Goal: Task Accomplishment & Management: Manage account settings

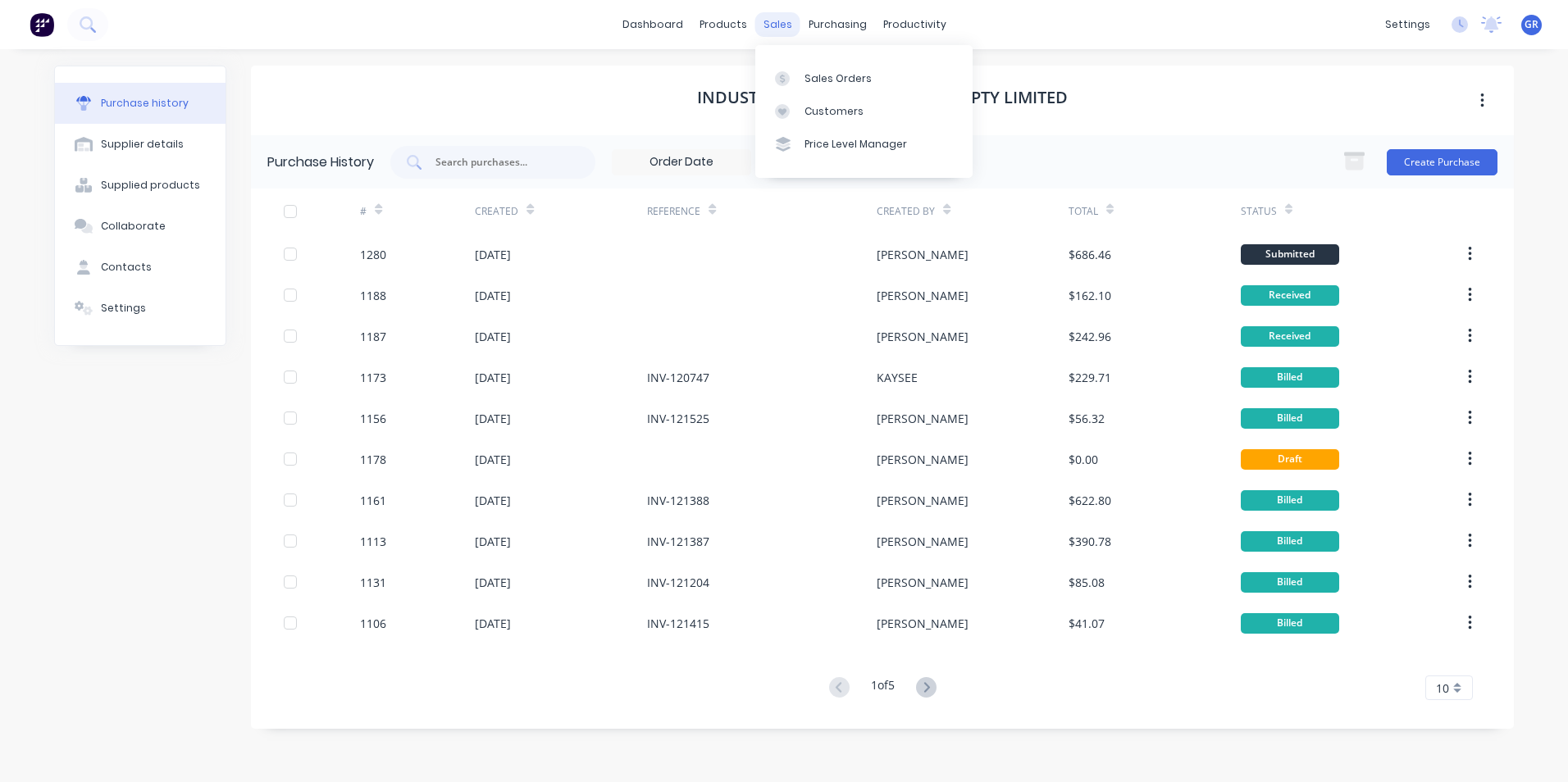
click at [775, 24] on div "sales" at bounding box center [778, 24] width 45 height 25
click at [829, 72] on div "Sales Orders" at bounding box center [838, 78] width 67 height 15
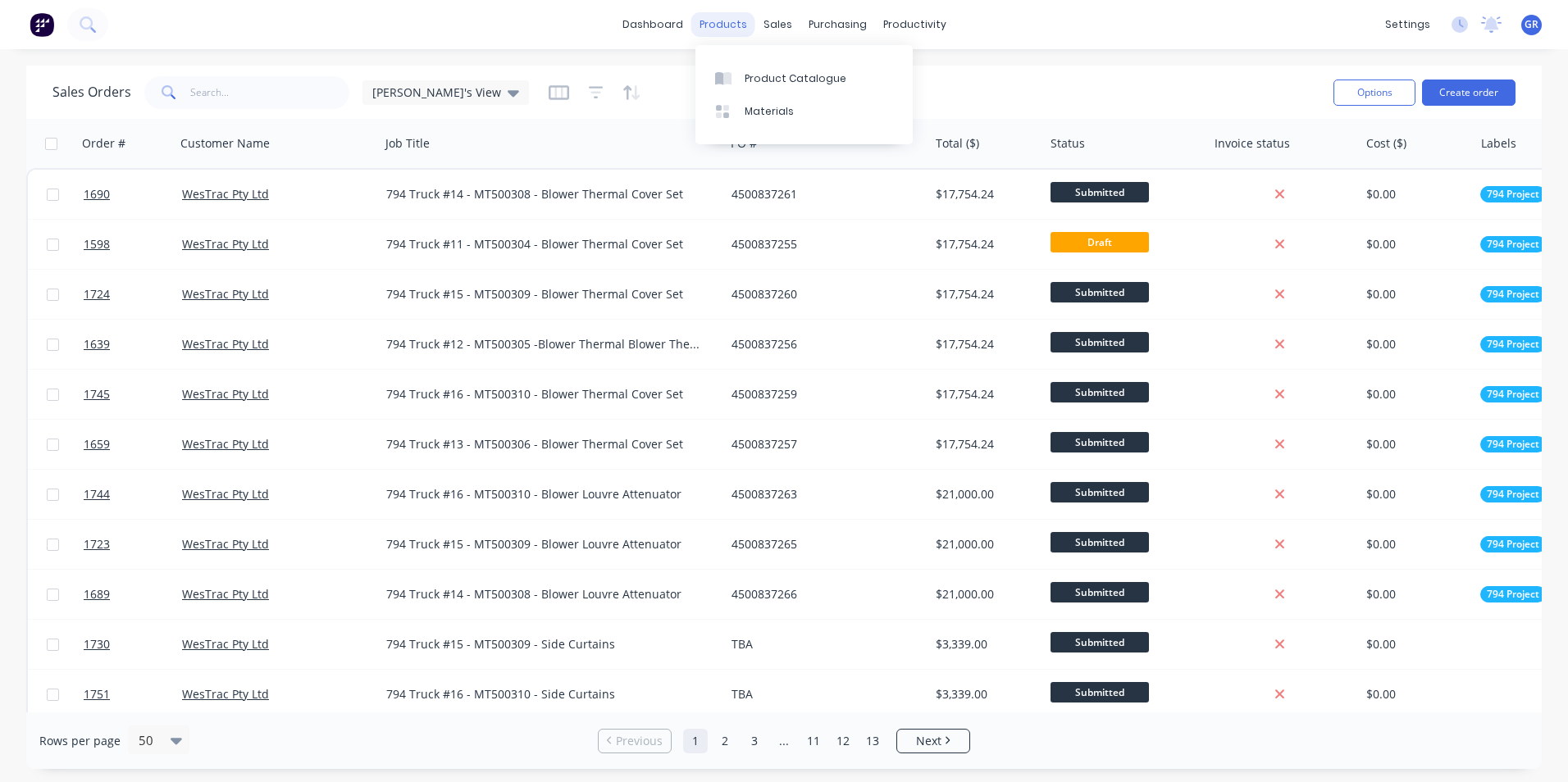
click at [724, 25] on div "products" at bounding box center [724, 24] width 64 height 25
click at [760, 82] on div "Product Catalogue" at bounding box center [795, 78] width 102 height 15
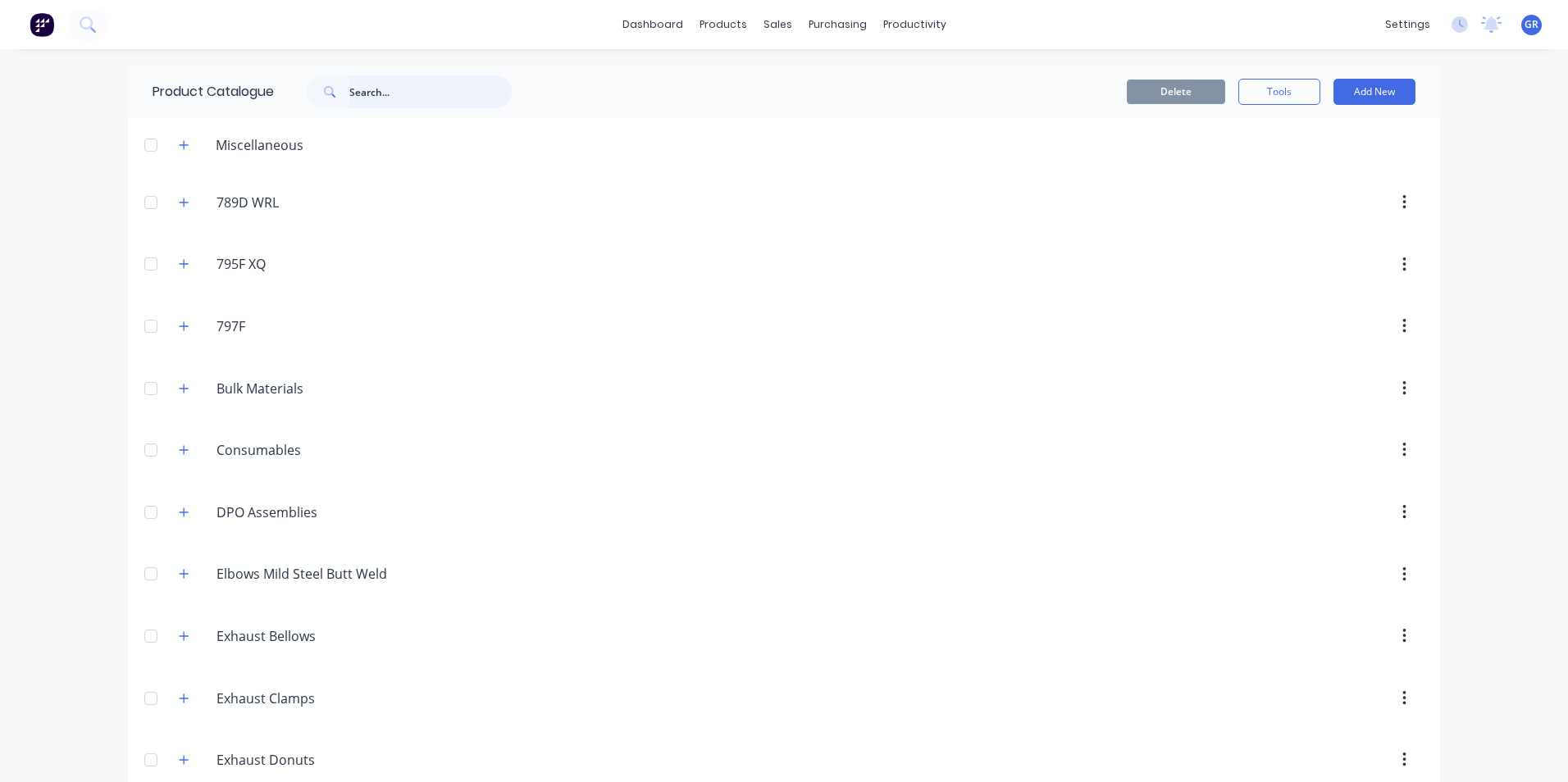
click at [359, 93] on input "text" at bounding box center [430, 91] width 162 height 33
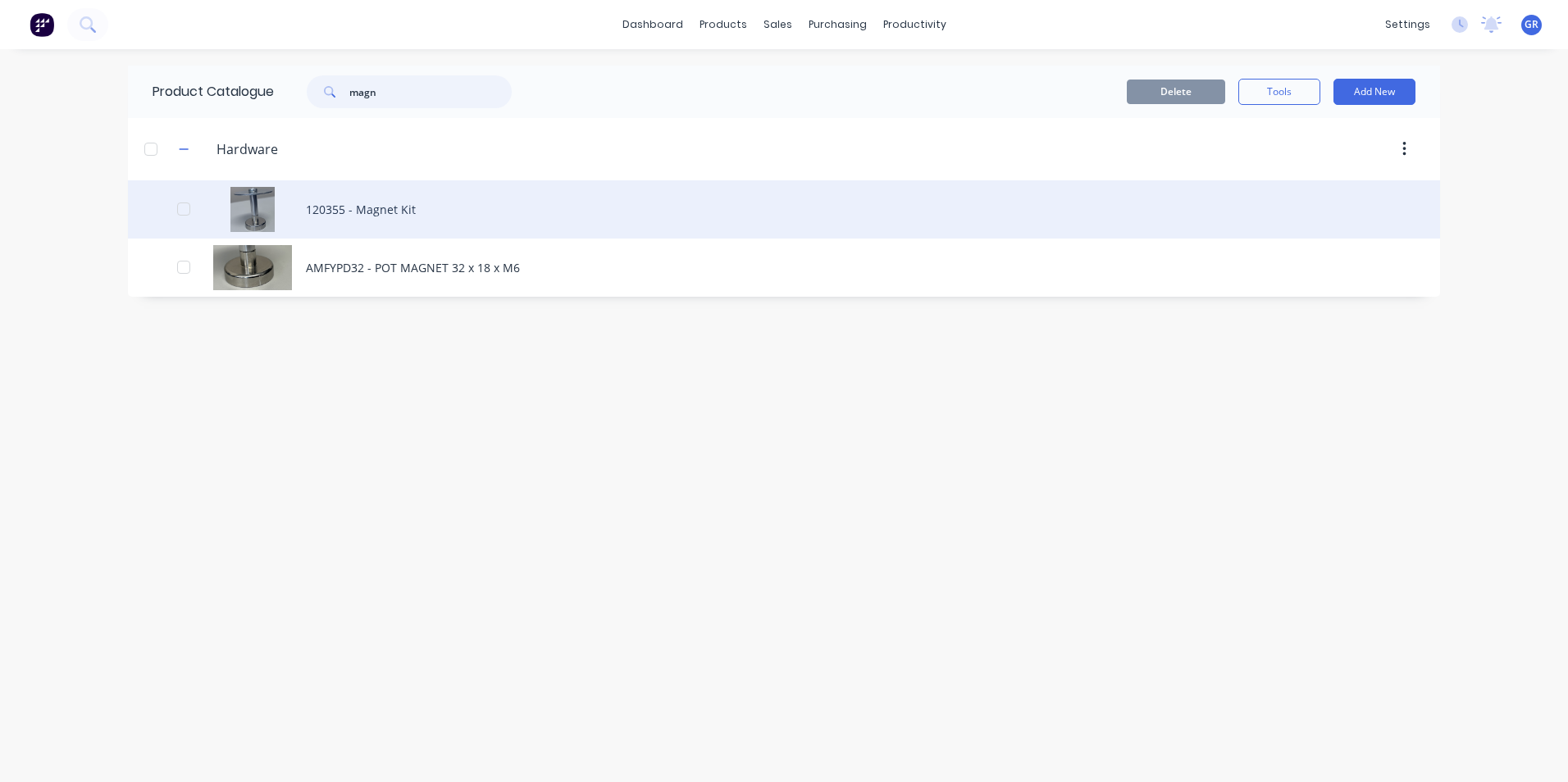
type input "magn"
click at [370, 210] on div "120355 - Magnet Kit" at bounding box center [783, 210] width 1312 height 59
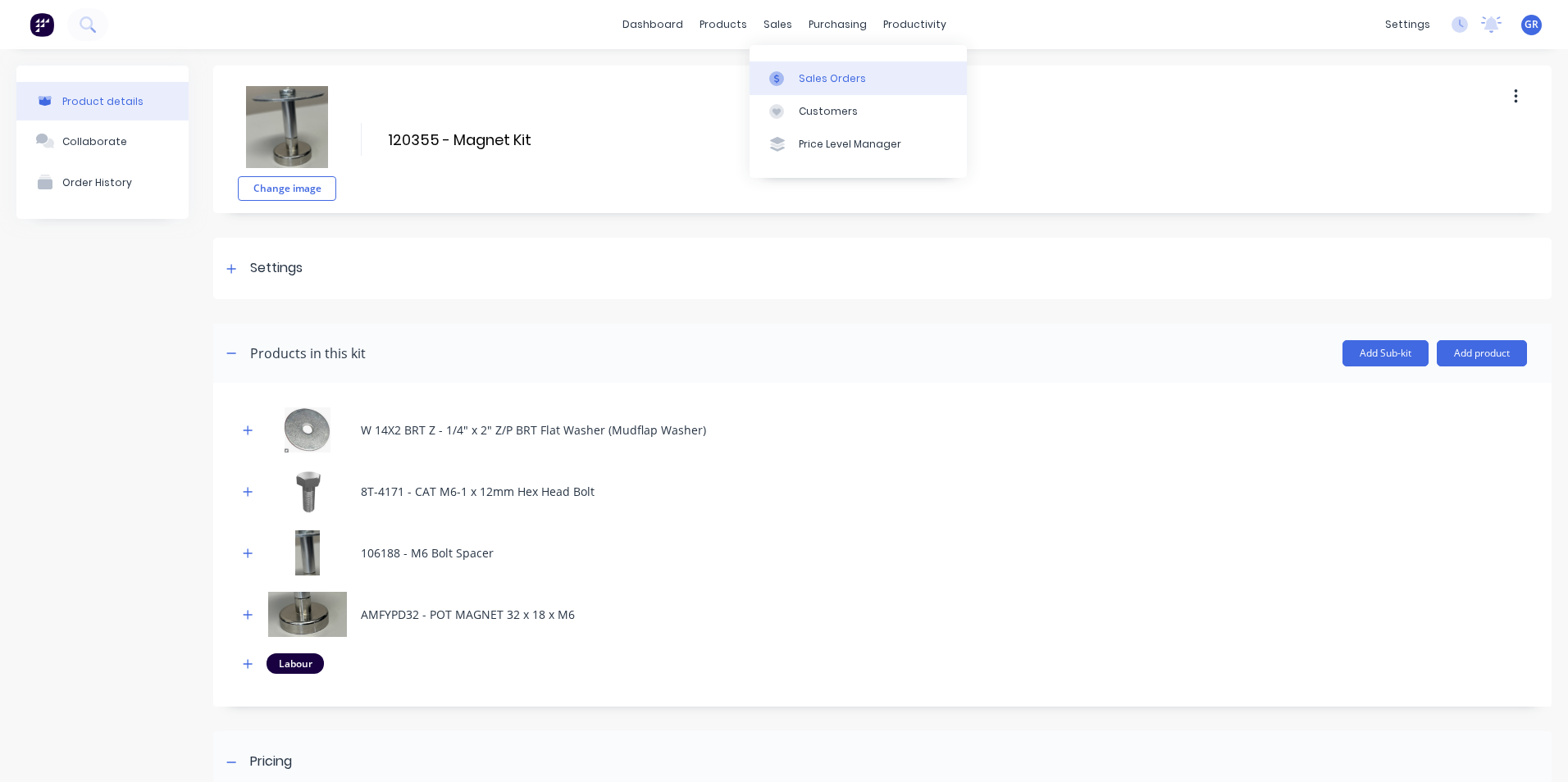
click at [836, 82] on div "Sales Orders" at bounding box center [832, 78] width 67 height 15
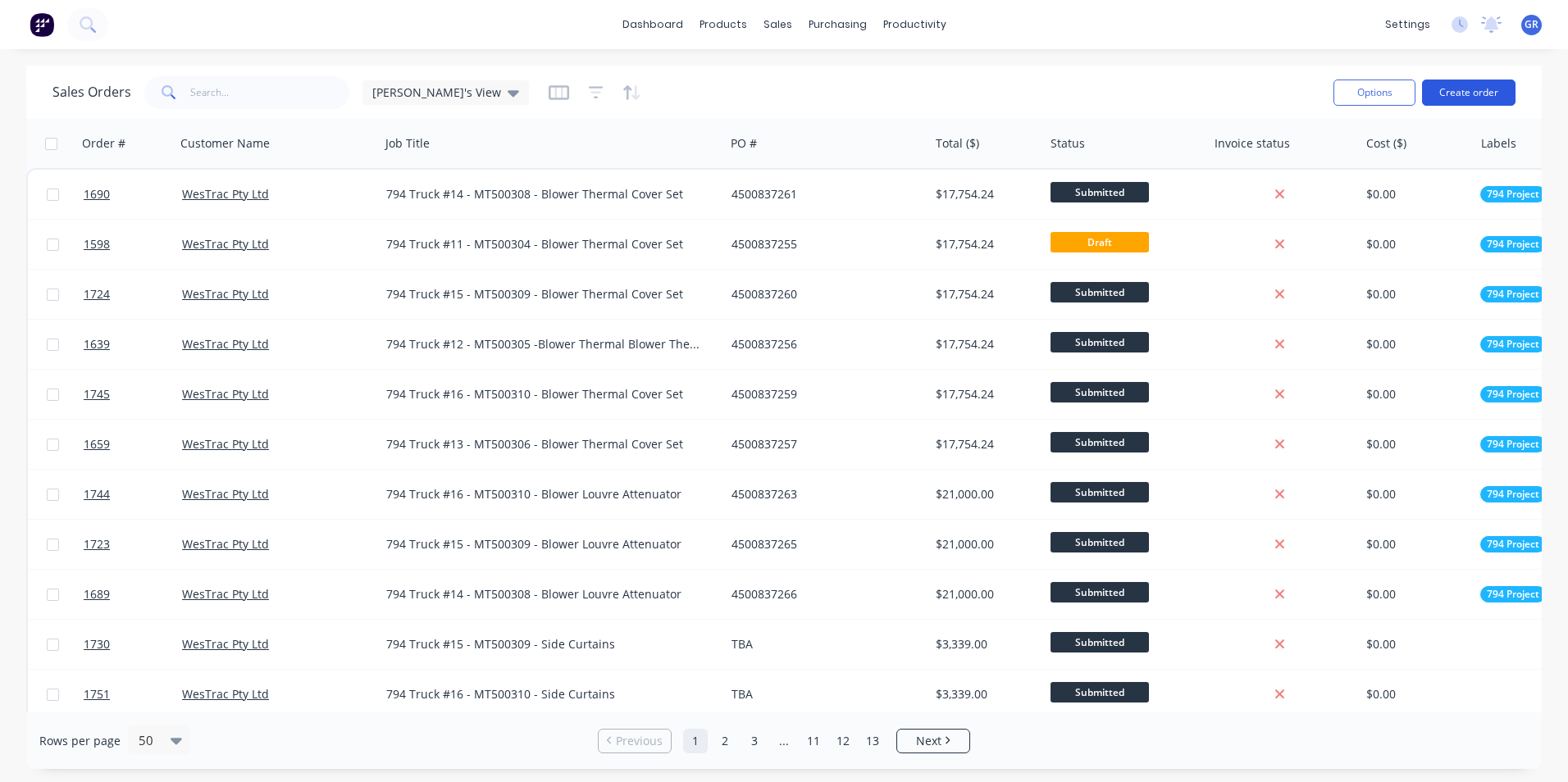
click at [1481, 91] on button "Create order" at bounding box center [1469, 92] width 93 height 26
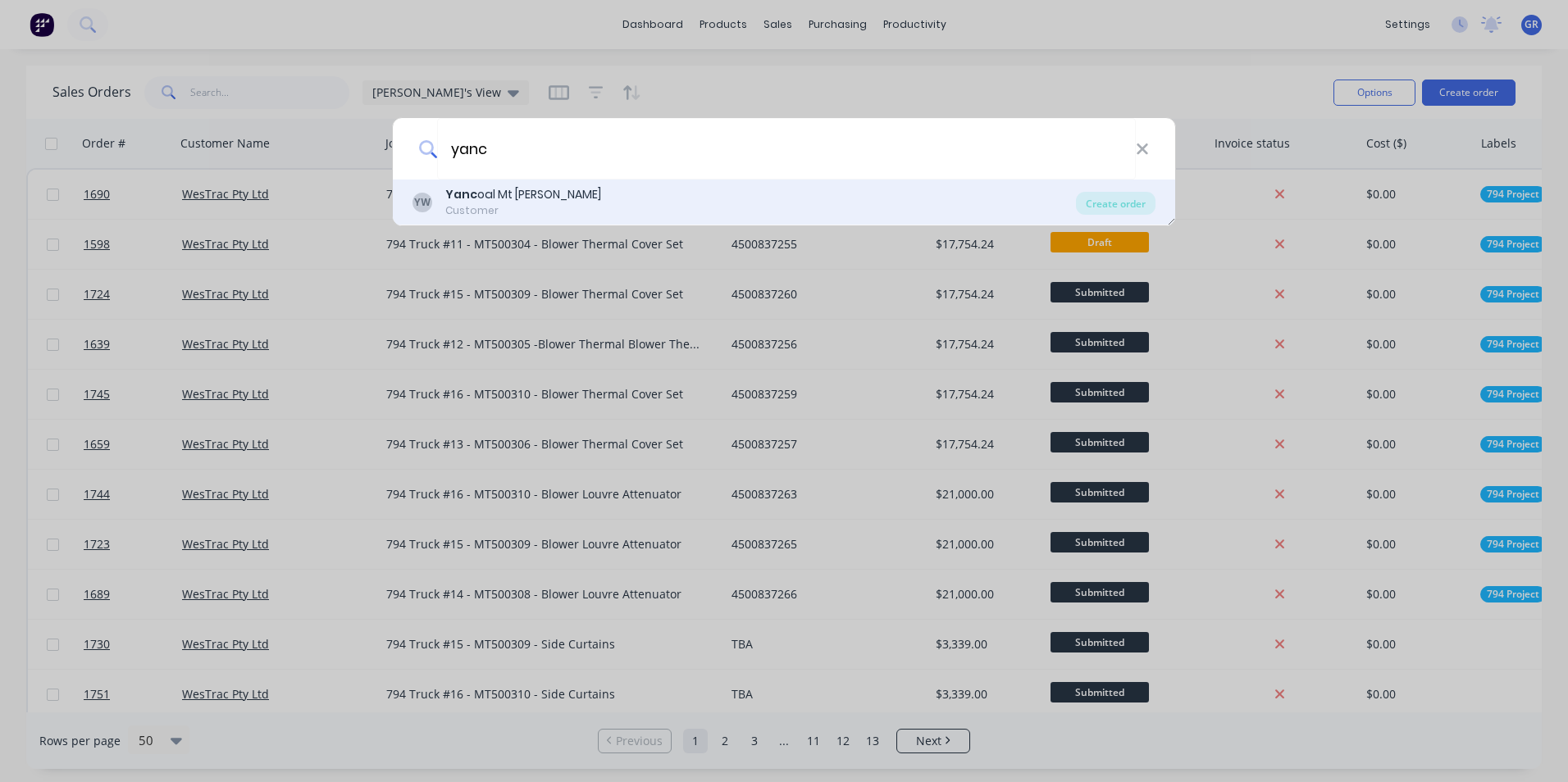
type input "yanc"
click at [521, 192] on div "Yanc oal Mt Thorley Warkworth" at bounding box center [523, 195] width 156 height 17
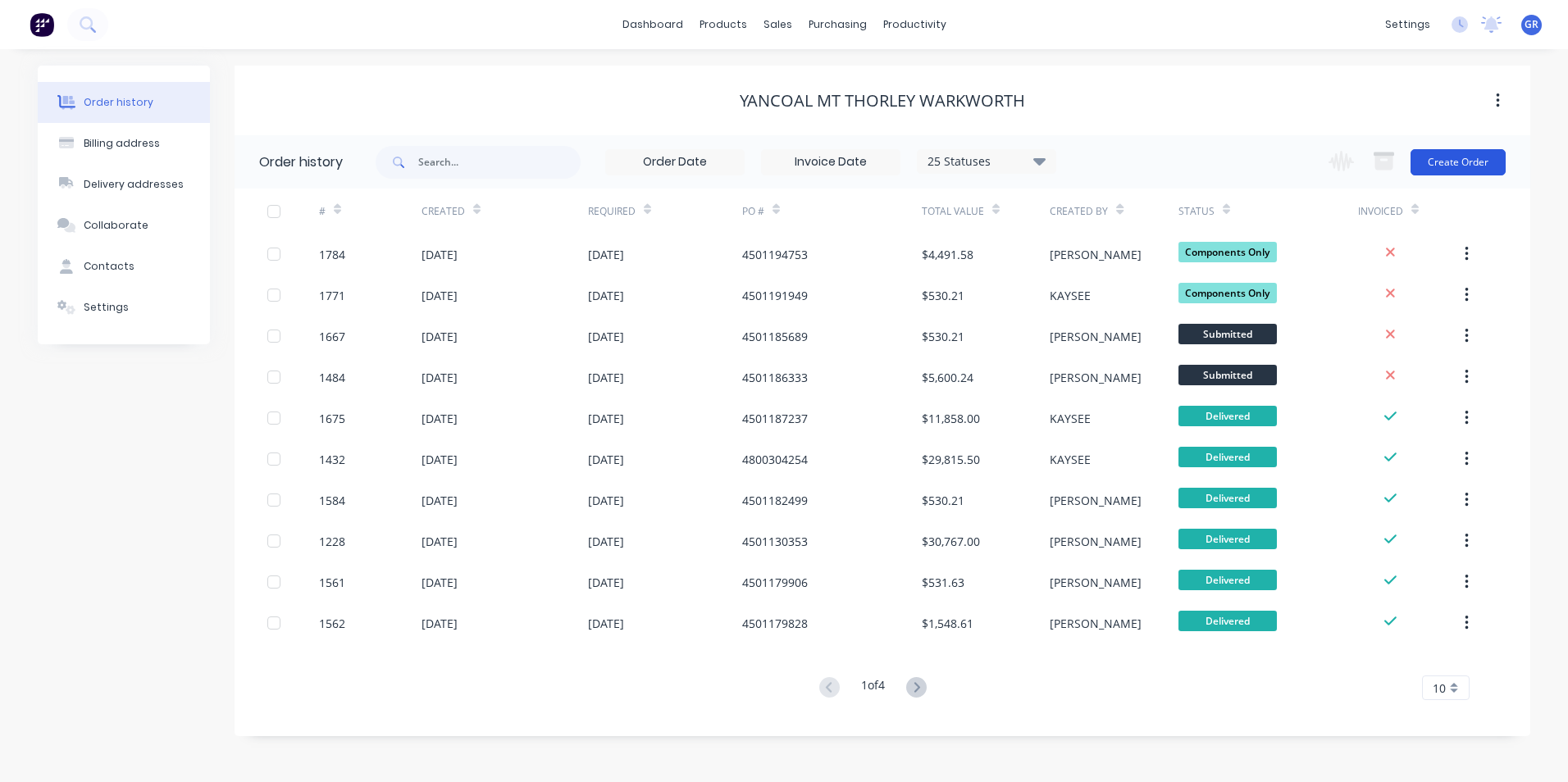
click at [1451, 160] on button "Create Order" at bounding box center [1458, 162] width 95 height 26
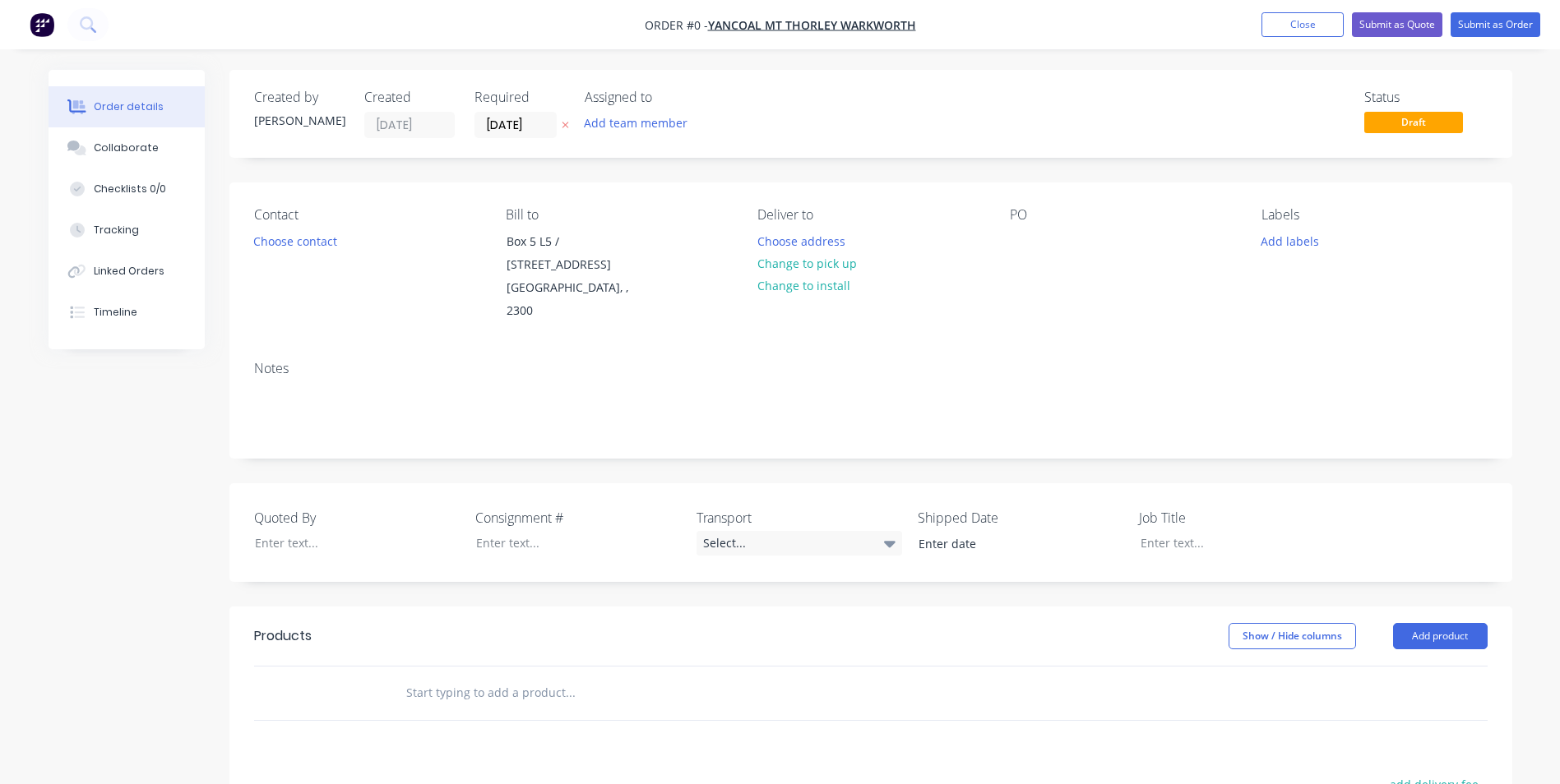
click at [1045, 211] on div "PO" at bounding box center [1122, 215] width 226 height 16
click at [1046, 215] on div "PO" at bounding box center [1122, 215] width 226 height 16
click at [1017, 239] on div at bounding box center [1023, 241] width 26 height 24
paste div
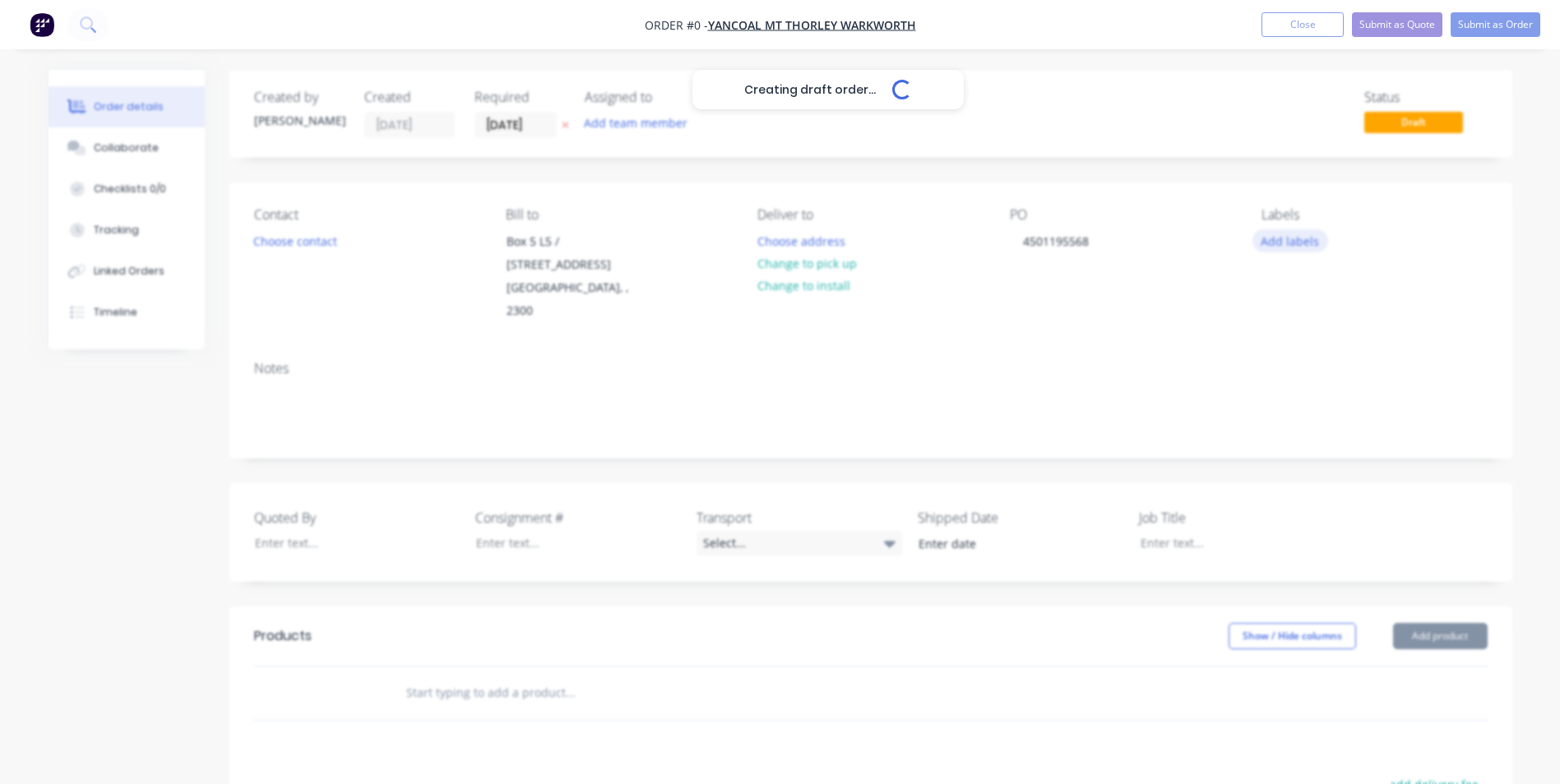
click at [1295, 239] on div "Creating draft order... Loading... Order details Collaborate Checklists 0/0 Tra…" at bounding box center [780, 605] width 1497 height 1070
click at [1312, 239] on button "Add labels" at bounding box center [1289, 240] width 75 height 22
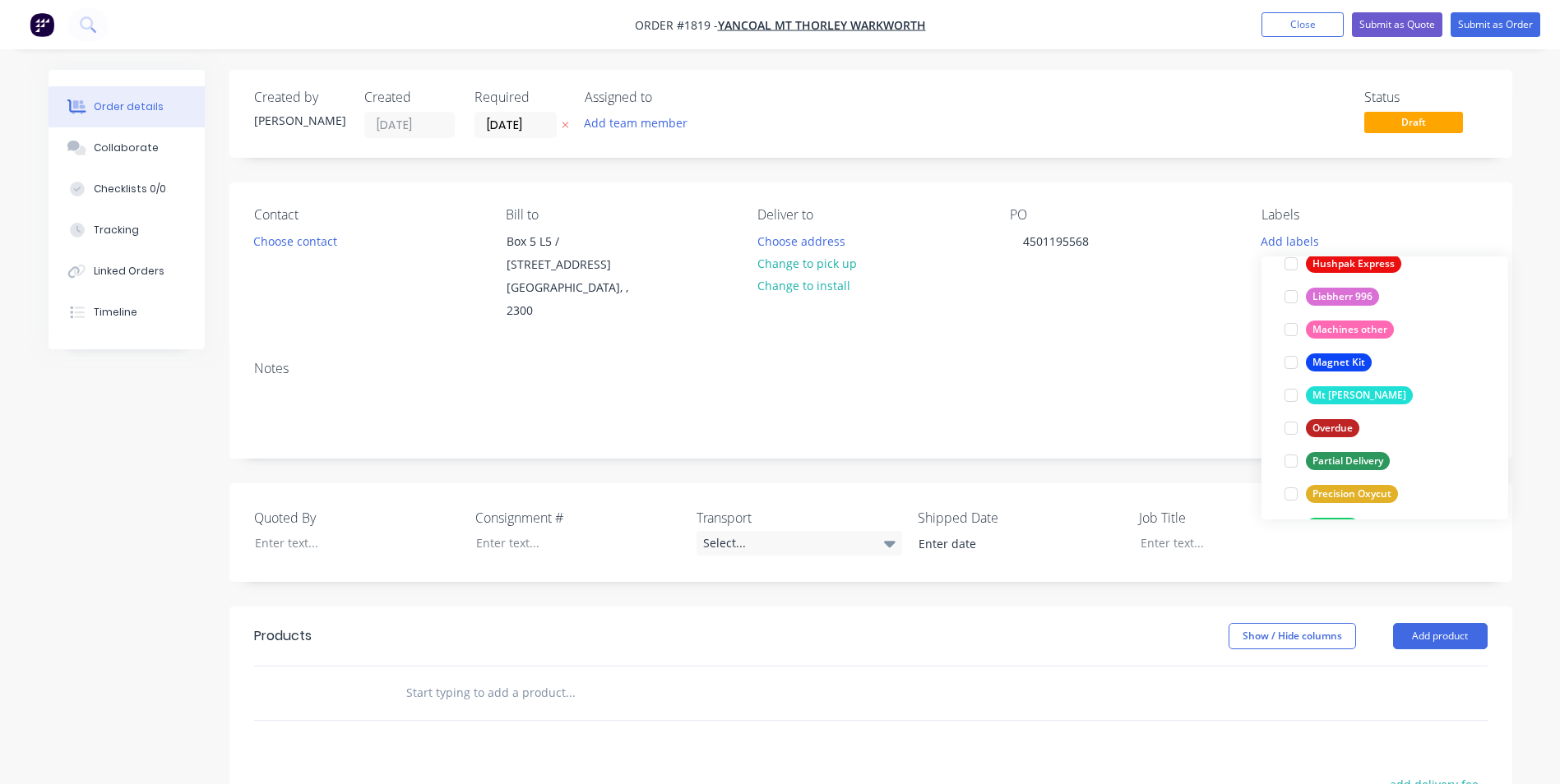
scroll to position [1085, 0]
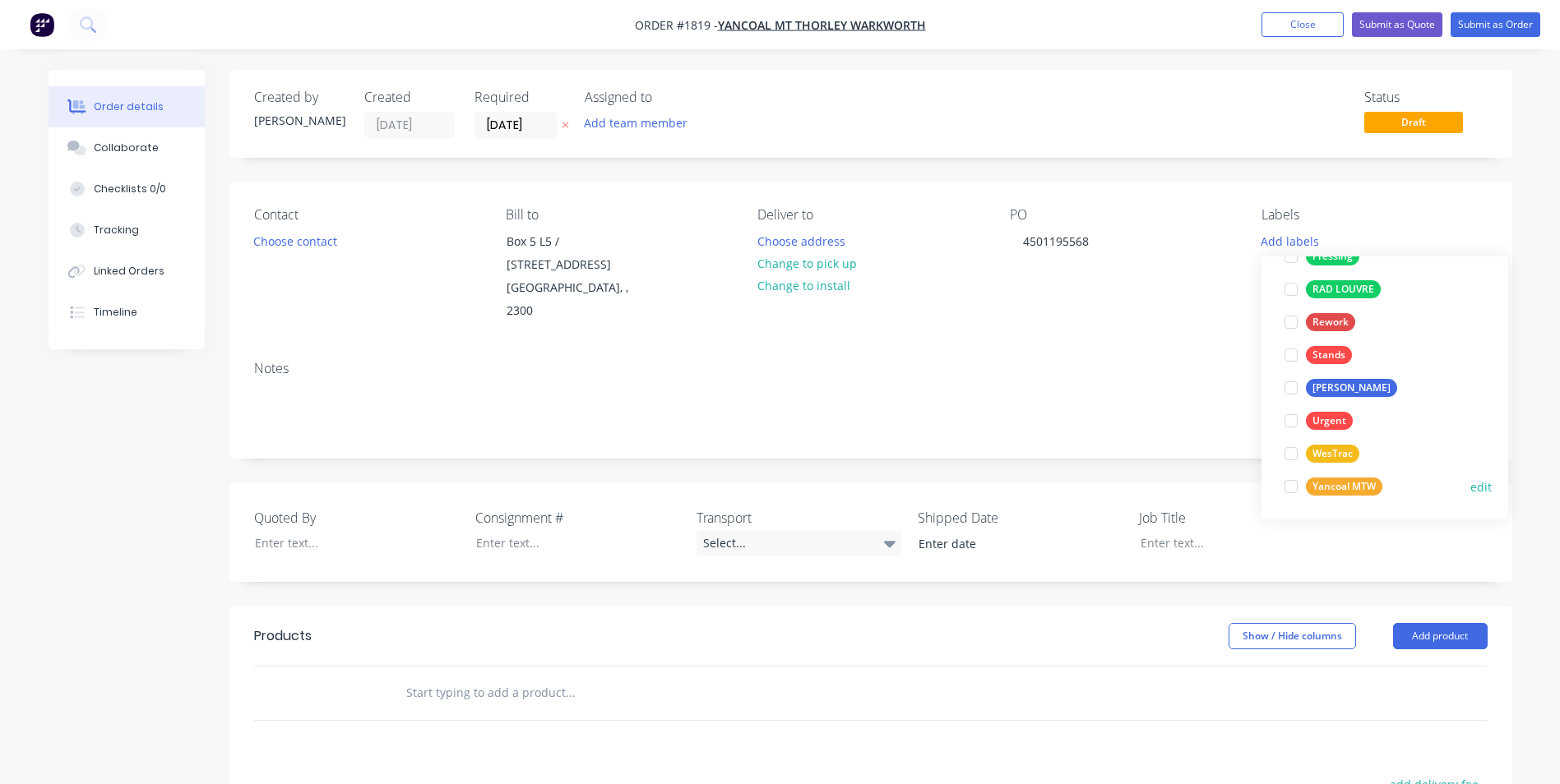
click at [1342, 480] on div "Yancoal MTW" at bounding box center [1344, 486] width 76 height 18
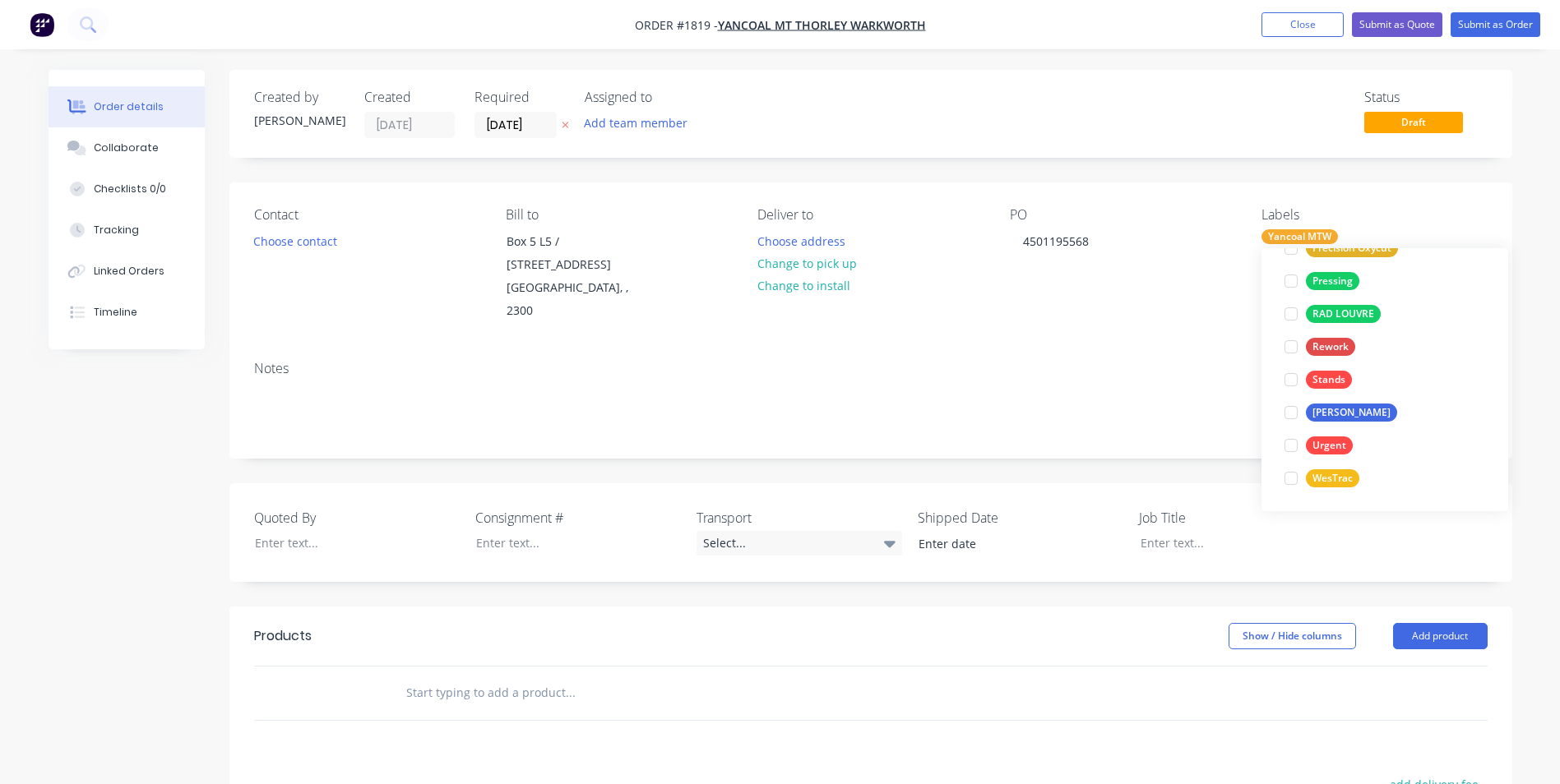
scroll to position [0, 0]
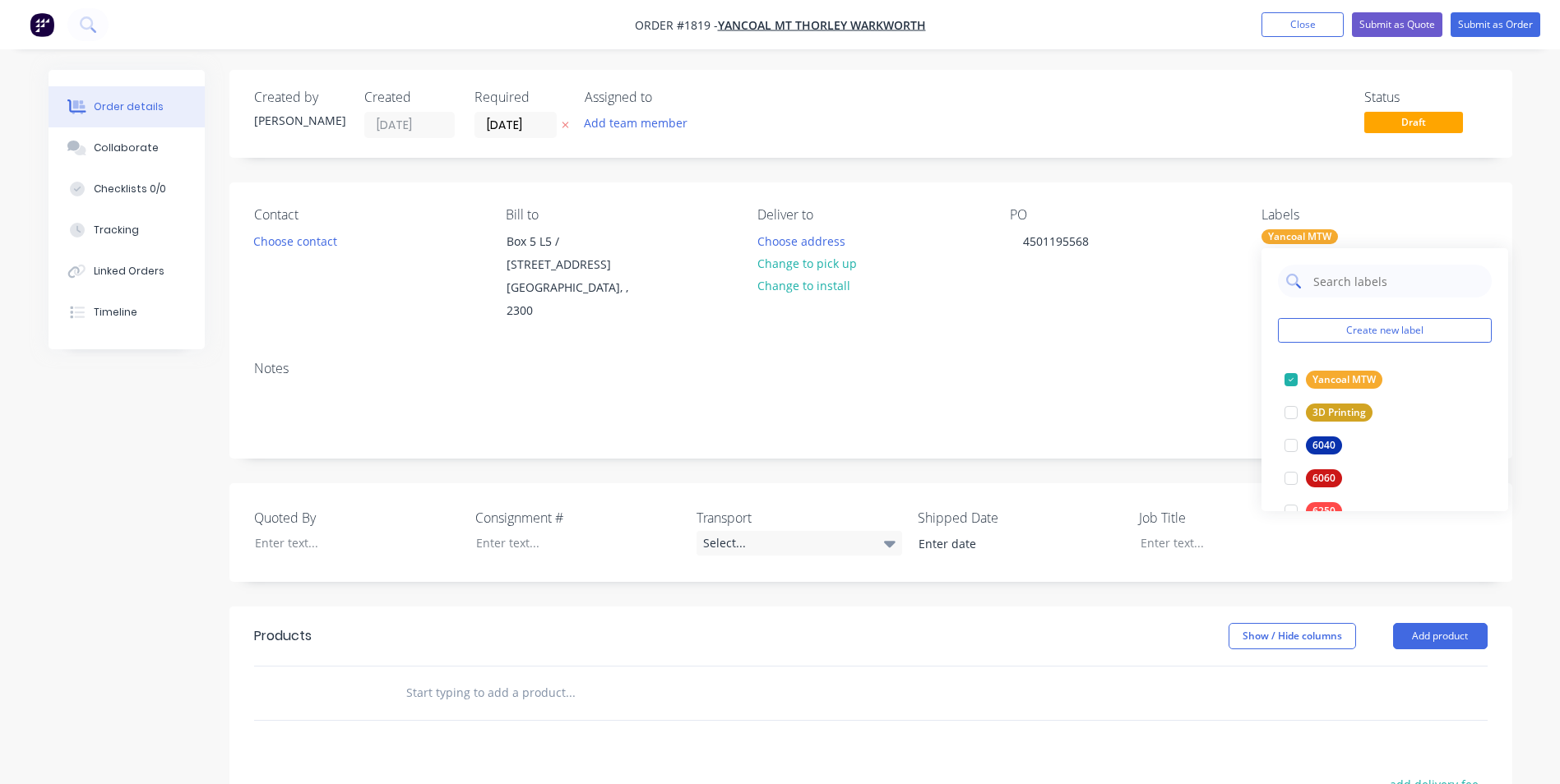
click at [1332, 282] on input "text" at bounding box center [1397, 281] width 172 height 33
type input "mag"
click at [1336, 378] on div "Magnet Kit" at bounding box center [1339, 379] width 66 height 18
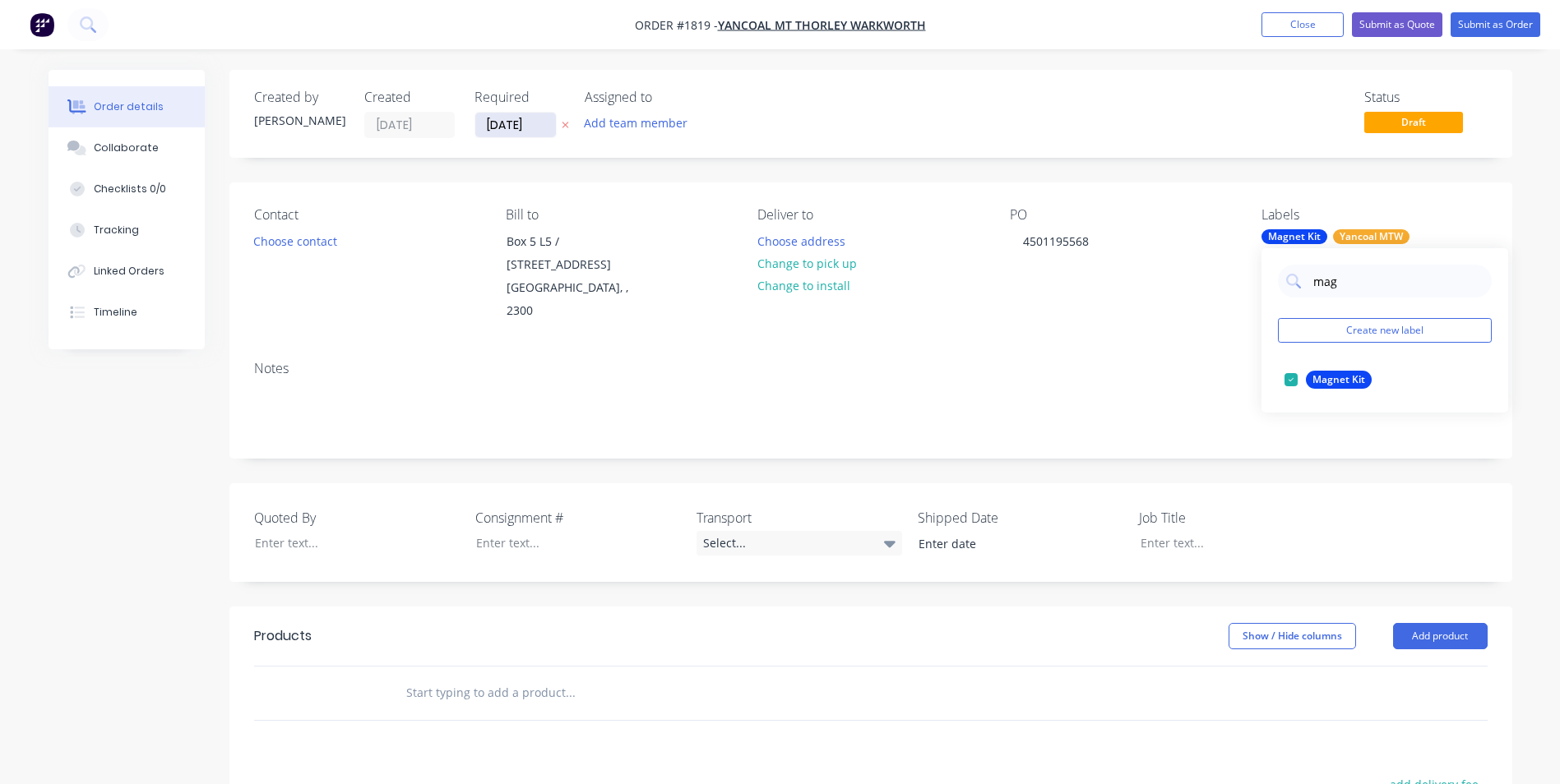
click at [508, 124] on input "[DATE]" at bounding box center [515, 124] width 80 height 25
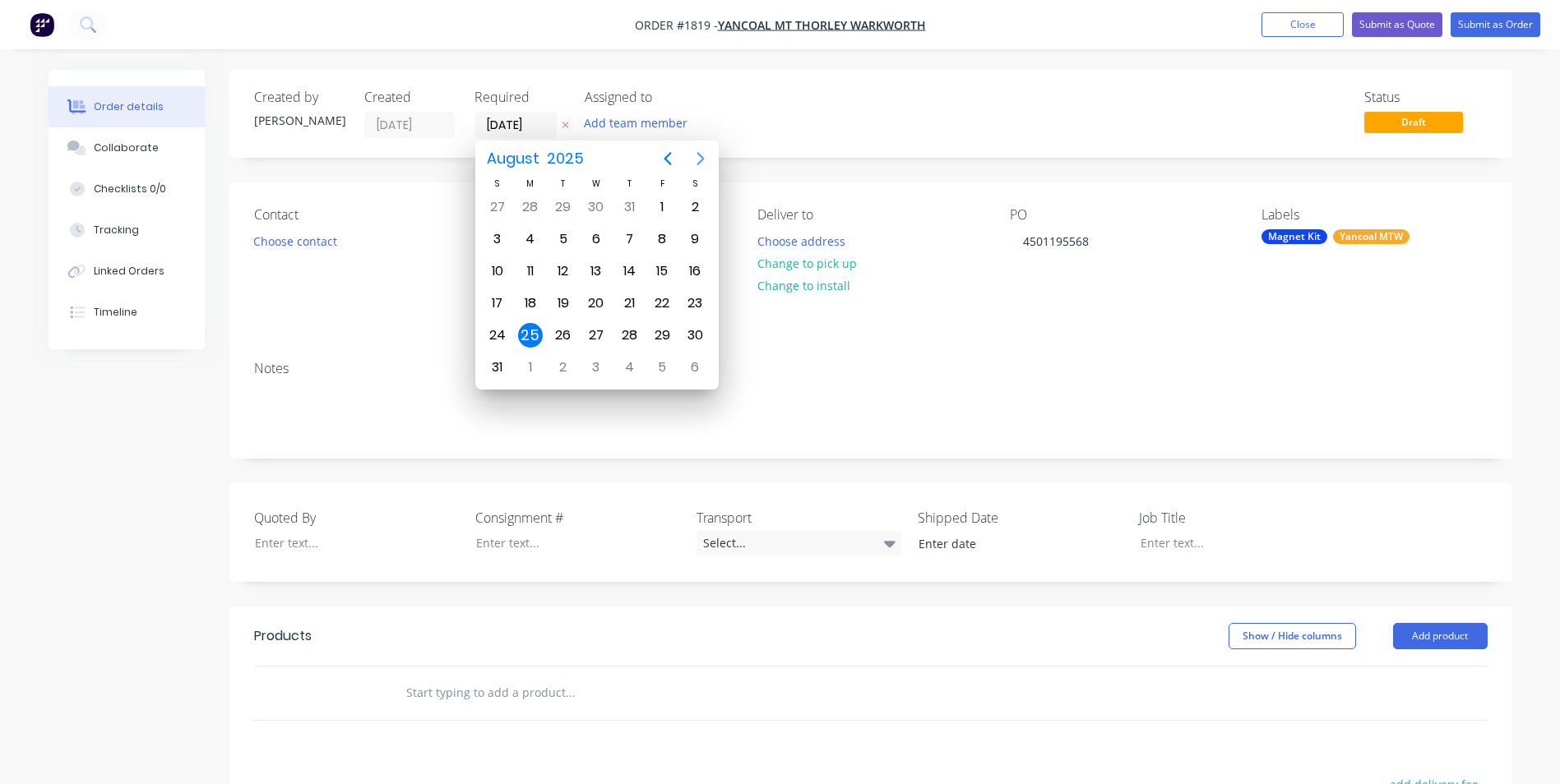
click at [703, 152] on icon "Next page" at bounding box center [700, 158] width 20 height 20
click at [499, 234] on div "7" at bounding box center [497, 239] width 25 height 25
type input "[DATE]"
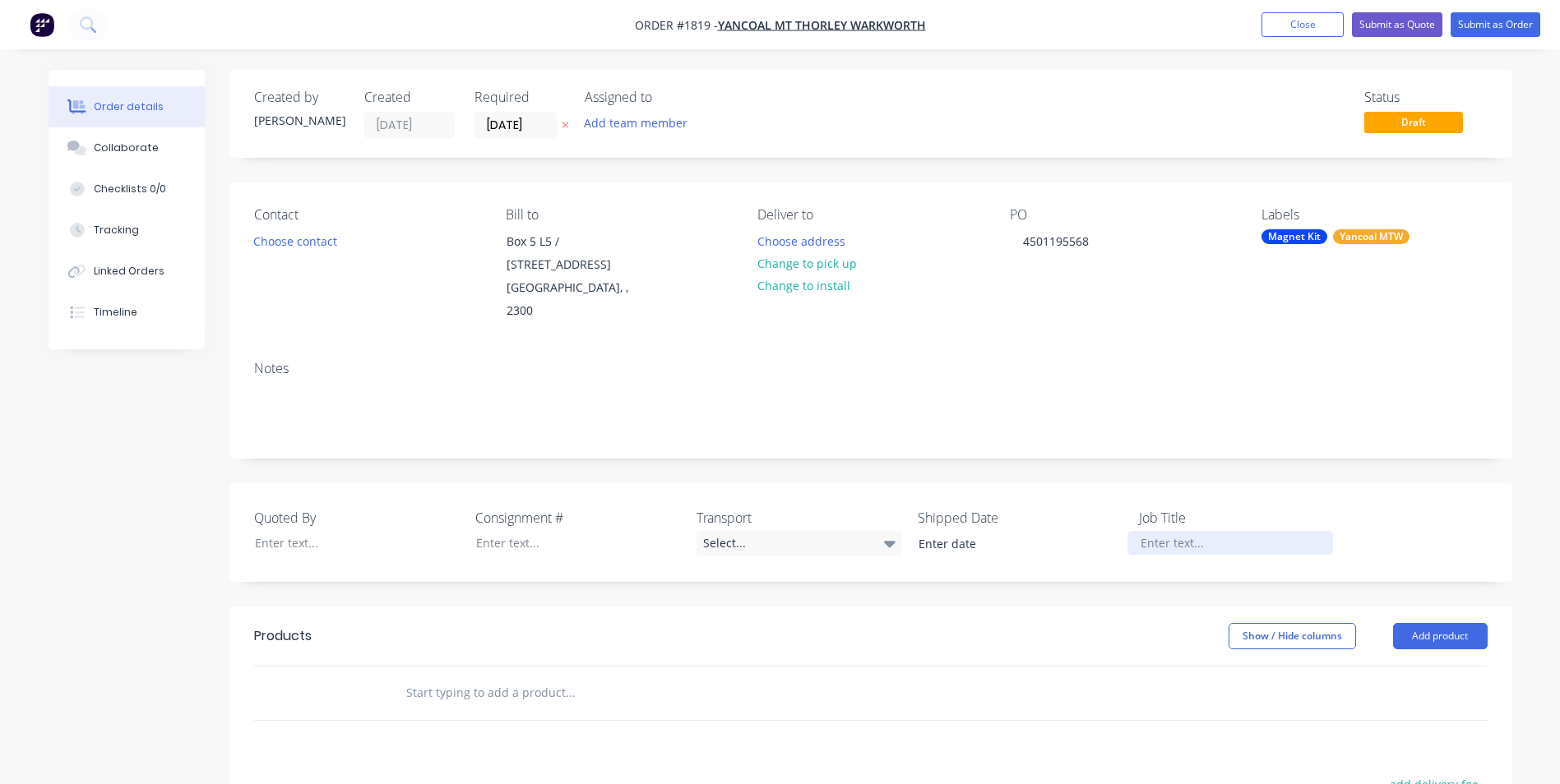
click at [1155, 531] on div at bounding box center [1231, 543] width 206 height 24
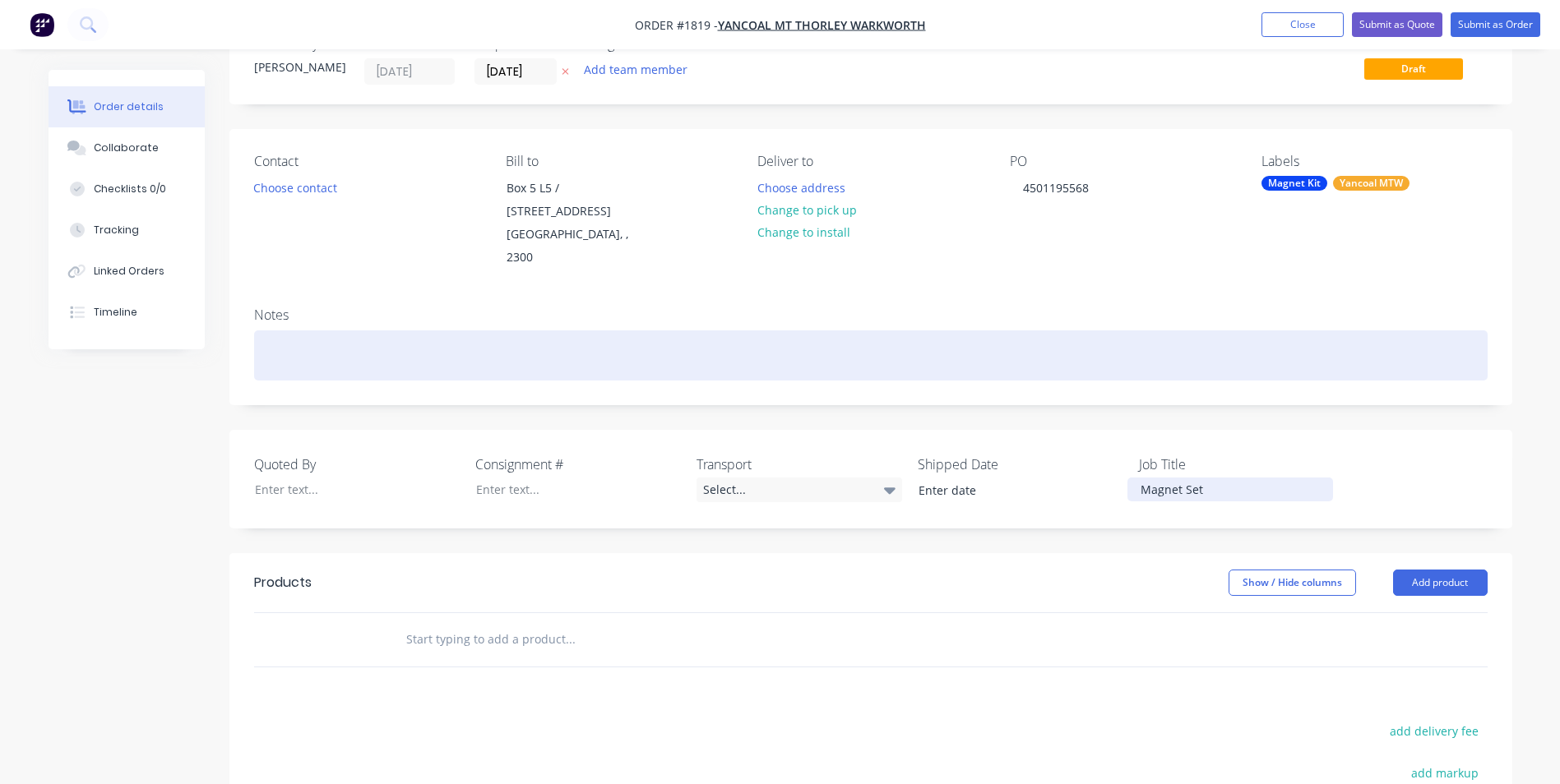
scroll to position [82, 0]
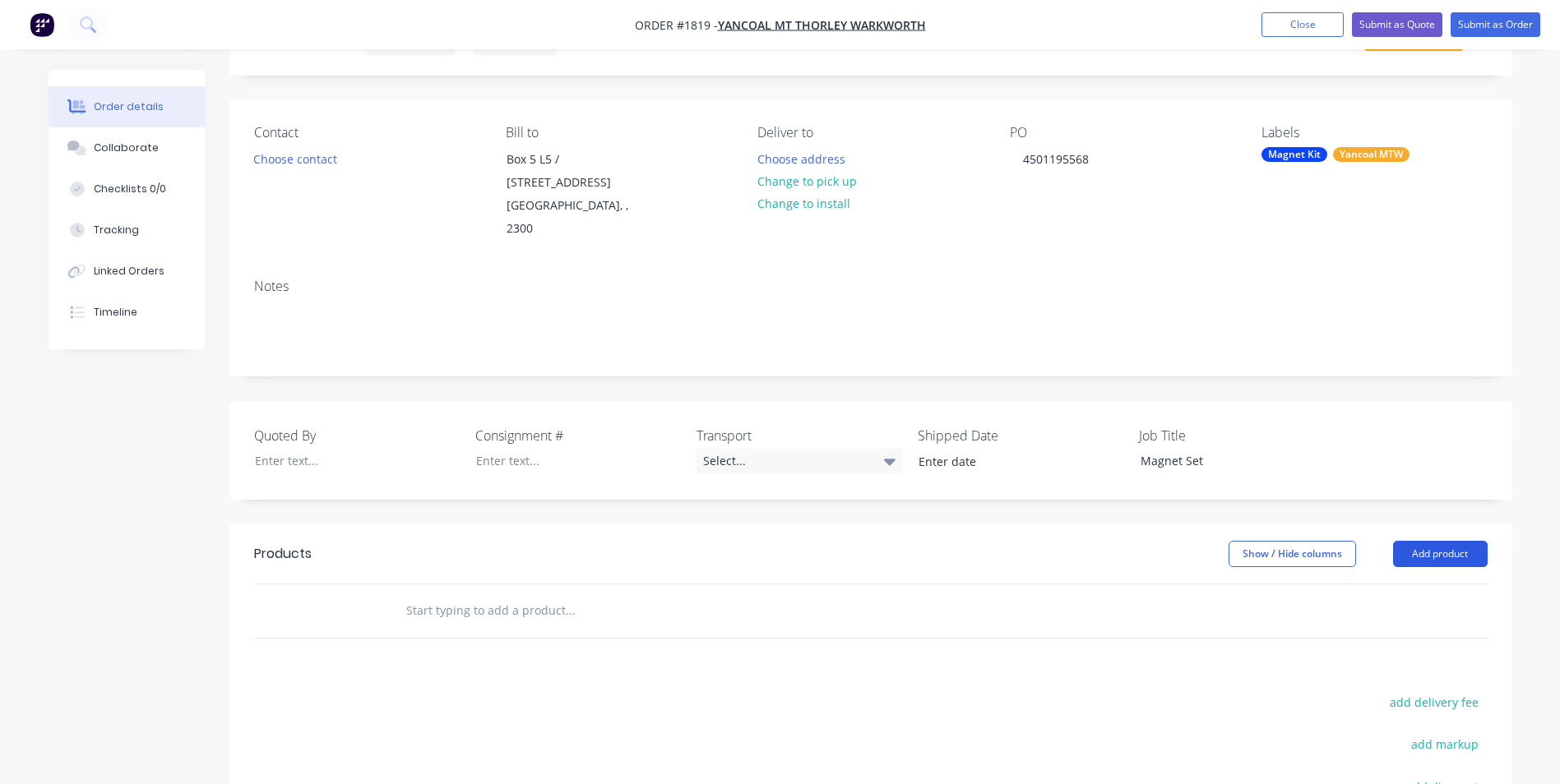
click at [1441, 541] on button "Add product" at bounding box center [1440, 554] width 94 height 26
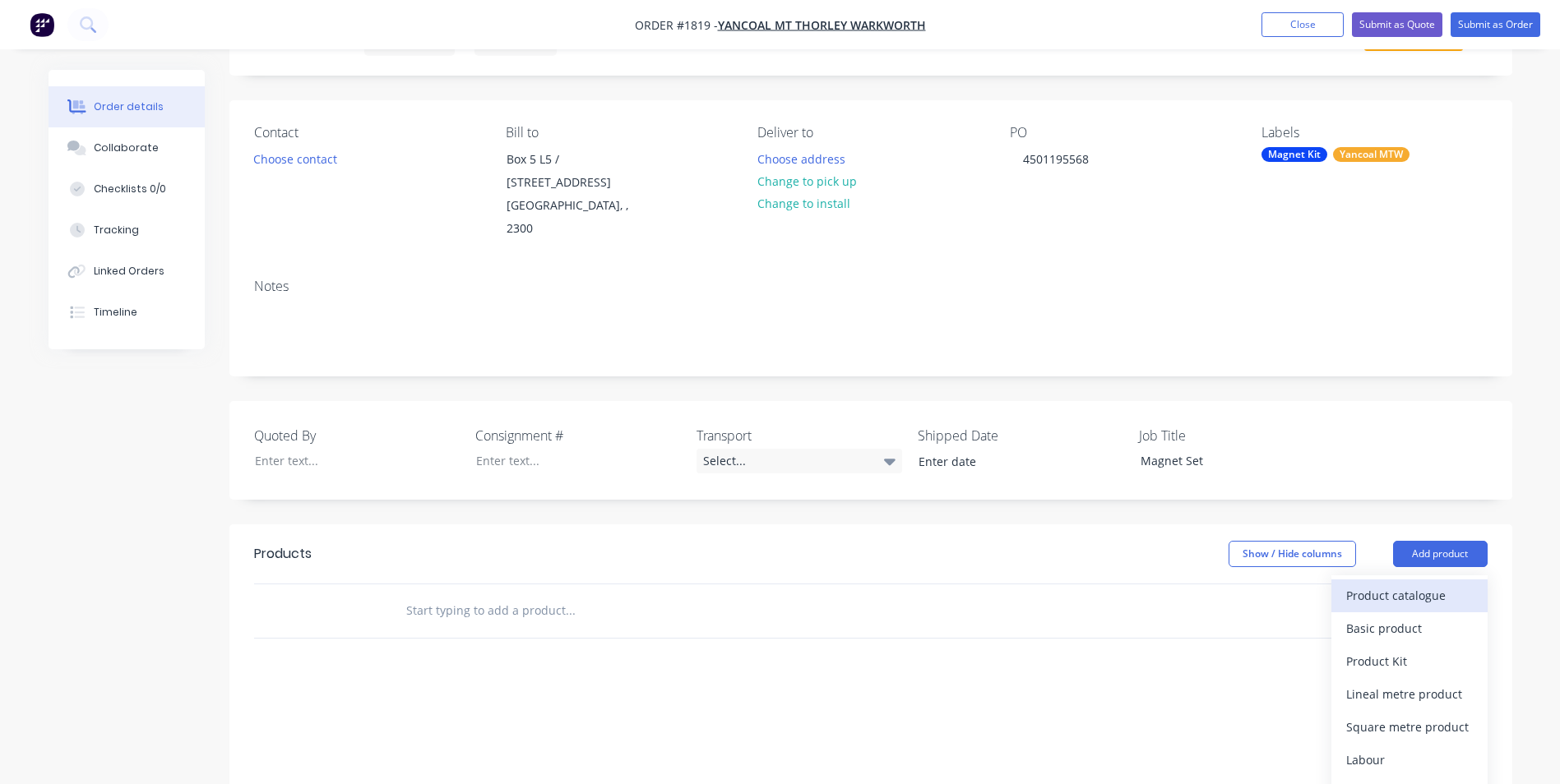
click at [1397, 583] on div "Product catalogue" at bounding box center [1410, 596] width 126 height 24
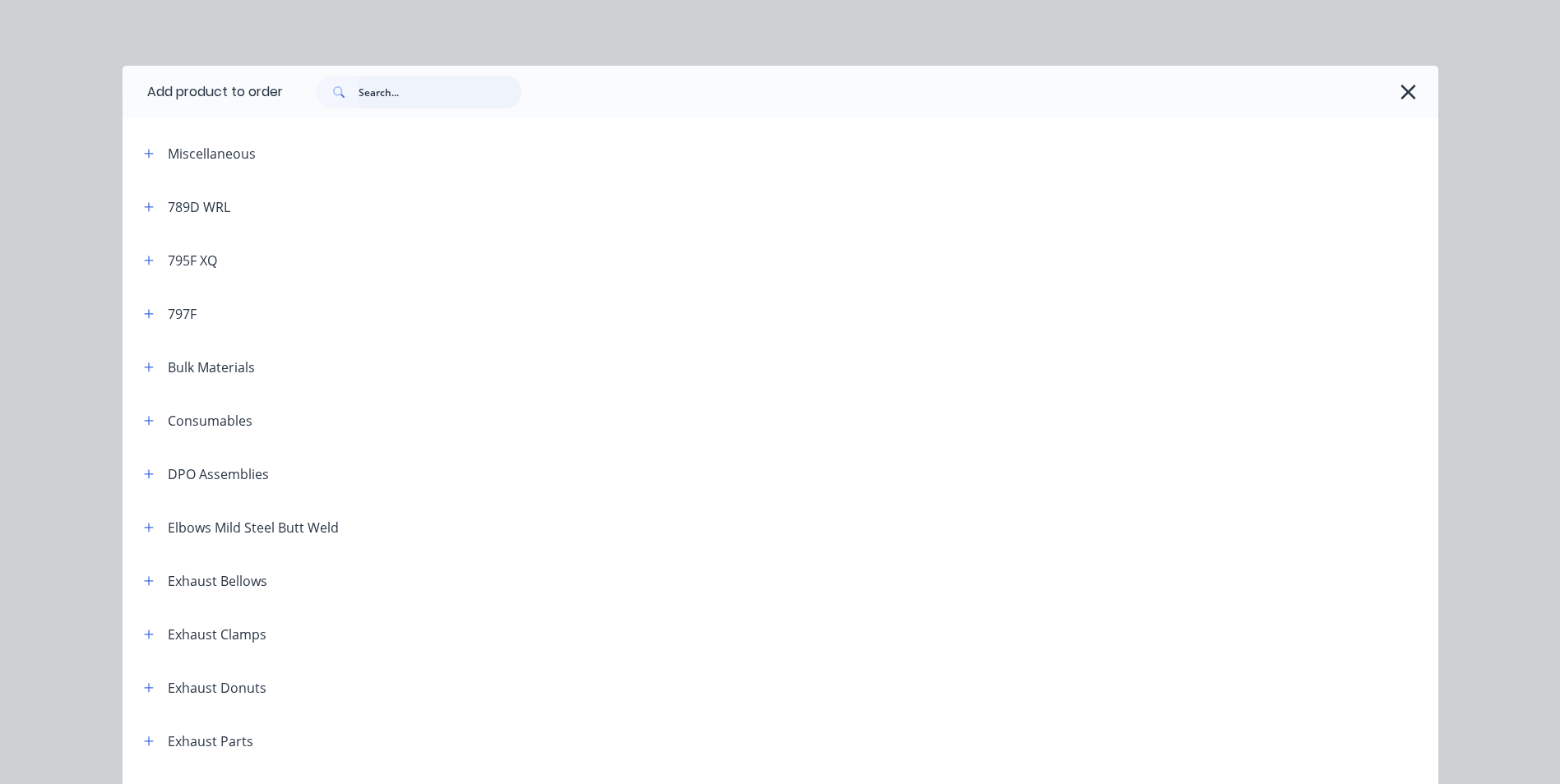
click at [361, 88] on input "text" at bounding box center [440, 92] width 163 height 33
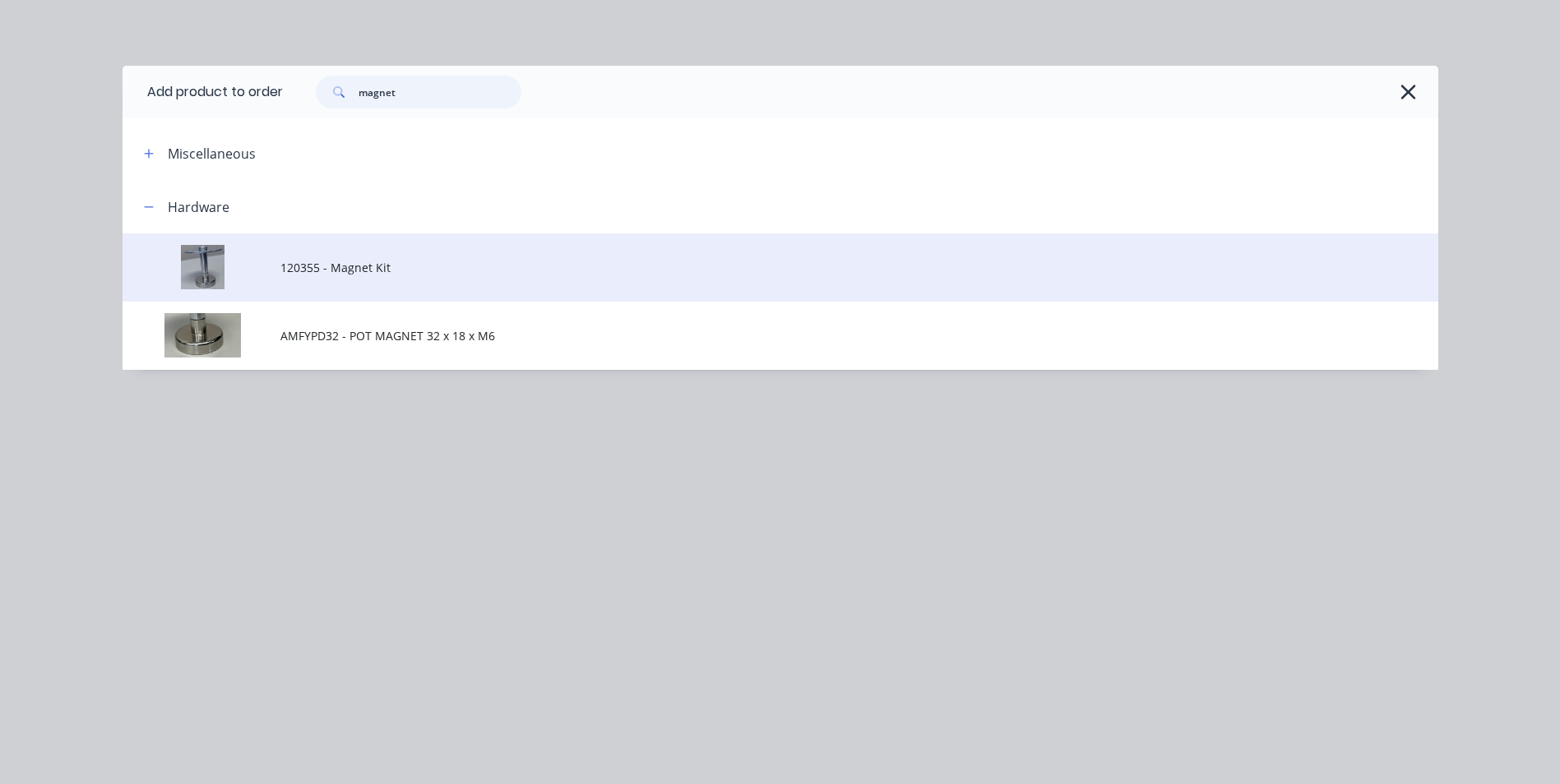
type input "magnet"
click at [355, 265] on span "120355 - Magnet Kit" at bounding box center [743, 268] width 926 height 17
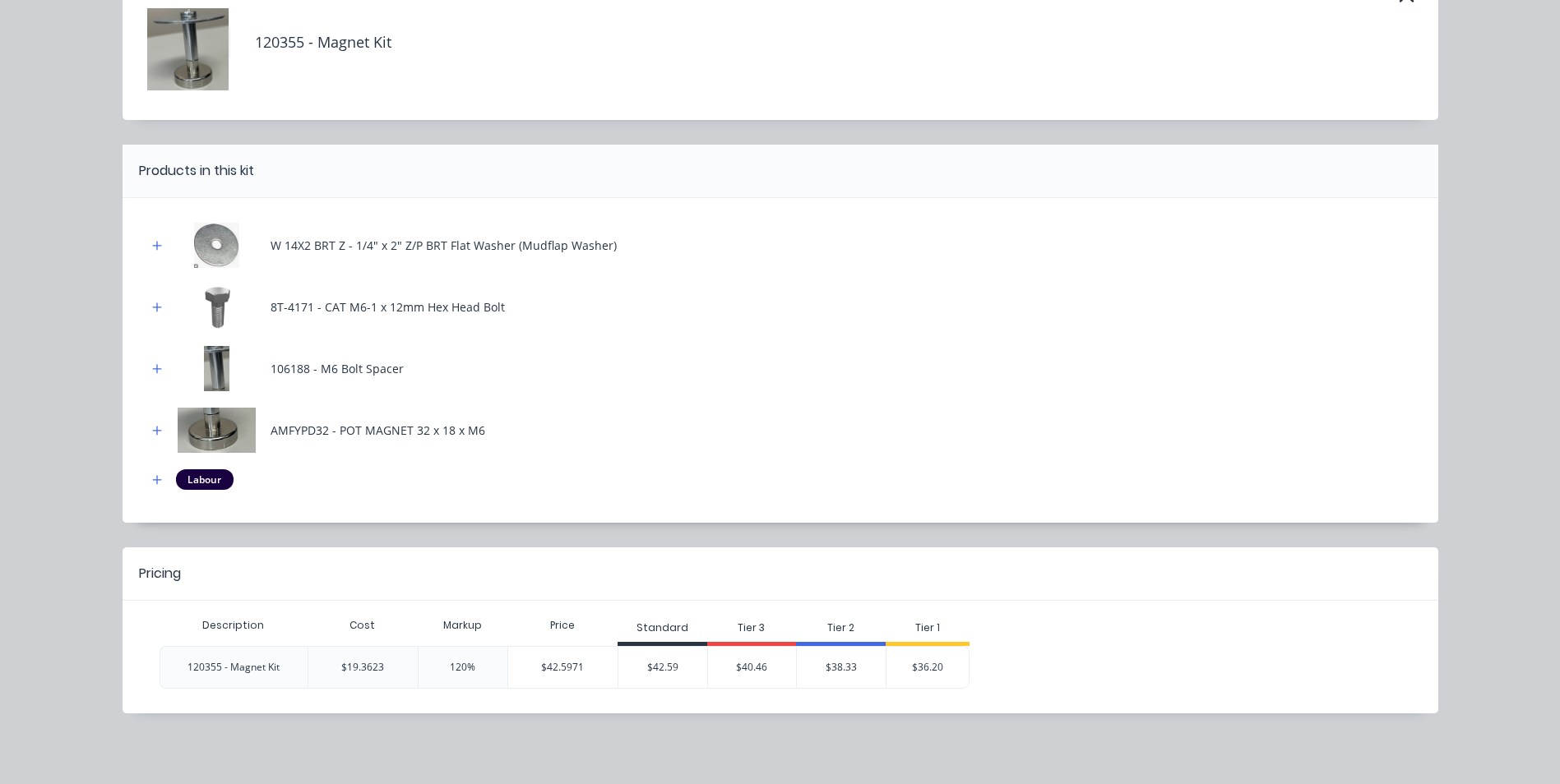
scroll to position [102, 0]
click at [842, 663] on div "$38.33" at bounding box center [841, 666] width 89 height 41
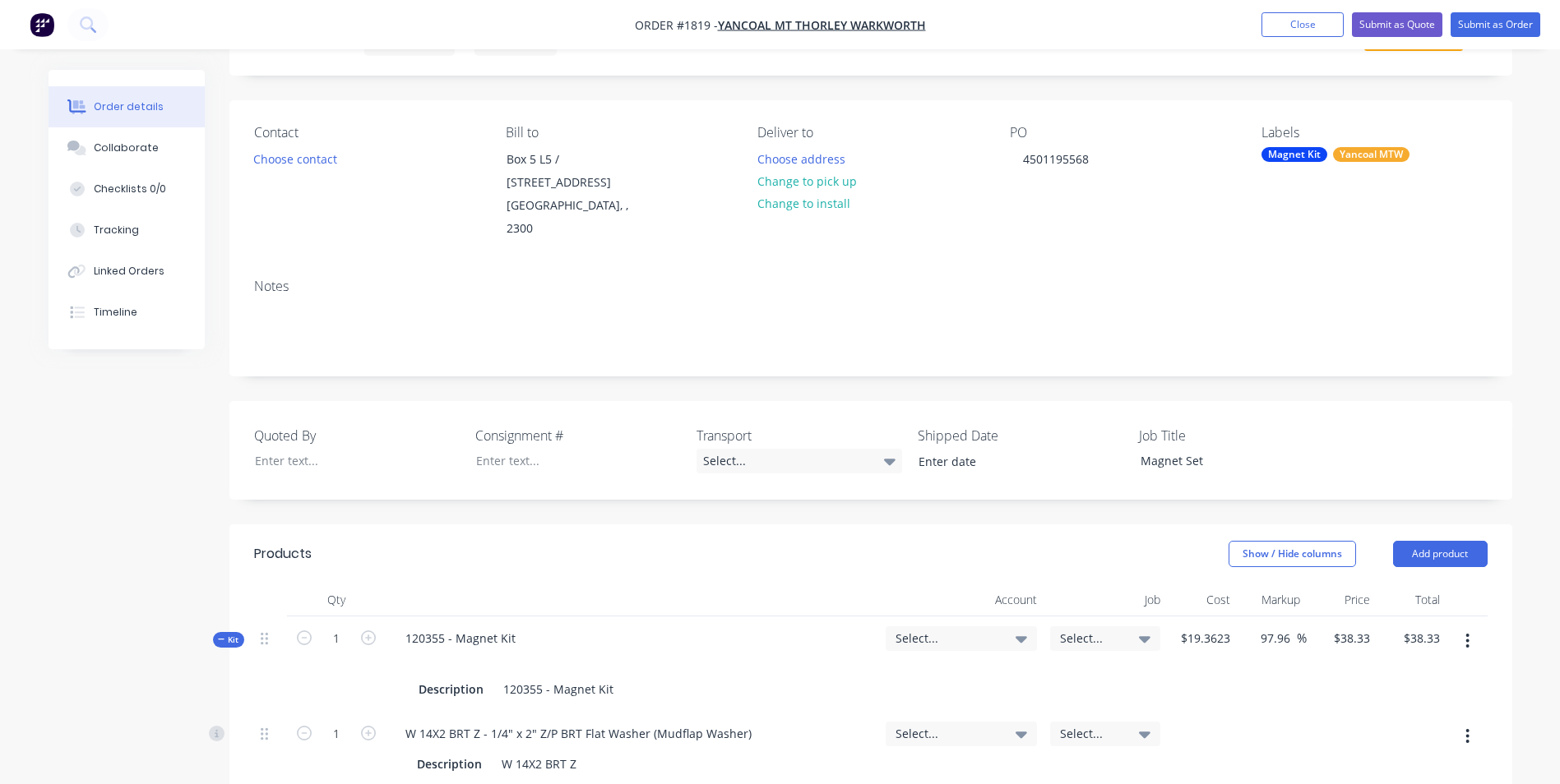
click at [228, 634] on span "Kit" at bounding box center [228, 640] width 22 height 12
click at [336, 627] on input "1" at bounding box center [336, 639] width 42 height 25
type input "16"
type input "$613.28"
click at [341, 658] on div "16" at bounding box center [336, 664] width 99 height 95
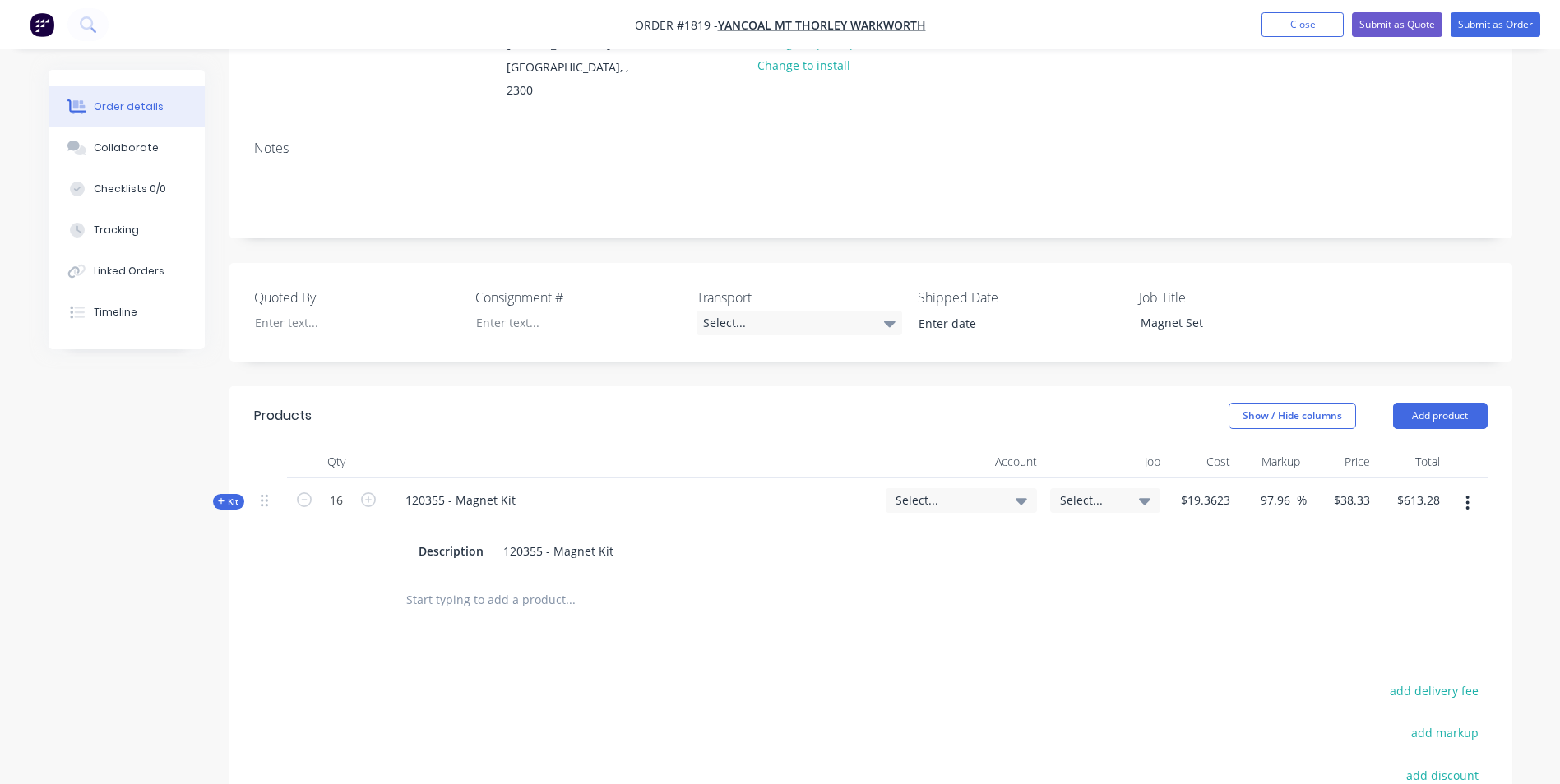
scroll to position [246, 0]
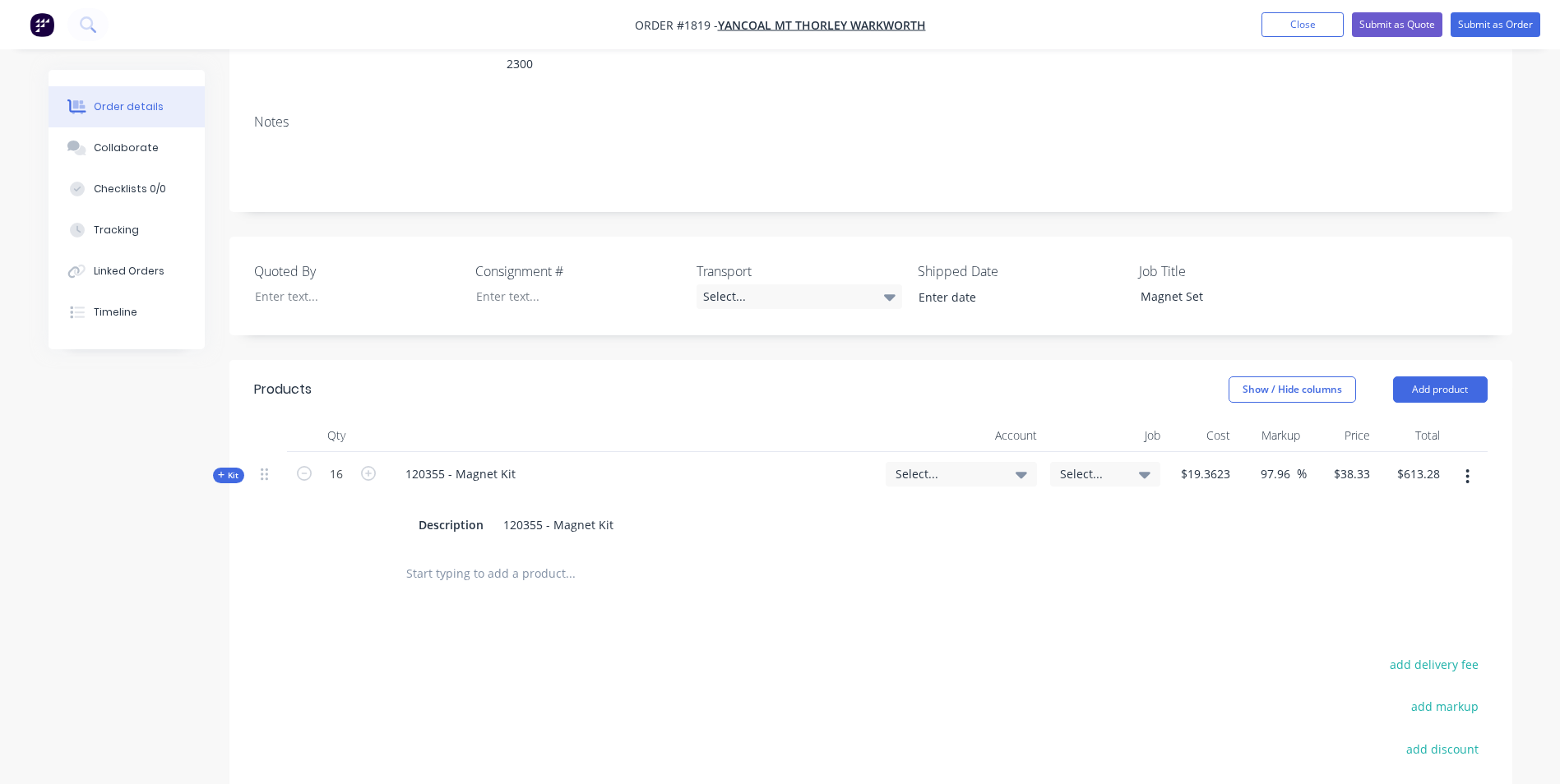
click at [909, 465] on span "Select..." at bounding box center [948, 474] width 104 height 17
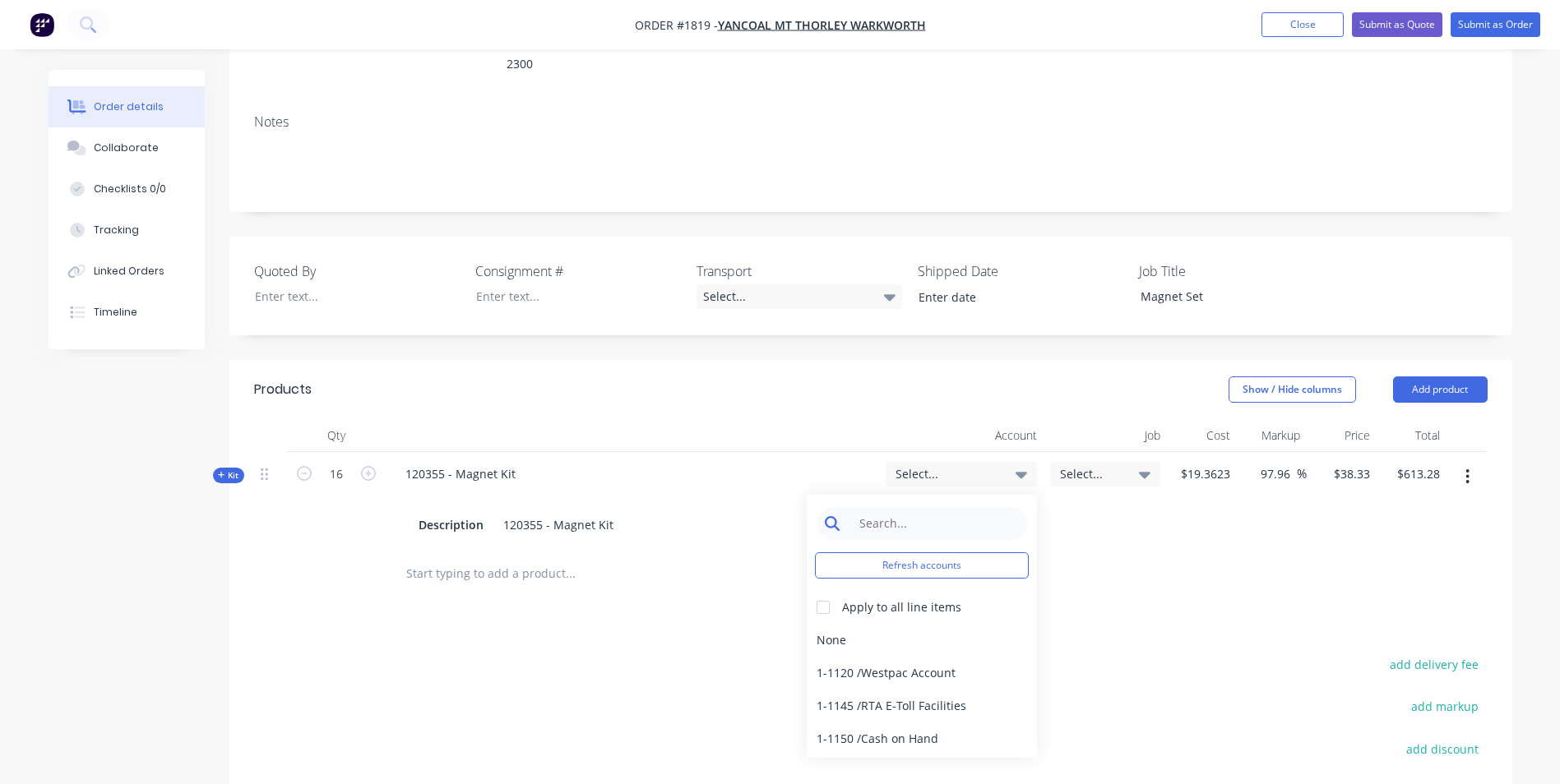
click at [880, 507] on input at bounding box center [934, 524] width 169 height 33
type input "4-11"
click at [952, 624] on div "4-1100 / Sales - Mobile Machines Sound" at bounding box center [922, 641] width 230 height 33
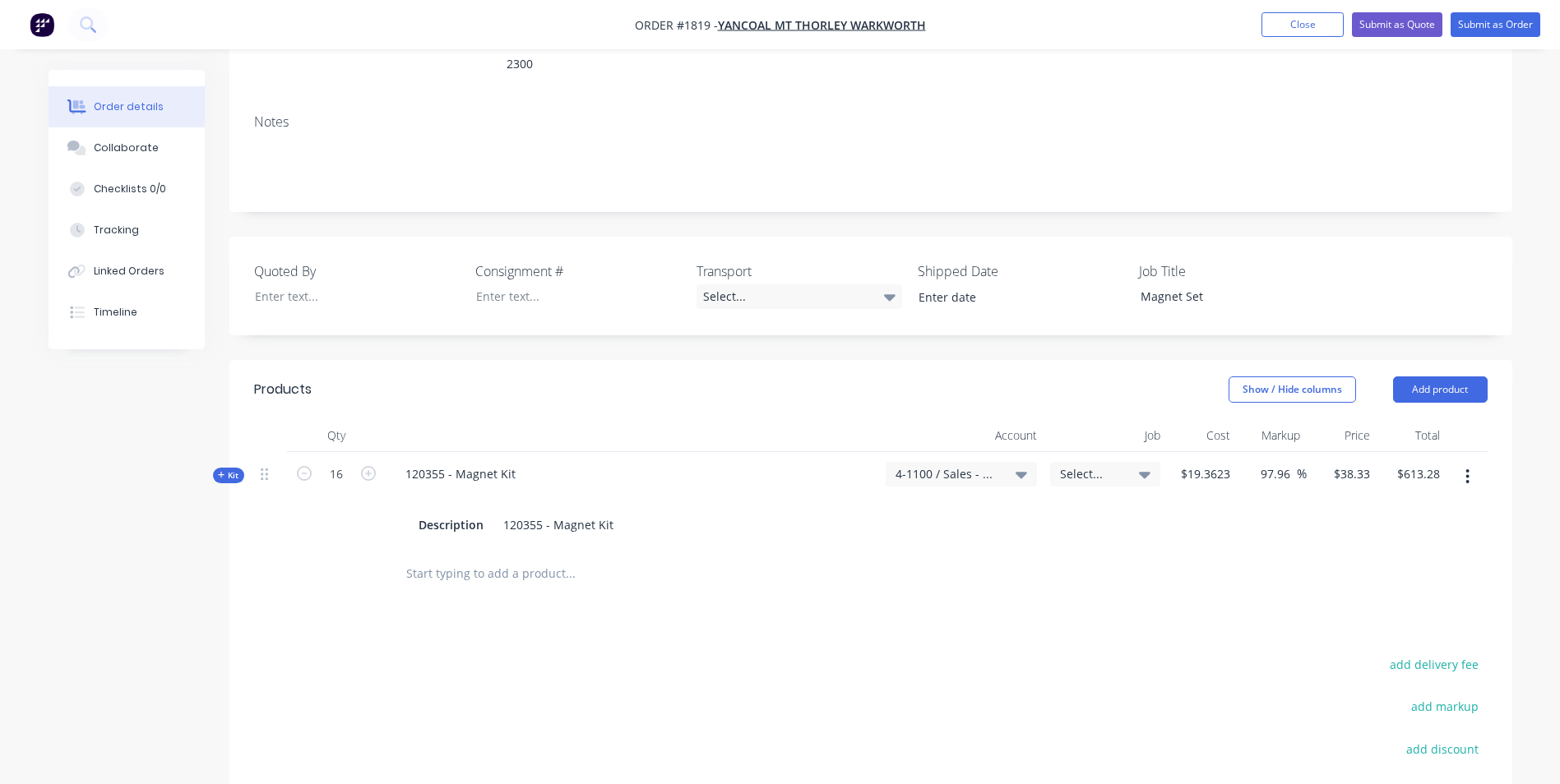
click at [956, 465] on span "4-1100 / Sales - Mobile Machines Sound" at bounding box center [948, 474] width 104 height 17
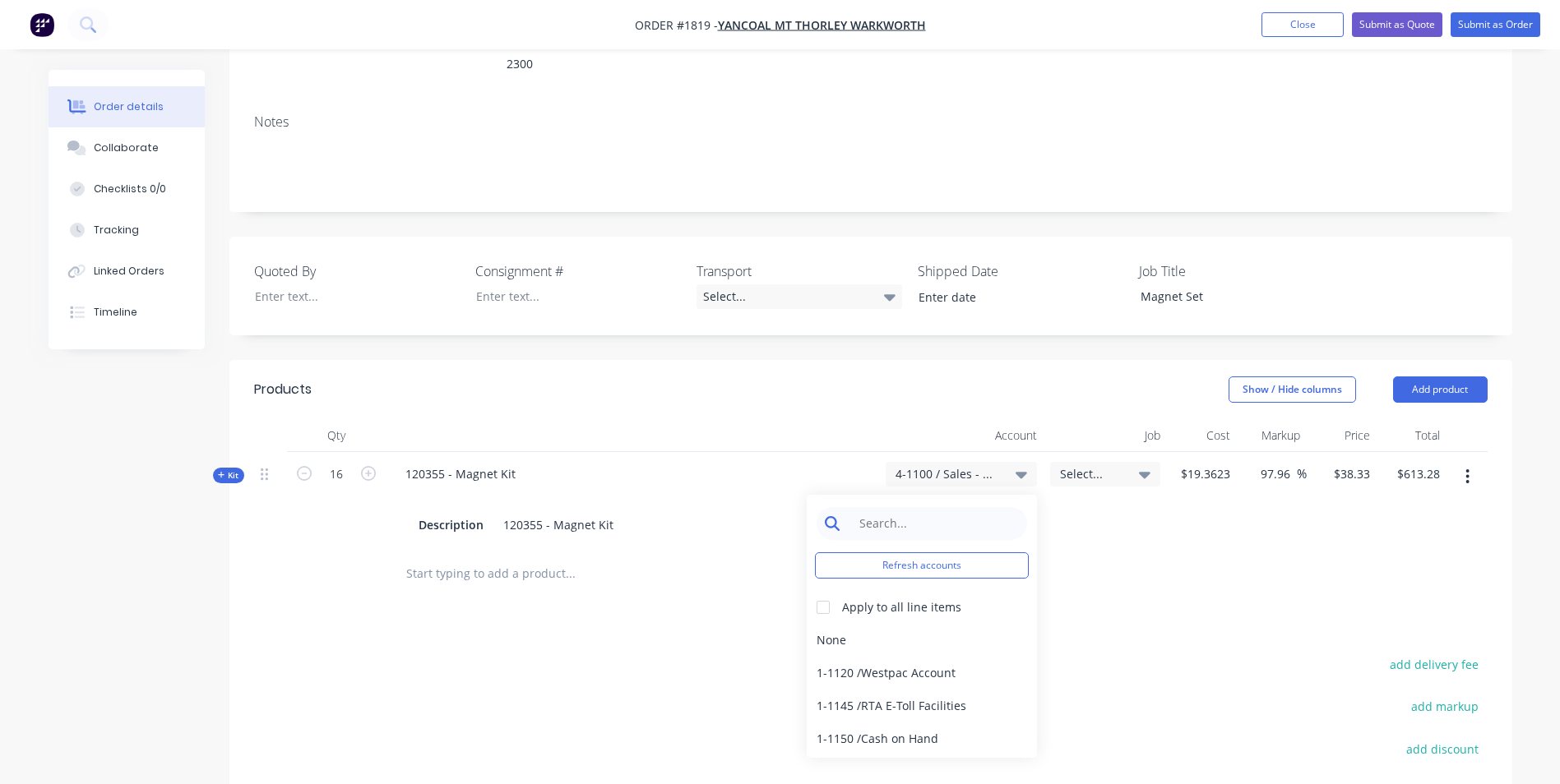
click at [881, 507] on input at bounding box center [934, 524] width 169 height 33
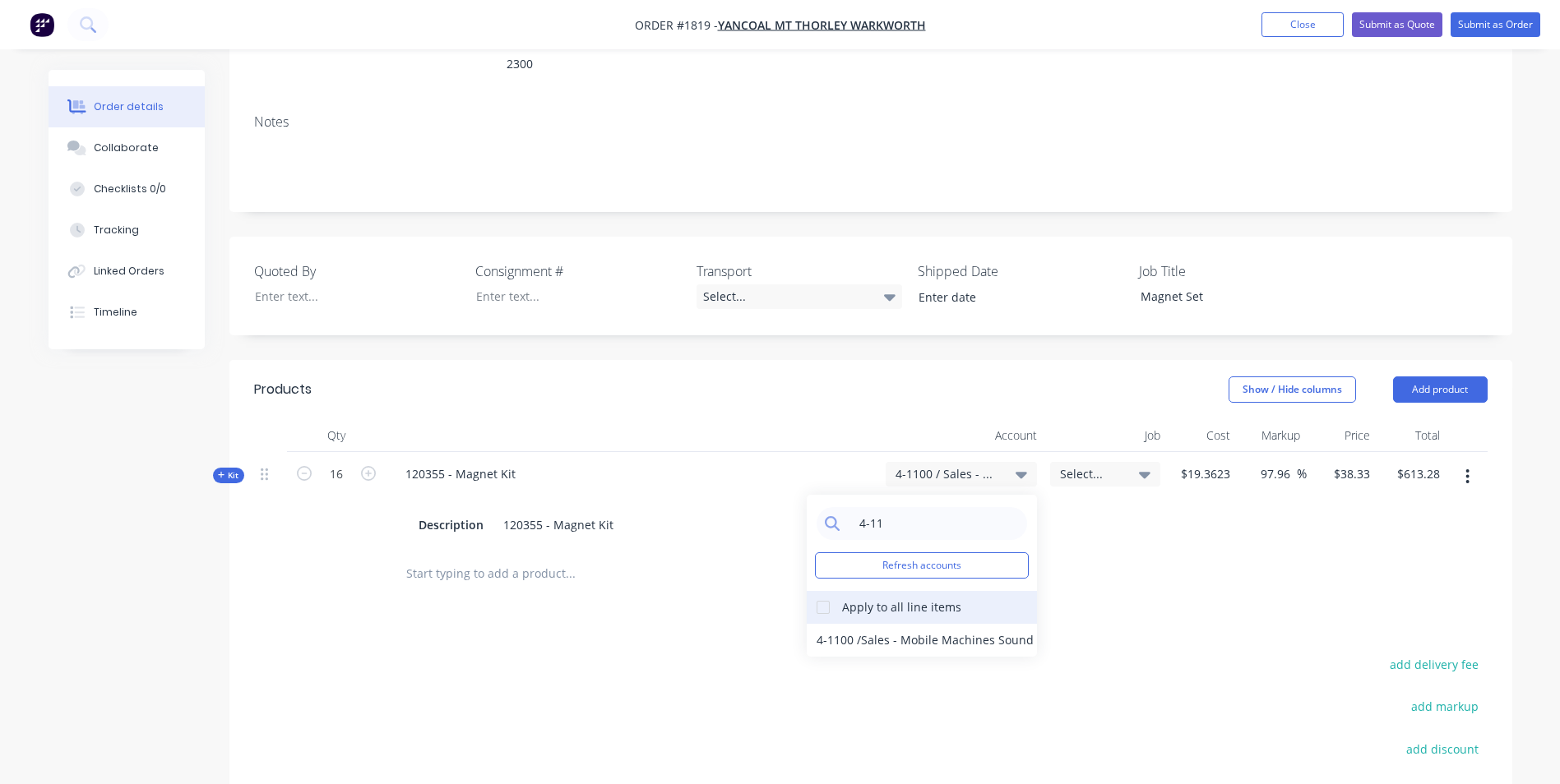
type input "4-11"
click at [825, 591] on div at bounding box center [823, 608] width 33 height 33
click at [849, 624] on div "4-1100 / Sales - Mobile Machines Sound" at bounding box center [922, 641] width 230 height 33
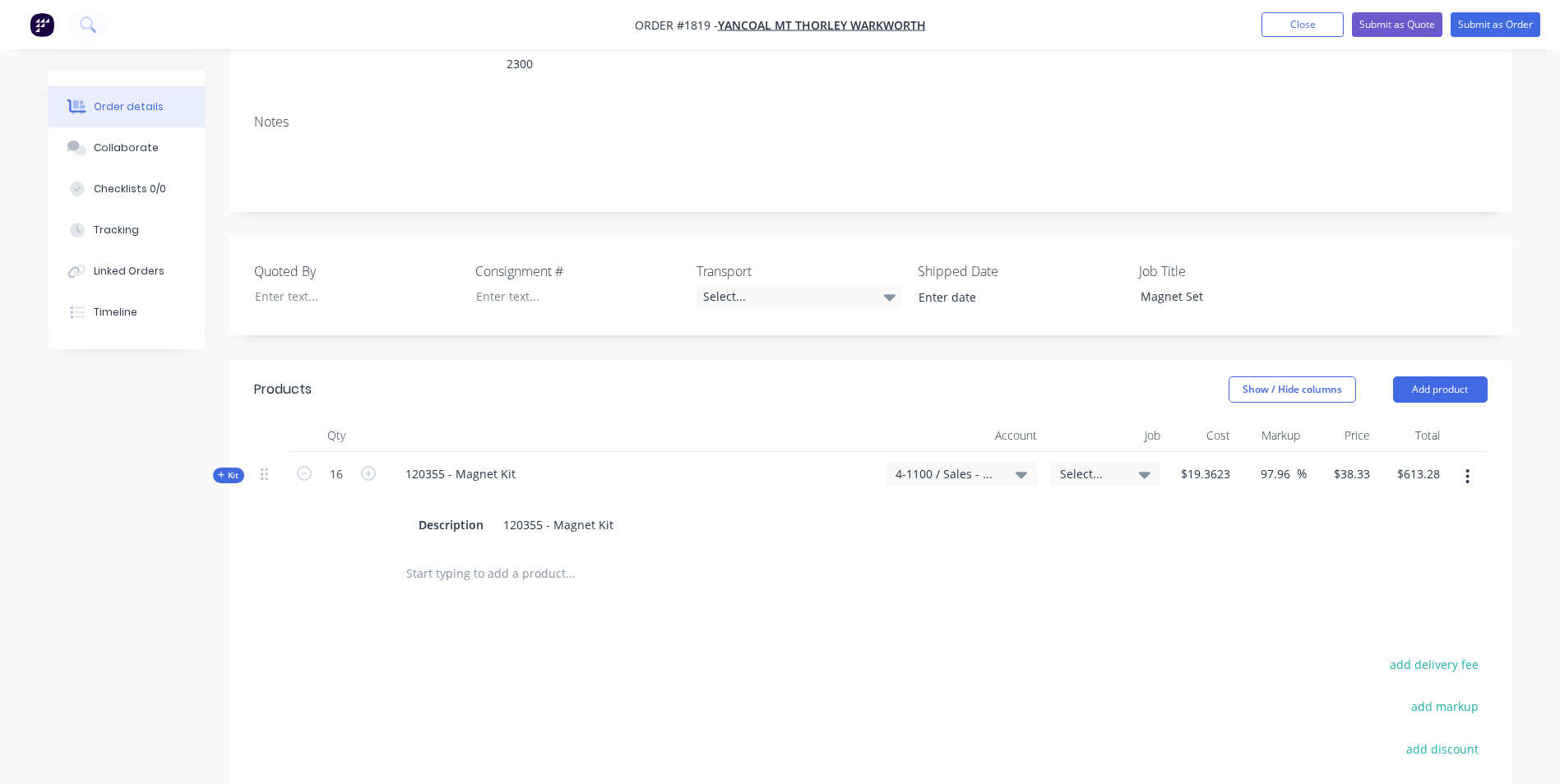
click at [232, 469] on span "Kit" at bounding box center [228, 475] width 22 height 12
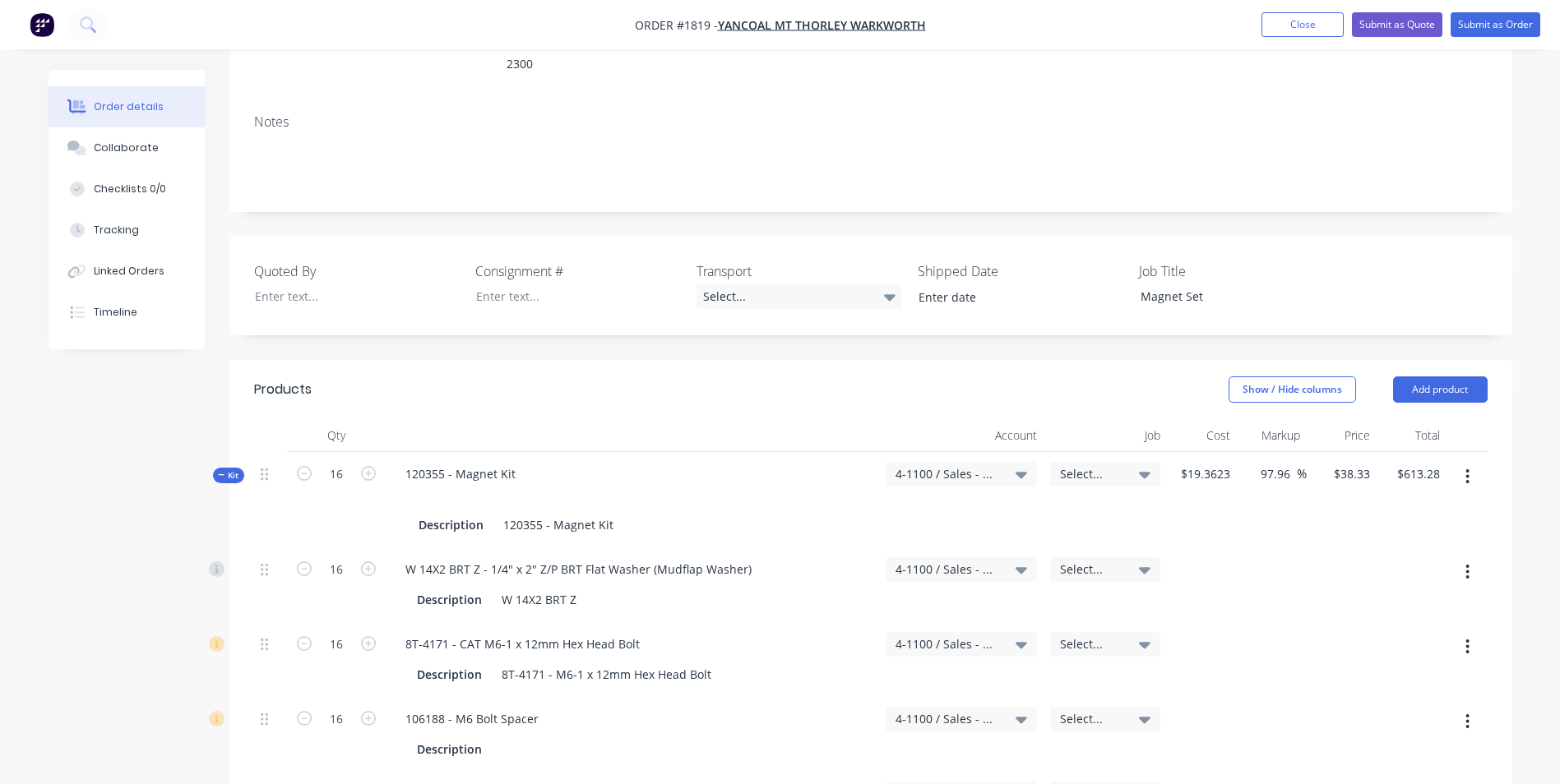
click at [232, 469] on span "Kit" at bounding box center [228, 475] width 22 height 12
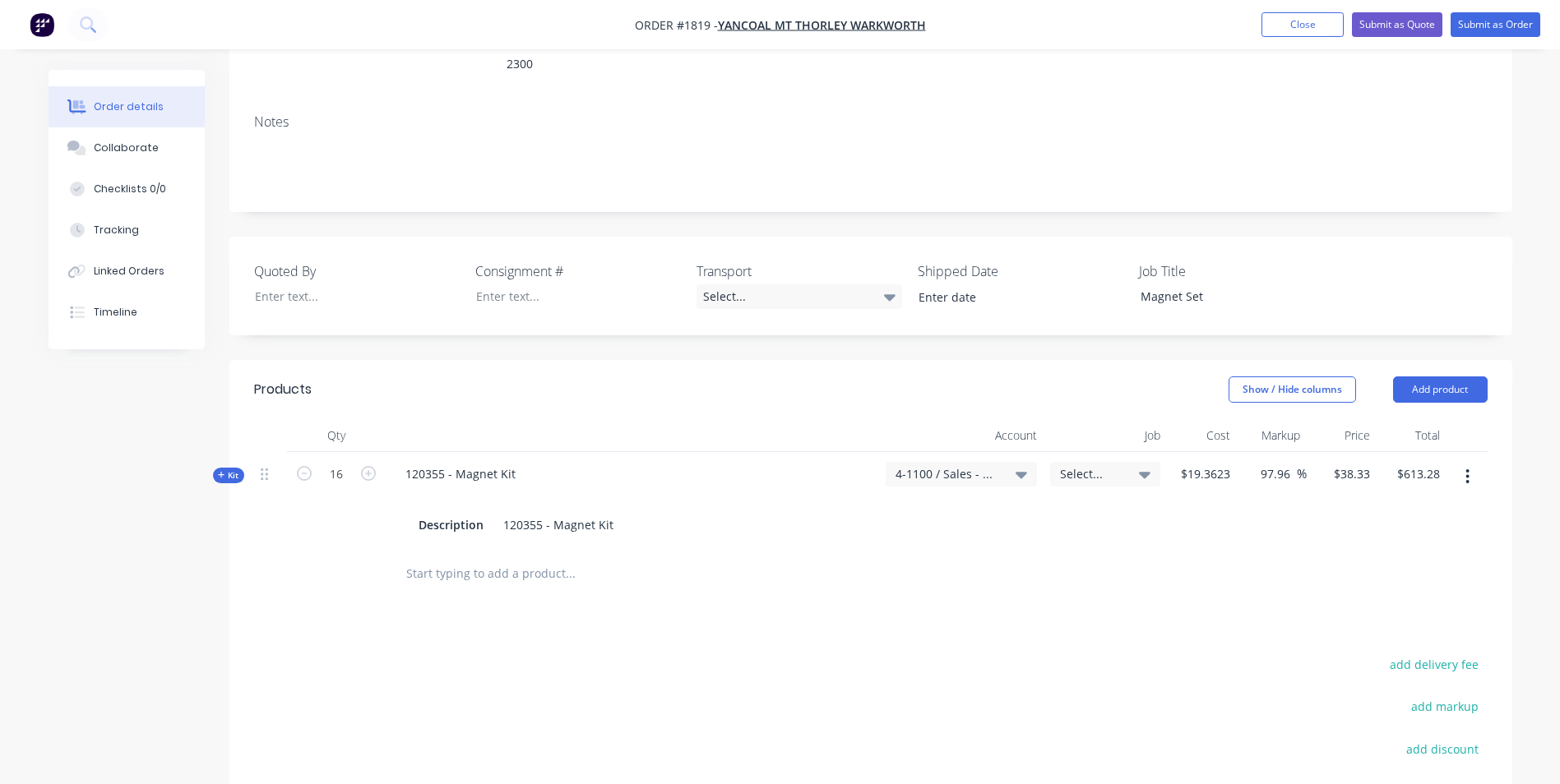
click at [1081, 465] on span "Select..." at bounding box center [1091, 474] width 62 height 17
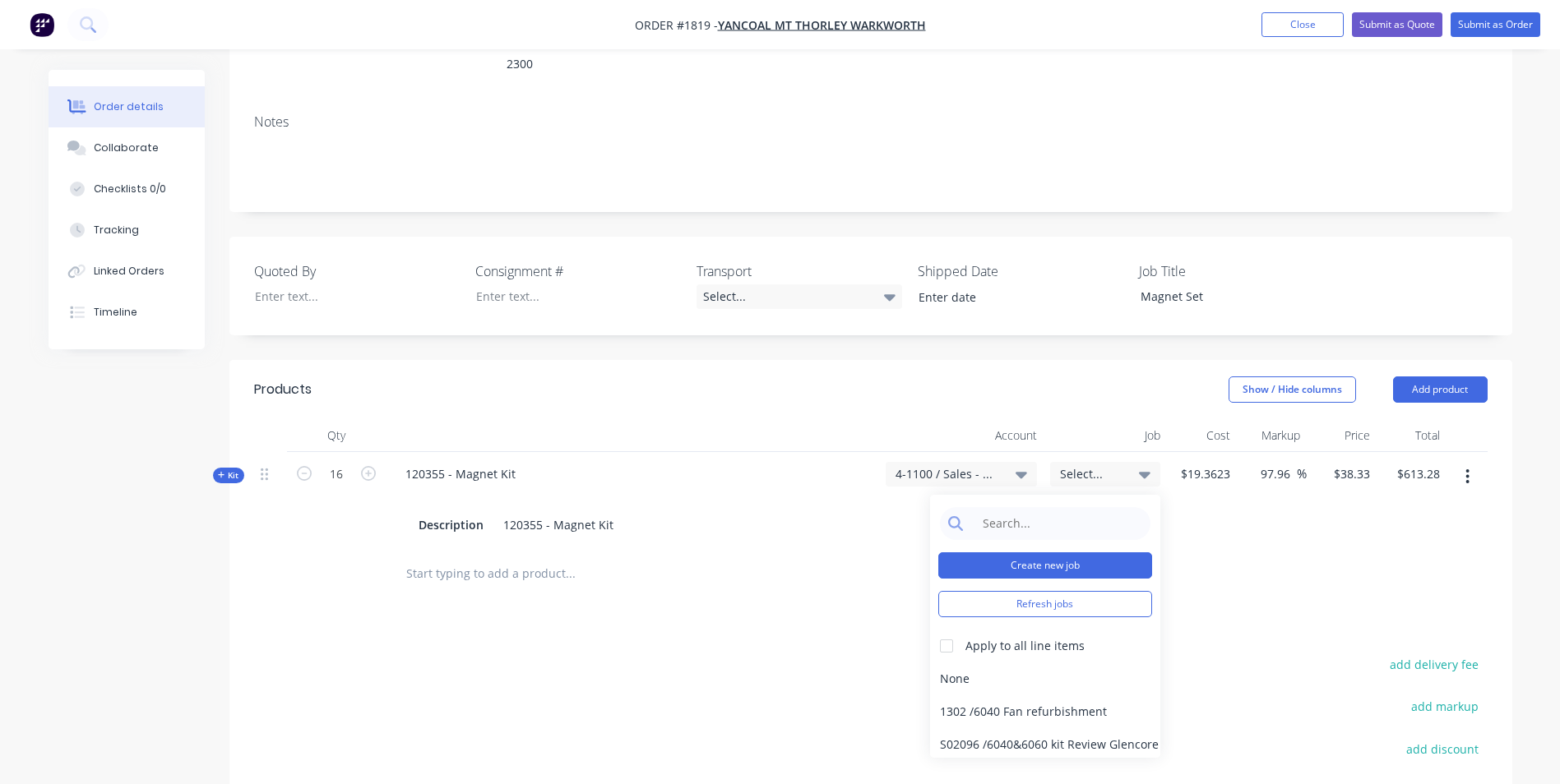
click at [1043, 552] on button "Create new job" at bounding box center [1045, 565] width 214 height 26
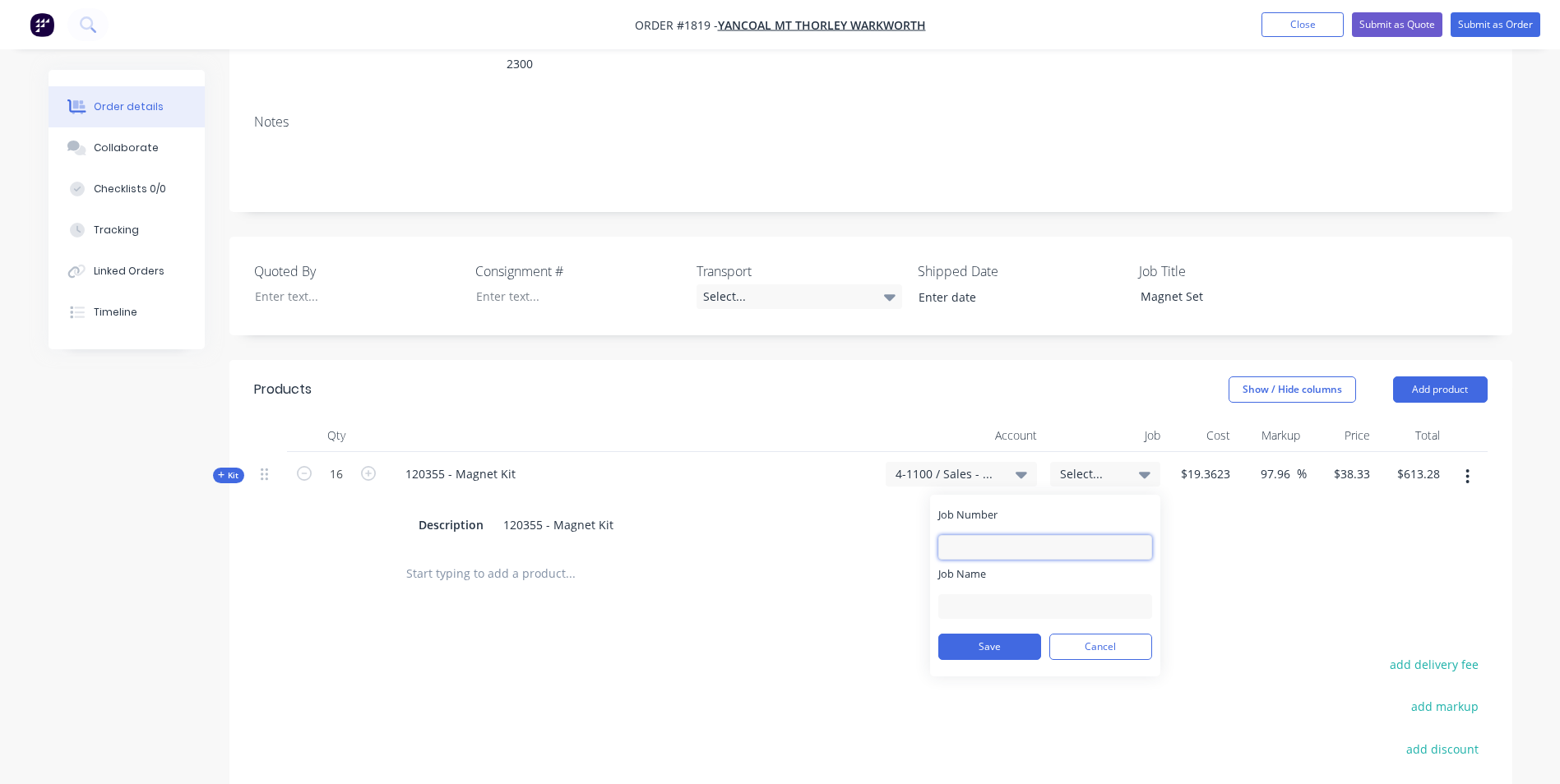
click at [988, 535] on input "Job Number" at bounding box center [1045, 547] width 214 height 25
type input "J"
type input "1819"
click at [964, 594] on input "Job Name" at bounding box center [1045, 606] width 214 height 25
type input "MTW-Magnet Kits"
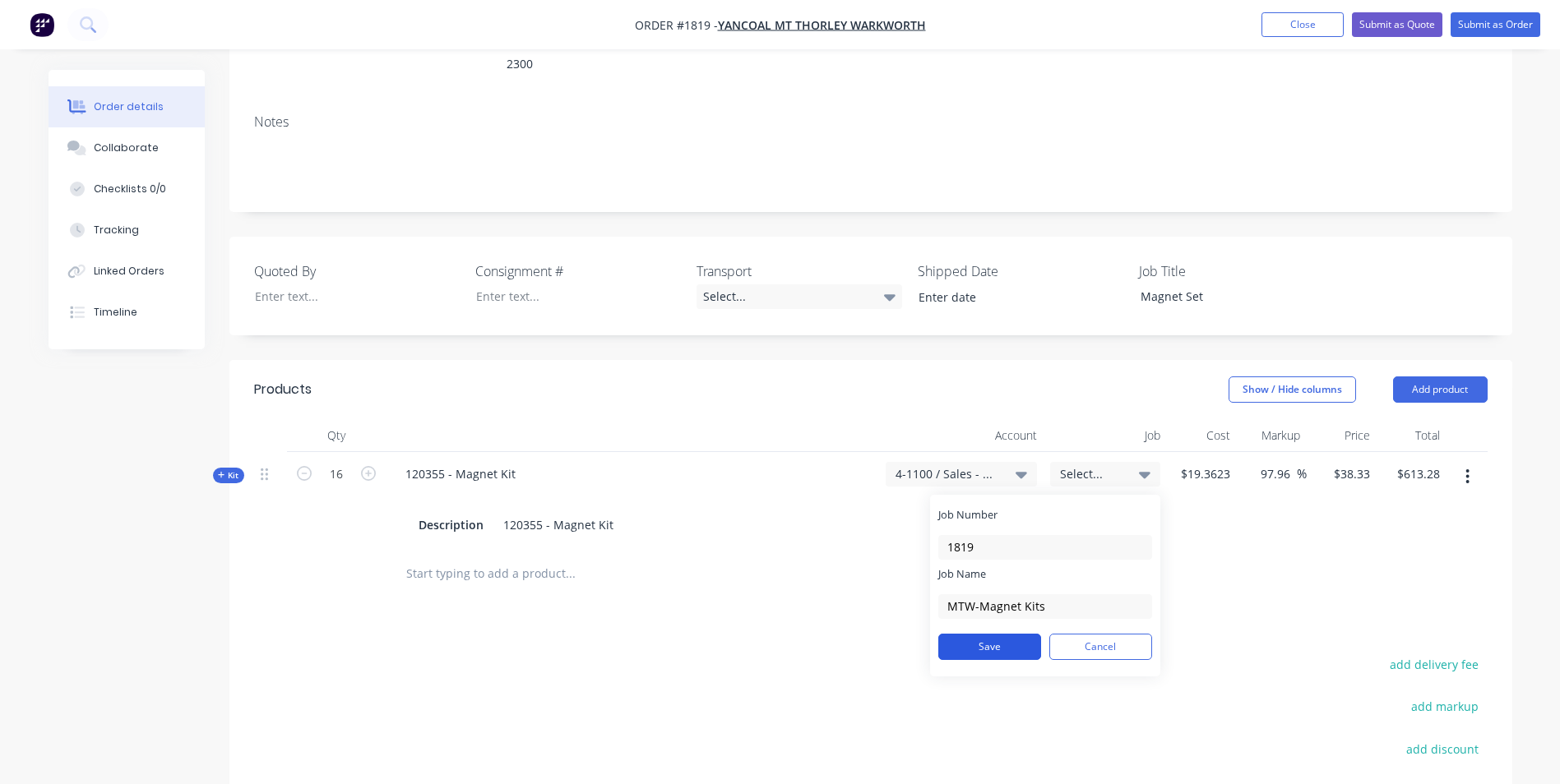
click at [989, 634] on button "Save" at bounding box center [989, 647] width 103 height 26
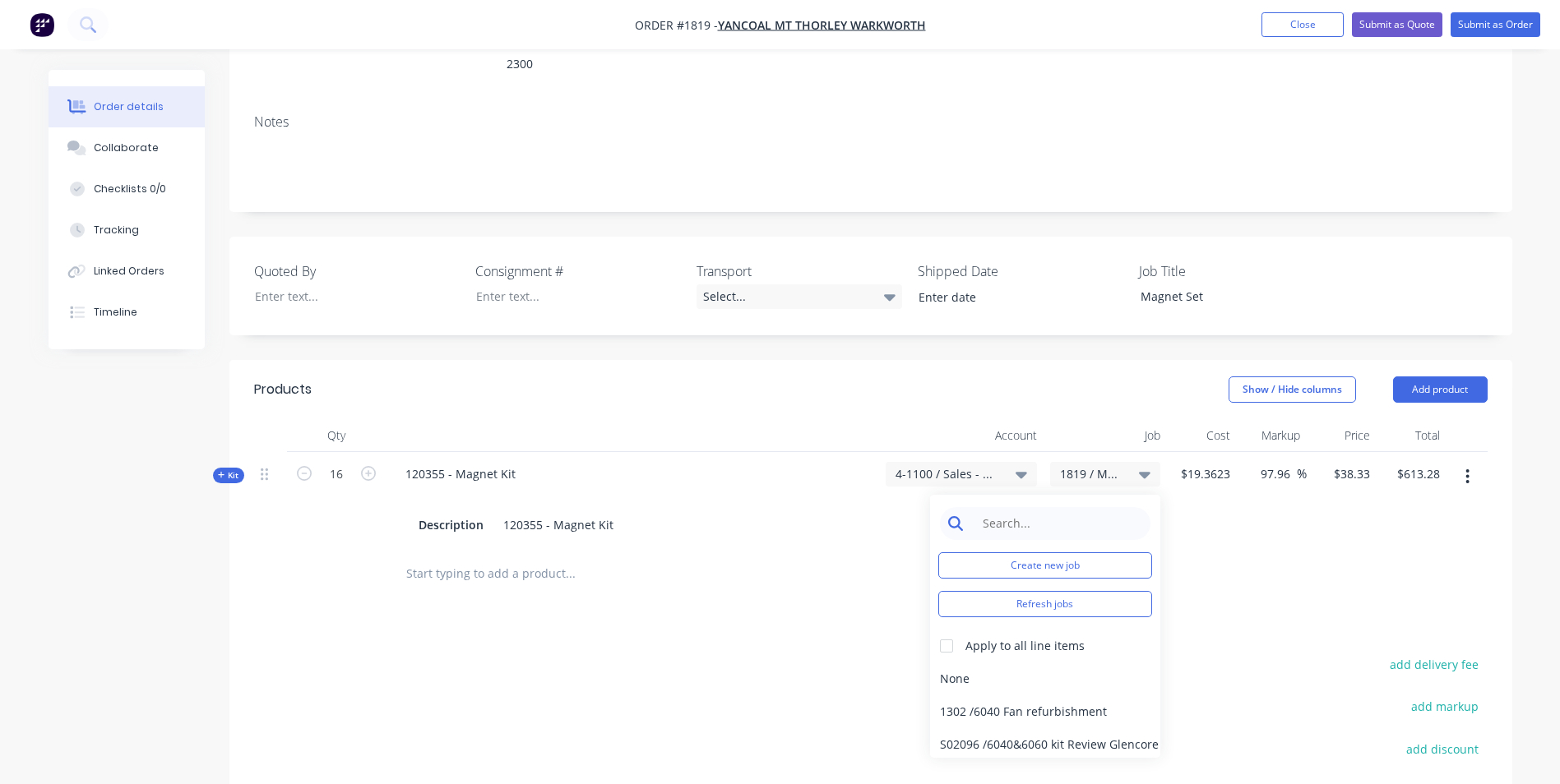
click at [1009, 507] on input at bounding box center [1058, 524] width 169 height 33
type input "1819"
click at [962, 637] on div "Apply to all line items" at bounding box center [1012, 646] width 144 height 17
click at [944, 629] on div at bounding box center [946, 646] width 33 height 33
click at [968, 662] on div "1819 / MTW-Magnet Kits" at bounding box center [1045, 679] width 230 height 33
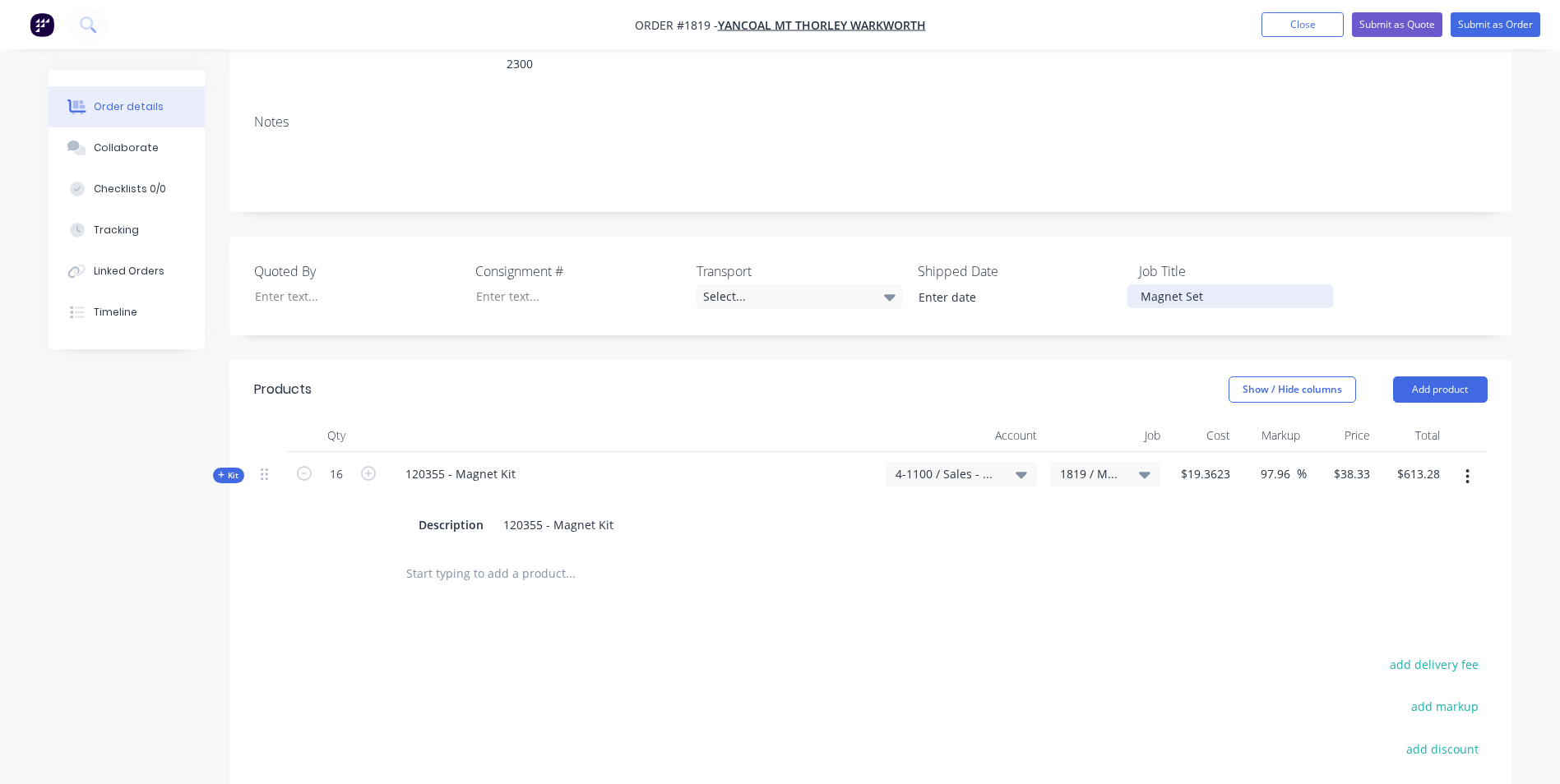
click at [1205, 284] on div "Magnet Set" at bounding box center [1231, 296] width 206 height 24
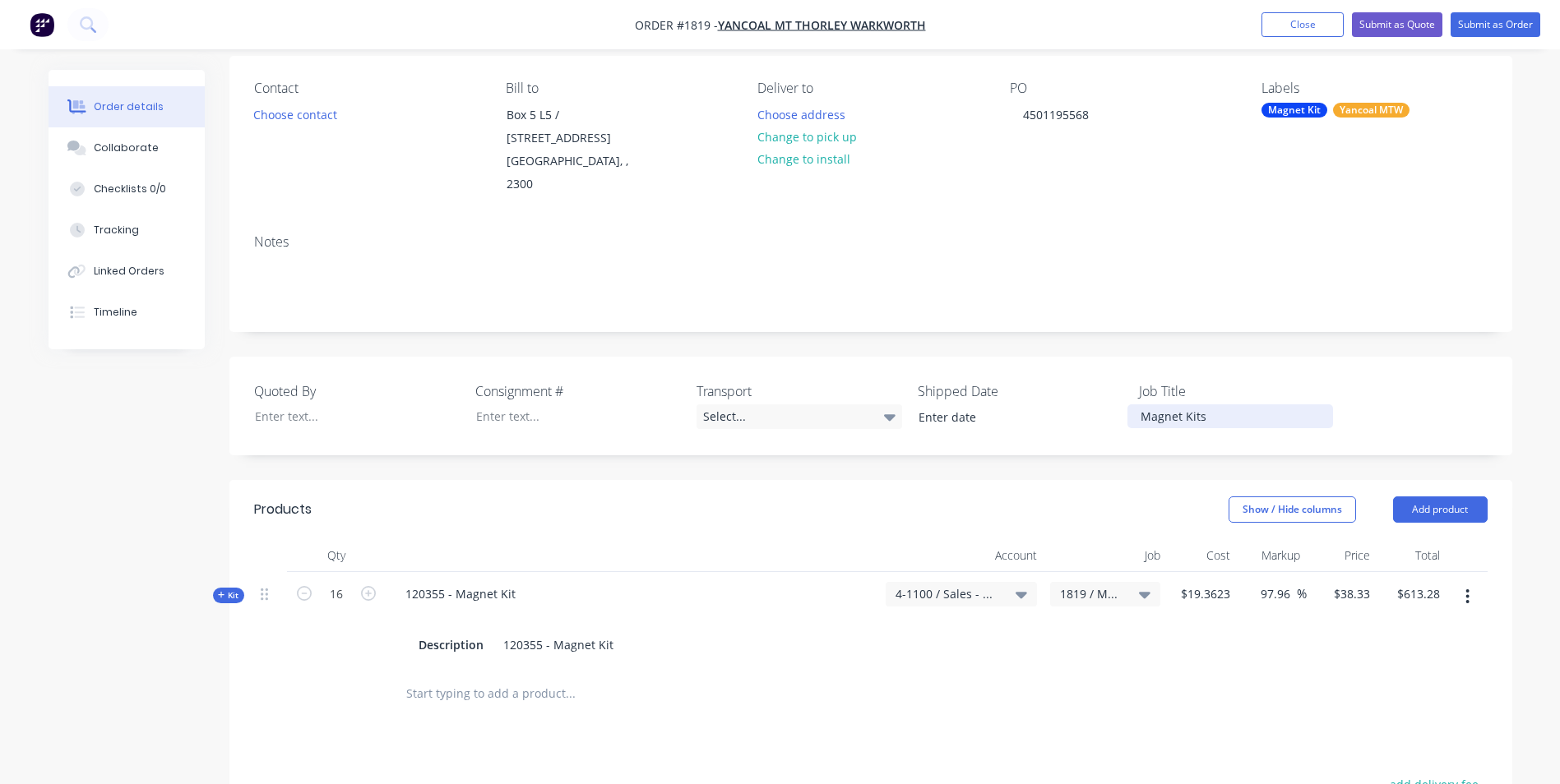
scroll to position [48, 0]
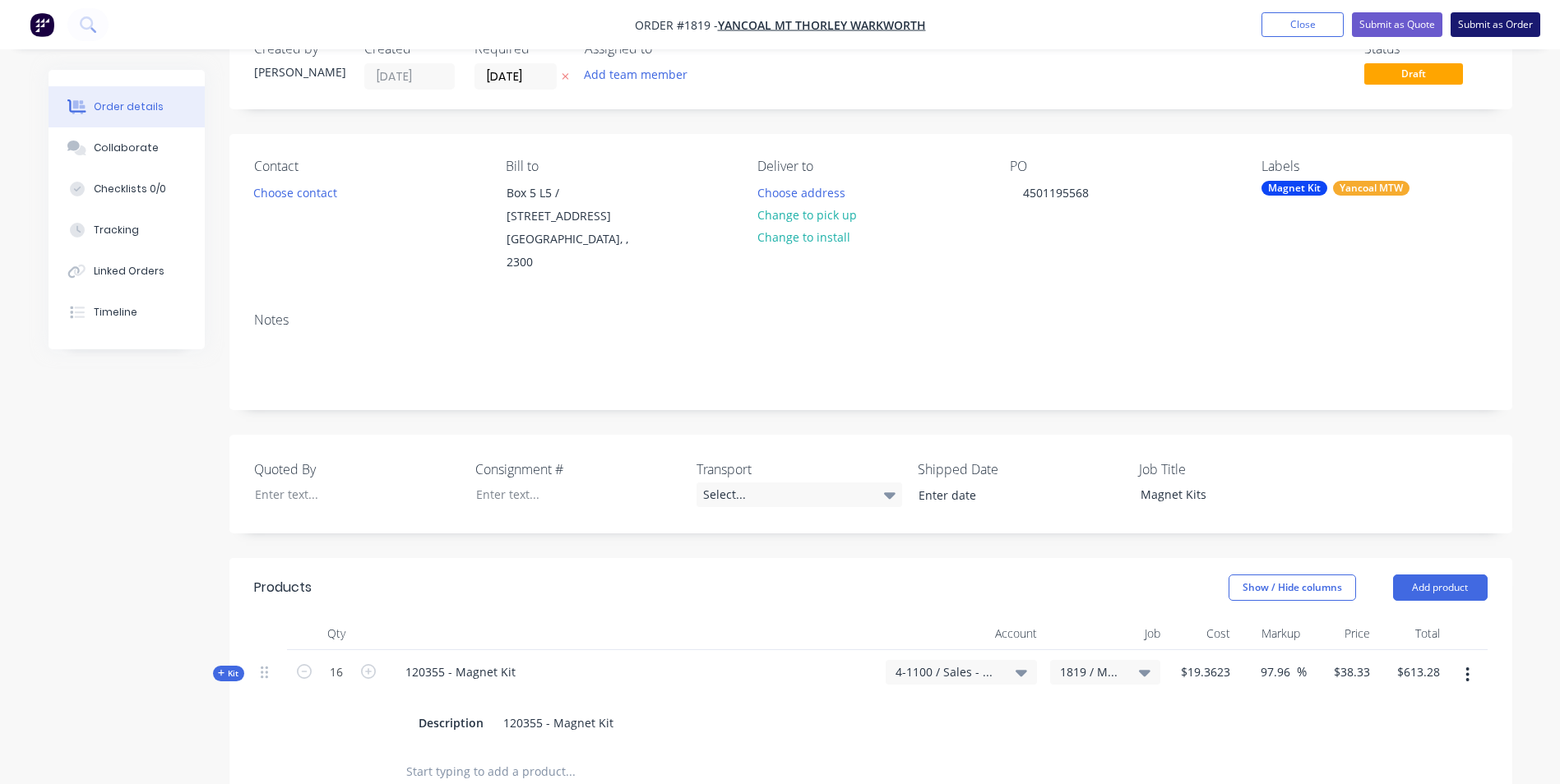
click at [1499, 23] on button "Submit as Order" at bounding box center [1495, 24] width 90 height 25
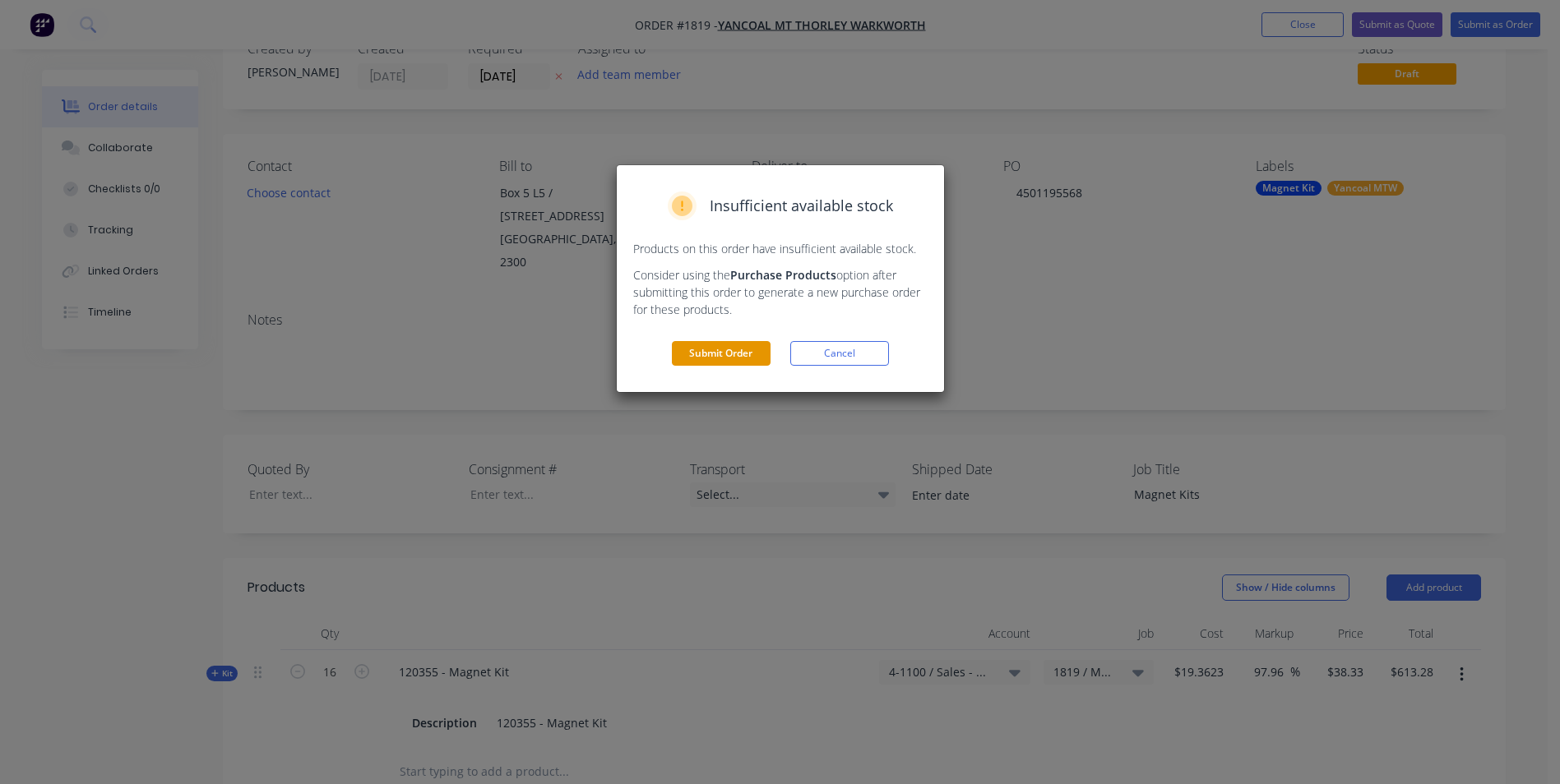
click at [743, 347] on button "Submit Order" at bounding box center [721, 354] width 99 height 25
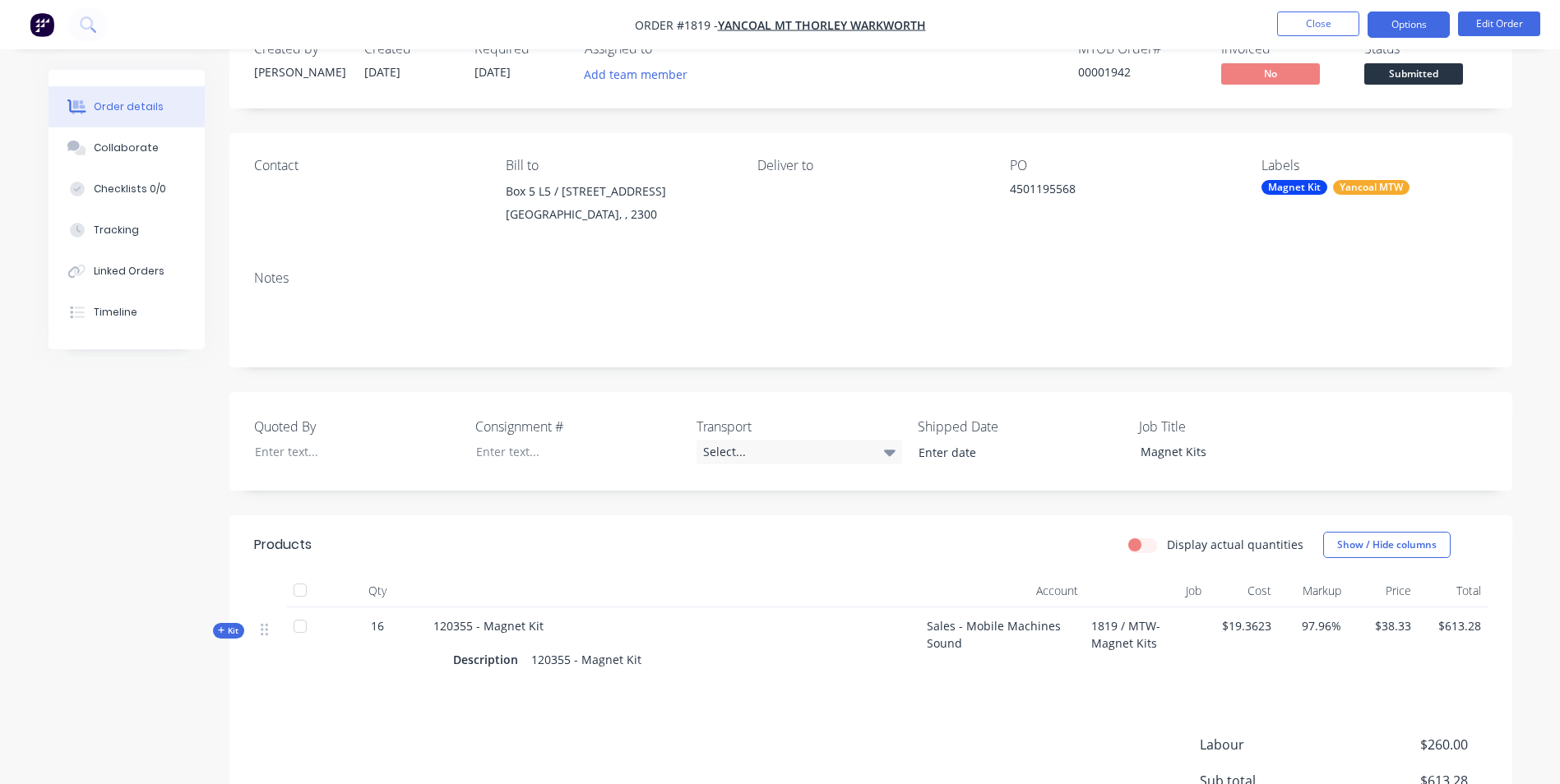
click at [1403, 26] on button "Options" at bounding box center [1408, 24] width 82 height 26
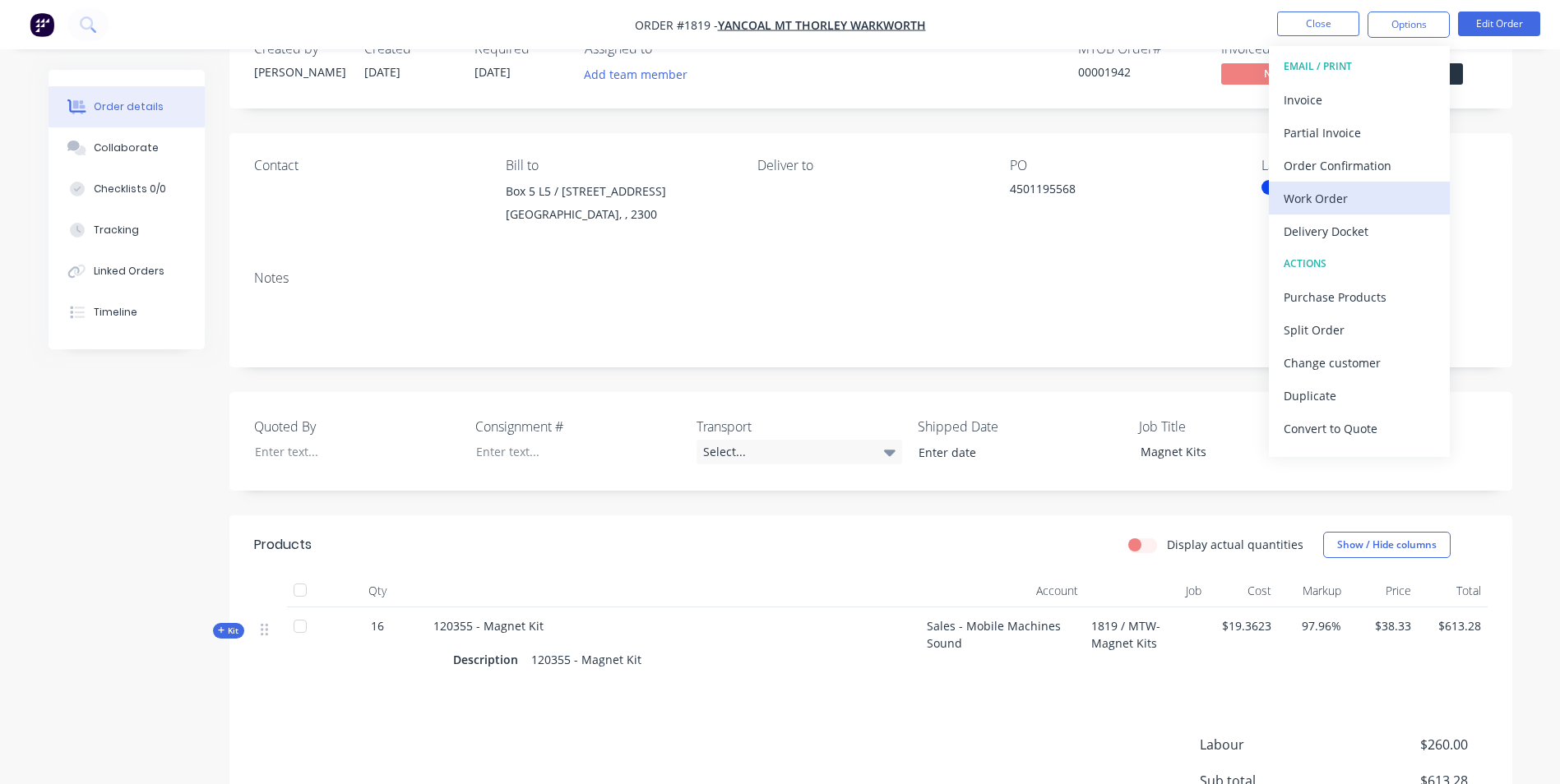
click at [1329, 195] on div "Work Order" at bounding box center [1359, 199] width 151 height 24
click at [1307, 194] on div "Custom" at bounding box center [1359, 199] width 151 height 24
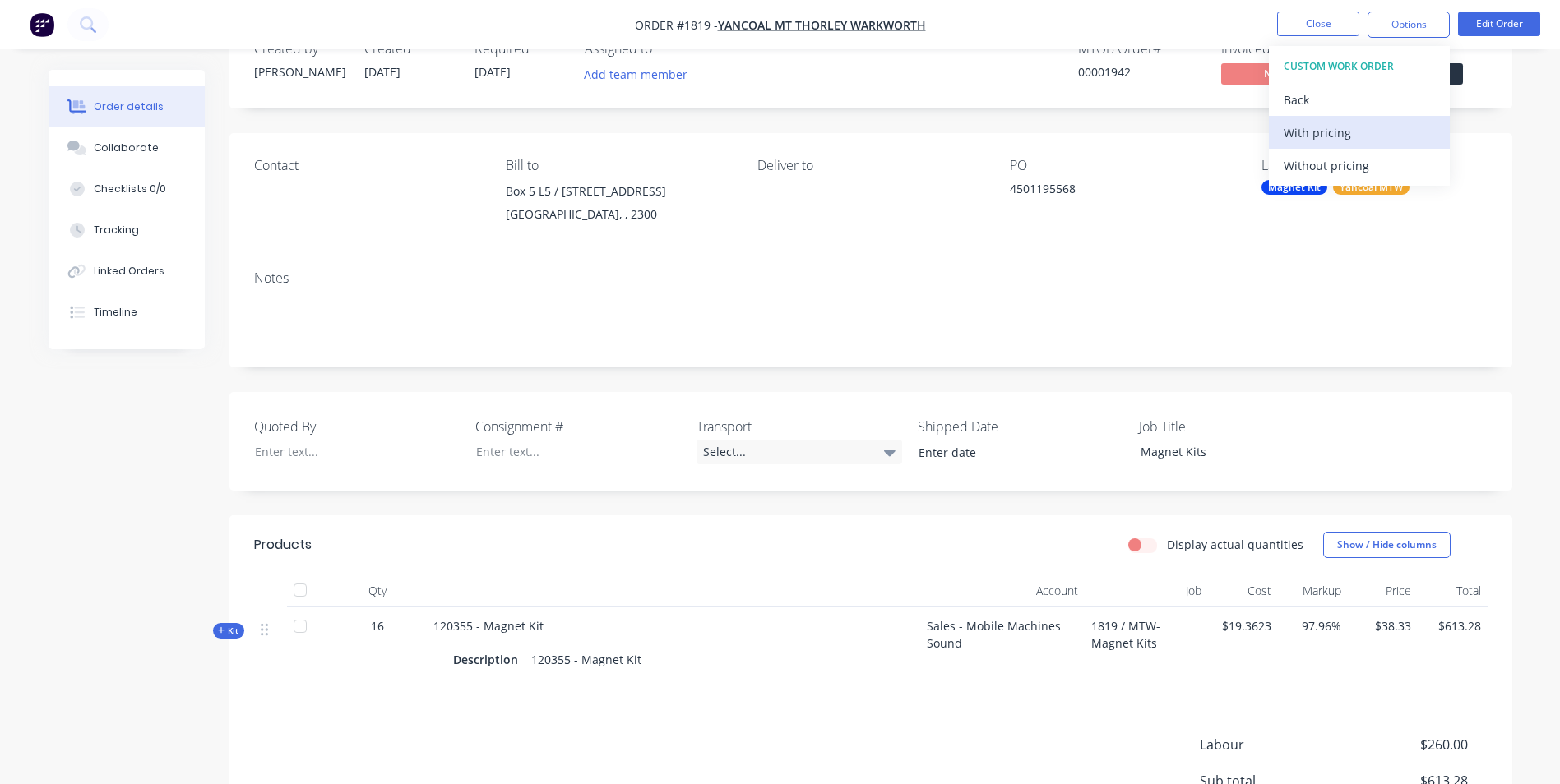
click at [1320, 131] on div "With pricing" at bounding box center [1359, 133] width 151 height 24
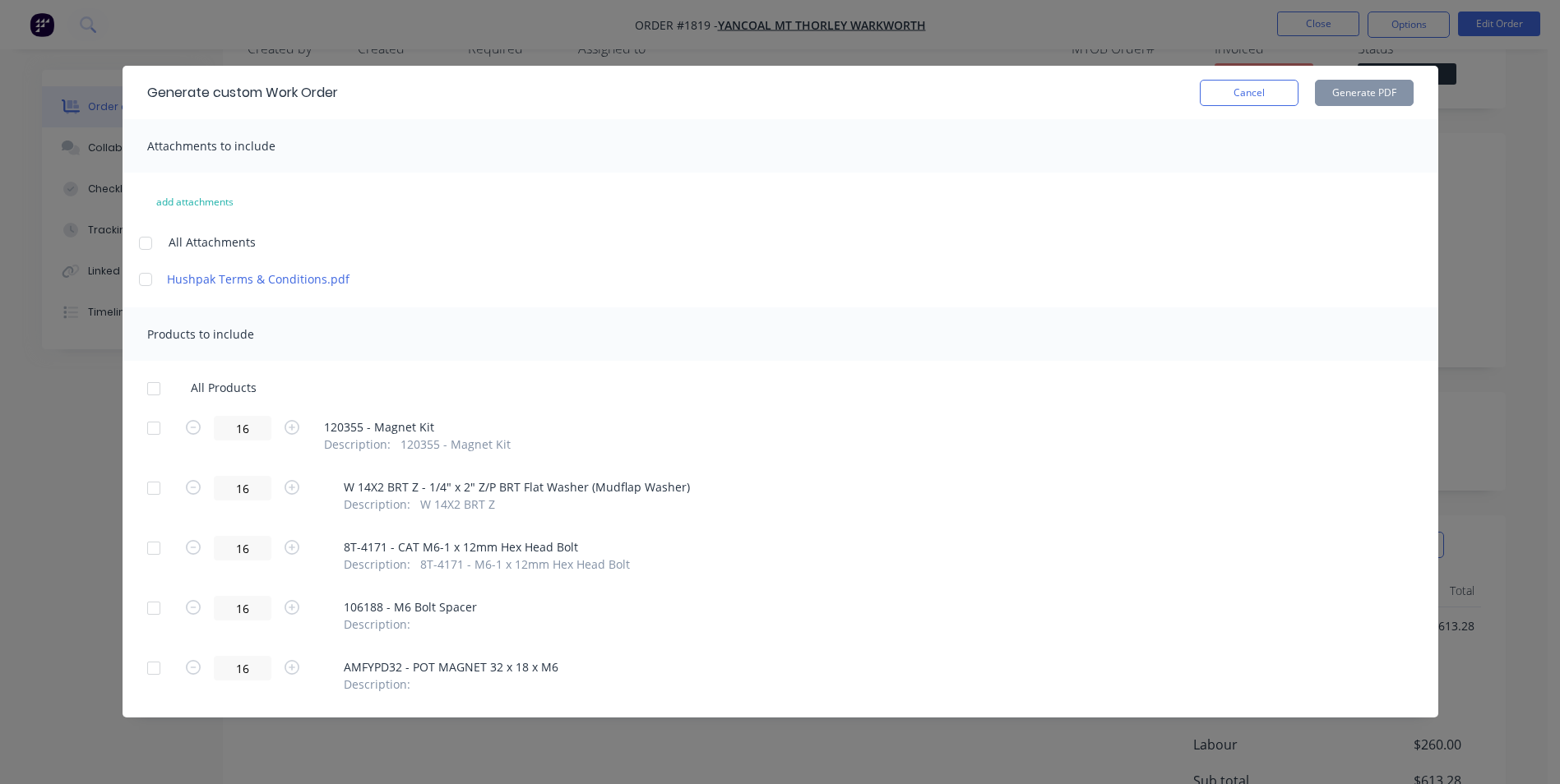
click at [155, 383] on div at bounding box center [154, 389] width 33 height 33
click at [1359, 91] on button "Generate PDF" at bounding box center [1364, 92] width 99 height 26
click at [1252, 93] on button "Cancel" at bounding box center [1249, 92] width 99 height 26
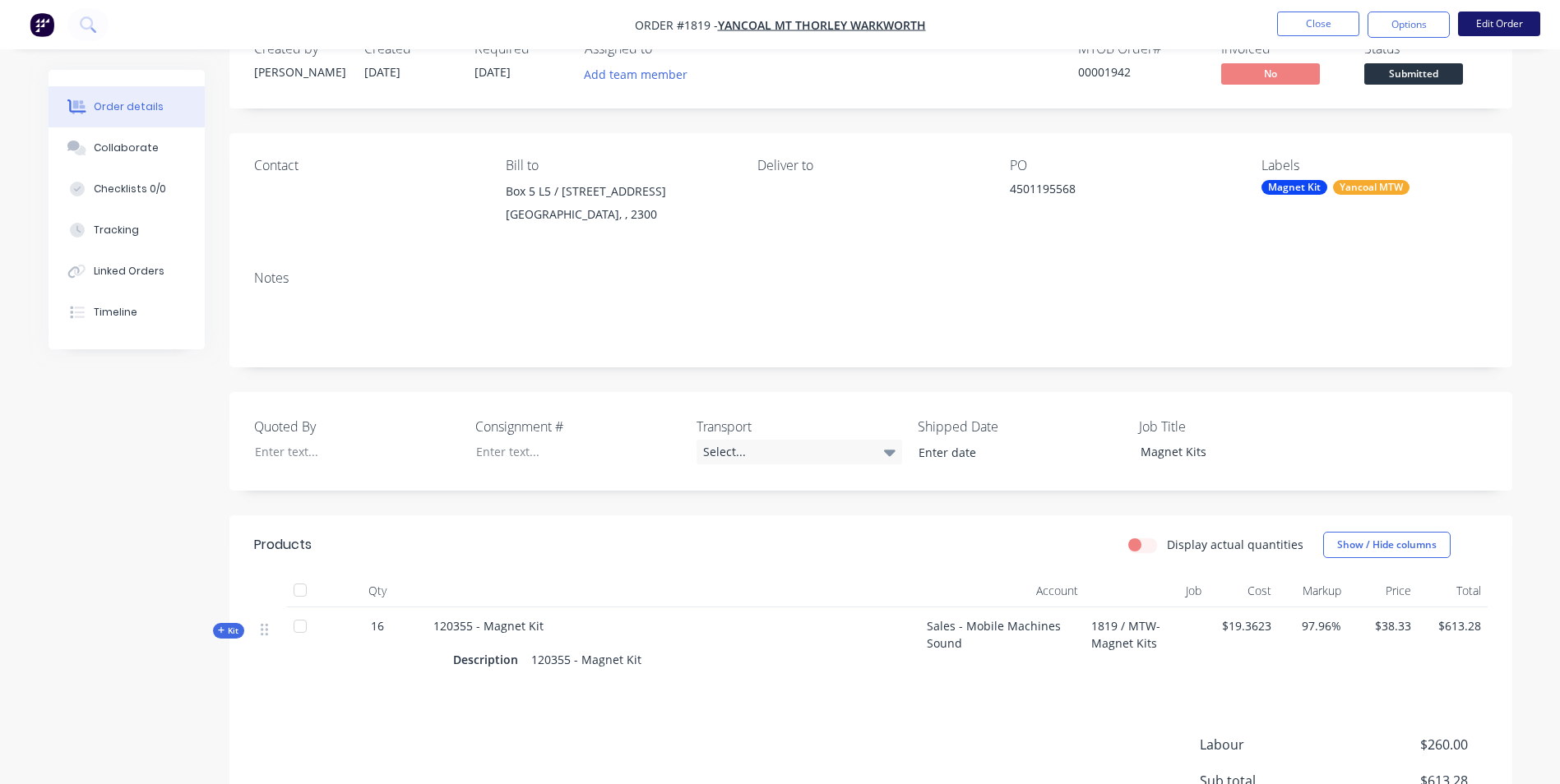
click at [1498, 19] on button "Edit Order" at bounding box center [1499, 23] width 82 height 25
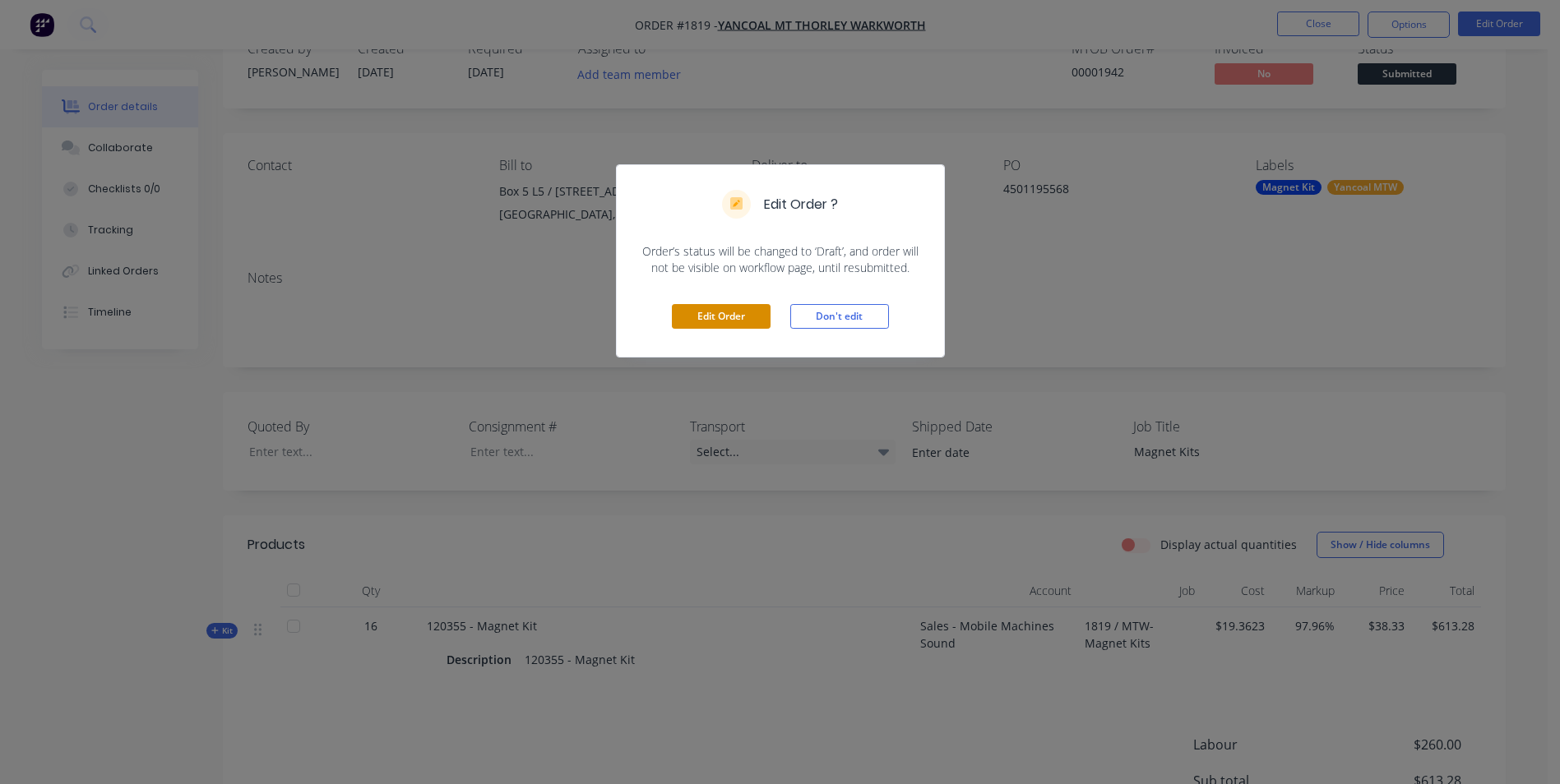
click at [719, 315] on button "Edit Order" at bounding box center [721, 316] width 99 height 25
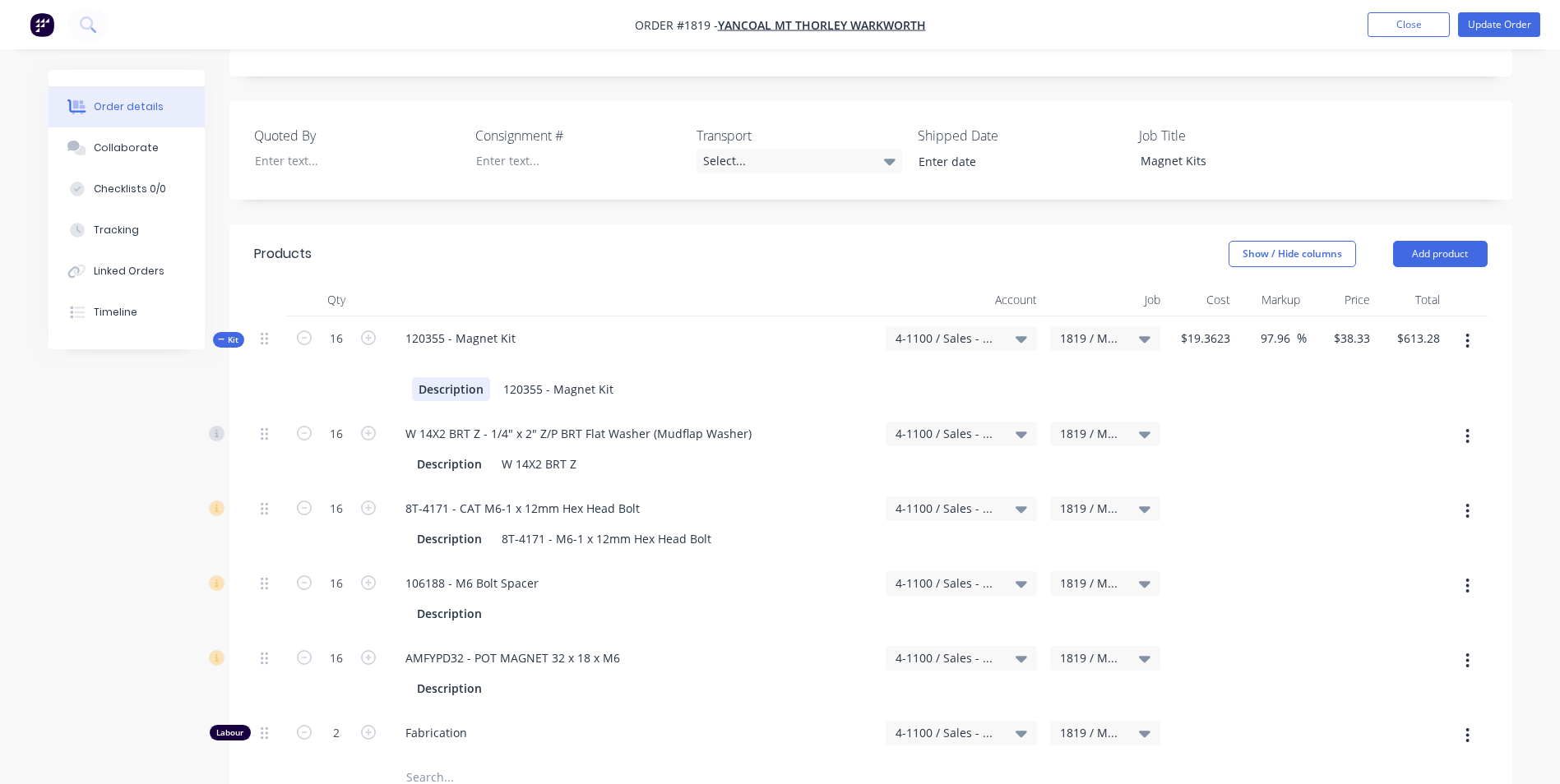
scroll to position [411, 0]
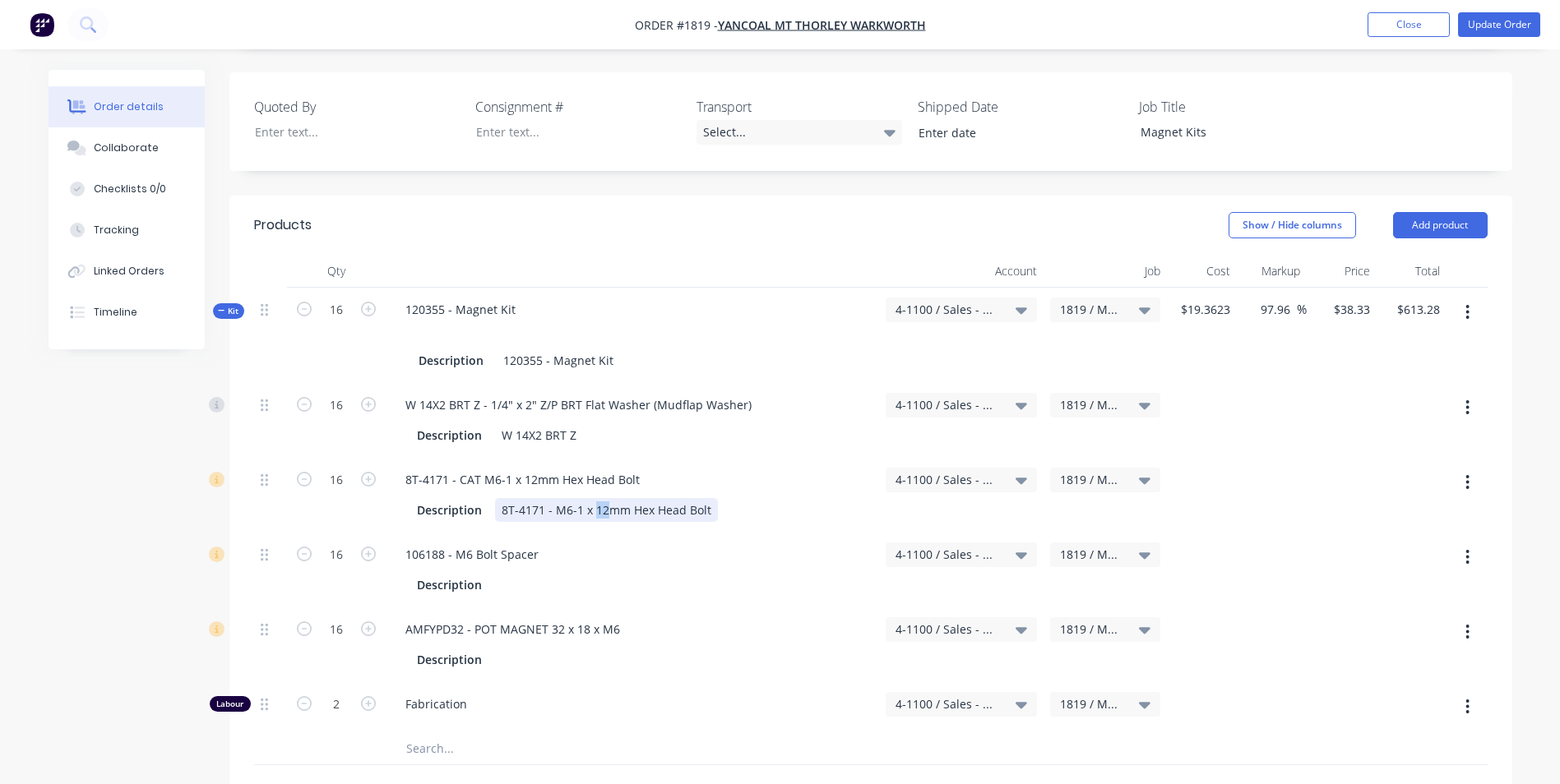
drag, startPoint x: 604, startPoint y: 488, endPoint x: 594, endPoint y: 488, distance: 10.0
click at [594, 498] on div "8T-4171 - M6-1 x 12mm Hex Head Bolt" at bounding box center [606, 510] width 223 height 24
click at [578, 498] on div "8T-4171 - M6-1 x 40mm Hex Head Bolt" at bounding box center [606, 510] width 223 height 24
drag, startPoint x: 553, startPoint y: 488, endPoint x: 476, endPoint y: 492, distance: 77.1
click at [476, 498] on div "Description 8T-4171 - M6 x 40mm Hex Head Bolt" at bounding box center [629, 510] width 438 height 24
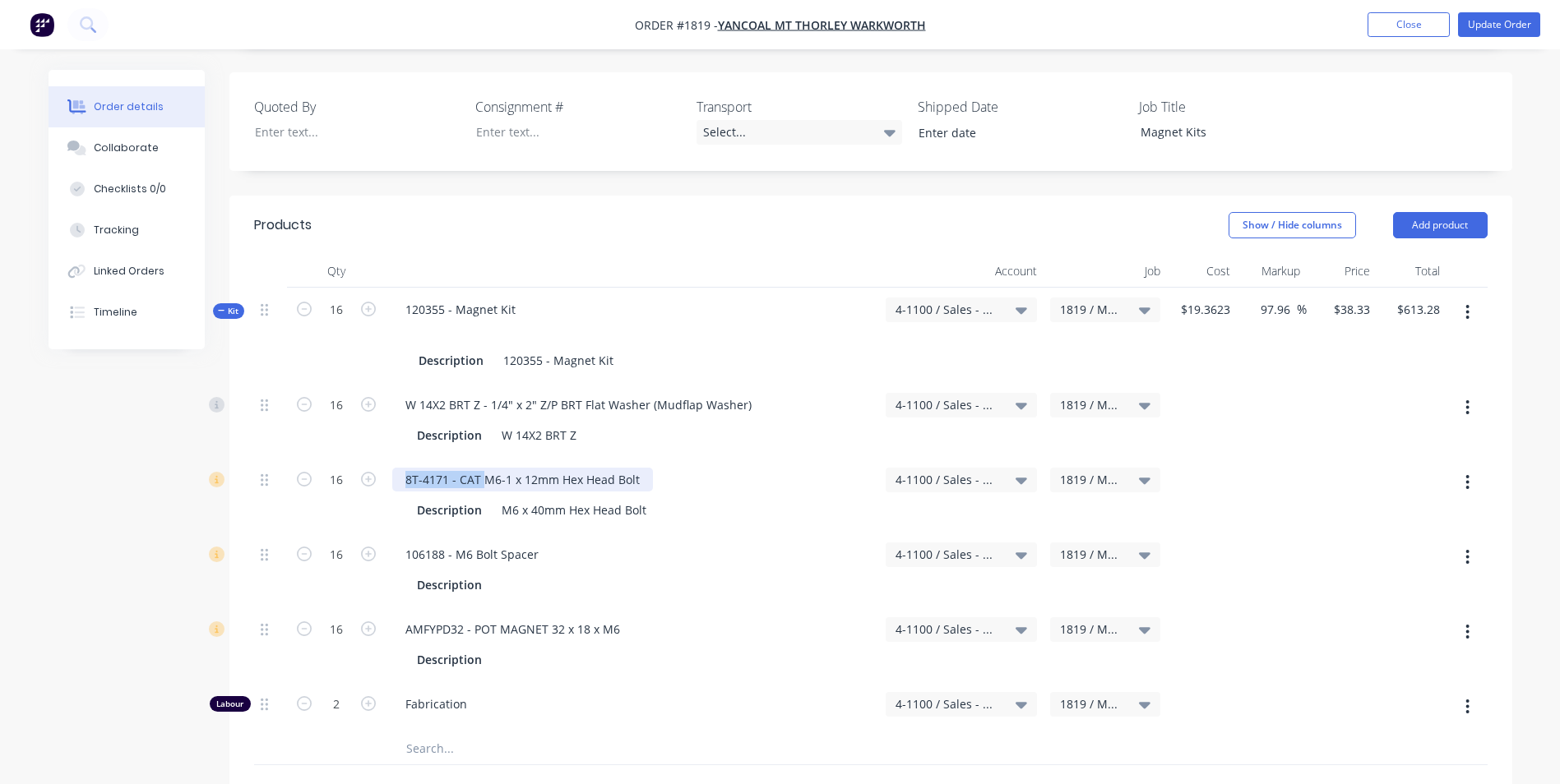
drag, startPoint x: 483, startPoint y: 459, endPoint x: 400, endPoint y: 467, distance: 83.4
click at [400, 468] on div "8T-4171 - CAT M6-1 x 12mm Hex Head Bolt" at bounding box center [522, 480] width 260 height 24
drag, startPoint x: 455, startPoint y: 459, endPoint x: 462, endPoint y: 468, distance: 11.4
click at [448, 468] on div "M6-1 x 12mm Hex Head Bolt" at bounding box center [483, 480] width 182 height 24
click at [428, 468] on div "M6-1 x 40mm Hex Head Bolt" at bounding box center [483, 480] width 182 height 24
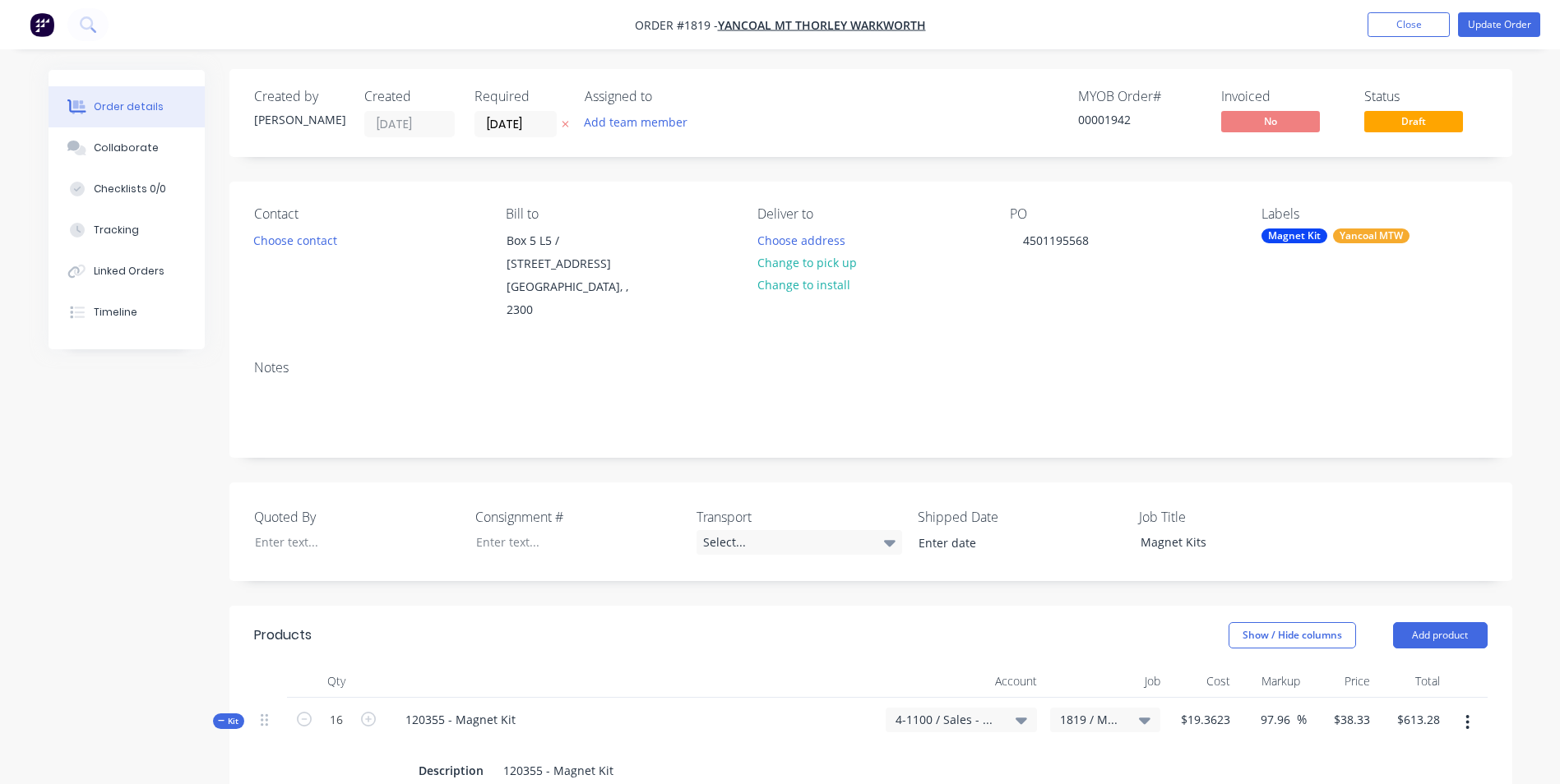
scroll to position [0, 0]
click at [1504, 24] on button "Update Order" at bounding box center [1499, 24] width 82 height 25
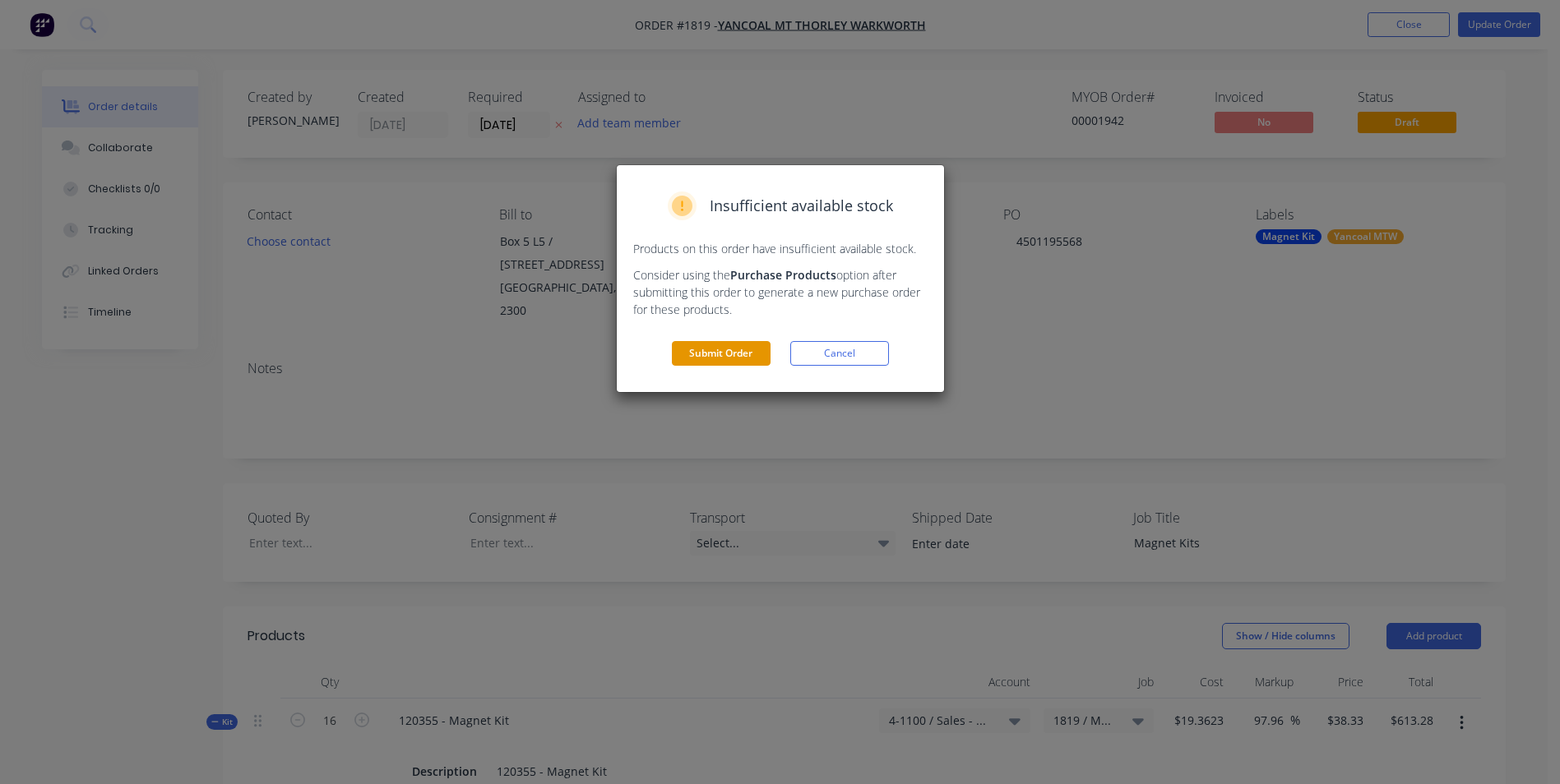
click at [727, 349] on button "Submit Order" at bounding box center [721, 354] width 99 height 25
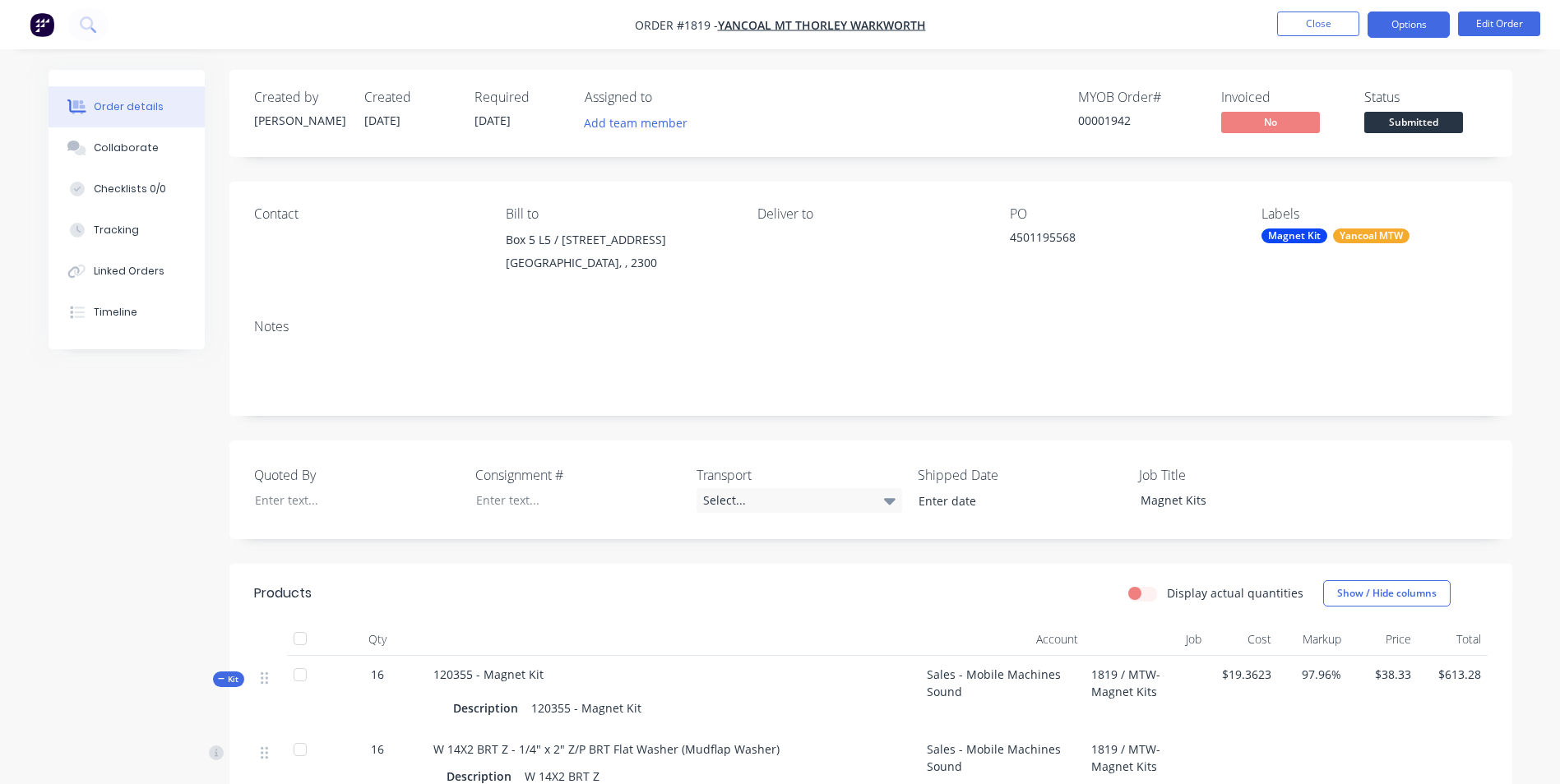
click at [1410, 26] on button "Options" at bounding box center [1408, 24] width 82 height 26
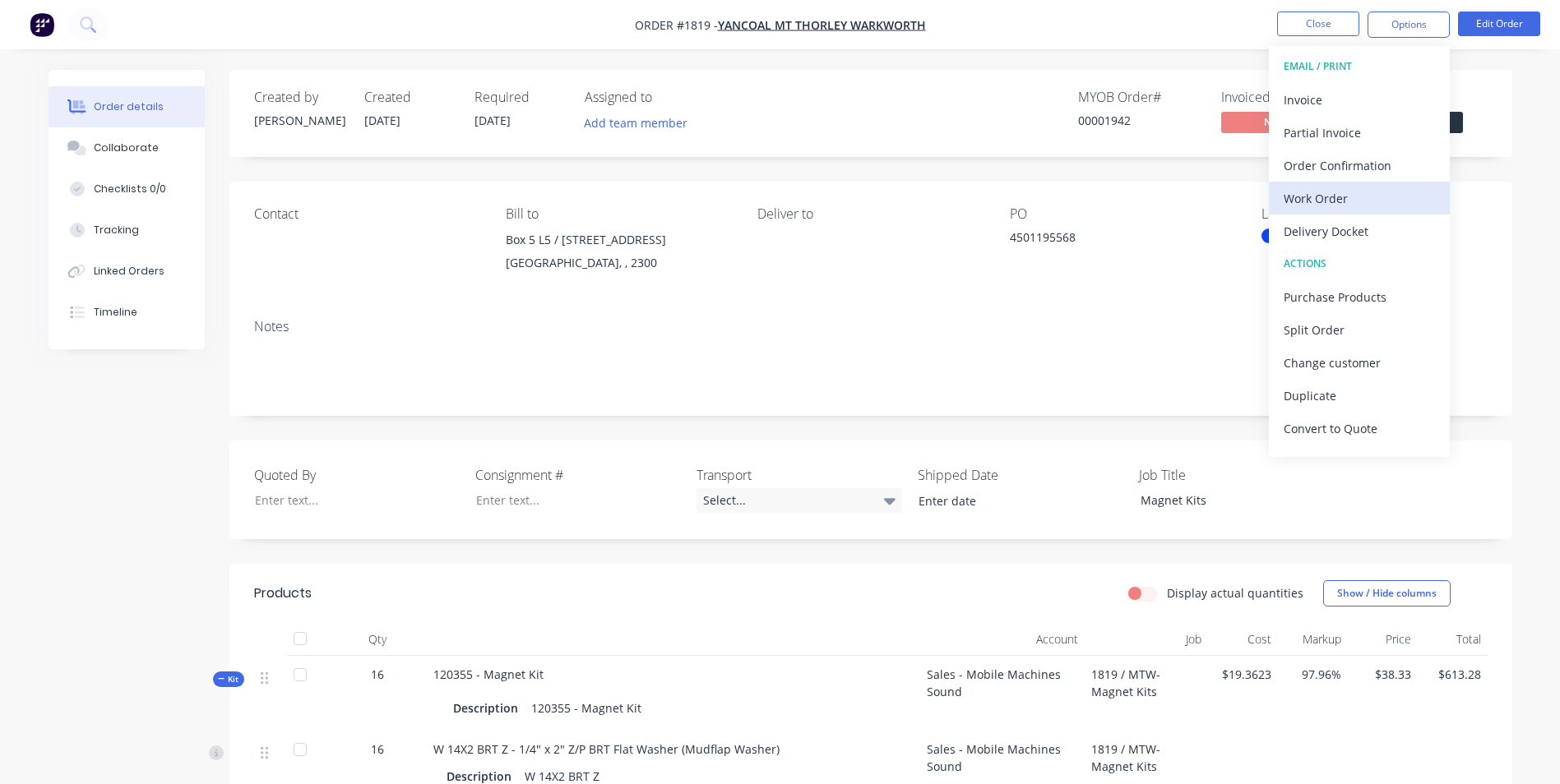
click at [1314, 199] on div "Work Order" at bounding box center [1359, 199] width 151 height 24
click at [1314, 194] on div "Custom" at bounding box center [1359, 199] width 151 height 24
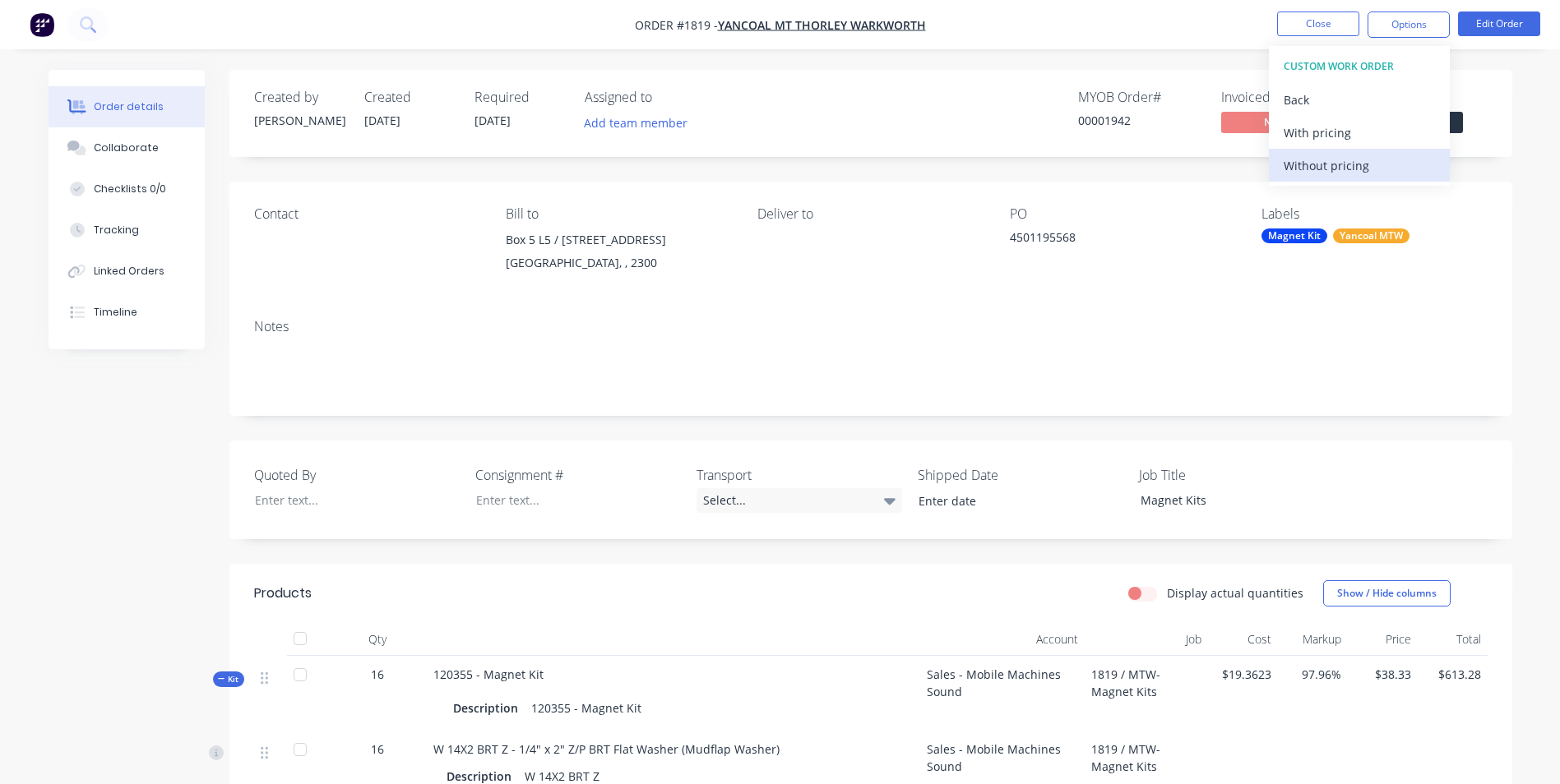
click at [1319, 159] on div "Without pricing" at bounding box center [1359, 166] width 151 height 24
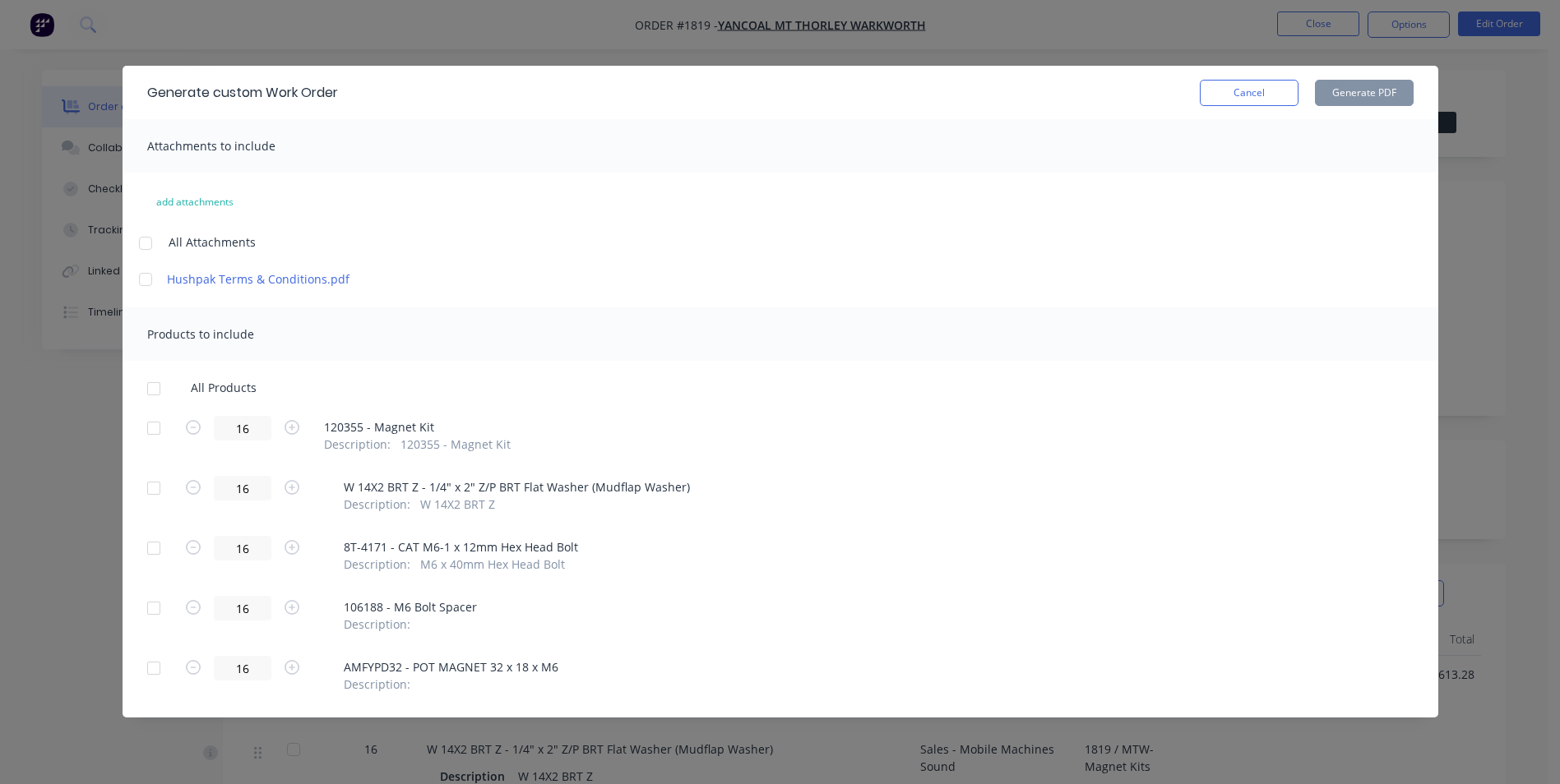
click at [155, 386] on div at bounding box center [154, 389] width 33 height 33
click at [1365, 94] on button "Generate PDF" at bounding box center [1364, 92] width 99 height 26
click at [1233, 98] on button "Cancel" at bounding box center [1249, 92] width 99 height 26
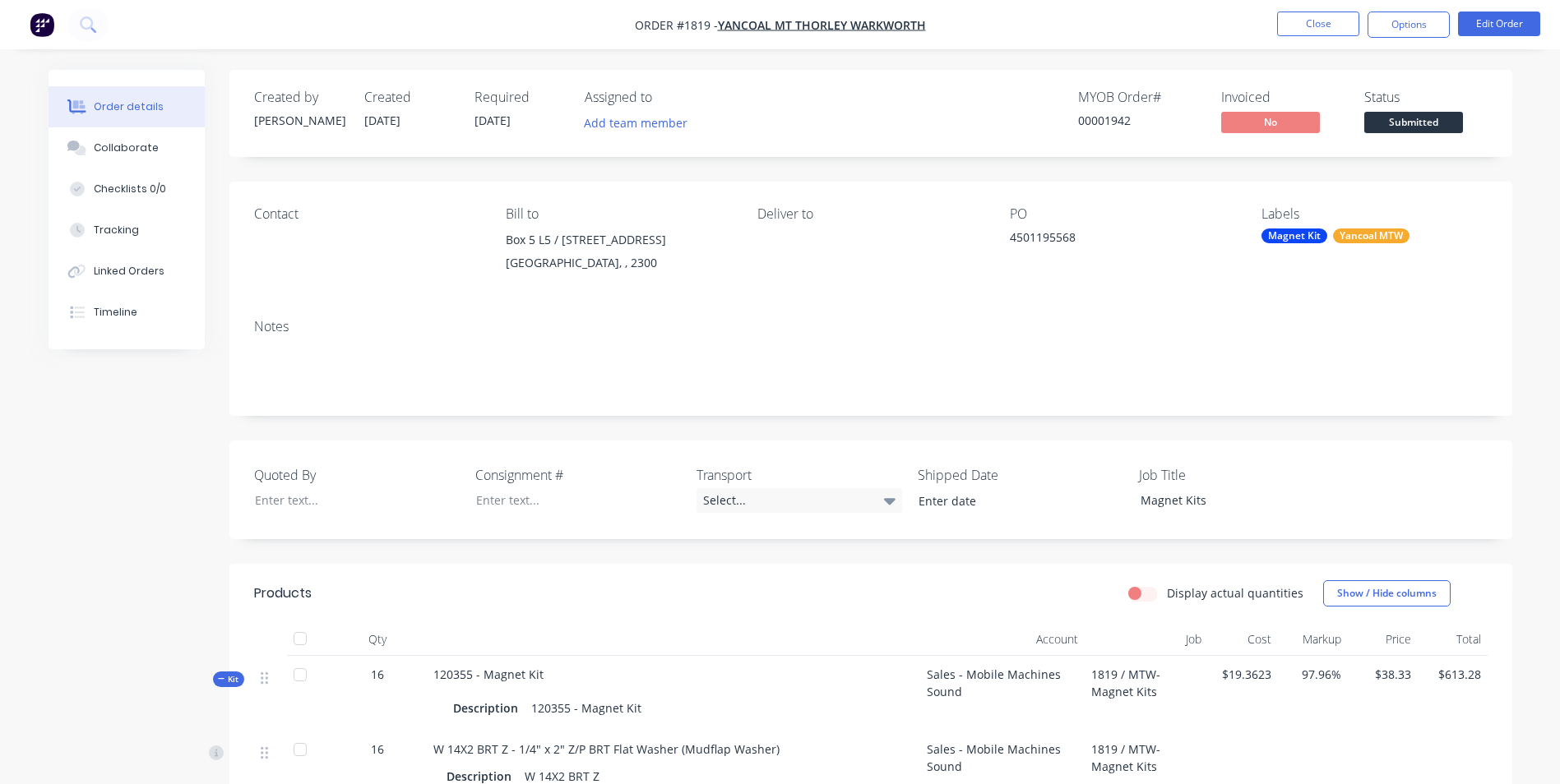
click at [227, 680] on span "Kit" at bounding box center [228, 679] width 22 height 12
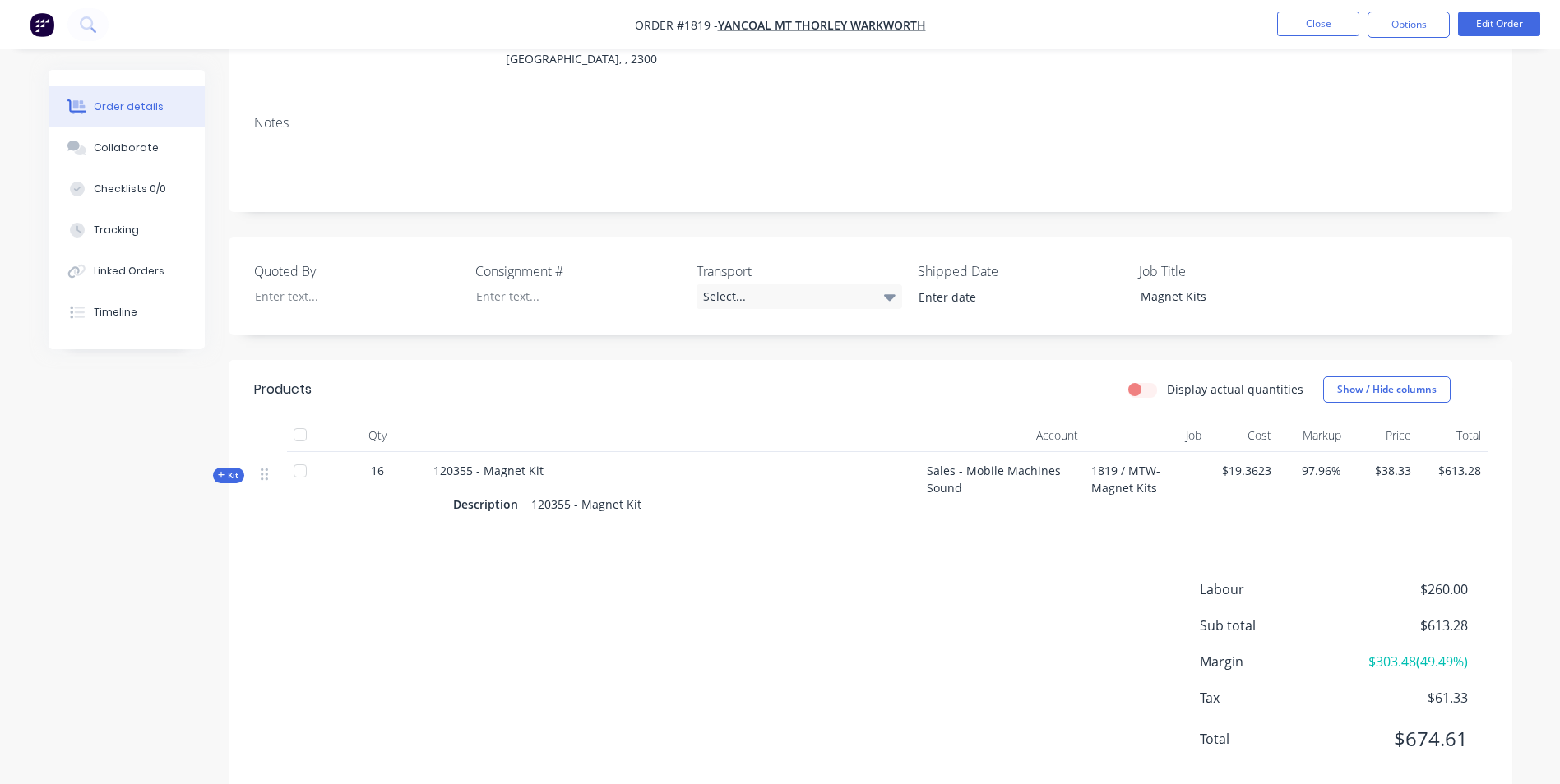
scroll to position [239, 0]
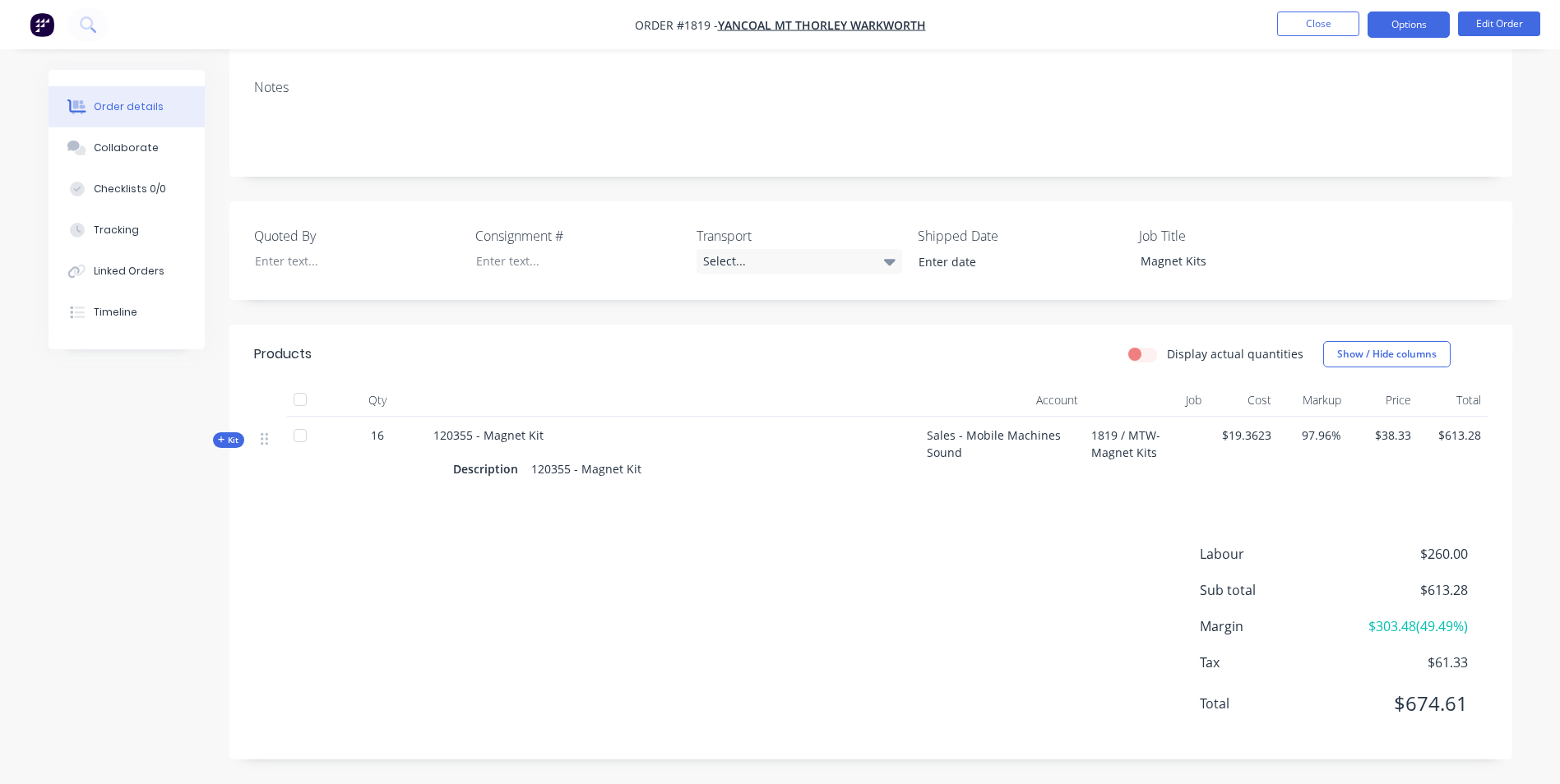
click at [1402, 25] on button "Options" at bounding box center [1408, 24] width 82 height 26
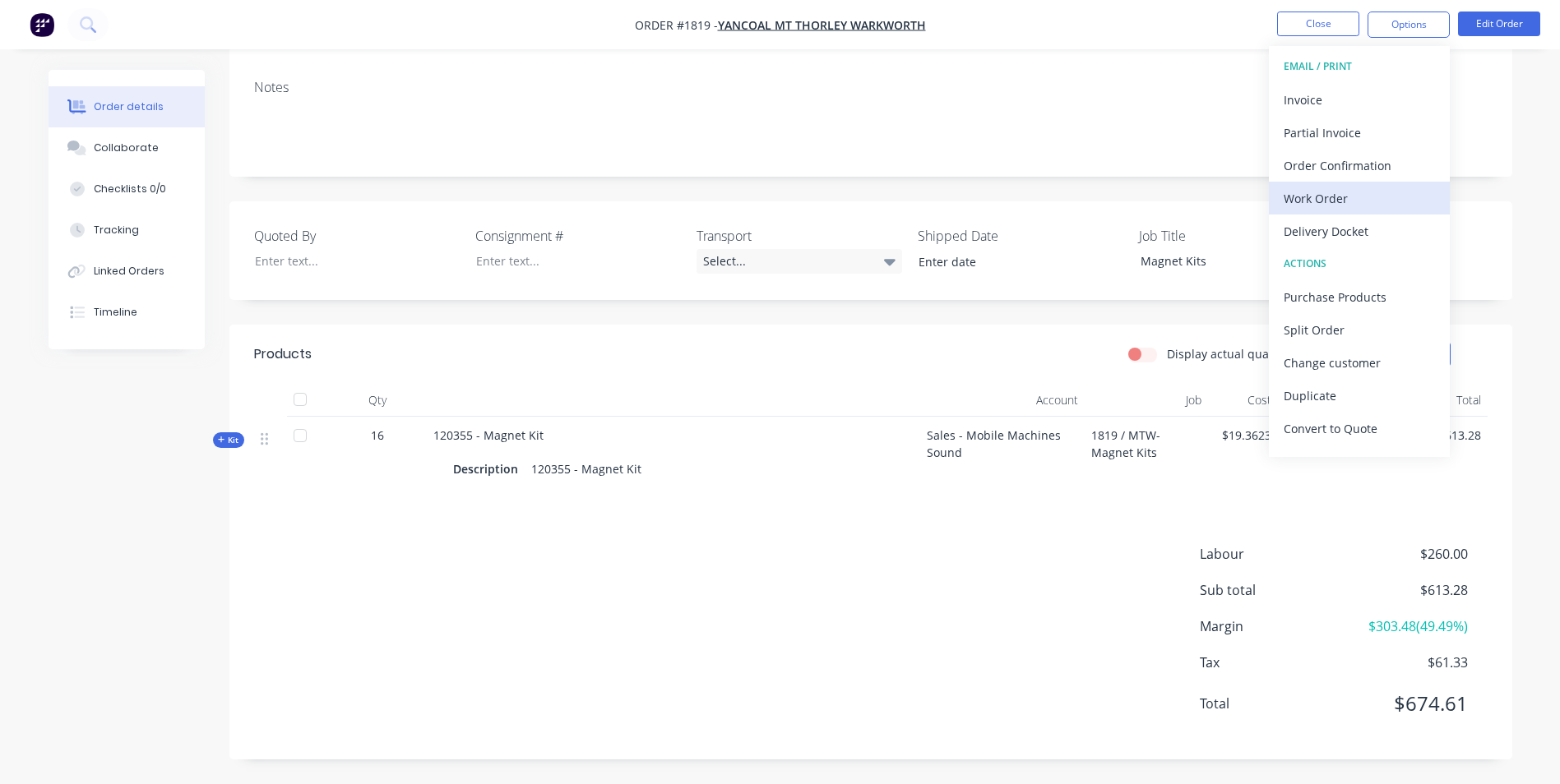
click at [1312, 198] on div "Work Order" at bounding box center [1359, 199] width 151 height 24
click at [1314, 201] on div "Custom" at bounding box center [1359, 199] width 151 height 24
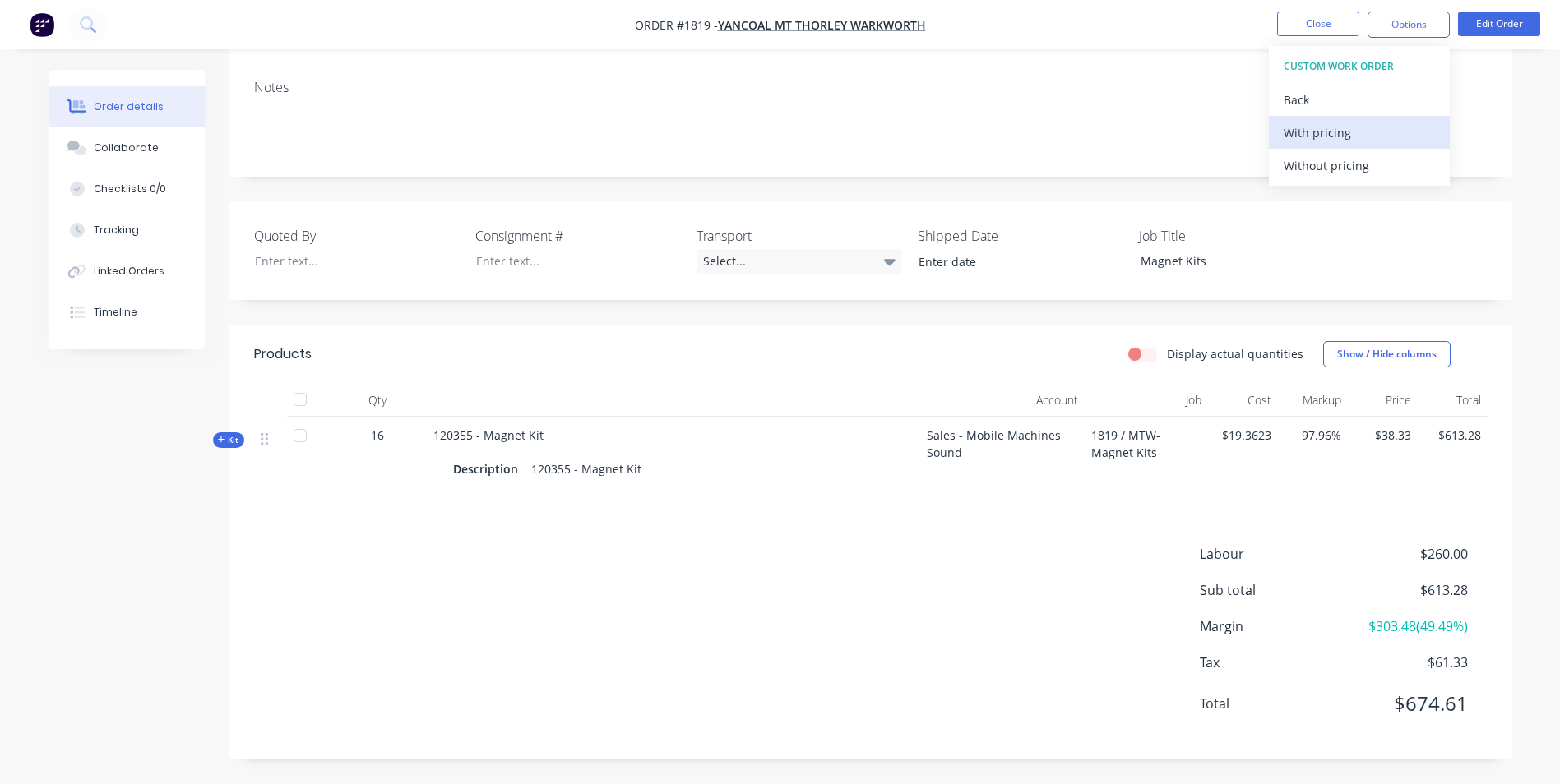
click at [1320, 129] on div "With pricing" at bounding box center [1359, 133] width 151 height 24
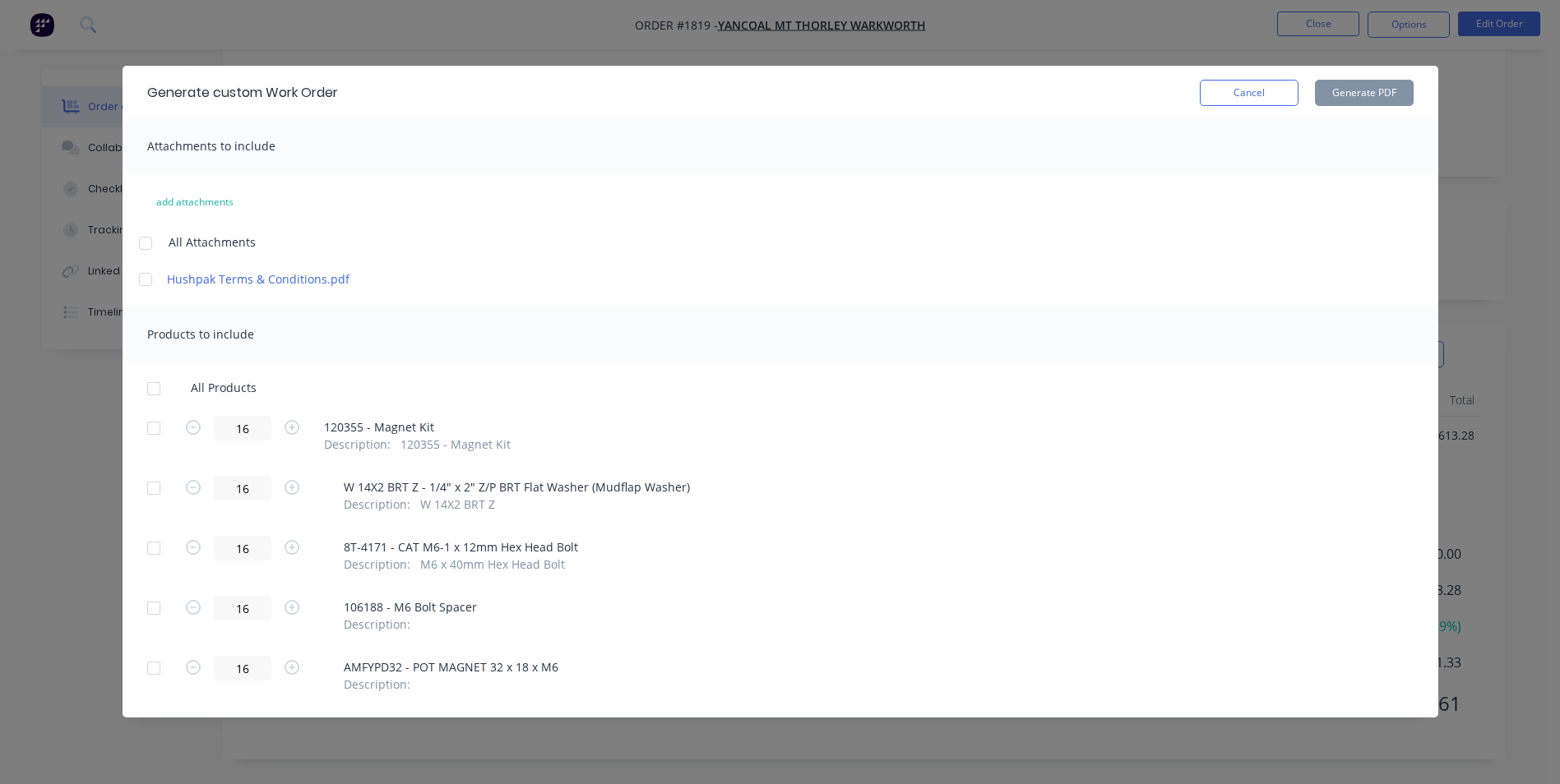
click at [152, 390] on div at bounding box center [154, 389] width 33 height 33
click at [1358, 84] on button "Generate PDF" at bounding box center [1364, 92] width 99 height 26
click at [1242, 92] on button "Cancel" at bounding box center [1249, 92] width 99 height 26
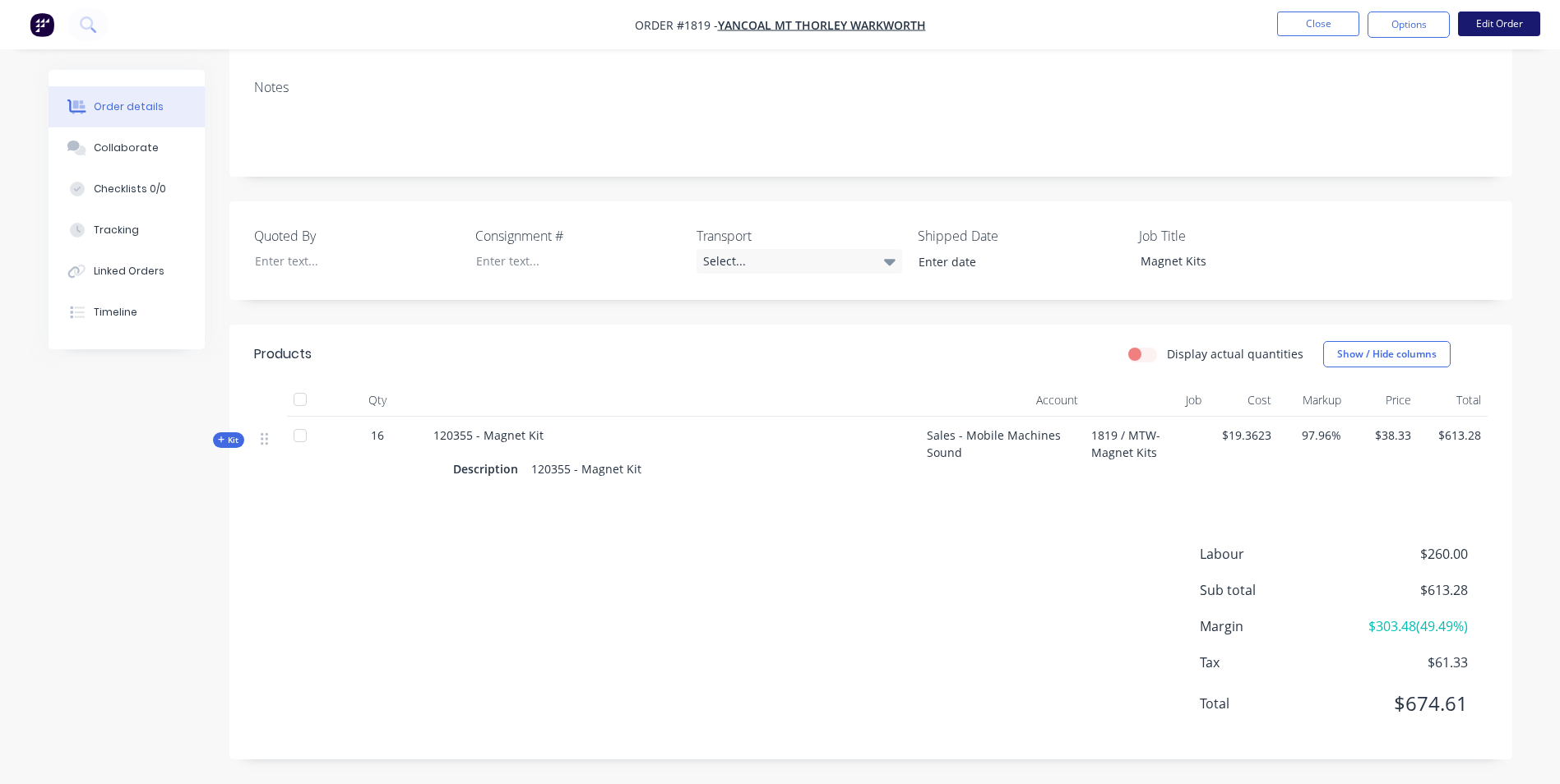
click at [1485, 24] on button "Edit Order" at bounding box center [1499, 23] width 82 height 25
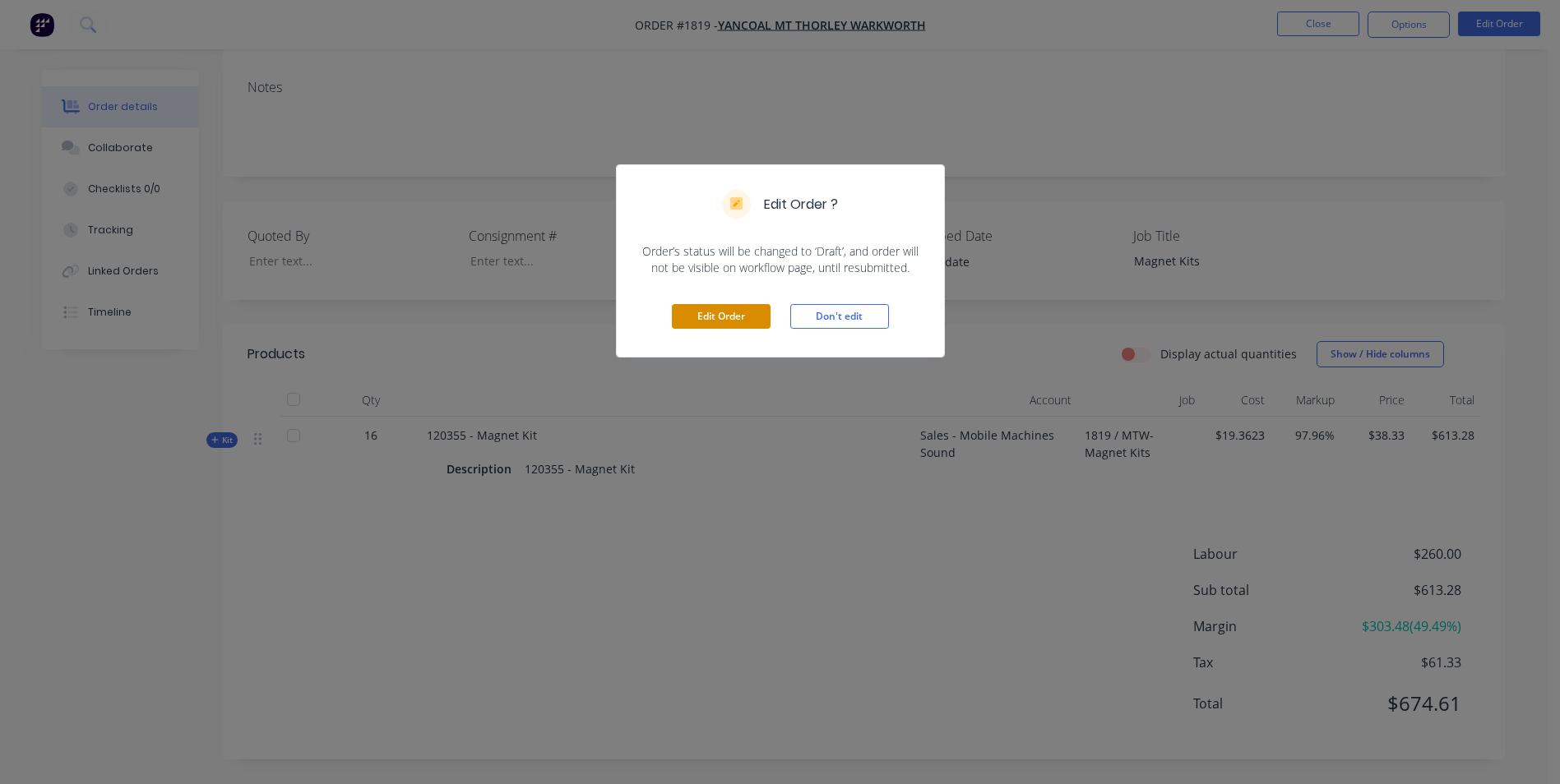
click at [737, 314] on button "Edit Order" at bounding box center [721, 316] width 99 height 25
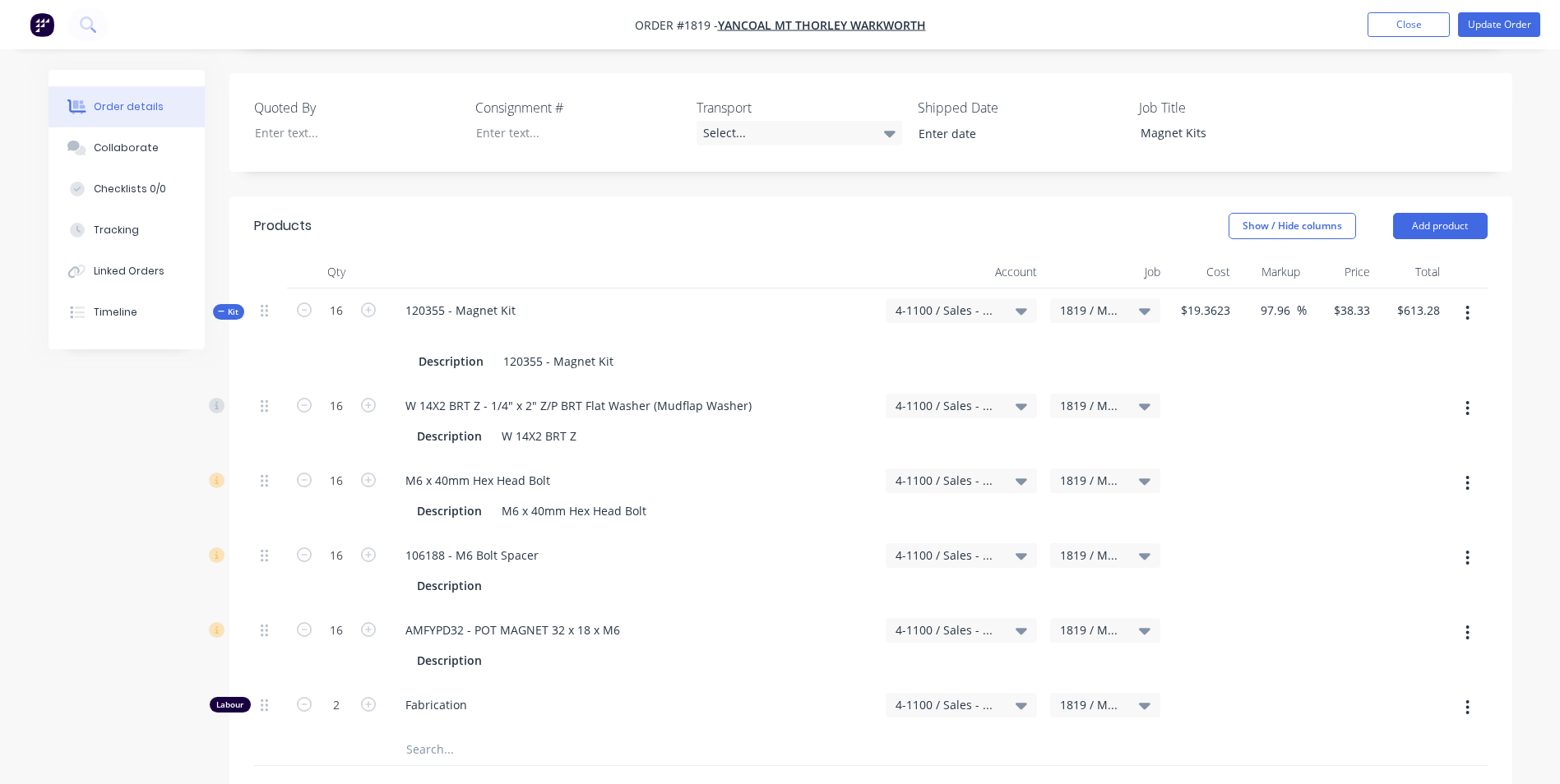
scroll to position [411, 0]
click at [1352, 297] on input "38.33" at bounding box center [1353, 309] width 44 height 24
type input "$38.33"
click at [1371, 354] on div "$38.33 38.33" at bounding box center [1341, 335] width 70 height 95
click at [1499, 26] on button "Update Order" at bounding box center [1499, 24] width 82 height 25
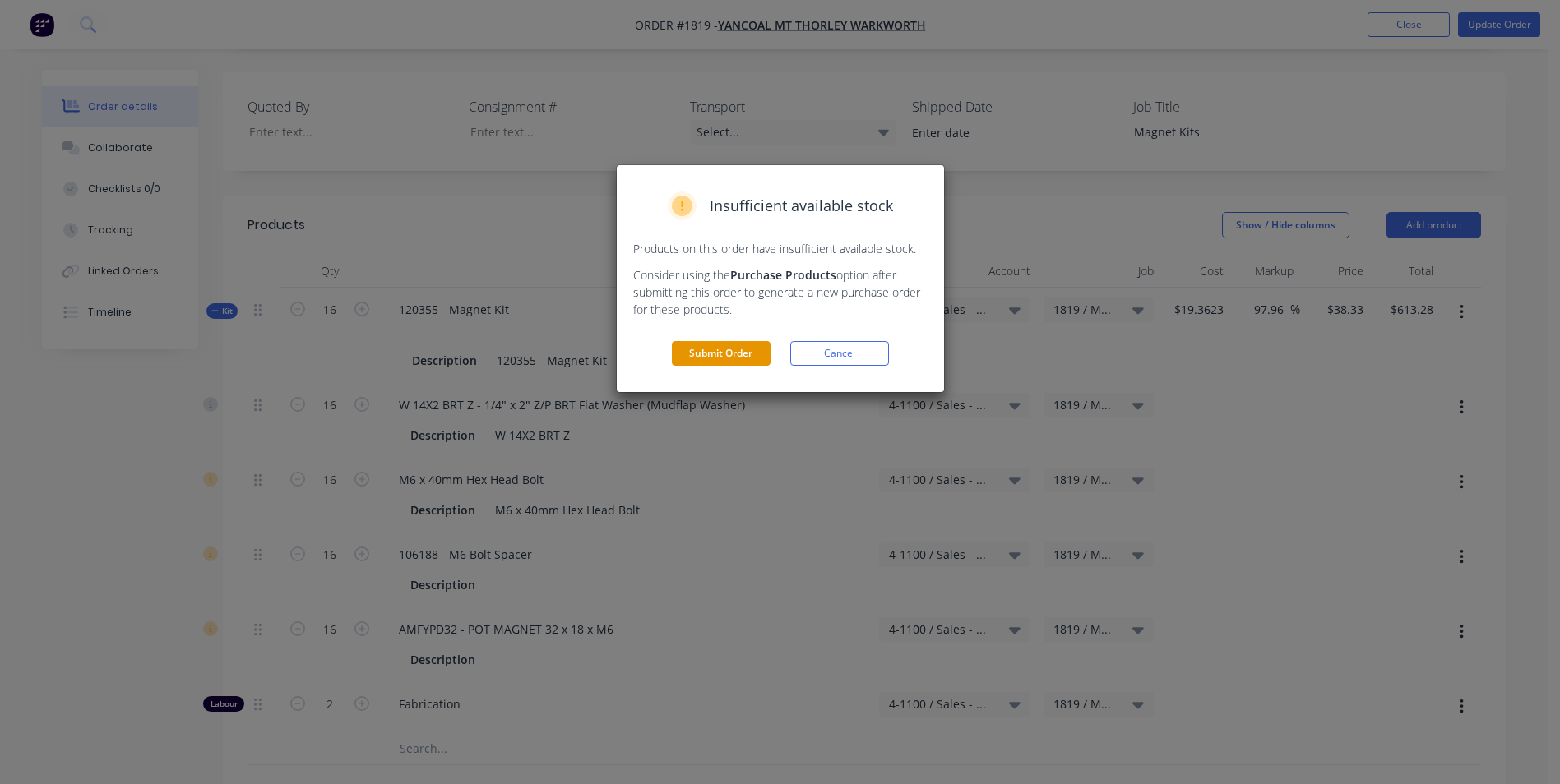
click at [723, 350] on button "Submit Order" at bounding box center [721, 354] width 99 height 25
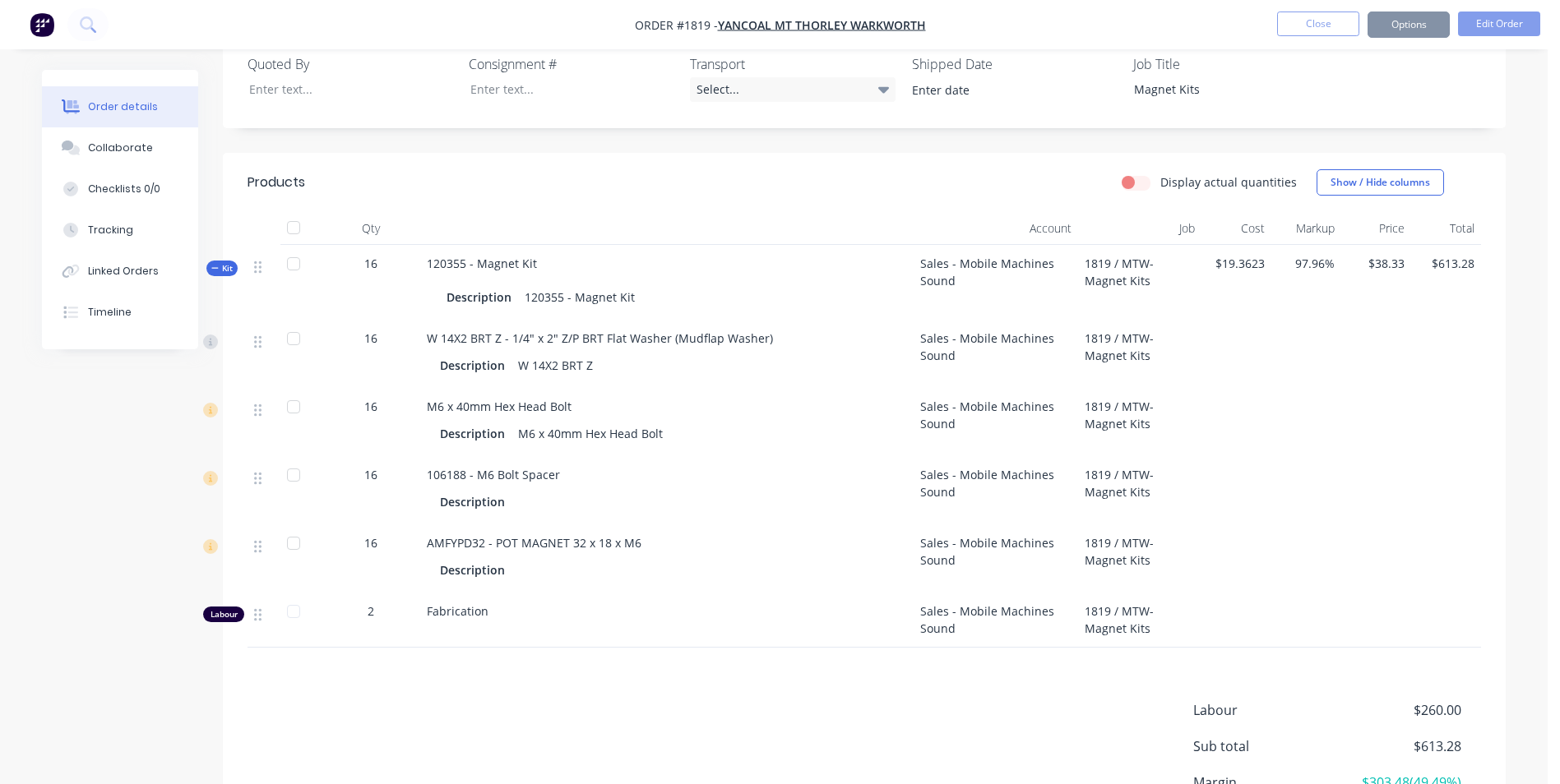
scroll to position [392, 0]
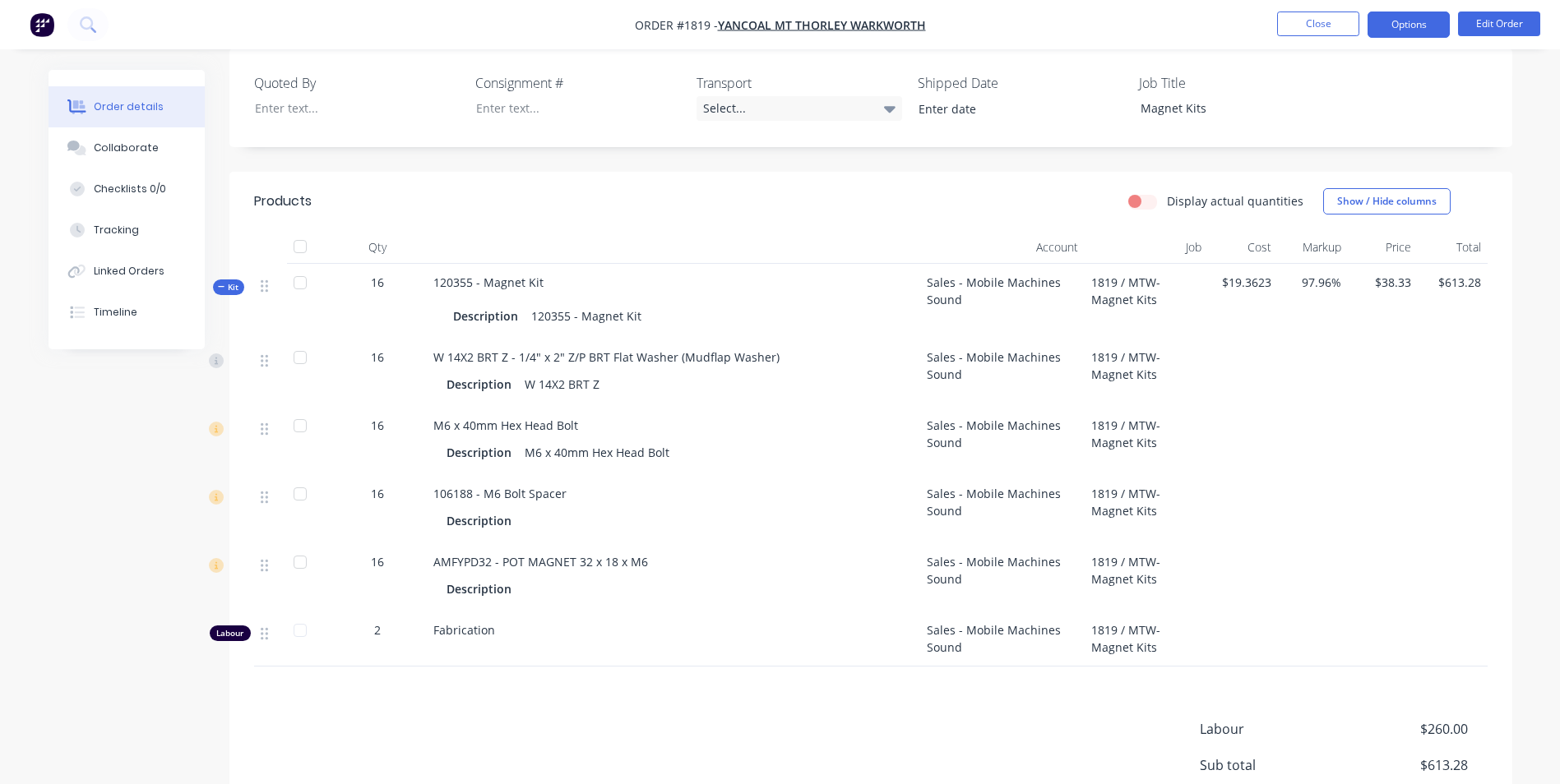
click at [1416, 25] on button "Options" at bounding box center [1408, 24] width 82 height 26
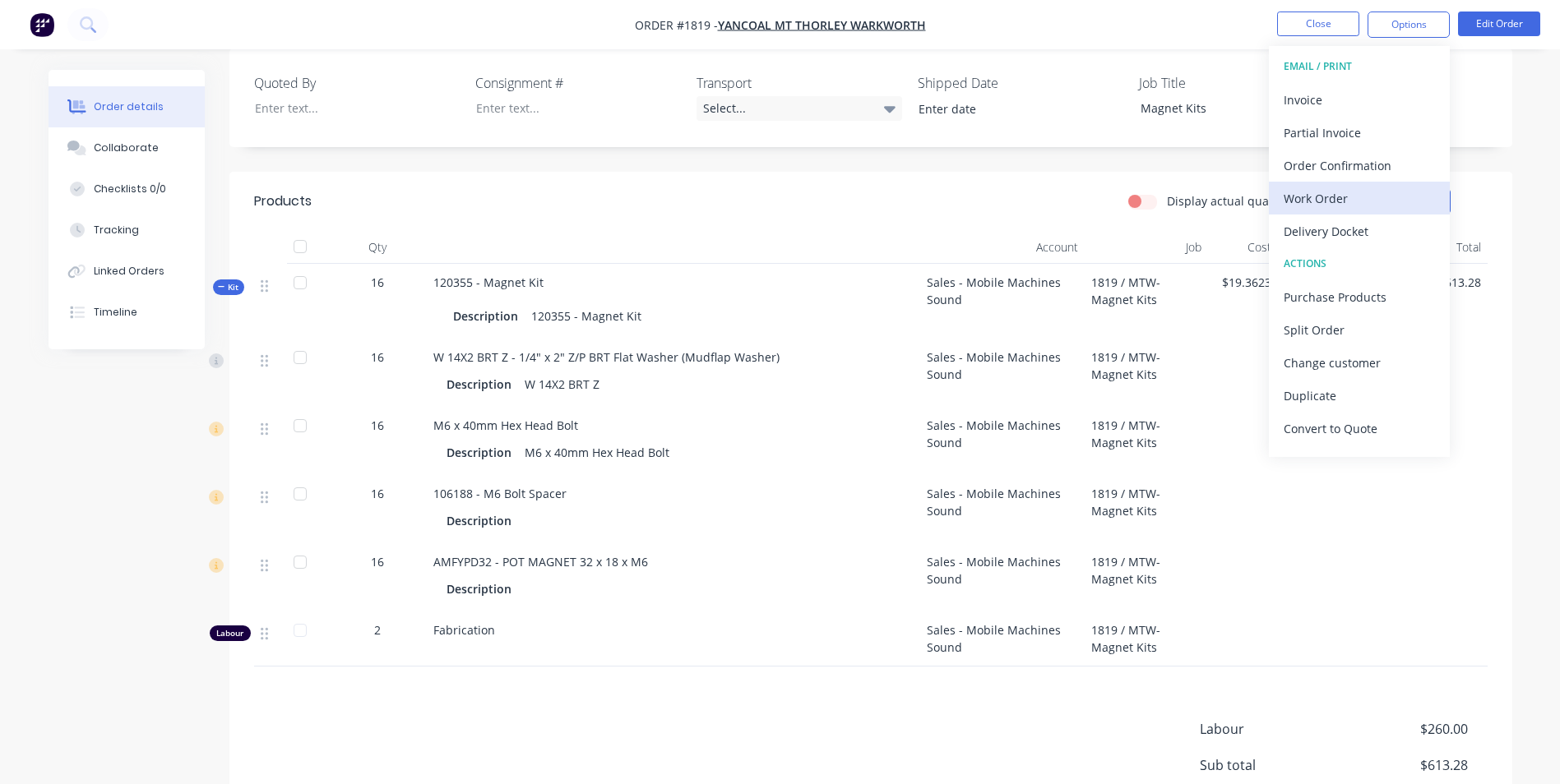
click at [1314, 195] on div "Work Order" at bounding box center [1359, 199] width 151 height 24
click at [1314, 200] on div "Custom" at bounding box center [1359, 199] width 151 height 24
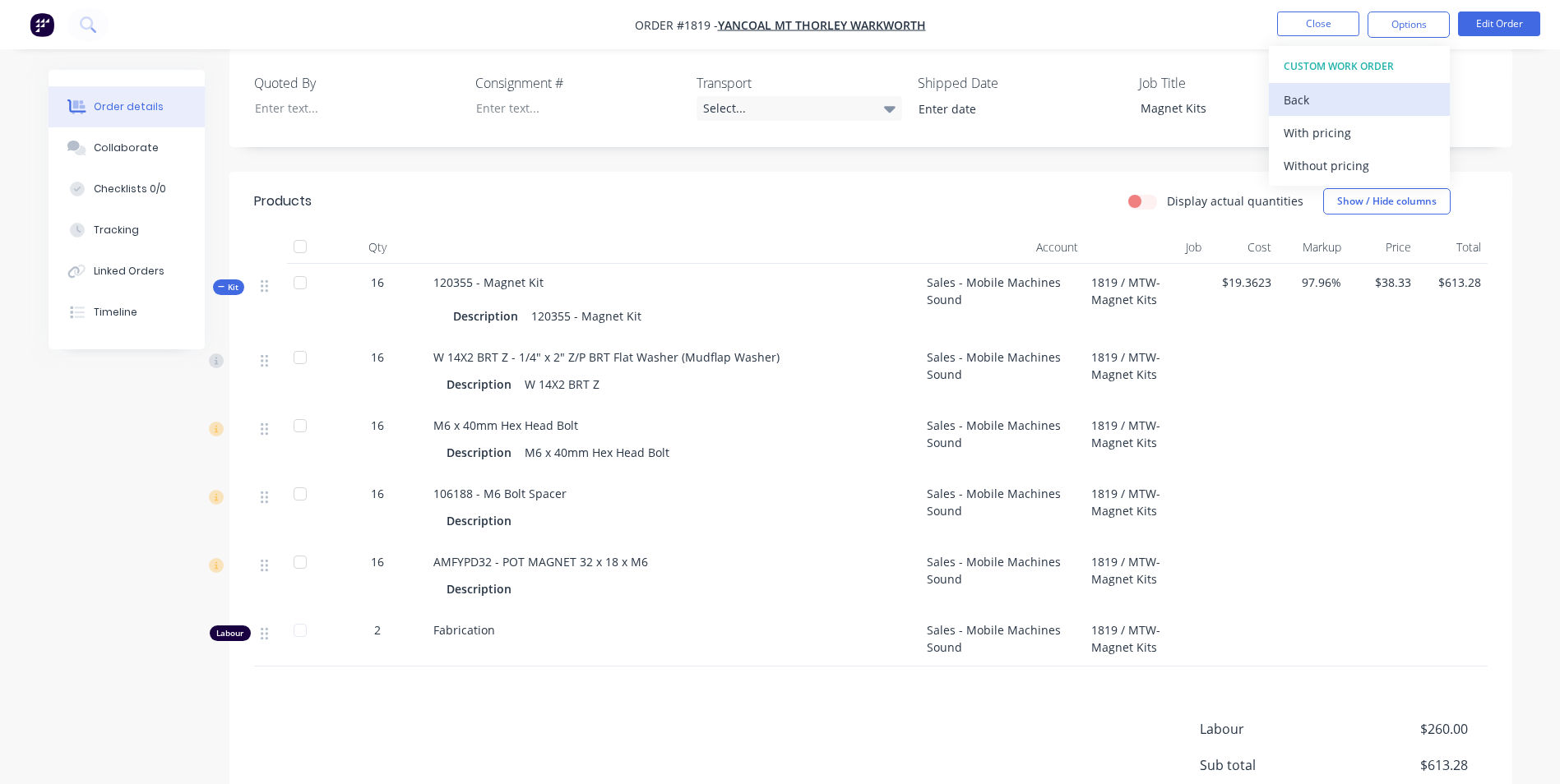
click at [1298, 94] on div "Back" at bounding box center [1359, 100] width 151 height 24
click at [1302, 102] on div "Back" at bounding box center [1359, 100] width 151 height 24
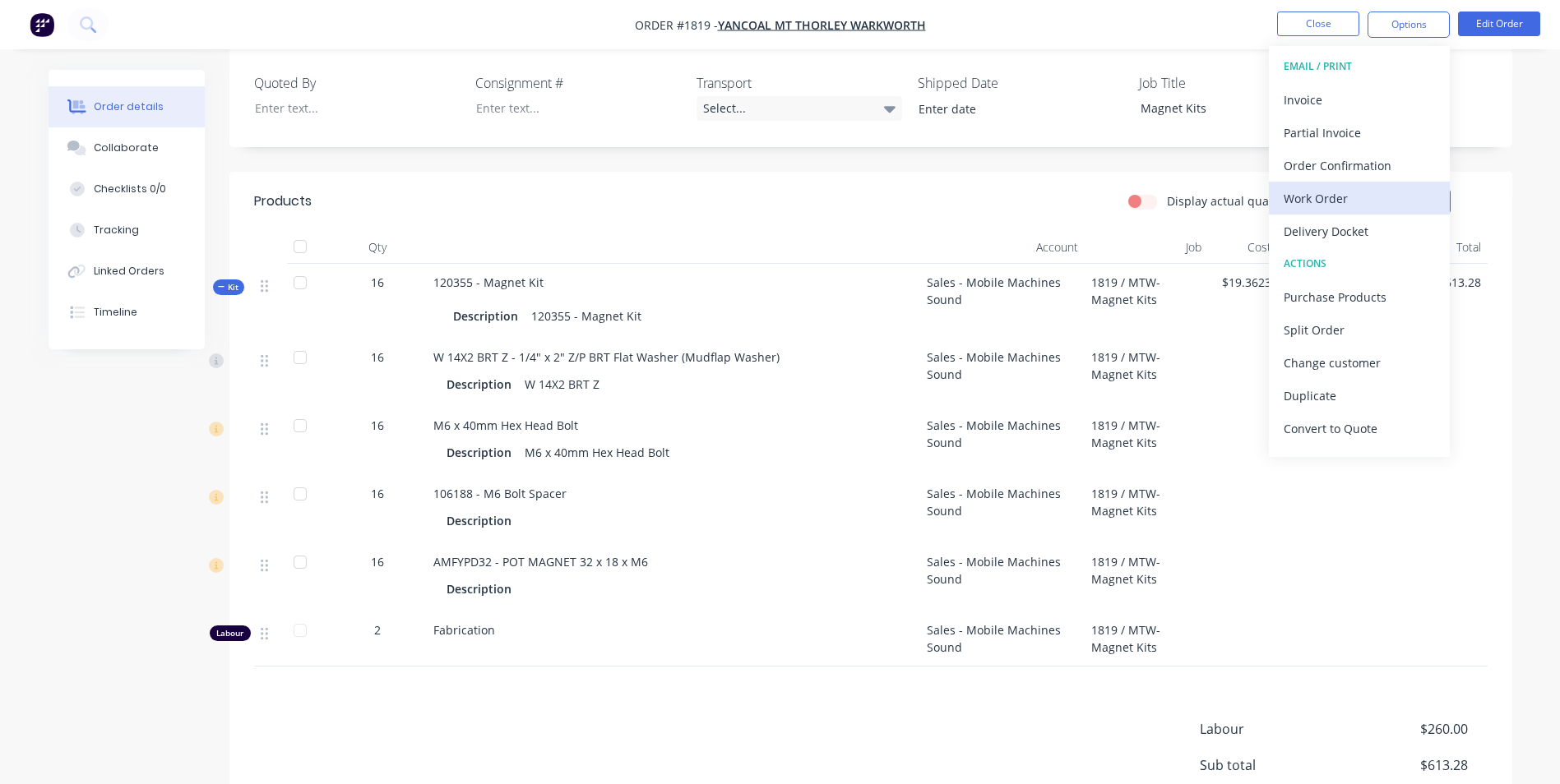
click at [1331, 199] on div "Work Order" at bounding box center [1359, 199] width 151 height 24
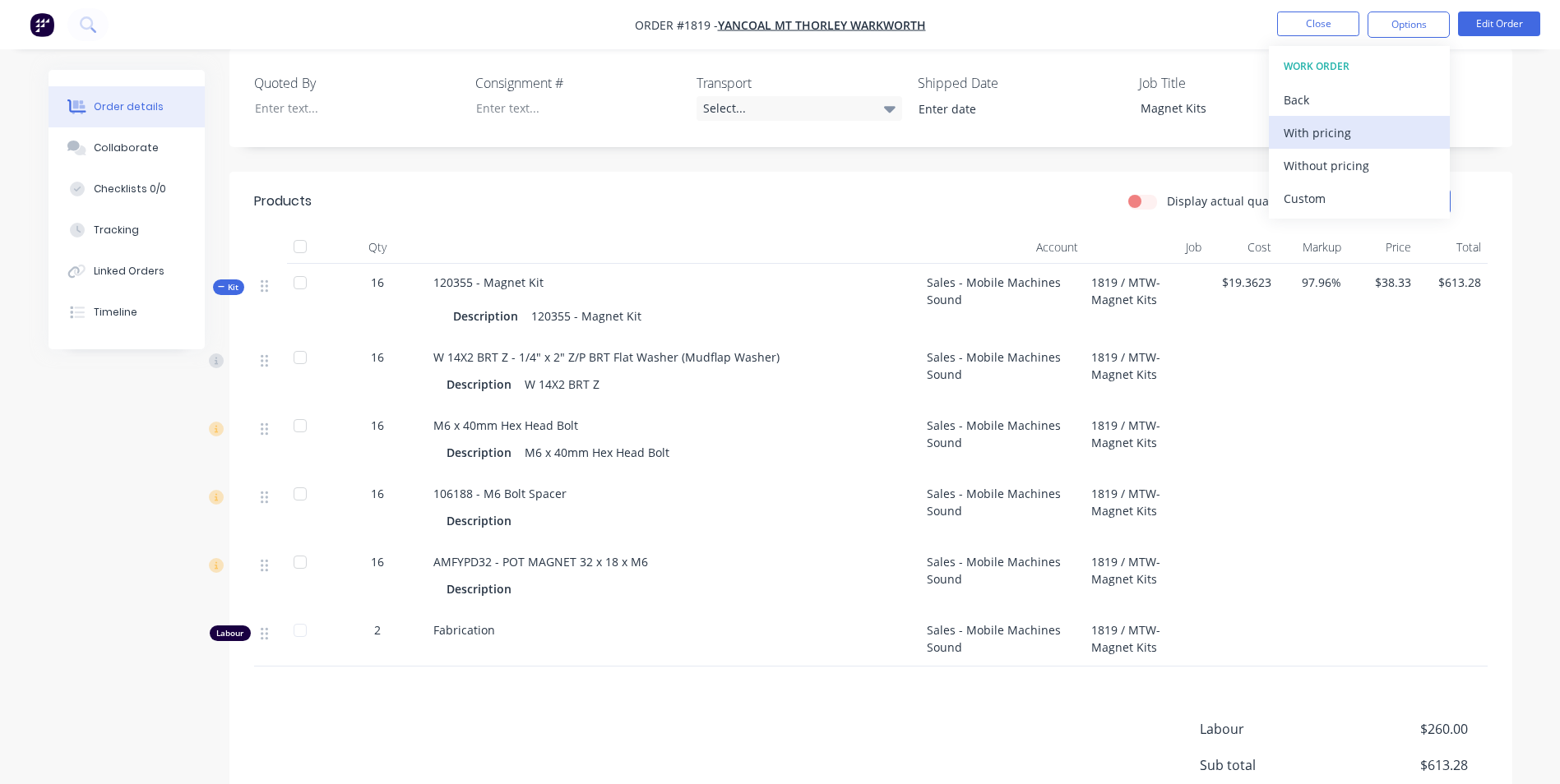
click at [1325, 136] on div "With pricing" at bounding box center [1359, 133] width 151 height 24
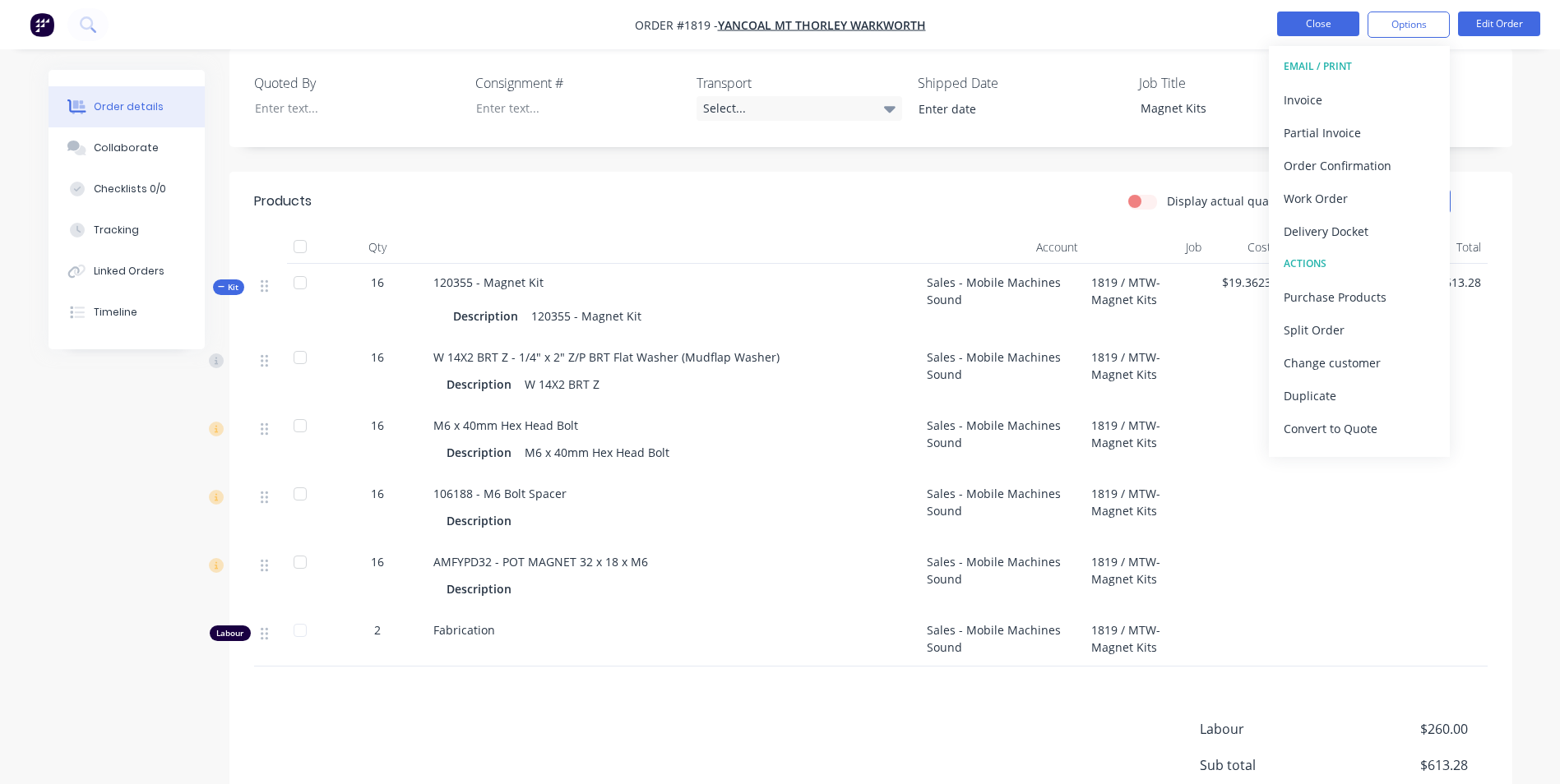
click at [1320, 29] on button "Close" at bounding box center [1318, 23] width 82 height 25
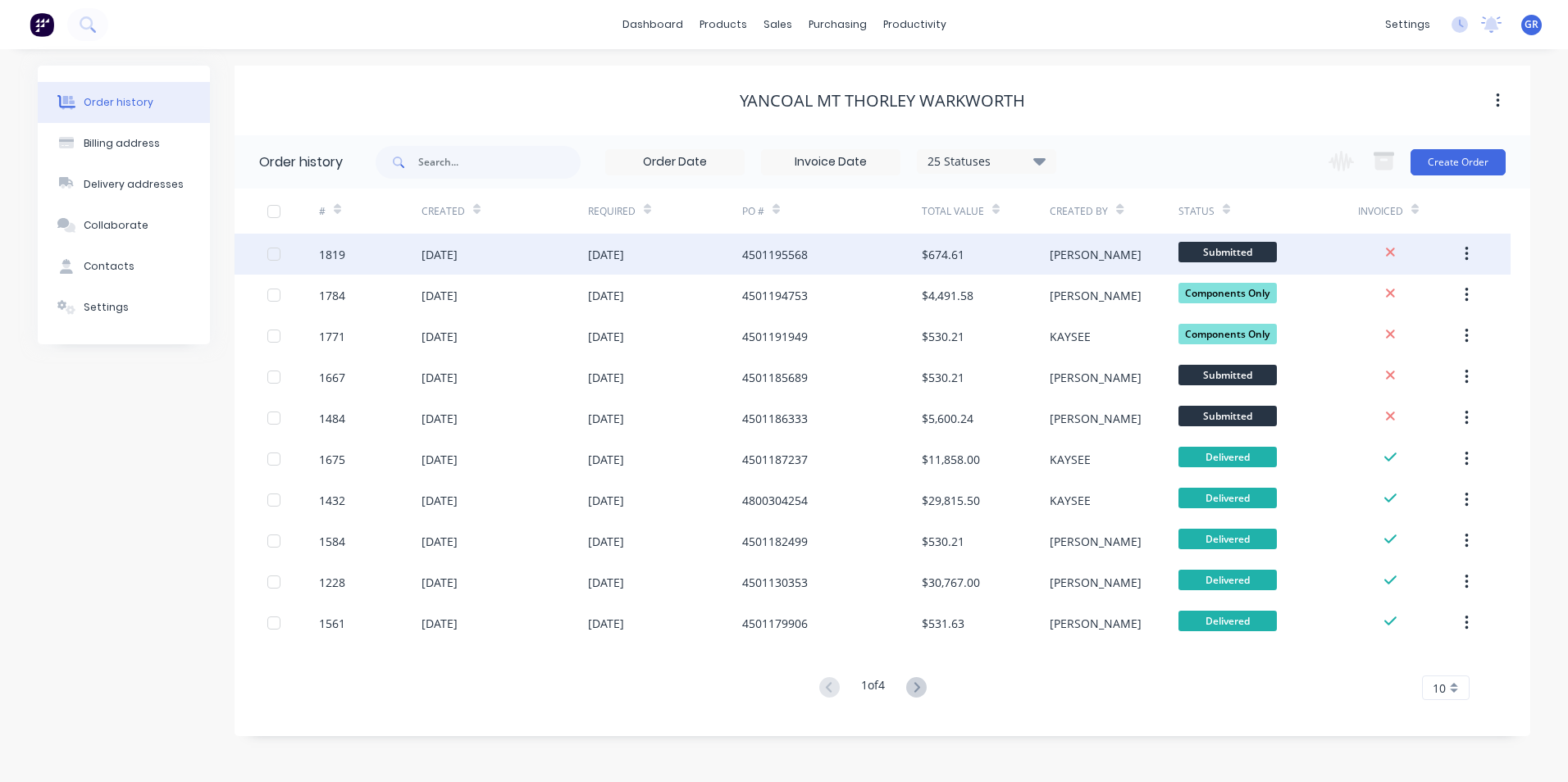
click at [335, 252] on div "1819" at bounding box center [332, 254] width 26 height 17
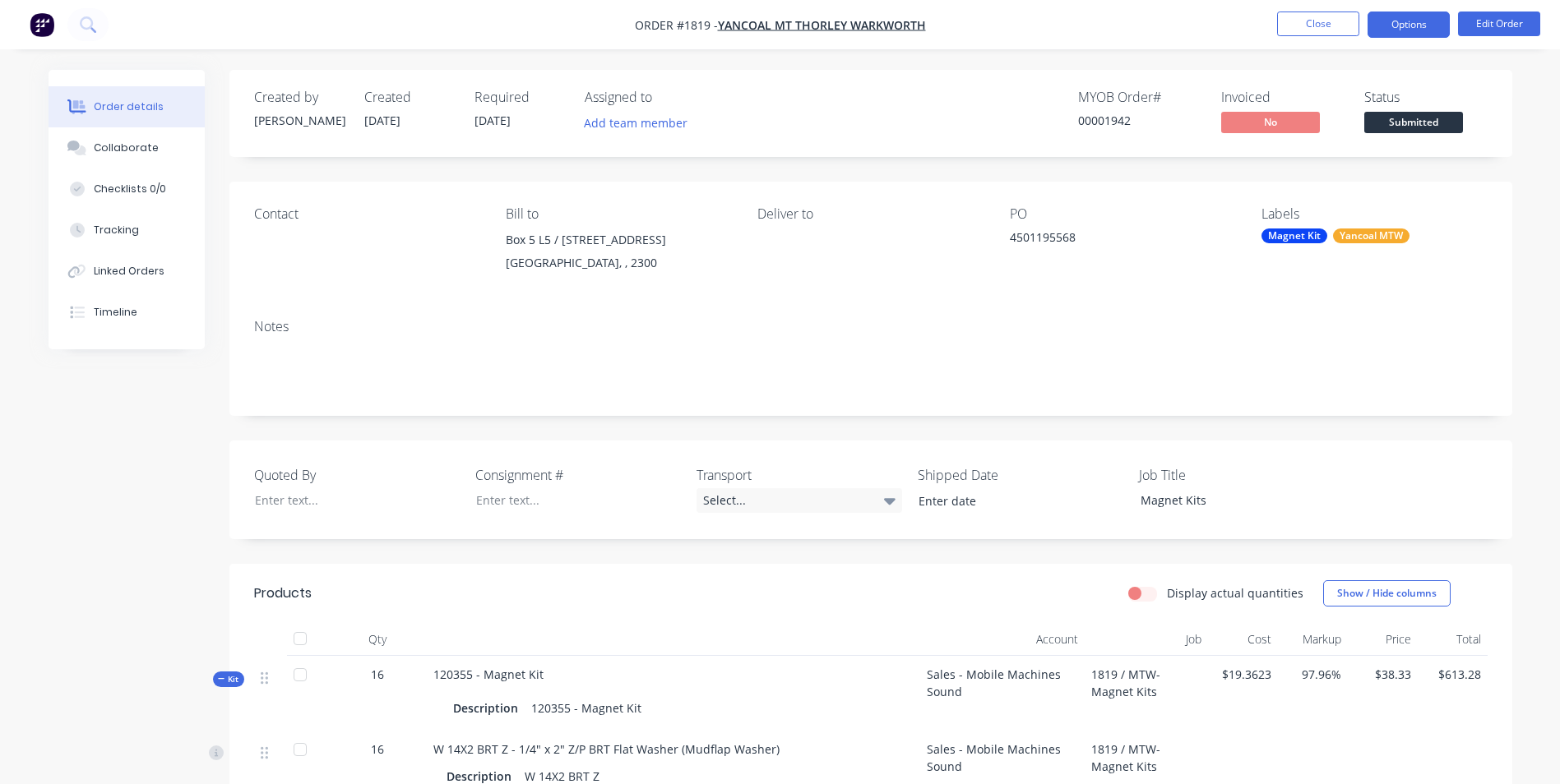
click at [1416, 22] on button "Options" at bounding box center [1408, 24] width 82 height 26
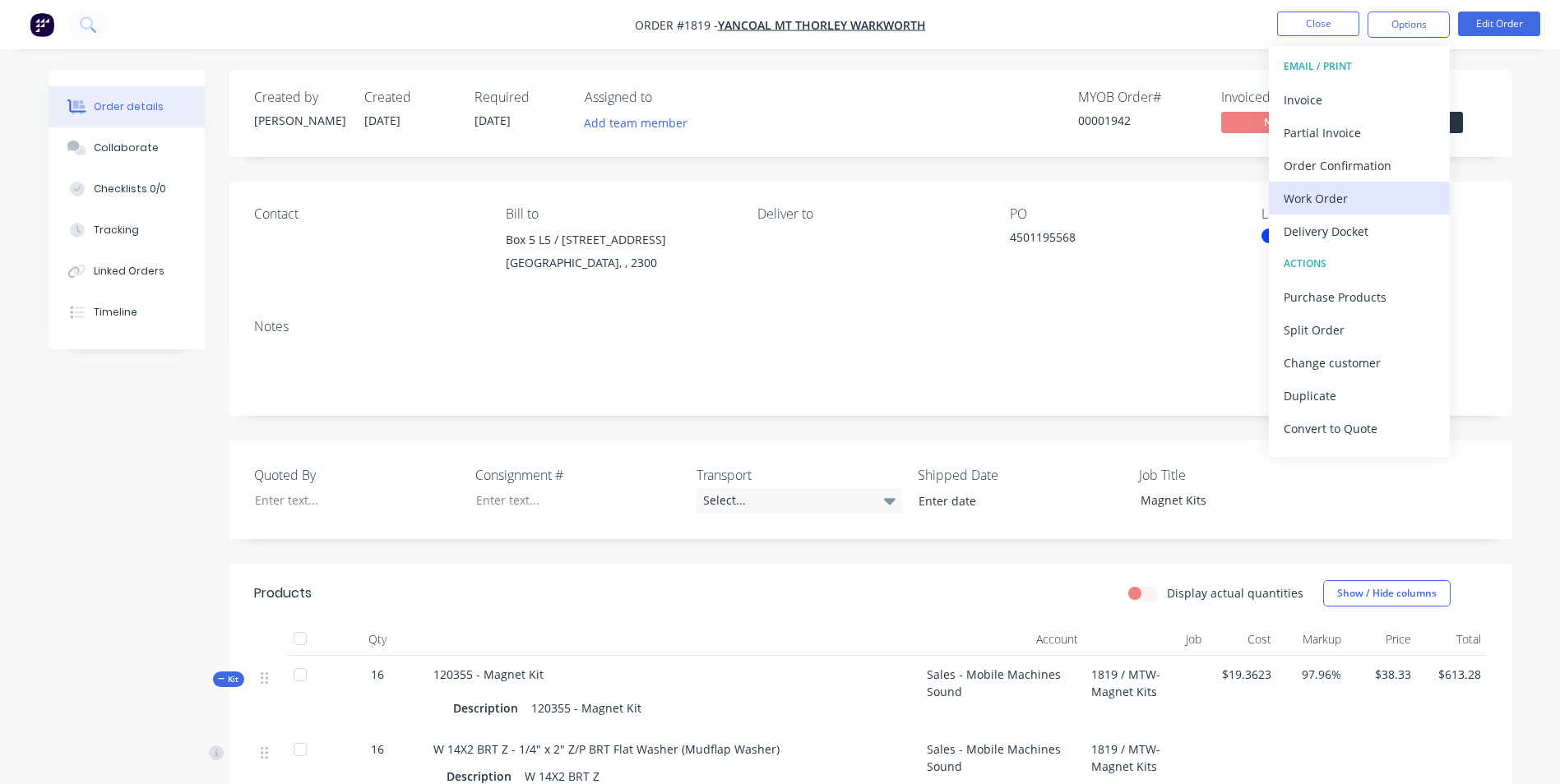
click at [1313, 194] on div "Work Order" at bounding box center [1359, 199] width 151 height 24
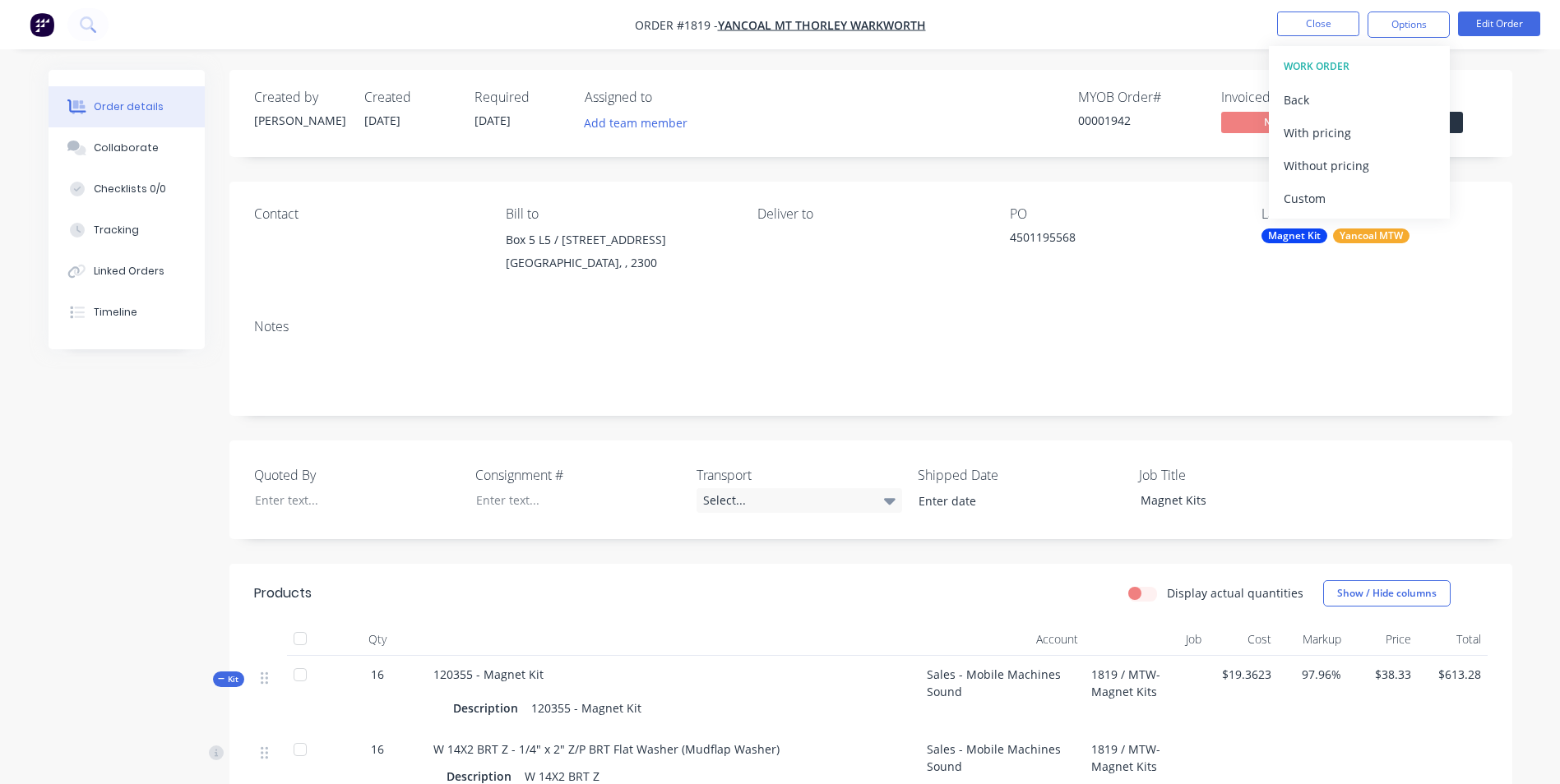
click at [1313, 194] on div "Custom" at bounding box center [1359, 199] width 151 height 24
click at [1320, 134] on div "With pricing" at bounding box center [1359, 133] width 151 height 24
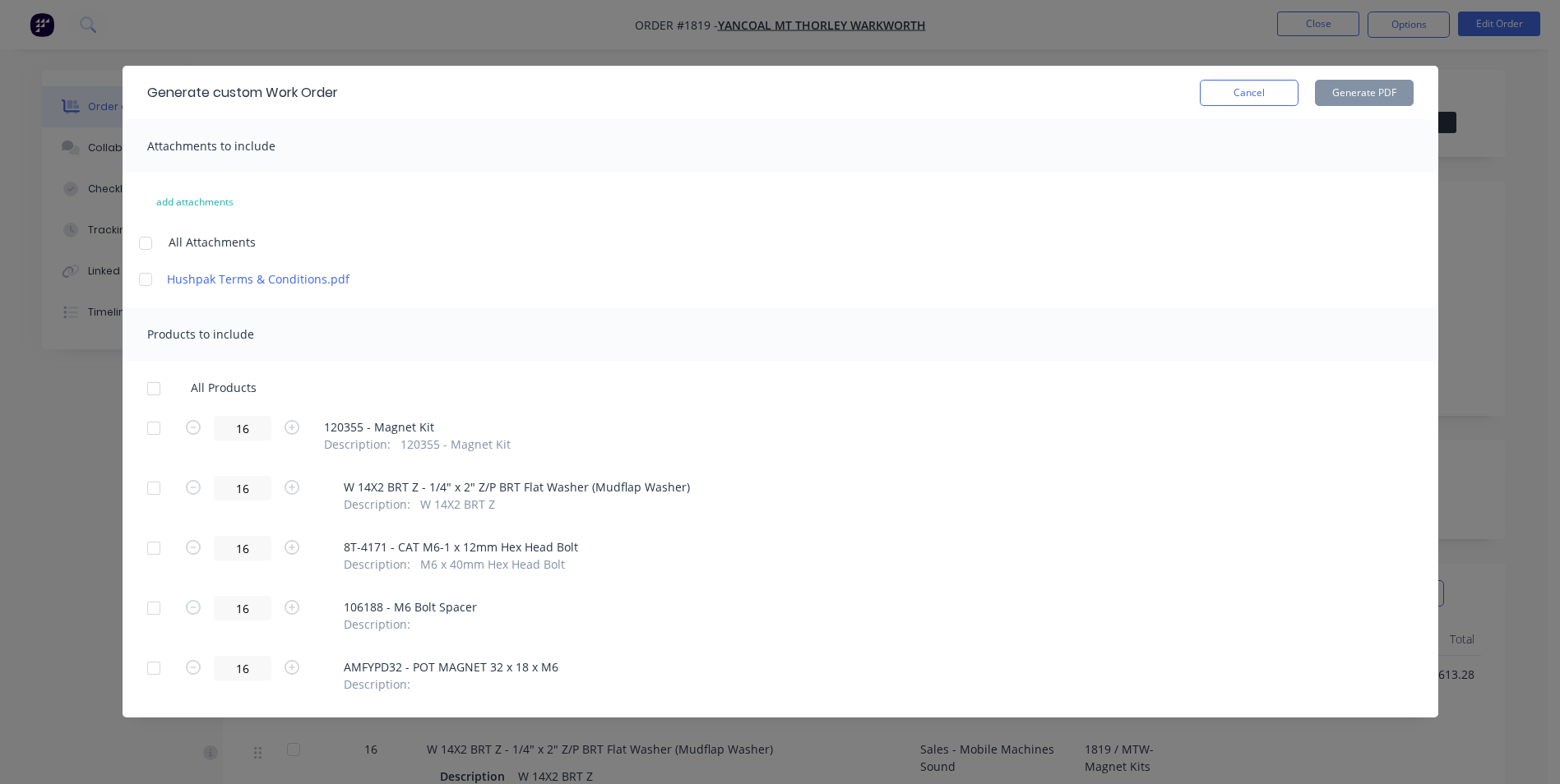
click at [156, 389] on div at bounding box center [154, 389] width 33 height 33
click at [1357, 94] on button "Generate PDF" at bounding box center [1364, 92] width 99 height 26
click at [1268, 98] on button "Cancel" at bounding box center [1249, 92] width 99 height 26
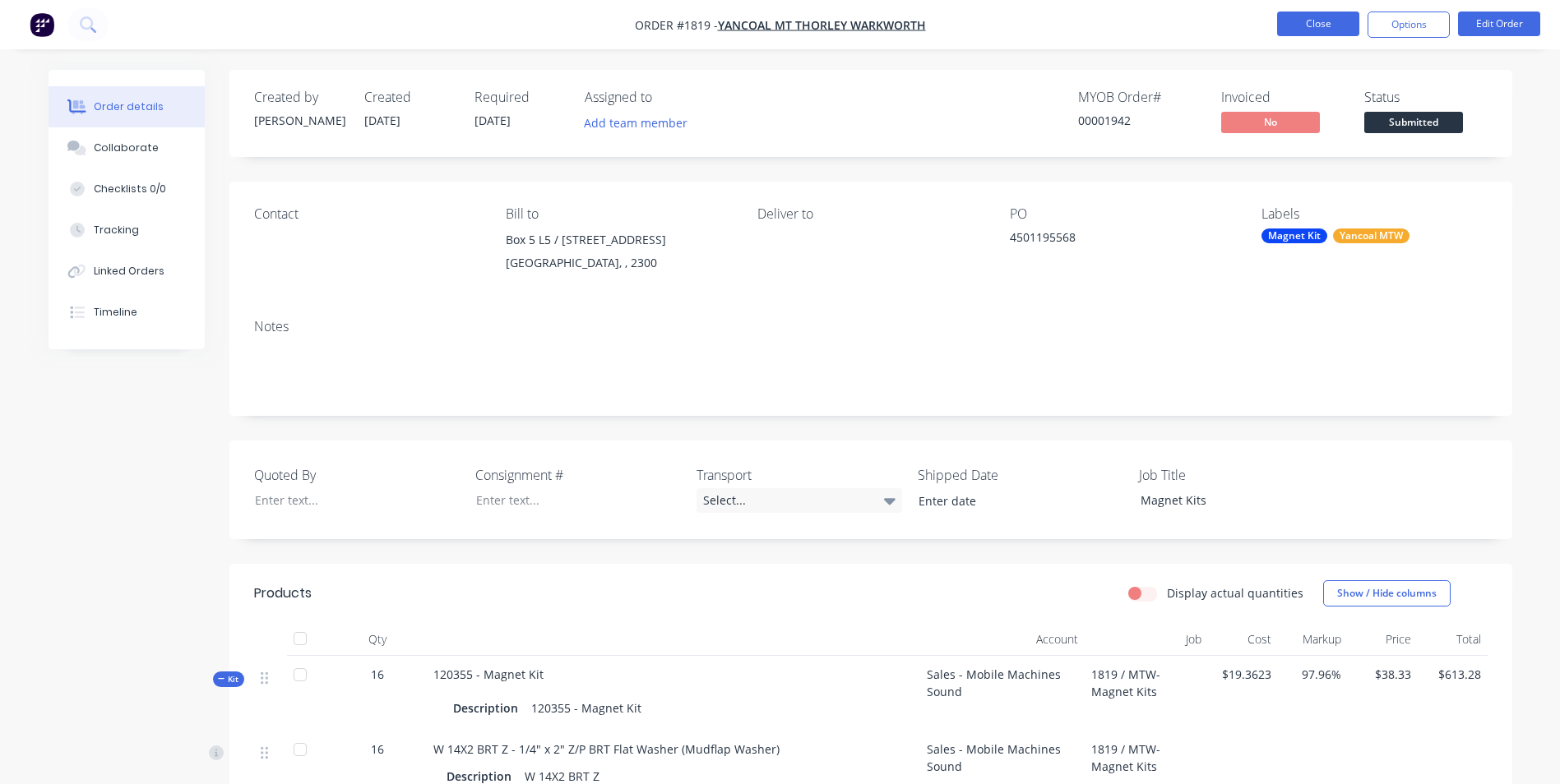
click at [1331, 20] on button "Close" at bounding box center [1318, 23] width 82 height 25
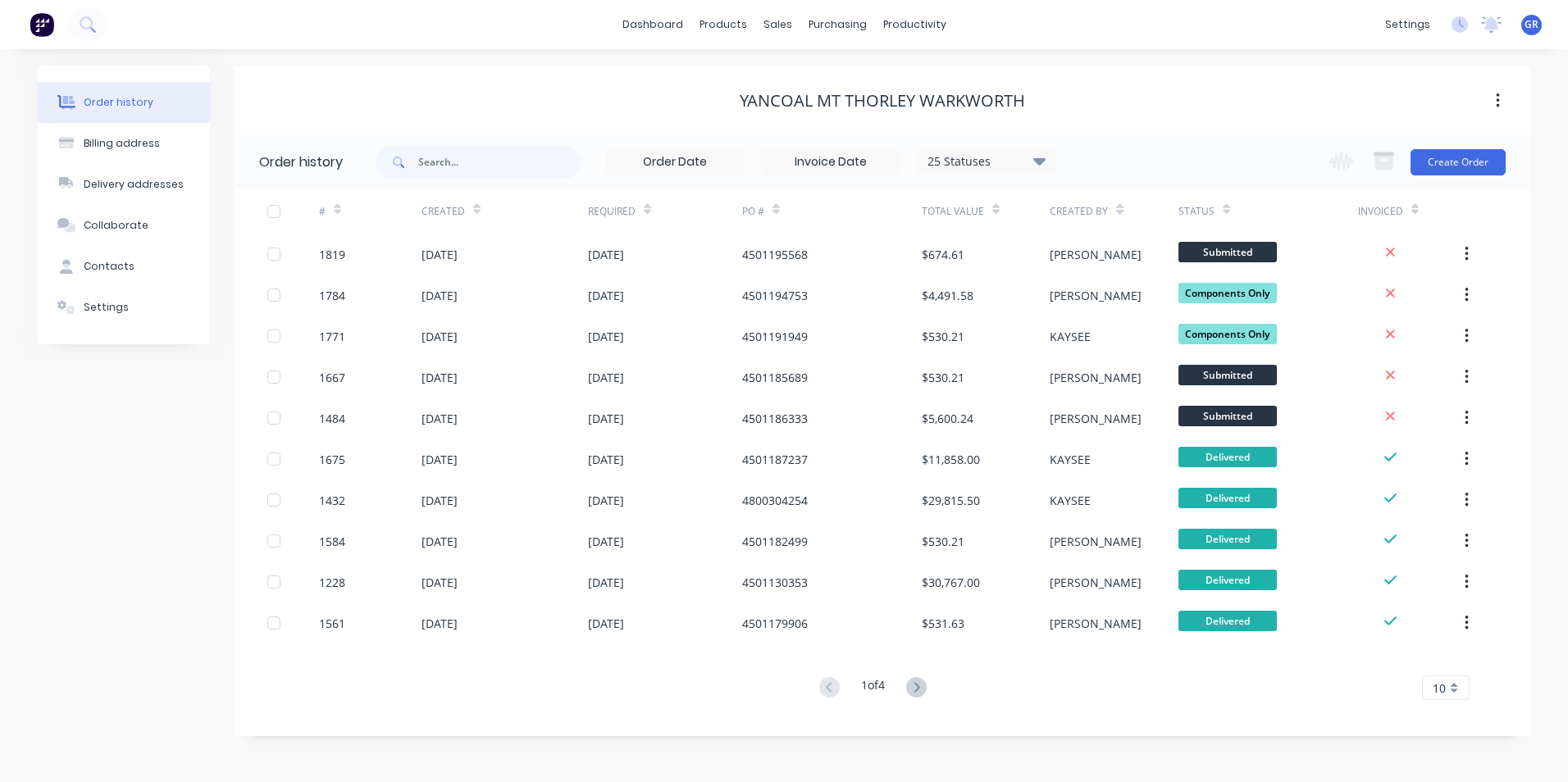
click at [1500, 98] on button "button" at bounding box center [1497, 101] width 39 height 29
click at [1440, 691] on span "10" at bounding box center [1439, 688] width 13 height 17
click at [1445, 660] on div "35" at bounding box center [1446, 660] width 46 height 28
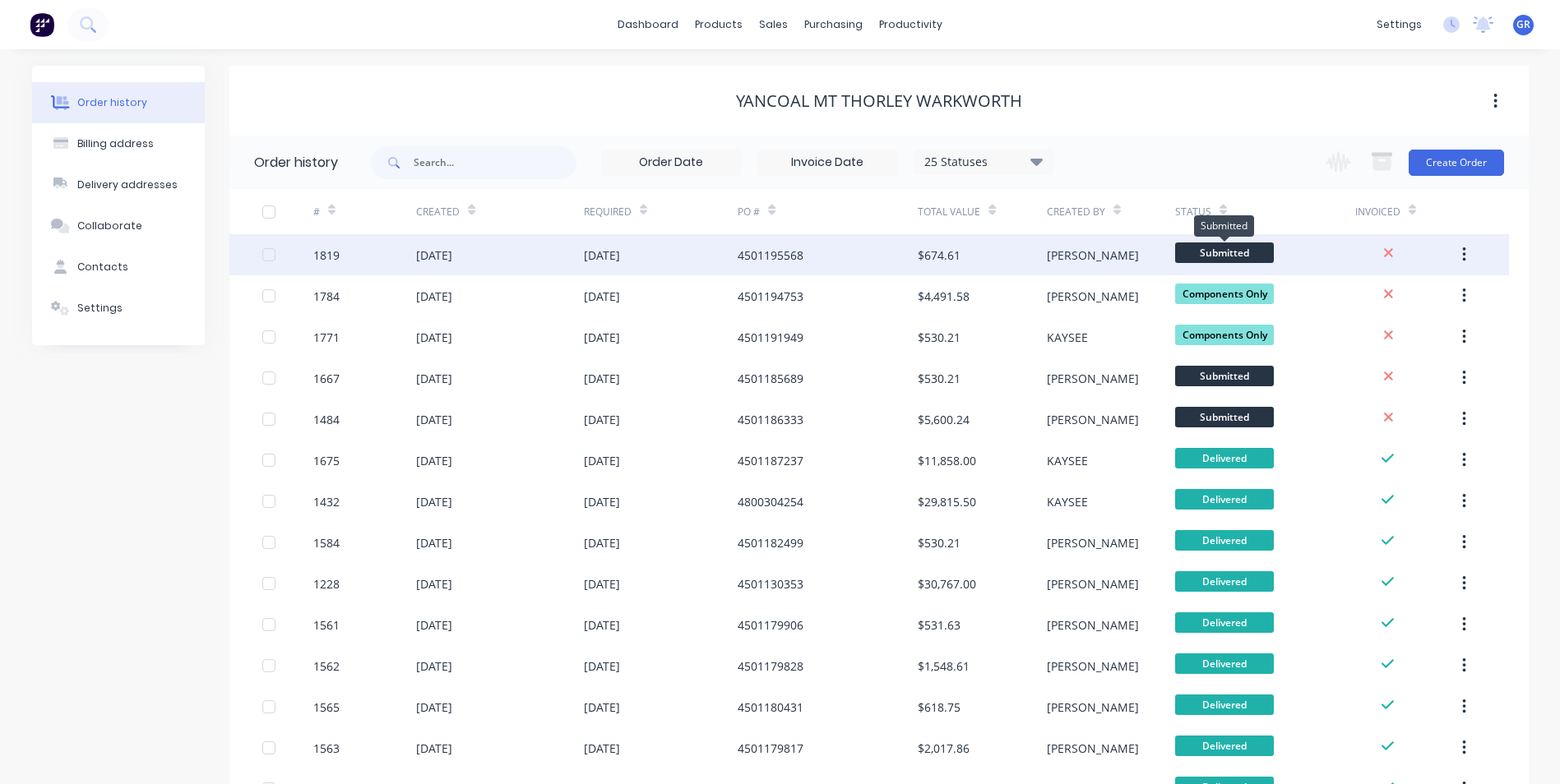
click at [1226, 252] on span "Submitted" at bounding box center [1224, 253] width 99 height 21
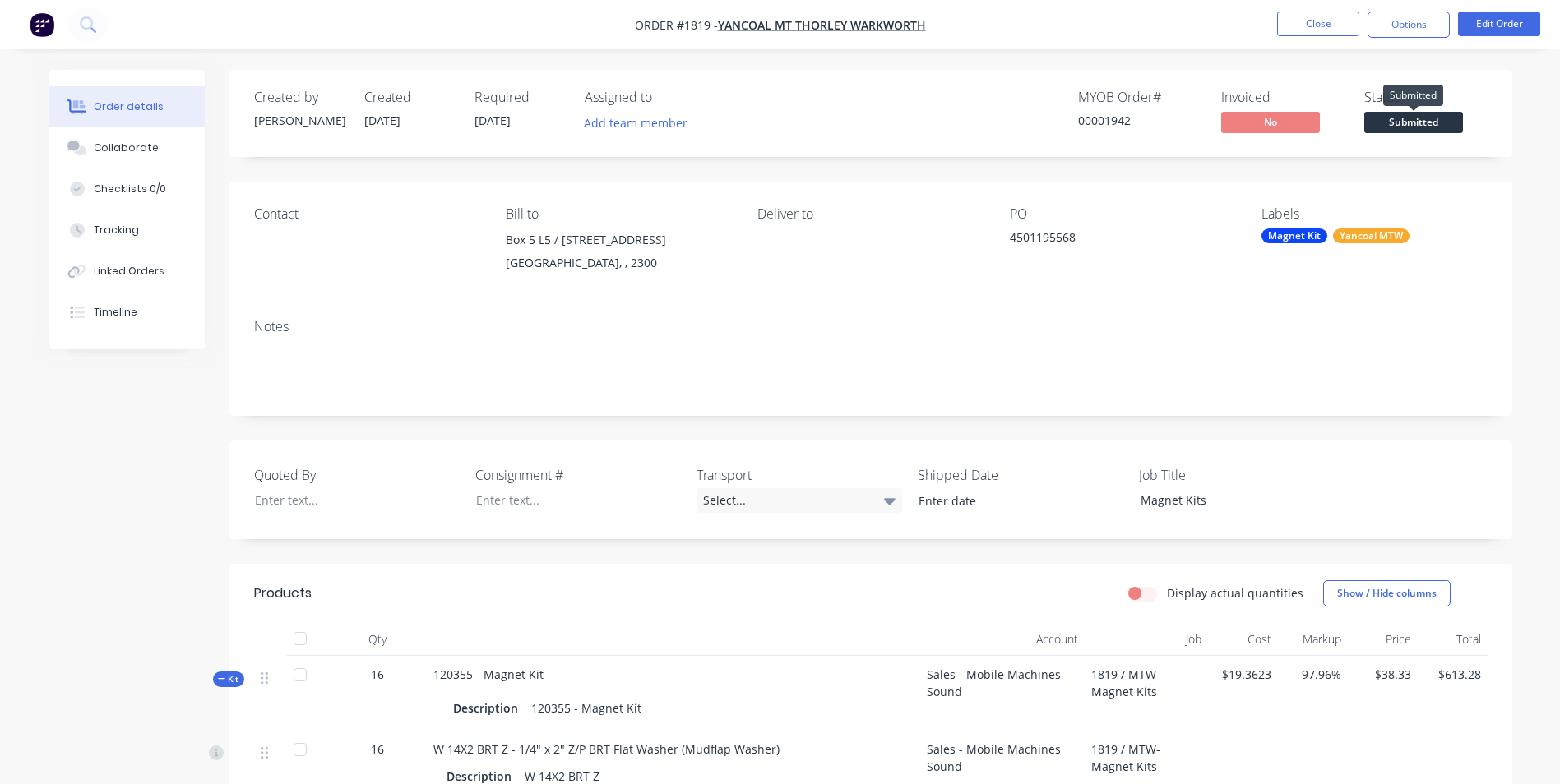
click at [1422, 122] on span "Submitted" at bounding box center [1414, 122] width 99 height 21
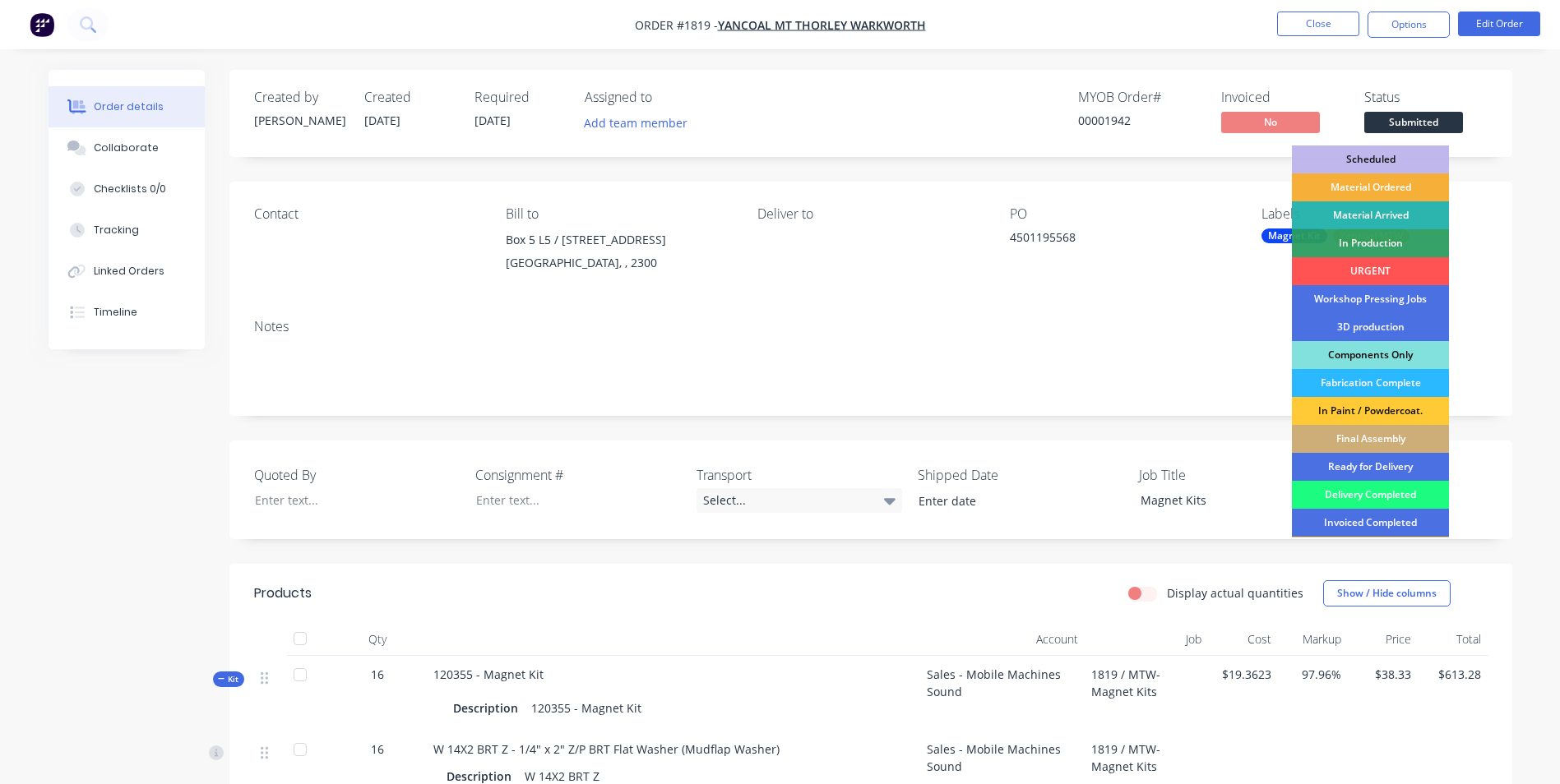
click at [1387, 354] on div "Components Only" at bounding box center [1371, 355] width 157 height 28
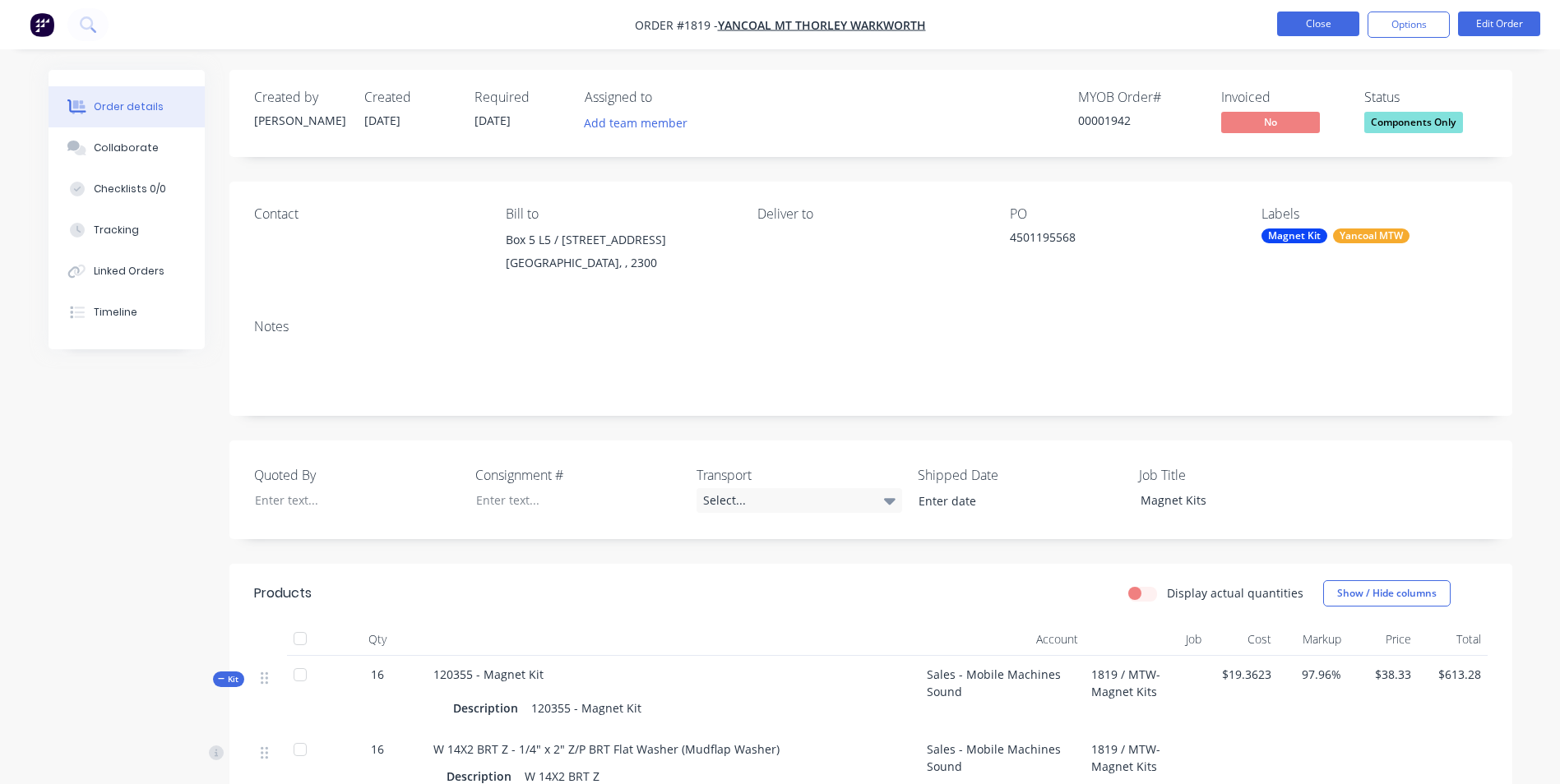
click at [1320, 18] on button "Close" at bounding box center [1318, 23] width 82 height 25
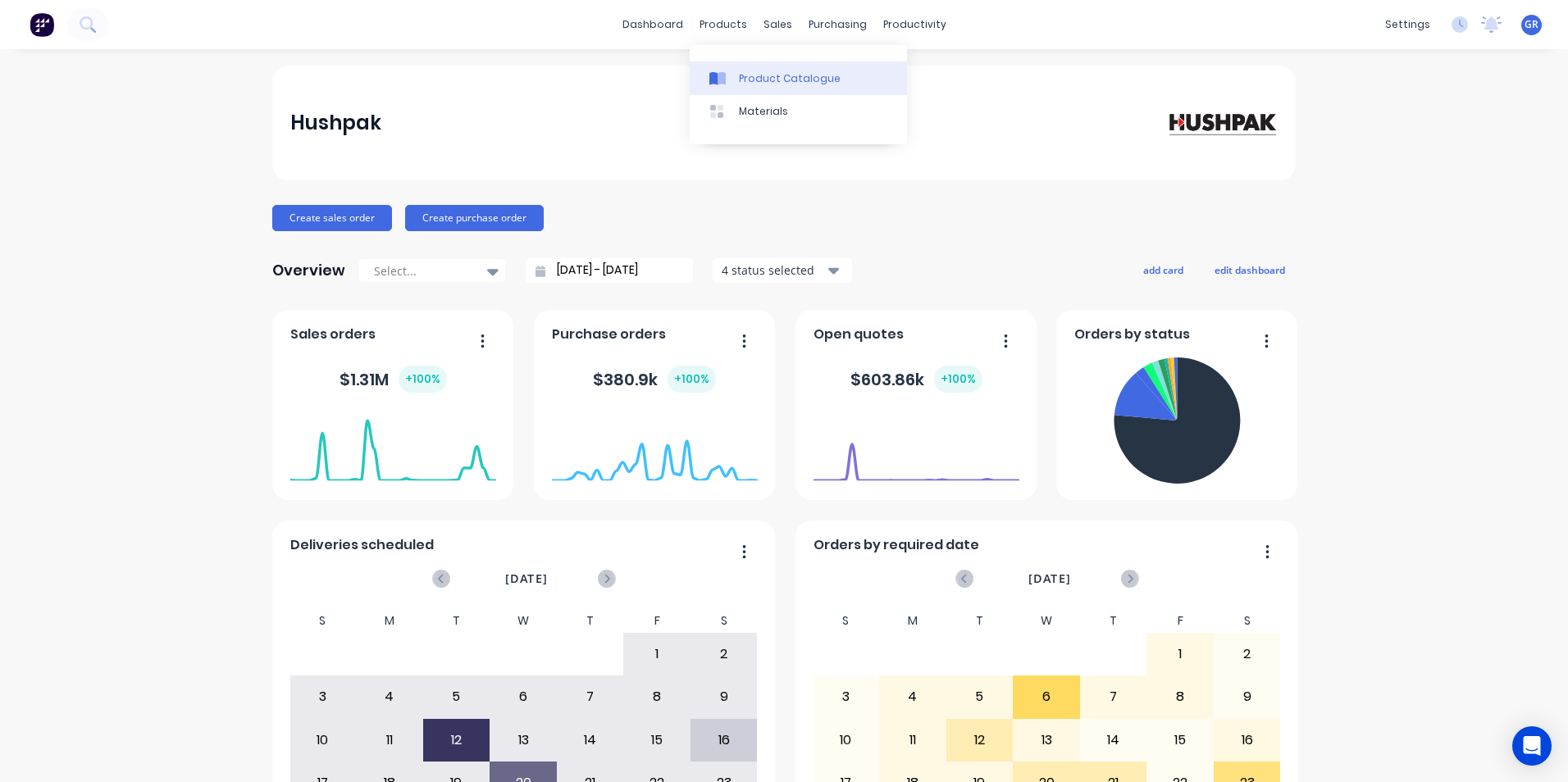
click at [772, 82] on div "Product Catalogue" at bounding box center [790, 78] width 102 height 15
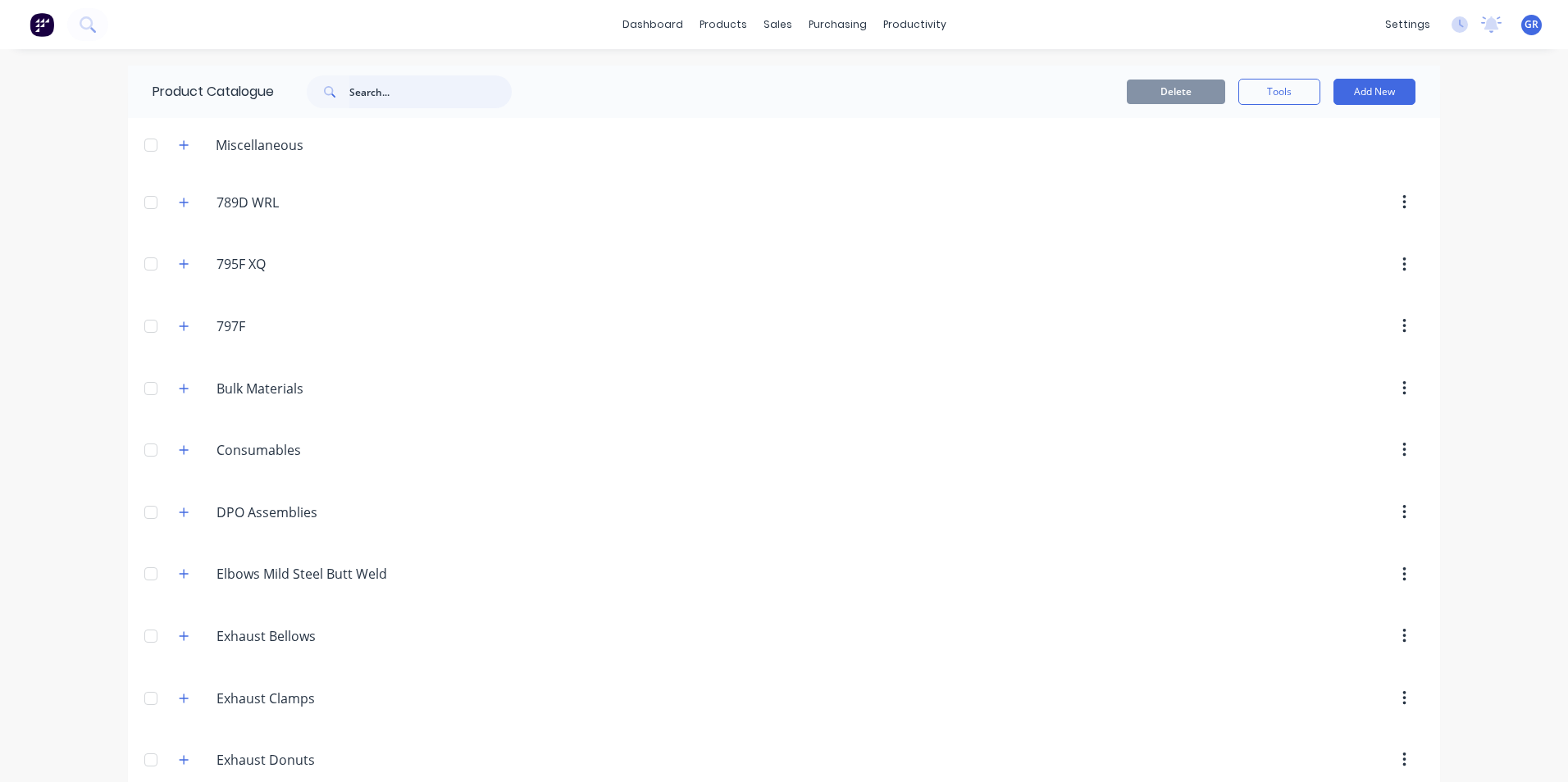
click at [376, 92] on input "text" at bounding box center [430, 91] width 162 height 33
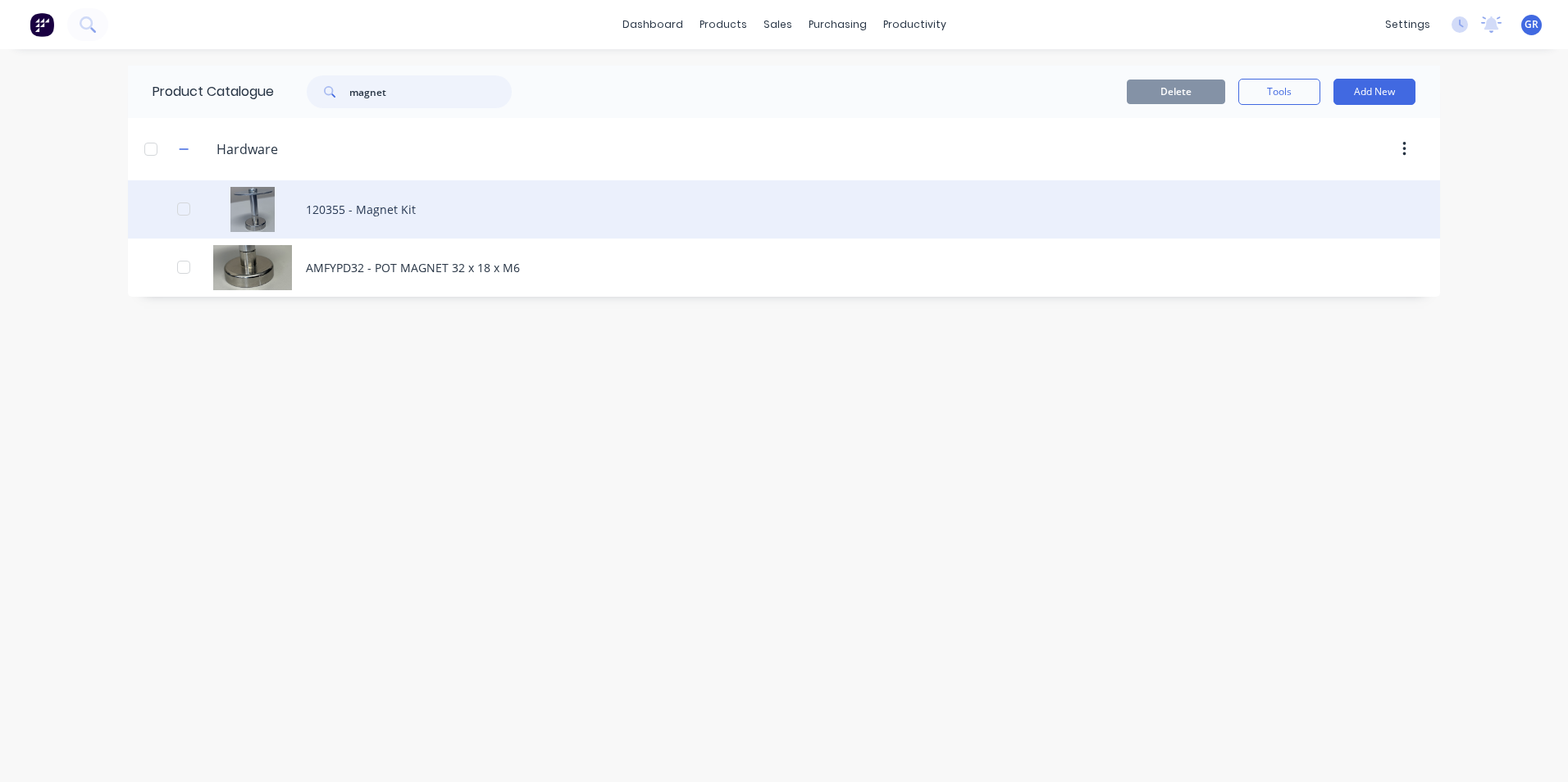
type input "magnet"
click at [343, 205] on div "120355 - Magnet Kit" at bounding box center [783, 210] width 1312 height 59
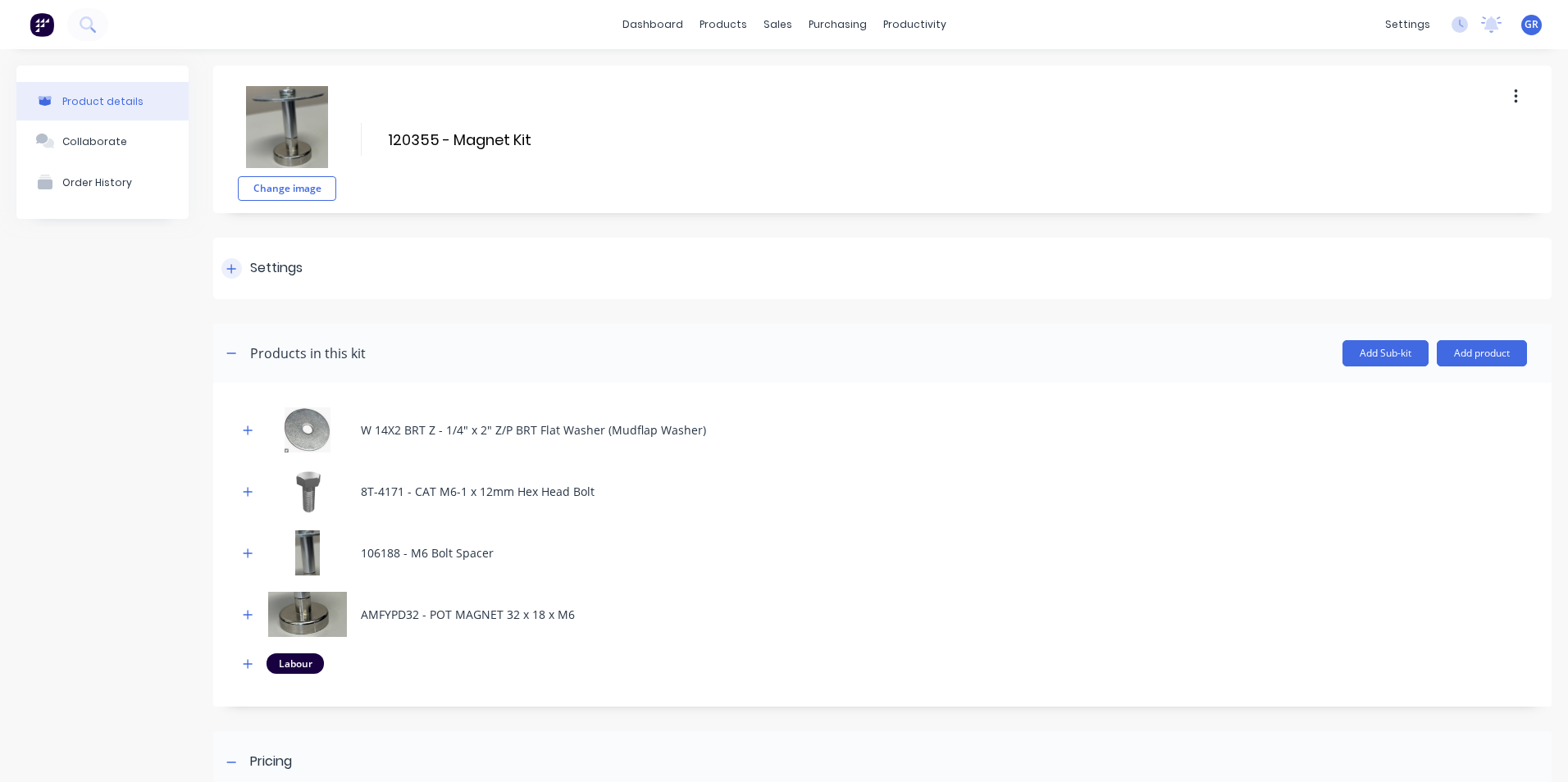
click at [235, 265] on icon at bounding box center [230, 268] width 9 height 11
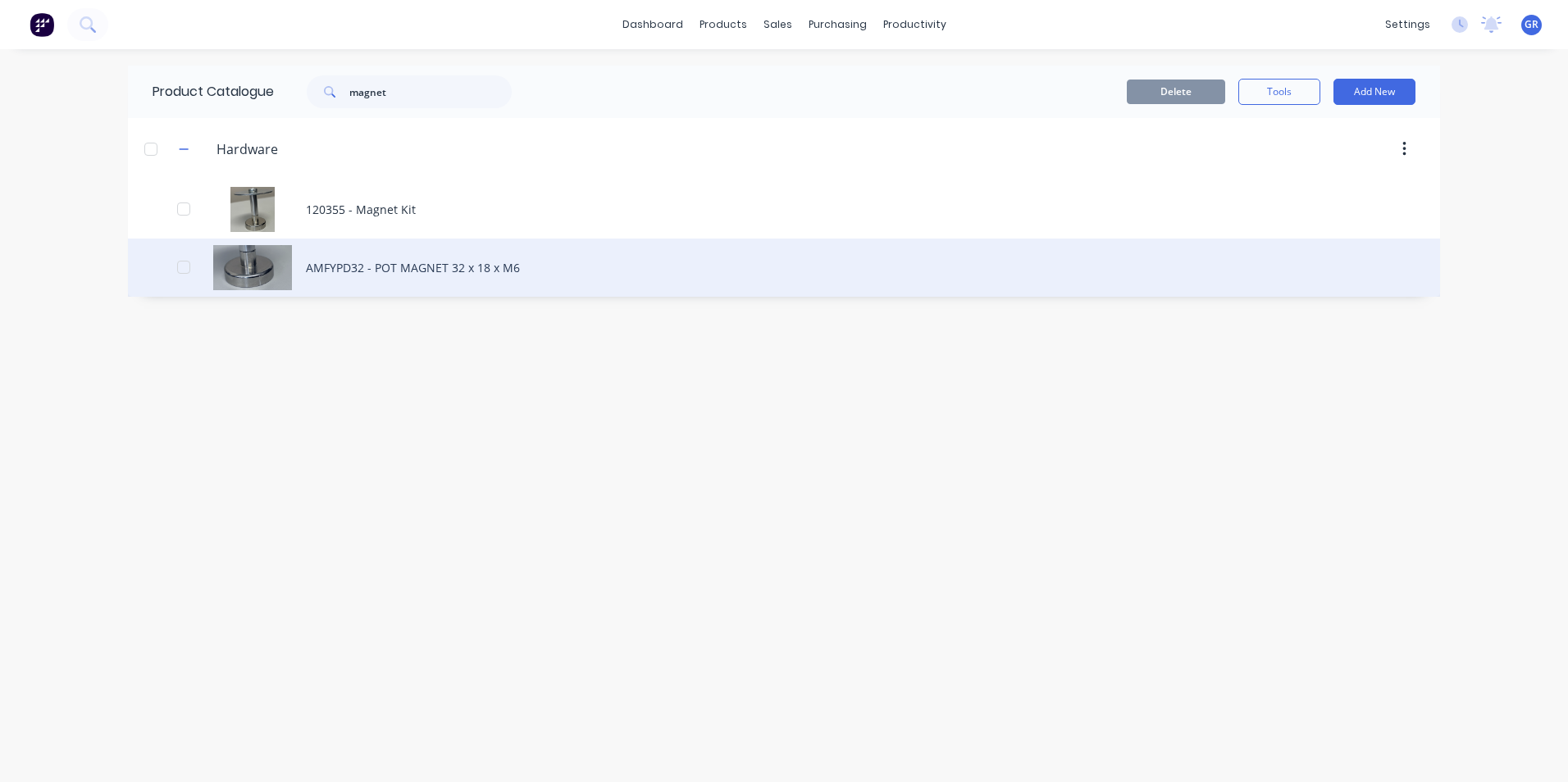
click at [387, 266] on div "AMFYPD32 - POT MAGNET 32 x 18 x M6" at bounding box center [783, 268] width 1312 height 59
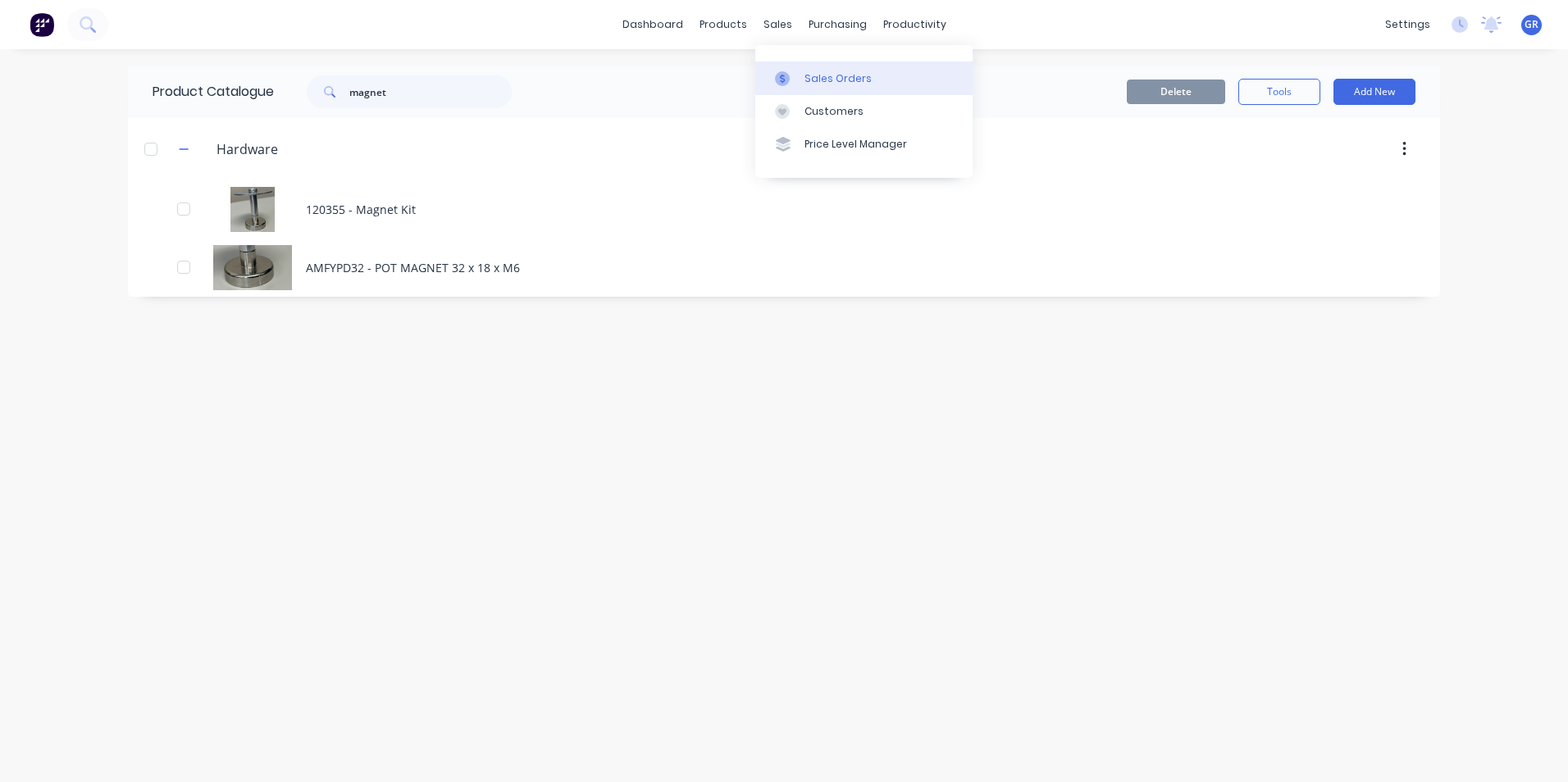
click at [844, 79] on div "Sales Orders" at bounding box center [838, 78] width 67 height 15
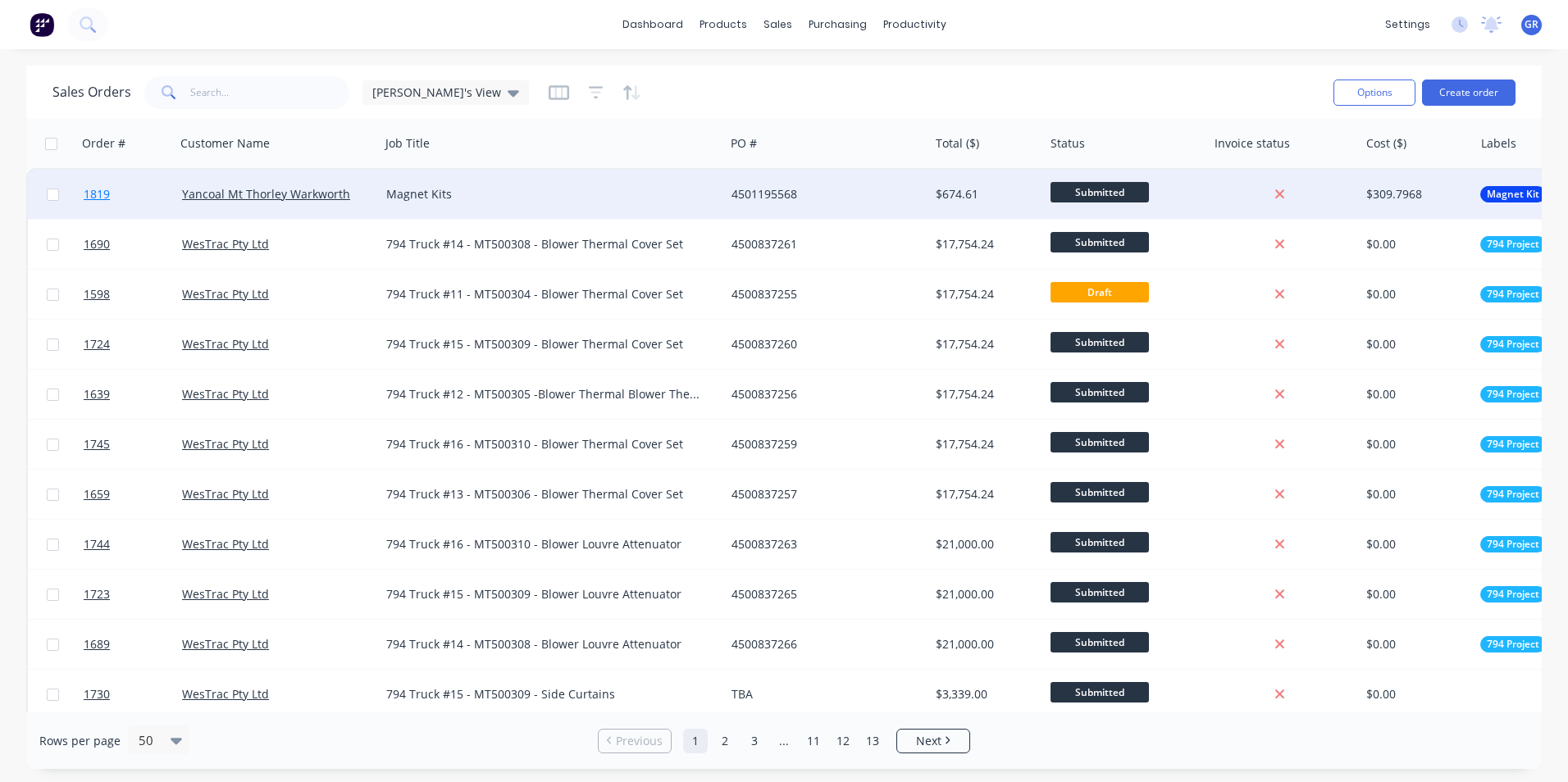
click at [91, 194] on span "1819" at bounding box center [97, 194] width 26 height 16
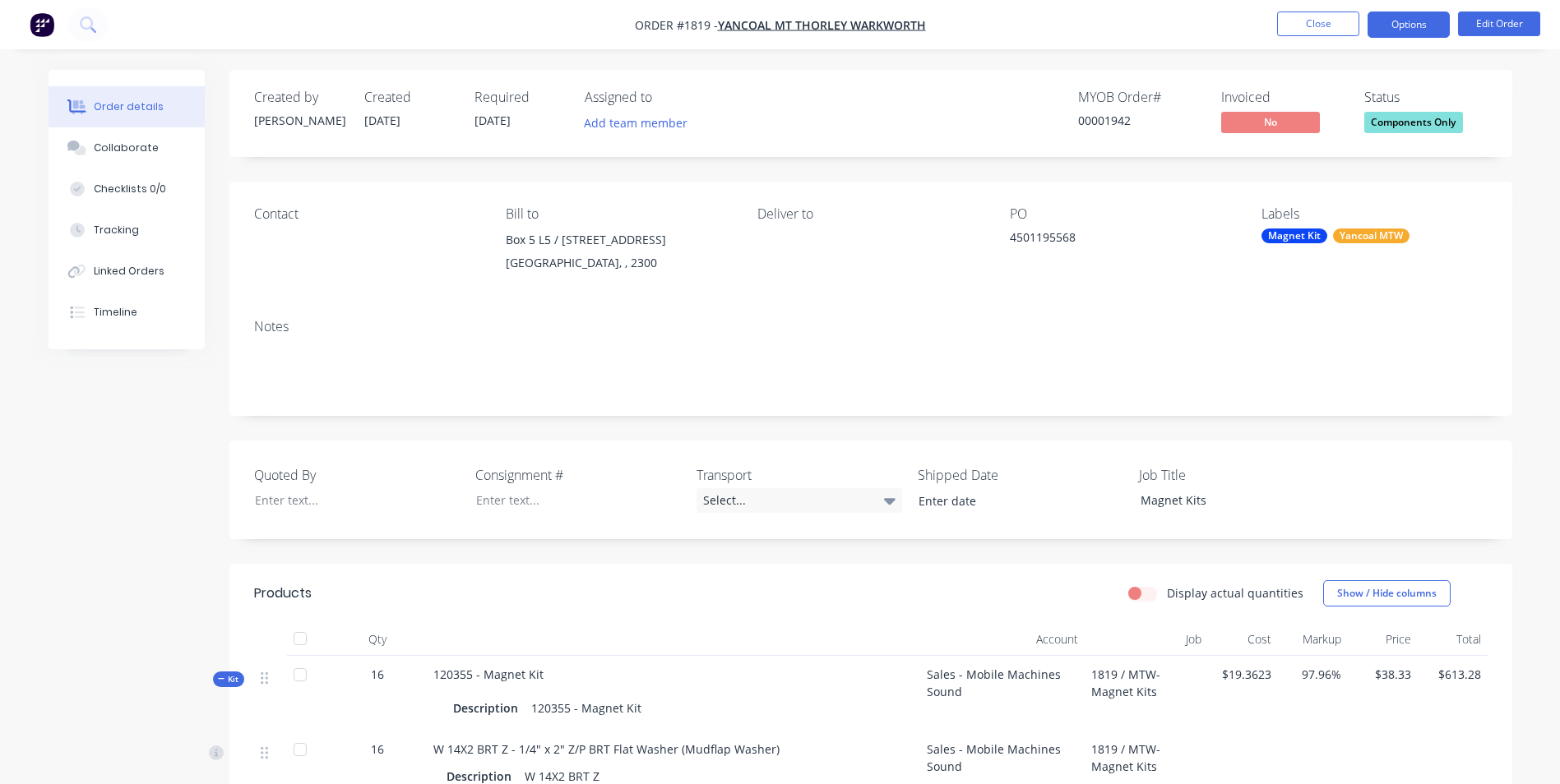
click at [1419, 29] on button "Options" at bounding box center [1408, 24] width 82 height 26
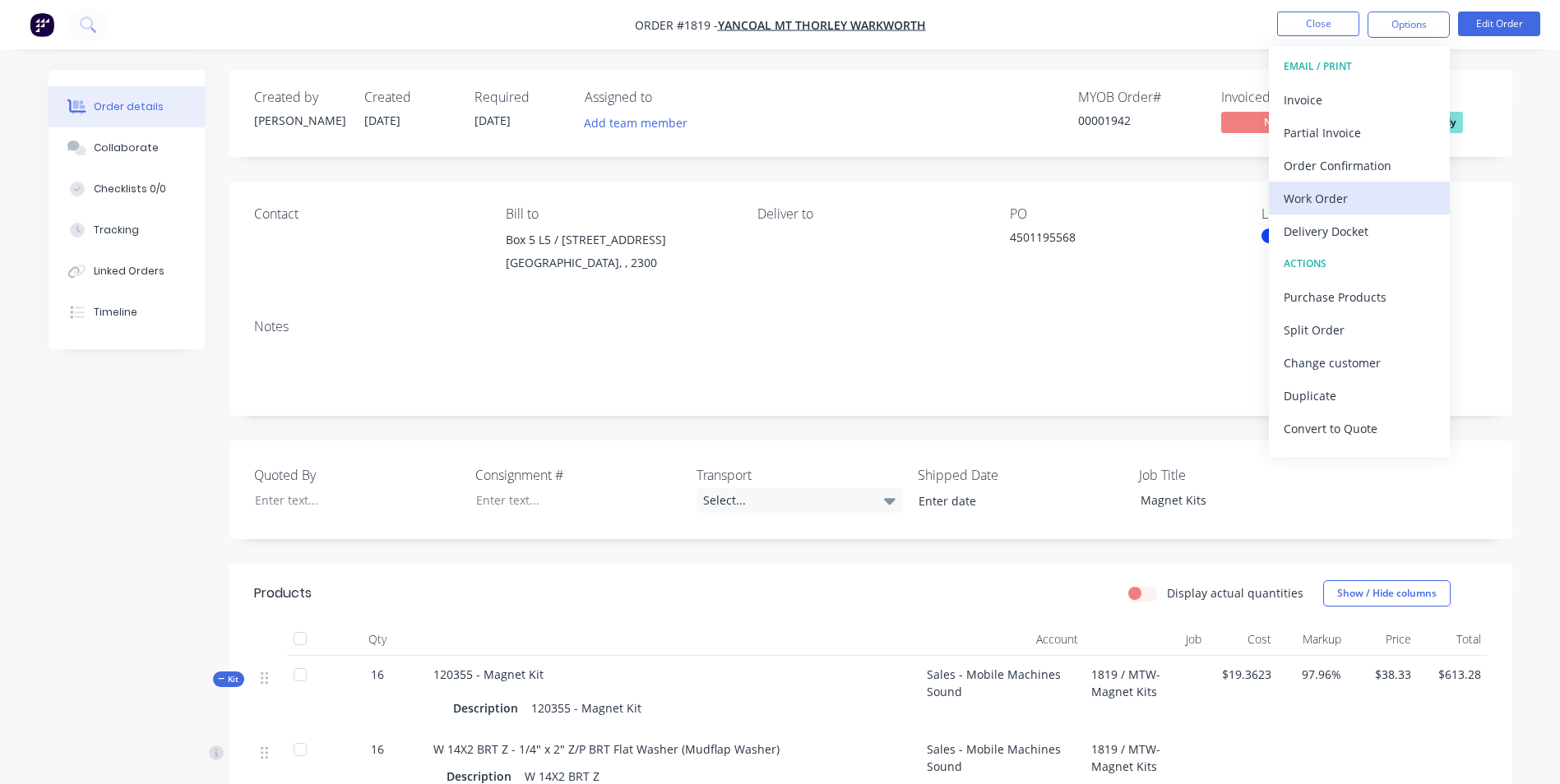
click at [1329, 197] on div "Work Order" at bounding box center [1359, 199] width 151 height 24
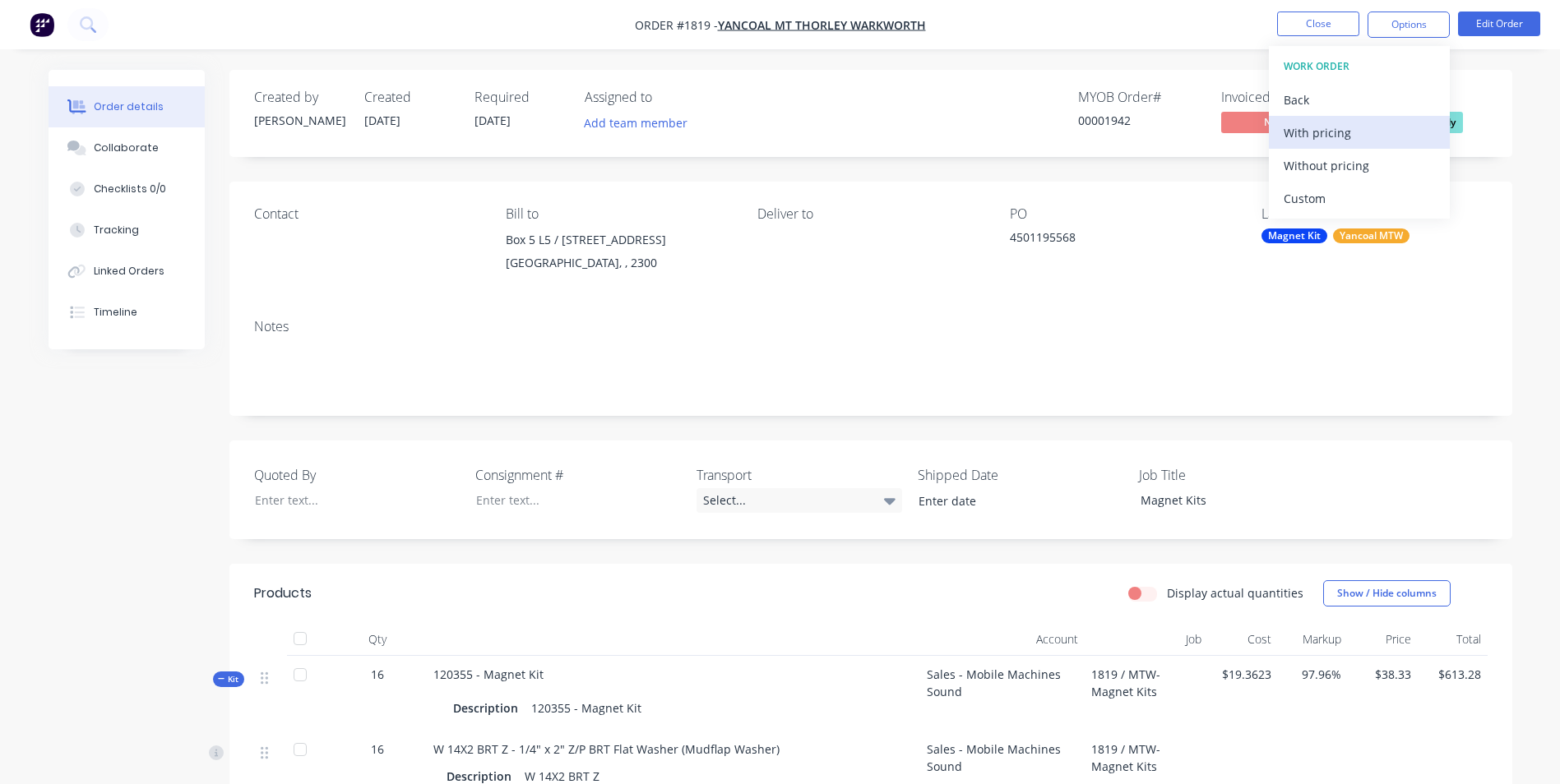
click at [1323, 134] on div "With pricing" at bounding box center [1359, 133] width 151 height 24
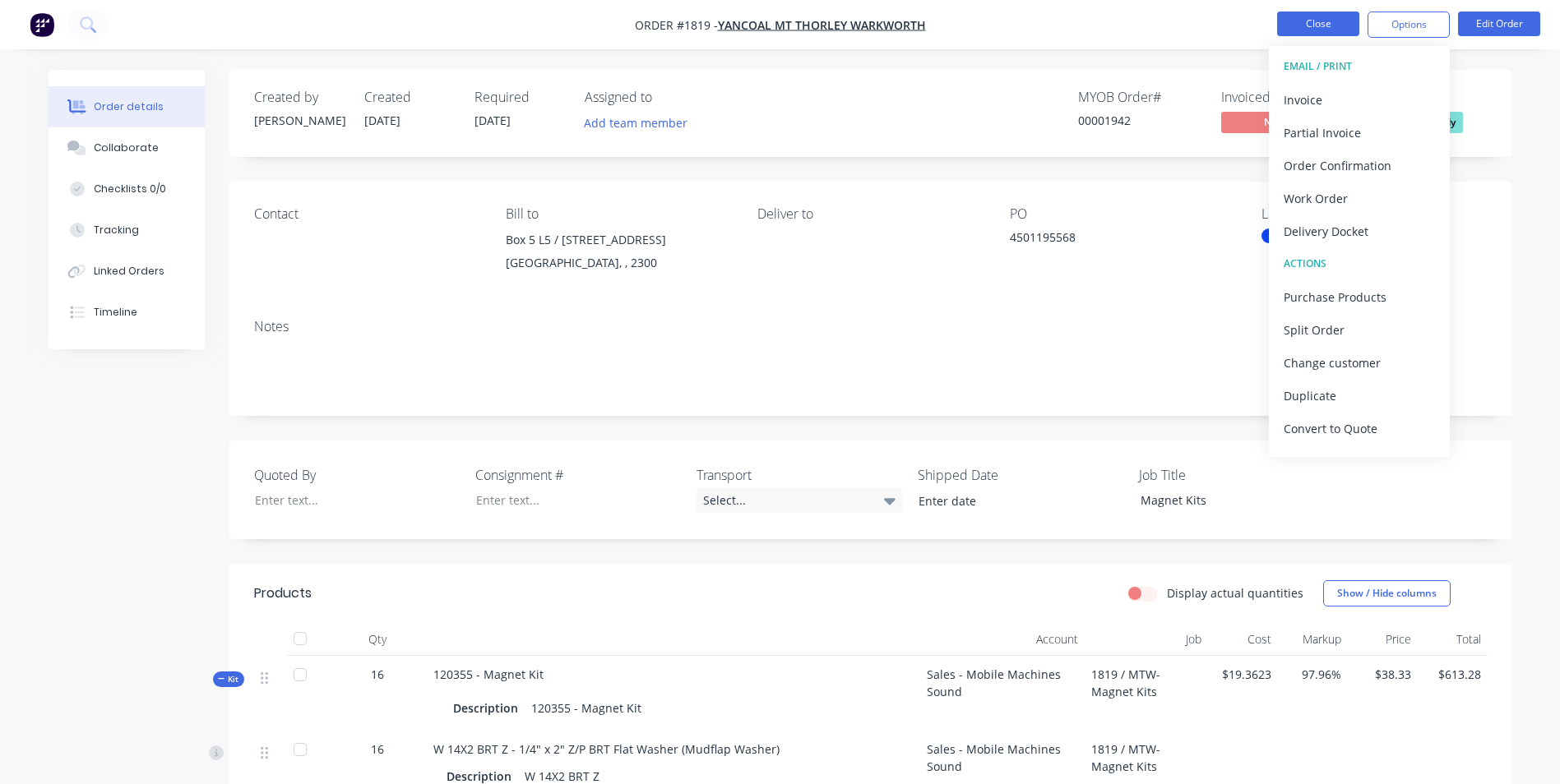
click at [1335, 21] on button "Close" at bounding box center [1318, 23] width 82 height 25
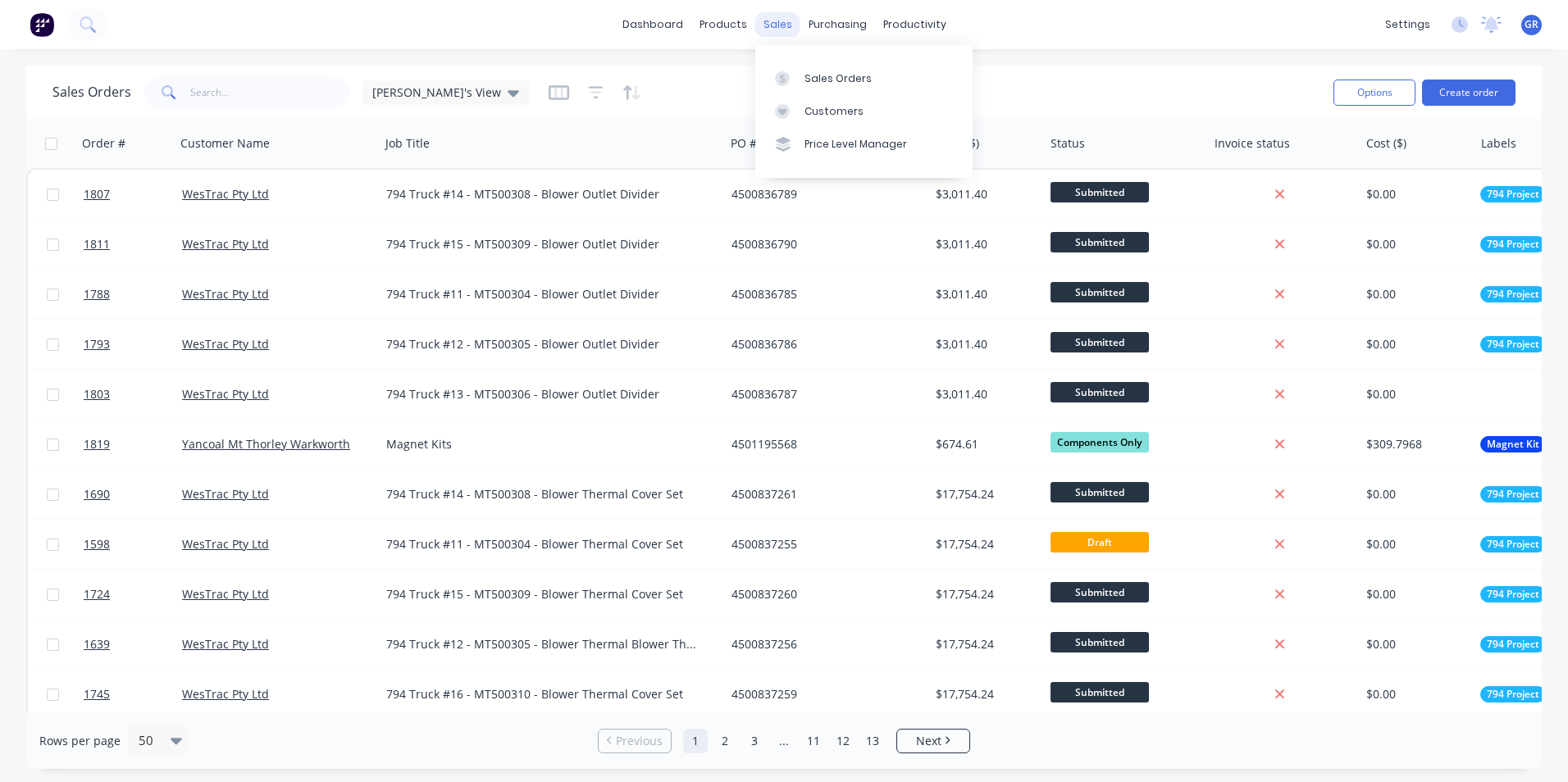
click at [772, 24] on div "sales" at bounding box center [778, 24] width 45 height 25
click at [836, 77] on div "Sales Orders" at bounding box center [838, 78] width 67 height 15
click at [209, 84] on input "text" at bounding box center [270, 92] width 160 height 33
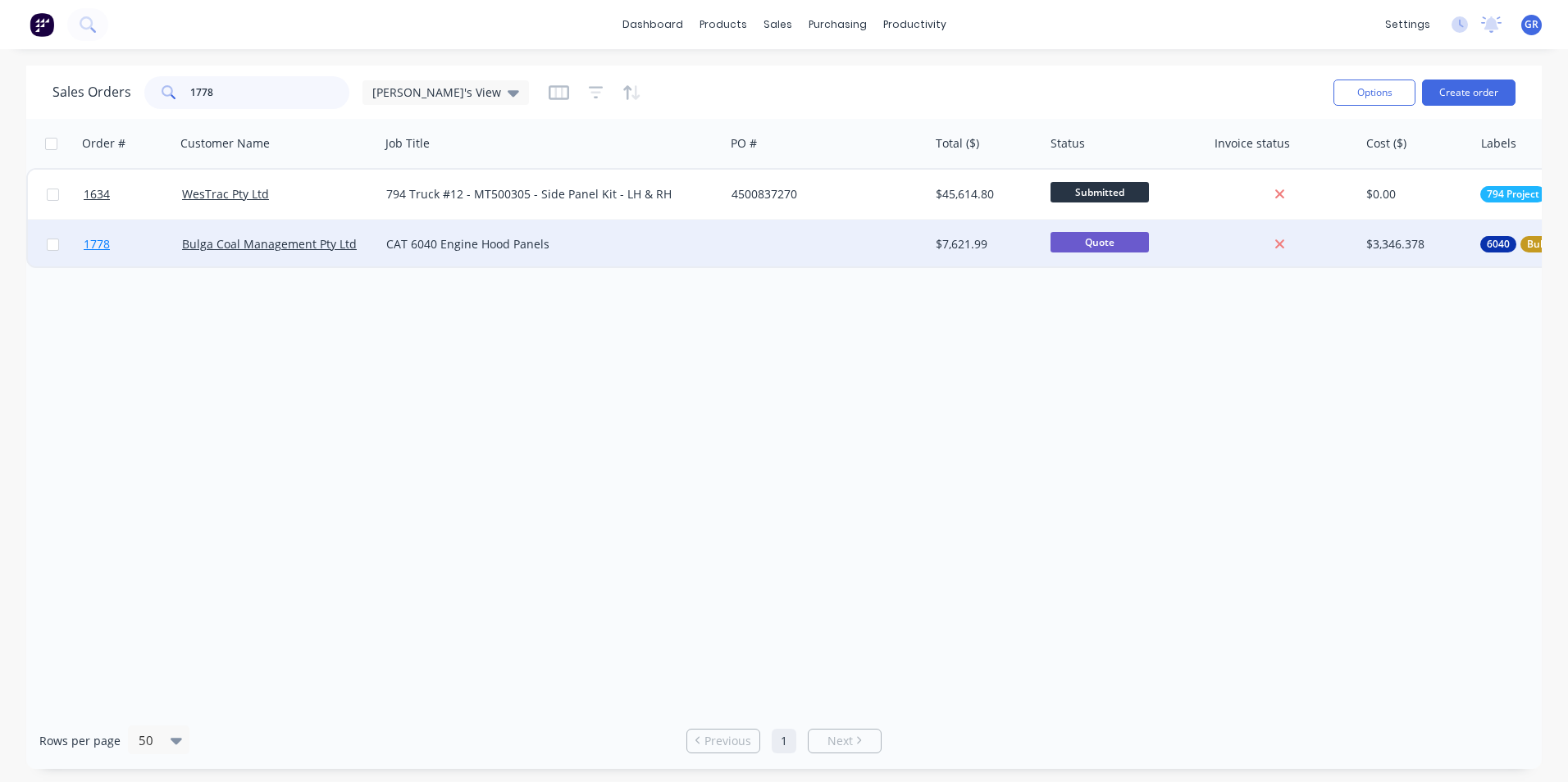
type input "1778"
click at [97, 242] on span "1778" at bounding box center [97, 244] width 26 height 16
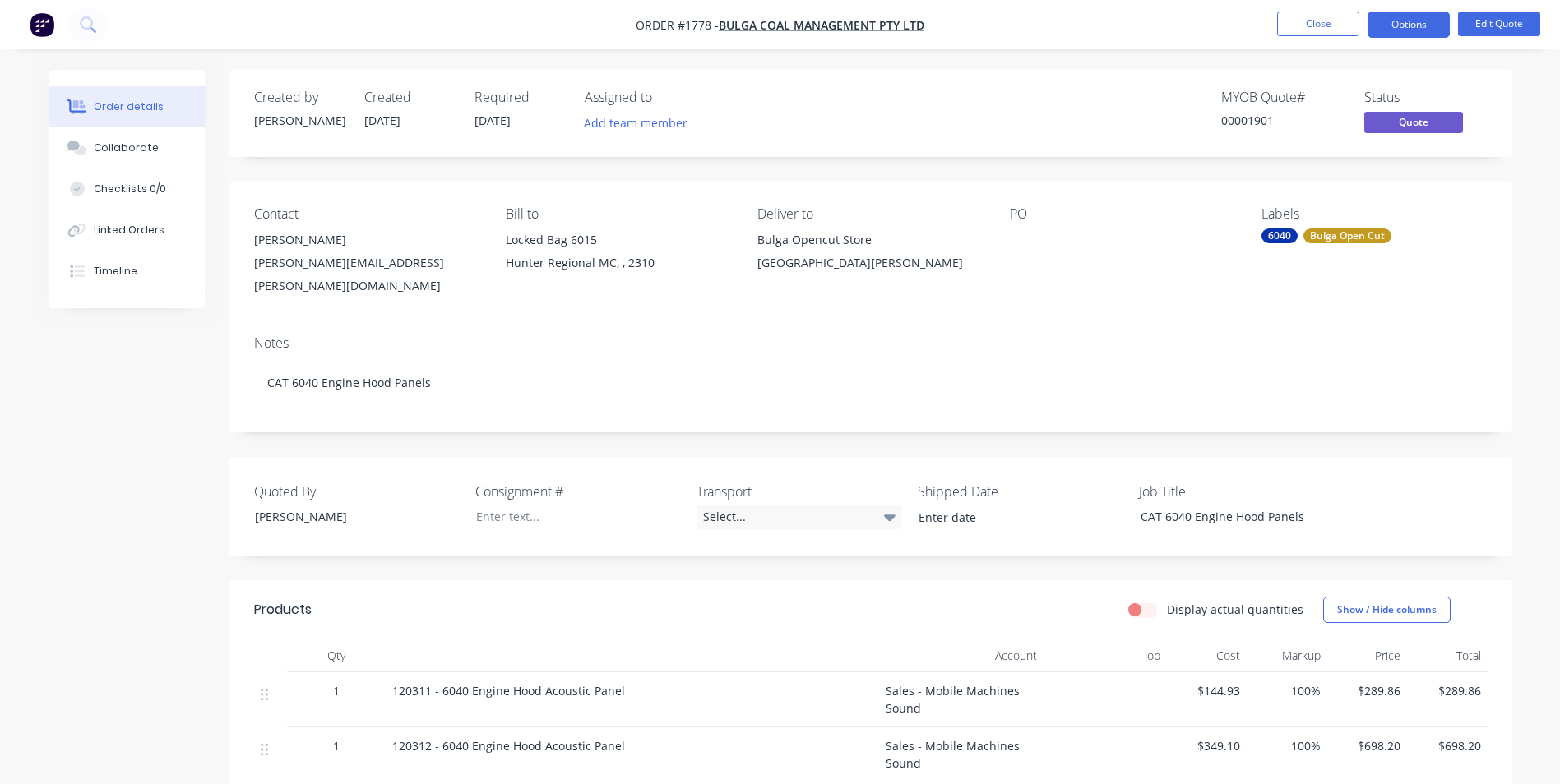
click at [1029, 232] on div at bounding box center [1113, 239] width 206 height 23
click at [1515, 24] on button "Edit Quote" at bounding box center [1499, 23] width 82 height 25
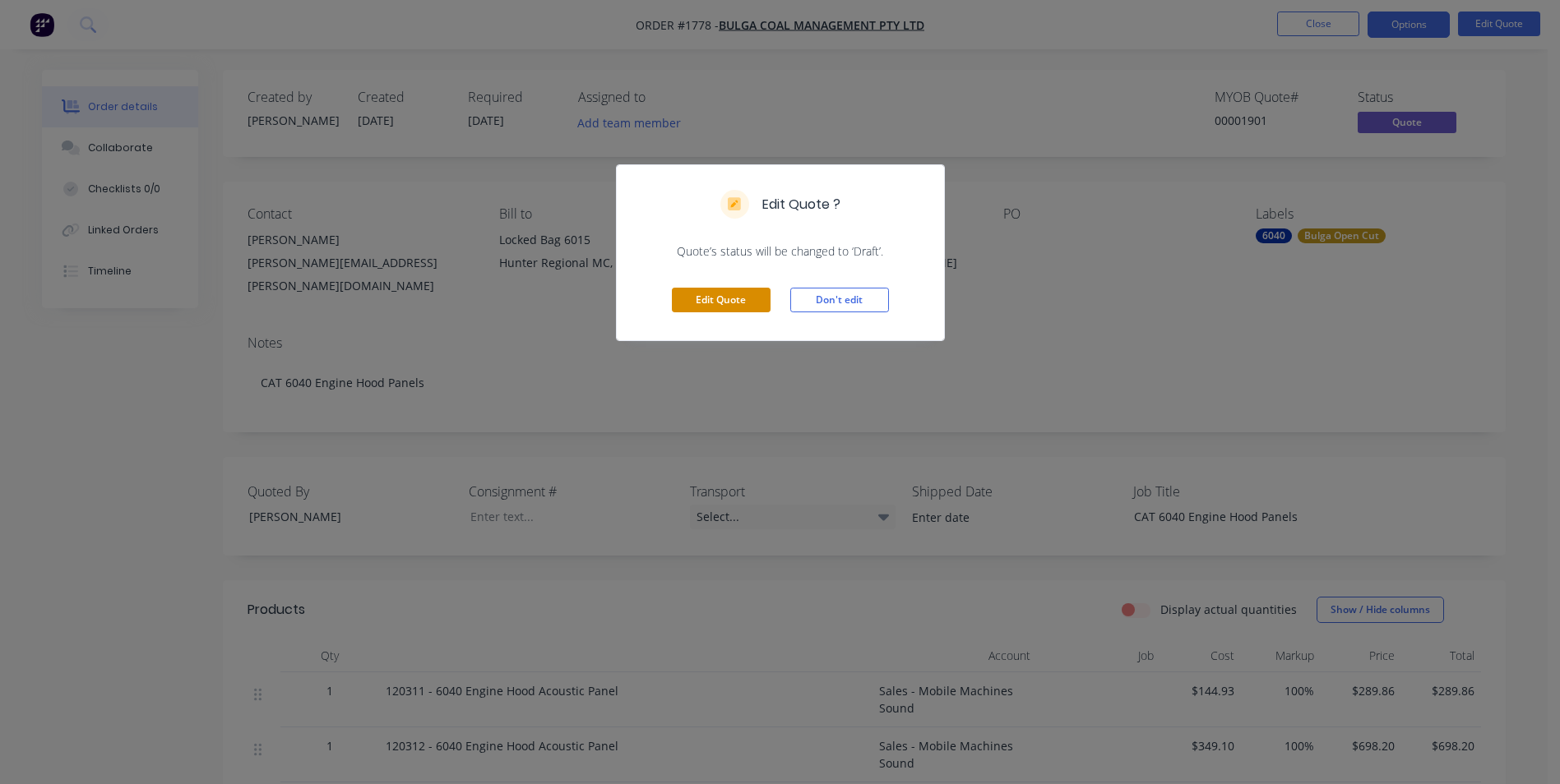
click at [719, 297] on button "Edit Quote" at bounding box center [721, 300] width 99 height 25
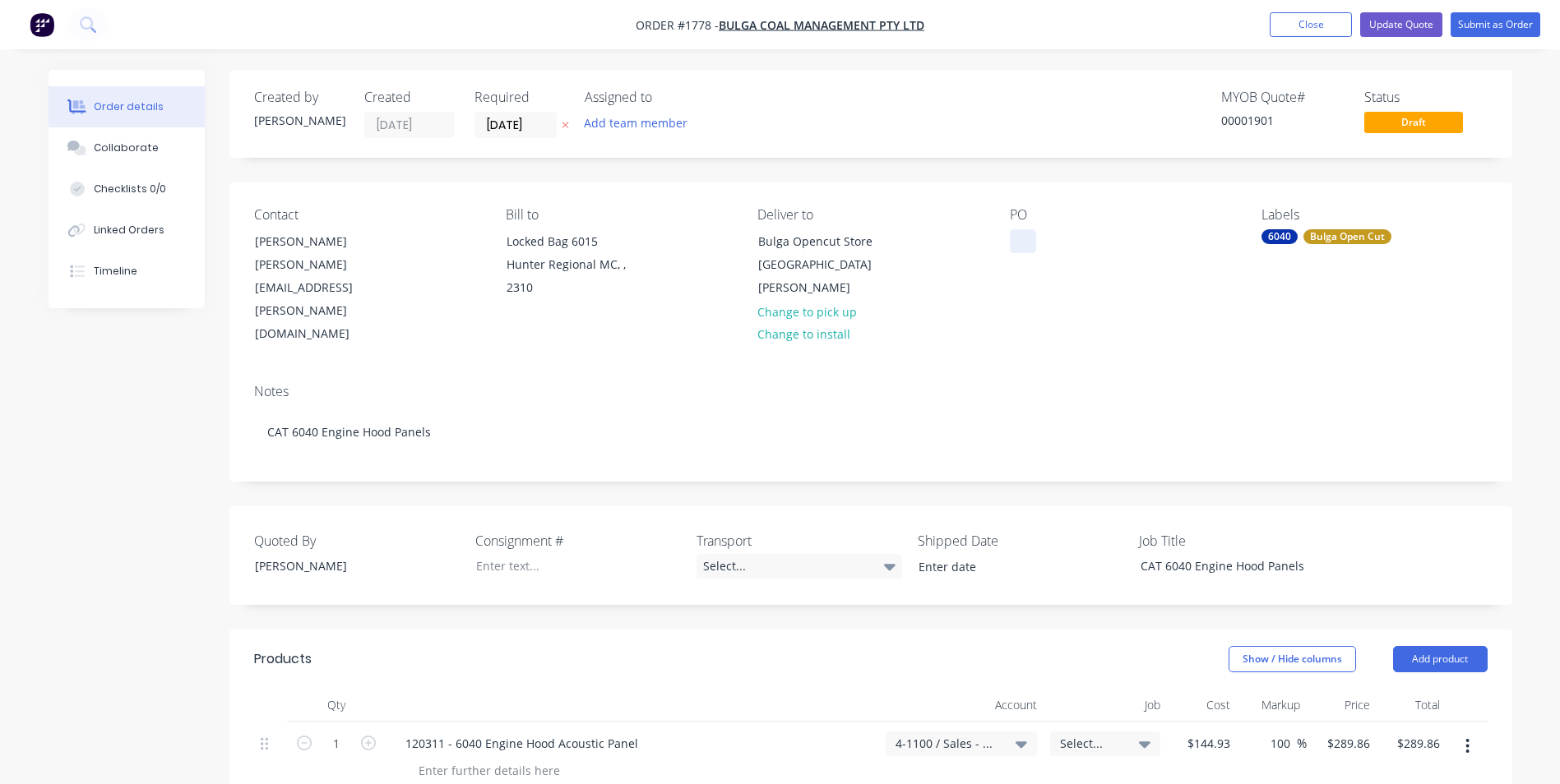
click at [1018, 243] on div at bounding box center [1023, 241] width 26 height 24
paste div
click at [519, 124] on input "14/08/25" at bounding box center [515, 124] width 80 height 25
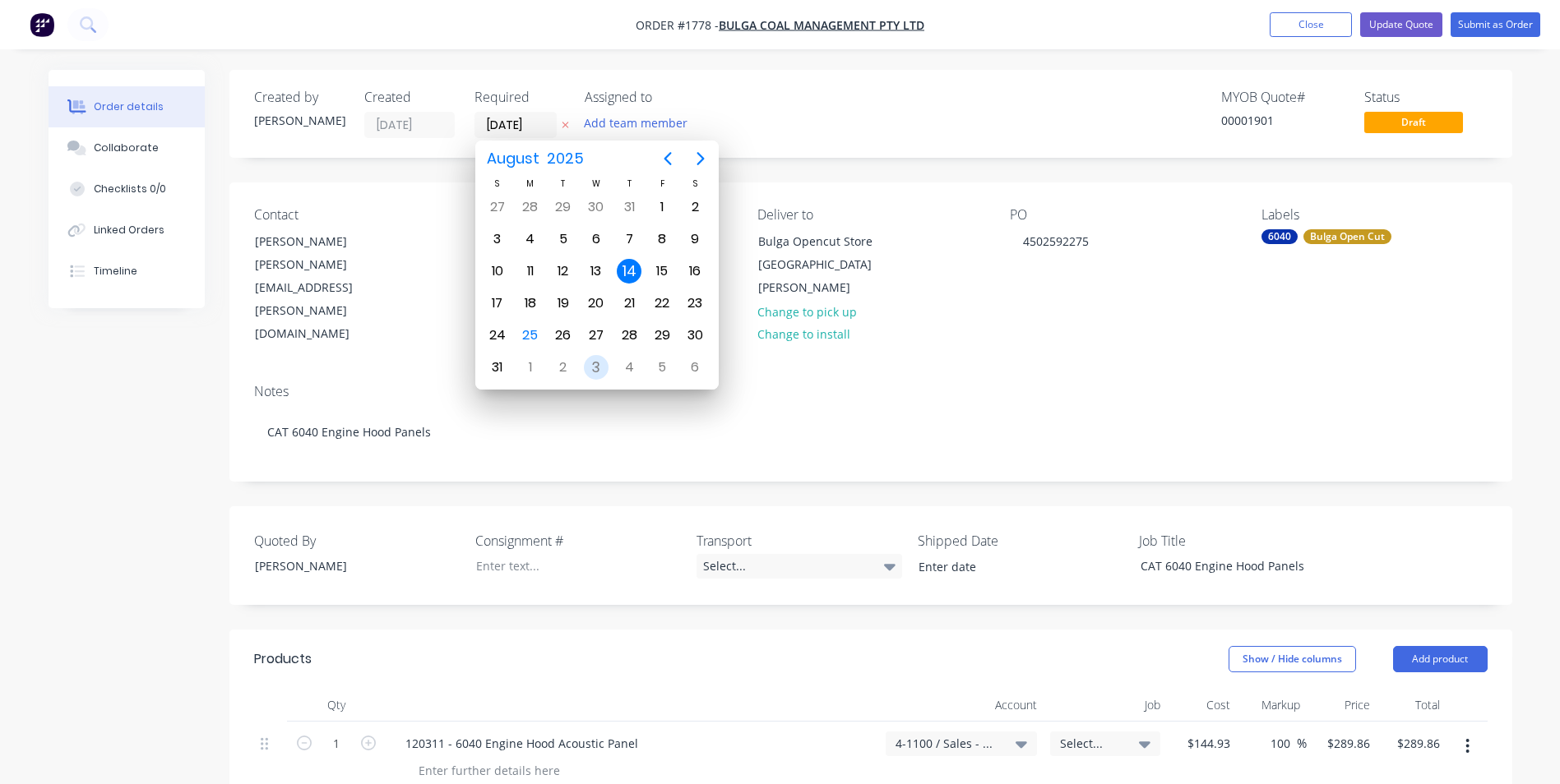
click at [595, 369] on div "3" at bounding box center [596, 367] width 25 height 25
type input "03/09/25"
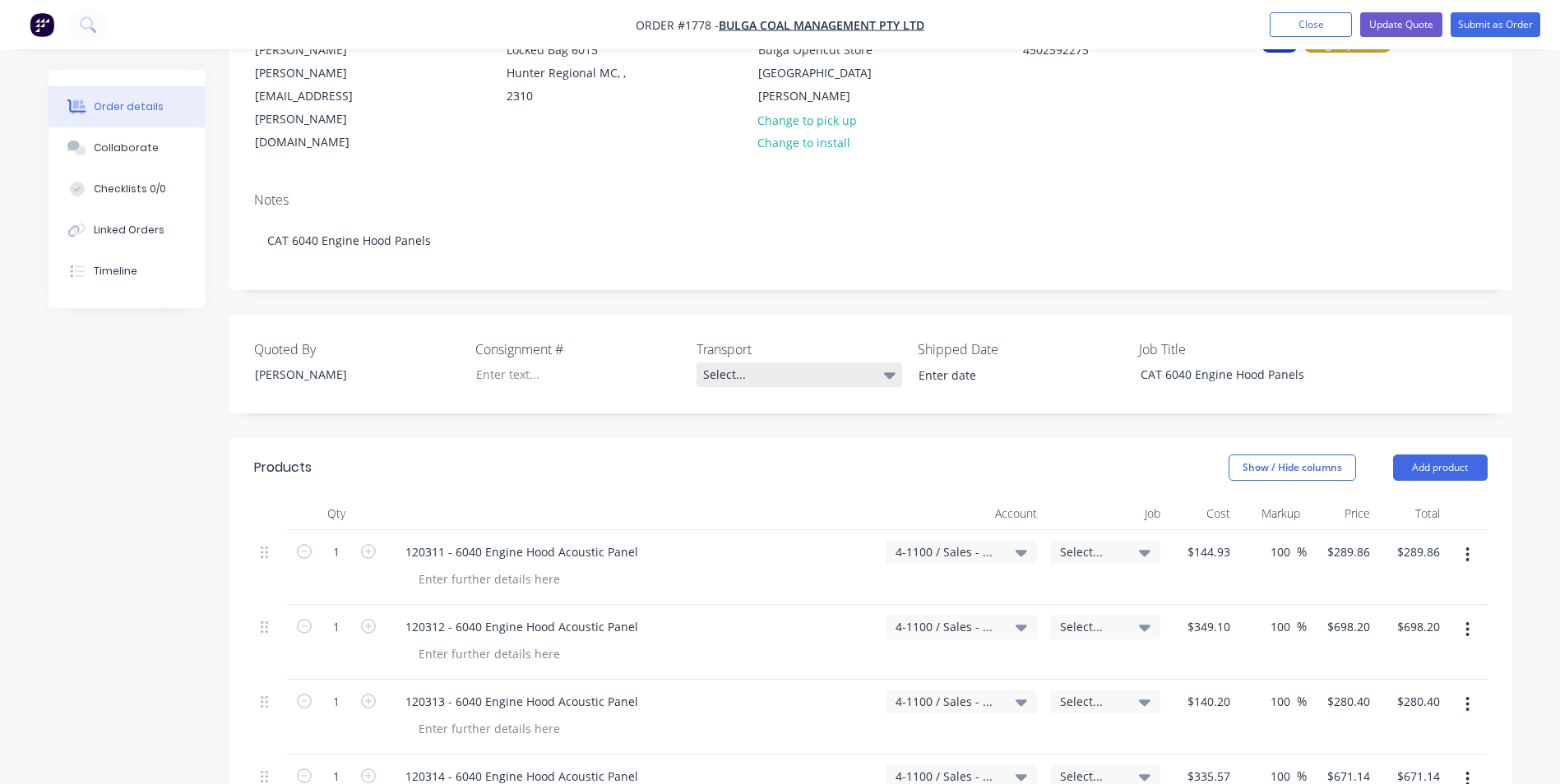
scroll to position [246, 0]
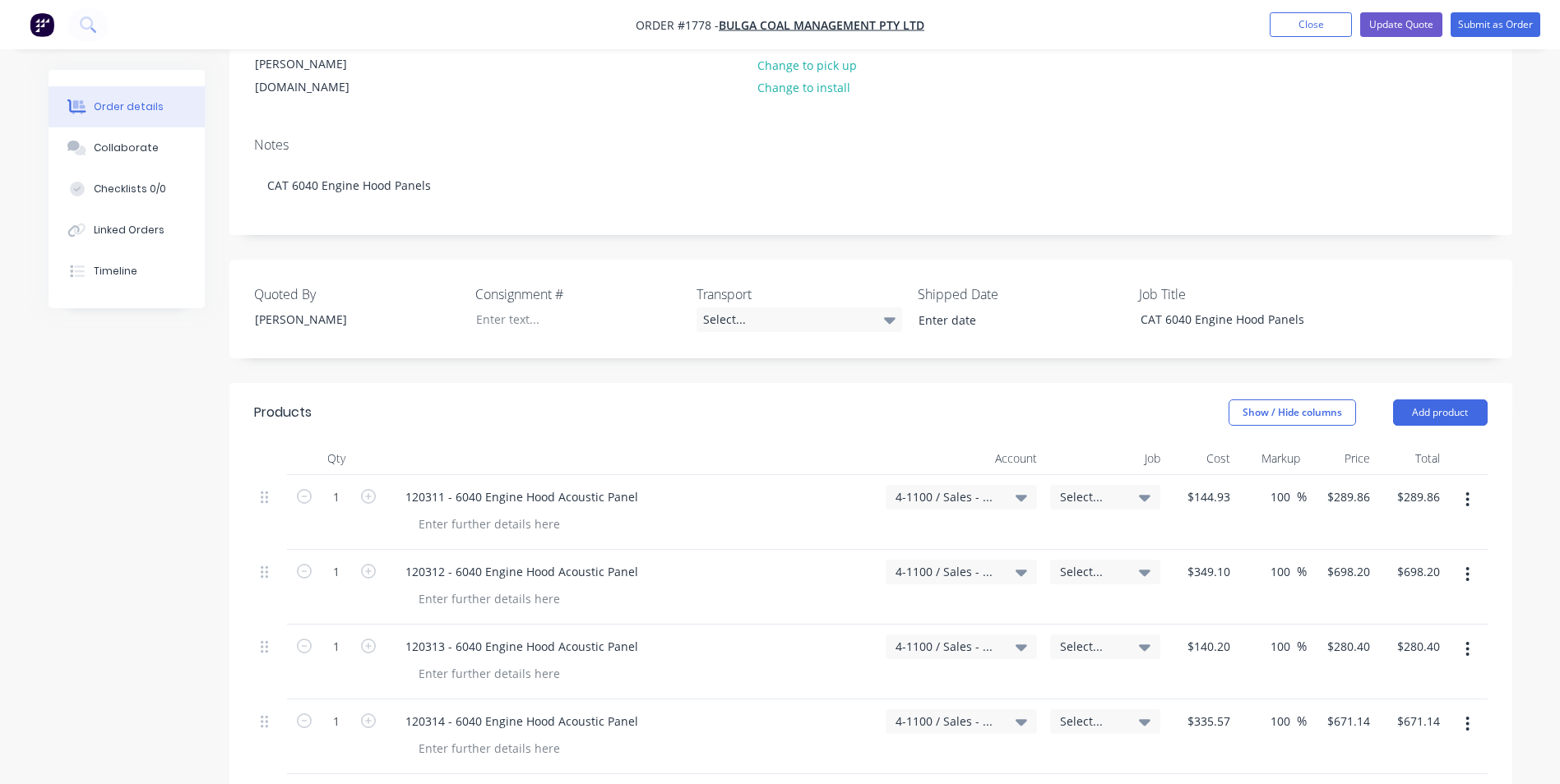
click at [1108, 488] on span "Select..." at bounding box center [1091, 497] width 62 height 17
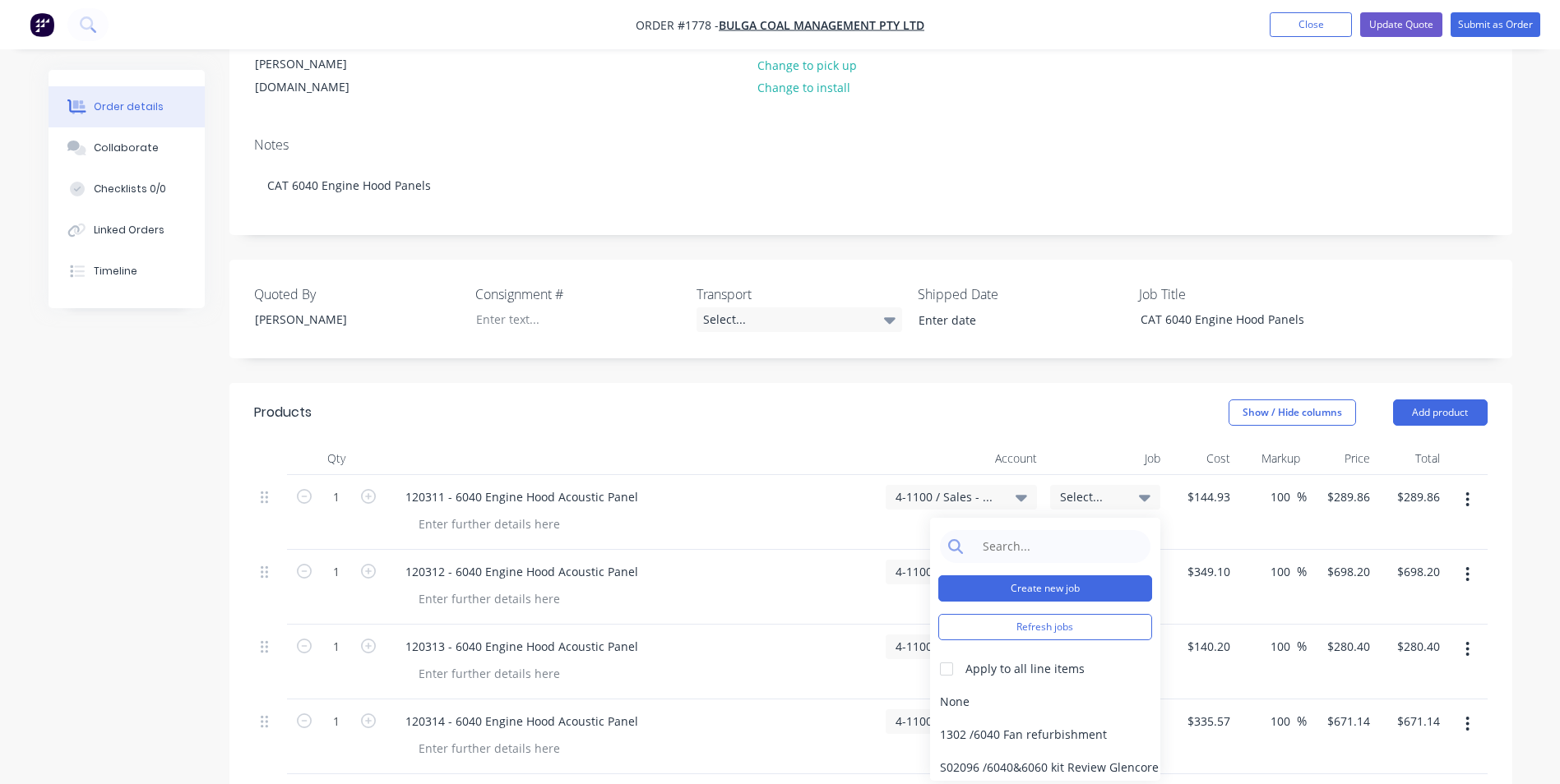
click at [1048, 576] on button "Create new job" at bounding box center [1045, 589] width 214 height 26
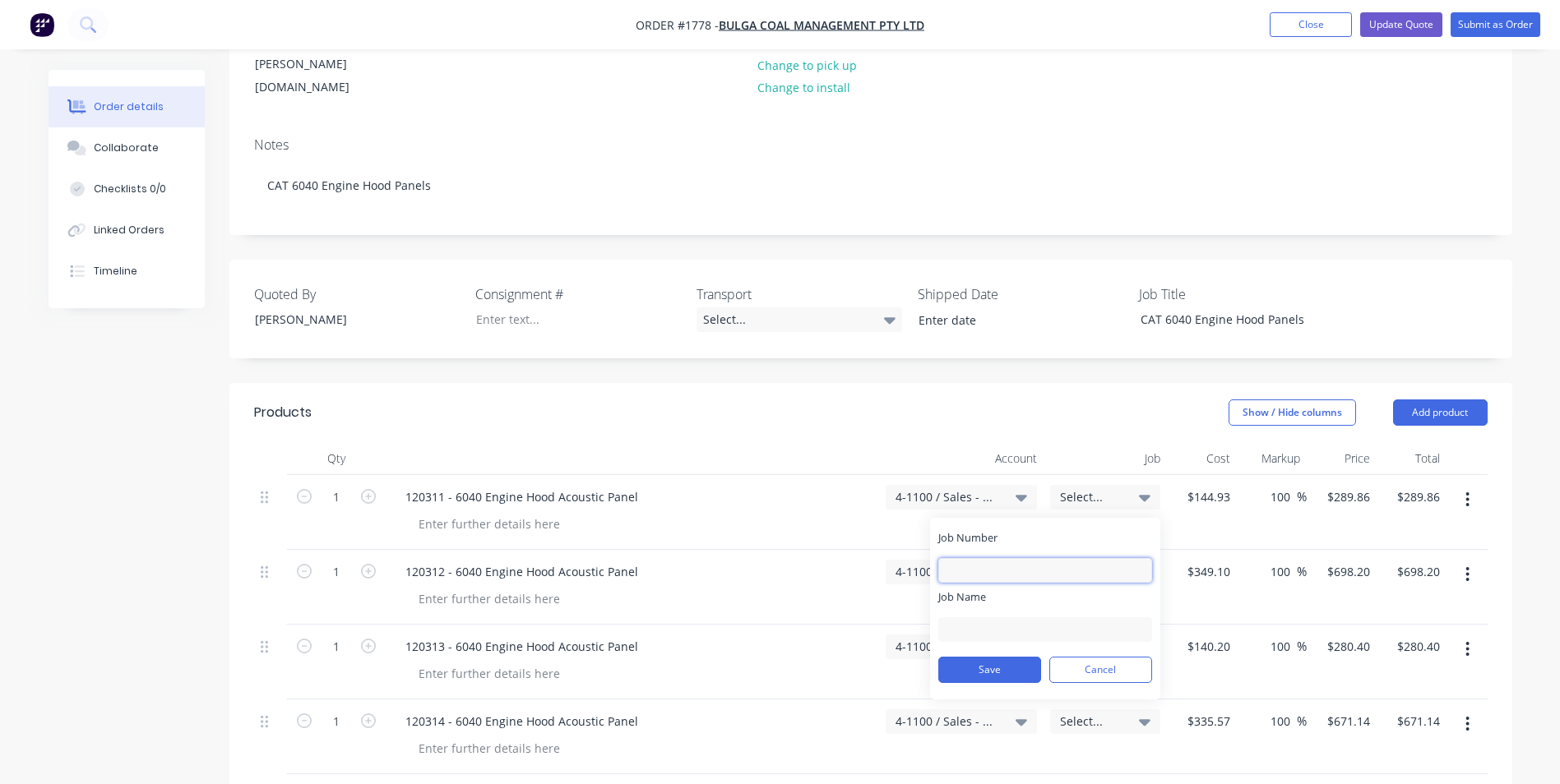
click at [988, 558] on input "Job Number" at bounding box center [1045, 570] width 214 height 25
type input "1778"
click at [988, 617] on input "Job Name" at bounding box center [1045, 629] width 214 height 25
type input "Bulga-6040 Hood Panels"
click at [999, 657] on button "Save" at bounding box center [989, 670] width 103 height 26
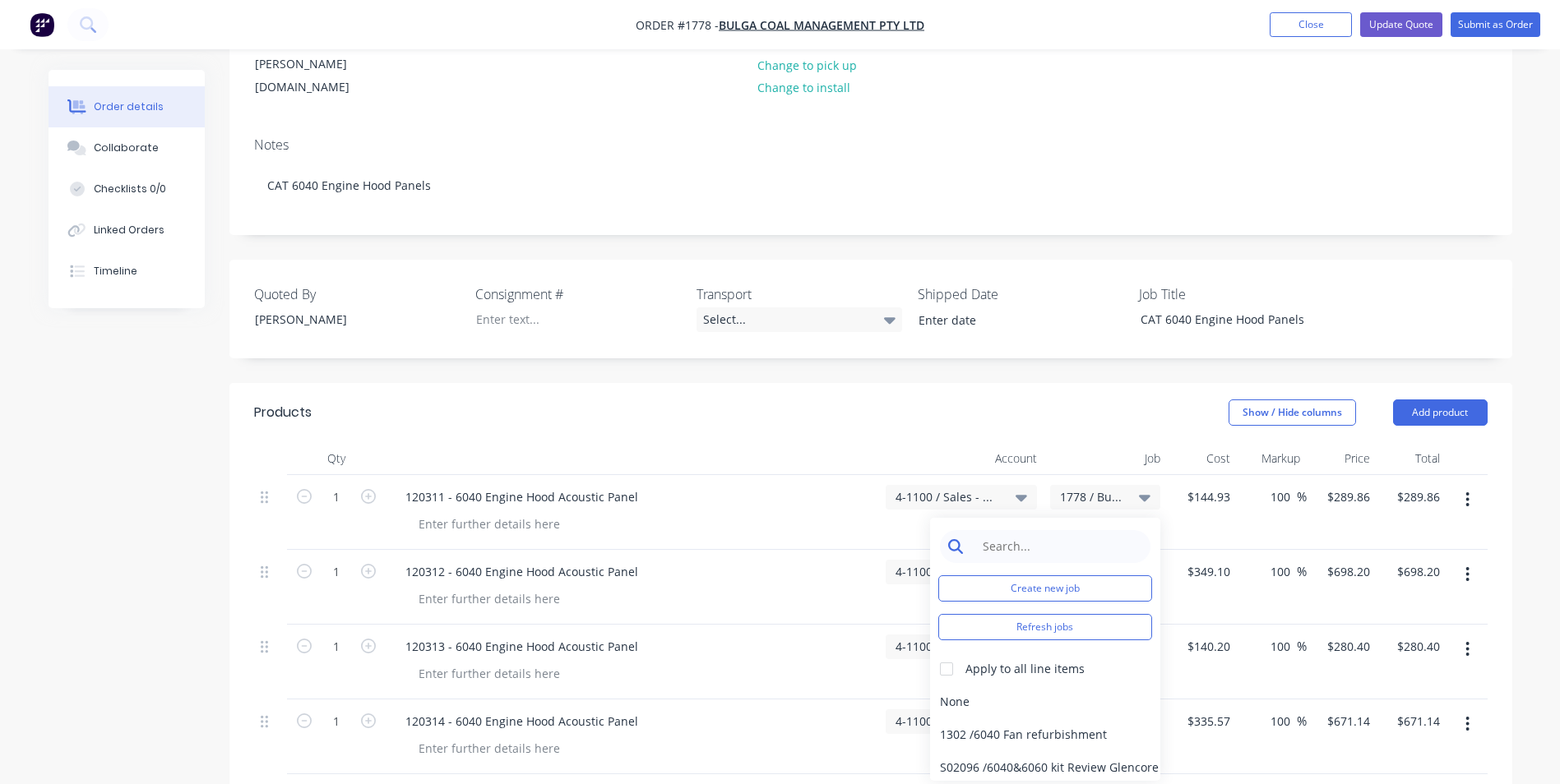
click at [1013, 530] on input at bounding box center [1058, 546] width 169 height 33
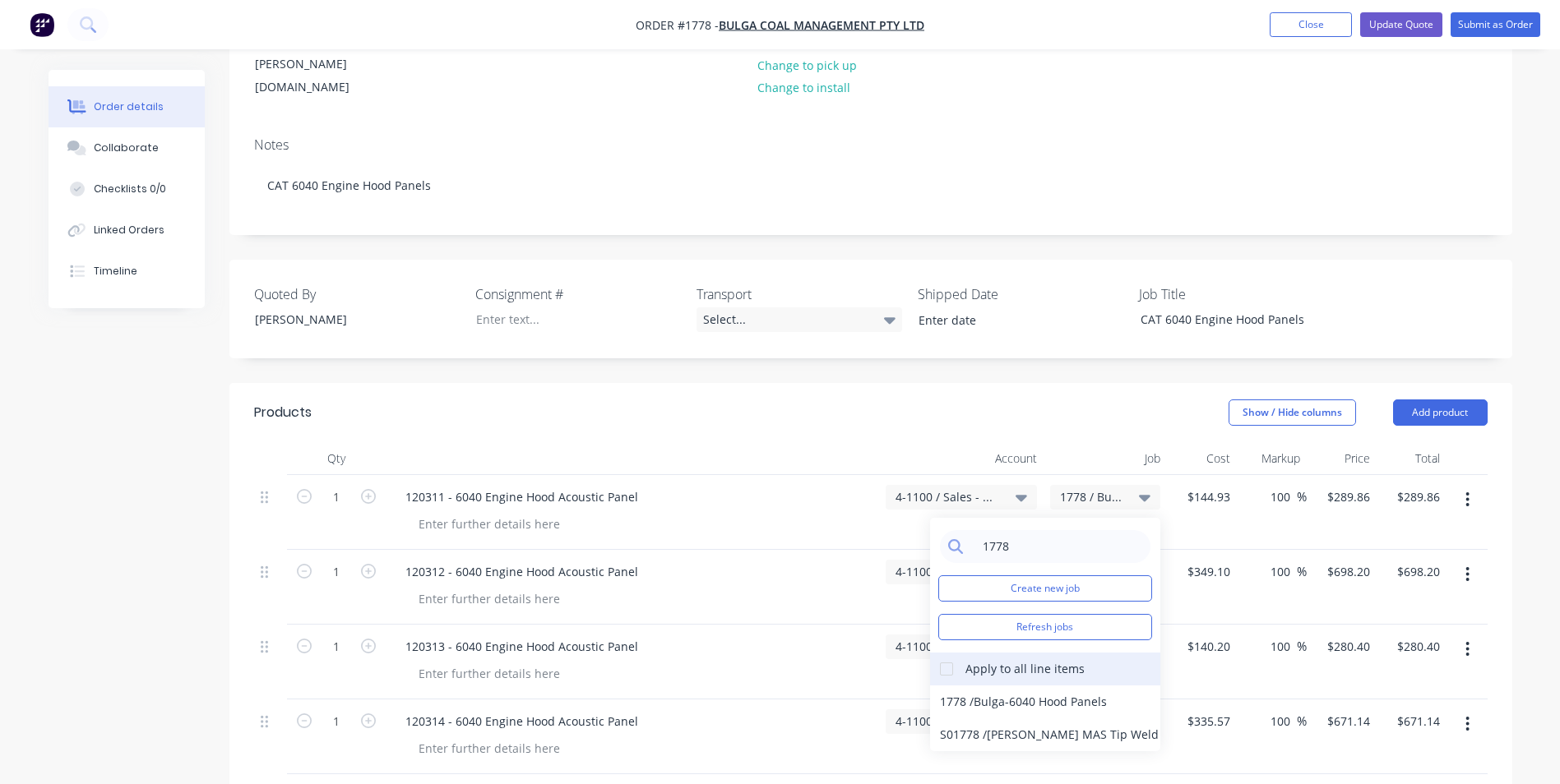
type input "1778"
click at [947, 653] on div at bounding box center [946, 669] width 33 height 33
click at [981, 685] on div "1778 / Bulga-6040 Hood Panels" at bounding box center [1045, 702] width 230 height 33
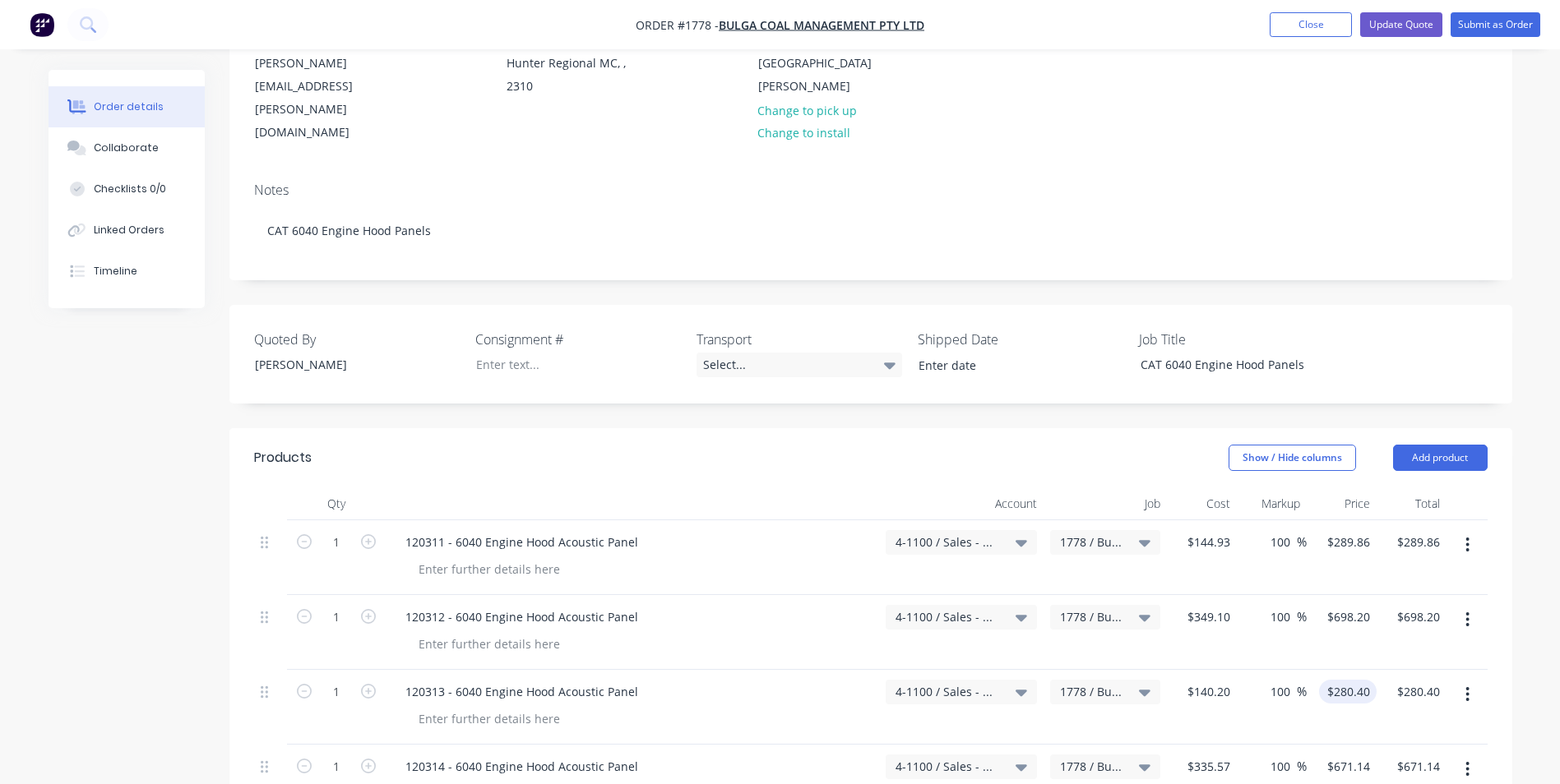
scroll to position [164, 0]
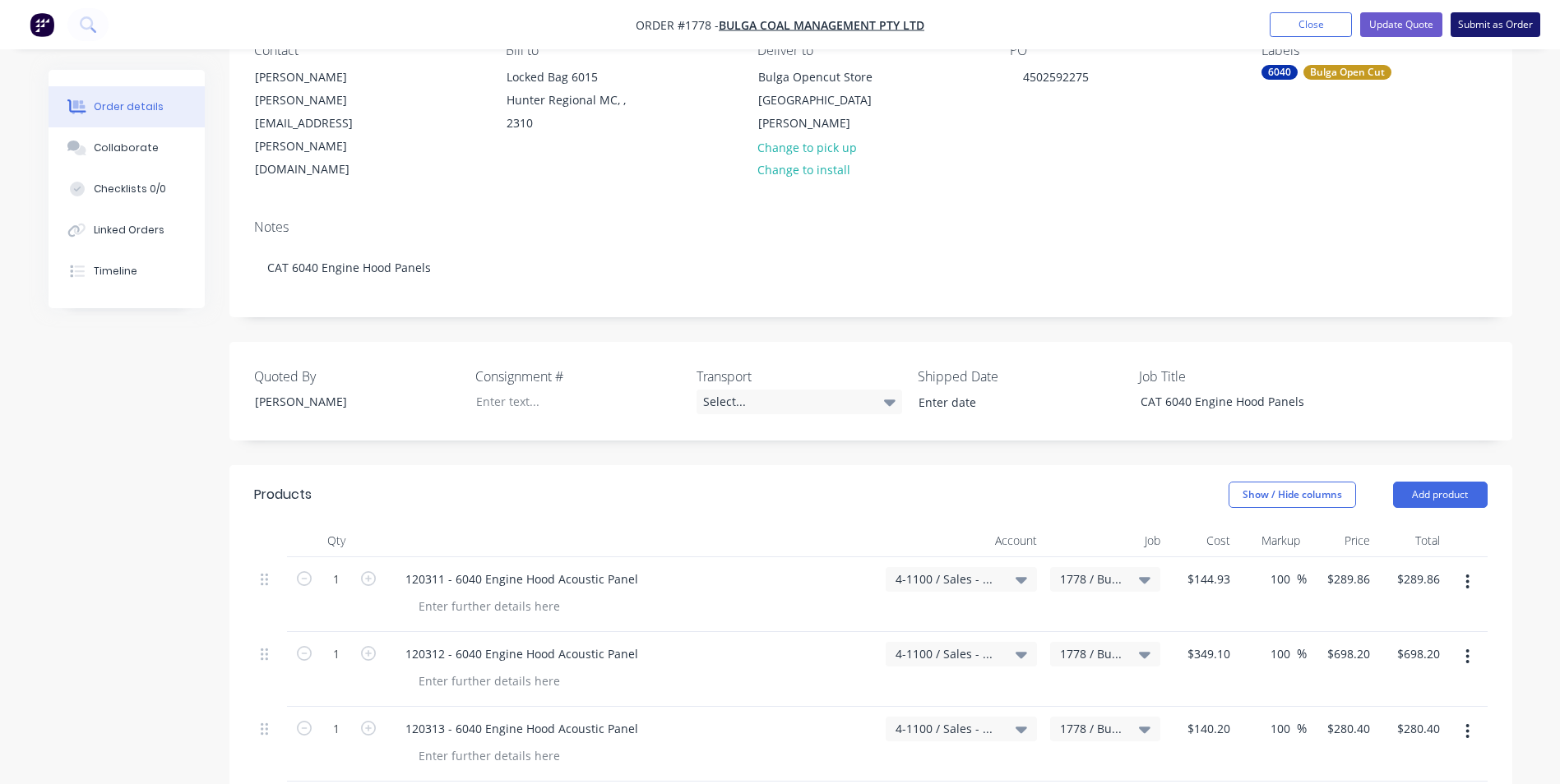
click at [1486, 28] on button "Submit as Order" at bounding box center [1495, 24] width 90 height 25
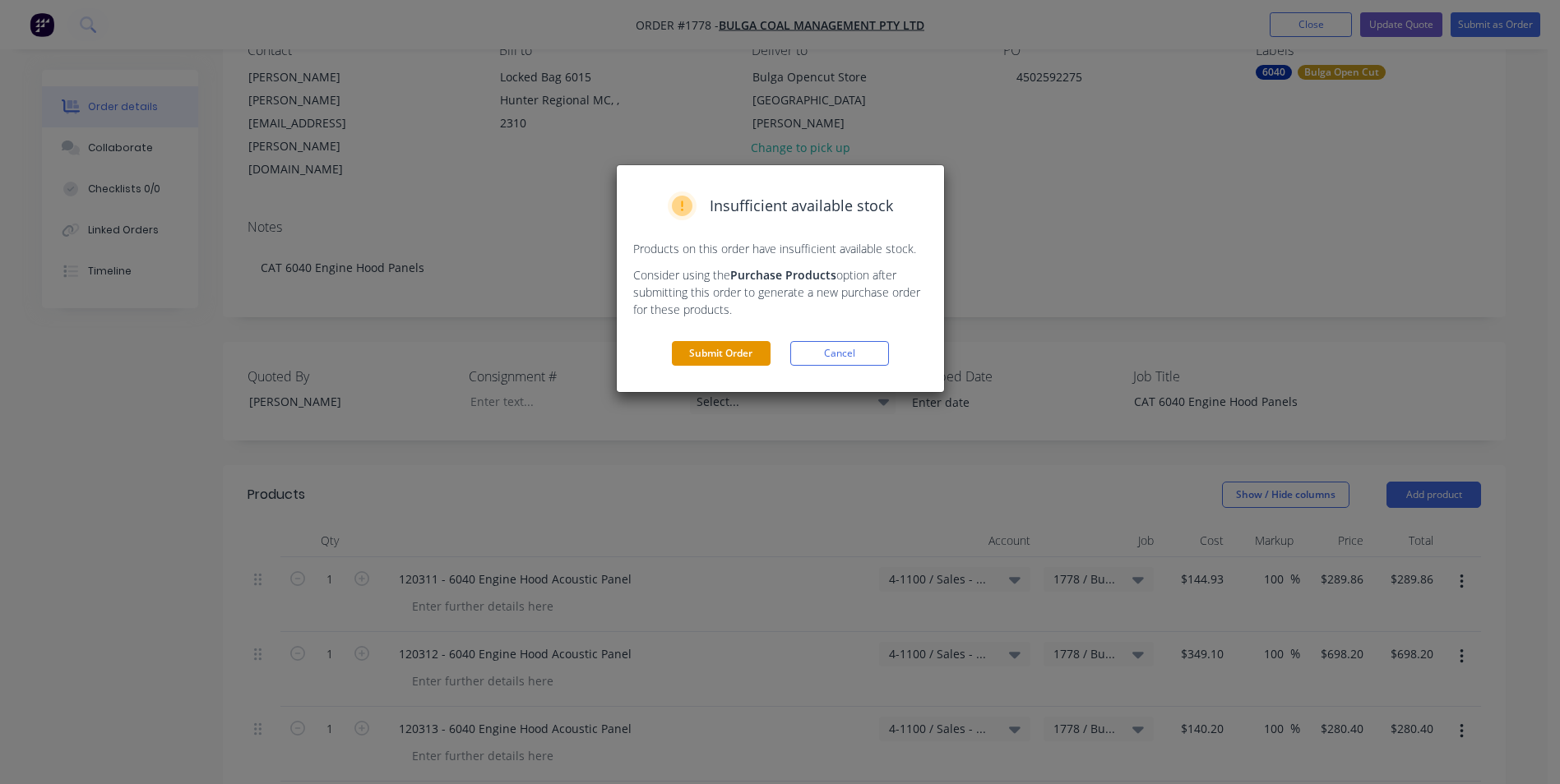
click at [725, 347] on button "Submit Order" at bounding box center [721, 354] width 99 height 25
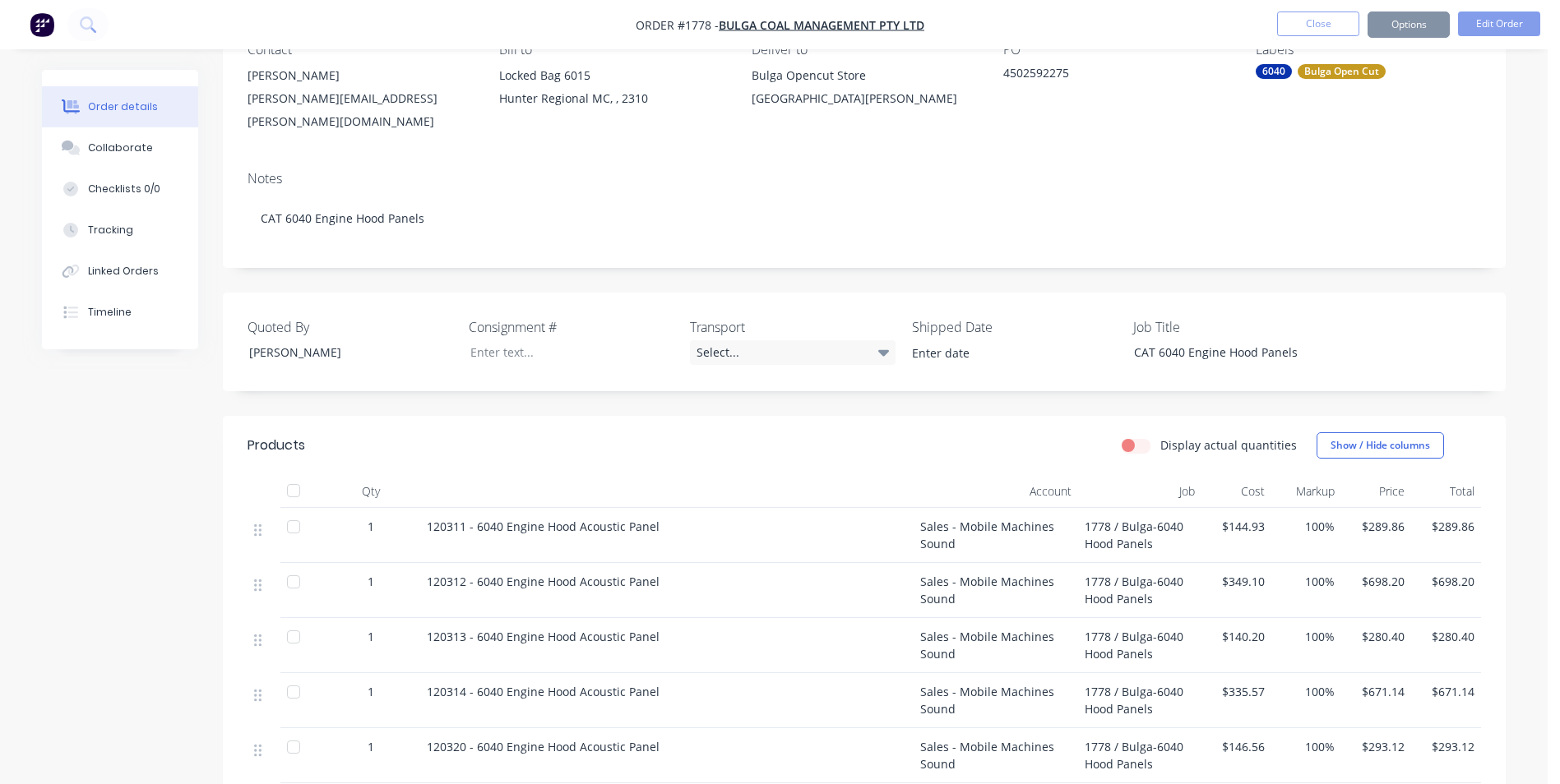
scroll to position [163, 0]
click at [1410, 22] on button "Options" at bounding box center [1408, 24] width 82 height 26
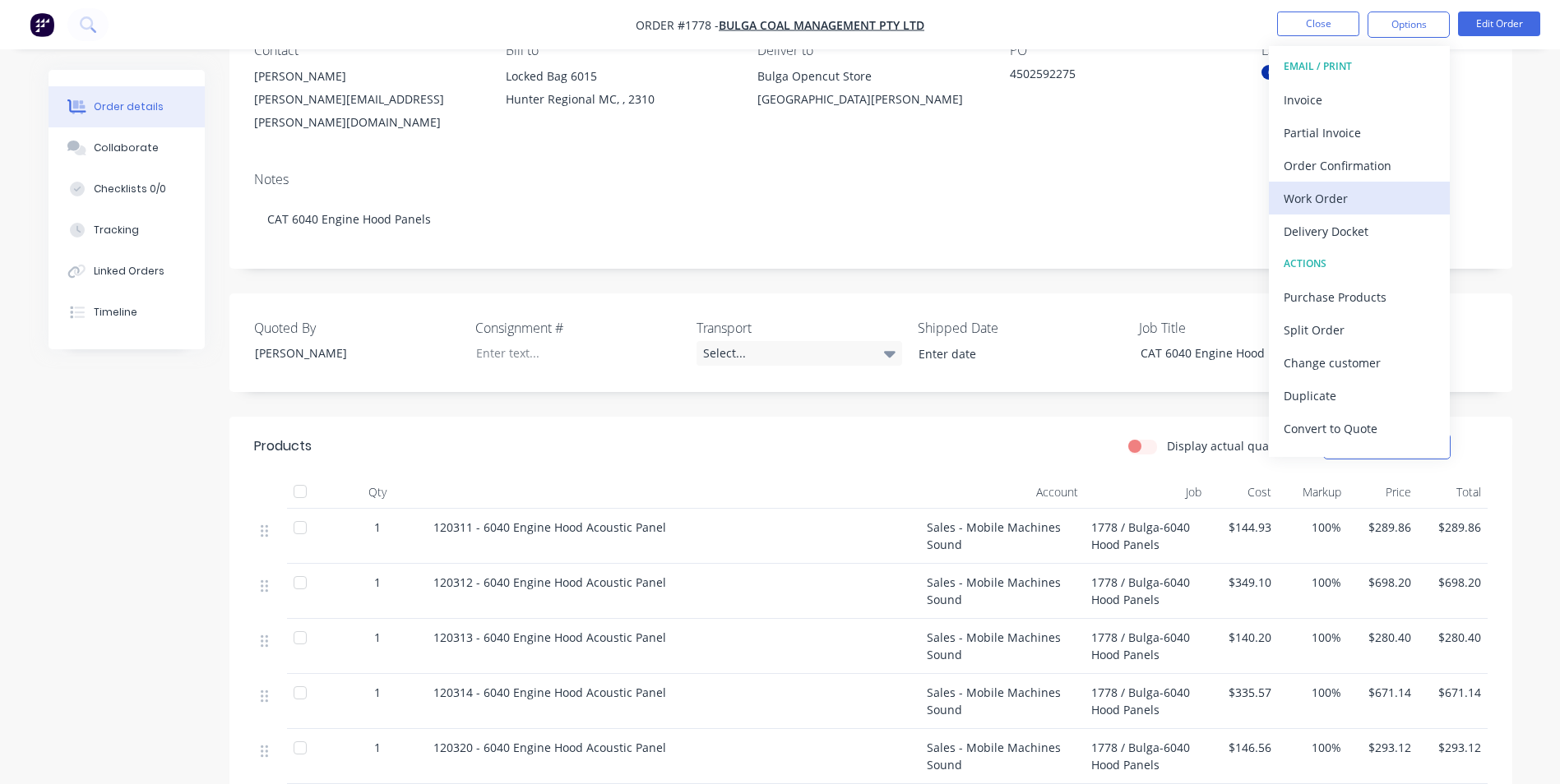
click at [1317, 195] on div "Work Order" at bounding box center [1359, 199] width 151 height 24
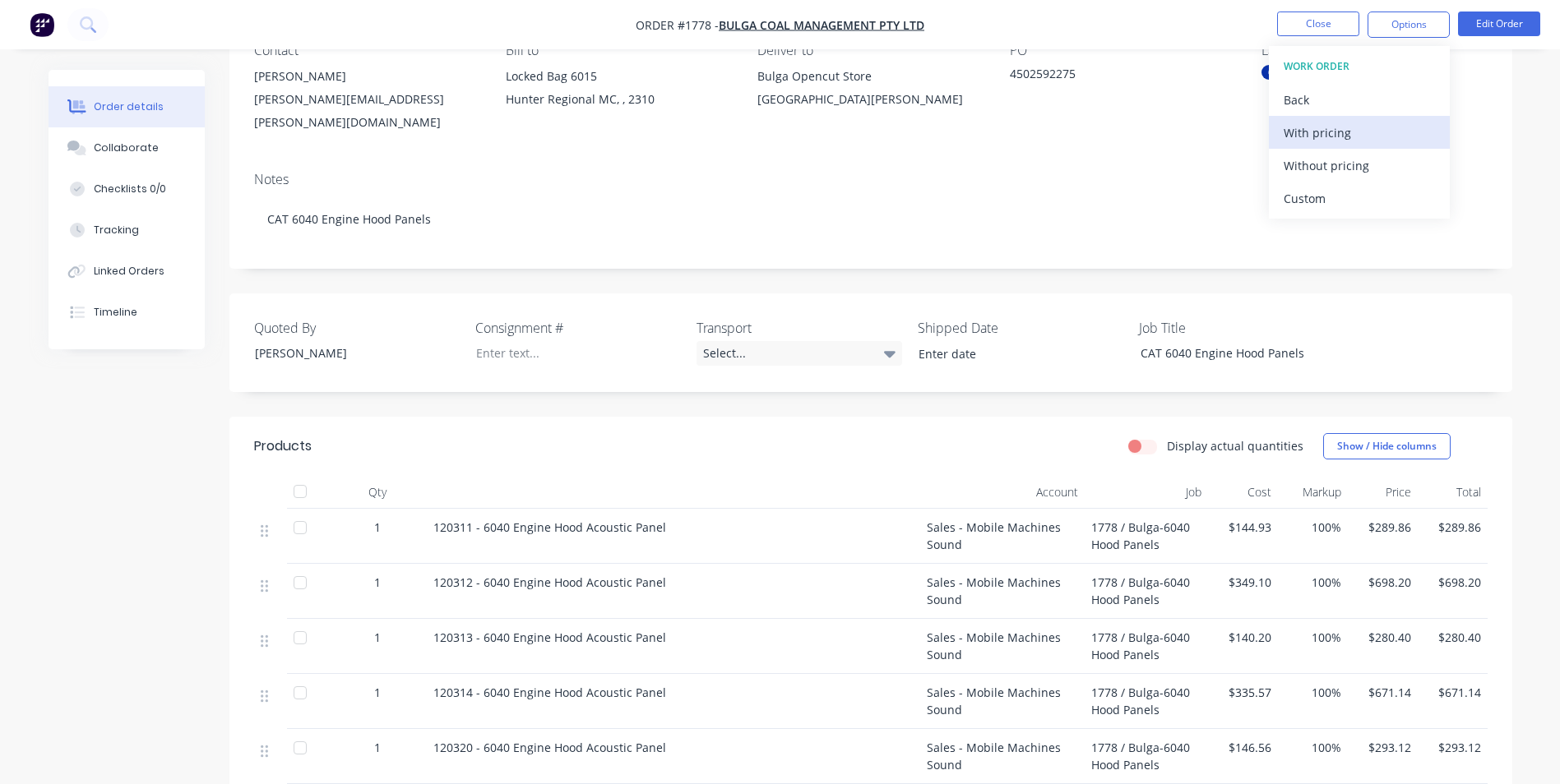
click at [1314, 130] on div "With pricing" at bounding box center [1359, 133] width 151 height 24
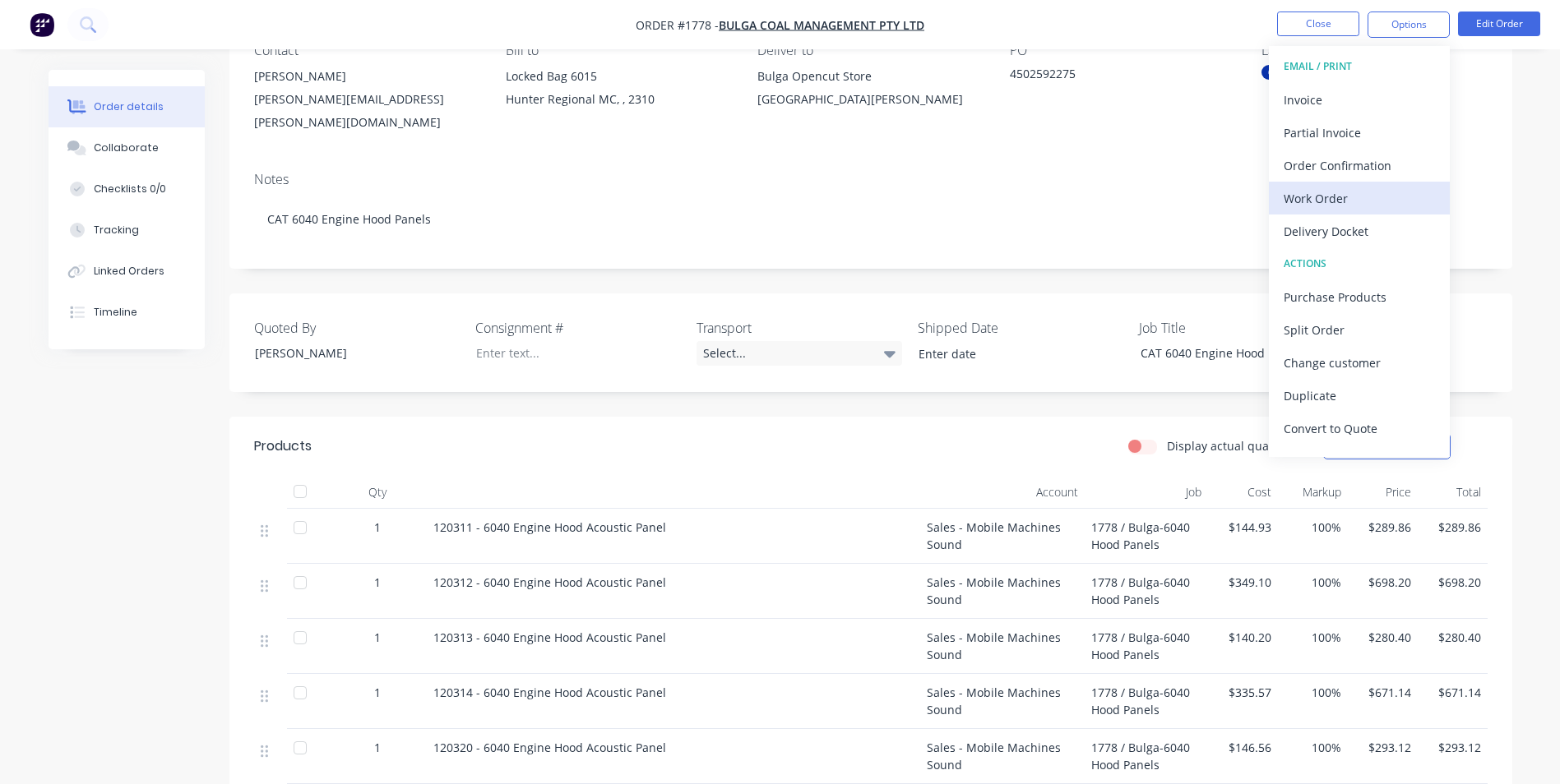
click at [1322, 202] on div "Work Order" at bounding box center [1359, 199] width 151 height 24
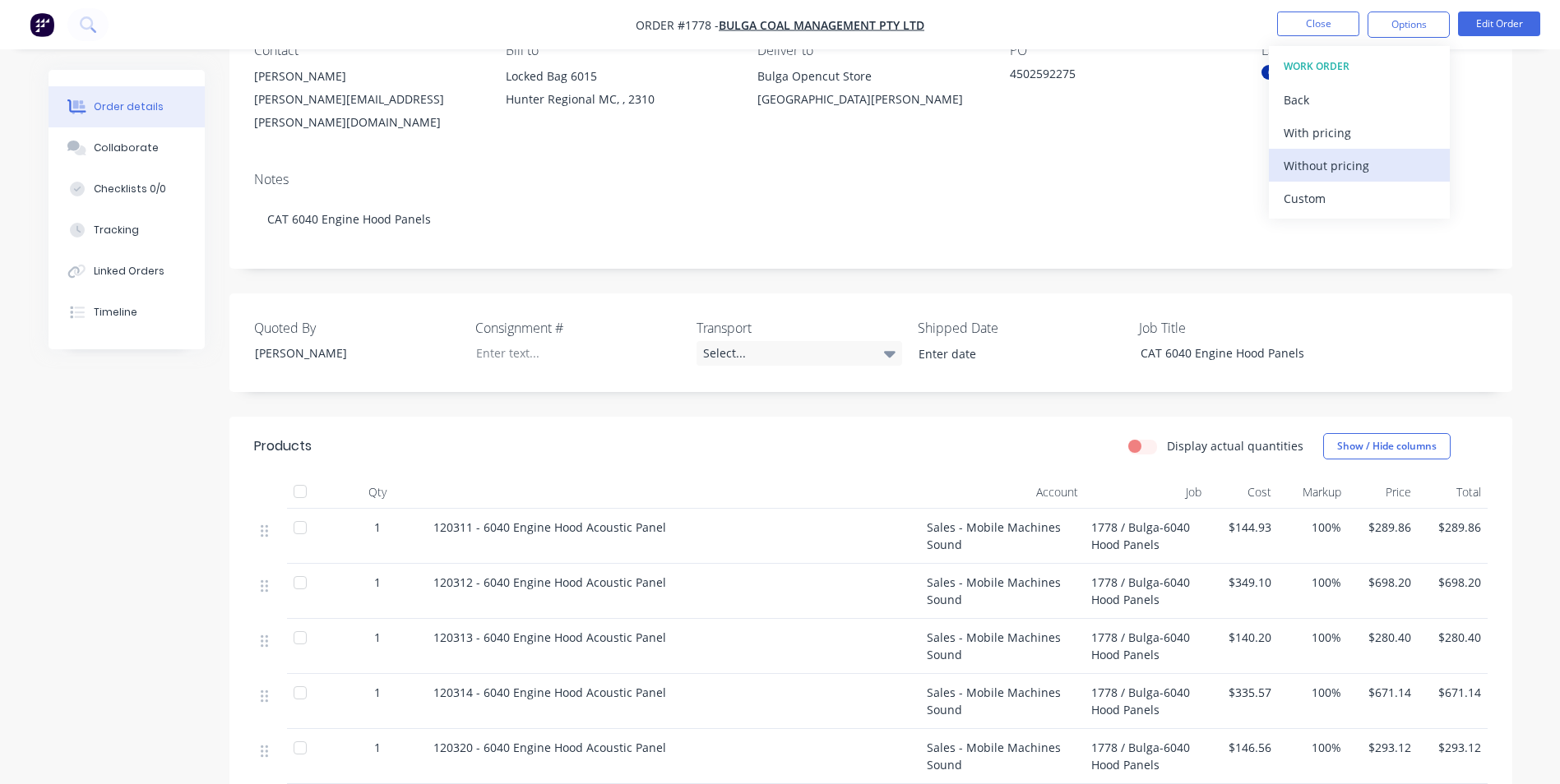
click at [1345, 165] on div "Without pricing" at bounding box center [1359, 166] width 151 height 24
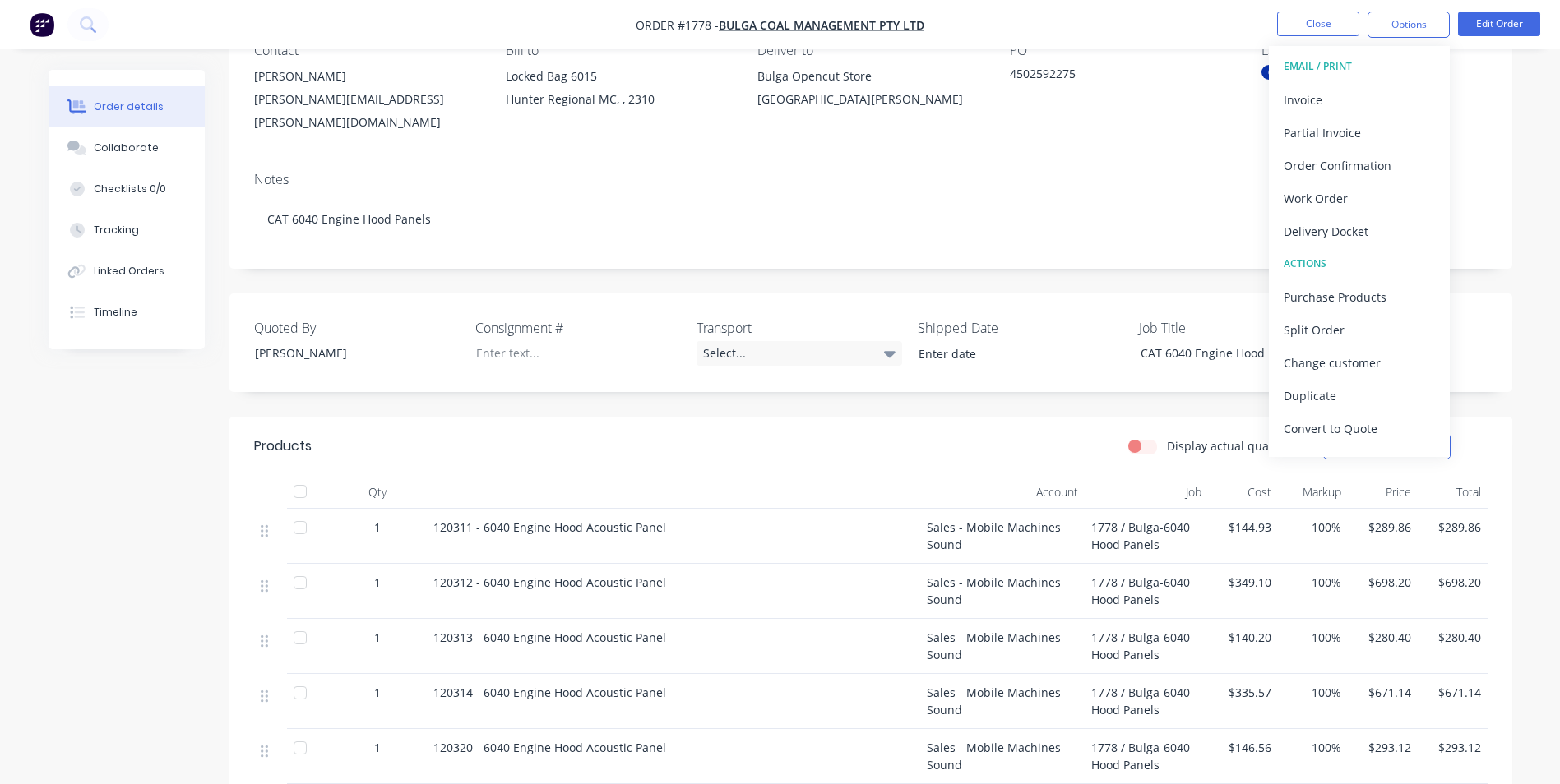
click at [1189, 133] on div "Contact Troy Moncrieff Troy.Moncrieff-c@glencore.com.au Bill to Locked Bag 6015…" at bounding box center [870, 88] width 1282 height 141
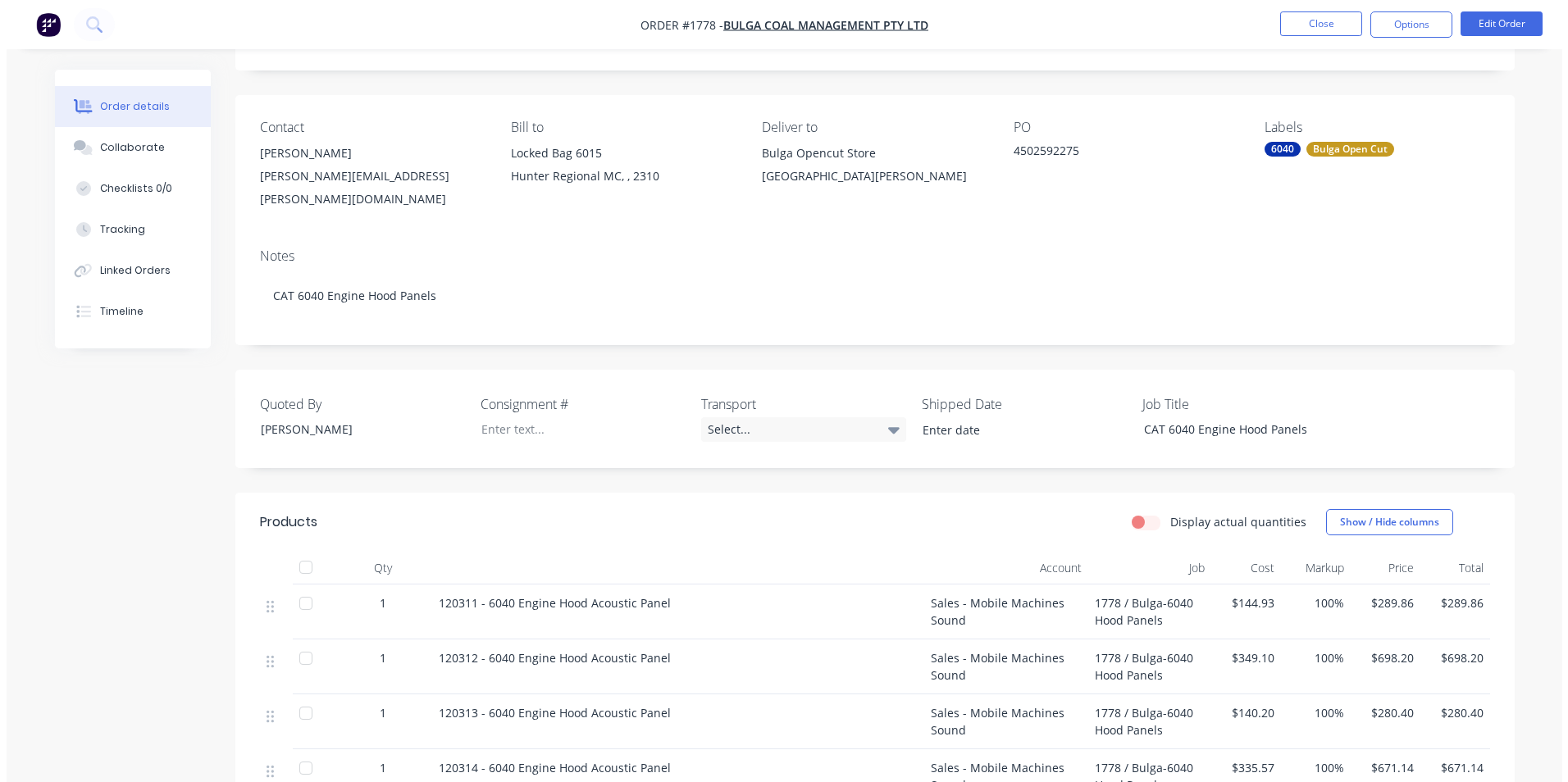
scroll to position [0, 0]
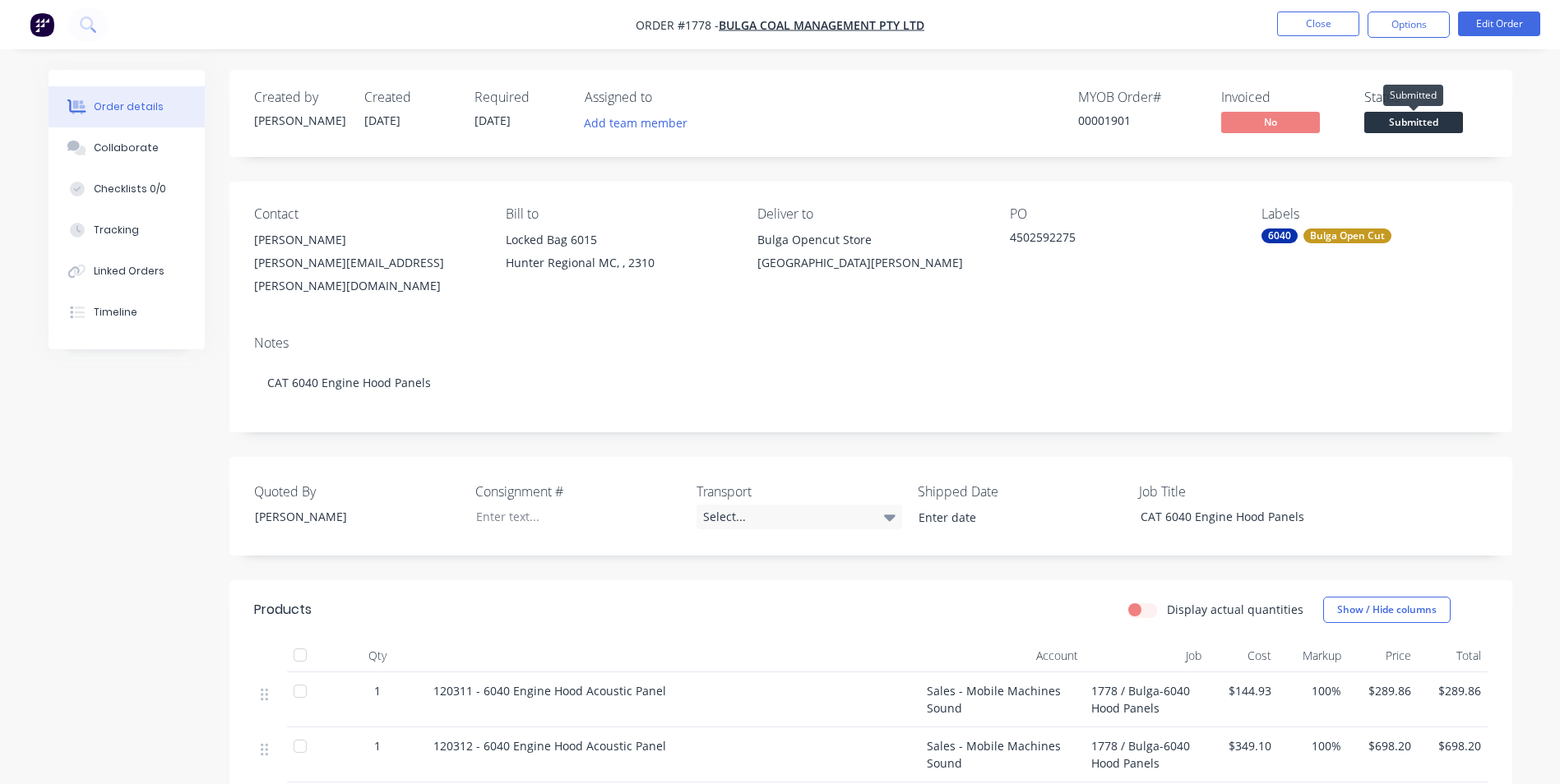
click at [1404, 116] on span "Submitted" at bounding box center [1414, 122] width 99 height 21
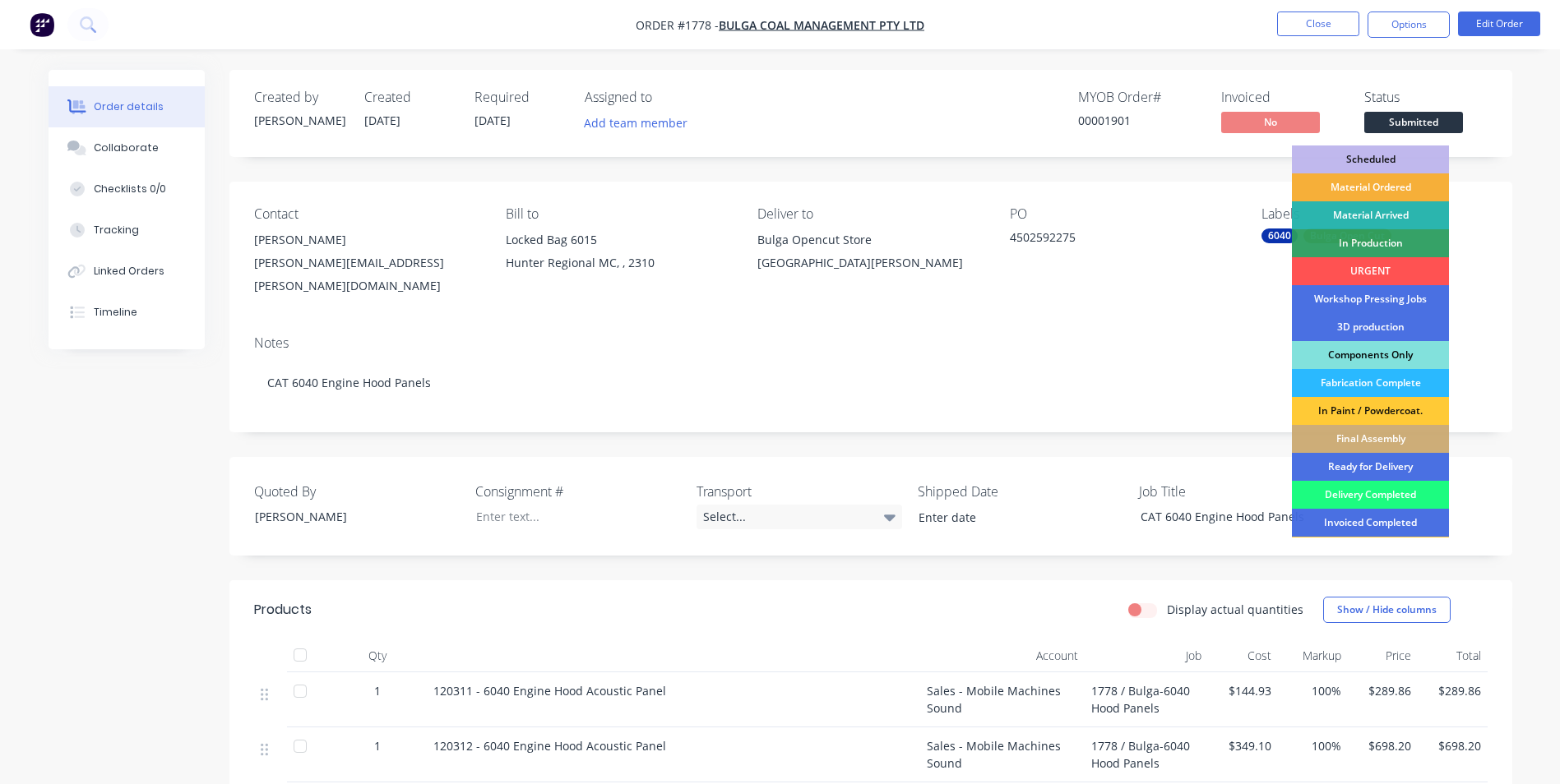
click at [1378, 348] on div "Components Only" at bounding box center [1371, 355] width 157 height 28
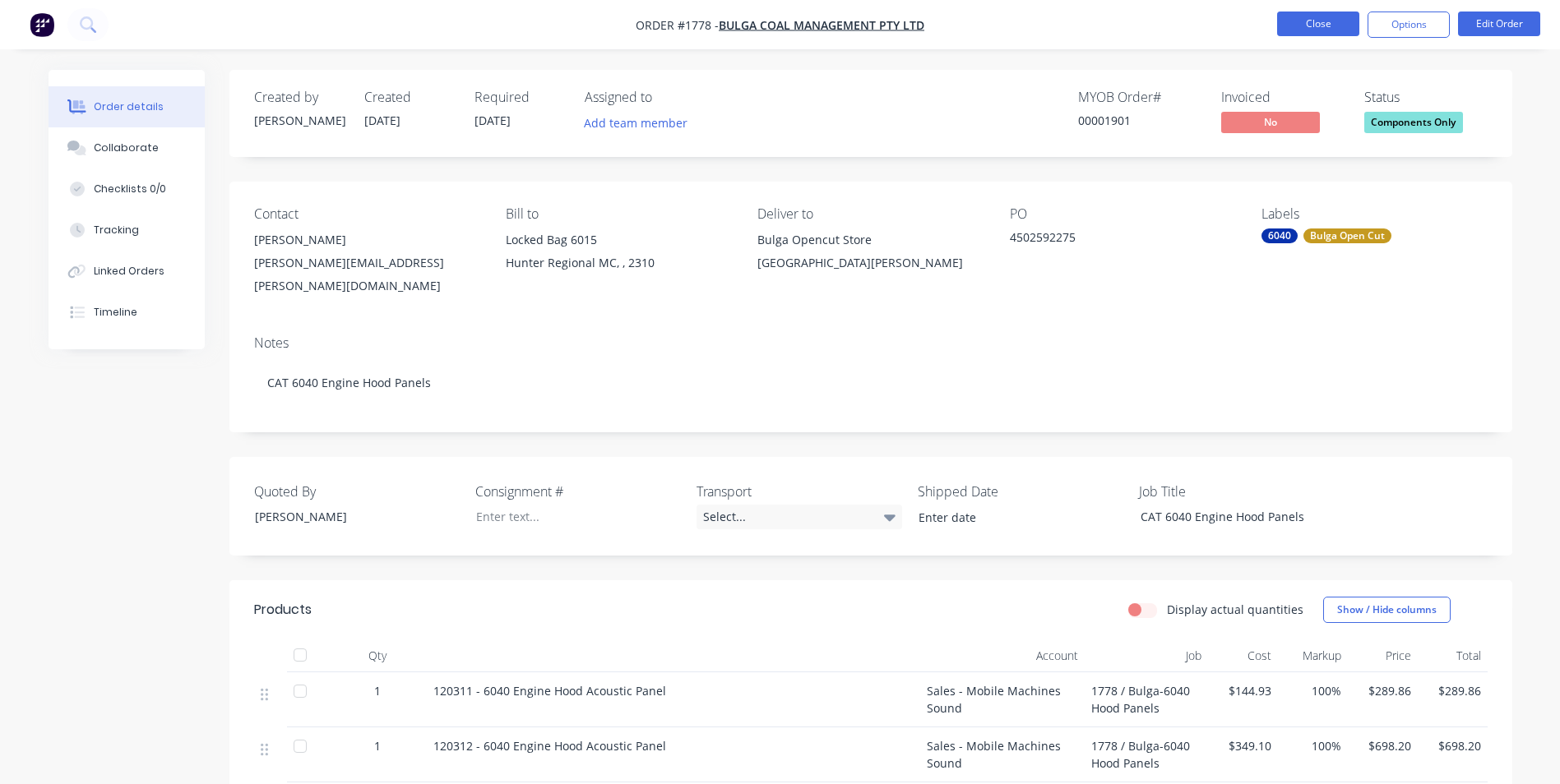
click at [1323, 25] on button "Close" at bounding box center [1318, 23] width 82 height 25
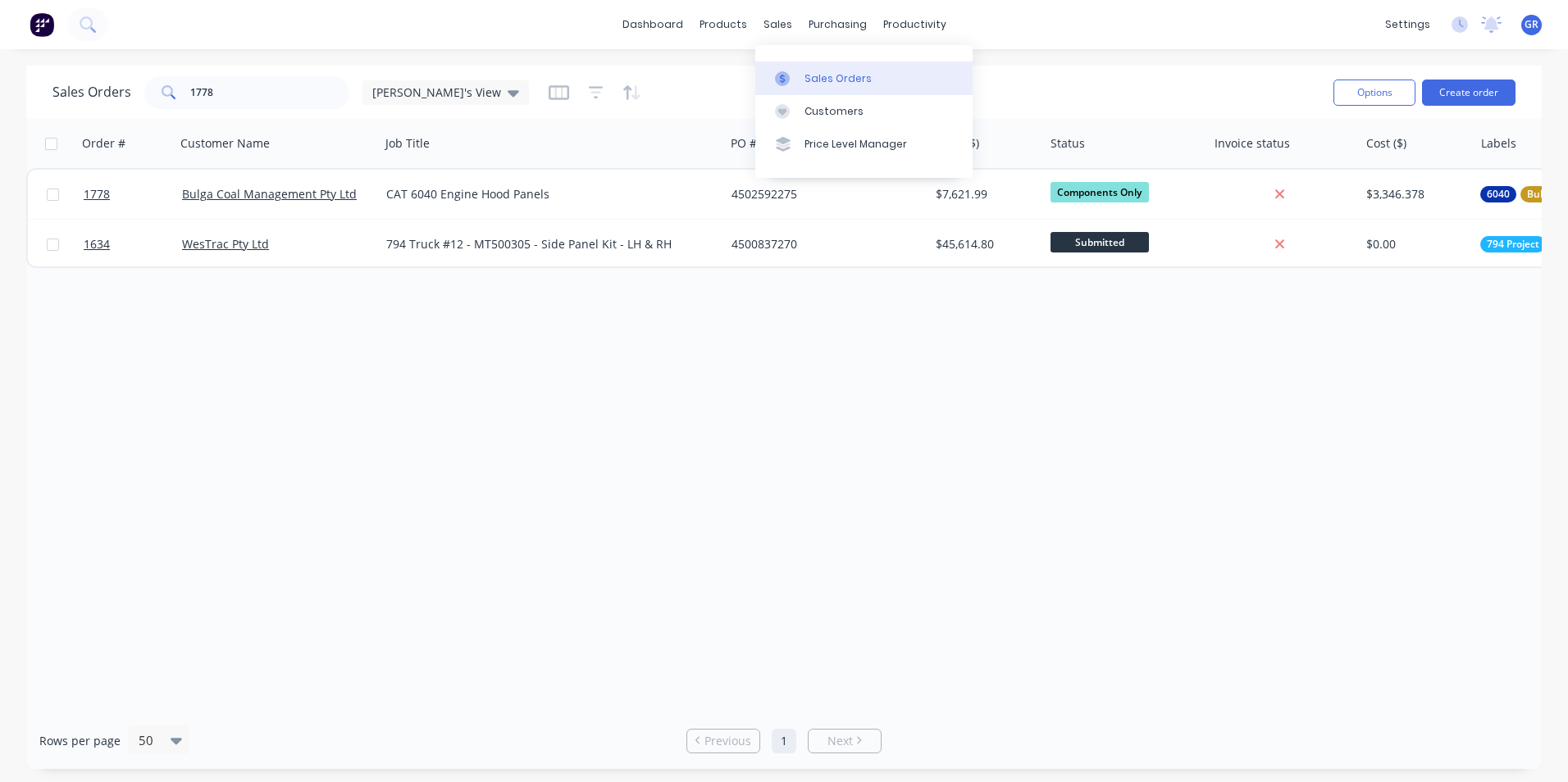
click at [834, 78] on div "Sales Orders" at bounding box center [838, 78] width 67 height 15
drag, startPoint x: 228, startPoint y: 91, endPoint x: 148, endPoint y: 91, distance: 80.0
click at [148, 91] on div "1778" at bounding box center [247, 92] width 205 height 33
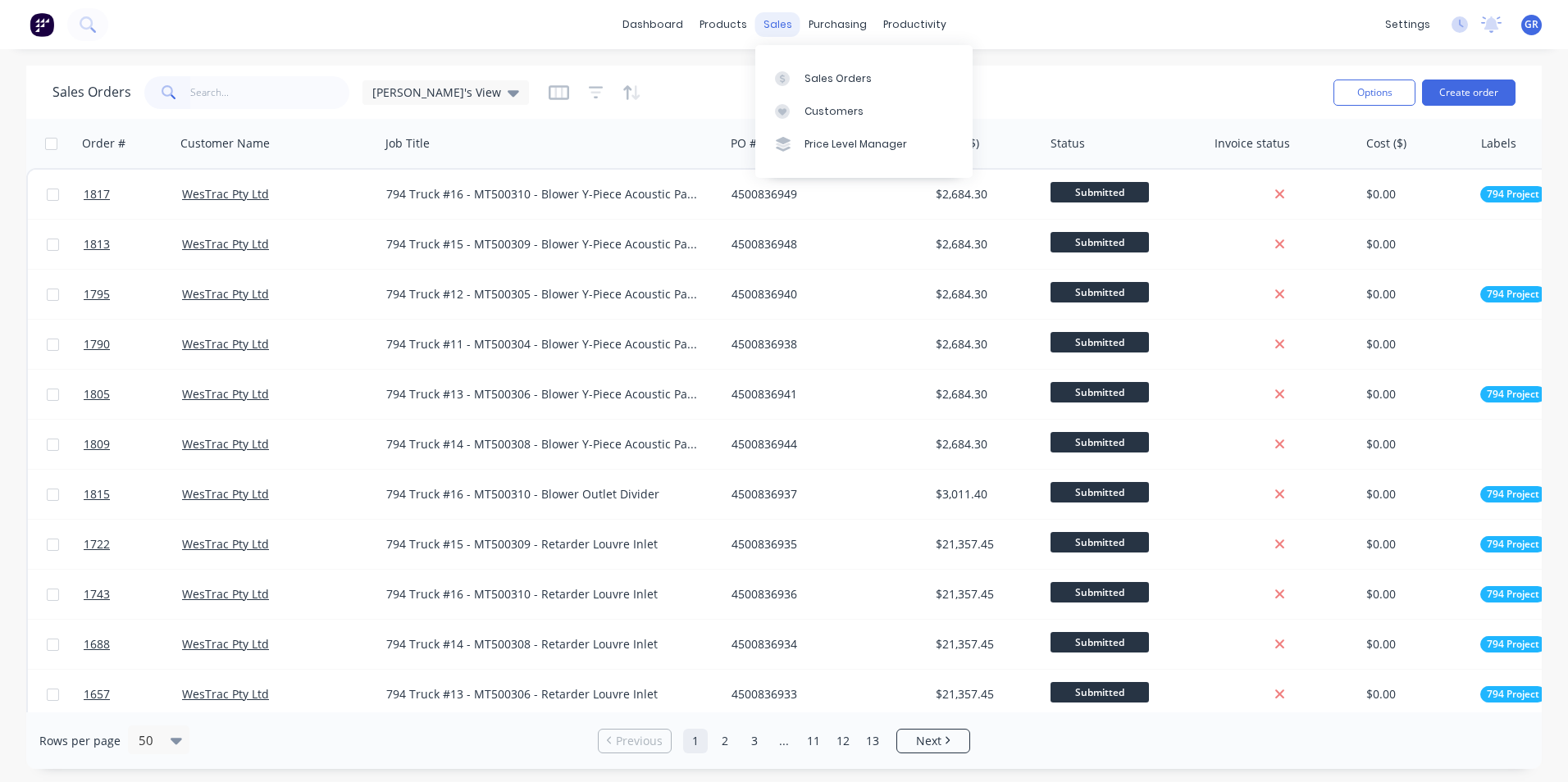
click at [779, 25] on div "sales" at bounding box center [778, 24] width 45 height 25
click at [843, 69] on link "Sales Orders" at bounding box center [864, 78] width 217 height 33
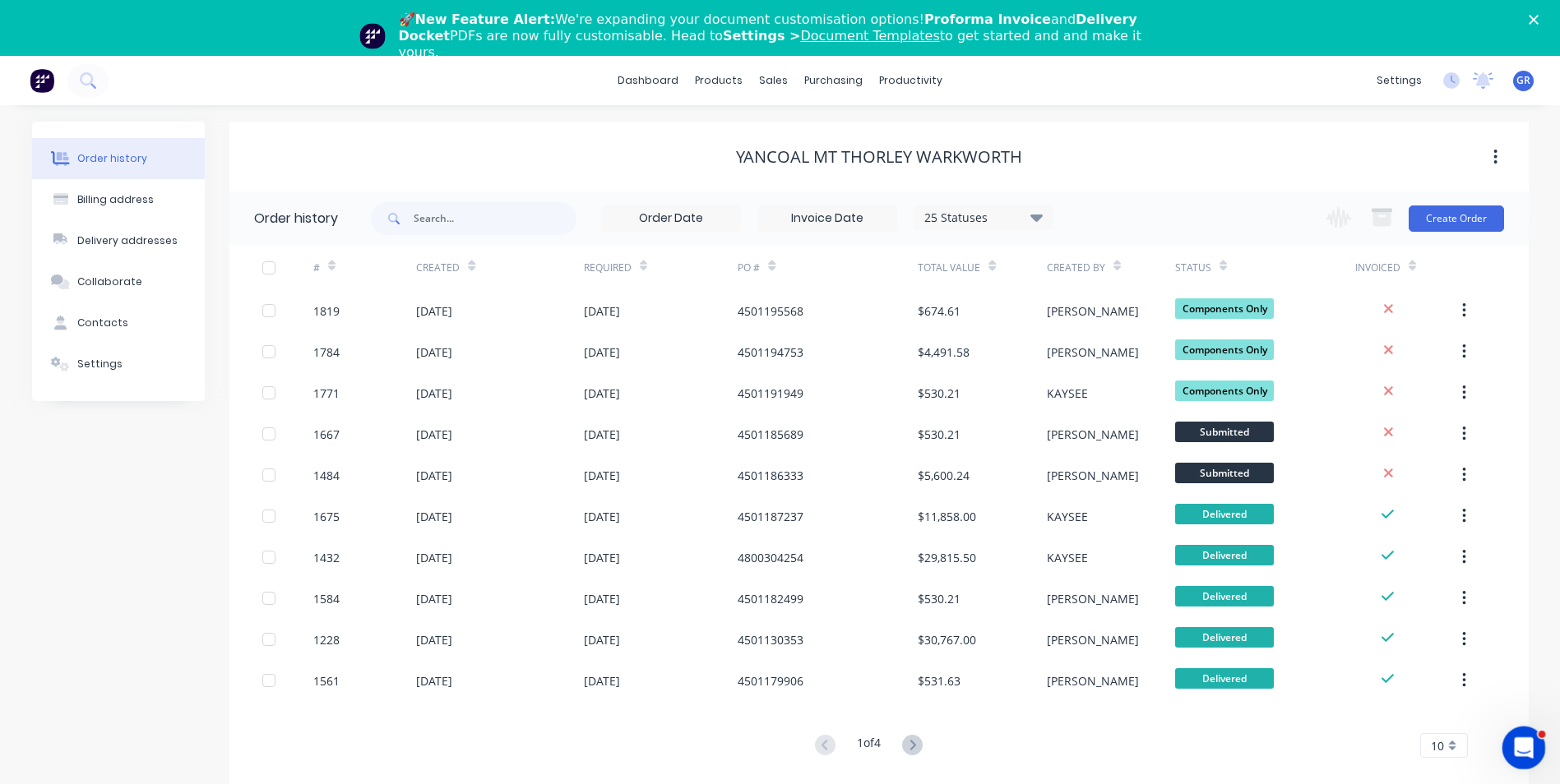
click at [1522, 751] on icon "Open Intercom Messenger" at bounding box center [1521, 745] width 27 height 27
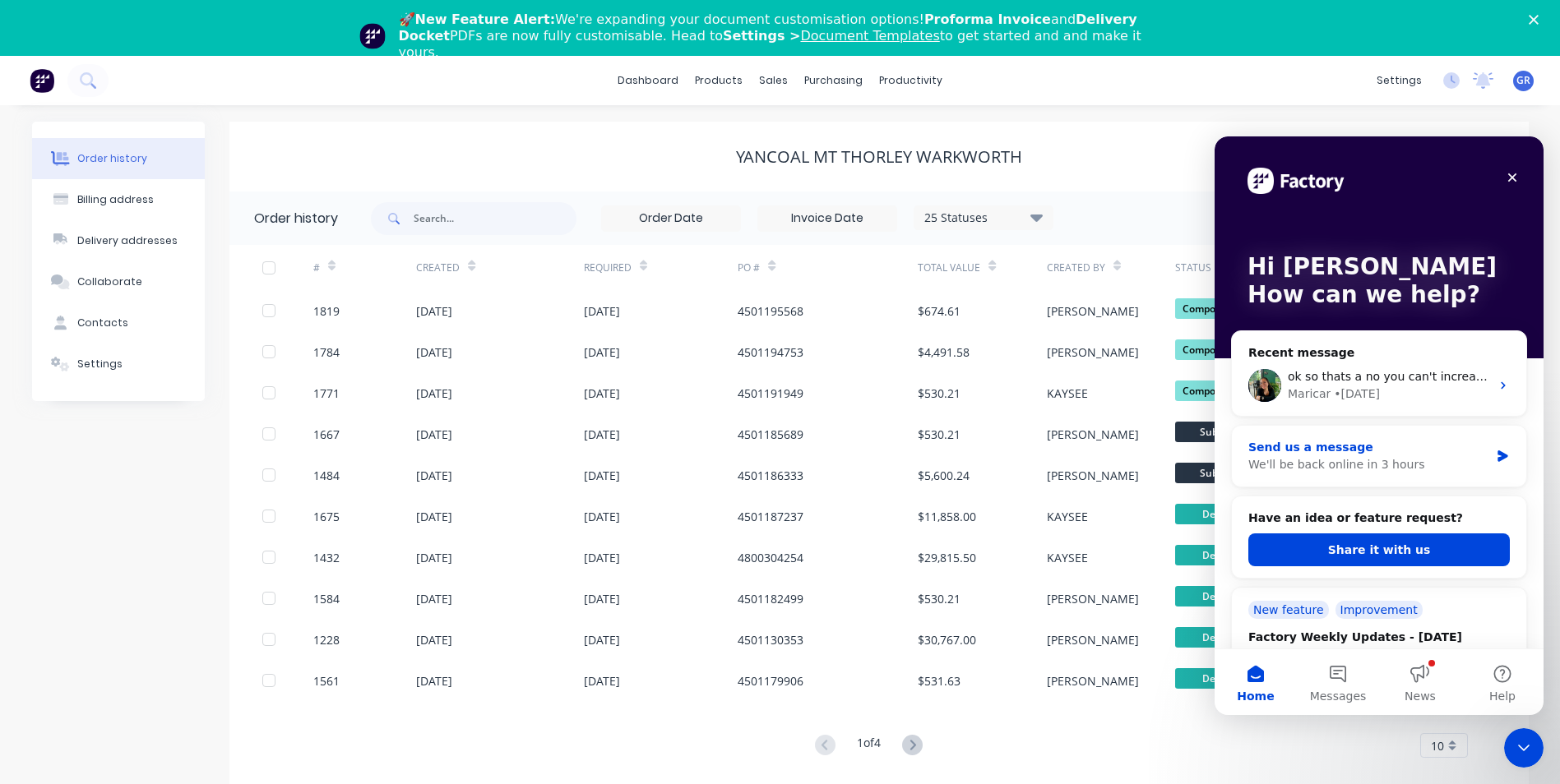
click at [1345, 459] on div "We'll be back online in 3 hours" at bounding box center [1368, 465] width 241 height 17
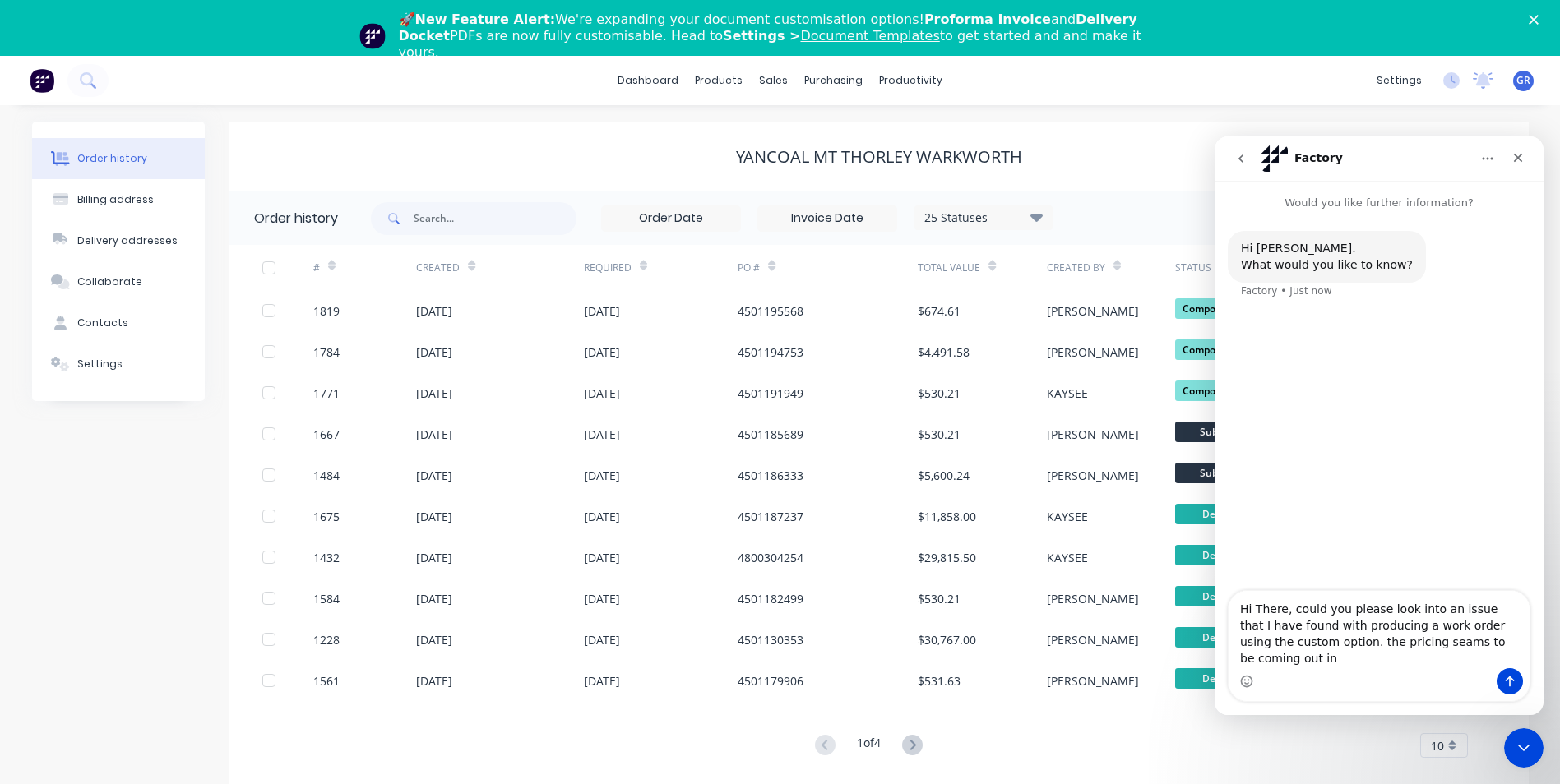
scroll to position [14, 0]
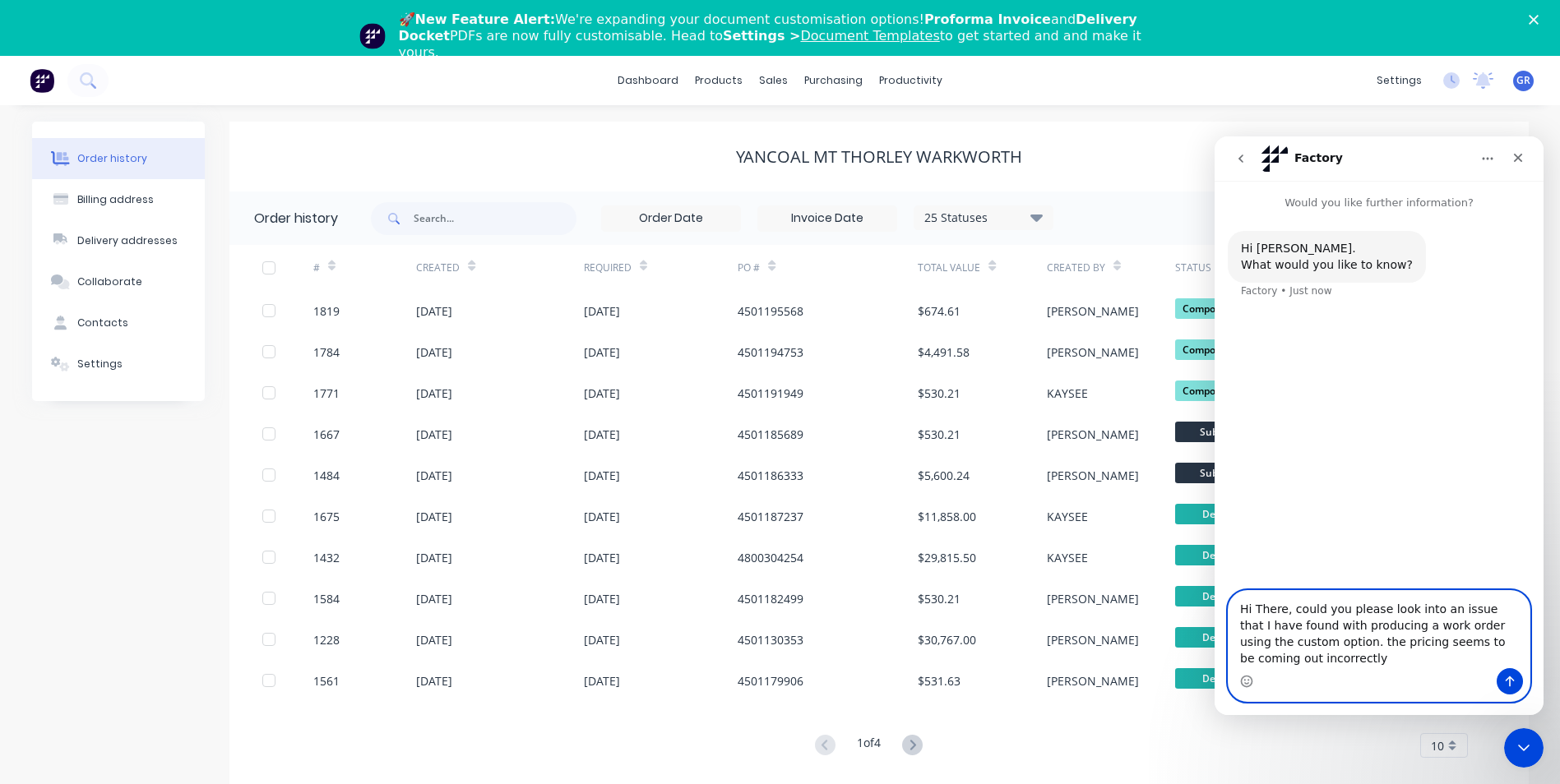
click at [1294, 662] on textarea "Hi There, could you please look into an issue that I have found with producing …" at bounding box center [1379, 629] width 301 height 77
click at [1313, 664] on textarea "Hi There, could you please look into an issue that I have found with producing …" at bounding box center [1379, 621] width 301 height 93
click at [1432, 647] on textarea "Hi There, could you please look into an issue that I have found with producing …" at bounding box center [1379, 613] width 301 height 110
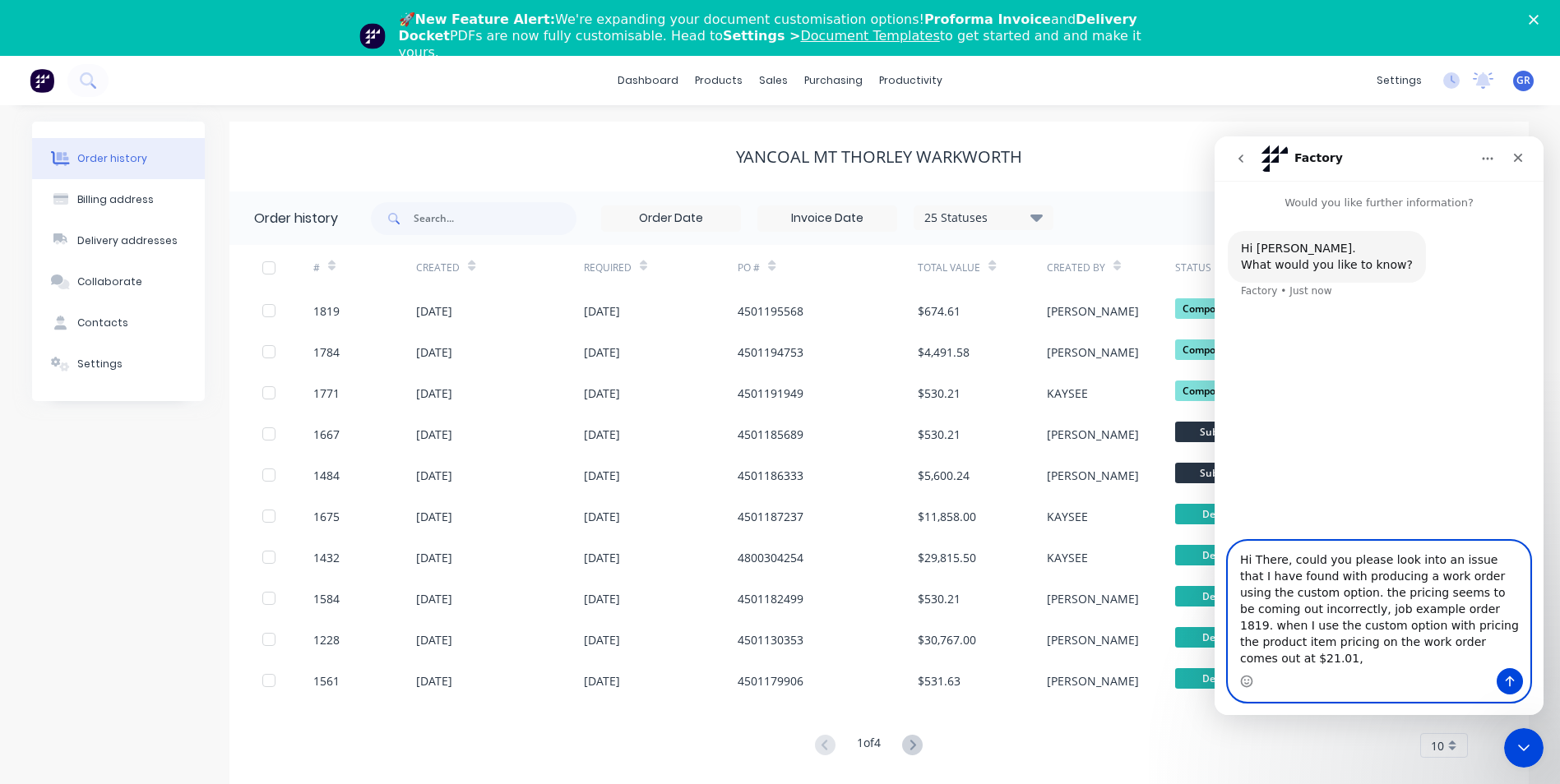
click at [1348, 661] on textarea "Hi There, could you please look into an issue that I have found with producing …" at bounding box center [1379, 605] width 301 height 126
click at [1421, 634] on textarea "Hi There, could you please look into an issue that I have found with producing …" at bounding box center [1379, 603] width 301 height 130
type textarea "Hi There, could you please look into an issue that I have found with producing …"
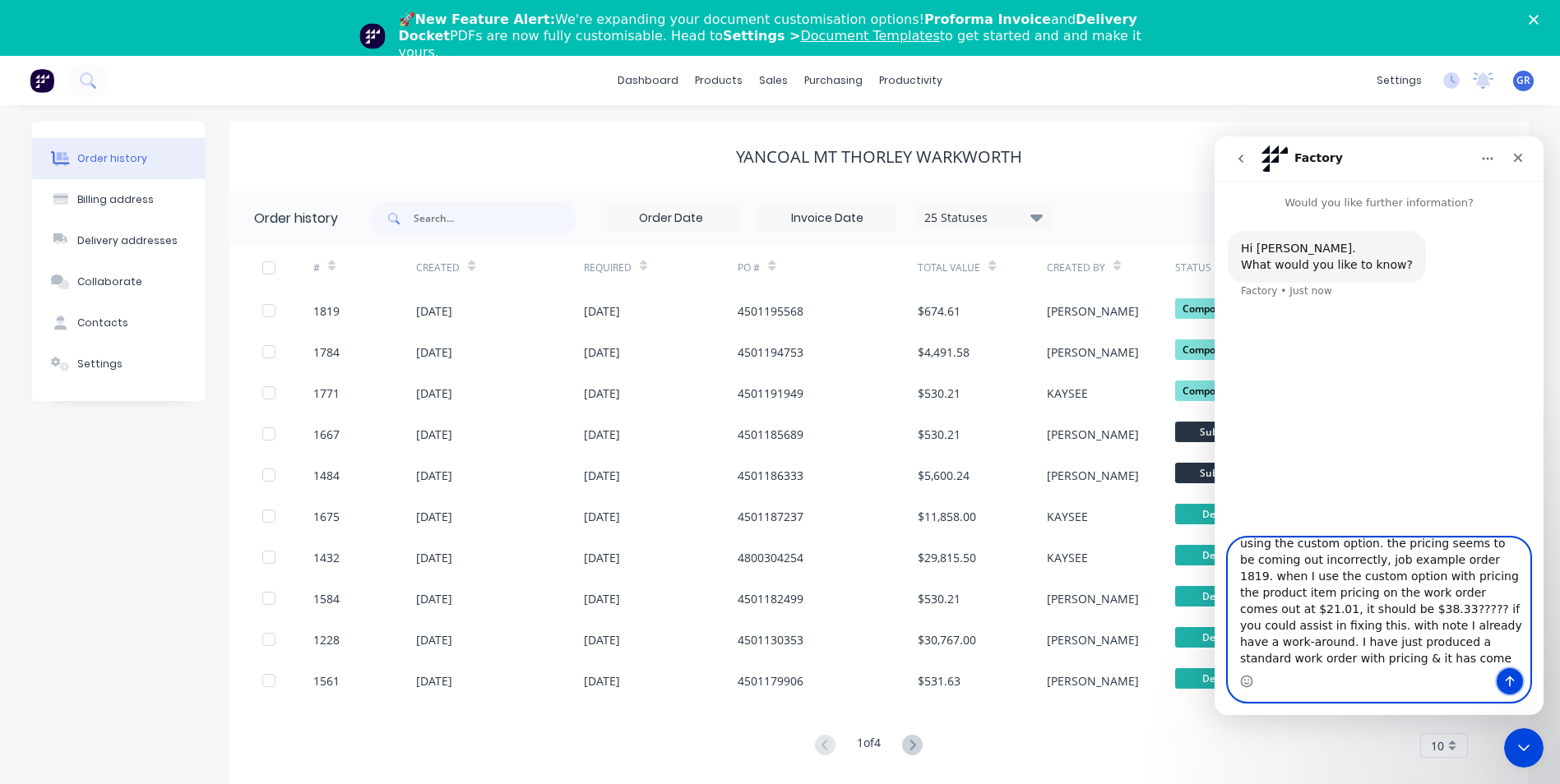
click at [1512, 677] on icon "Send a message…" at bounding box center [1509, 681] width 13 height 13
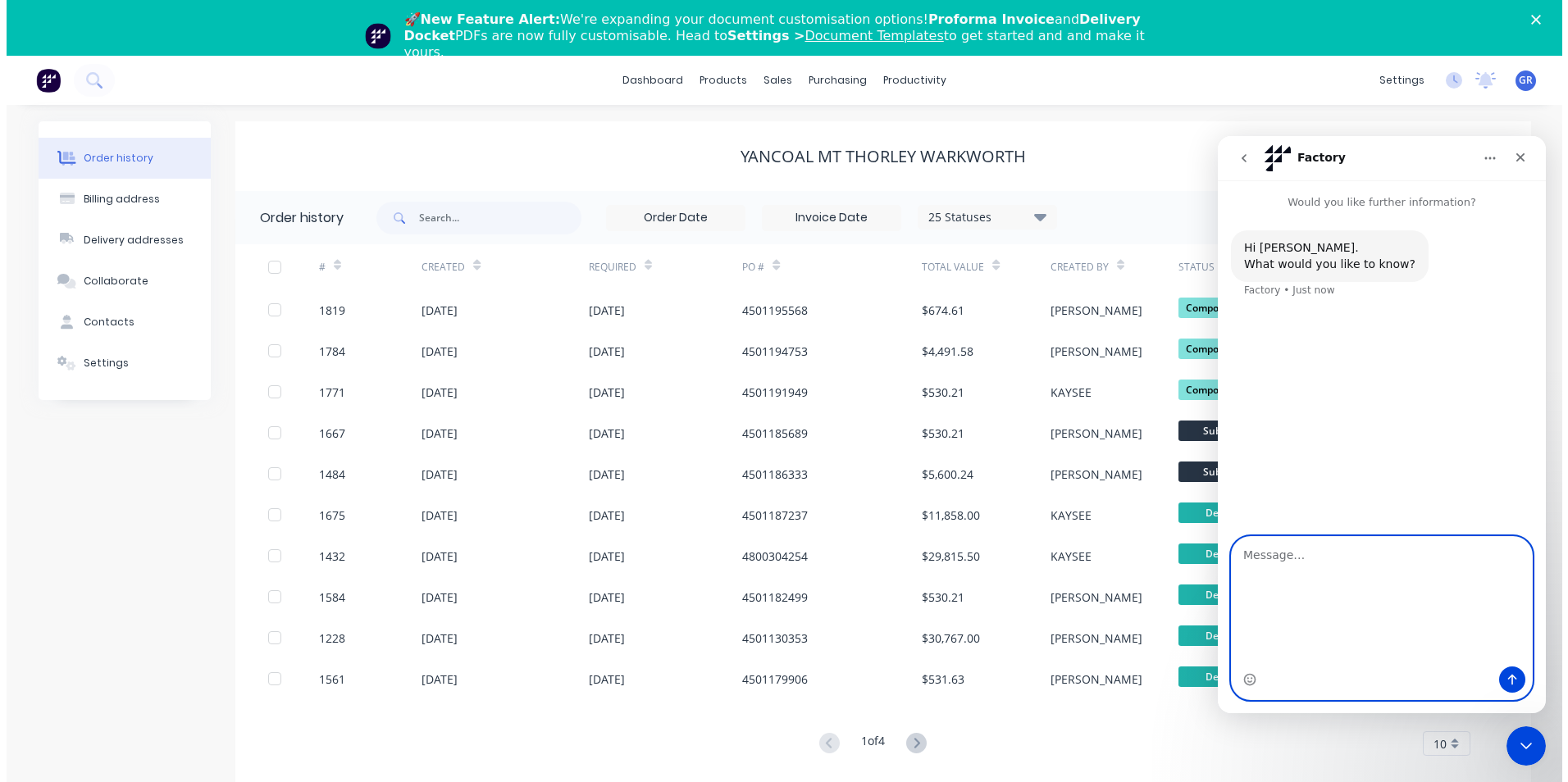
scroll to position [0, 0]
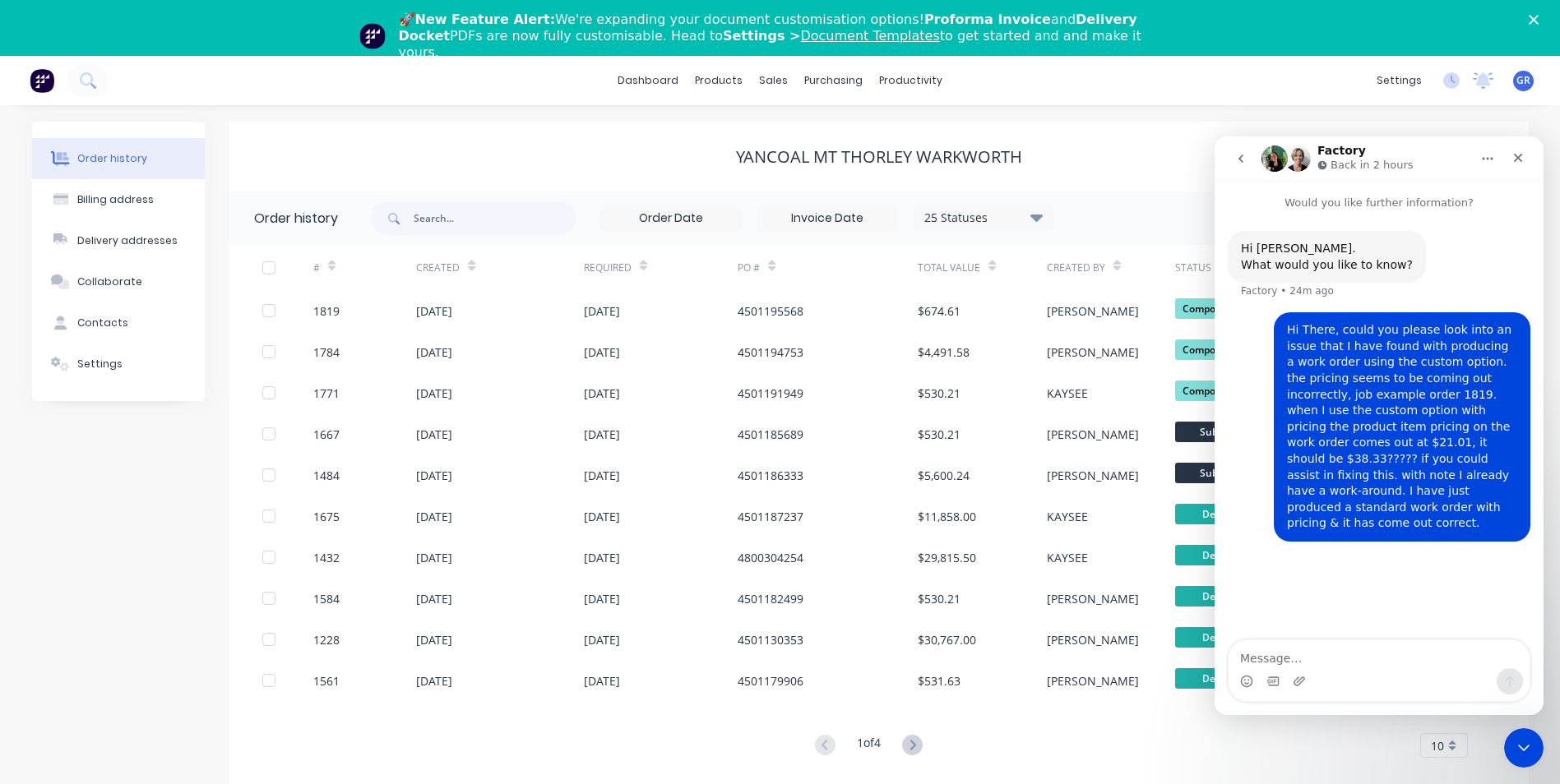
click at [1545, 16] on div "Close" at bounding box center [1537, 19] width 16 height 10
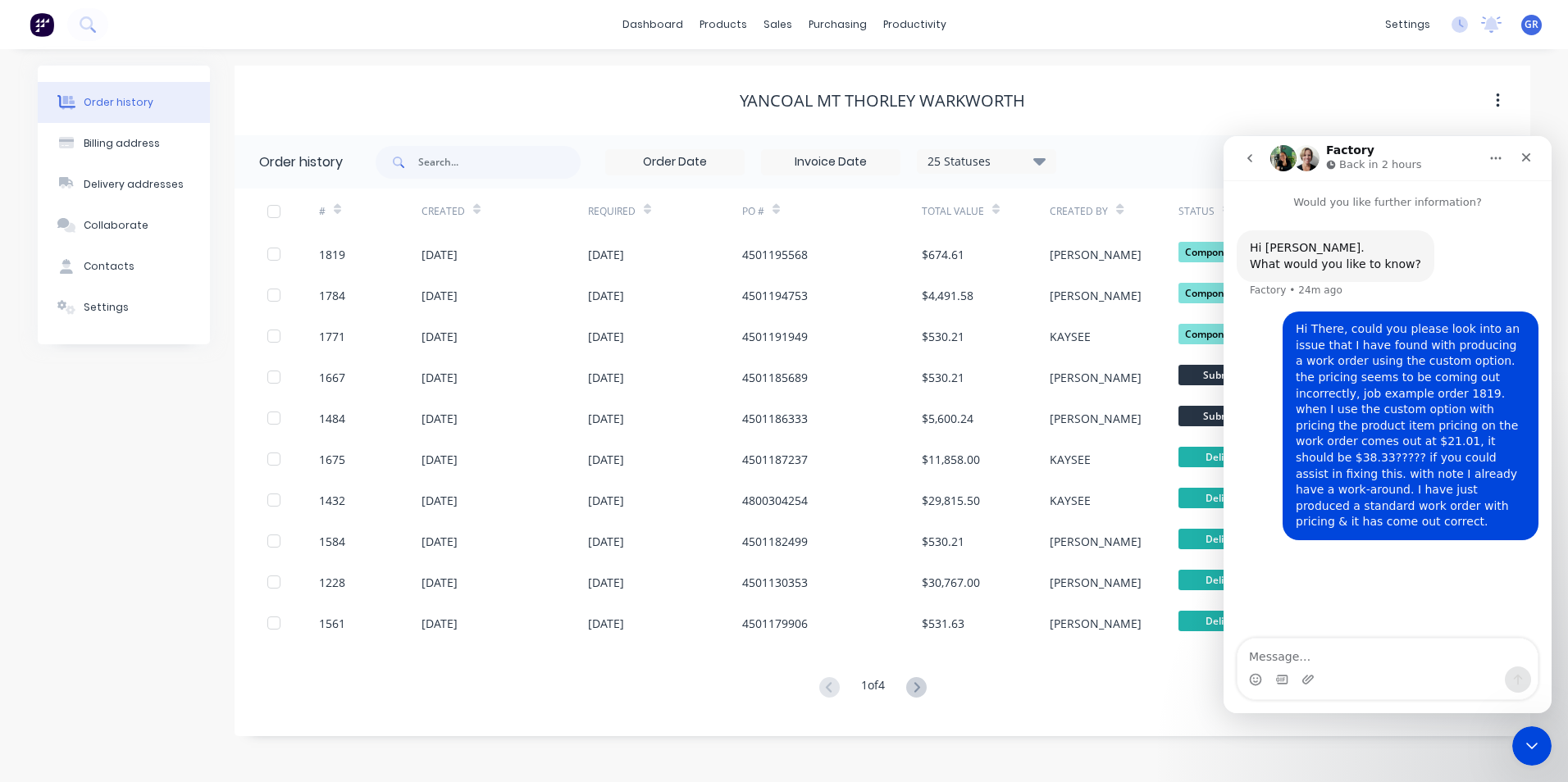
click at [122, 22] on div "dashboard products sales purchasing productivity dashboard products Product Cat…" at bounding box center [784, 24] width 1568 height 49
click at [110, 26] on div "dashboard products sales purchasing productivity dashboard products Product Cat…" at bounding box center [784, 24] width 1568 height 49
click at [88, 21] on icon at bounding box center [87, 24] width 16 height 16
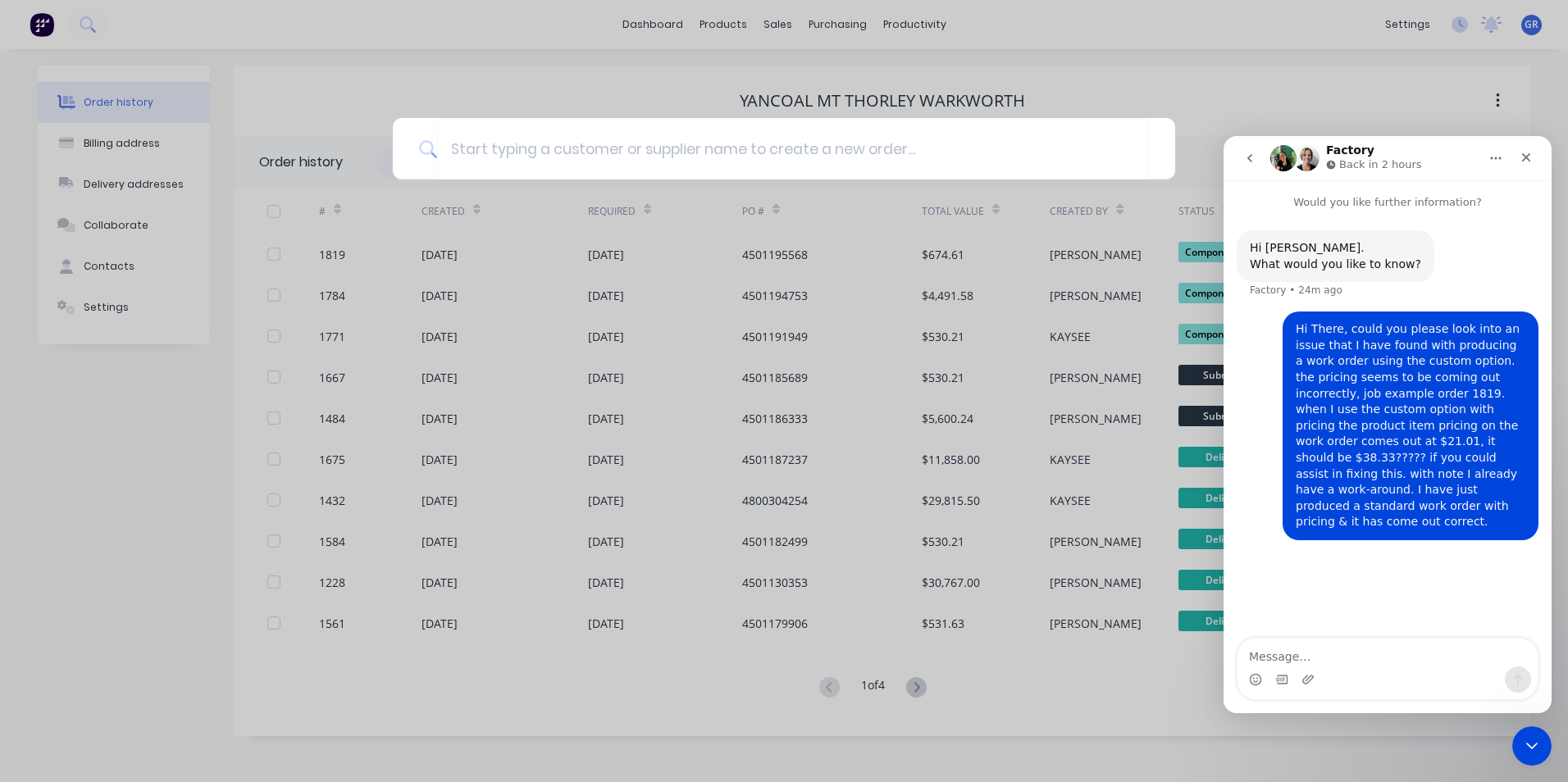
type input "1778 - Bulga - CAT 6040 Engine Hood Acoustic Panels - 4502592275"
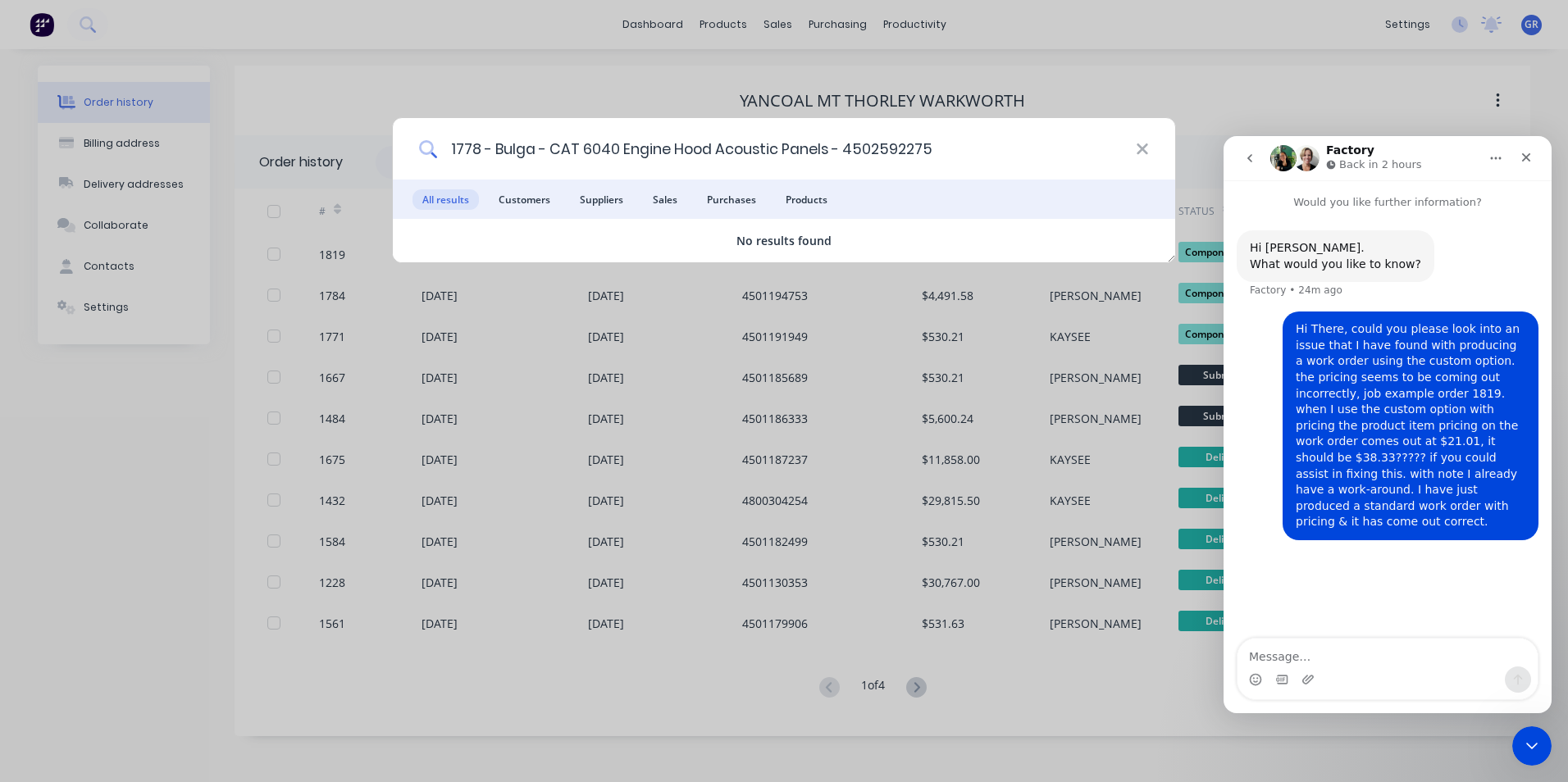
drag, startPoint x: 939, startPoint y: 143, endPoint x: 442, endPoint y: 154, distance: 497.1
click at [442, 154] on input "1778 - Bulga - CAT 6040 Engine Hood Acoustic Panels - 4502592275" at bounding box center [787, 148] width 699 height 61
type input "107720-101"
click at [1146, 147] on icon at bounding box center [1142, 149] width 13 height 18
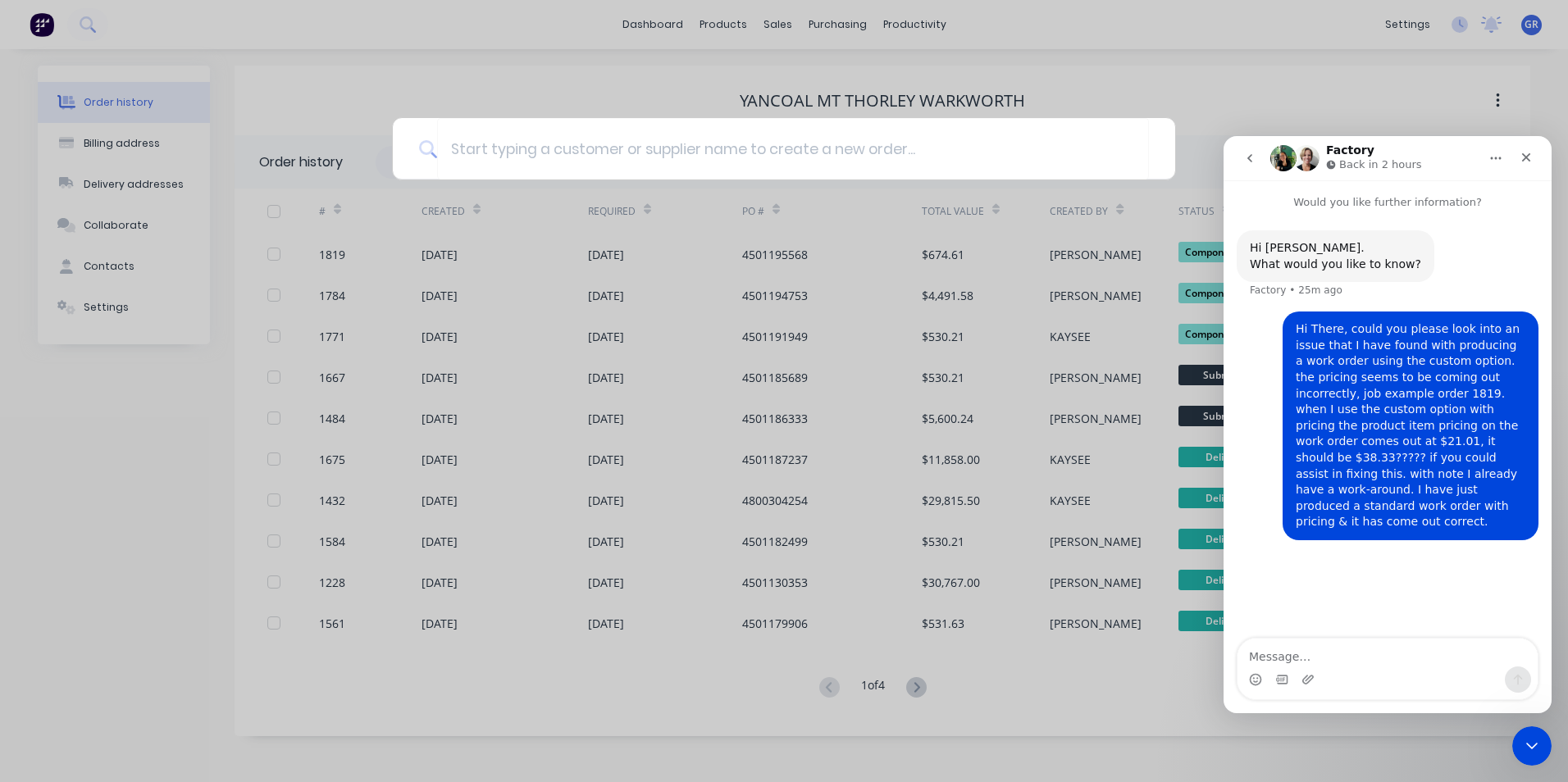
click at [776, 22] on div at bounding box center [784, 391] width 1568 height 782
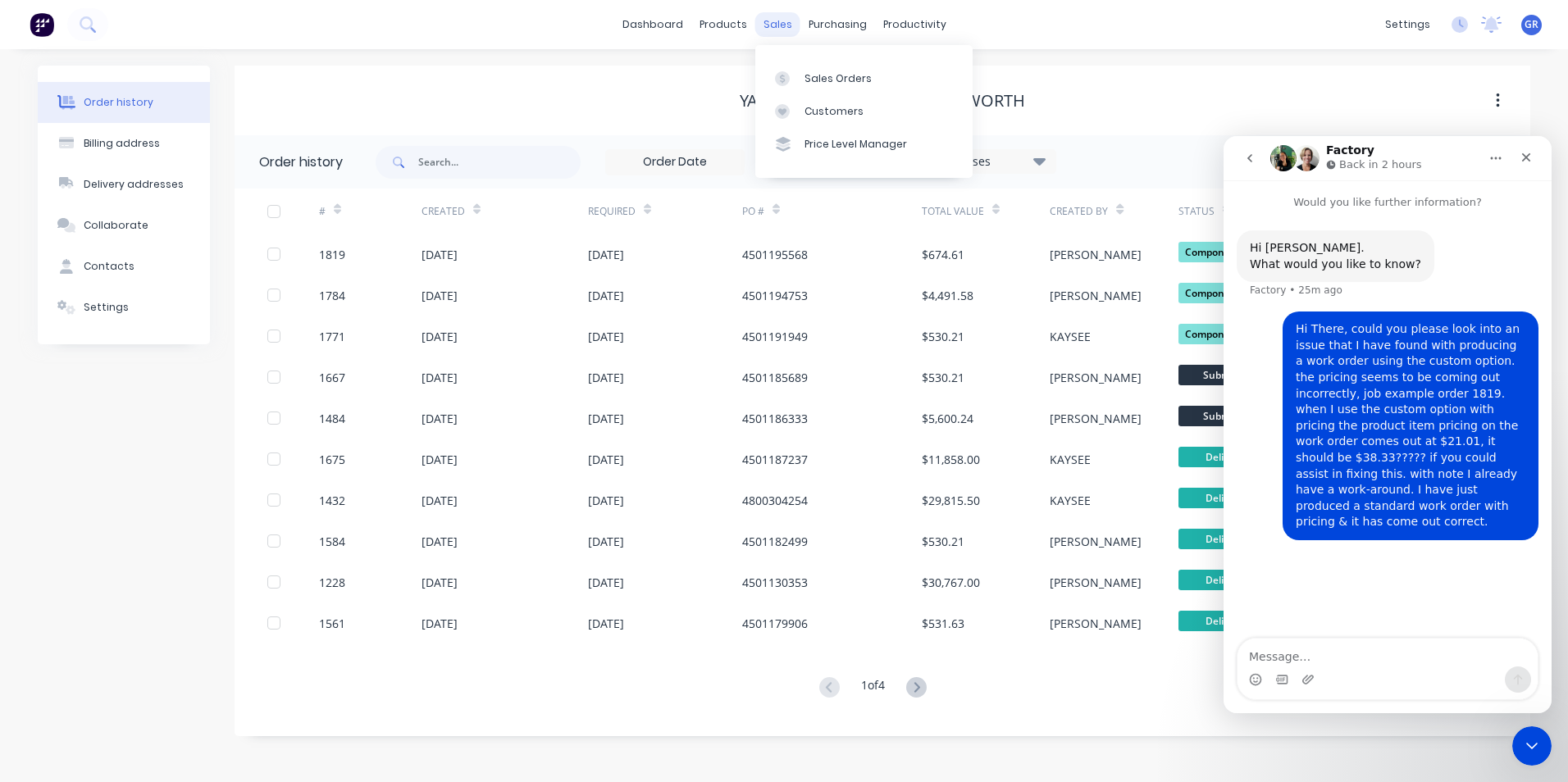
click at [775, 22] on div "sales" at bounding box center [778, 24] width 45 height 25
click at [824, 75] on div "Sales Orders" at bounding box center [838, 78] width 67 height 15
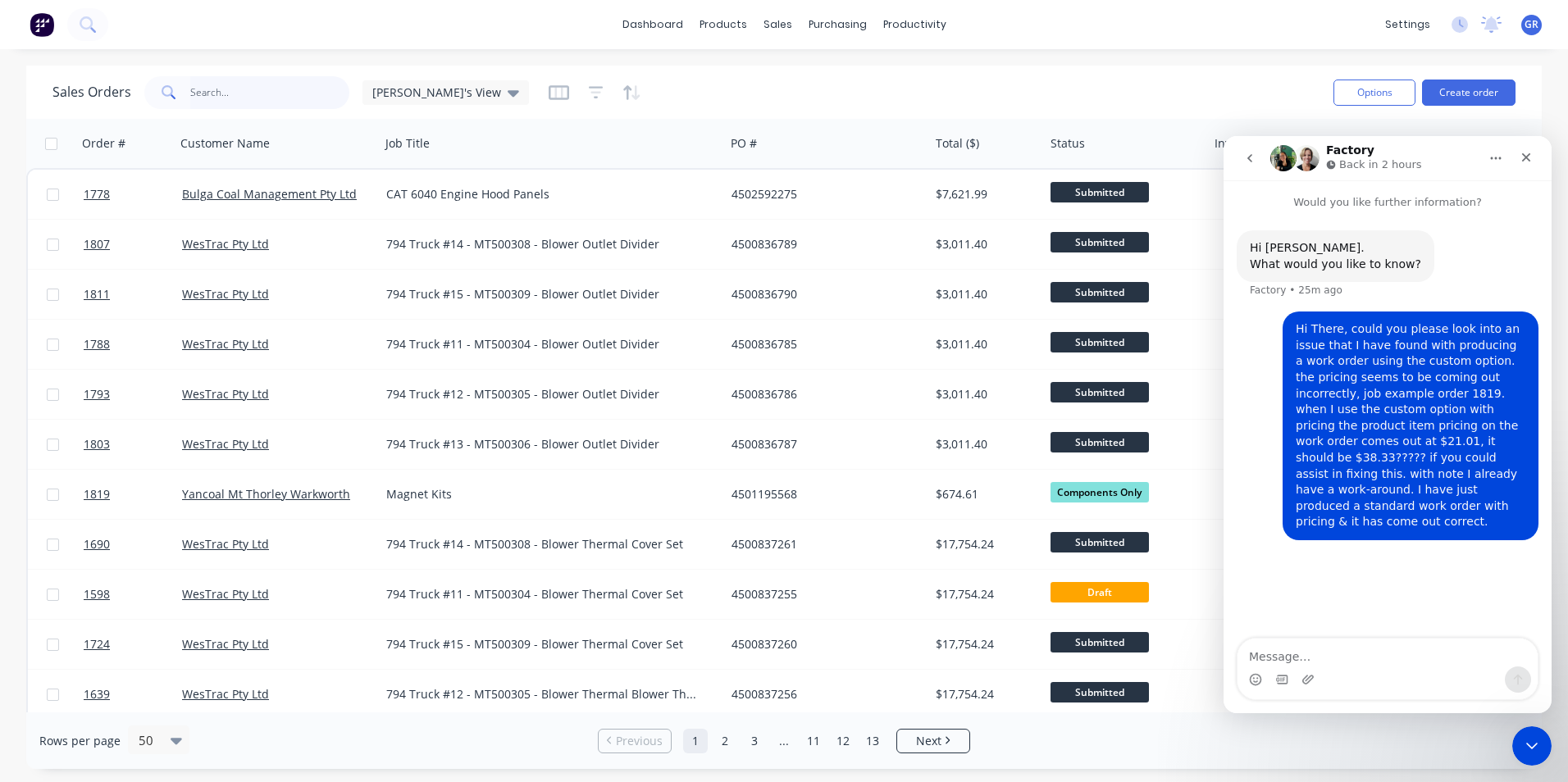
click at [191, 91] on input "text" at bounding box center [270, 92] width 160 height 33
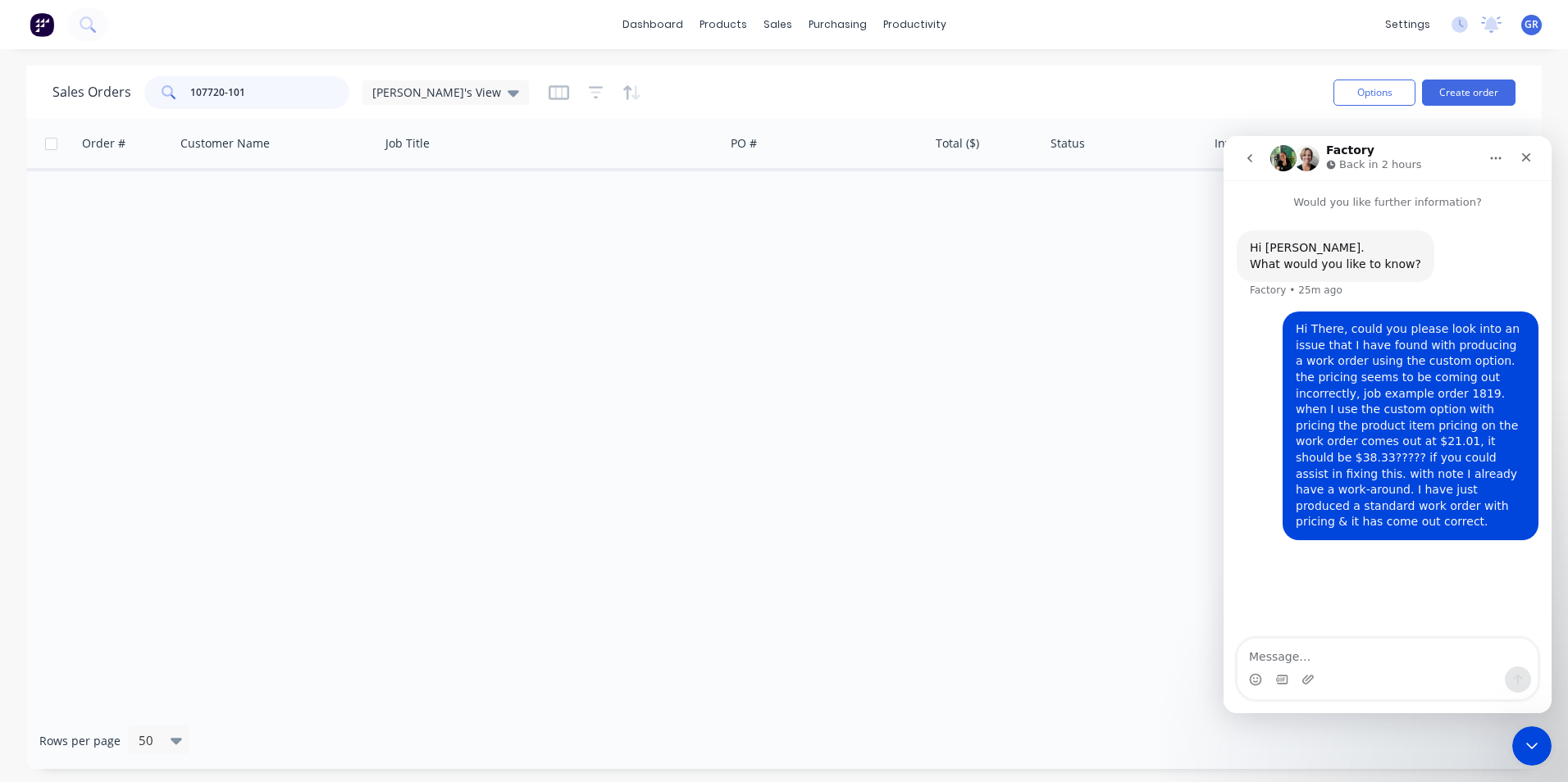
type input "107720-101"
drag, startPoint x: 252, startPoint y: 91, endPoint x: 156, endPoint y: 93, distance: 96.0
click at [156, 93] on div "107720-101" at bounding box center [247, 92] width 205 height 33
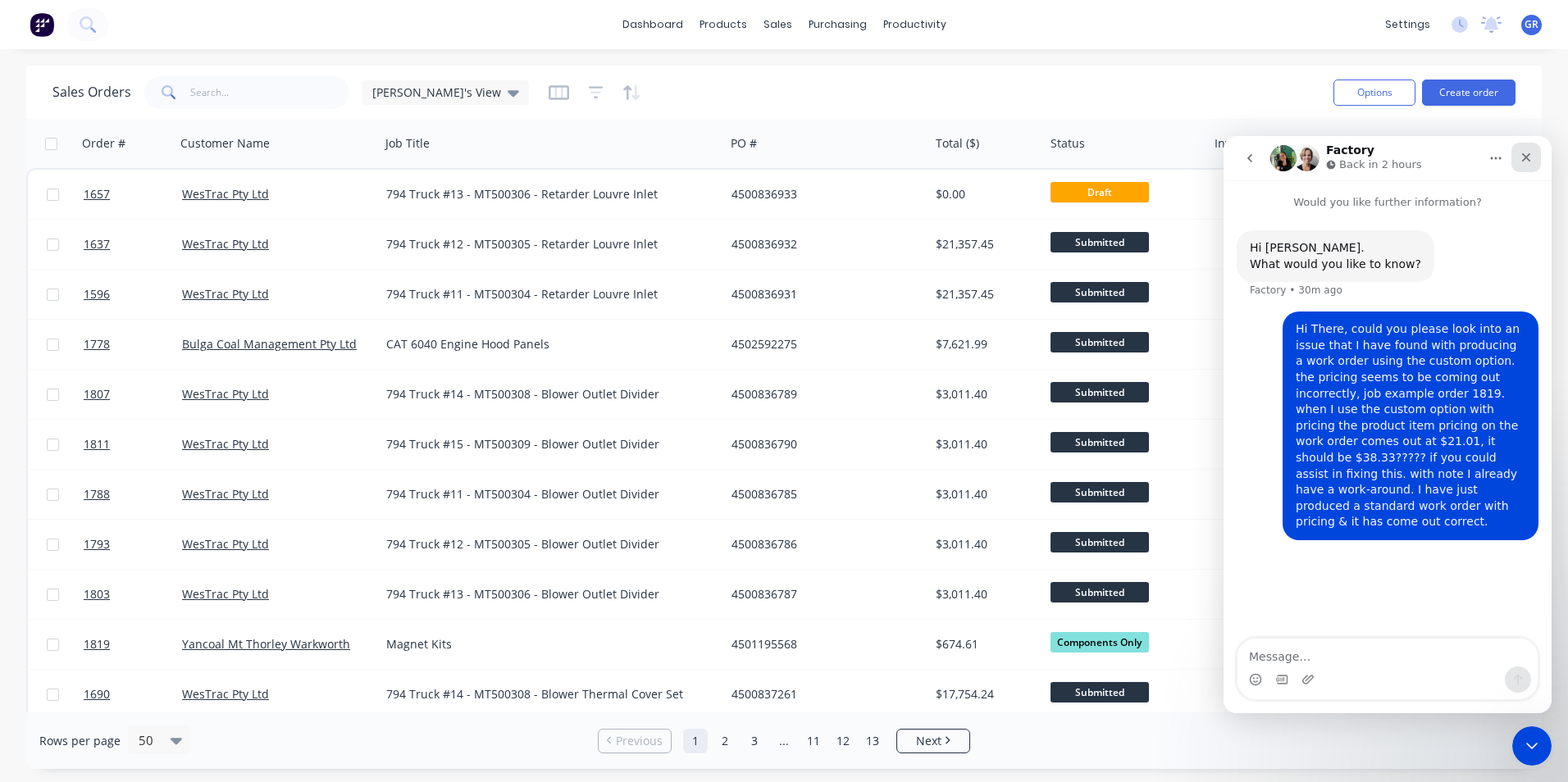
click at [1527, 157] on icon "Close" at bounding box center [1527, 158] width 9 height 9
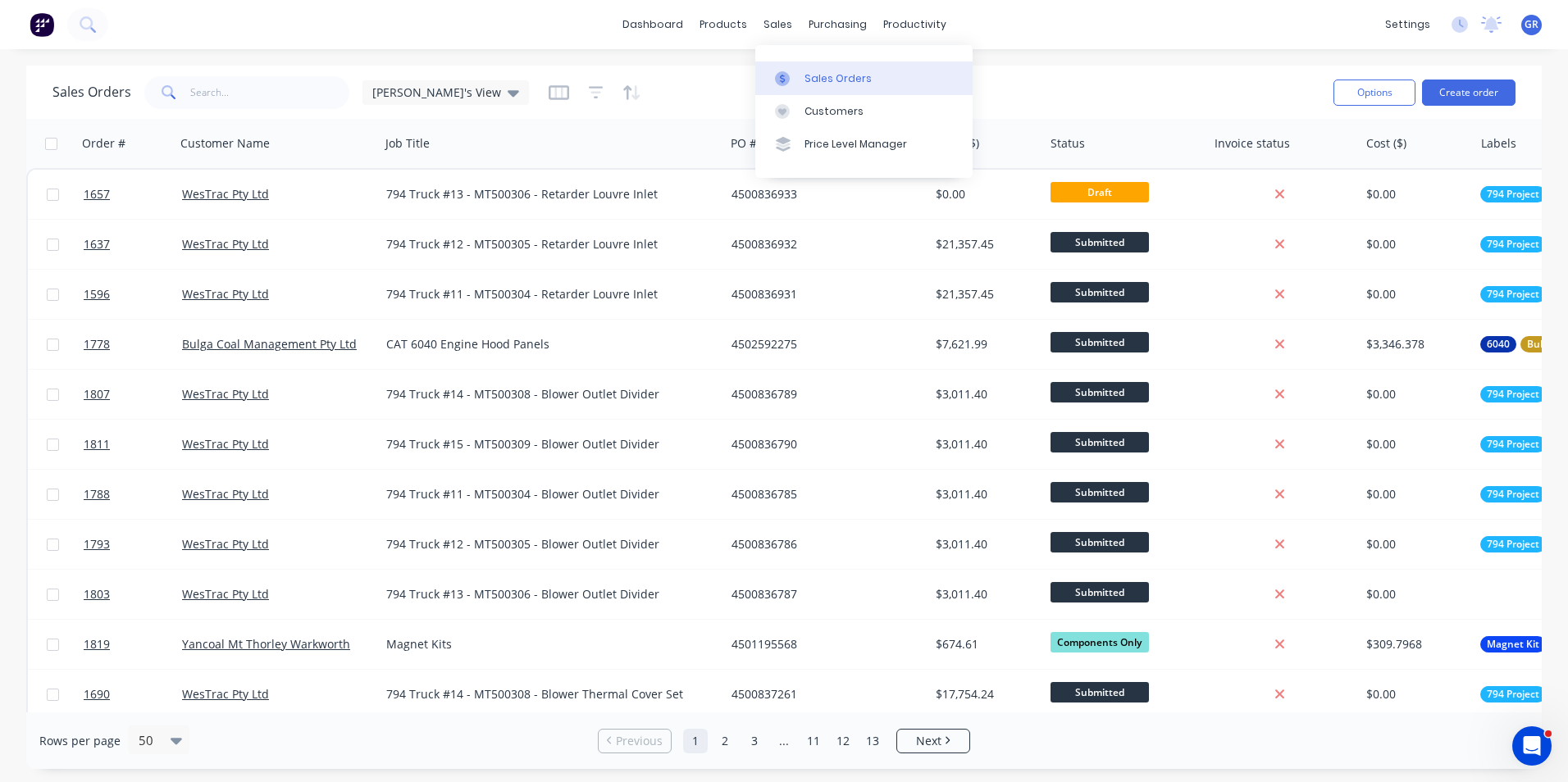
click at [822, 78] on div "Sales Orders" at bounding box center [838, 78] width 67 height 15
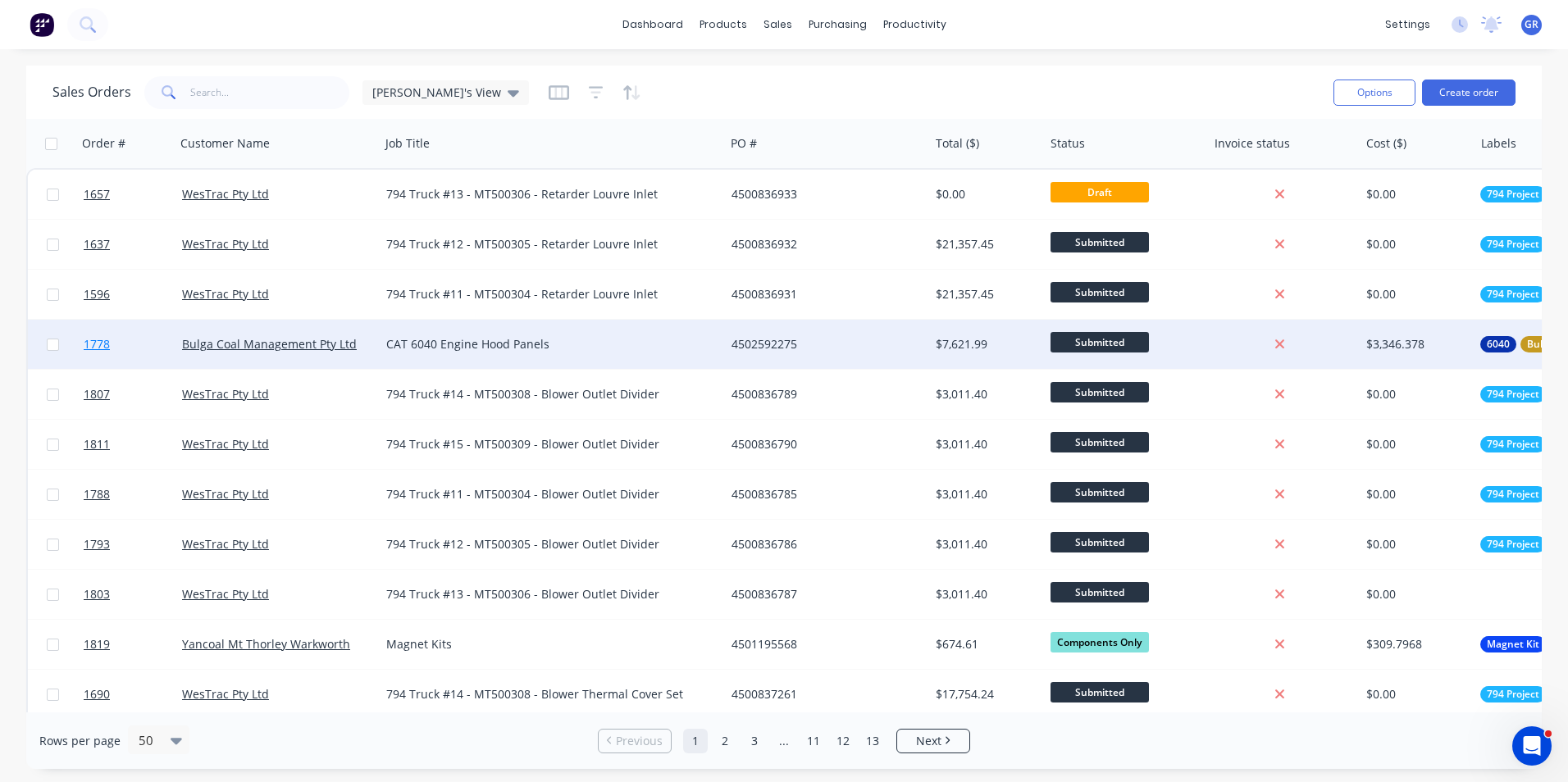
click at [101, 344] on span "1778" at bounding box center [97, 344] width 26 height 16
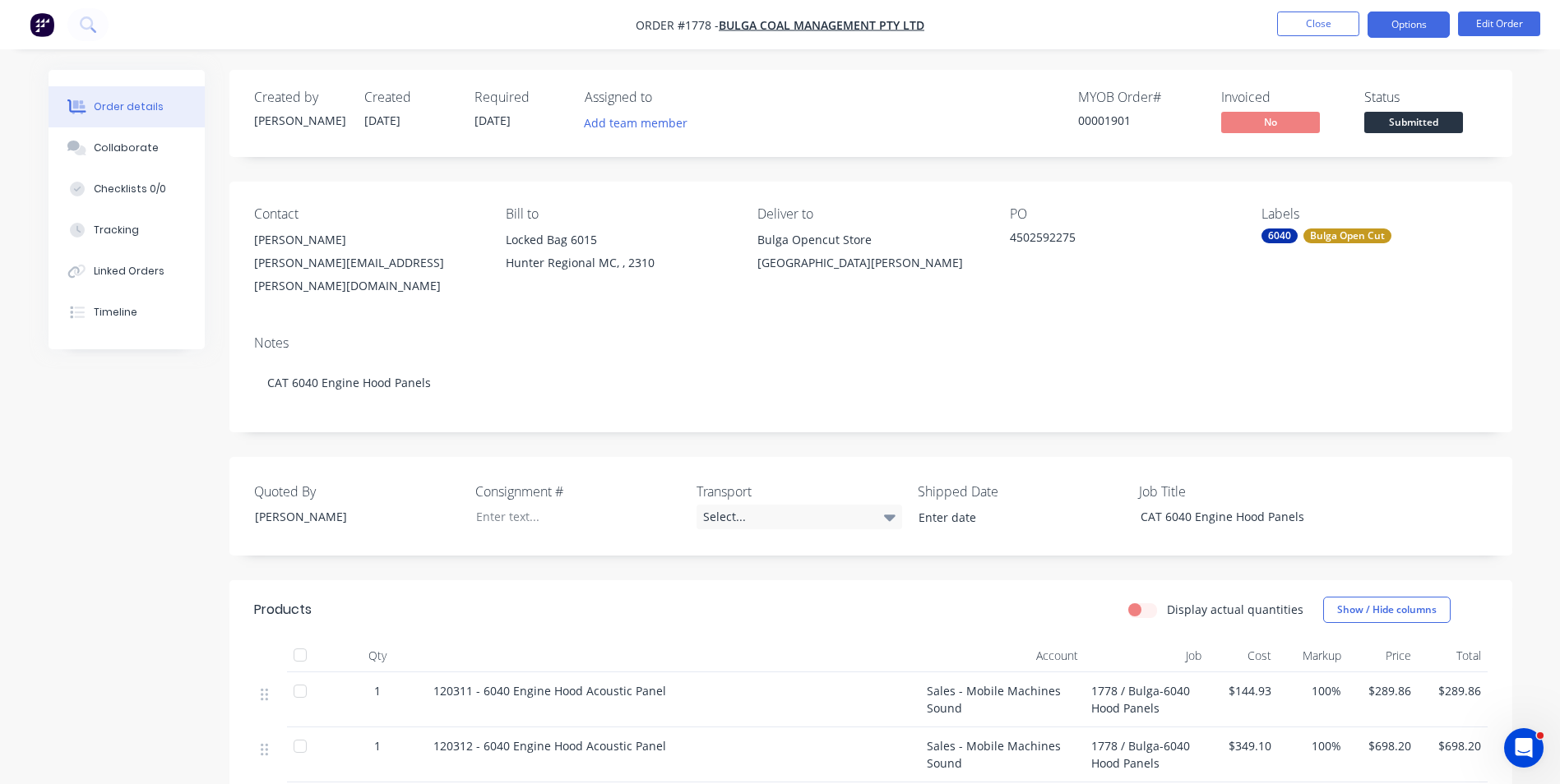
click at [1412, 31] on button "Options" at bounding box center [1408, 24] width 82 height 26
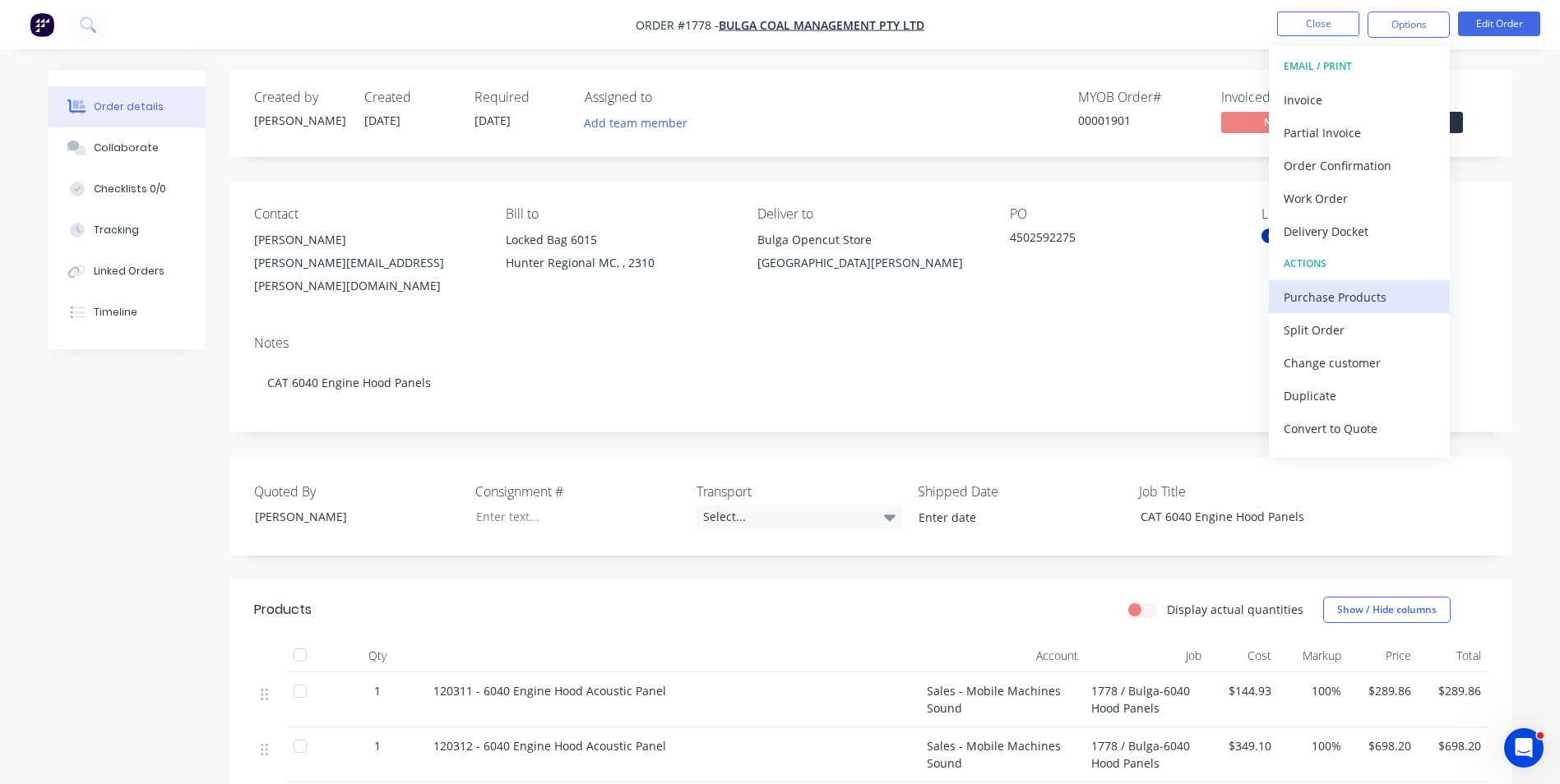
click at [1367, 296] on div "Purchase Products" at bounding box center [1359, 297] width 151 height 24
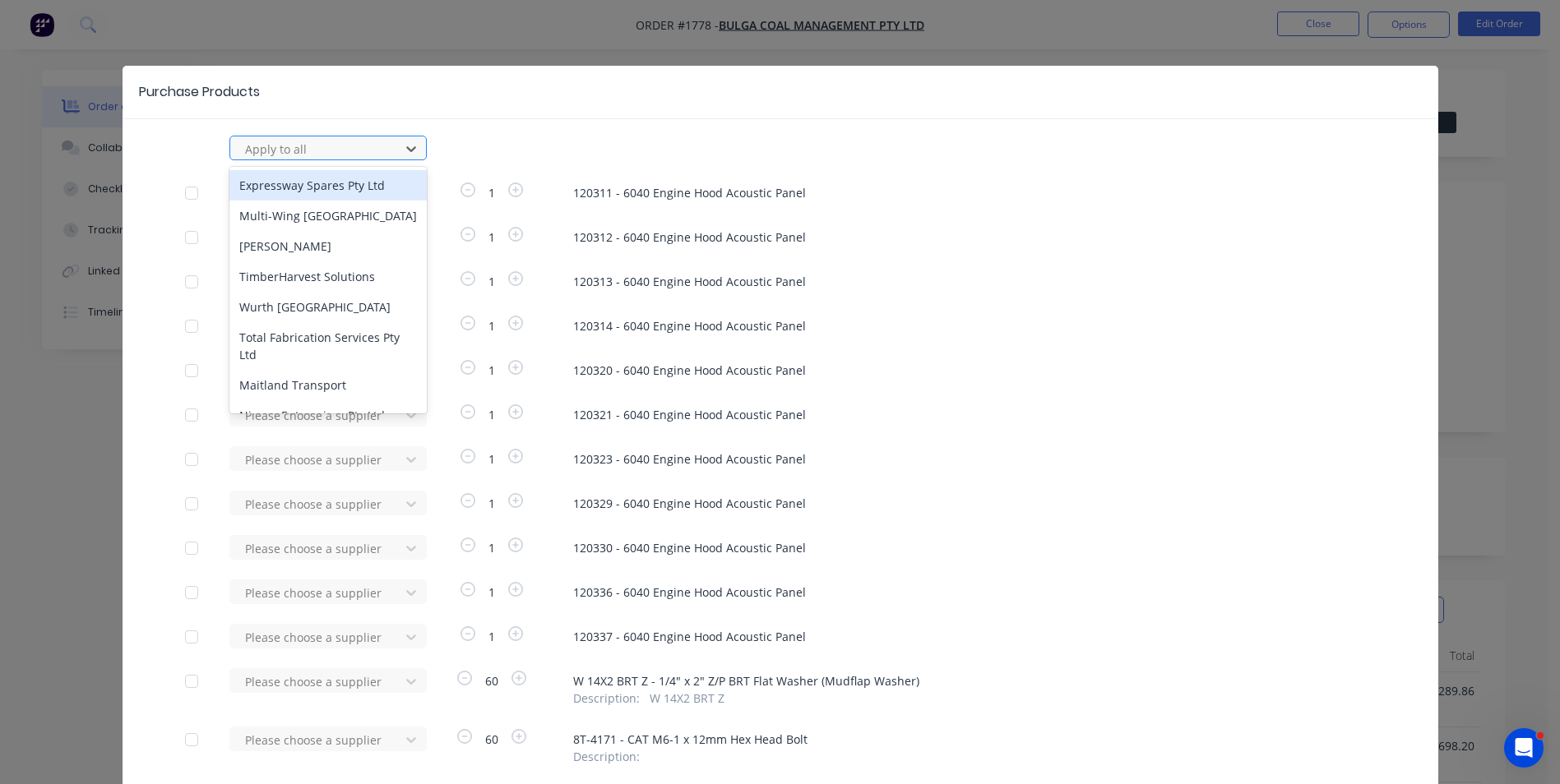
click at [292, 152] on div at bounding box center [316, 150] width 148 height 21
type input "mega"
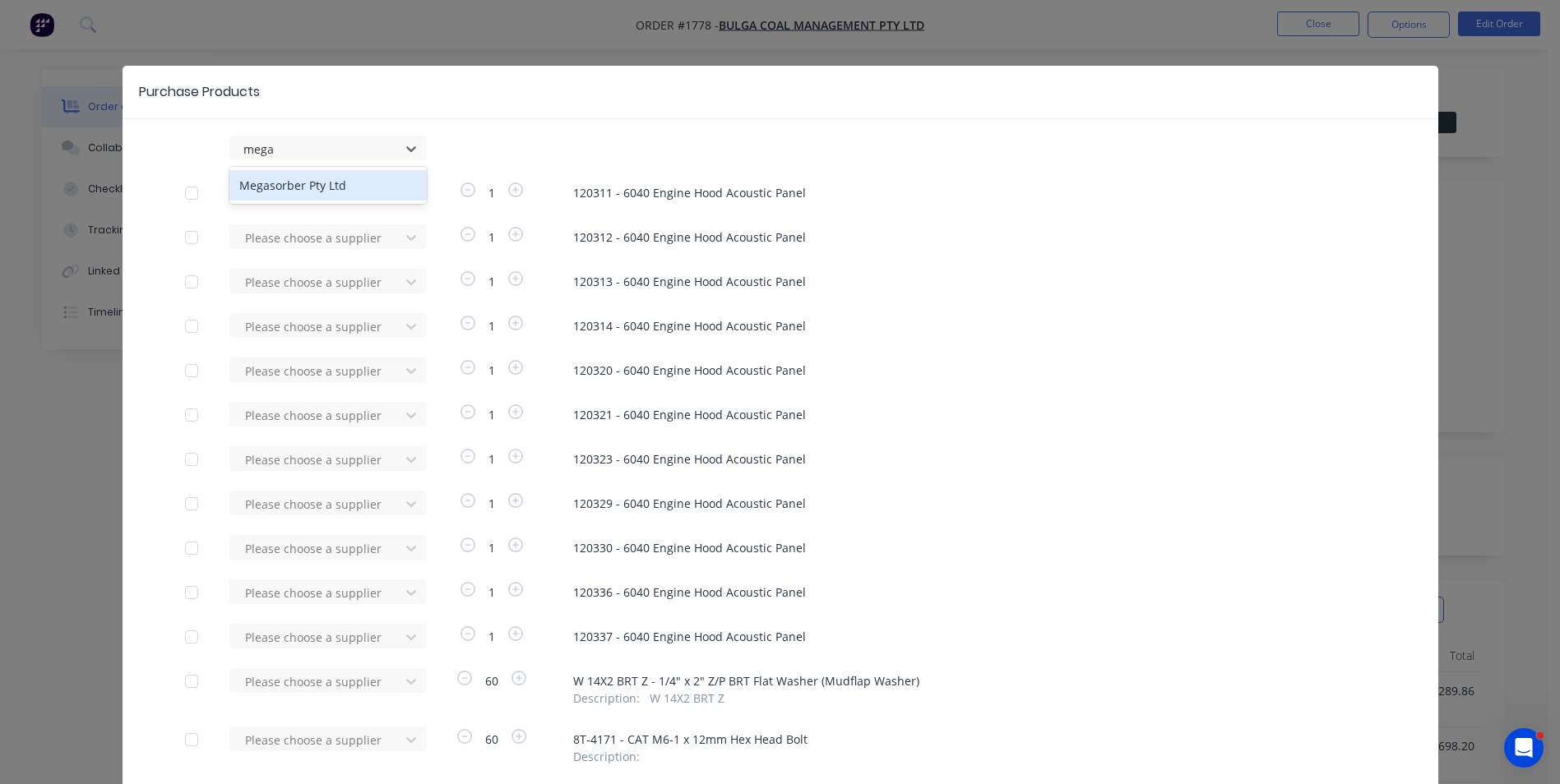
click at [289, 177] on div "Megasorber Pty Ltd" at bounding box center [328, 185] width 197 height 30
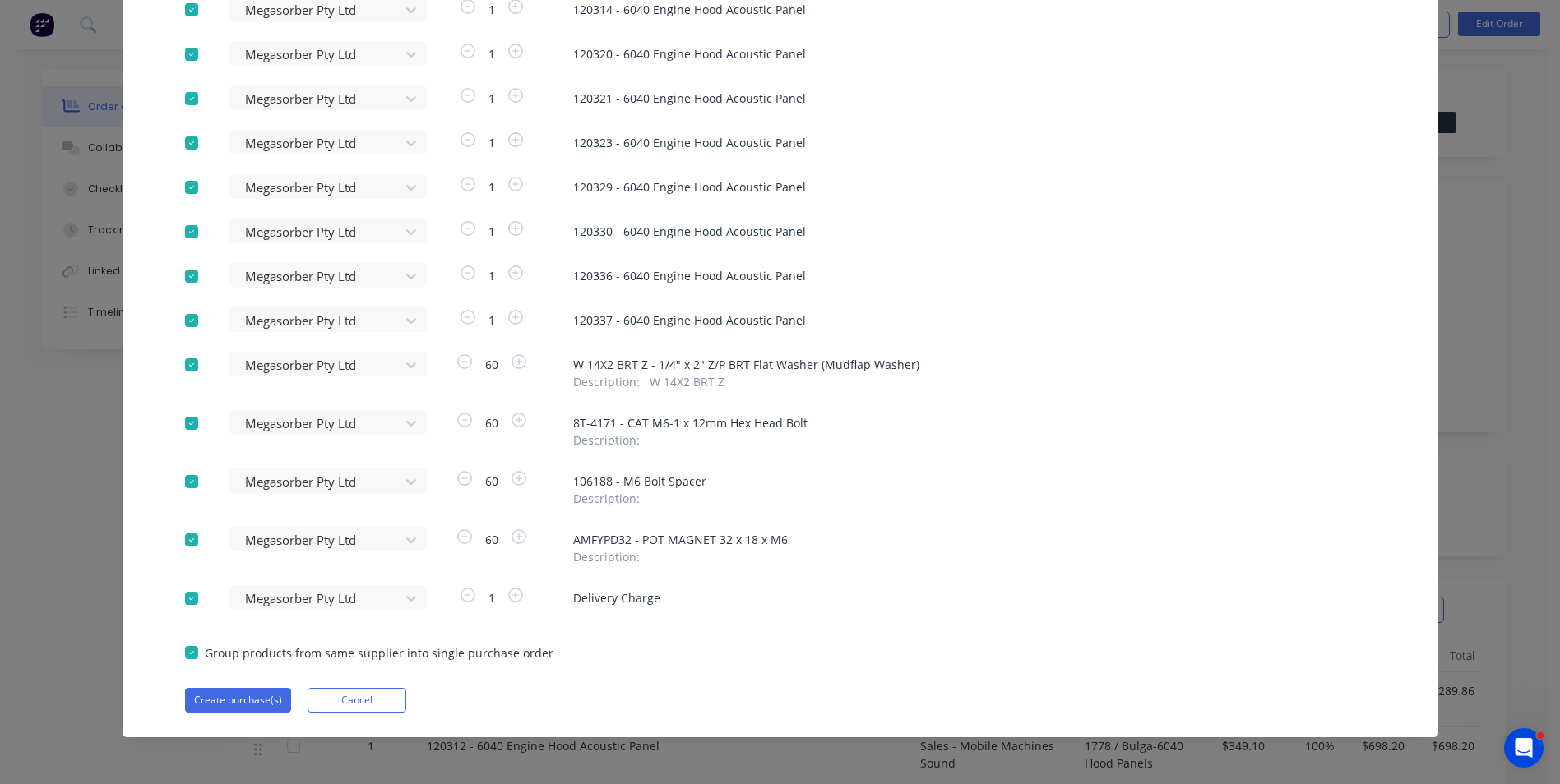
scroll to position [317, 0]
click at [184, 364] on div at bounding box center [192, 364] width 33 height 33
click at [182, 424] on div at bounding box center [192, 423] width 33 height 33
click at [185, 478] on div at bounding box center [192, 481] width 33 height 33
click at [184, 539] on div at bounding box center [192, 539] width 33 height 33
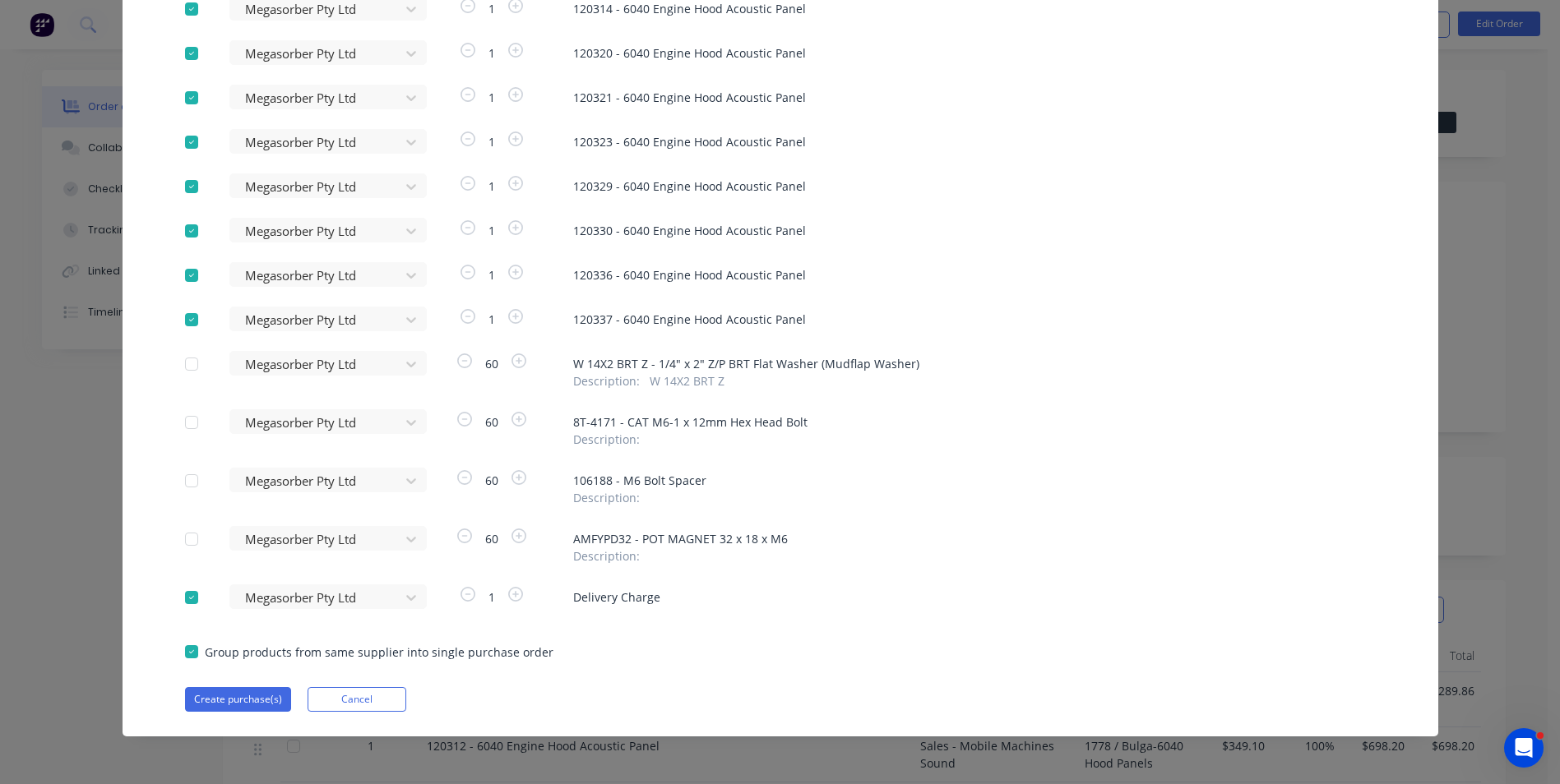
click at [187, 597] on div at bounding box center [192, 597] width 33 height 33
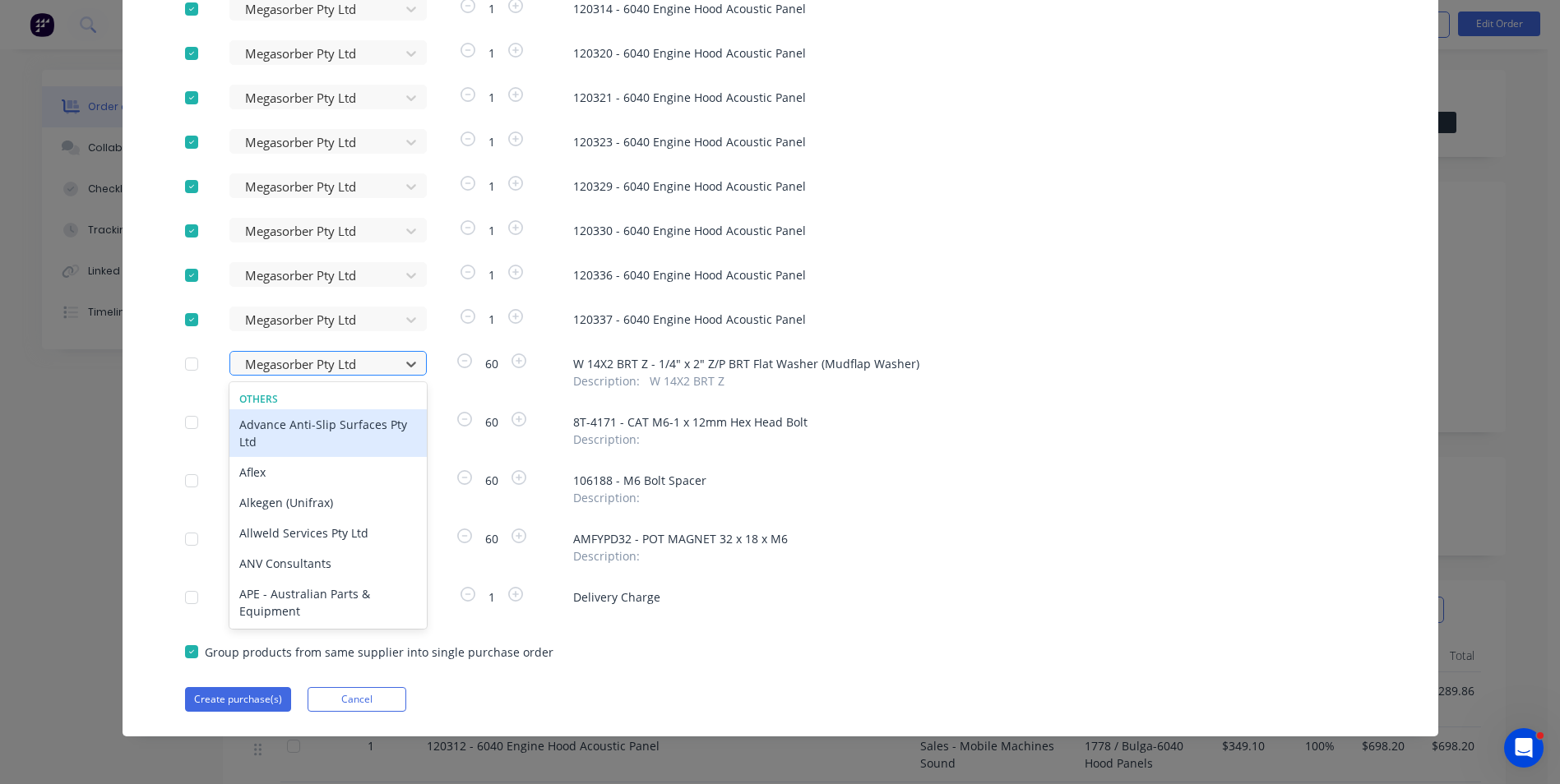
click at [329, 365] on div at bounding box center [316, 365] width 148 height 21
click at [360, 360] on div at bounding box center [316, 365] width 148 height 21
drag, startPoint x: 234, startPoint y: 360, endPoint x: 355, endPoint y: 366, distance: 121.1
click at [355, 366] on div "Megasorber Pty Ltd" at bounding box center [317, 364] width 158 height 25
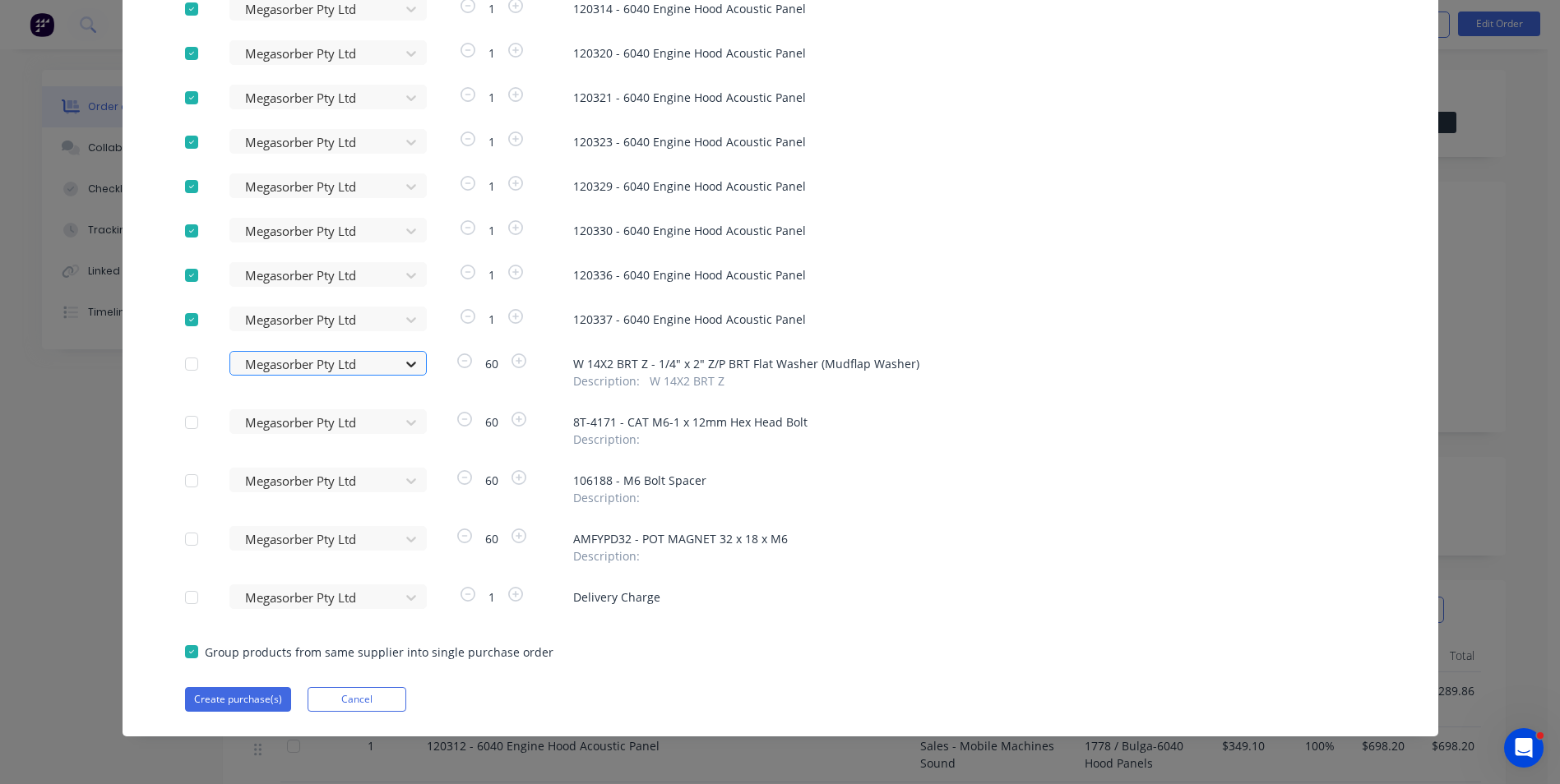
click at [406, 363] on icon at bounding box center [411, 364] width 16 height 16
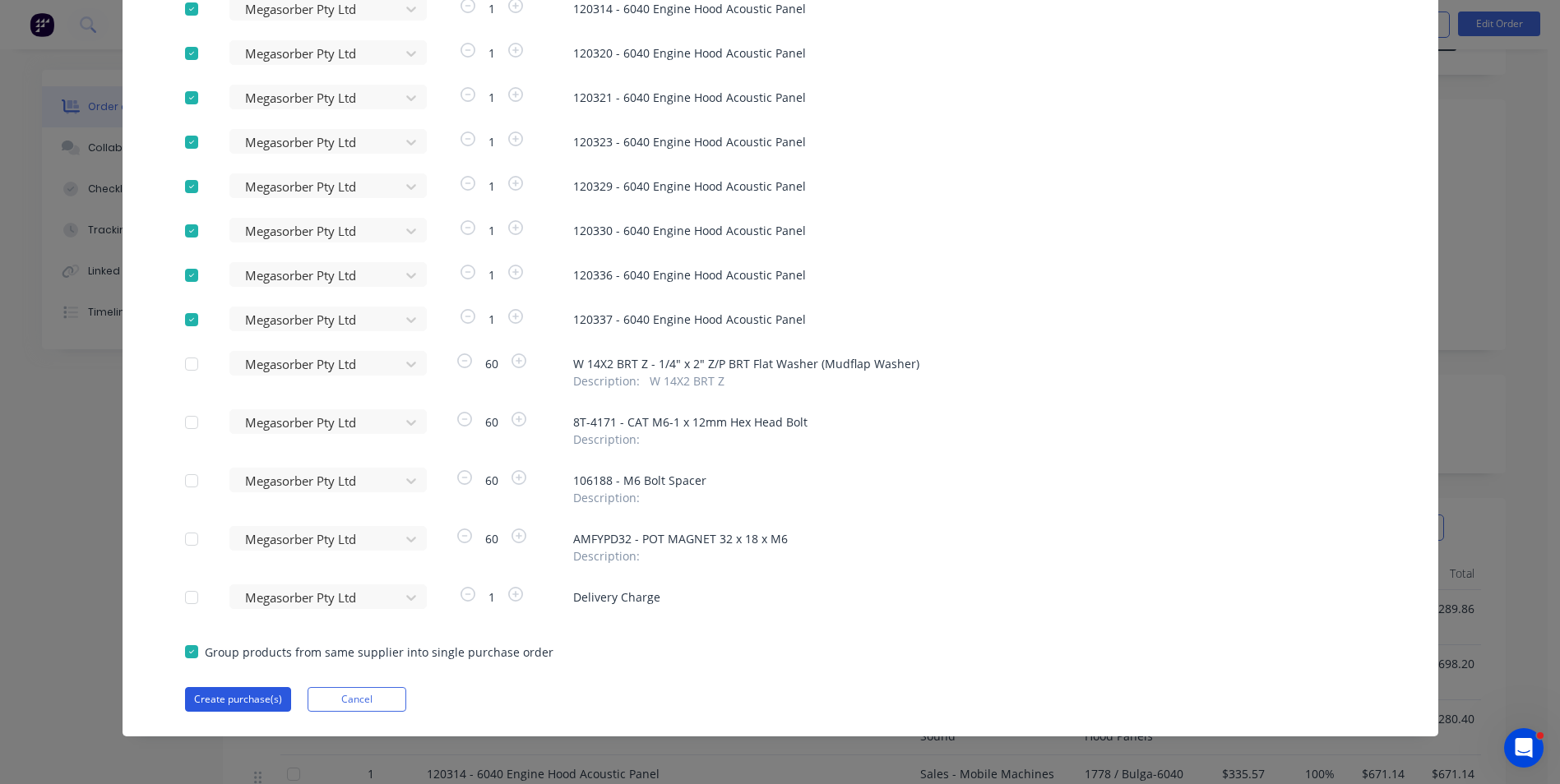
click at [256, 700] on button "Create purchase(s)" at bounding box center [238, 699] width 106 height 25
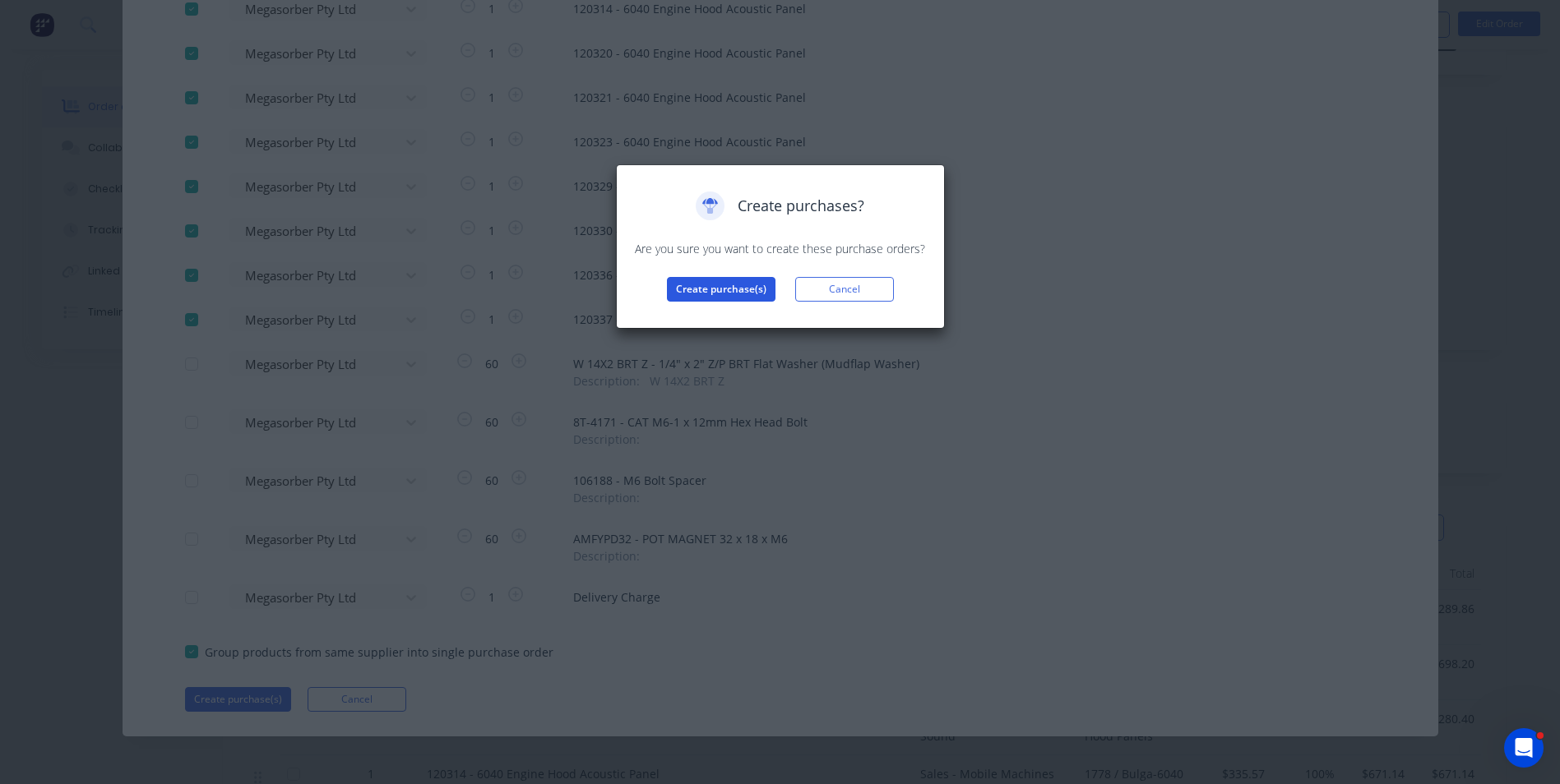
click at [719, 296] on button "Create purchase(s)" at bounding box center [721, 289] width 109 height 25
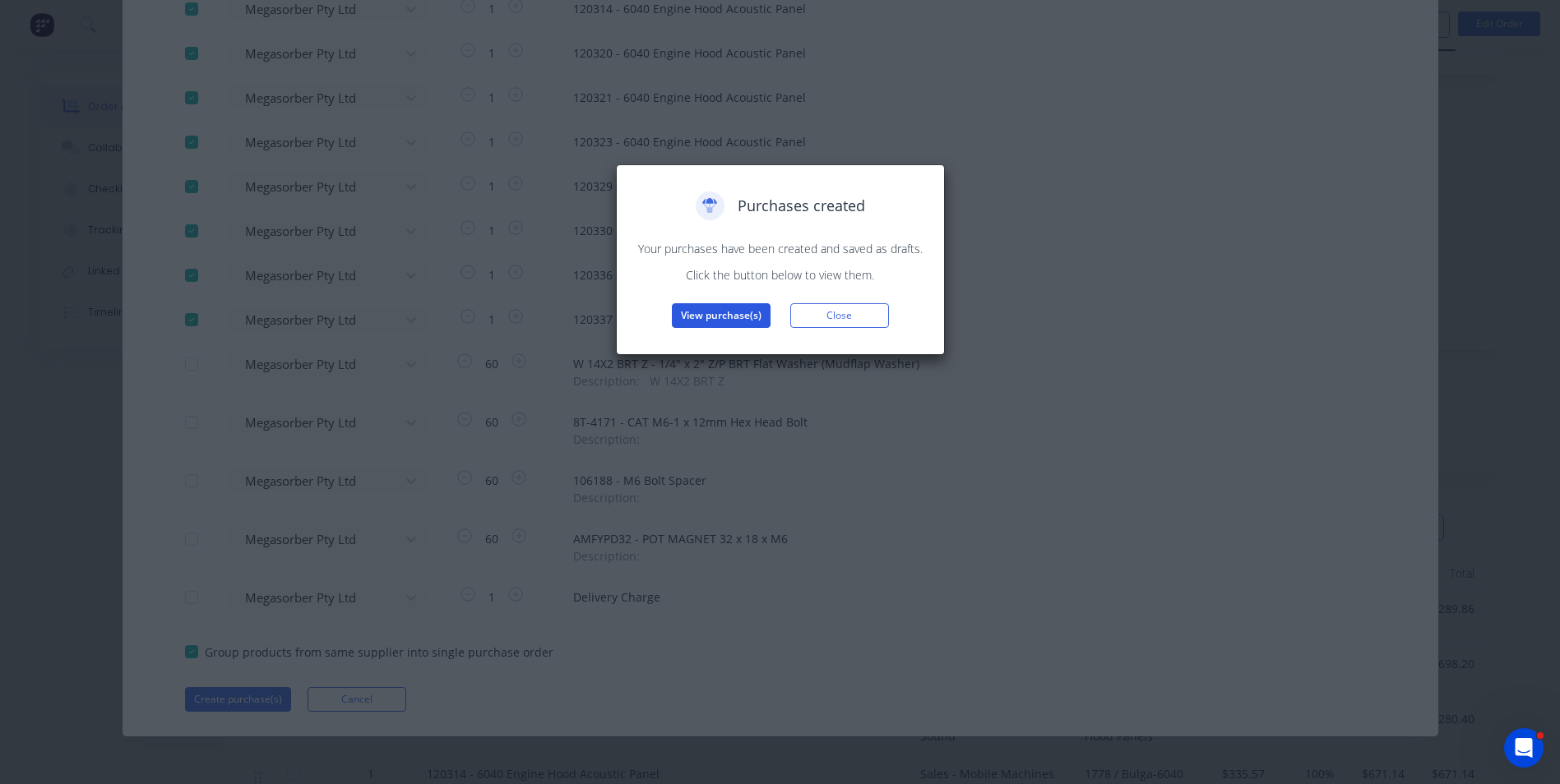
click at [735, 316] on button "View purchase(s)" at bounding box center [721, 316] width 99 height 25
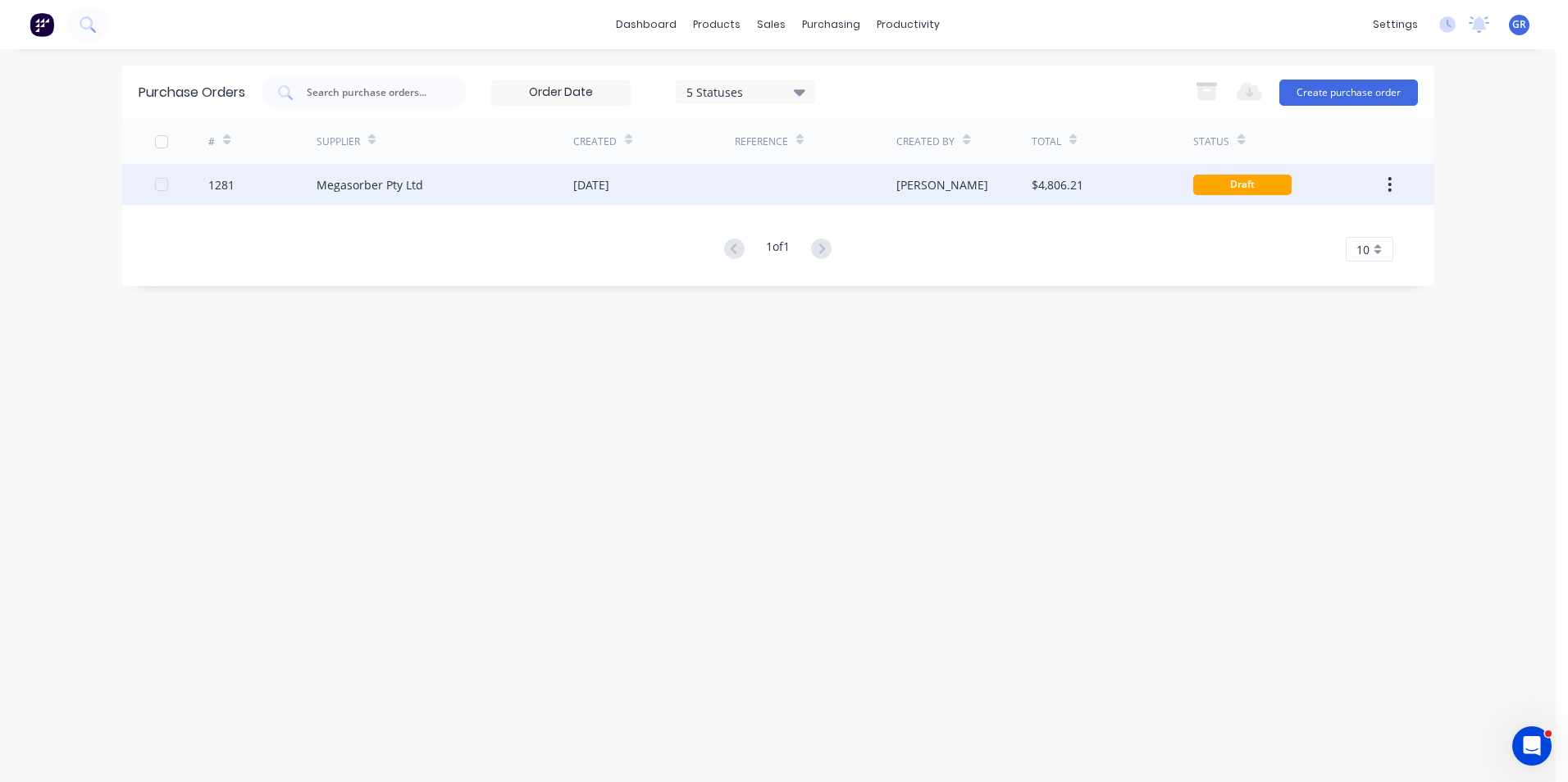
click at [225, 184] on div "1281" at bounding box center [222, 185] width 26 height 17
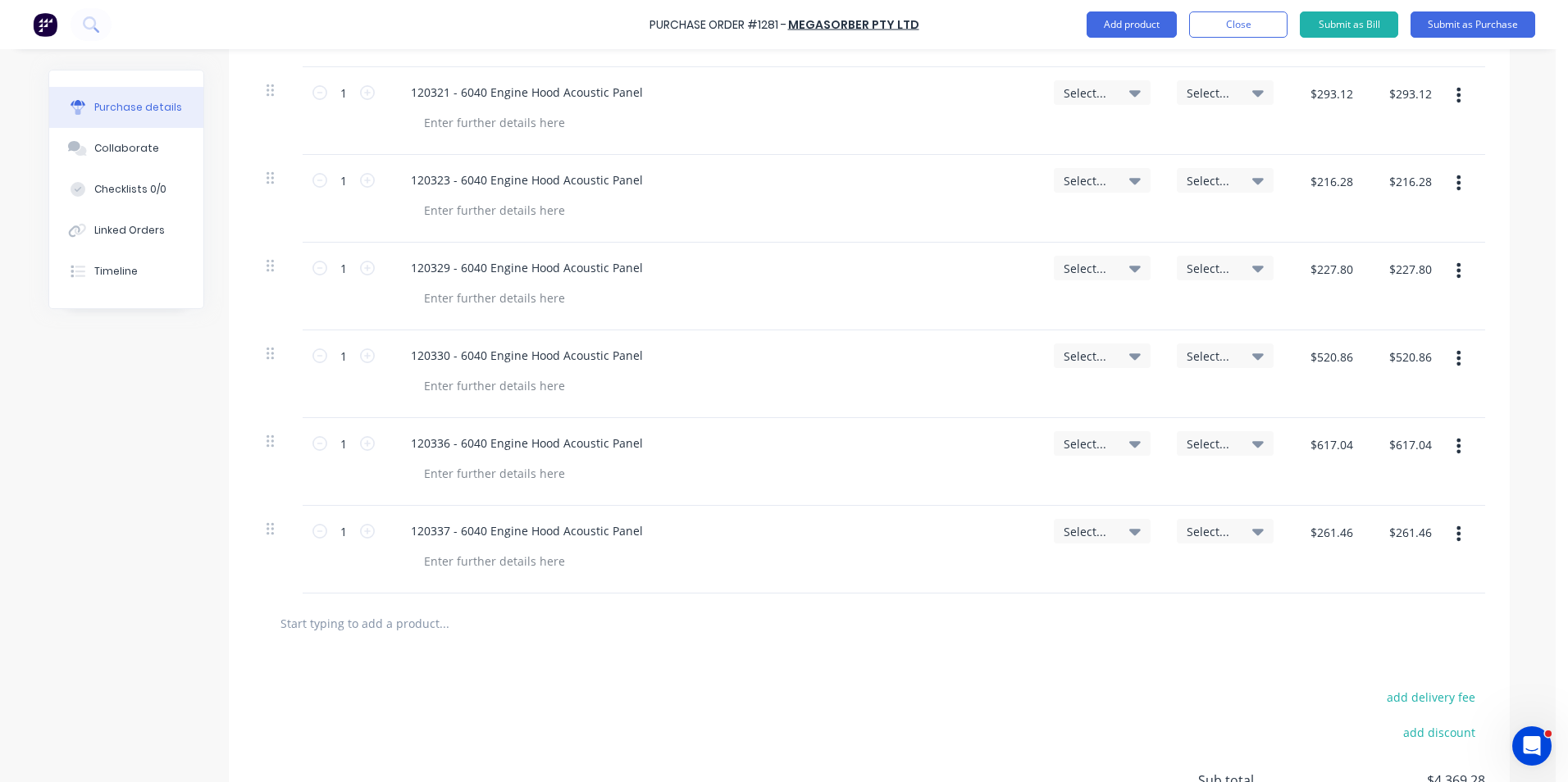
scroll to position [889, 0]
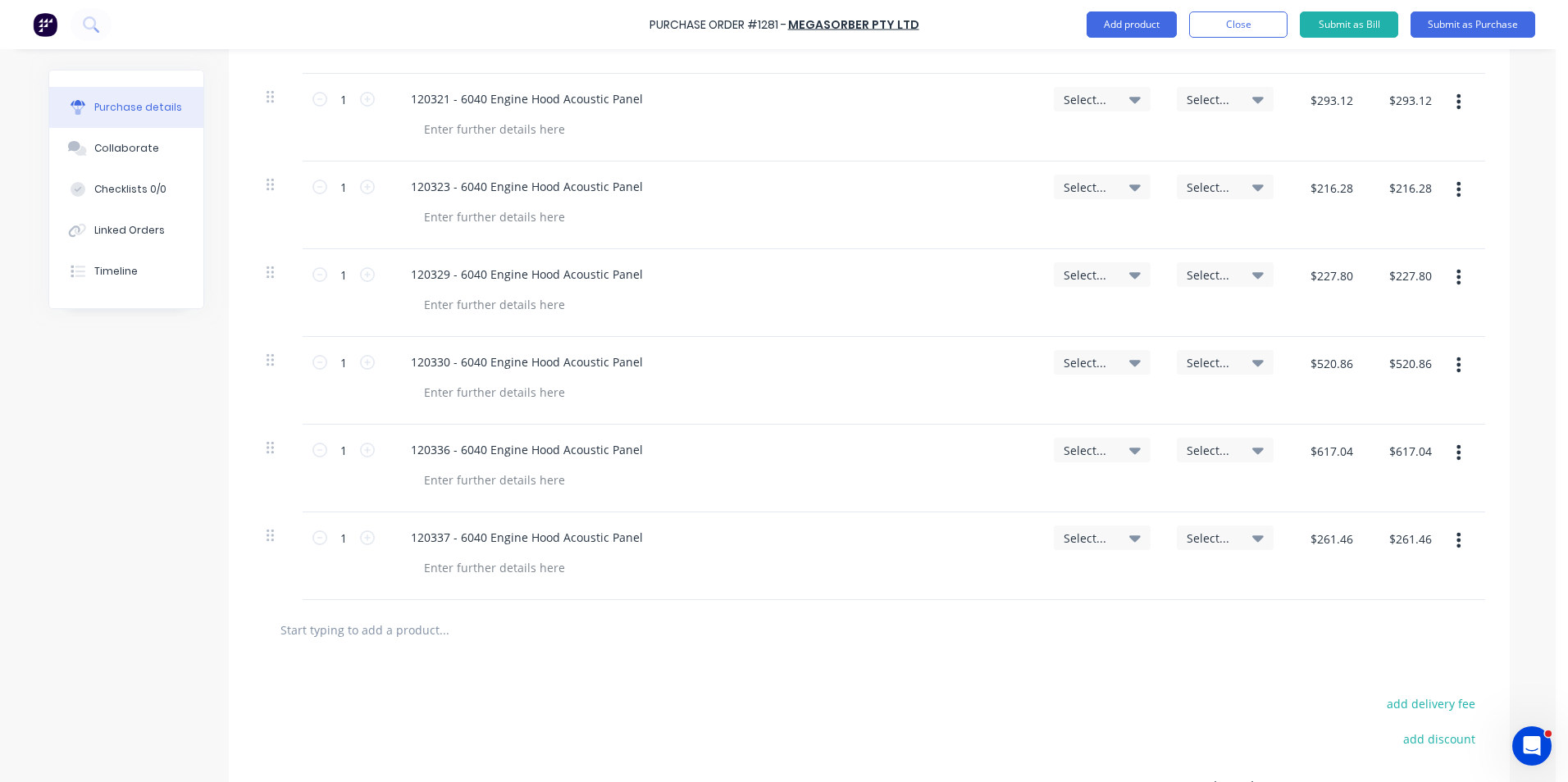
click at [1457, 540] on icon "button" at bounding box center [1458, 540] width 4 height 18
click at [1384, 619] on button "Duplicate" at bounding box center [1409, 616] width 140 height 33
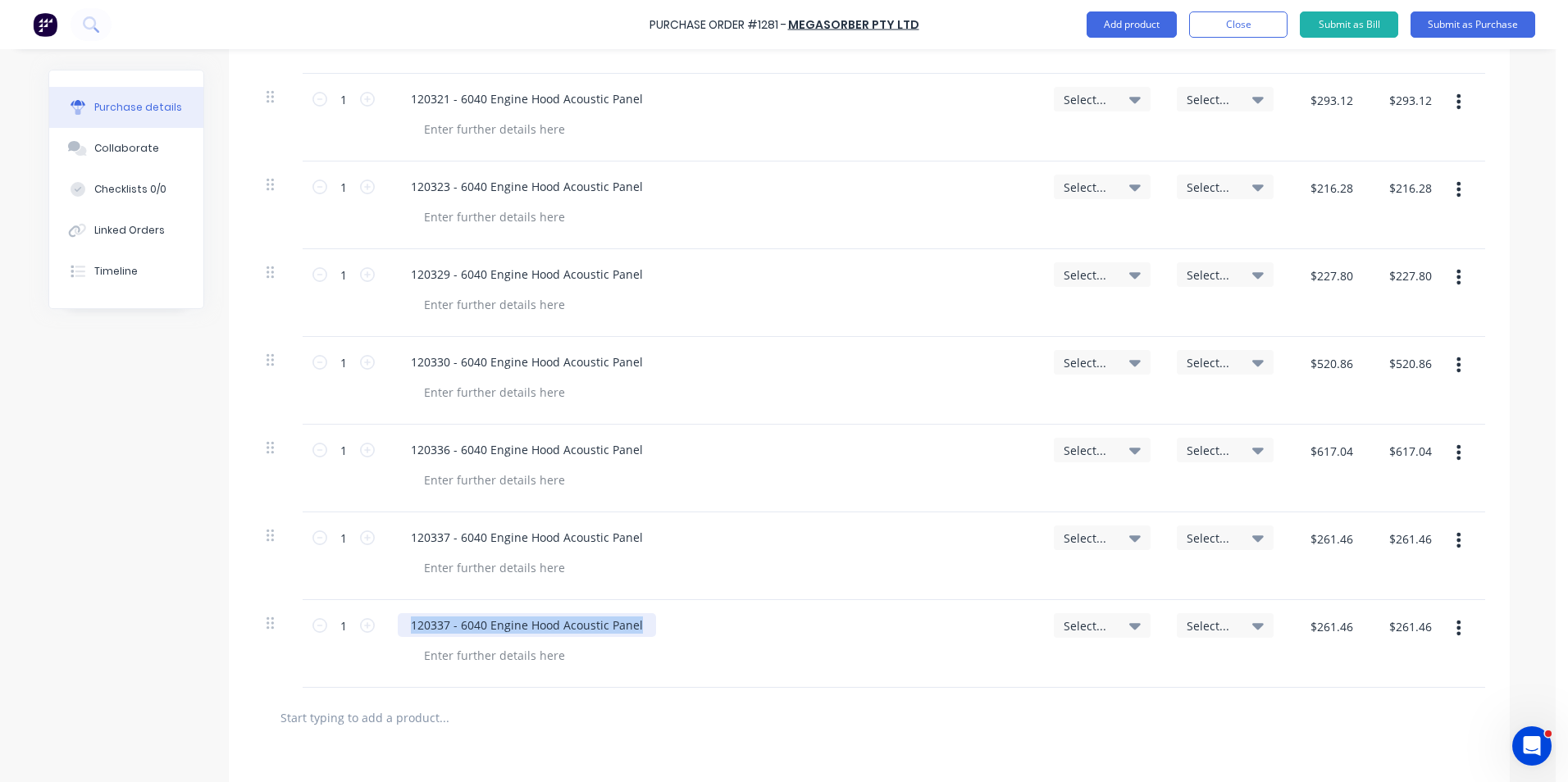
drag, startPoint x: 631, startPoint y: 622, endPoint x: 378, endPoint y: 622, distance: 253.0
click at [385, 622] on div "120337 - 6040 Engine Hood Acoustic Panel" at bounding box center [712, 644] width 656 height 88
click at [1329, 632] on input "$261.46" at bounding box center [1331, 626] width 62 height 26
type input "$382.00"
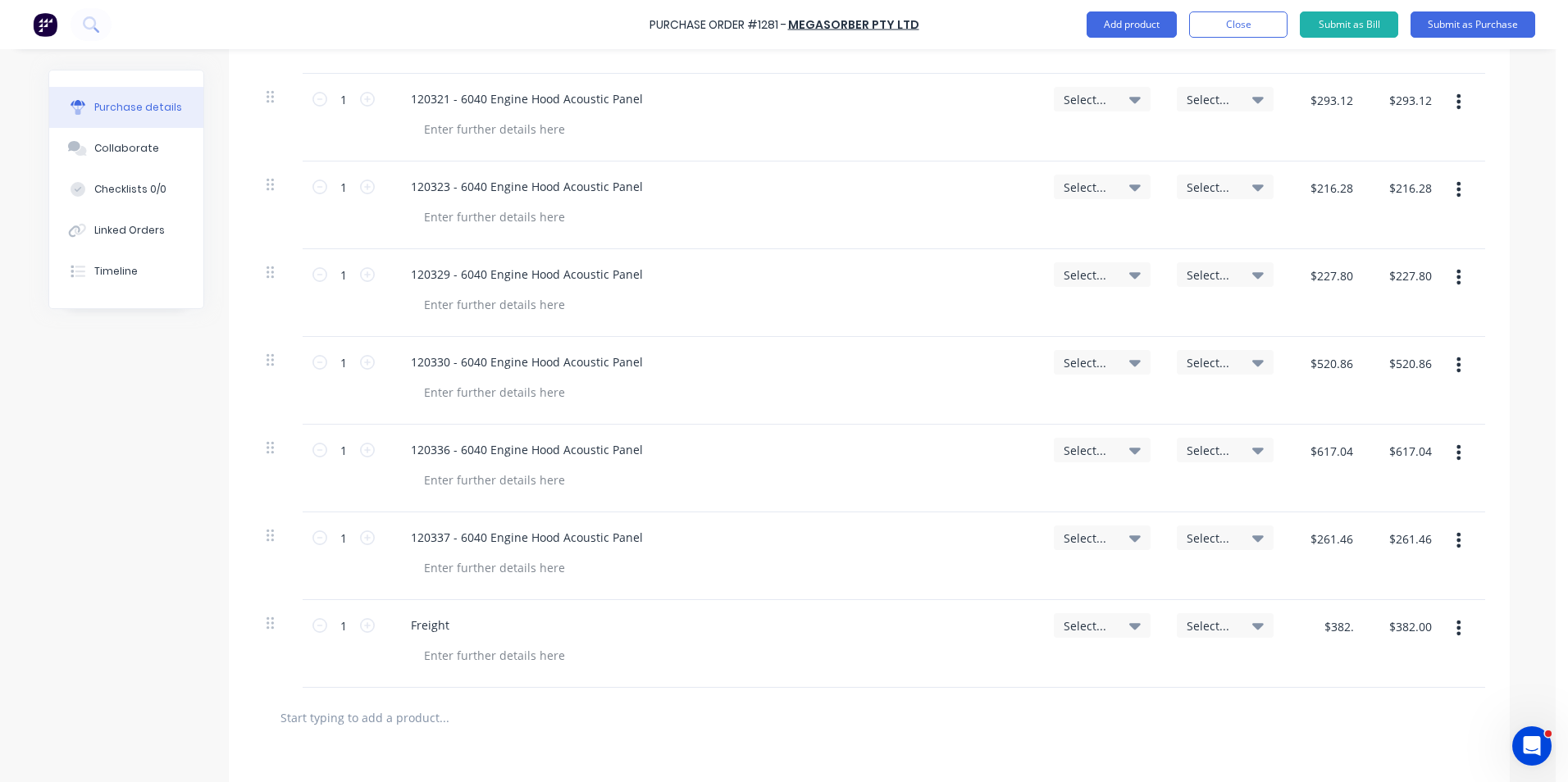
click at [1337, 660] on div "$382.00 382" at bounding box center [1326, 644] width 78 height 88
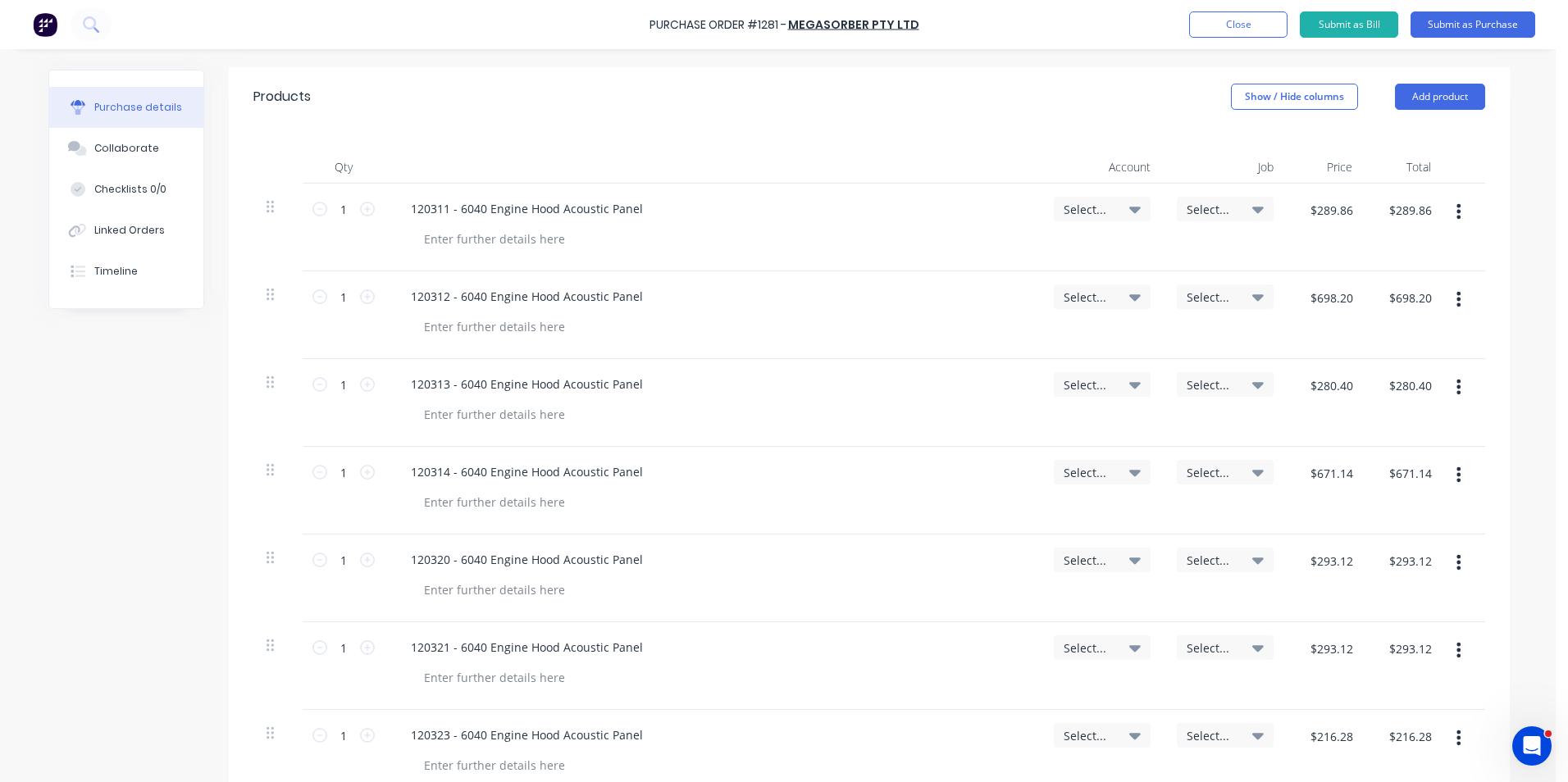
scroll to position [315, 0]
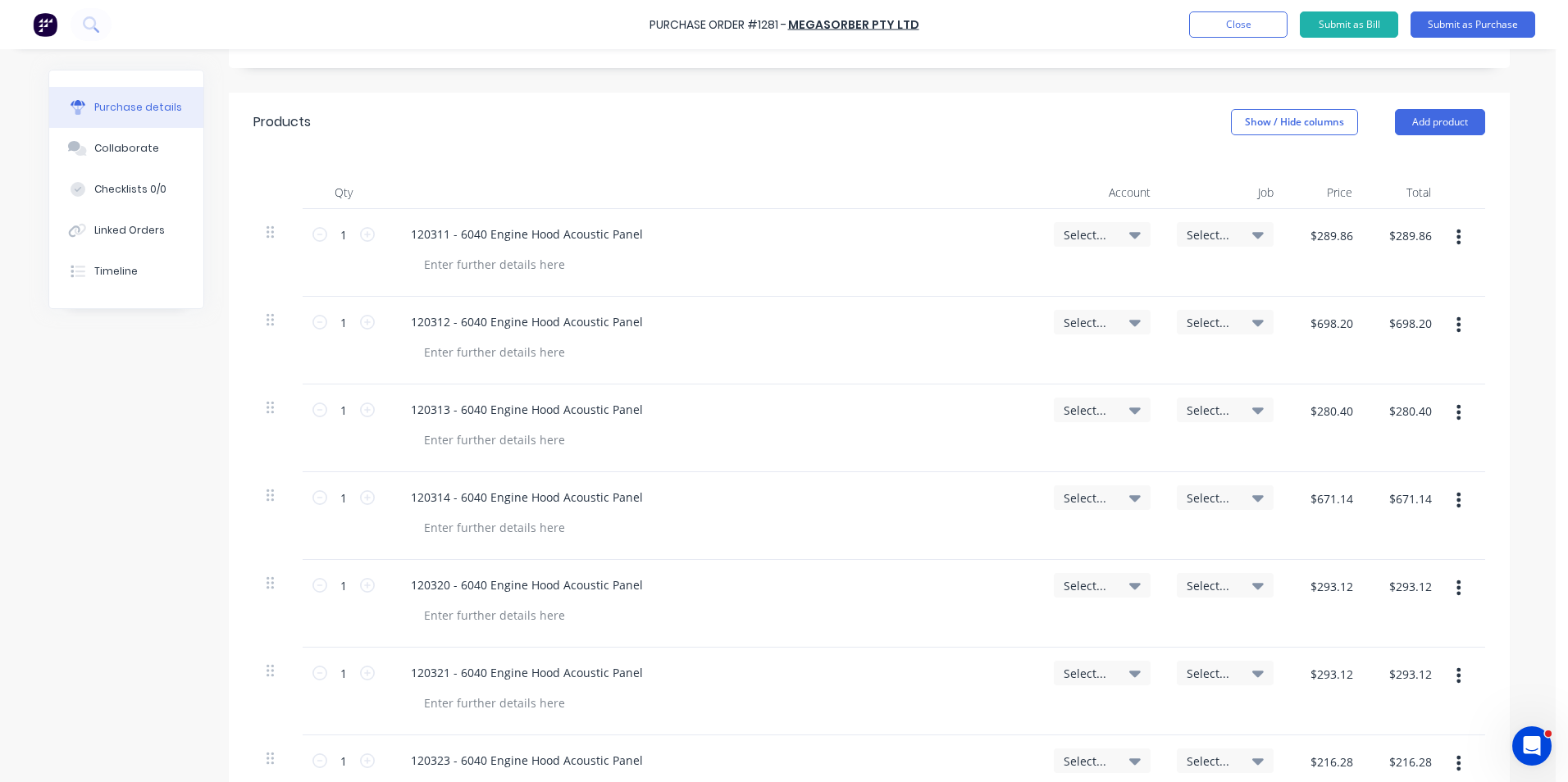
click at [1082, 233] on span "Select..." at bounding box center [1088, 235] width 49 height 17
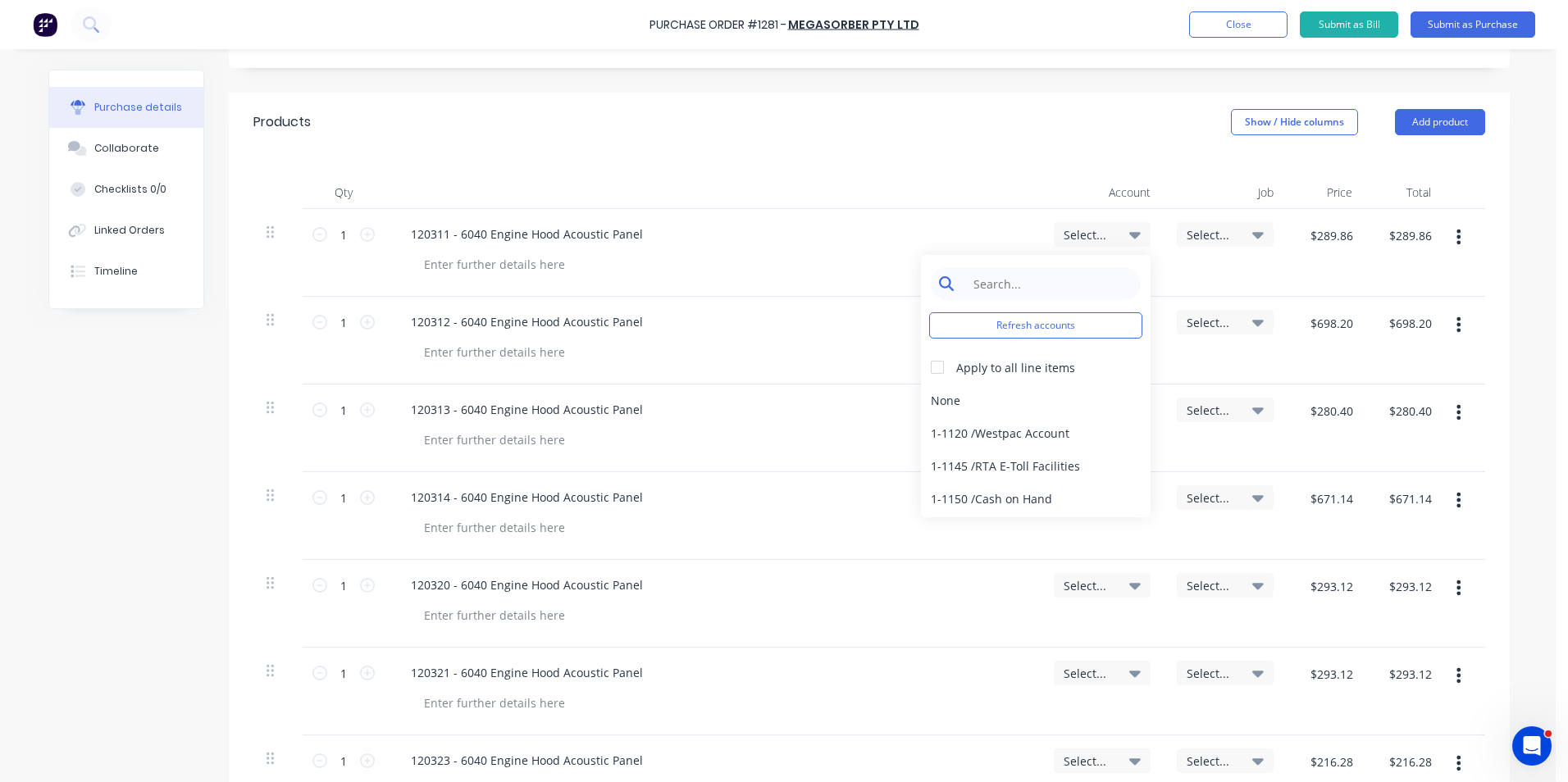
click at [1010, 284] on input at bounding box center [1048, 284] width 168 height 33
type input "4"
type input "1"
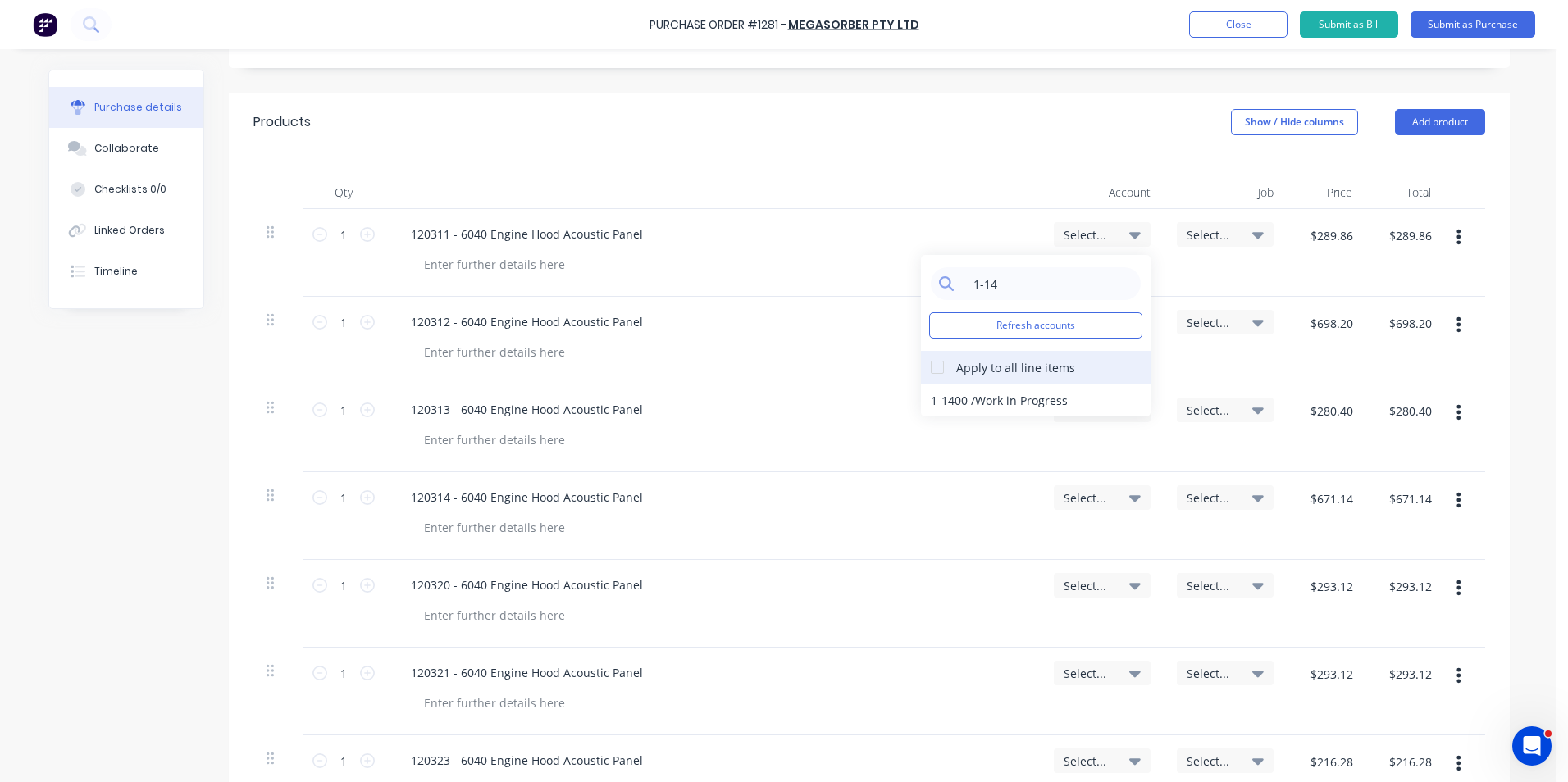
type input "1-14"
click at [932, 367] on div at bounding box center [938, 367] width 33 height 33
click at [943, 397] on div "1-1400 / Work in Progress" at bounding box center [1036, 400] width 229 height 33
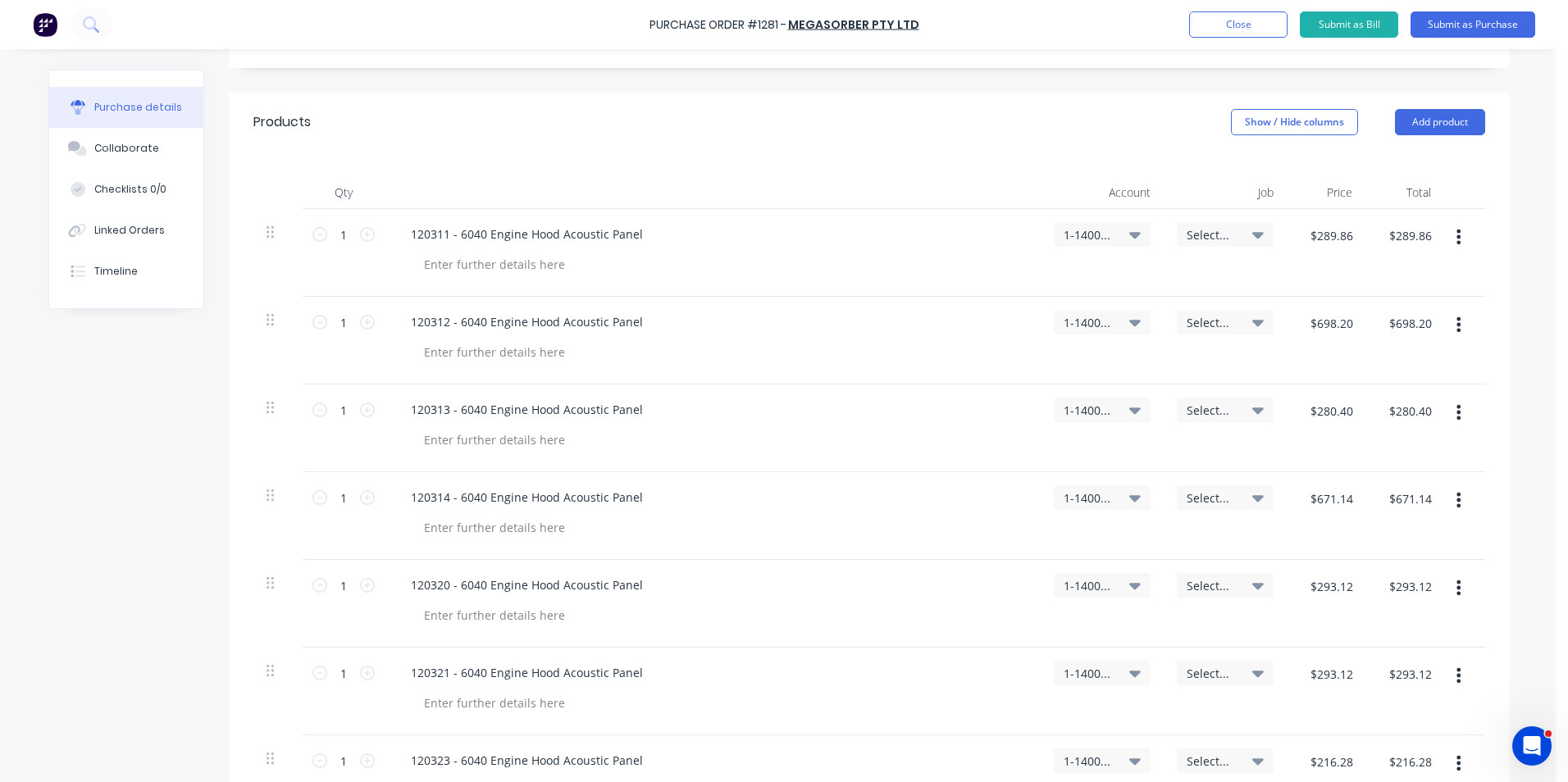
click at [1192, 228] on span "Select..." at bounding box center [1211, 235] width 49 height 17
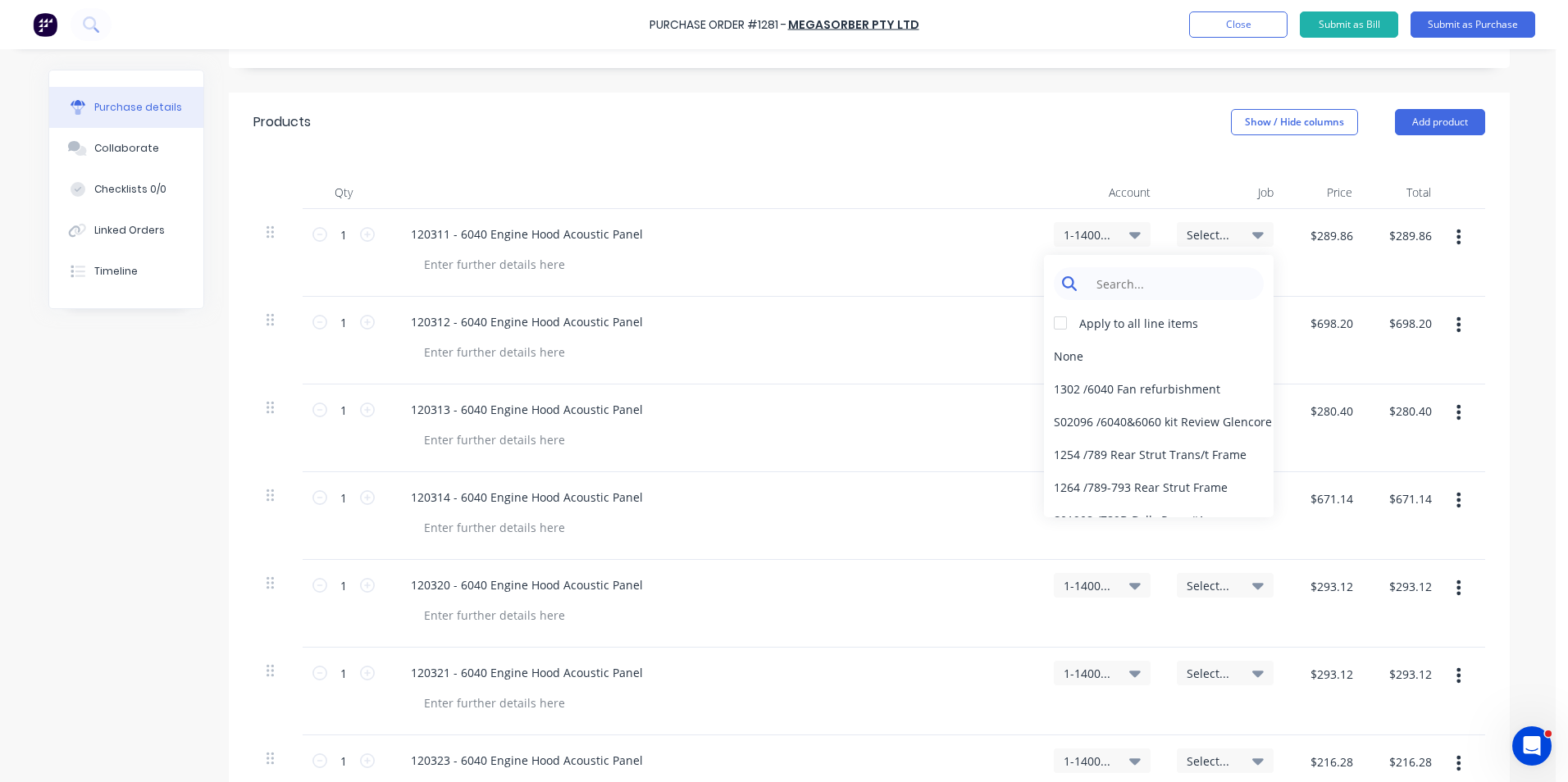
click at [1120, 281] on input at bounding box center [1171, 284] width 168 height 33
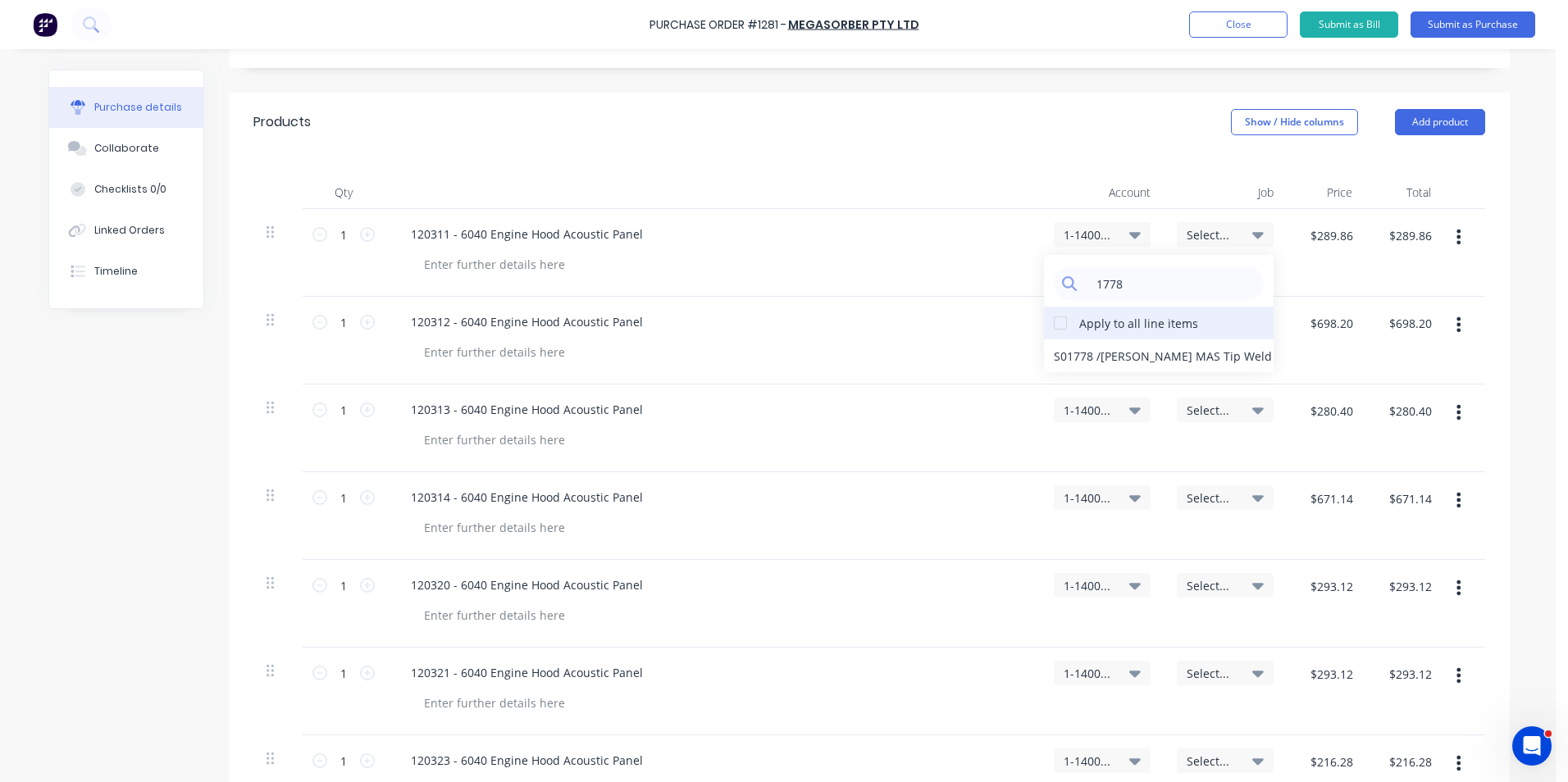
type input "1778"
click at [1056, 326] on div at bounding box center [1060, 323] width 33 height 33
click at [1056, 325] on div at bounding box center [1060, 323] width 33 height 33
click at [1000, 251] on div "120311 - 6040 Engine Hood Acoustic Panel" at bounding box center [712, 253] width 656 height 88
drag, startPoint x: 1126, startPoint y: 281, endPoint x: 1059, endPoint y: 282, distance: 67.0
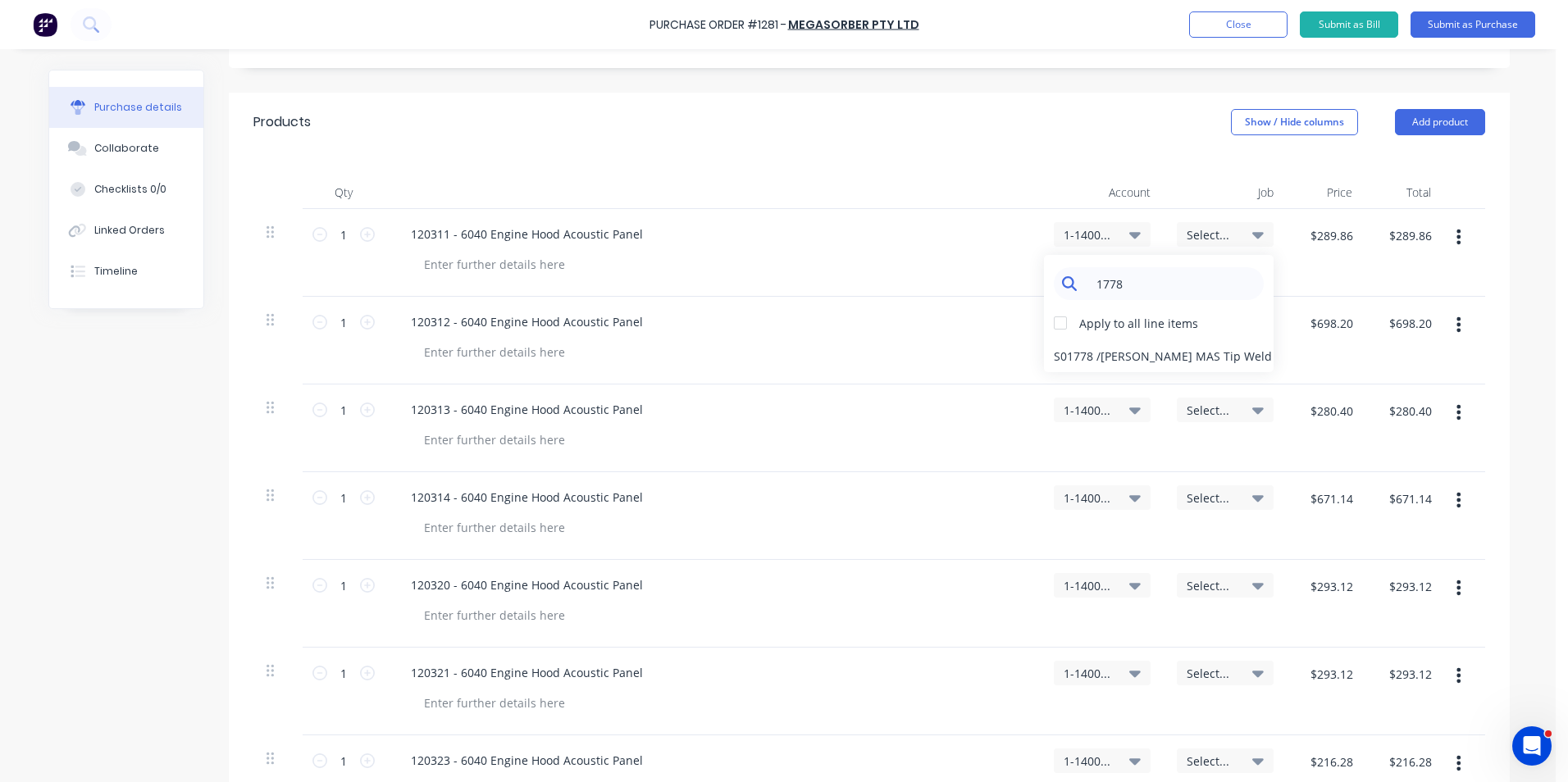
click at [1059, 282] on div "1778" at bounding box center [1158, 284] width 210 height 33
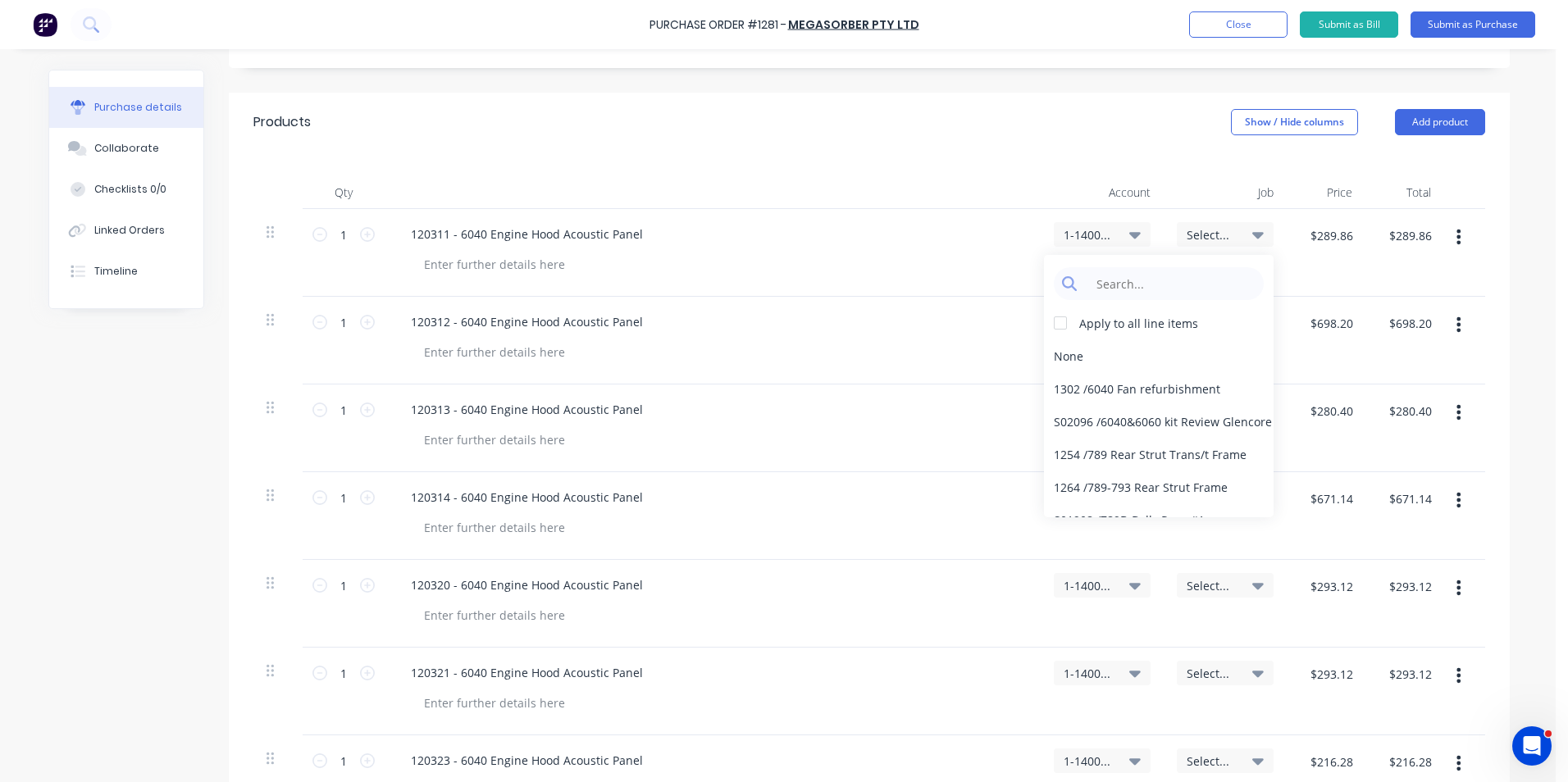
click at [1207, 227] on span "Select..." at bounding box center [1211, 235] width 49 height 17
click at [1252, 235] on icon at bounding box center [1258, 235] width 11 height 7
click at [1253, 235] on icon at bounding box center [1258, 235] width 11 height 7
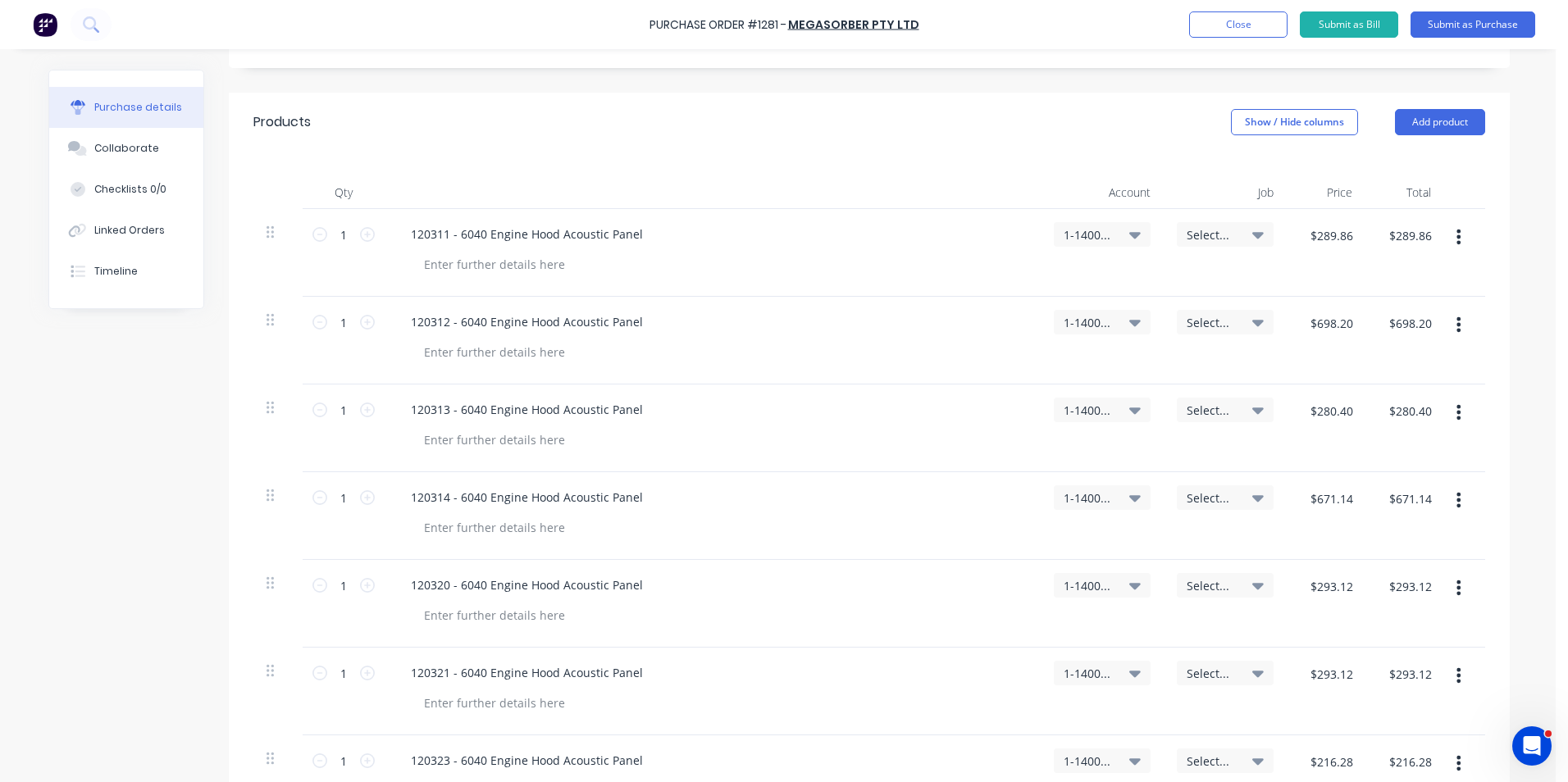
click at [909, 272] on div at bounding box center [718, 265] width 617 height 24
click at [1215, 229] on span "Select..." at bounding box center [1211, 235] width 49 height 17
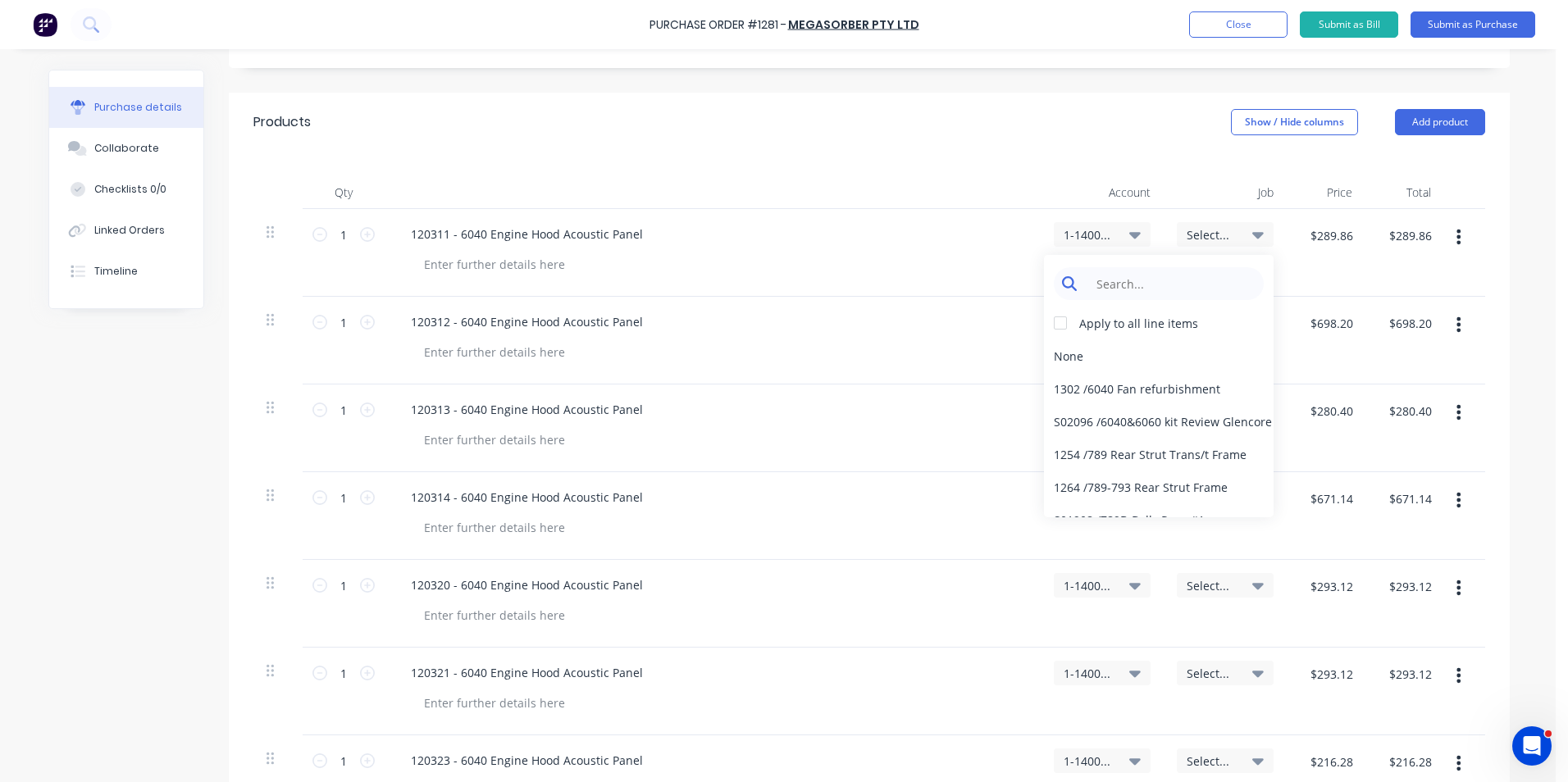
click at [1123, 280] on input at bounding box center [1171, 284] width 168 height 33
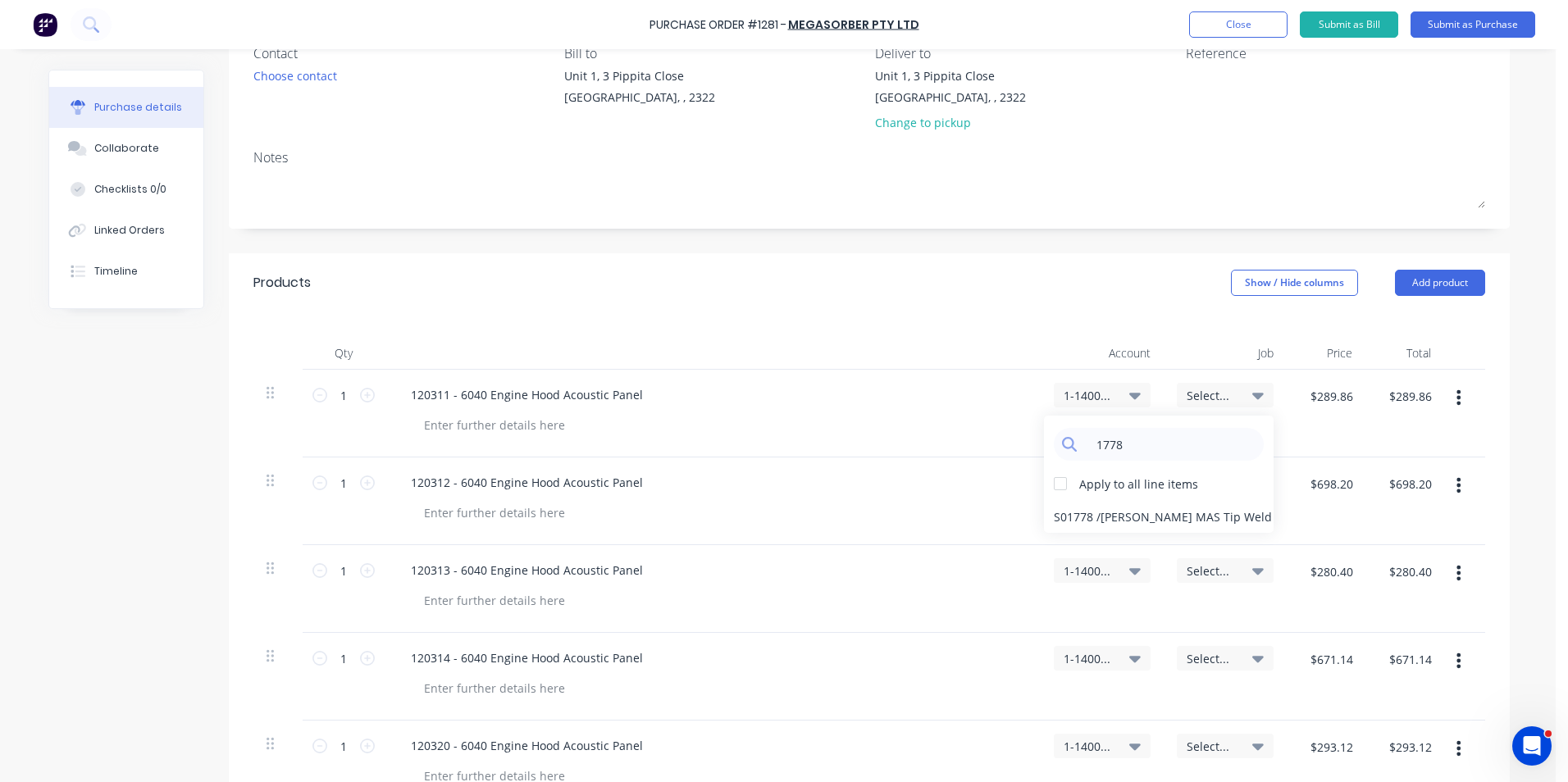
scroll to position [151, 0]
type input "1778"
click at [1252, 397] on icon at bounding box center [1258, 399] width 11 height 7
click at [1252, 400] on icon at bounding box center [1258, 399] width 11 height 7
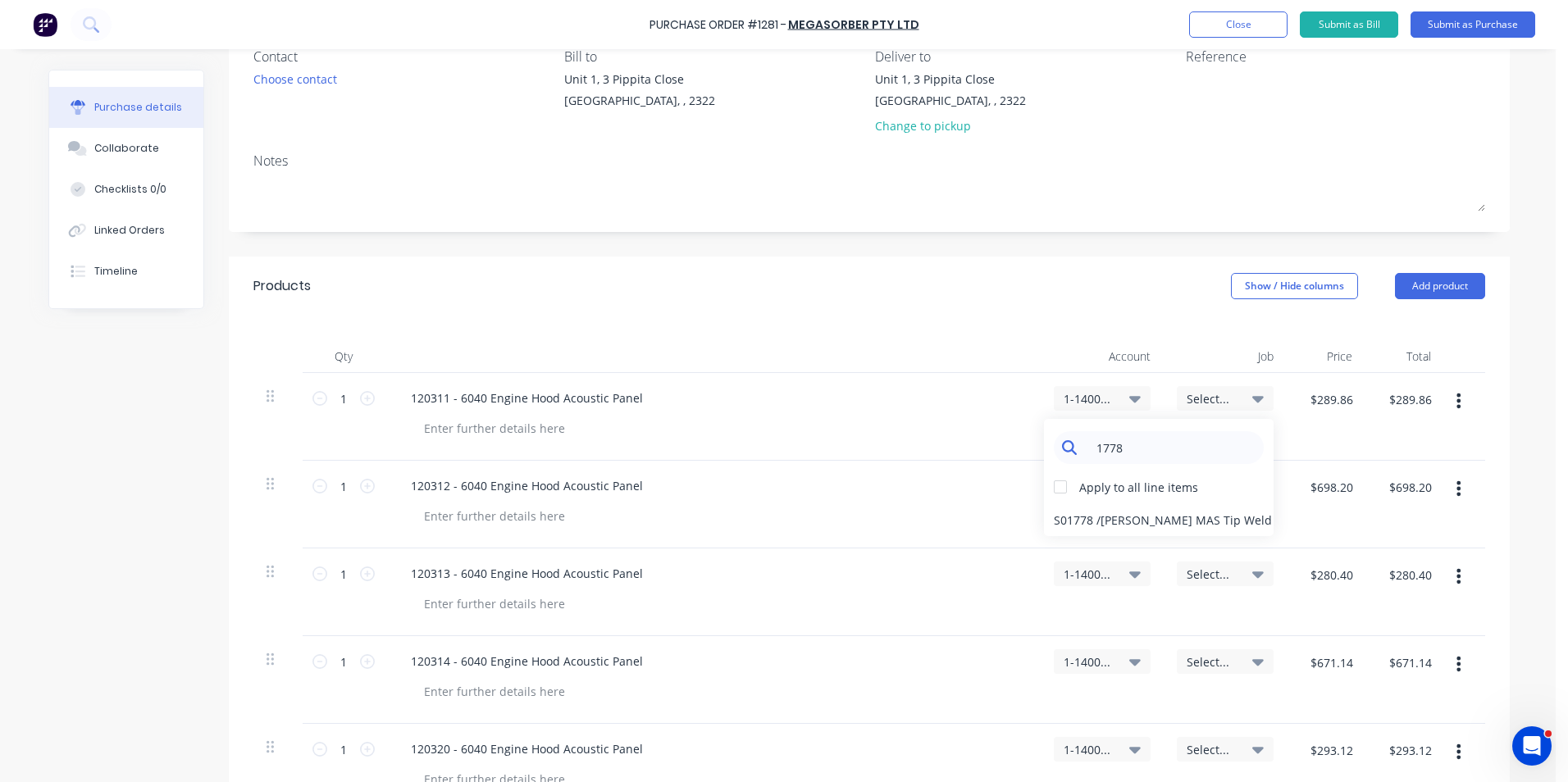
drag, startPoint x: 1162, startPoint y: 428, endPoint x: 1111, endPoint y: 445, distance: 53.8
click at [1046, 439] on div "1778 Apply to all line items S01778 / Thiess MAS Tip Weld / Clamp" at bounding box center [1158, 478] width 229 height 117
drag, startPoint x: 1126, startPoint y: 447, endPoint x: 1074, endPoint y: 454, distance: 52.5
click at [1074, 454] on div "1778" at bounding box center [1158, 447] width 210 height 33
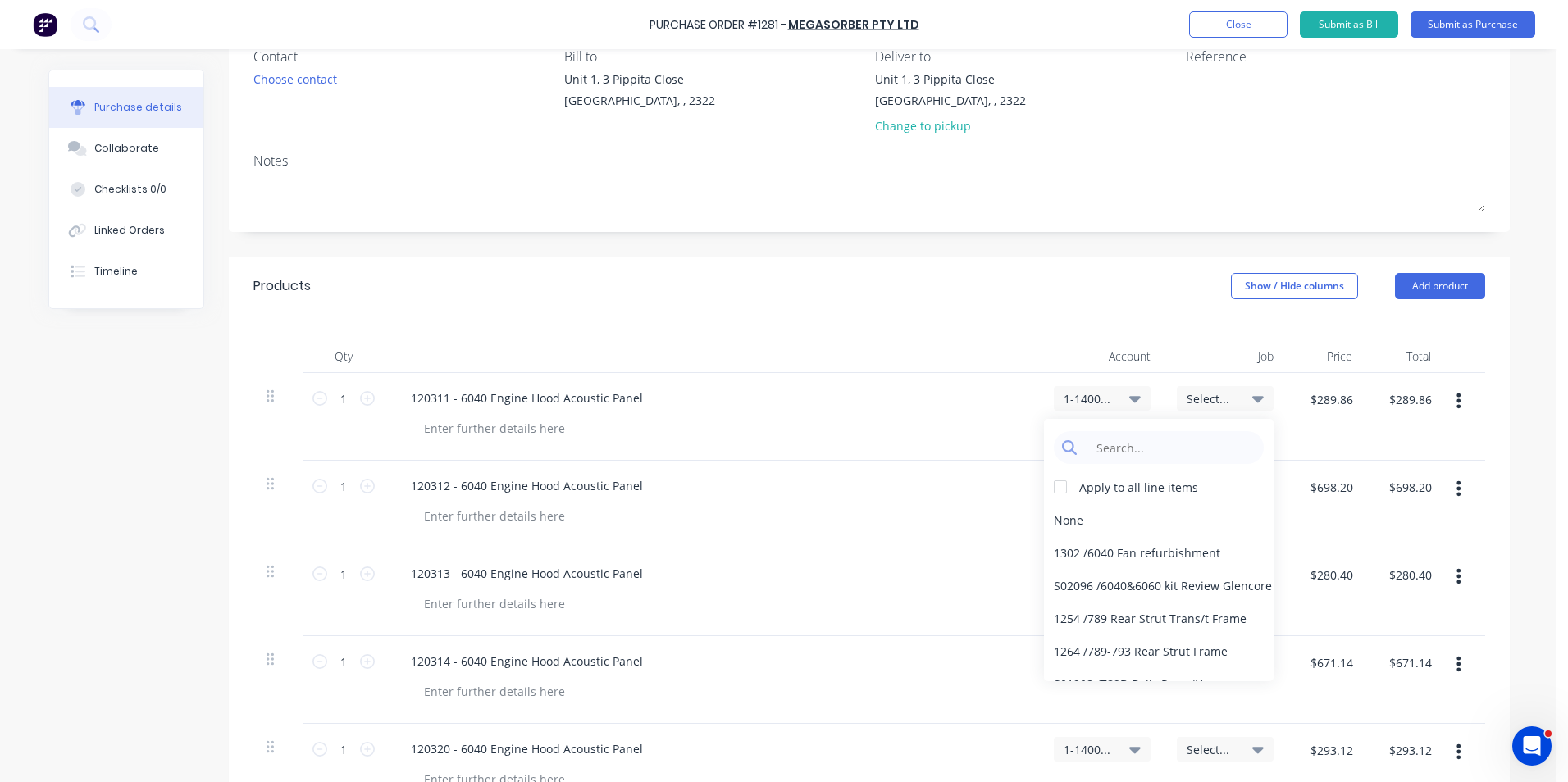
click at [1252, 397] on icon at bounding box center [1258, 399] width 11 height 7
click at [1253, 395] on icon at bounding box center [1258, 398] width 11 height 18
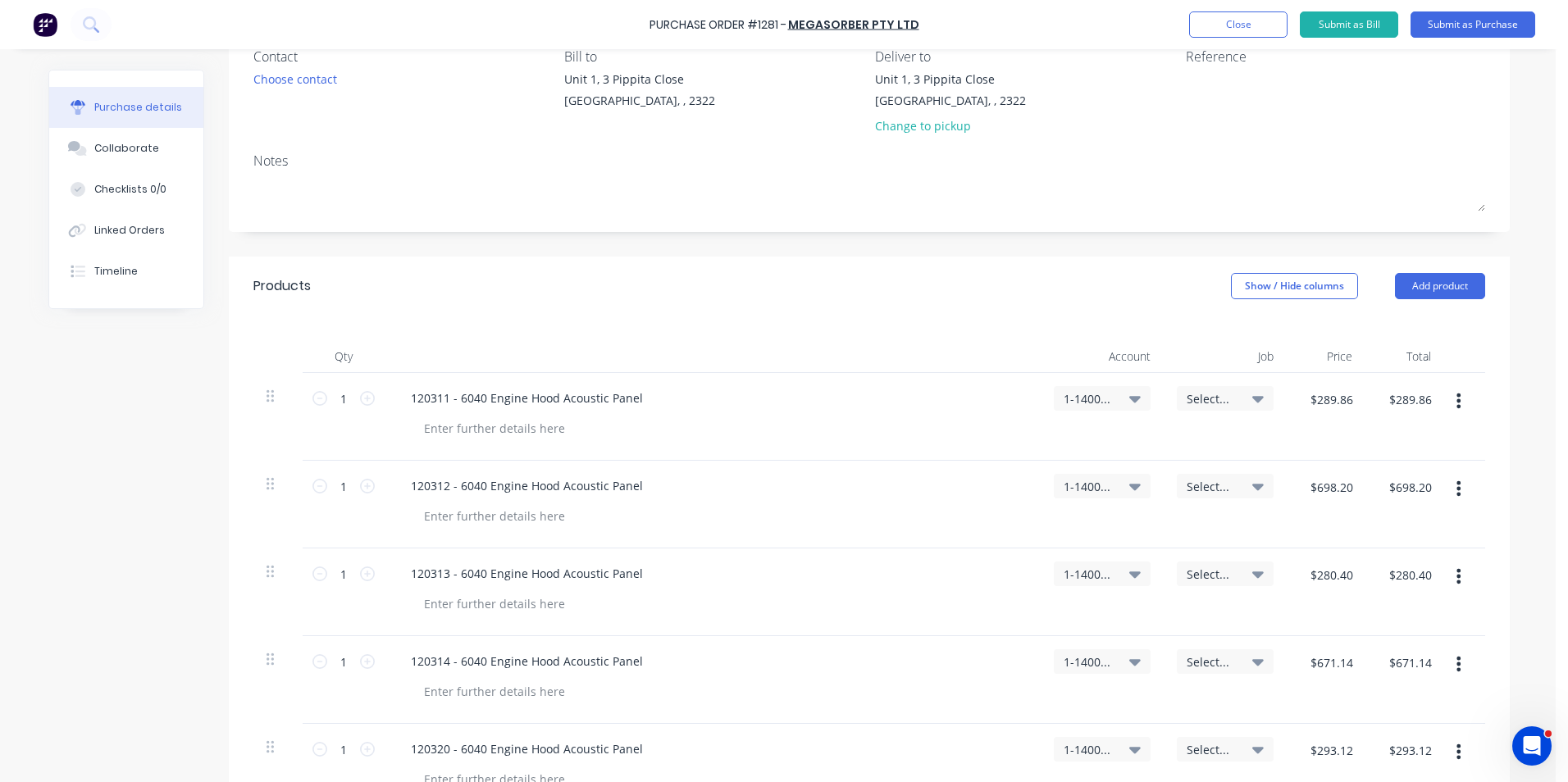
click at [1110, 301] on div "Products Show / Hide columns Add product" at bounding box center [869, 286] width 1281 height 59
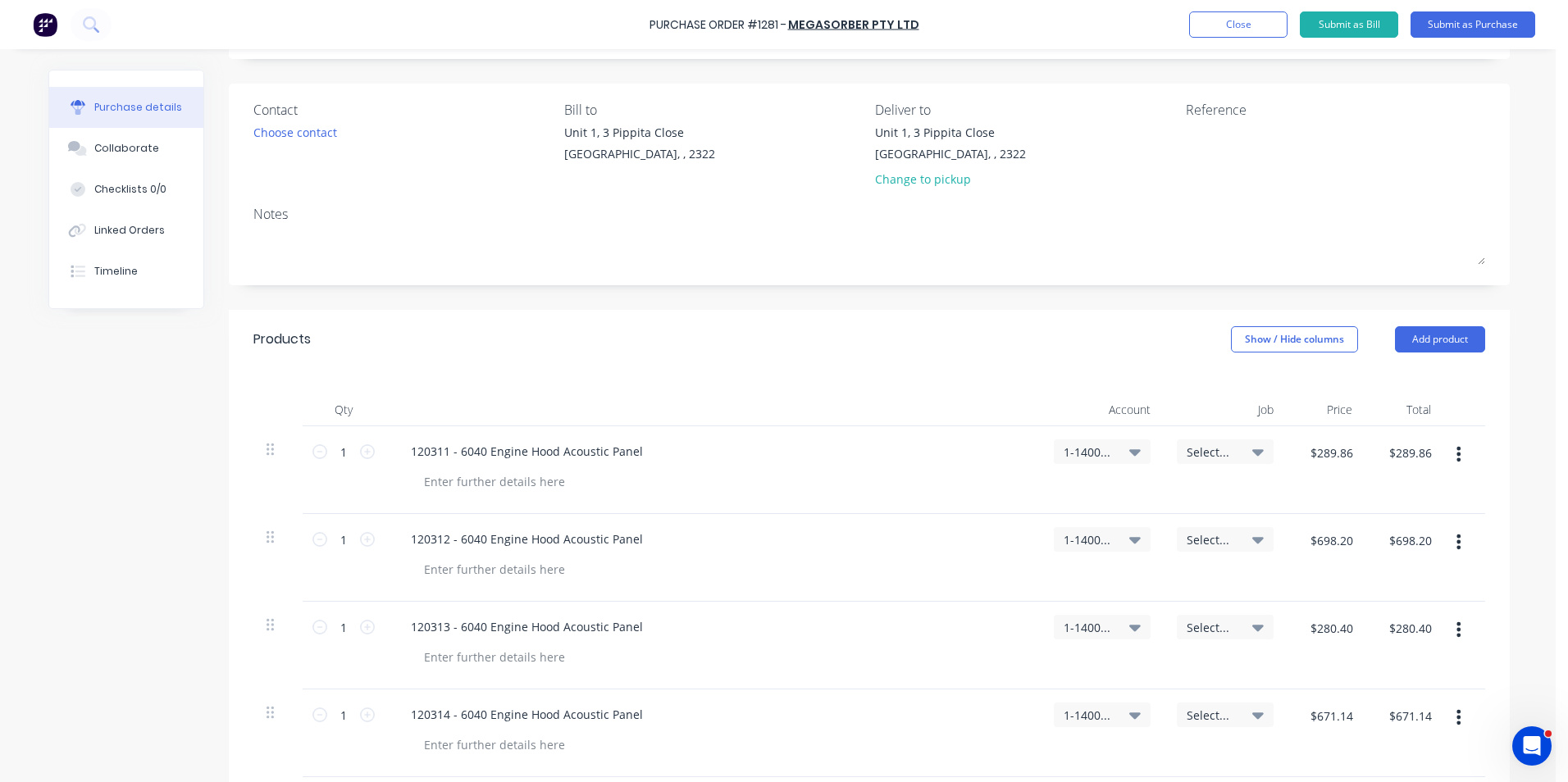
scroll to position [69, 0]
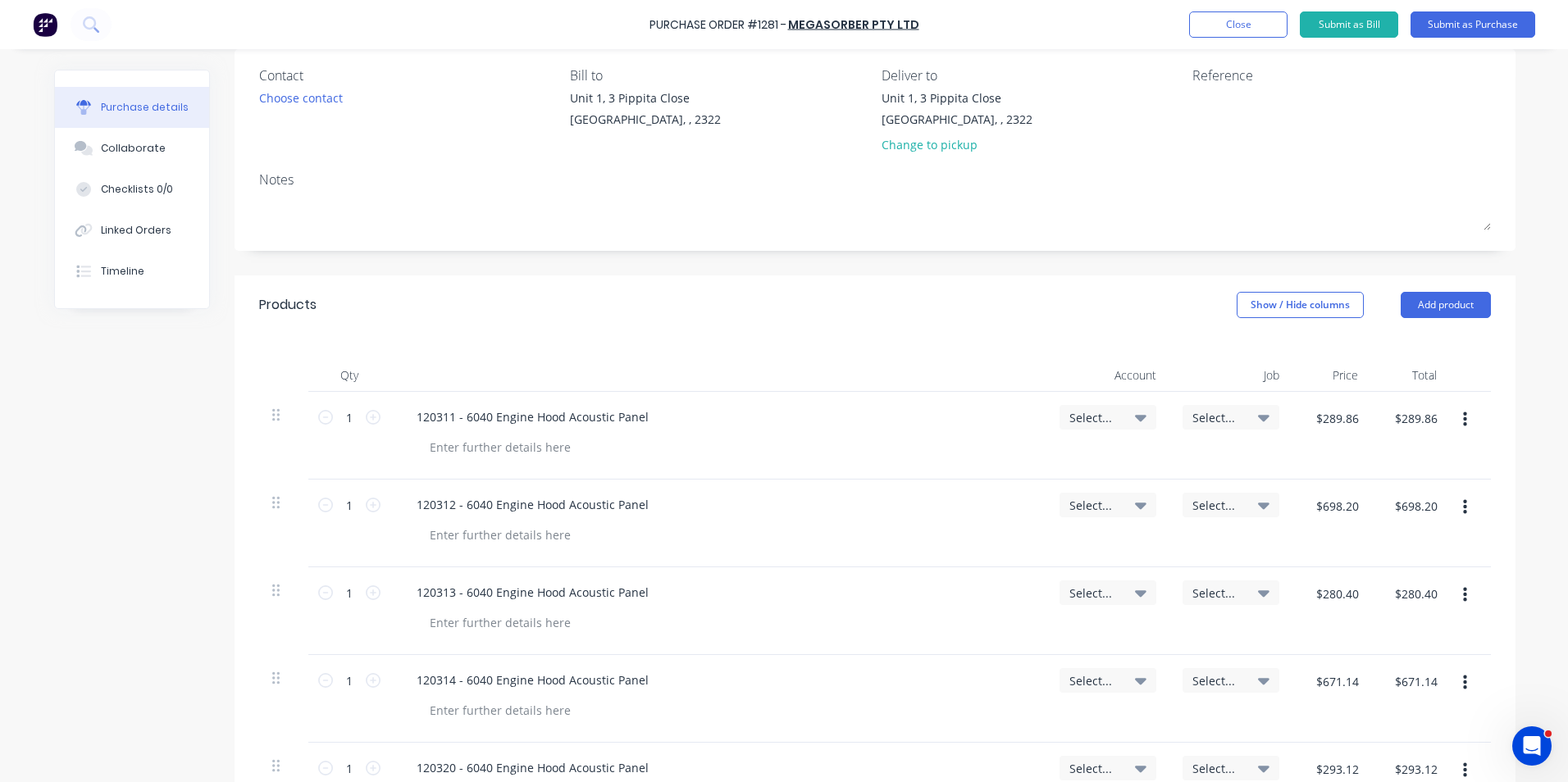
scroll to position [164, 0]
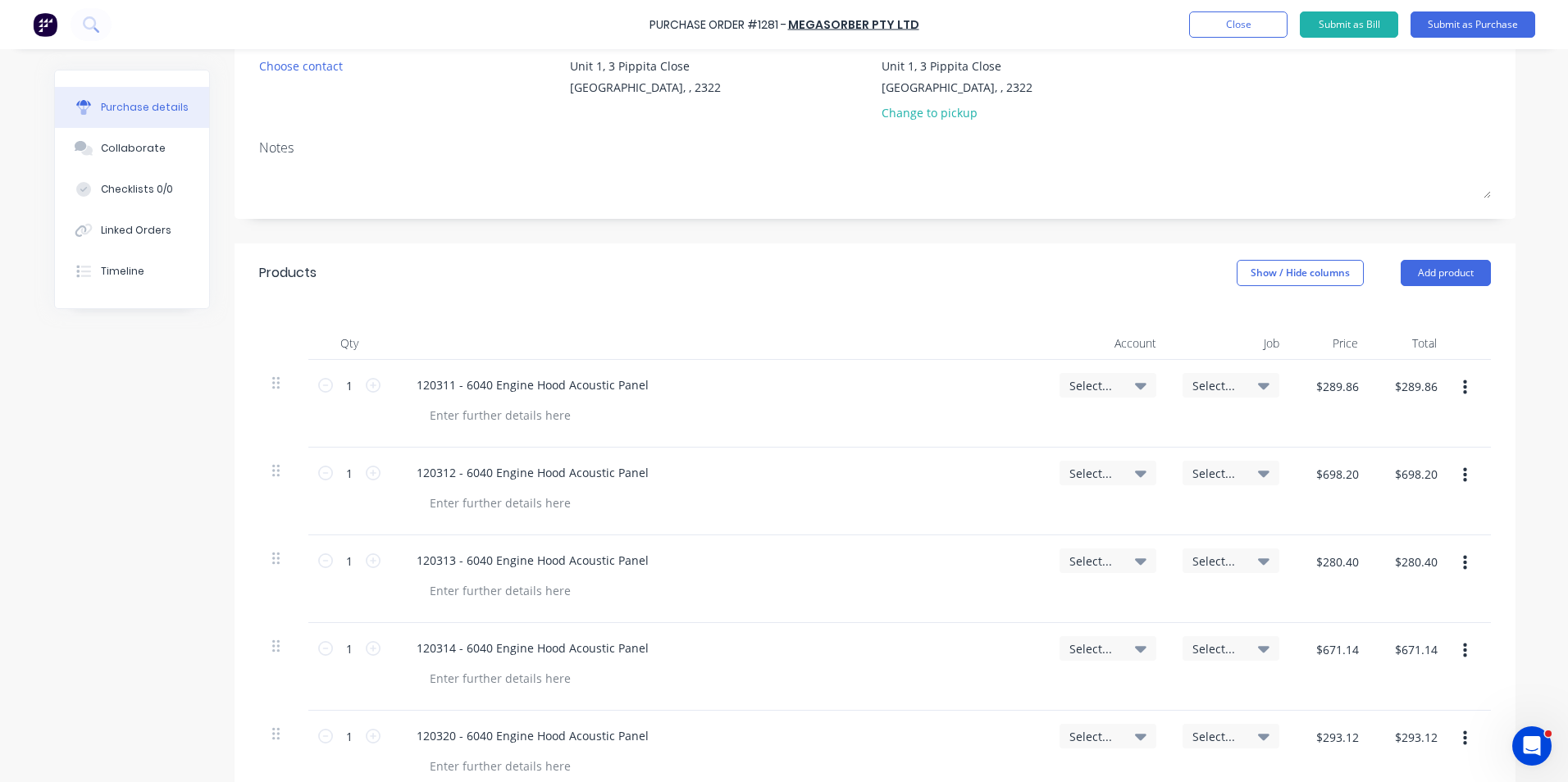
click at [1090, 381] on span "Select..." at bounding box center [1094, 385] width 49 height 17
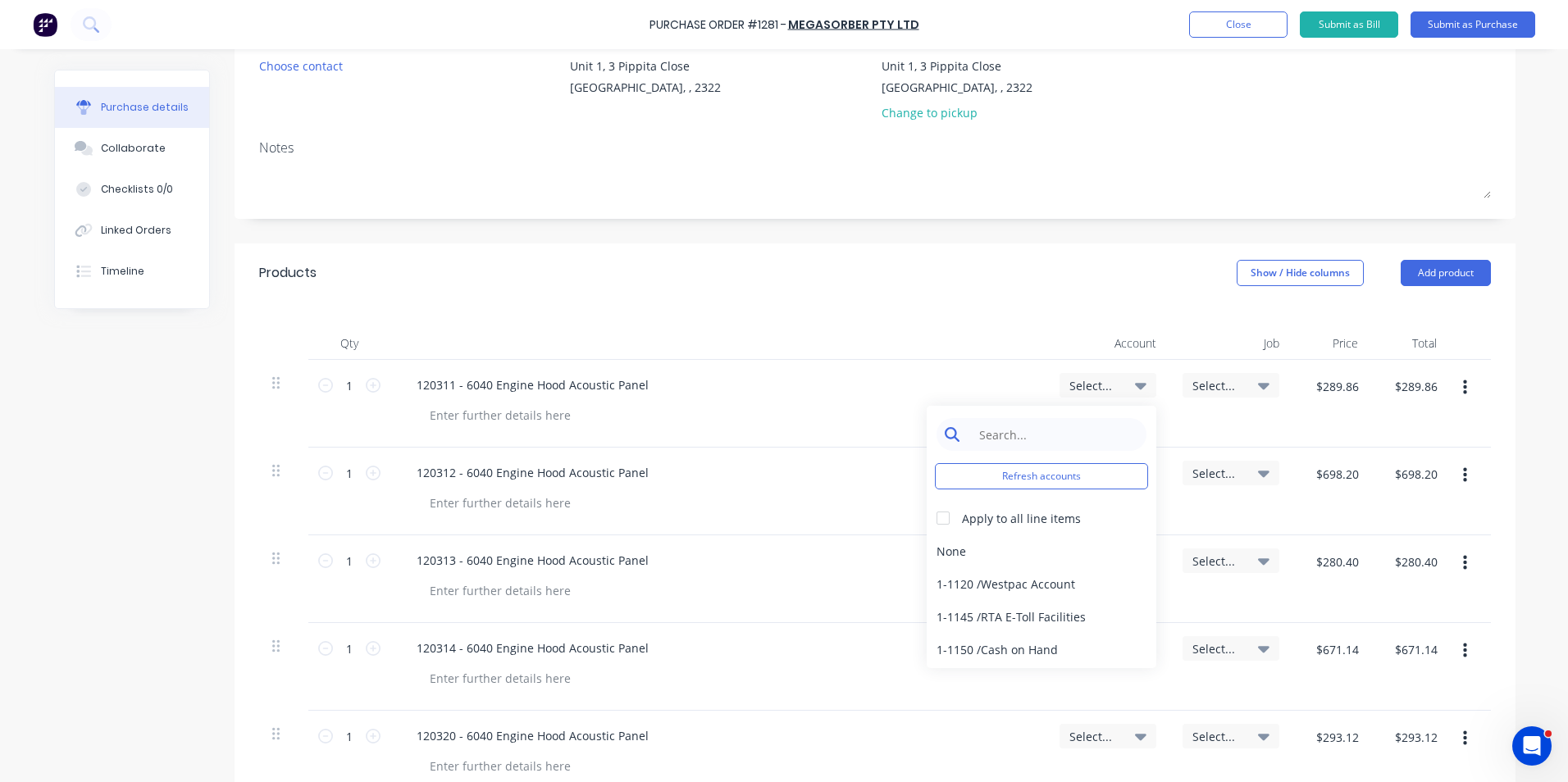
click at [1026, 432] on input at bounding box center [1054, 435] width 168 height 33
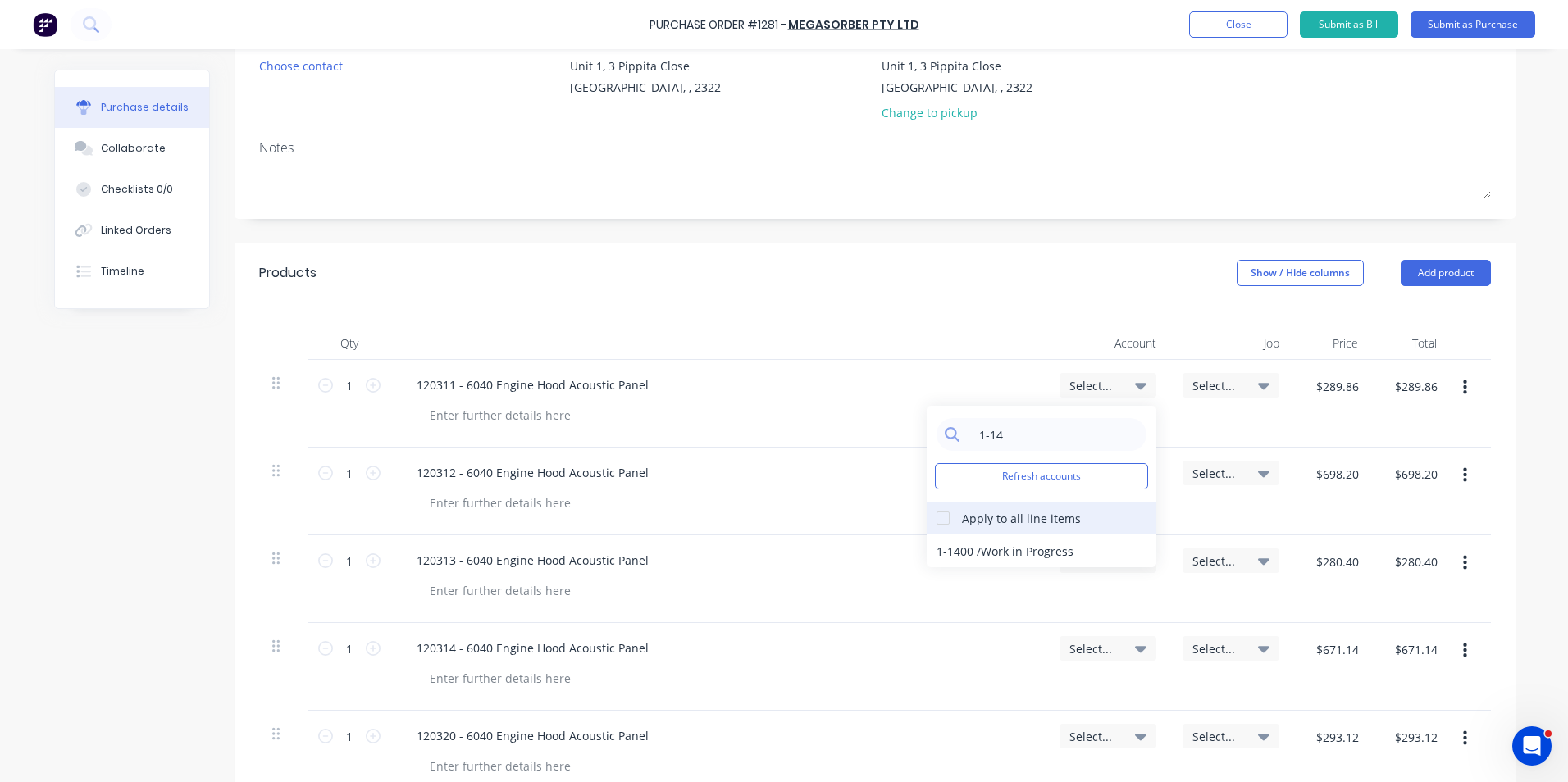
type input "1-14"
click at [951, 520] on div at bounding box center [944, 518] width 33 height 33
click at [951, 545] on div "1-1400 / Work in Progress" at bounding box center [1042, 551] width 229 height 33
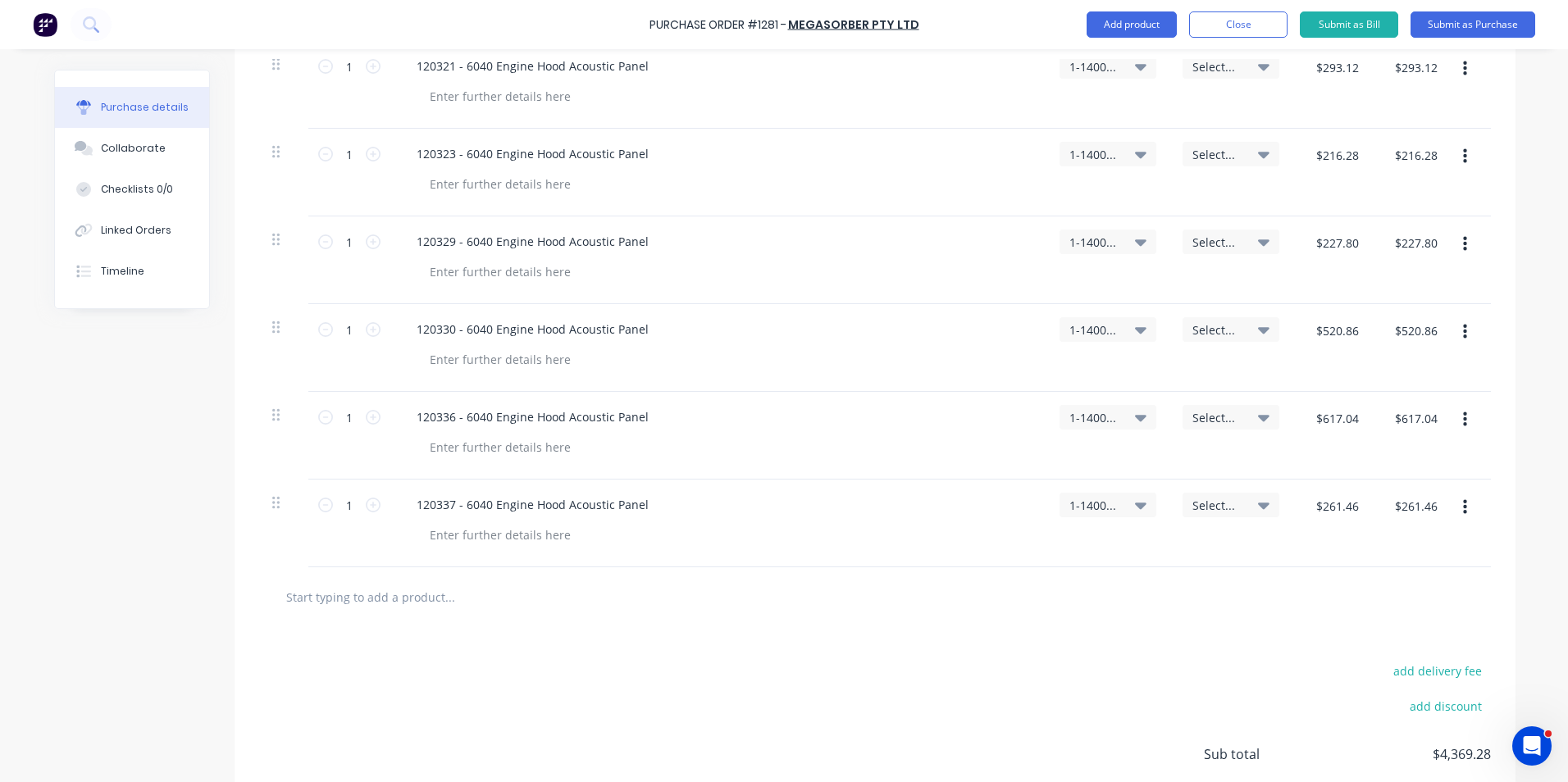
scroll to position [984, 0]
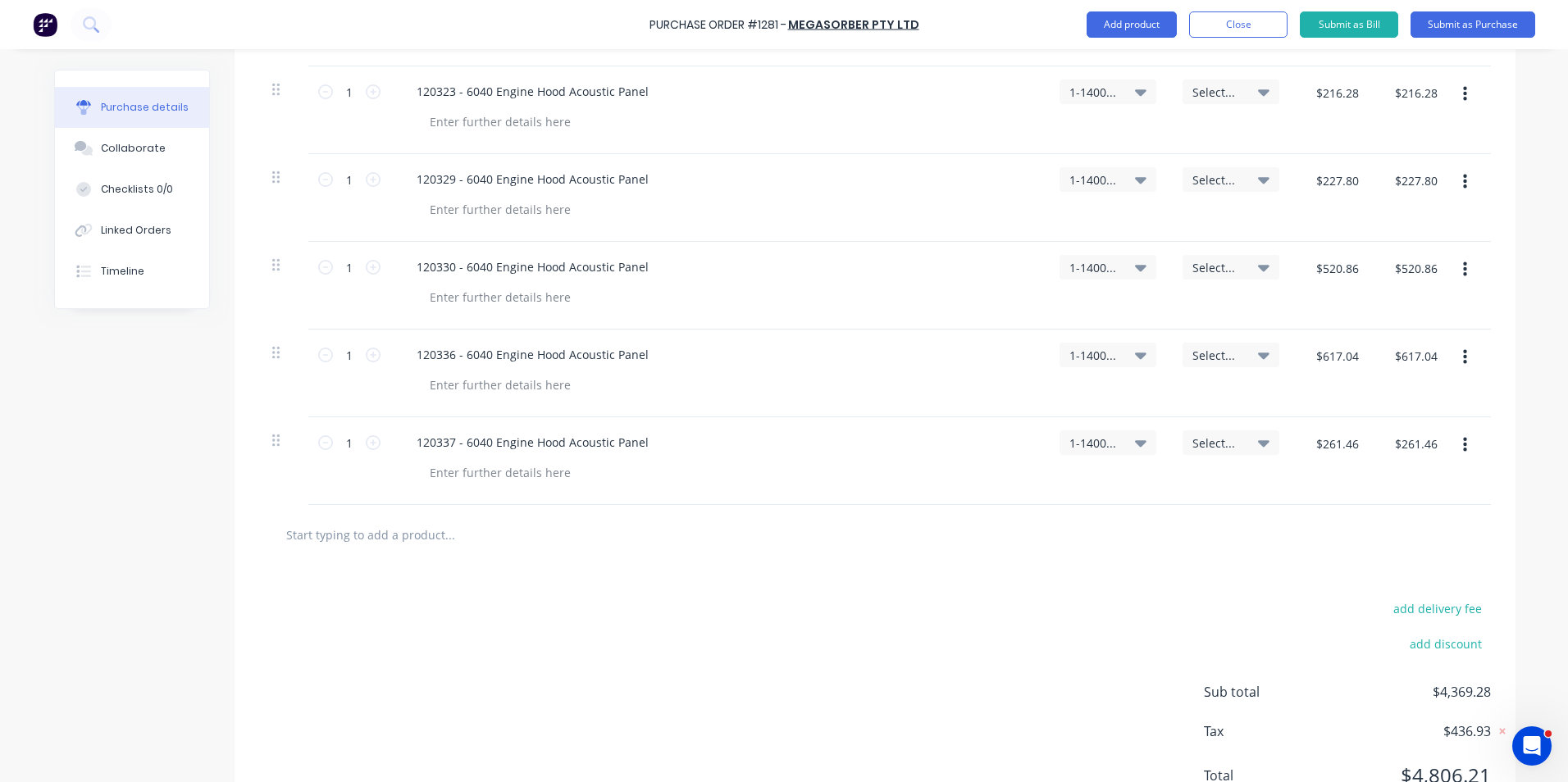
click at [1463, 441] on icon "button" at bounding box center [1465, 445] width 4 height 18
click at [1395, 522] on button "Duplicate" at bounding box center [1414, 522] width 140 height 33
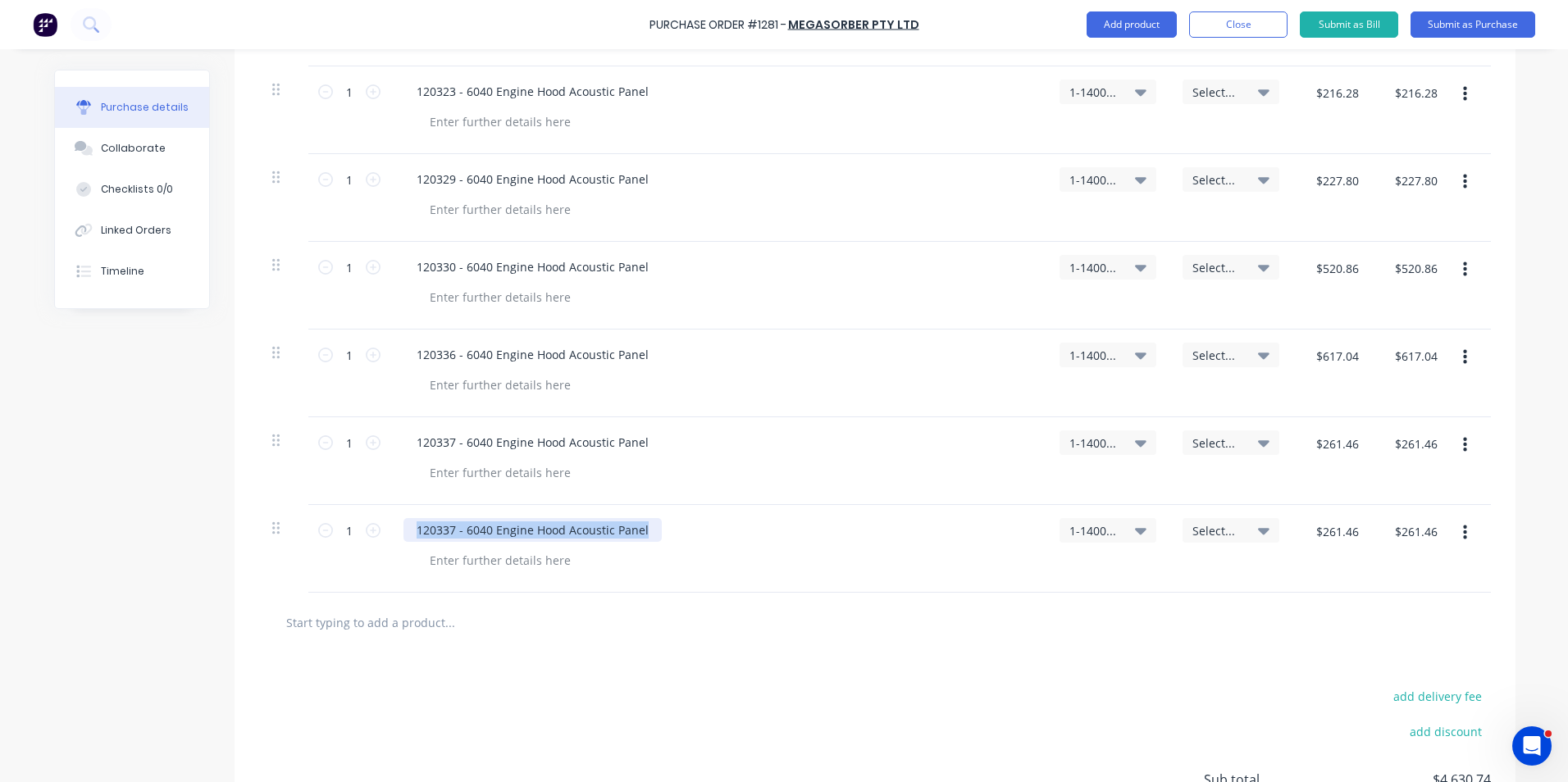
drag, startPoint x: 640, startPoint y: 528, endPoint x: 398, endPoint y: 527, distance: 242.0
click at [404, 524] on div "120337 - 6040 Engine Hood Acoustic Panel" at bounding box center [533, 530] width 259 height 24
click at [1341, 536] on input "$261.46" at bounding box center [1337, 531] width 62 height 26
type input "$382.00"
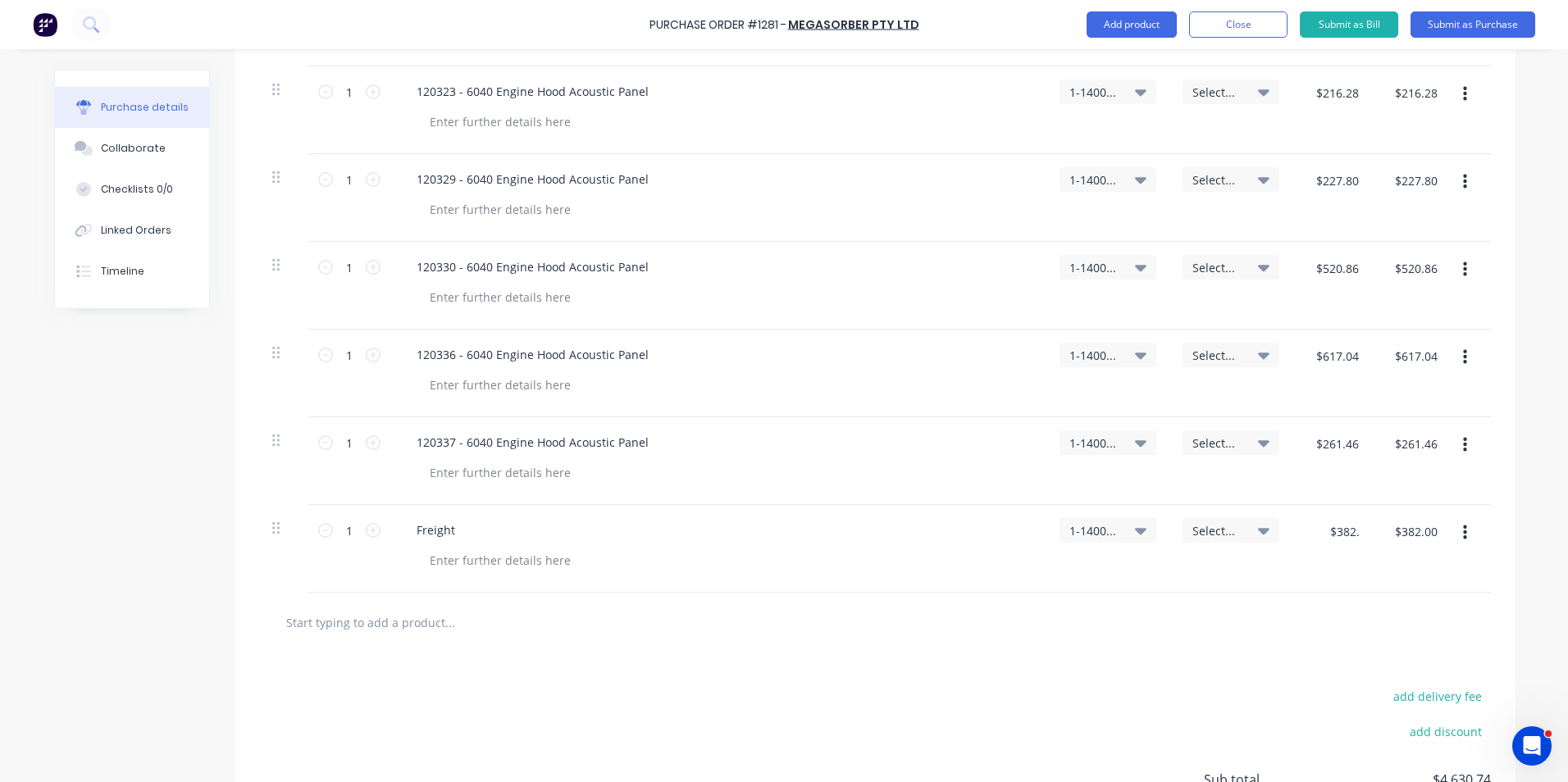
click at [1380, 595] on div at bounding box center [875, 622] width 1232 height 59
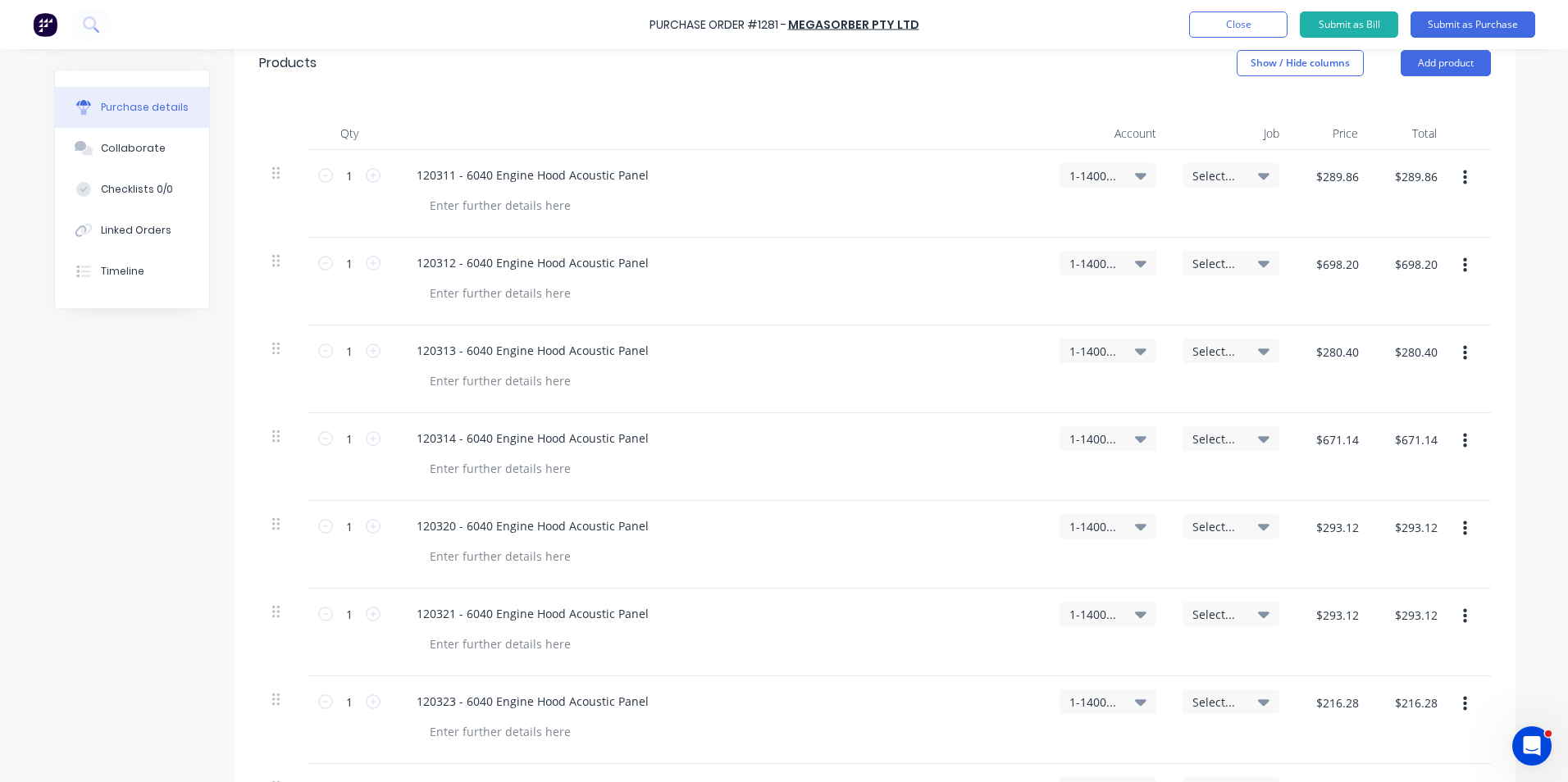
scroll to position [246, 0]
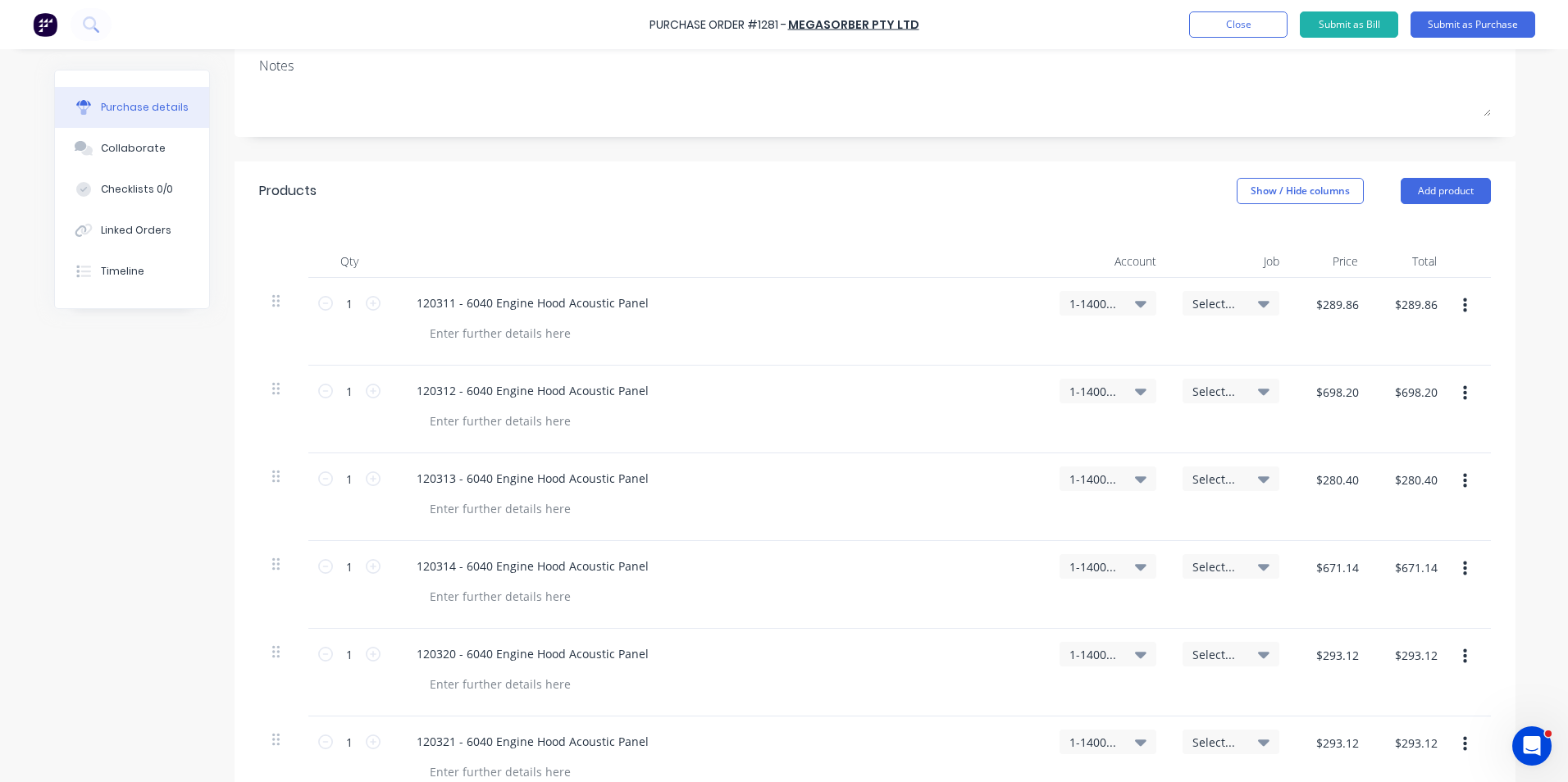
click at [1203, 297] on span "Select..." at bounding box center [1217, 303] width 49 height 17
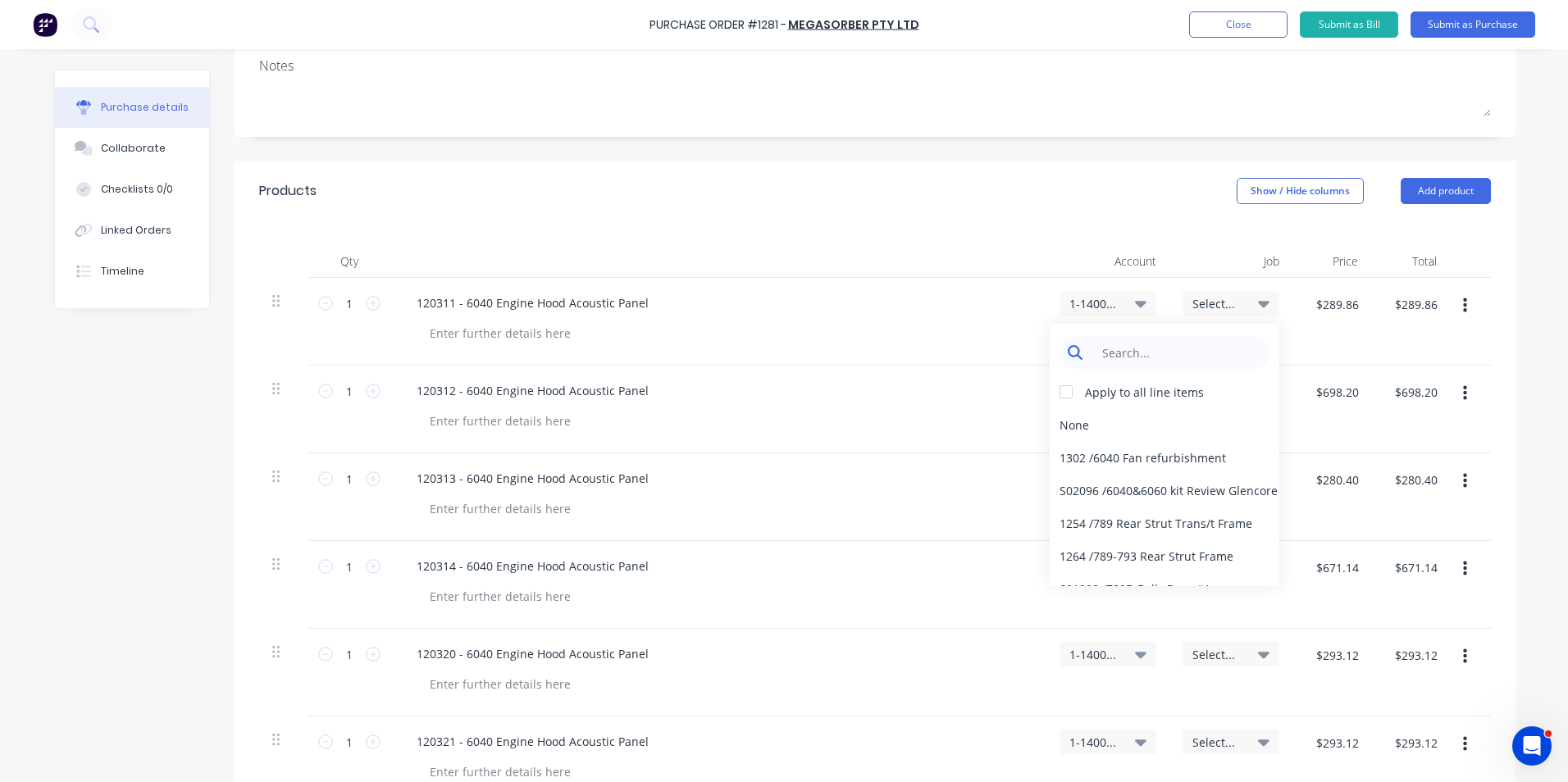
click at [1132, 348] on input at bounding box center [1177, 353] width 168 height 33
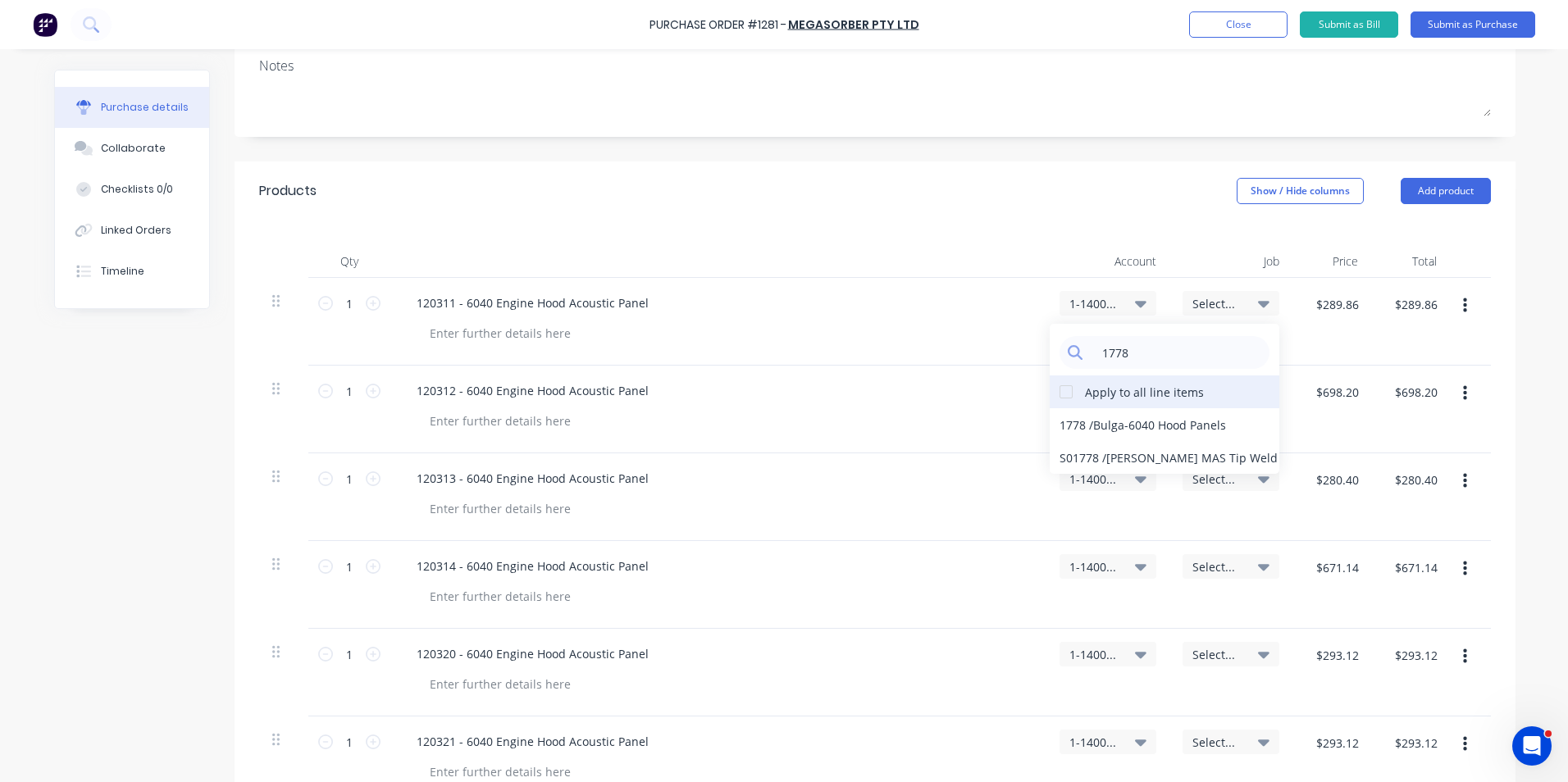
type input "1778"
click at [1063, 387] on div at bounding box center [1066, 392] width 33 height 33
click at [1069, 423] on div "1778 / Bulga-6040 Hood Panels" at bounding box center [1164, 425] width 229 height 33
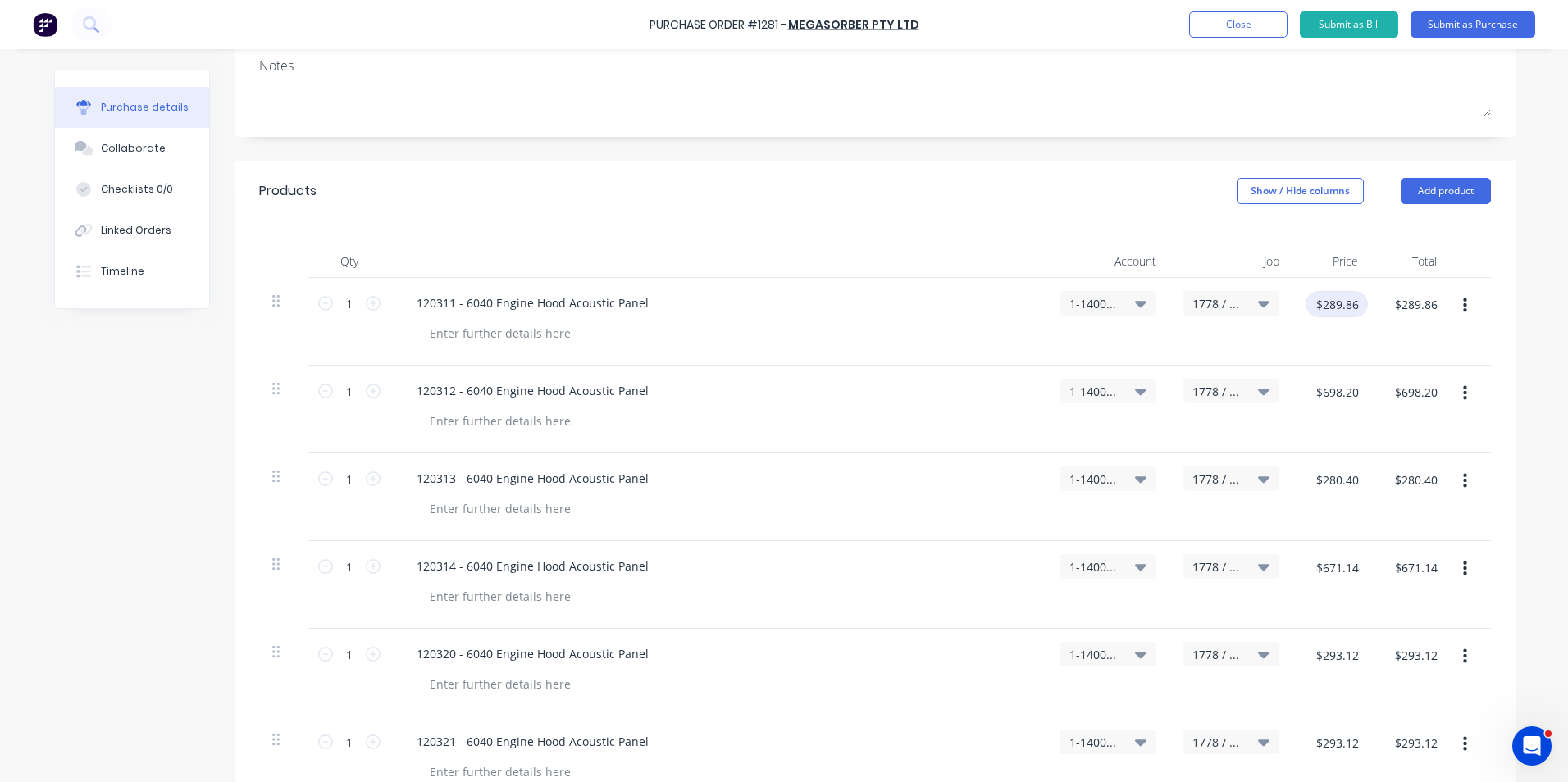
click at [1335, 308] on input "$289.86" at bounding box center [1337, 304] width 62 height 26
type input "$109.93"
click at [1363, 333] on div "$109.93 109.93" at bounding box center [1332, 322] width 78 height 88
click at [1330, 390] on input "$698.20" at bounding box center [1337, 391] width 62 height 26
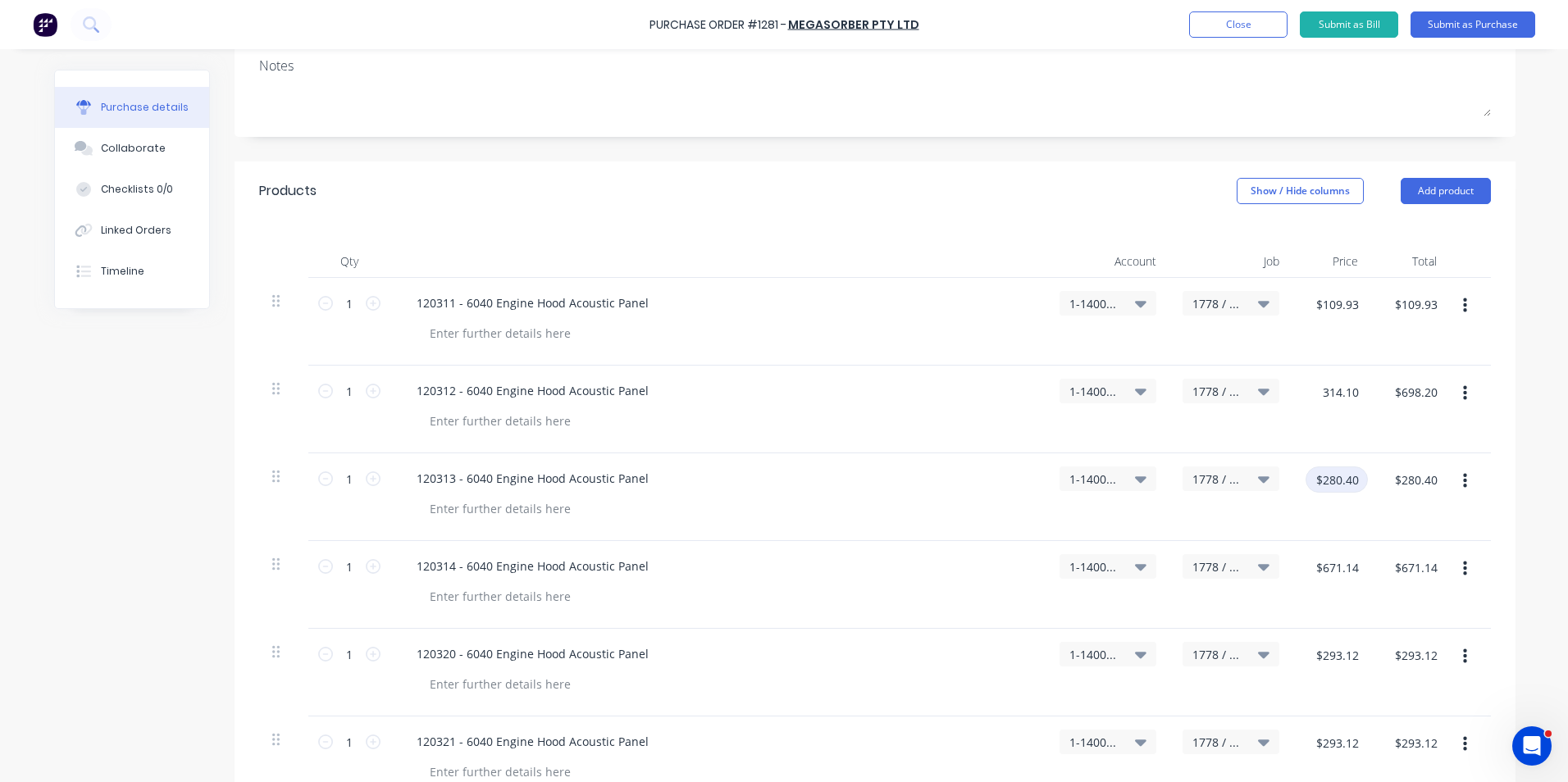
type input "$314.10"
click at [1332, 491] on input "$280.40" at bounding box center [1337, 479] width 62 height 26
type input "$105.20"
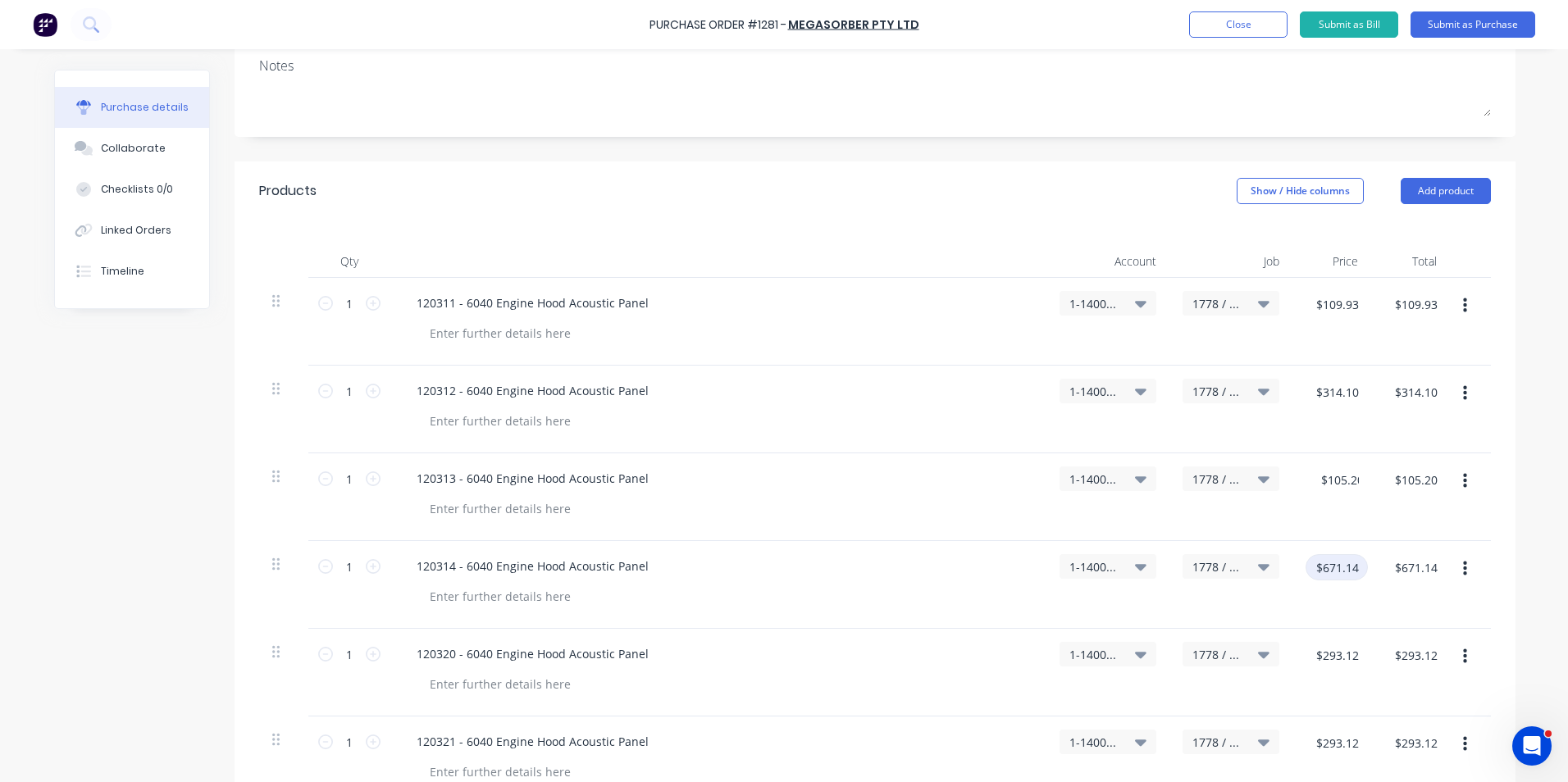
click at [1355, 574] on input "$671.14" at bounding box center [1337, 567] width 62 height 26
type input "$300.57"
click at [1340, 648] on input "$293.12" at bounding box center [1337, 655] width 62 height 26
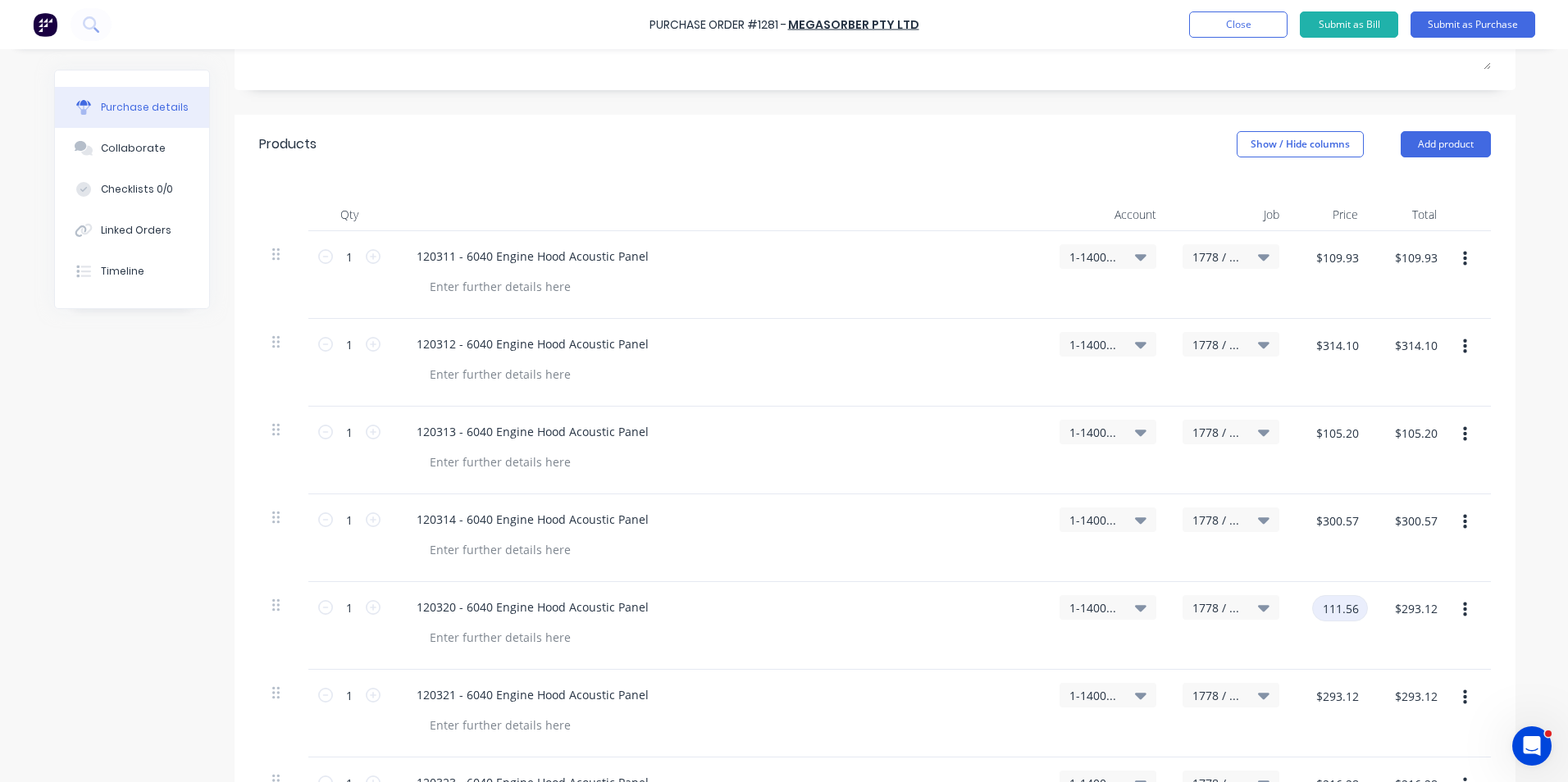
scroll to position [492, 0]
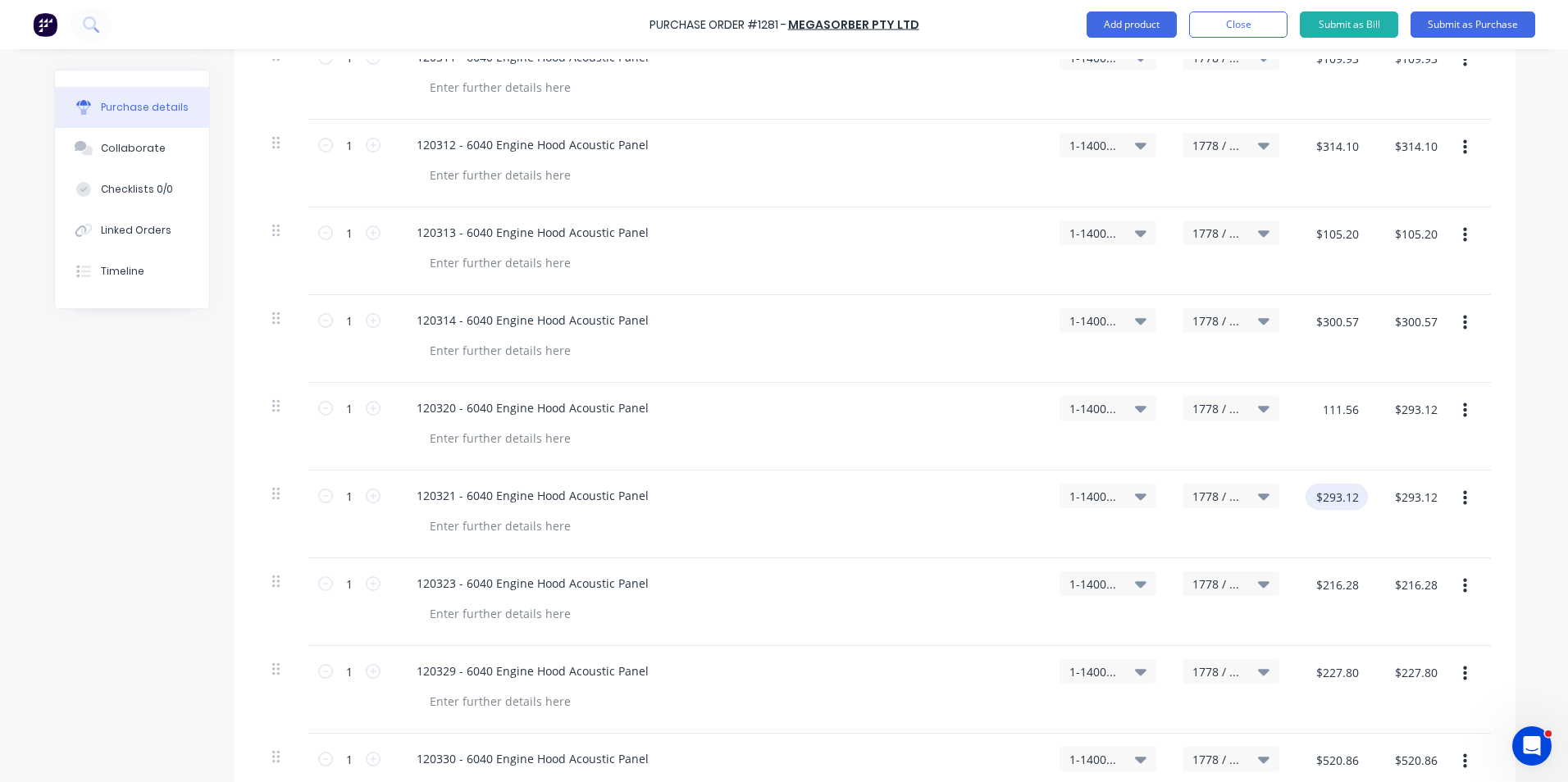
type input "$111.56"
click at [1342, 503] on input "$293.12" at bounding box center [1337, 497] width 62 height 26
type input "$111.56"
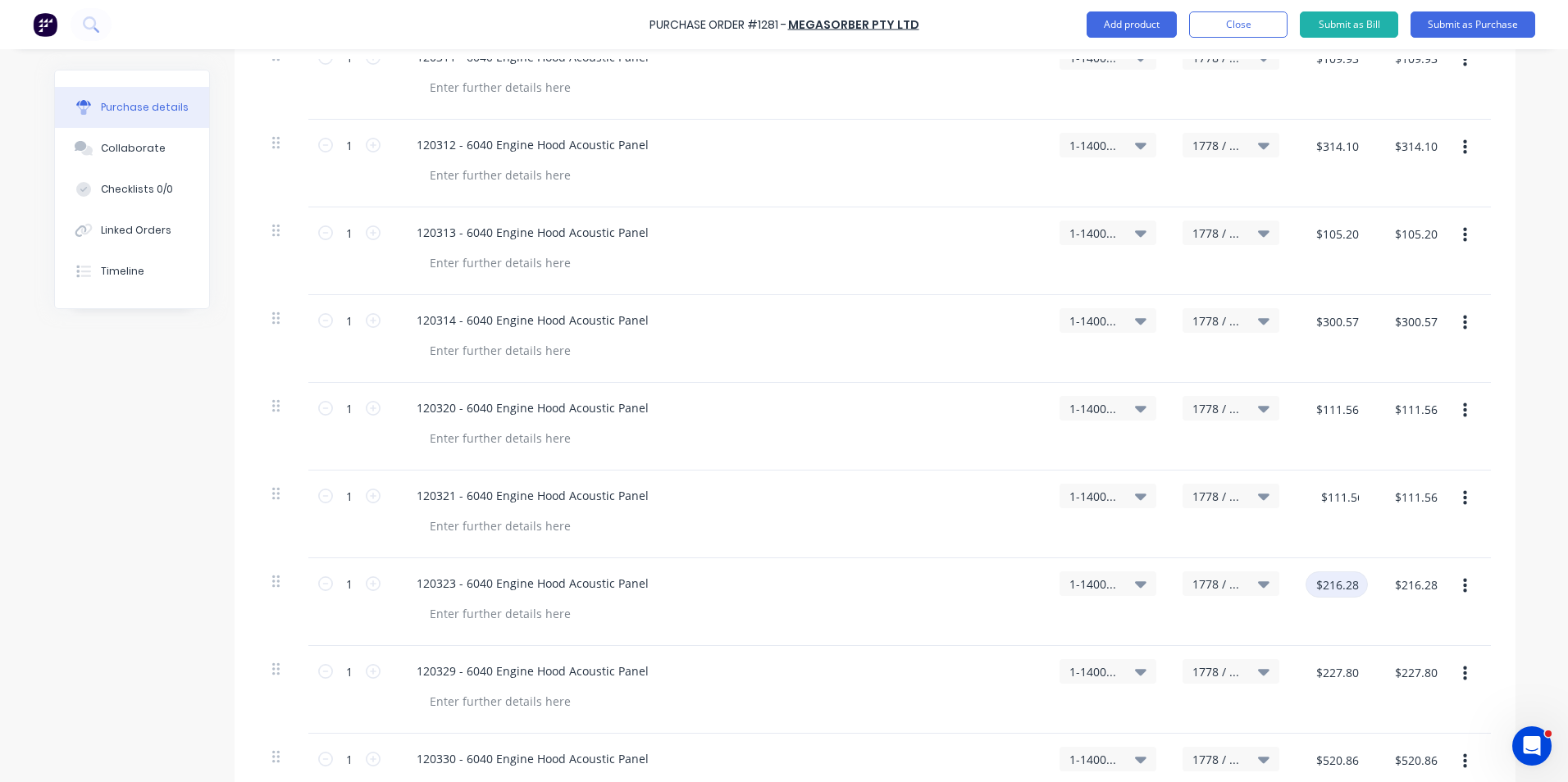
click at [1327, 580] on input "$216.28" at bounding box center [1337, 585] width 62 height 26
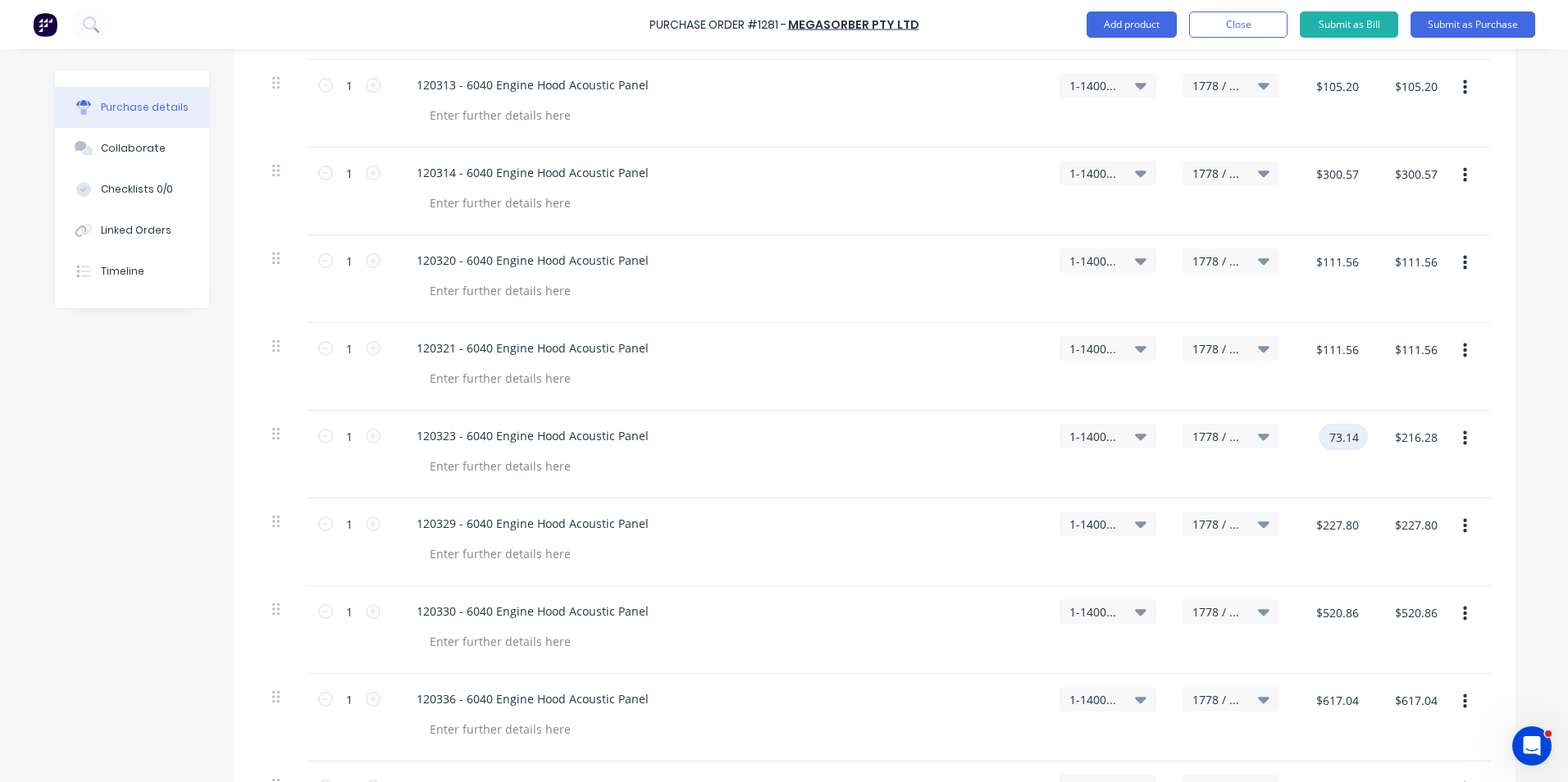
scroll to position [656, 0]
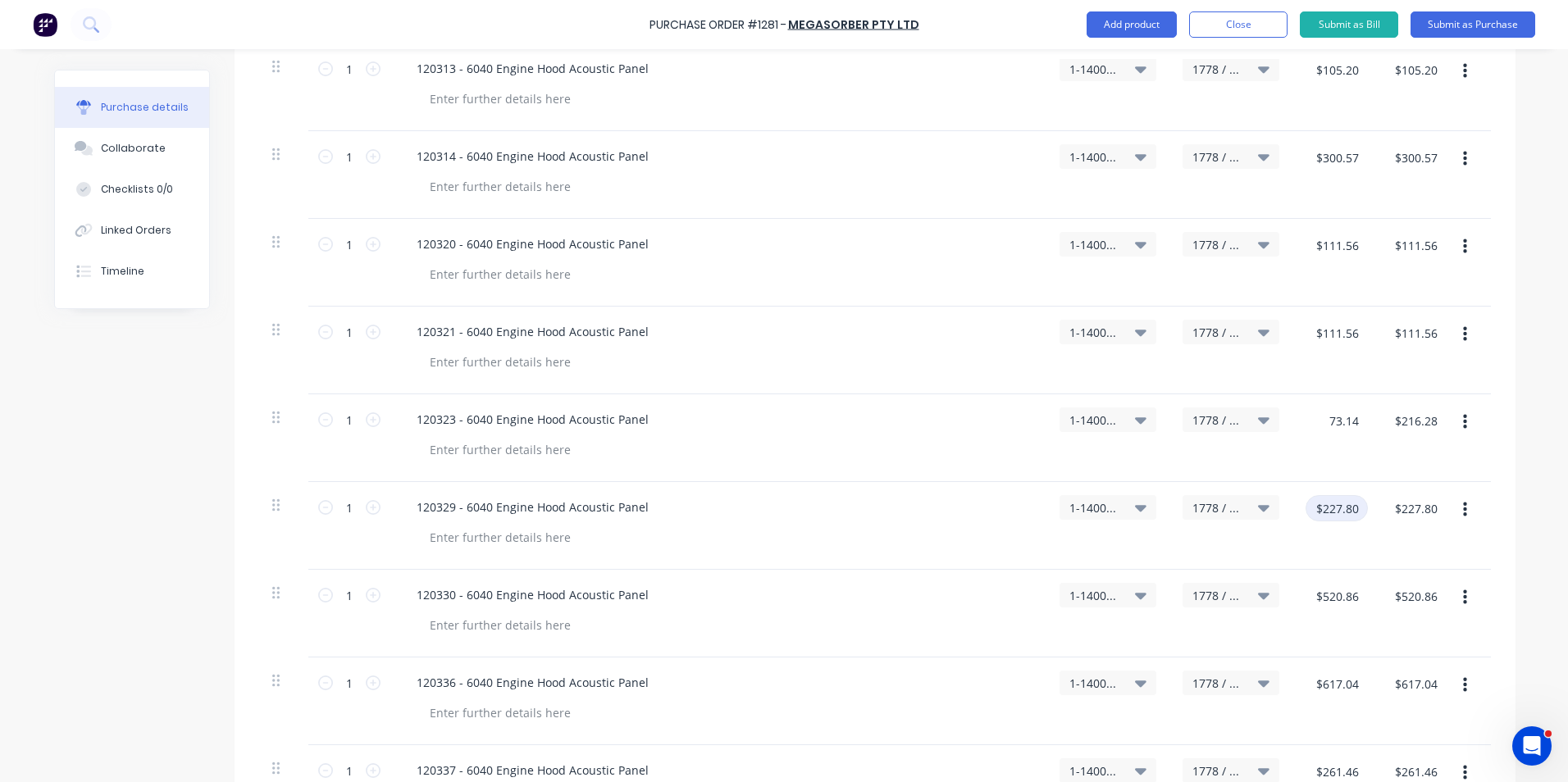
type input "$73.14"
click at [1335, 509] on input "$227.80" at bounding box center [1337, 508] width 62 height 26
type input "$78.90"
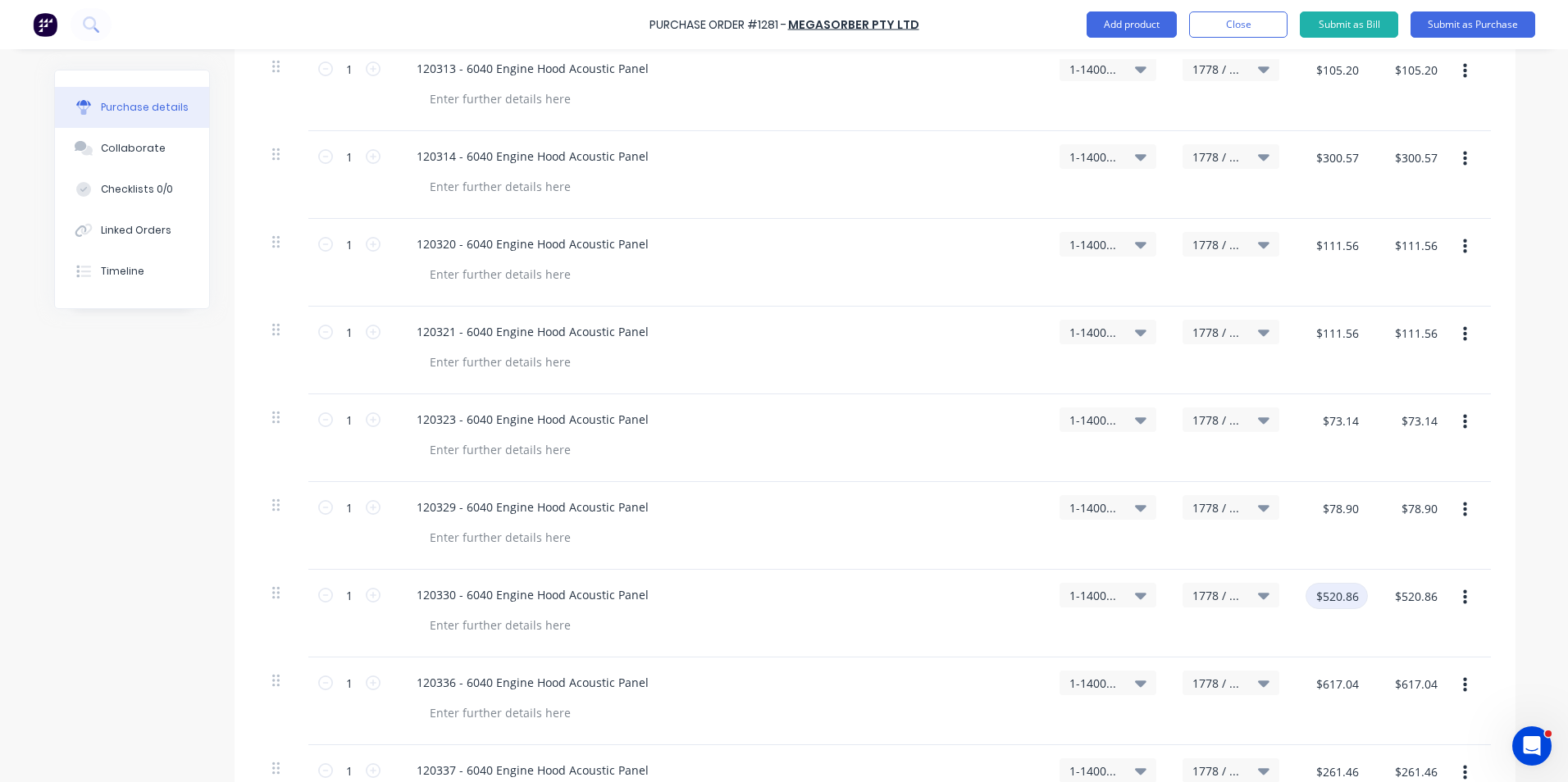
click at [1338, 596] on input "$520.86" at bounding box center [1337, 596] width 62 height 26
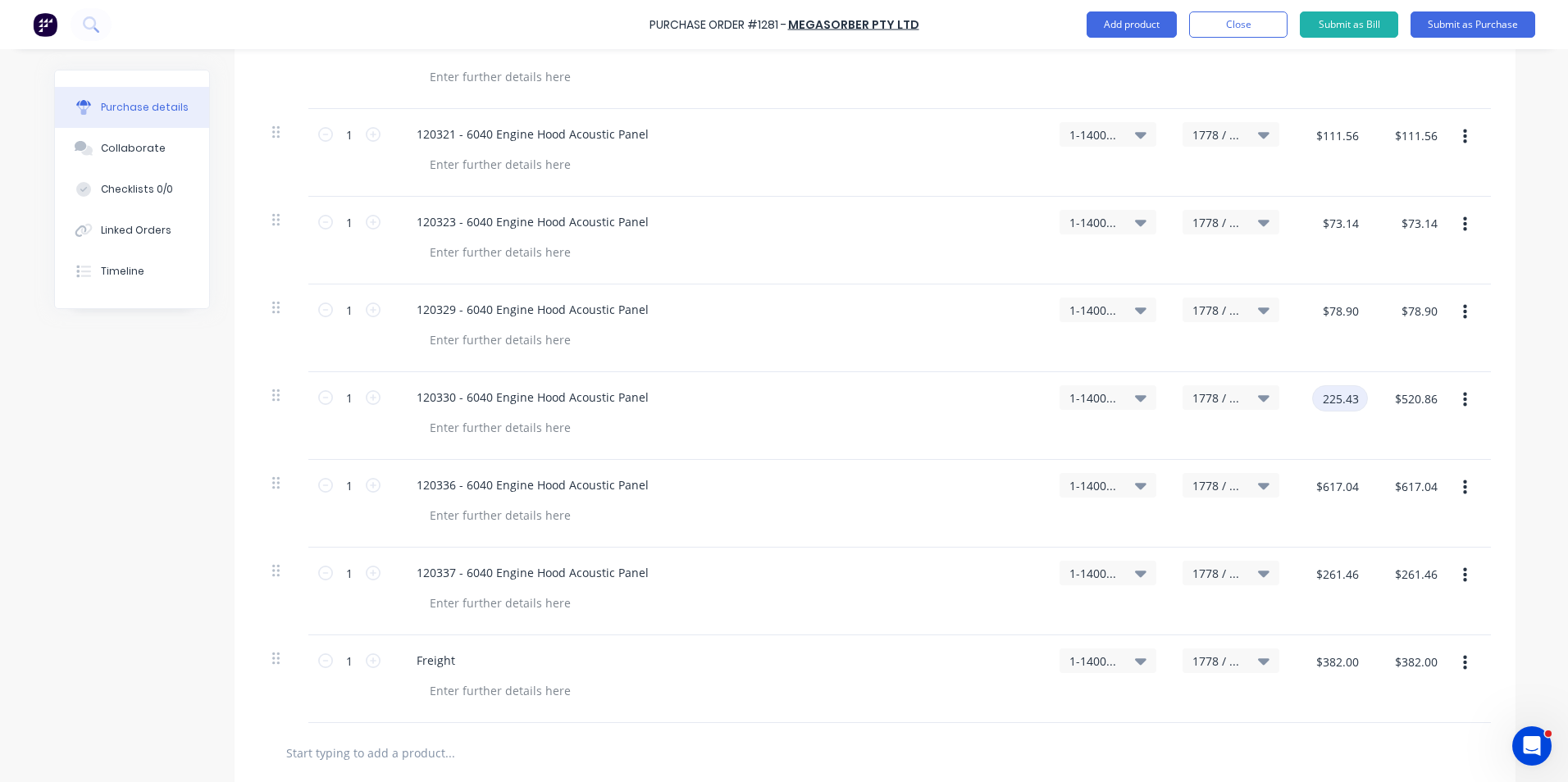
scroll to position [902, 0]
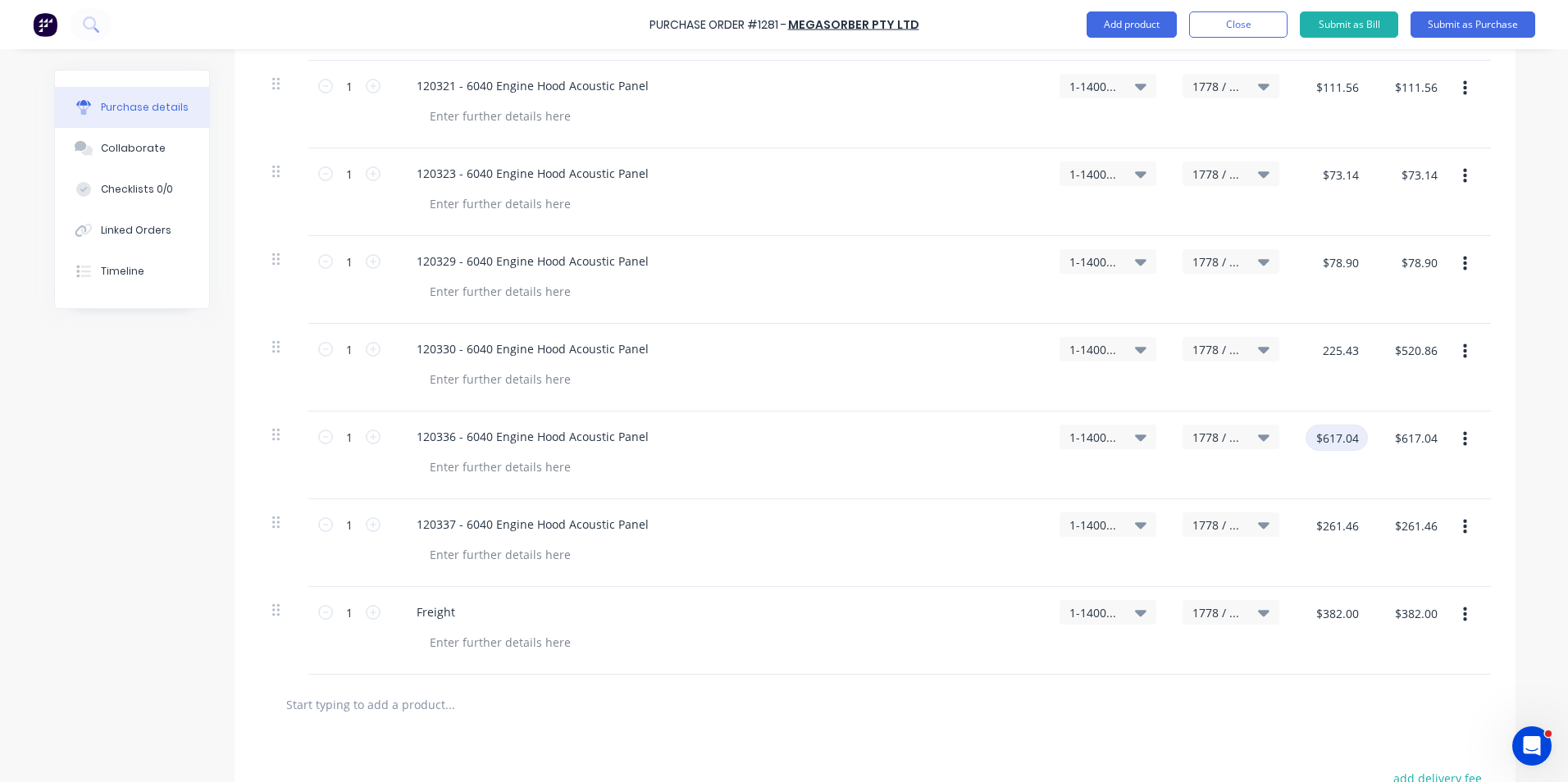
type input "$225.43"
click at [1344, 441] on input "$617.04" at bounding box center [1337, 438] width 62 height 26
type input "$225.43"
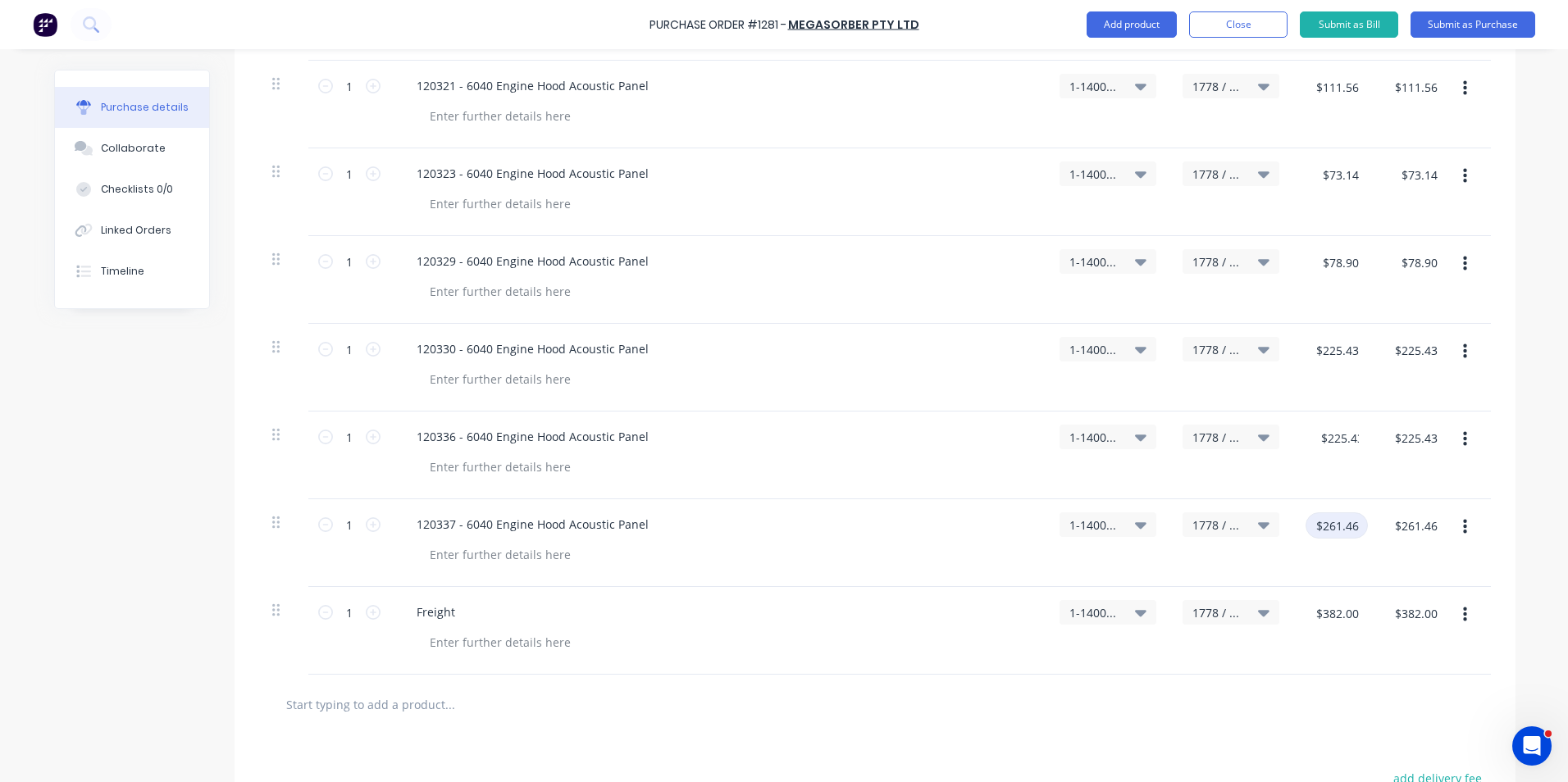
click at [1339, 526] on input "$261.46" at bounding box center [1337, 525] width 62 height 26
type input "$273.52"
click at [1358, 561] on div "$273.52 273.52" at bounding box center [1332, 543] width 78 height 88
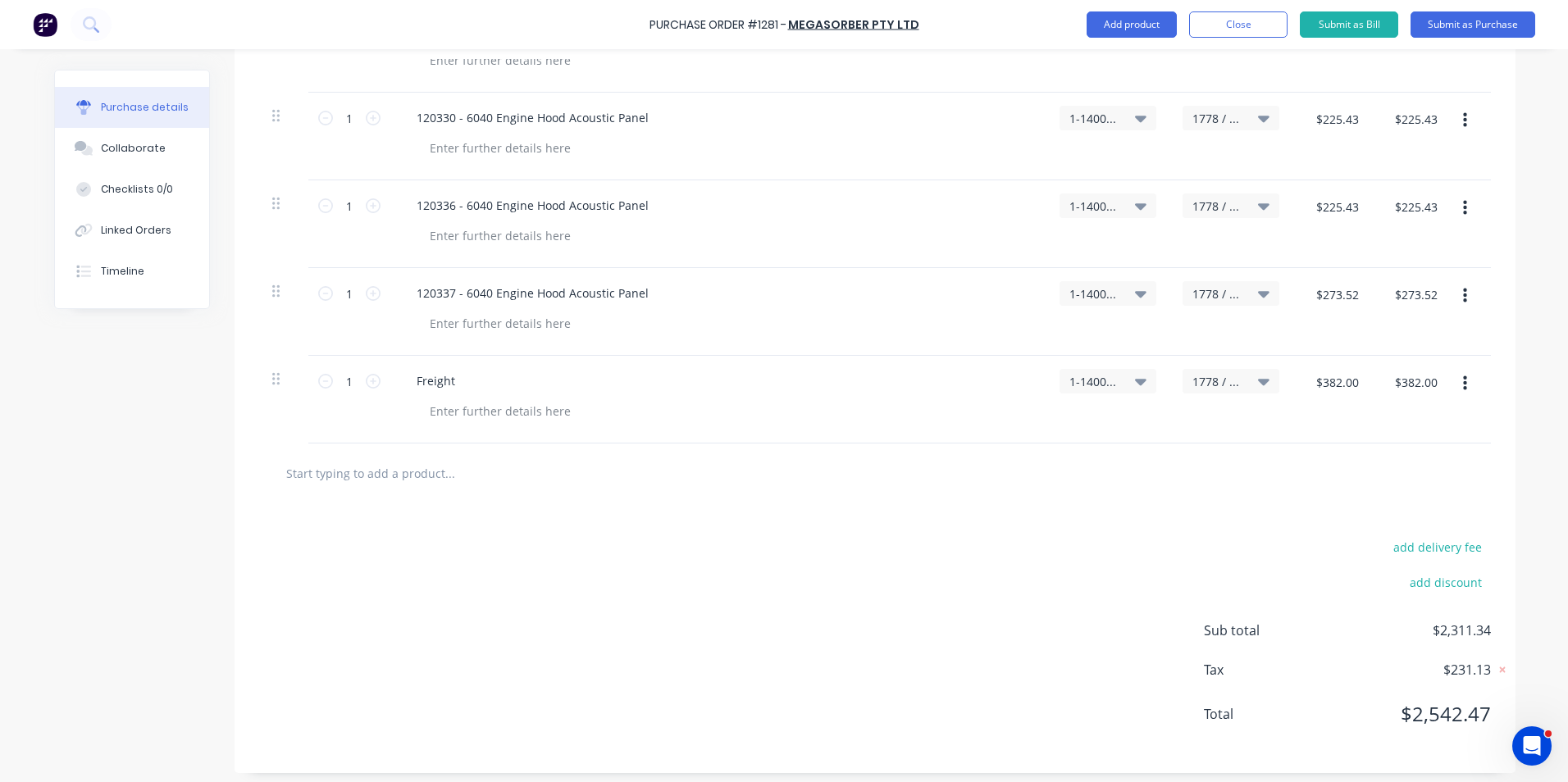
scroll to position [1141, 0]
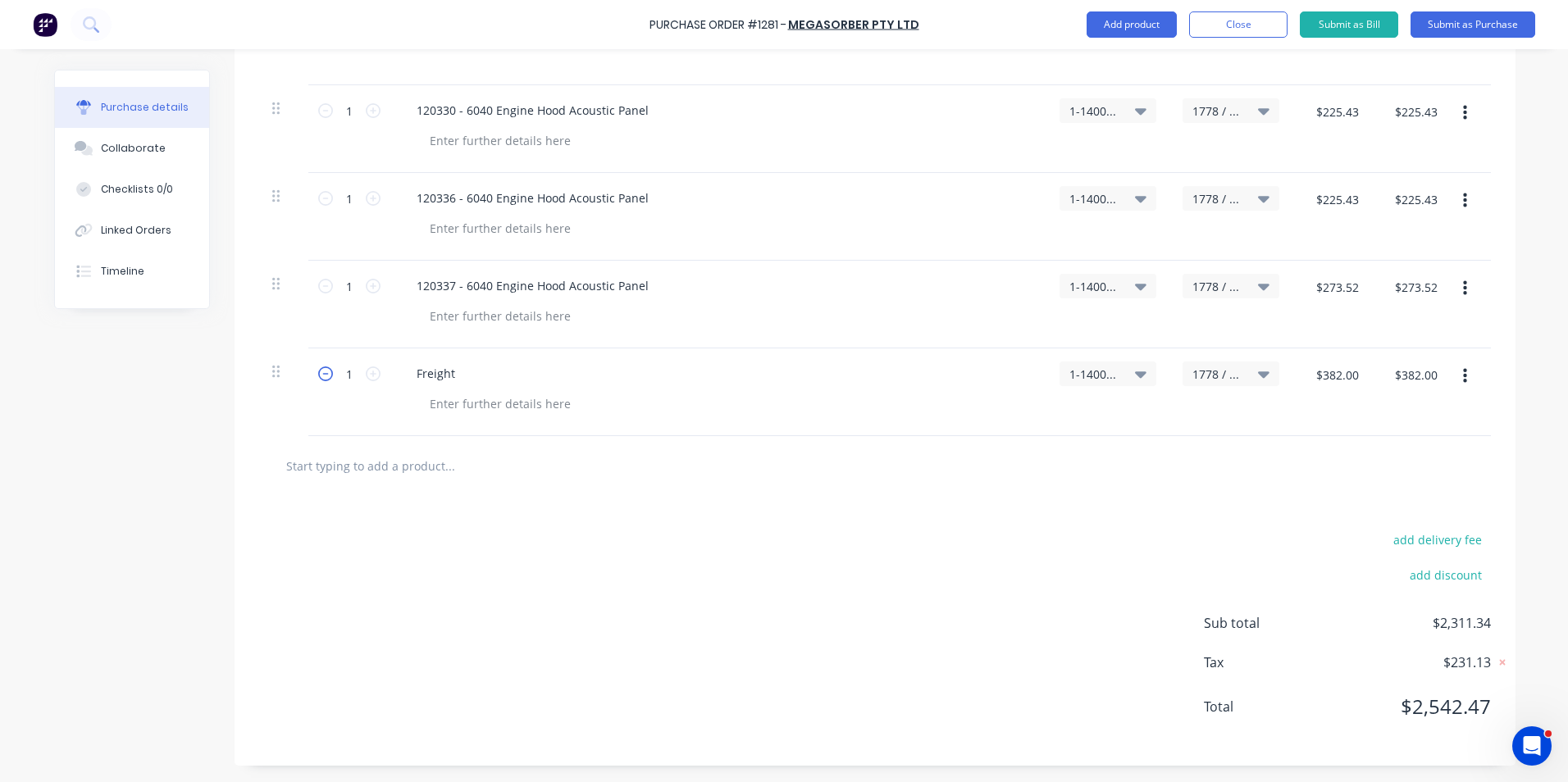
click at [318, 375] on icon at bounding box center [325, 373] width 15 height 15
type input "0"
type input "$0.00"
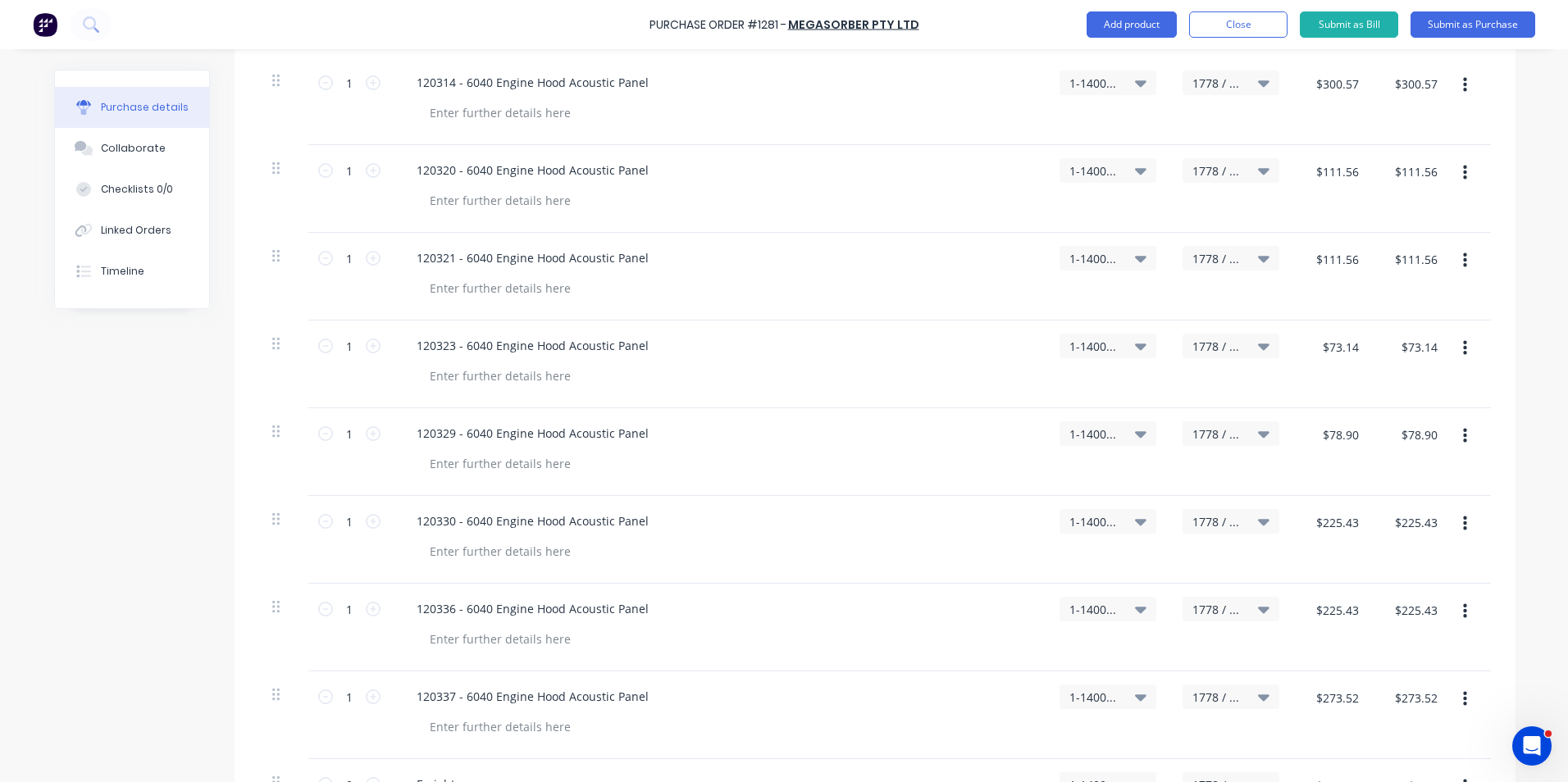
scroll to position [730, 0]
click at [1338, 612] on input "$225.43" at bounding box center [1337, 609] width 62 height 26
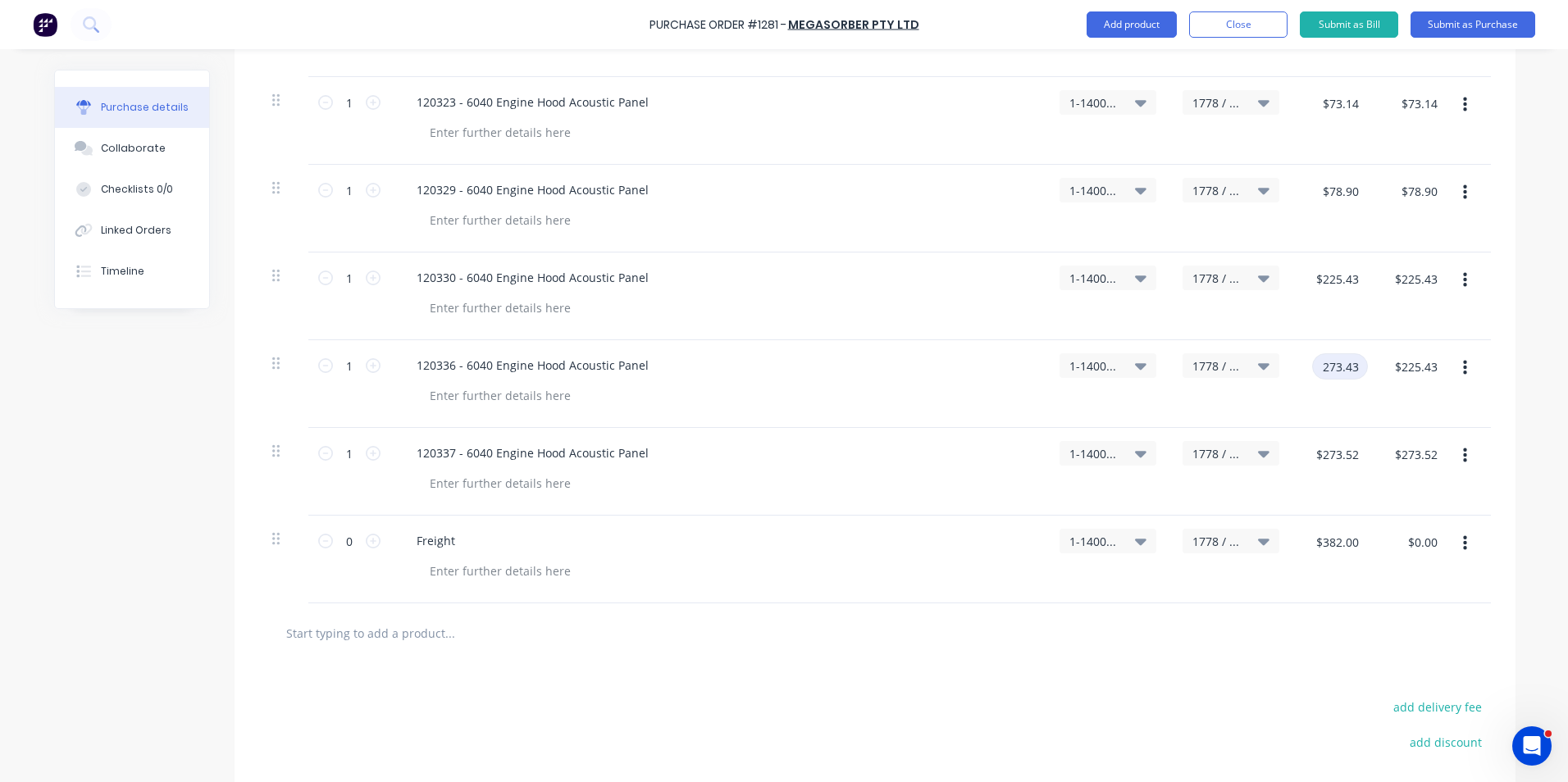
scroll to position [977, 0]
type input "$273.43"
click at [1345, 451] on input "$273.52" at bounding box center [1337, 451] width 62 height 26
type input "$95.52"
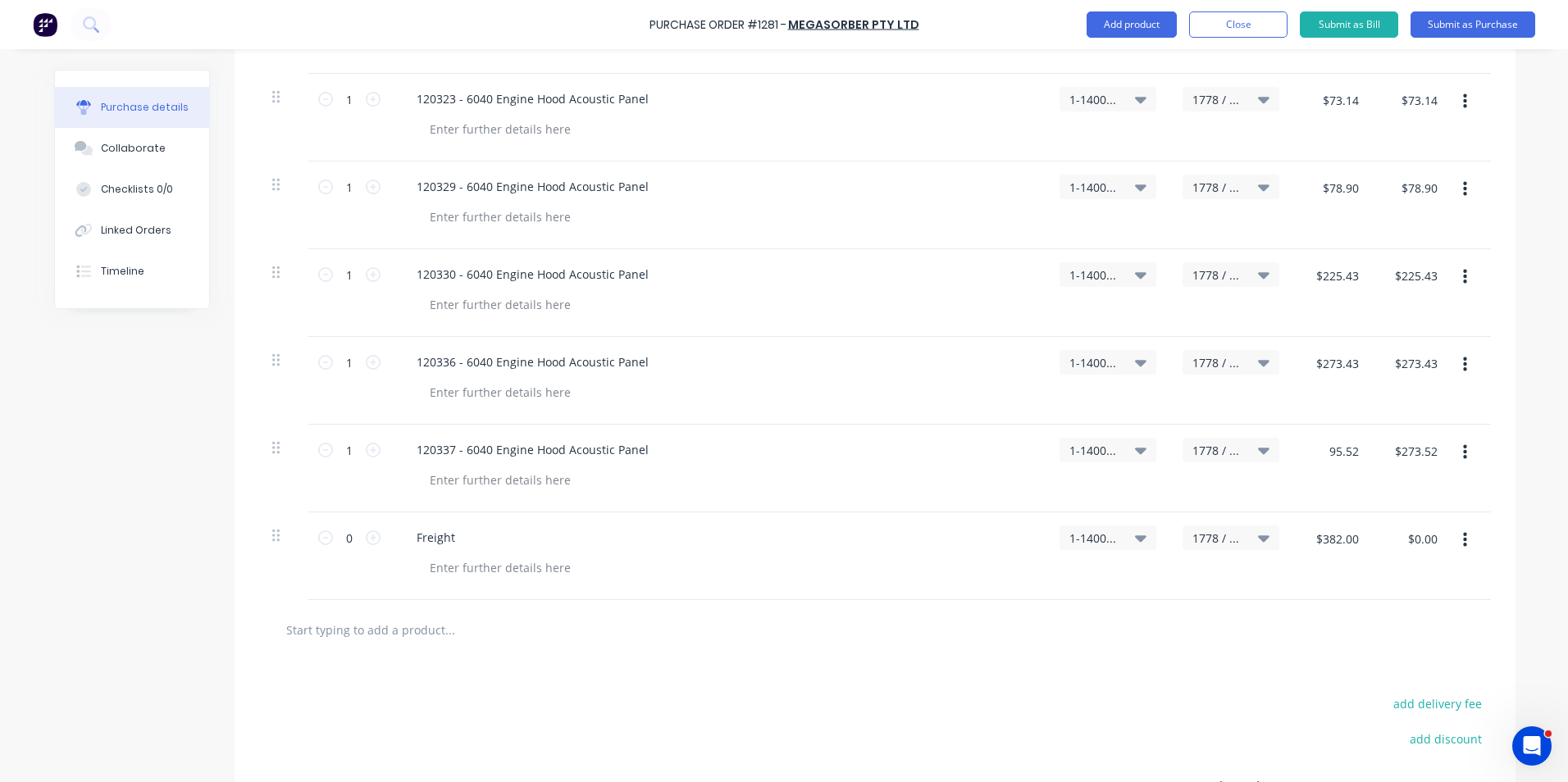
type input "$95.52"
click at [1353, 484] on div "$95.52 95.52" at bounding box center [1332, 469] width 78 height 88
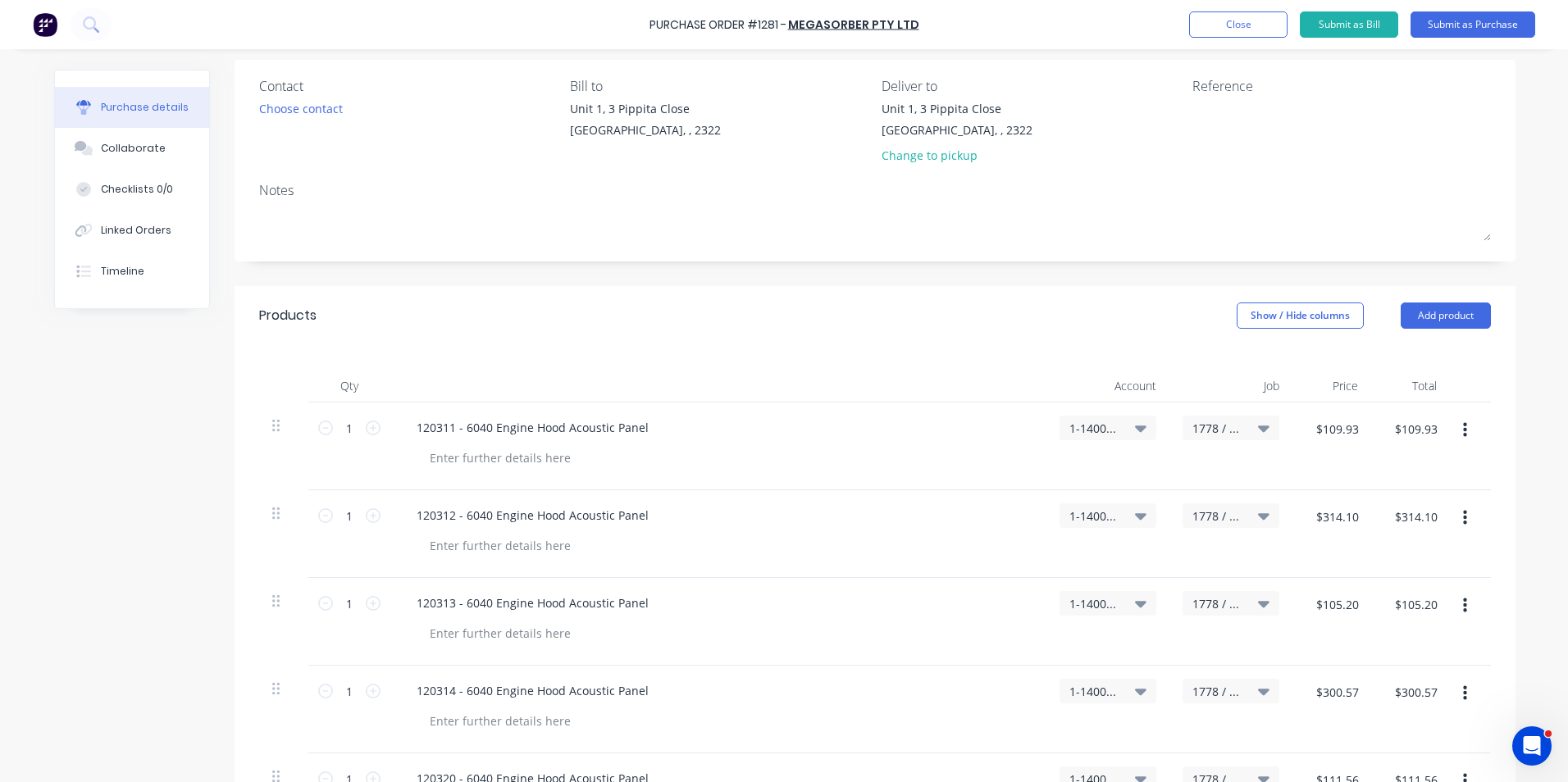
scroll to position [0, 0]
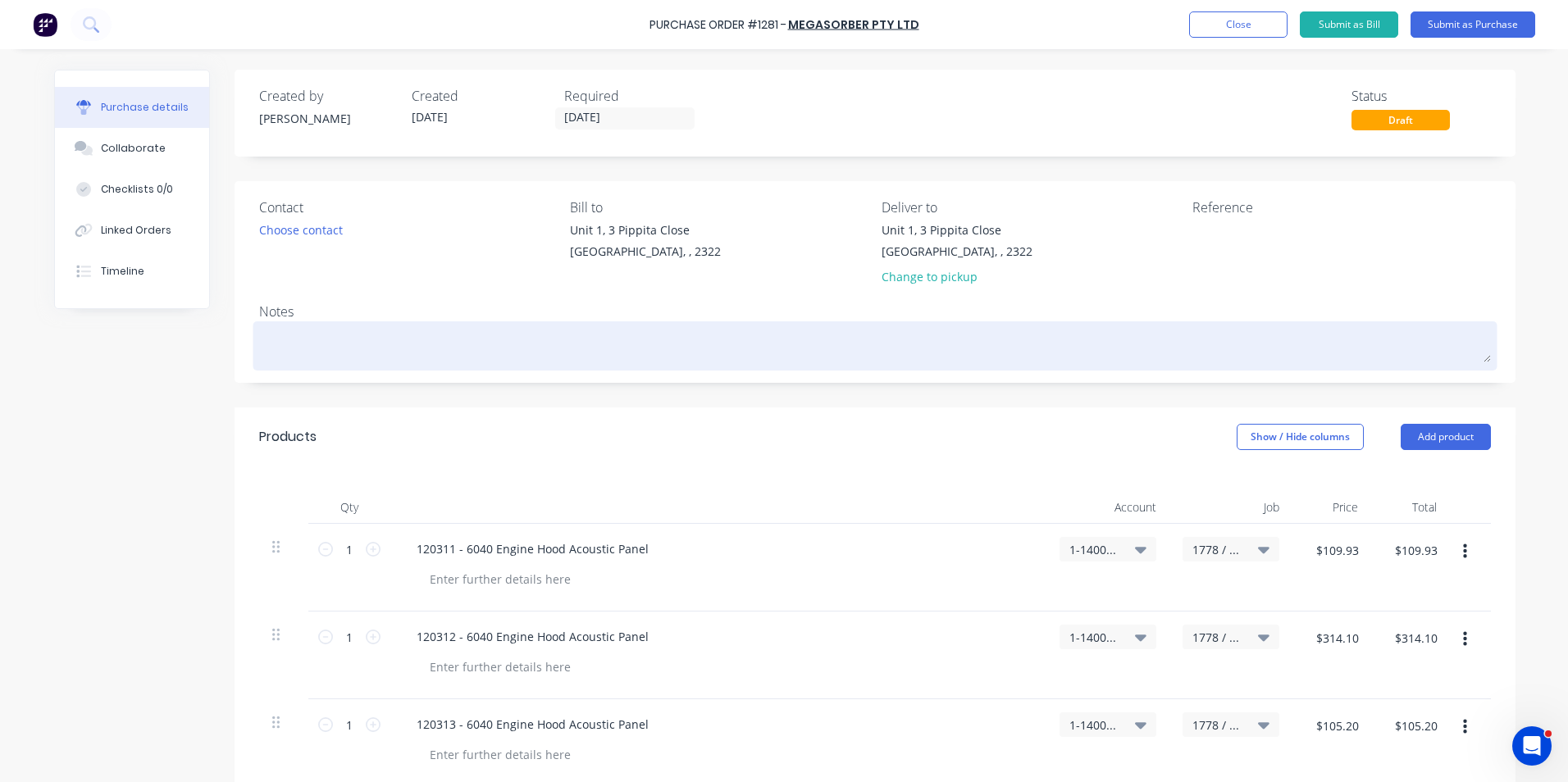
click at [305, 344] on textarea at bounding box center [875, 344] width 1232 height 37
type textarea "J"
type textarea "x"
type textarea "JN"
type textarea "x"
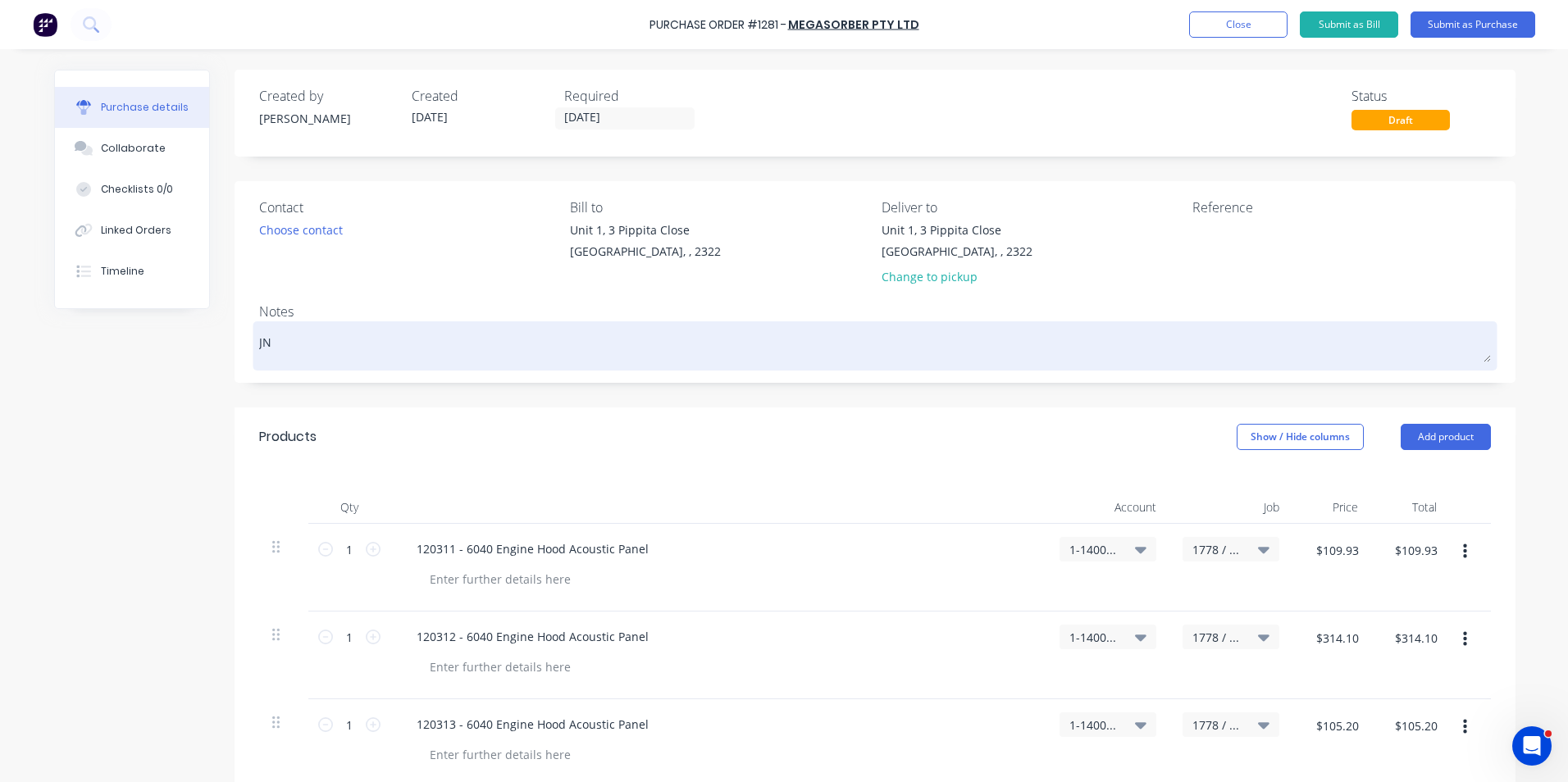
type textarea "JN1"
type textarea "x"
type textarea "JN17"
type textarea "x"
type textarea "JN177"
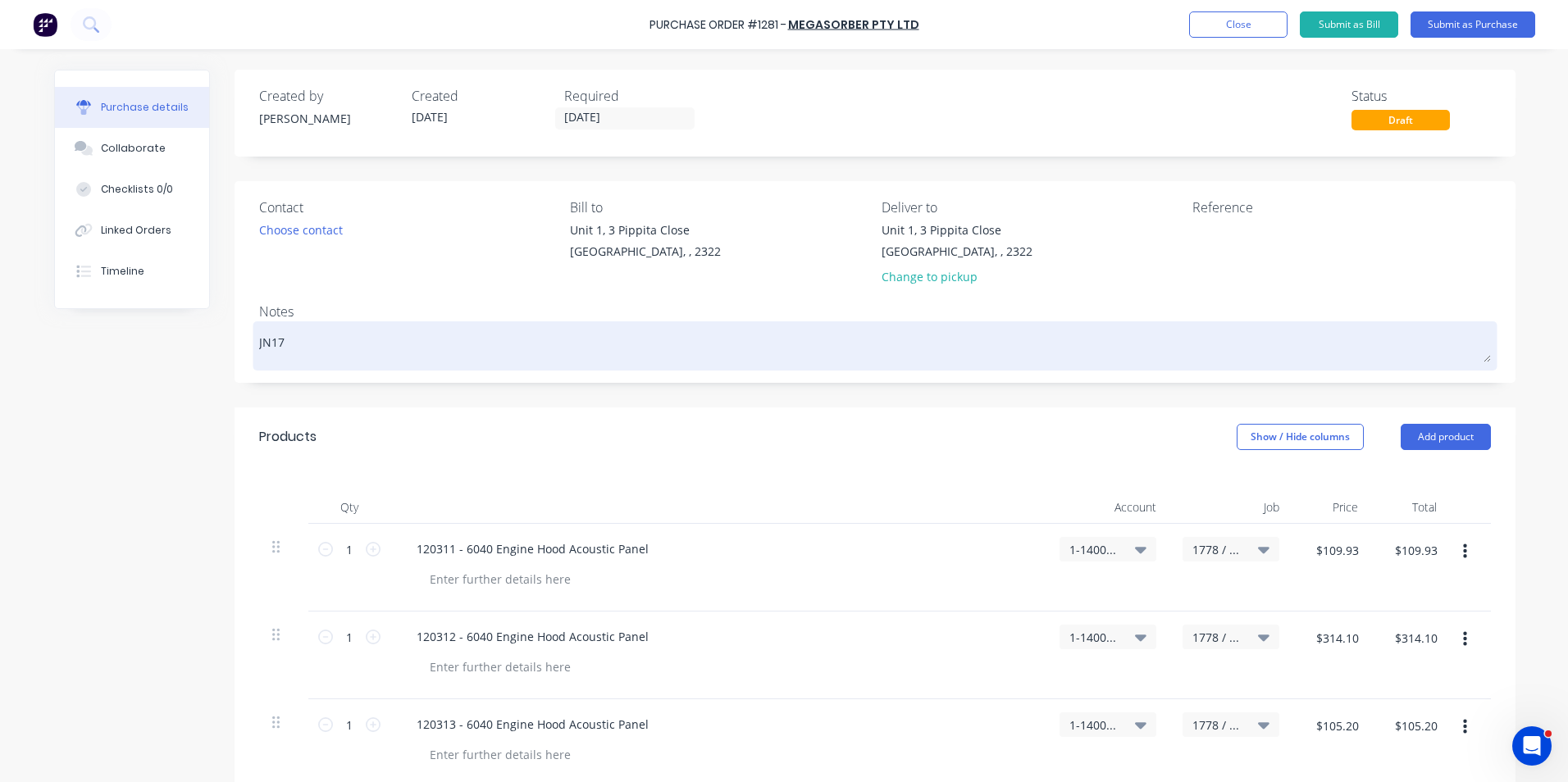
type textarea "x"
type textarea "JN1778"
type textarea "x"
type textarea "JN1778"
type textarea "x"
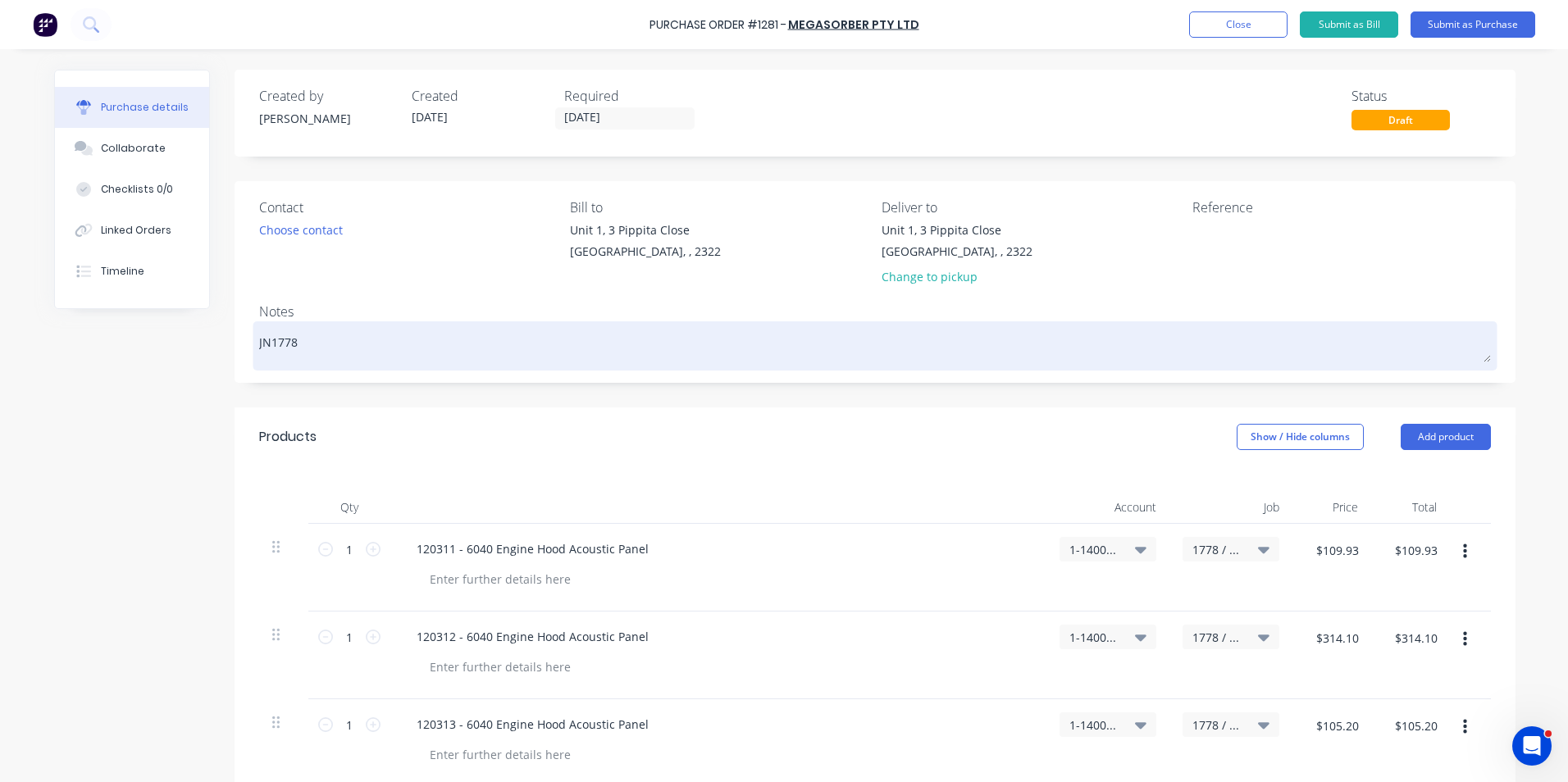
type textarea "JN1778 -"
type textarea "x"
type textarea "JN1778 -"
type textarea "x"
type textarea "JN1778 - B"
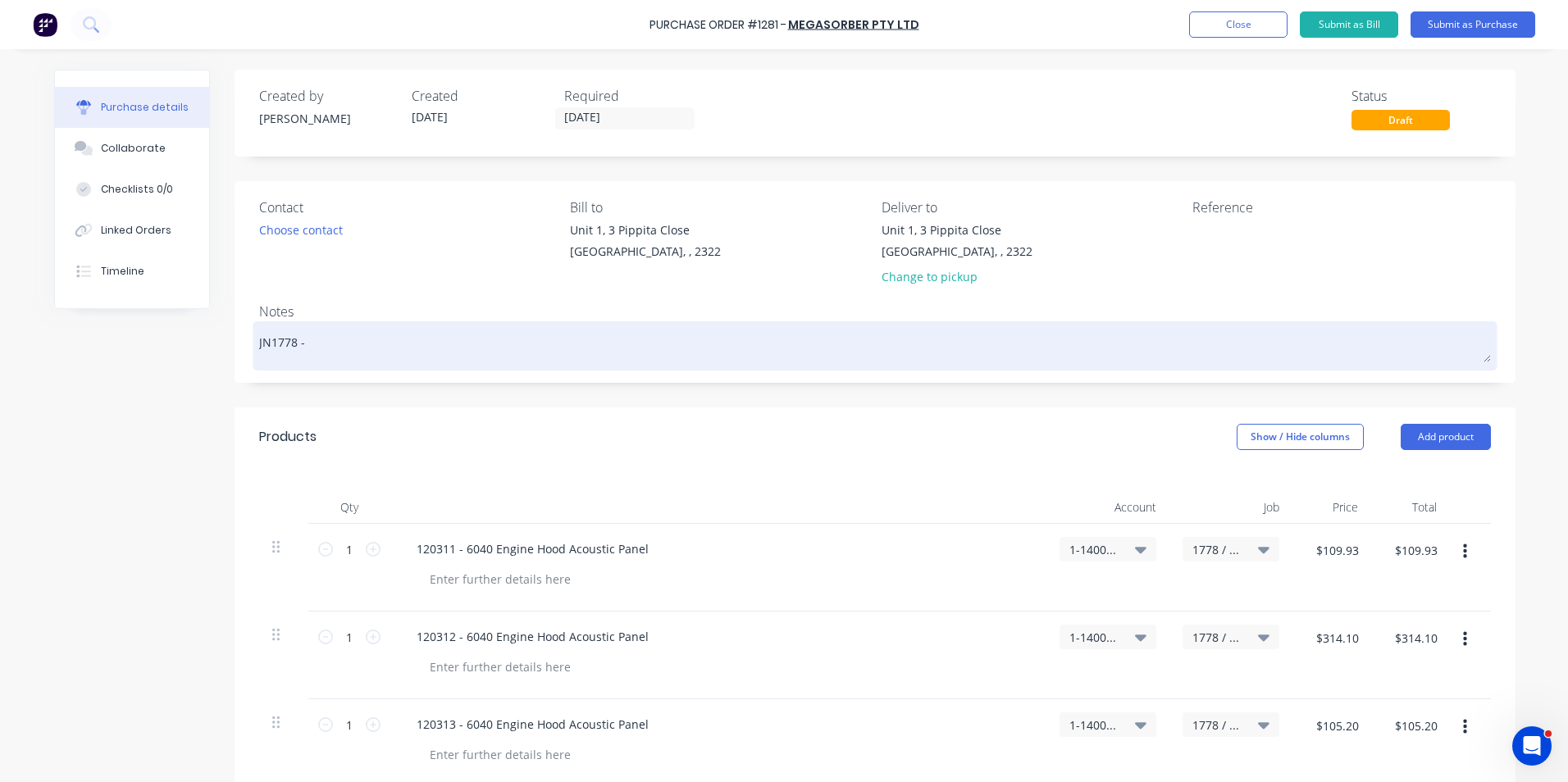
type textarea "x"
type textarea "JN1778 - Bu"
type textarea "x"
type textarea "JN1778 - Bul"
type textarea "x"
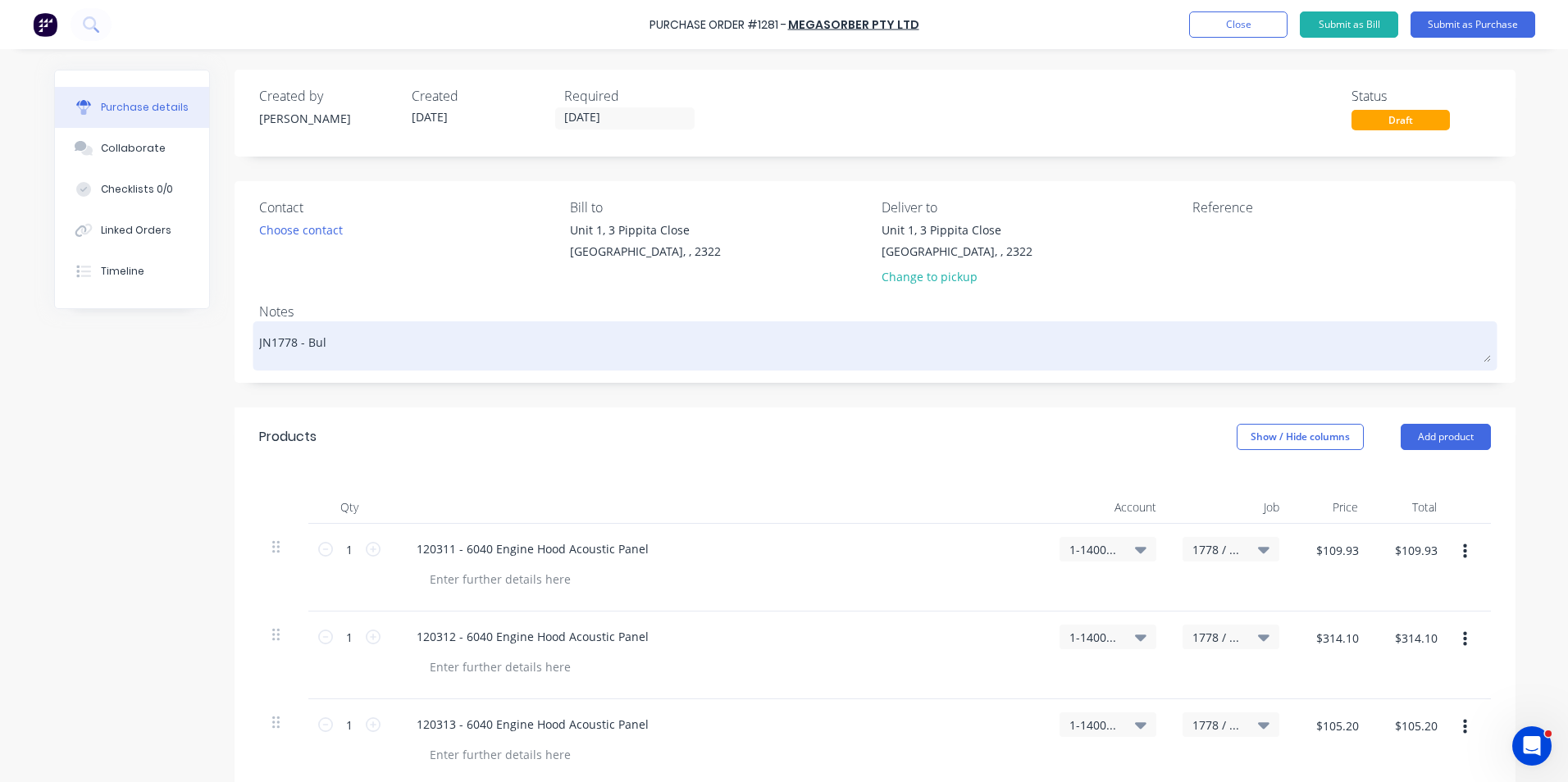
type textarea "JN1778 - Bulg"
type textarea "x"
type textarea "JN1778 - Bulga"
type textarea "x"
type textarea "JN1778 - Bulga"
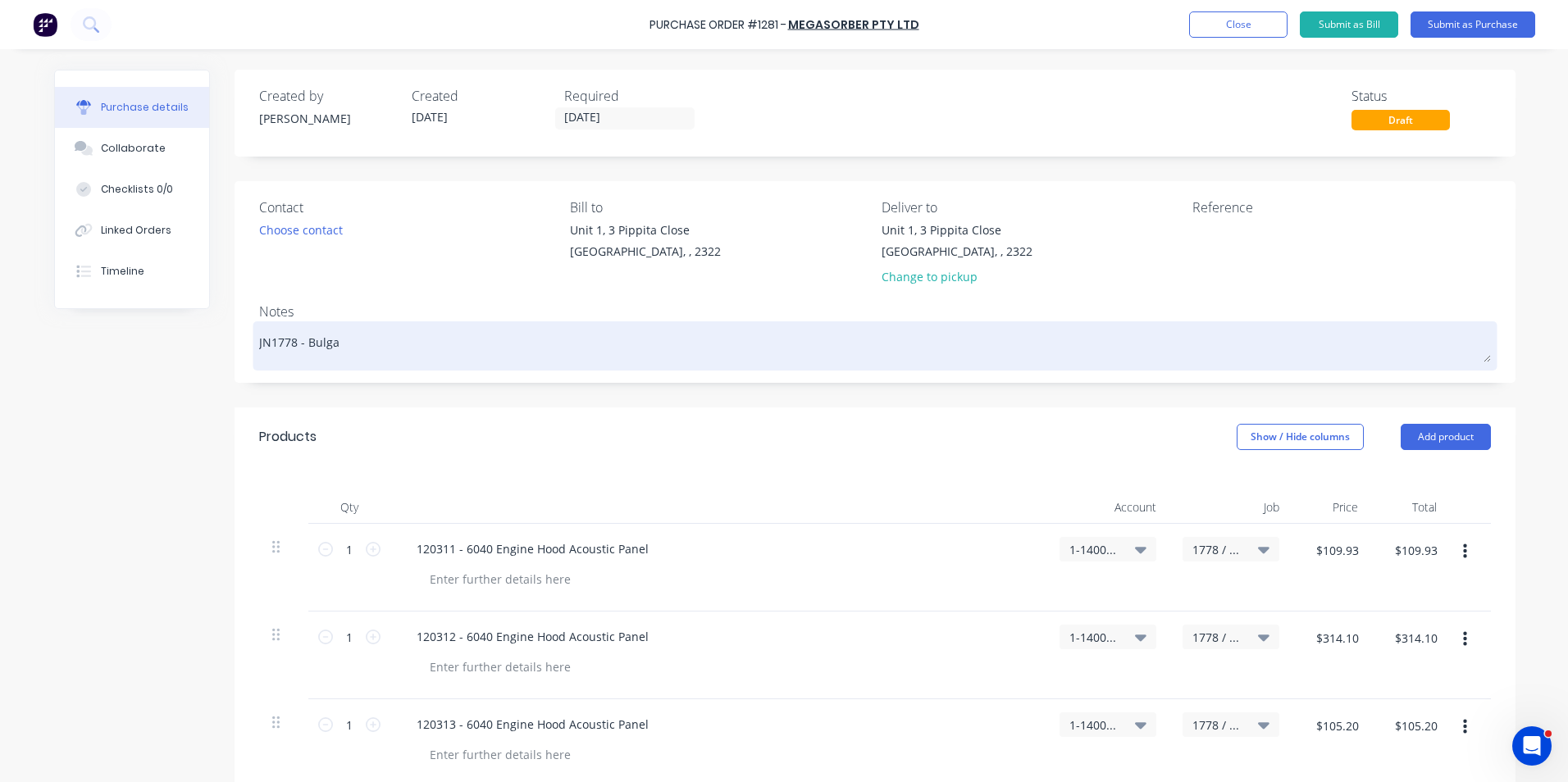
type textarea "x"
type textarea "JN1778 - Bulga C"
type textarea "x"
type textarea "JN1778 - Bulga CA"
type textarea "x"
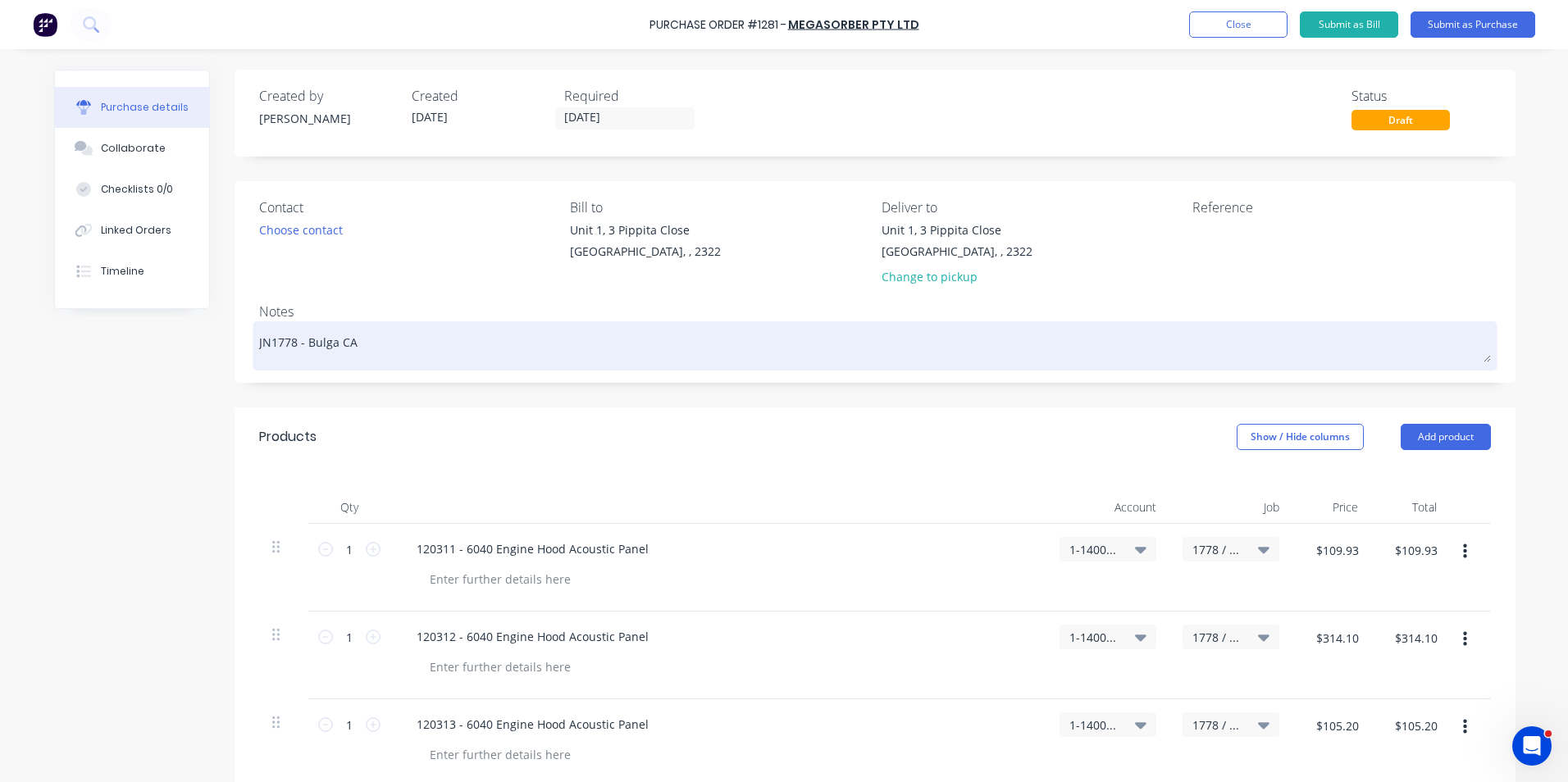
type textarea "JN1778 - Bulga CAT"
type textarea "x"
type textarea "JN1778 - Bulga CAT"
type textarea "x"
type textarea "JN1778 - Bulga CAT 6"
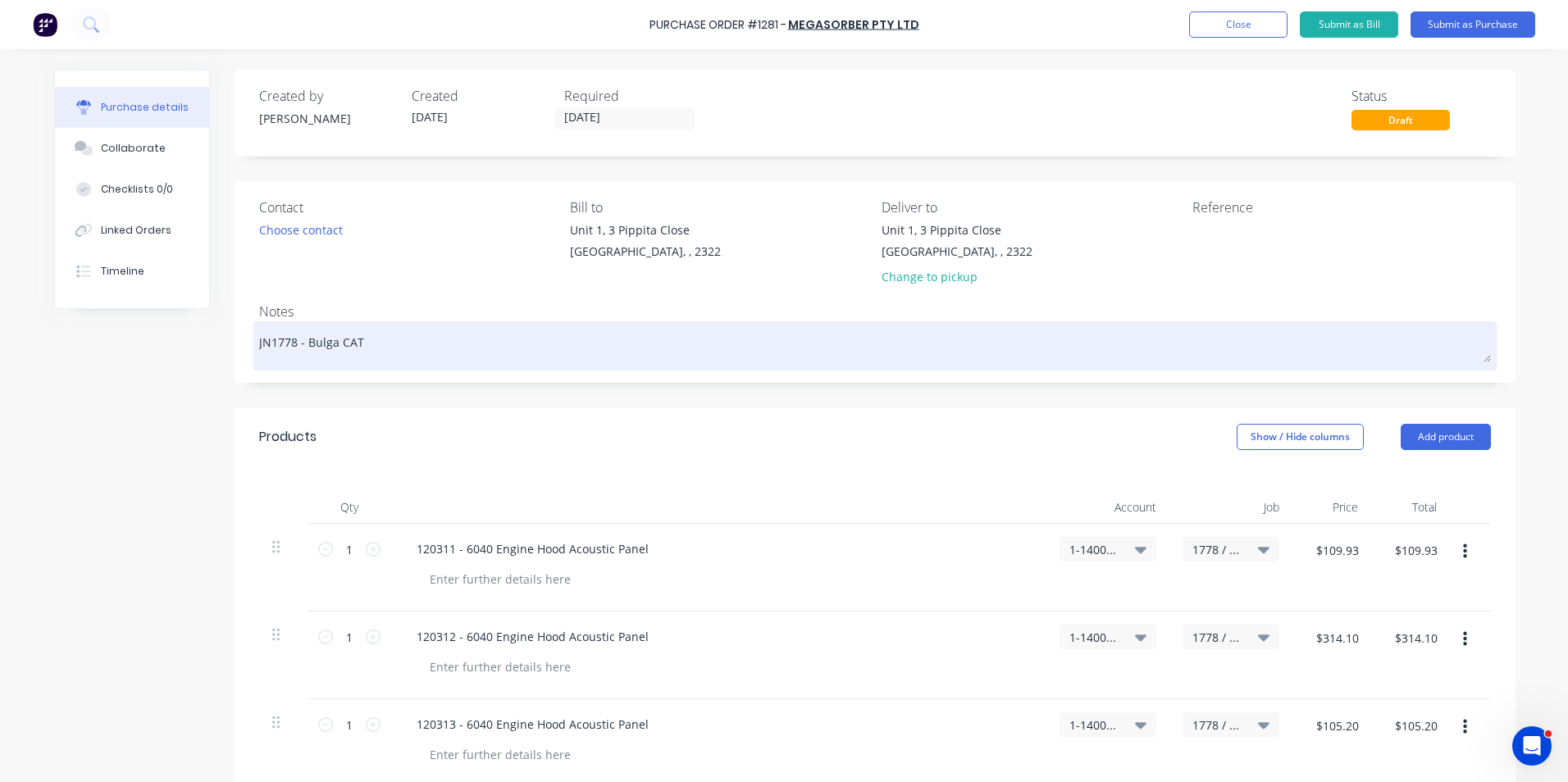
type textarea "x"
type textarea "JN1778 - Bulga CAT 60"
type textarea "x"
type textarea "JN1778 - Bulga CAT 604"
type textarea "x"
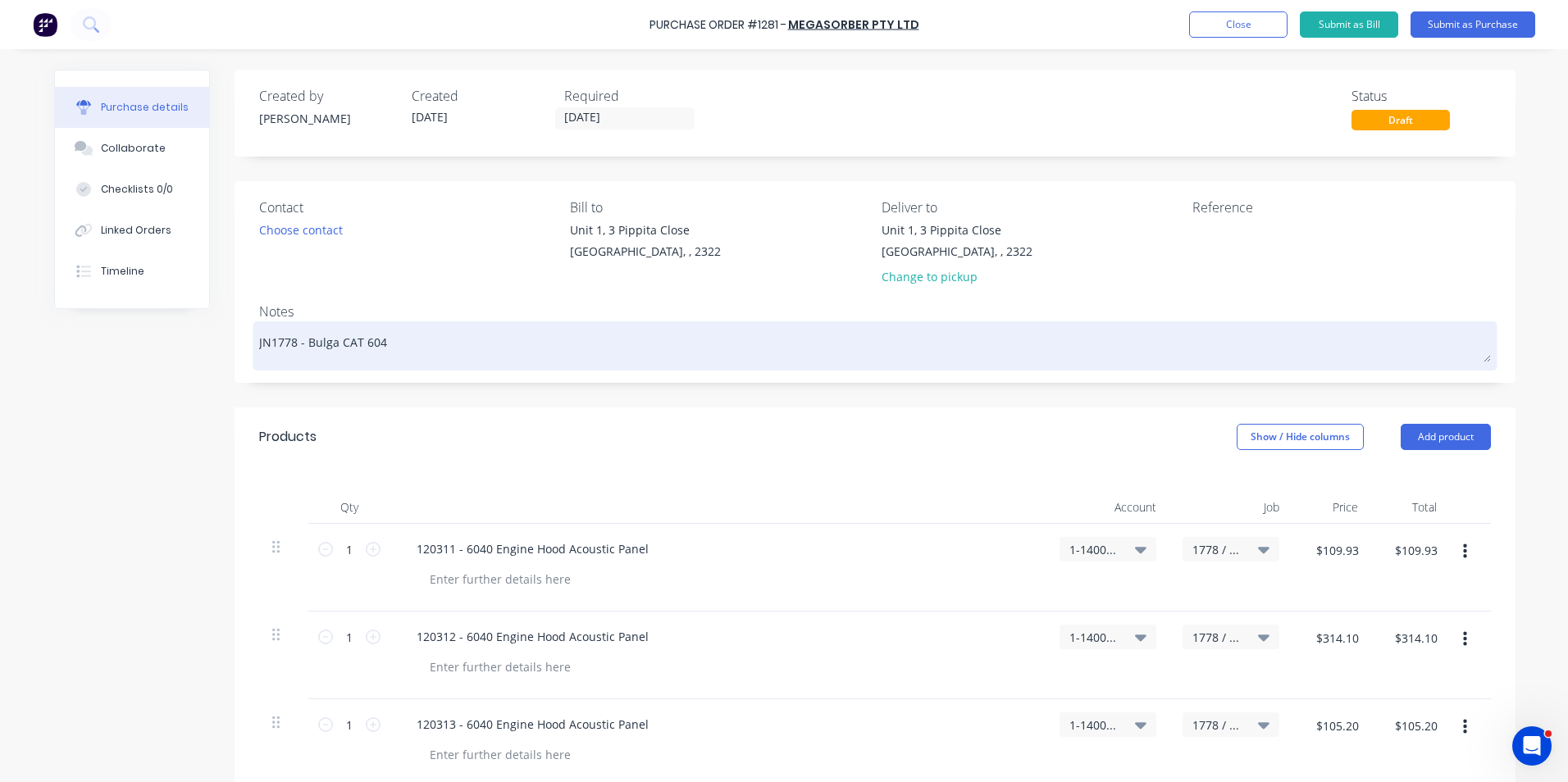
type textarea "JN1778 - Bulga CAT 6040"
type textarea "x"
type textarea "JN1778 - Bulga CAT 6040"
type textarea "x"
type textarea "JN1778 - Bulga CAT 6040 E"
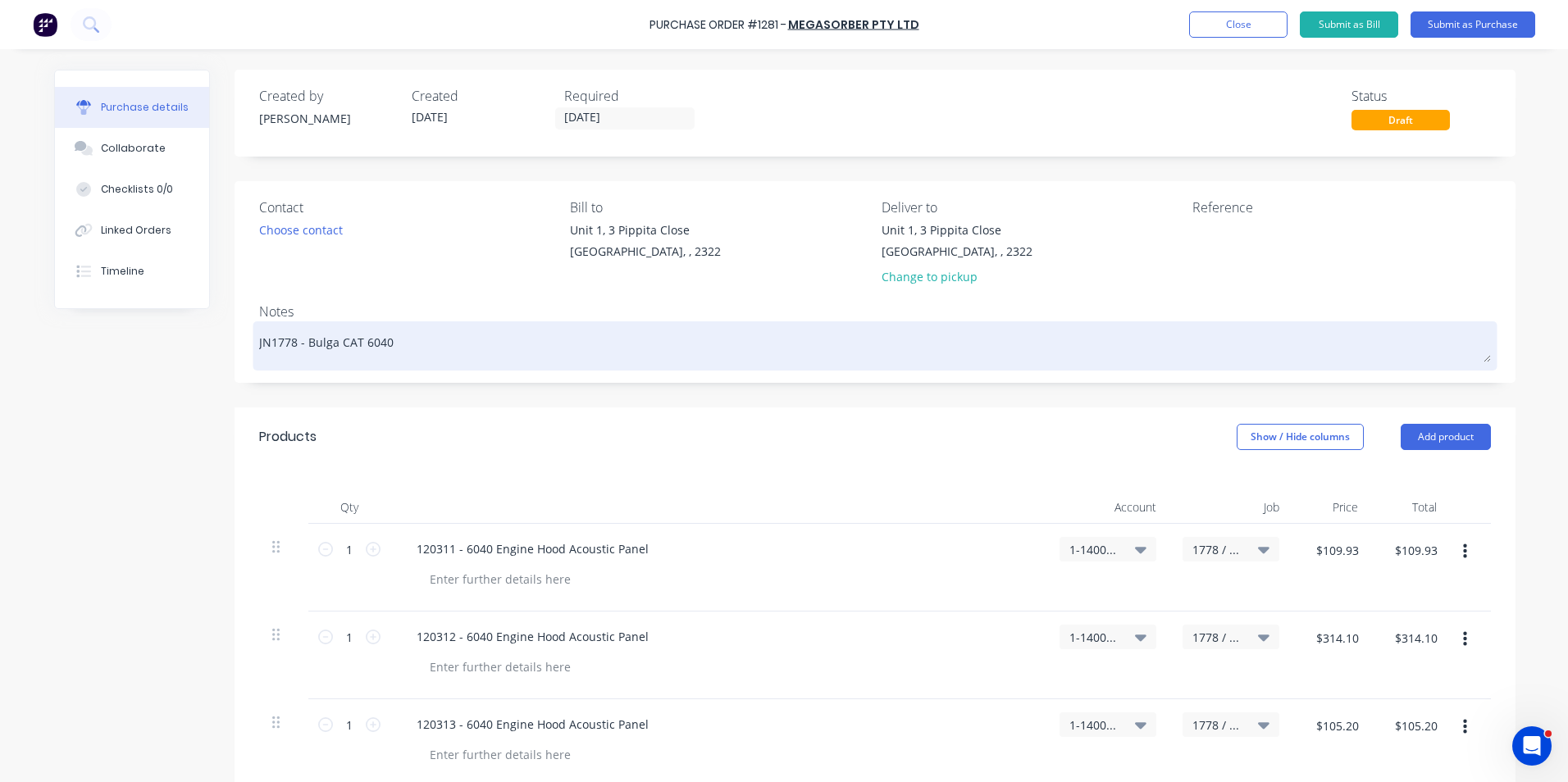
type textarea "x"
type textarea "JN1778 - Bulga CAT 6040 En"
type textarea "x"
type textarea "JN1778 - Bulga CAT 6040 Eng"
type textarea "x"
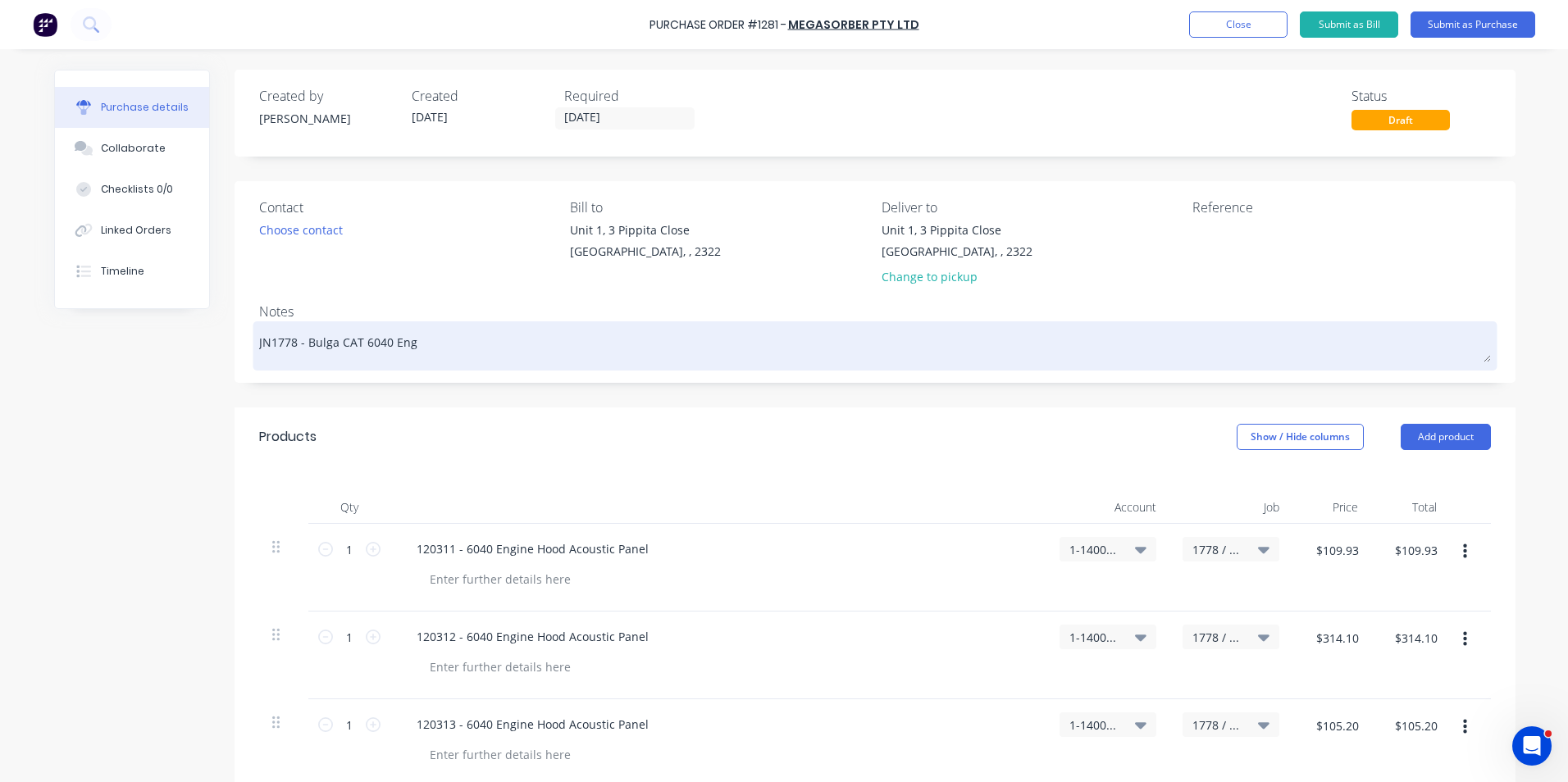
type textarea "JN1778 - Bulga CAT 6040 Engi"
type textarea "x"
type textarea "JN1778 - Bulga CAT 6040 Engin"
type textarea "x"
type textarea "JN1778 - Bulga CAT 6040 Engine"
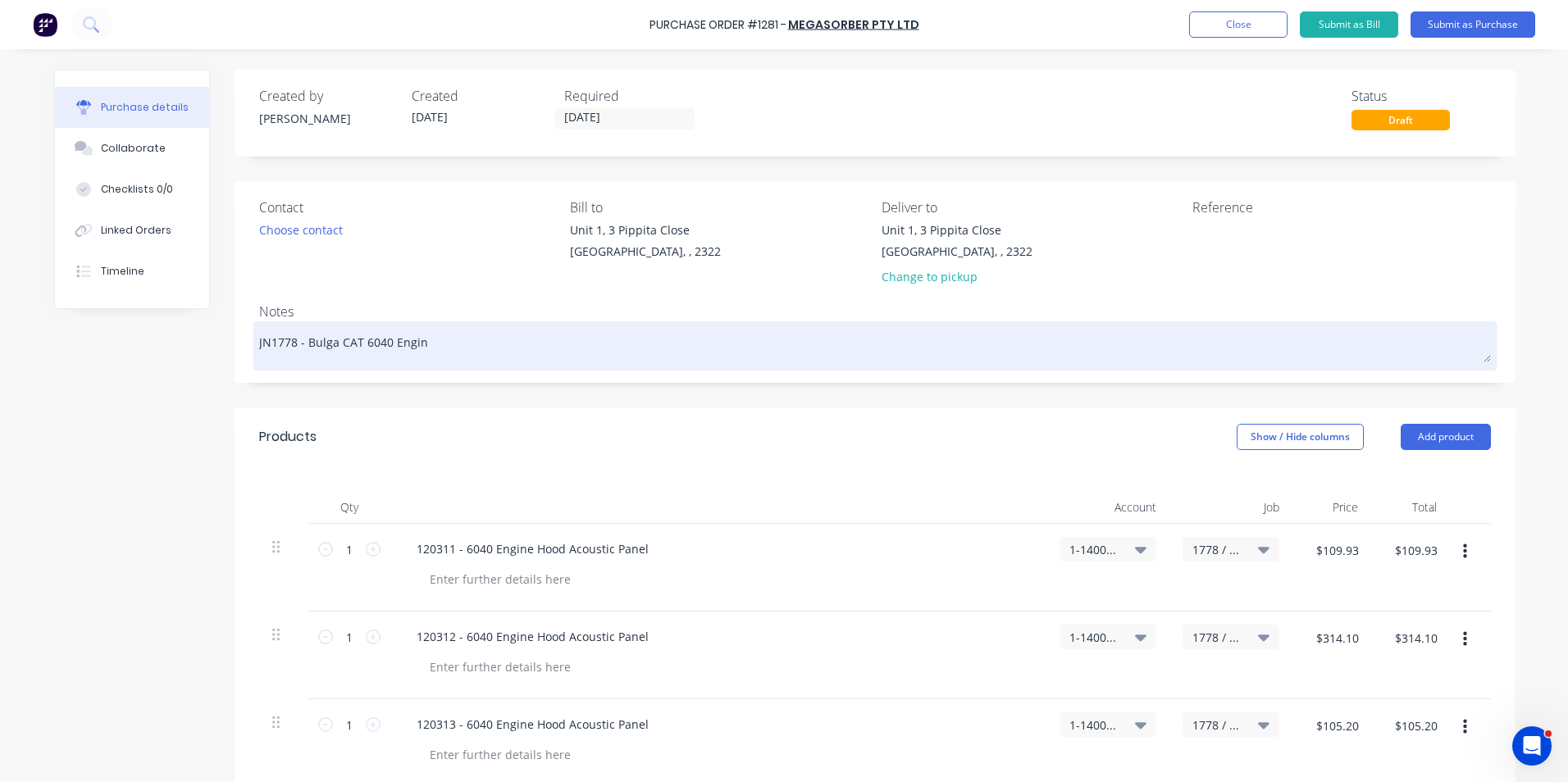
type textarea "x"
type textarea "JN1778 - Bulga CAT 6040 Engine"
type textarea "x"
type textarea "JN1778 - Bulga CAT 6040 Engine H"
type textarea "x"
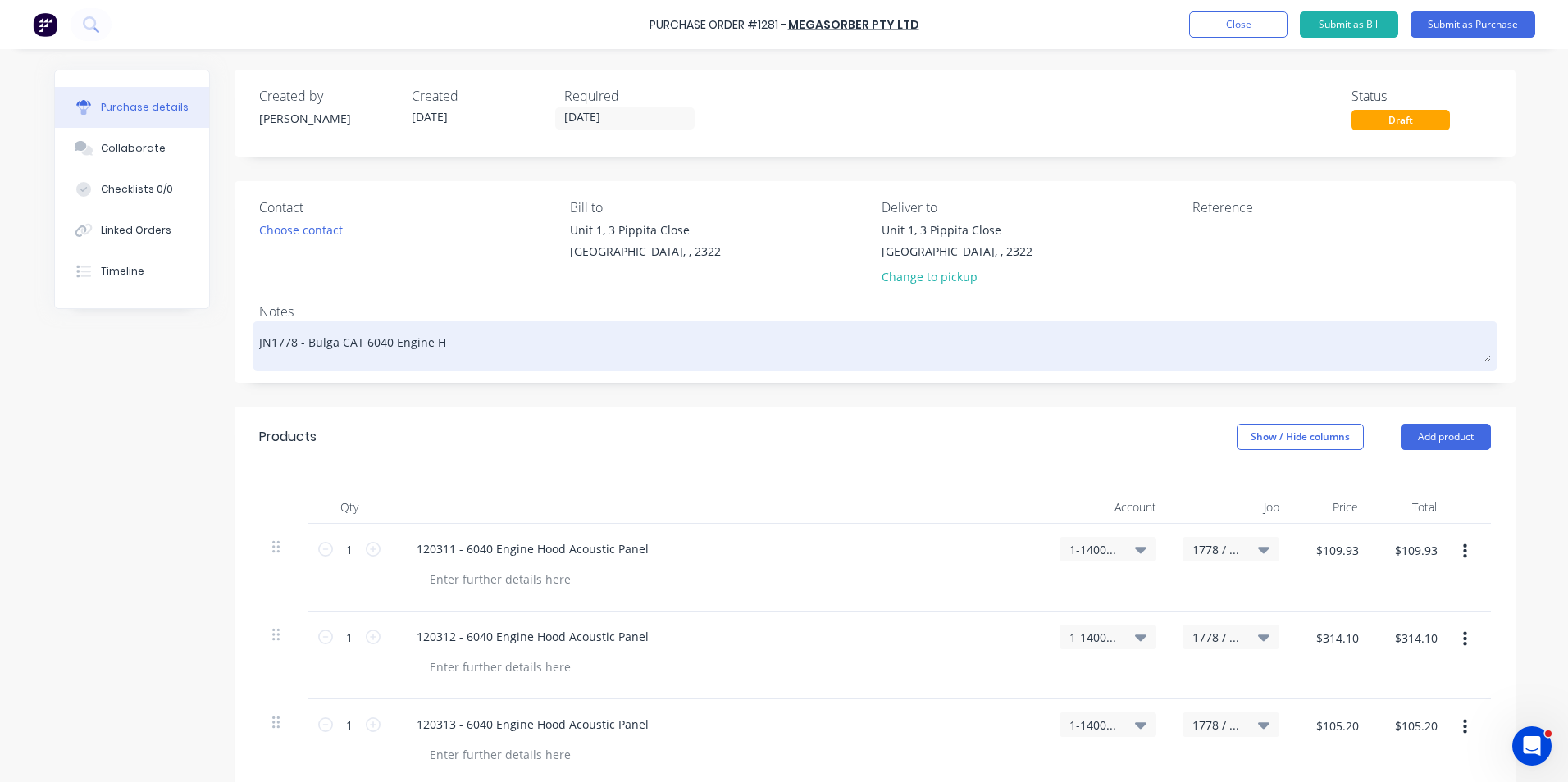
type textarea "JN1778 - Bulga CAT 6040 Engine Ho"
type textarea "x"
type textarea "JN1778 - Bulga CAT 6040 Engine Hoo"
type textarea "x"
type textarea "JN1778 - Bulga CAT 6040 Engine Hood"
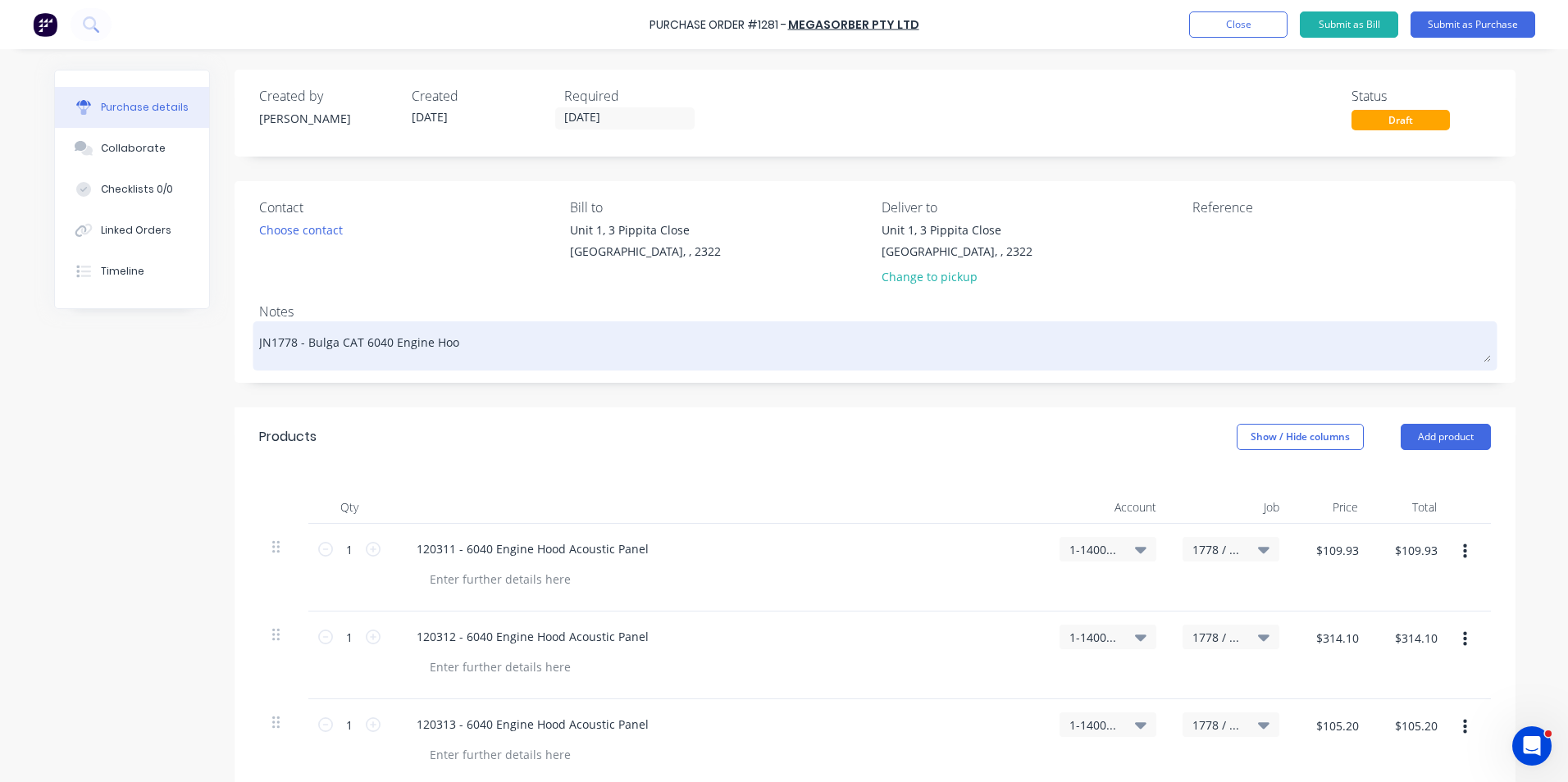
type textarea "x"
type textarea "JN1778 - Bulga CAT 6040 Engine Hood"
type textarea "x"
type textarea "JN1778 - Bulga CAT 6040 Engine Hood A"
type textarea "x"
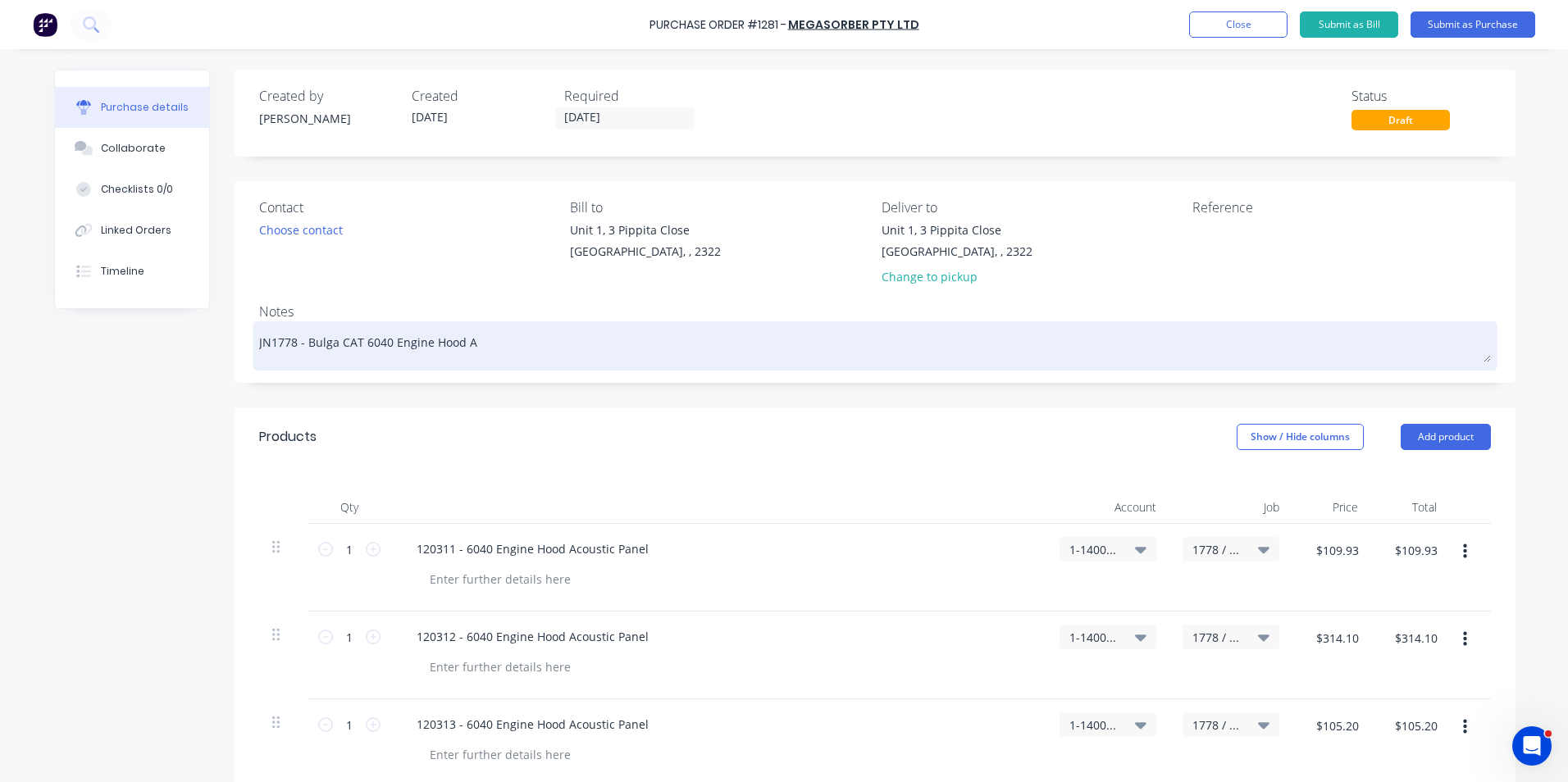
type textarea "JN1778 - Bulga CAT 6040 Engine Hood Ac"
type textarea "x"
type textarea "JN1778 - Bulga CAT 6040 Engine Hood Aco"
type textarea "x"
type textarea "JN1778 - Bulga CAT 6040 Engine Hood Acou"
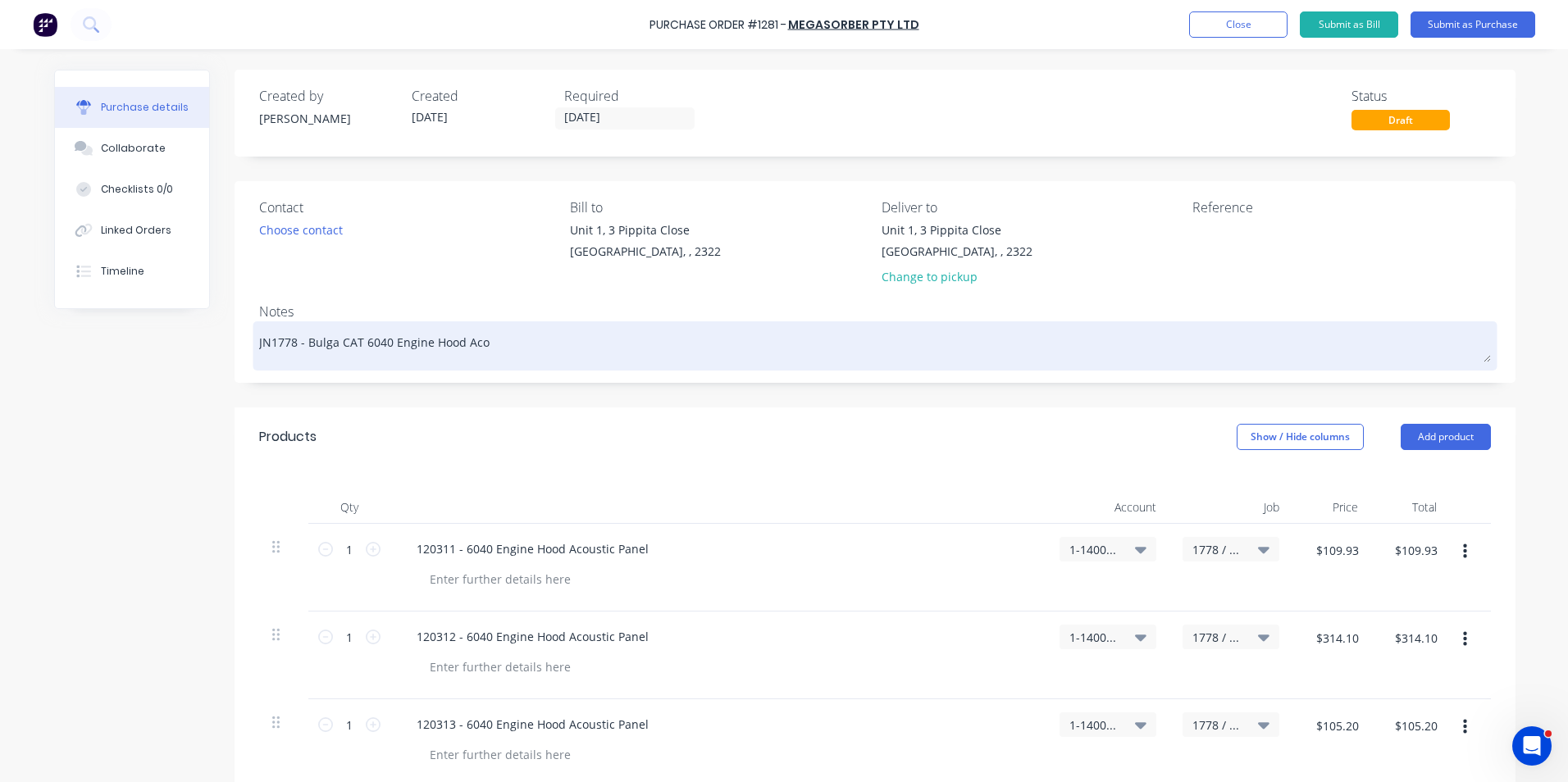
type textarea "x"
type textarea "JN1778 - Bulga CAT 6040 Engine Hood Acous"
type textarea "x"
type textarea "JN1778 - Bulga CAT 6040 Engine Hood Acoust"
type textarea "x"
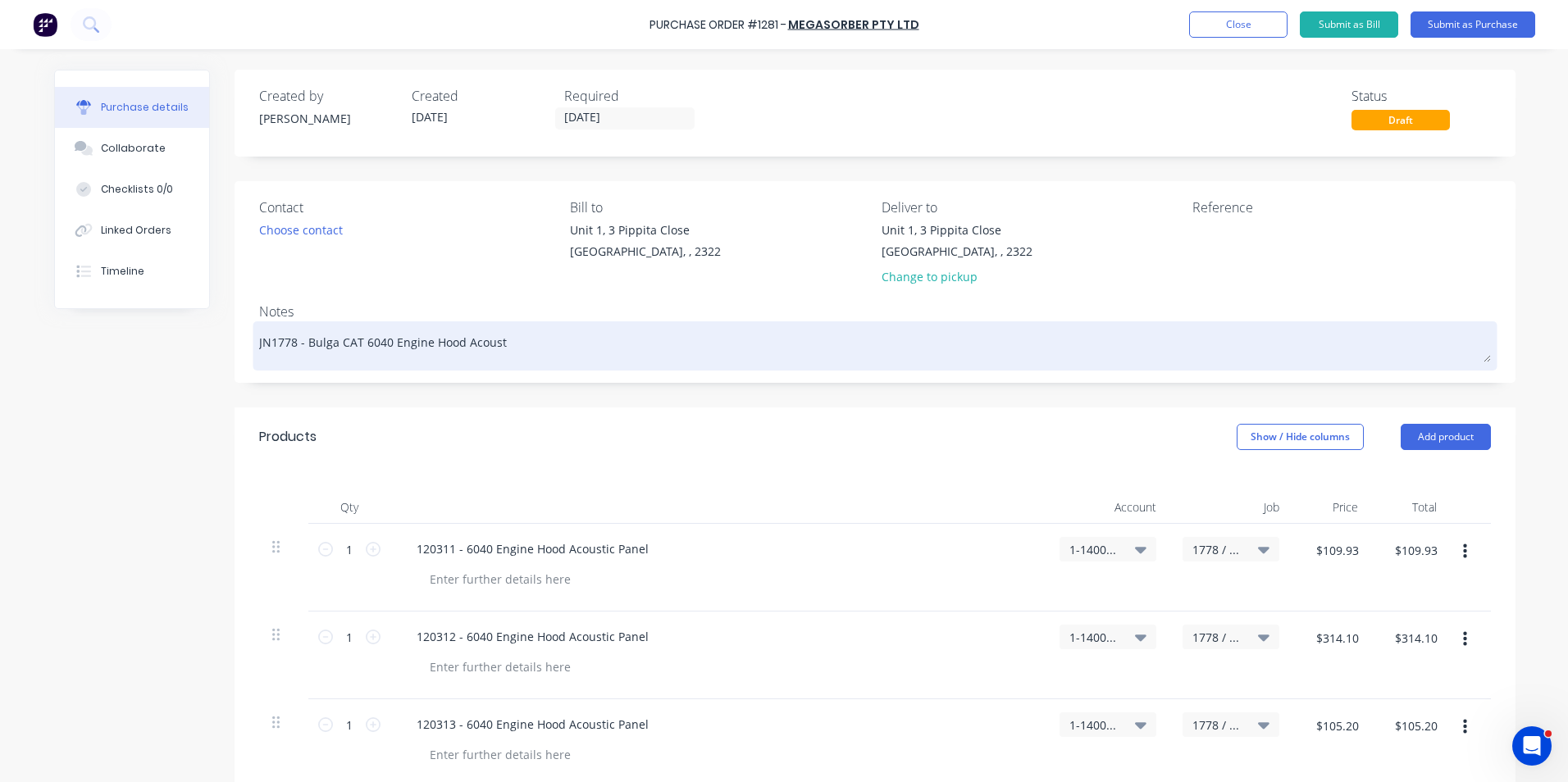
type textarea "JN1778 - Bulga CAT 6040 Engine Hood Acousti"
type textarea "x"
type textarea "JN1778 - Bulga CAT 6040 Engine Hood Acoustic"
type textarea "x"
type textarea "JN1778 - Bulga CAT 6040 Engine Hood Acoustic"
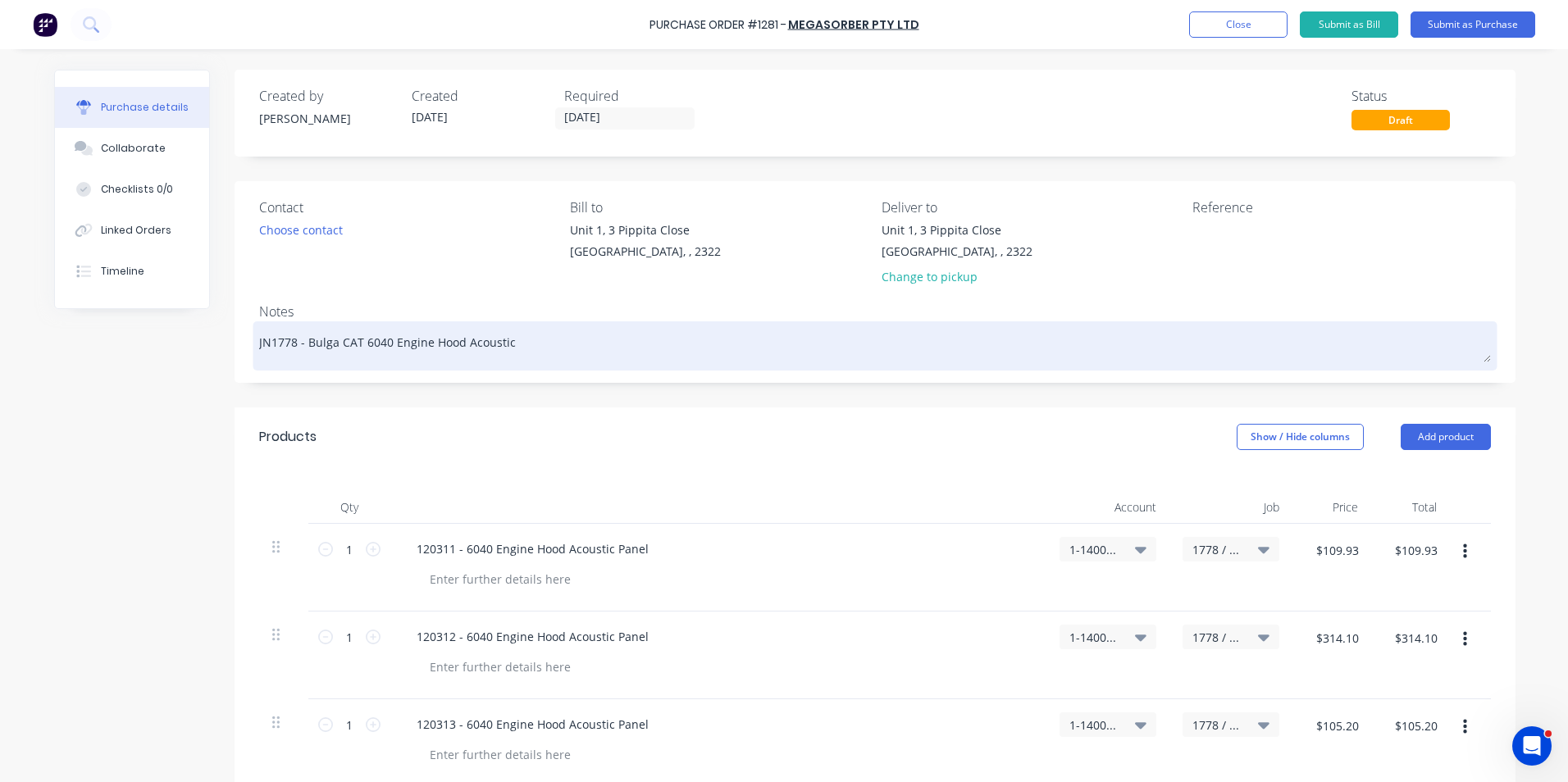
type textarea "x"
type textarea "JN1778 - Bulga CAT 6040 Engine Hood Acoustic P"
type textarea "x"
type textarea "JN1778 - Bulga CAT 6040 Engine Hood Acoustic Pa"
type textarea "x"
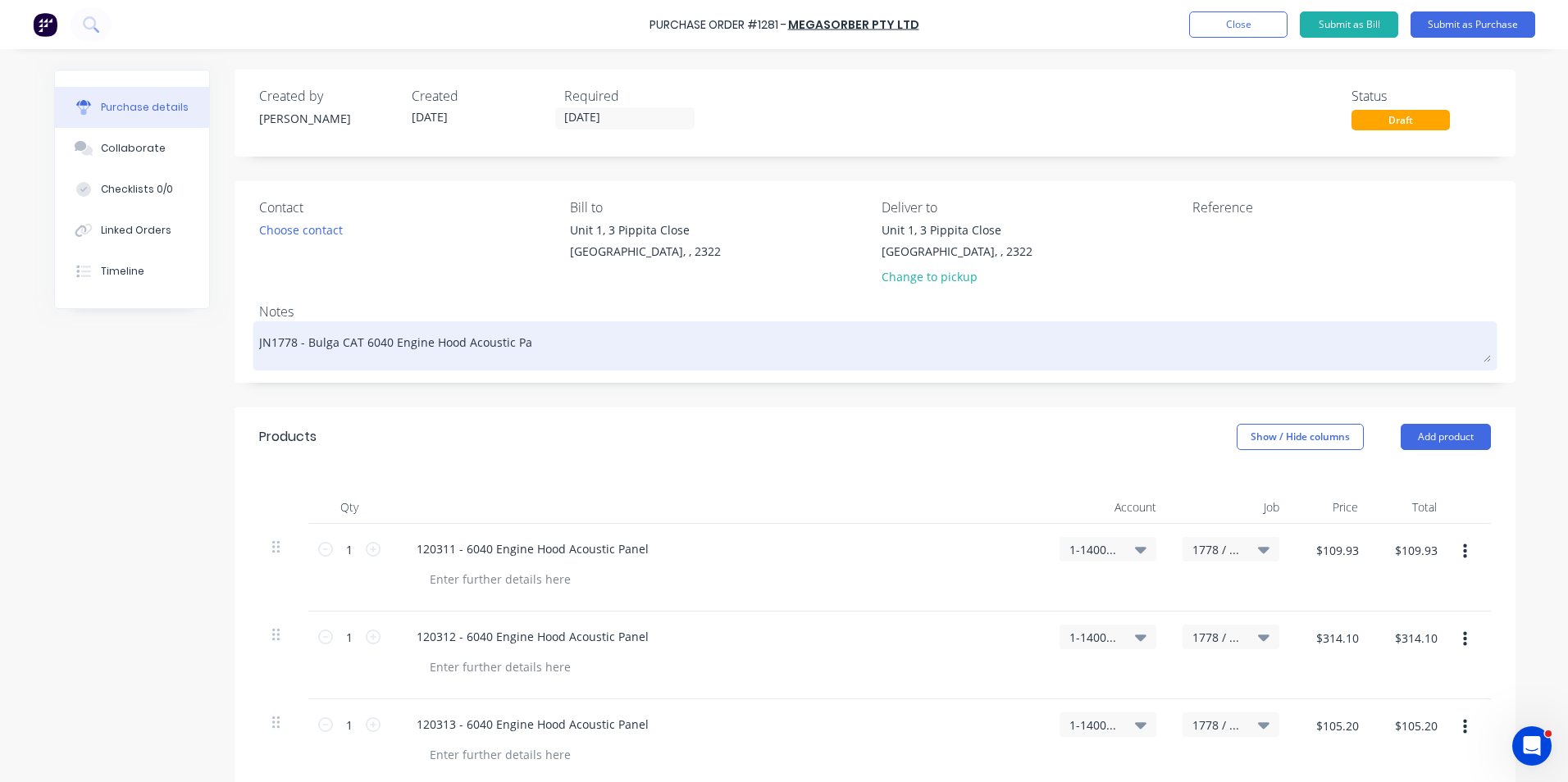
type textarea "JN1778 - Bulga CAT 6040 Engine Hood Acoustic Pan"
type textarea "x"
type textarea "JN1778 - Bulga CAT 6040 Engine Hood Acoustic Pane"
type textarea "x"
type textarea "JN1778 - Bulga CAT 6040 Engine Hood Acoustic Panel"
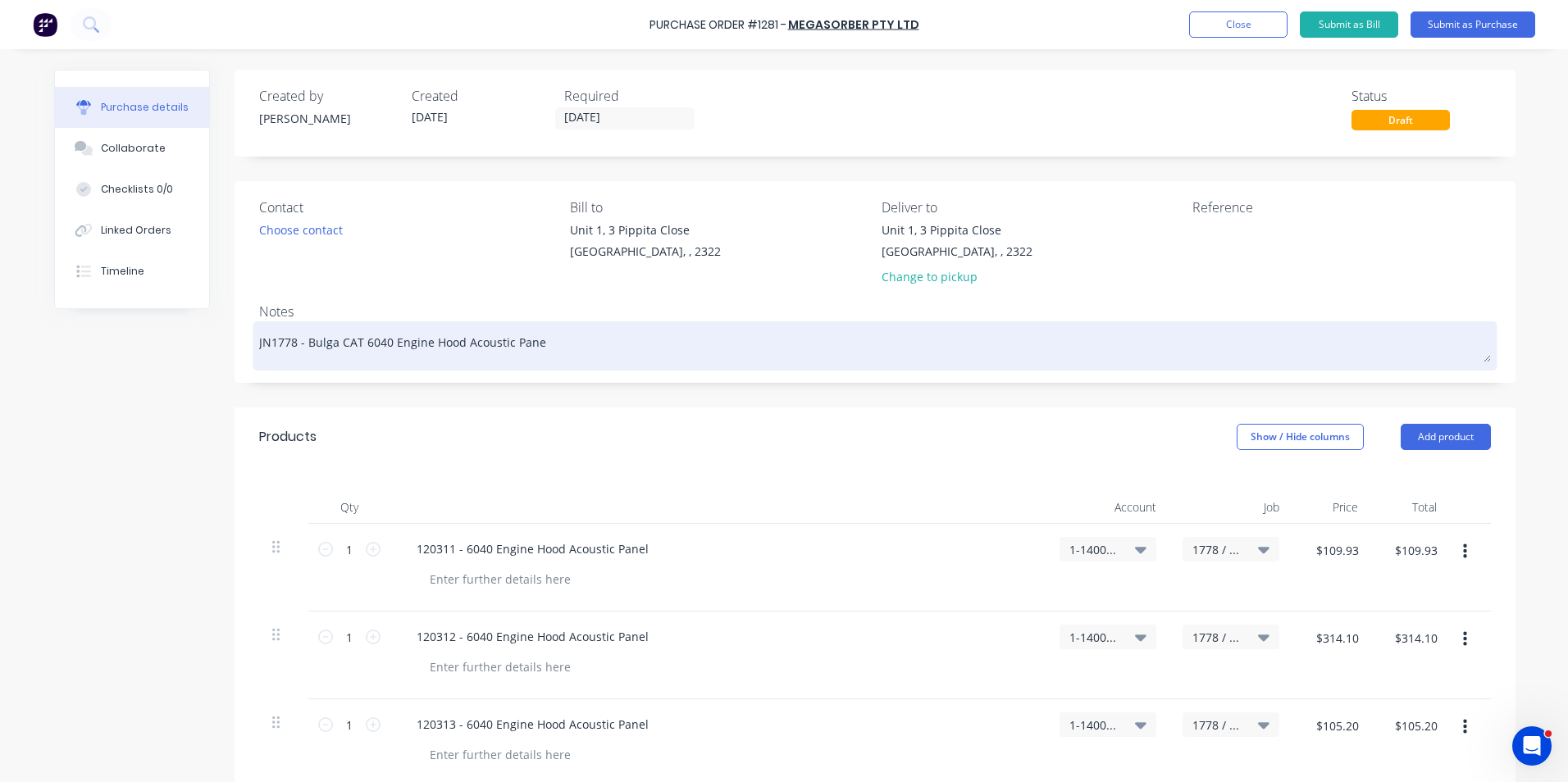
type textarea "x"
type textarea "JN1778 - Bulga CAT 6040 Engine Hood Acoustic Panels"
type textarea "x"
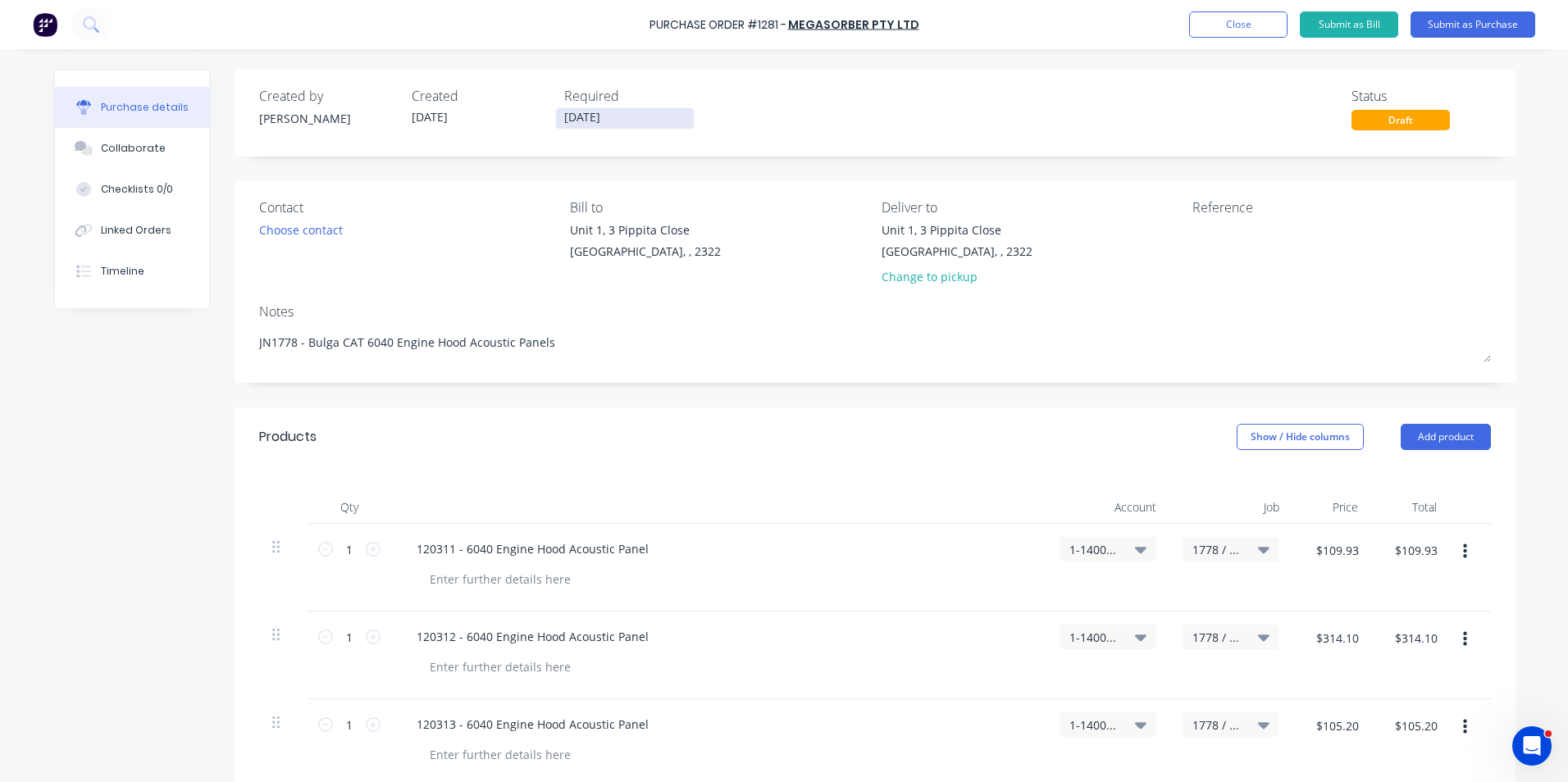
type textarea "JN1778 - Bulga CAT 6040 Engine Hood Acoustic Panels"
click at [608, 119] on input "24/08/25" at bounding box center [625, 119] width 138 height 21
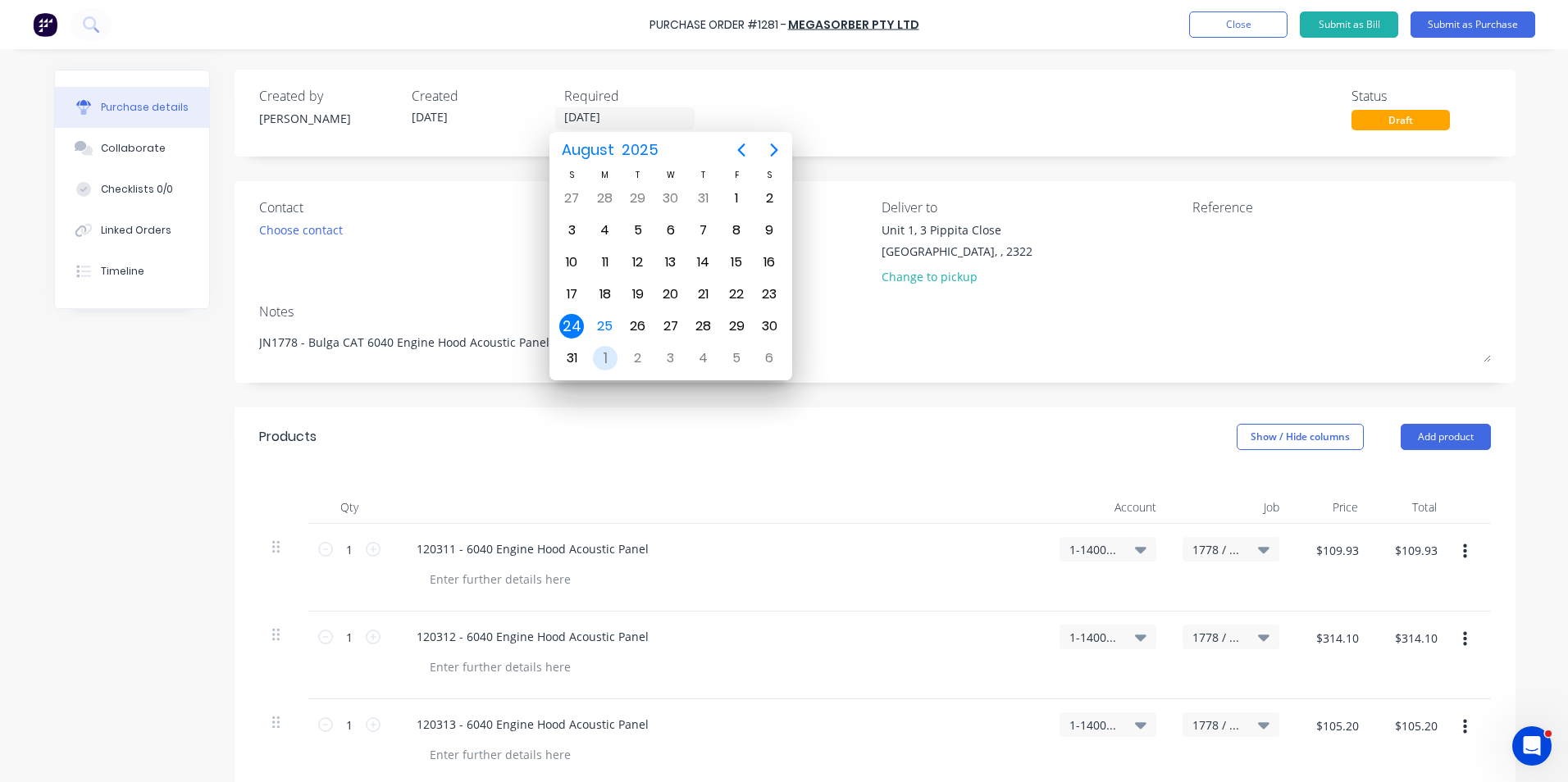
type textarea "x"
click at [601, 356] on div "1" at bounding box center [605, 358] width 25 height 25
type input "01/09/25"
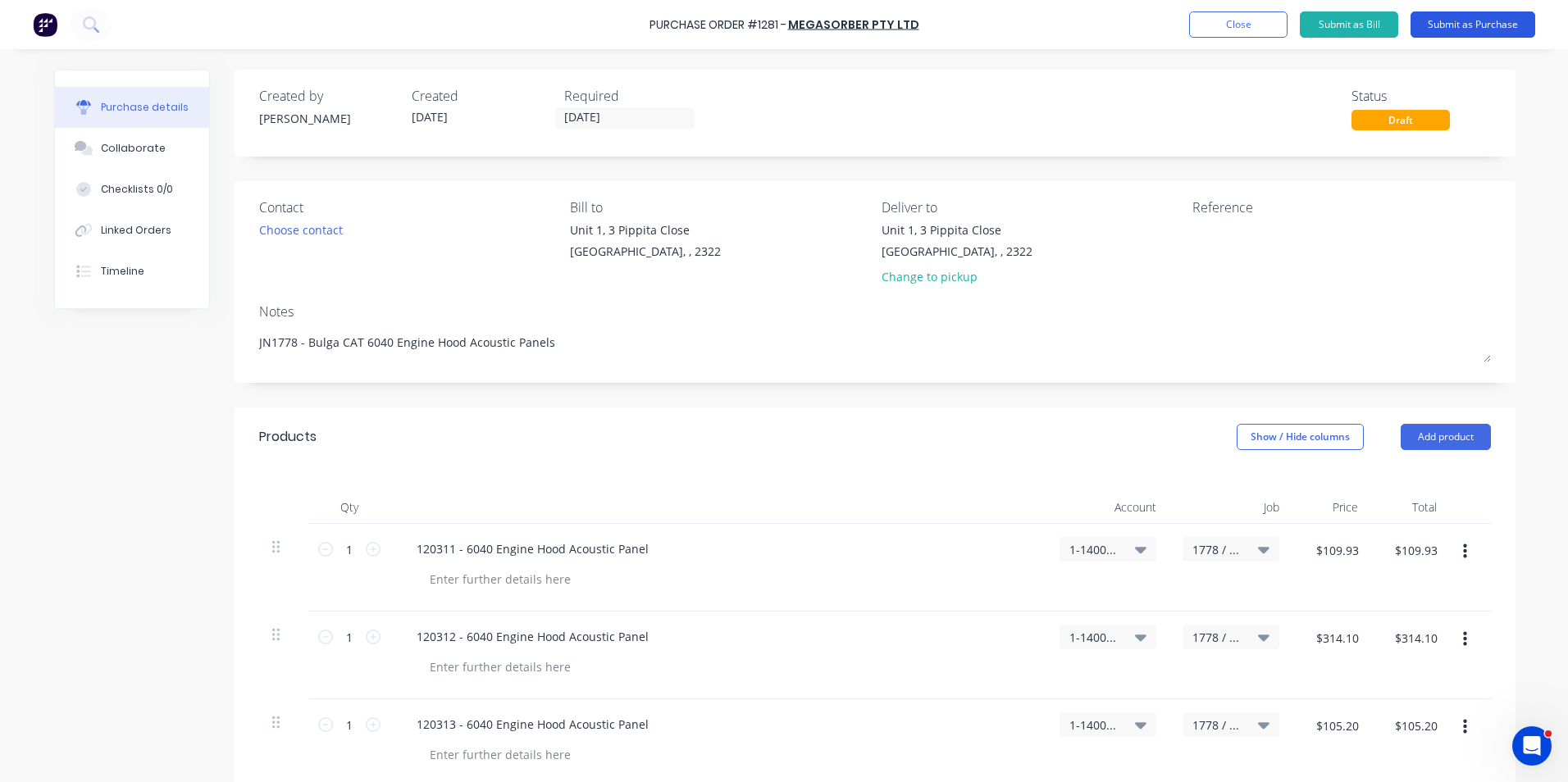
click at [1462, 25] on button "Submit as Purchase" at bounding box center [1473, 24] width 125 height 26
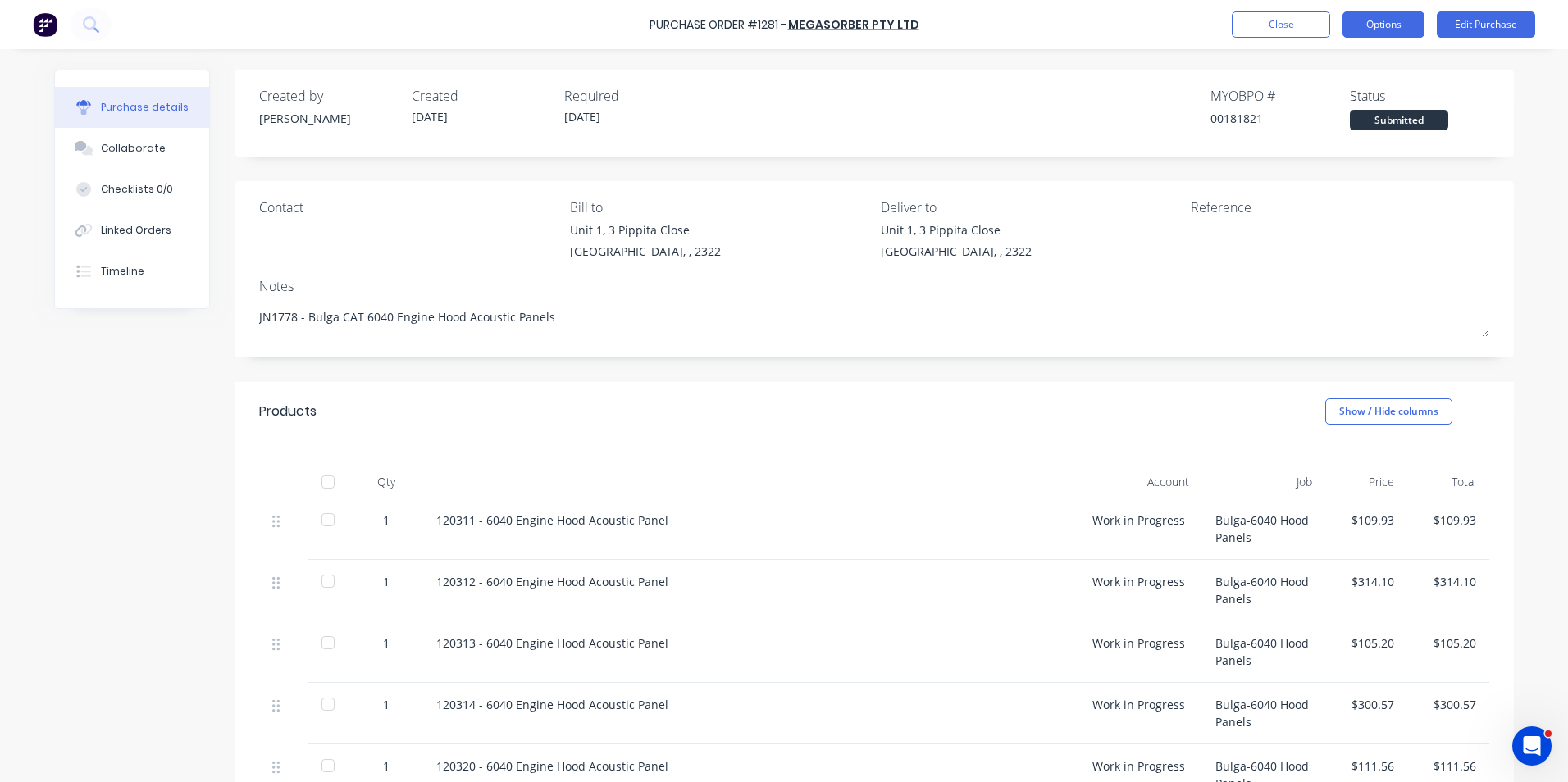
click at [1378, 28] on button "Options" at bounding box center [1383, 24] width 82 height 26
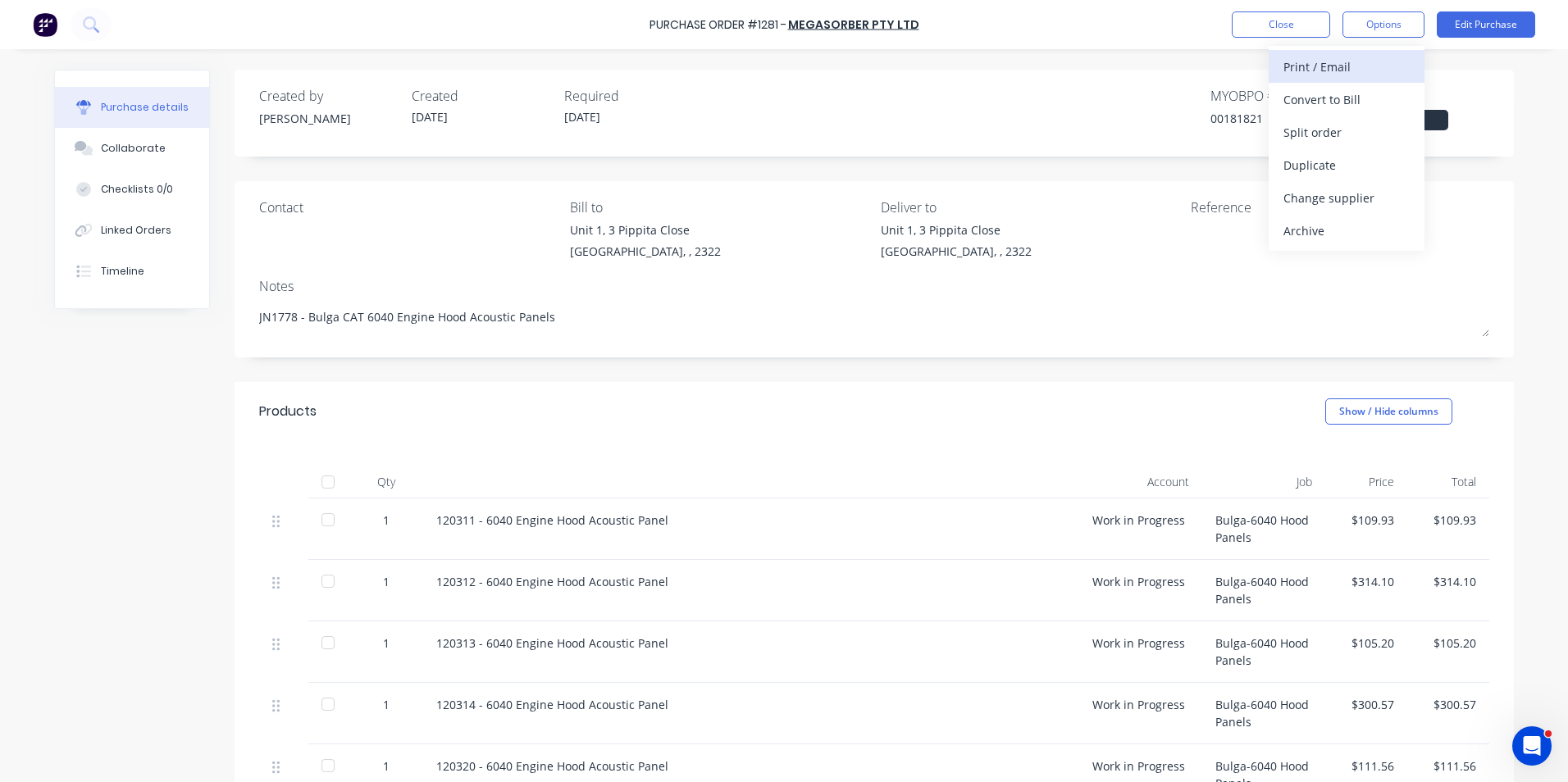
click at [1326, 64] on div "Print / Email" at bounding box center [1346, 67] width 126 height 24
click at [1327, 100] on div "With pricing" at bounding box center [1346, 100] width 126 height 24
type textarea "x"
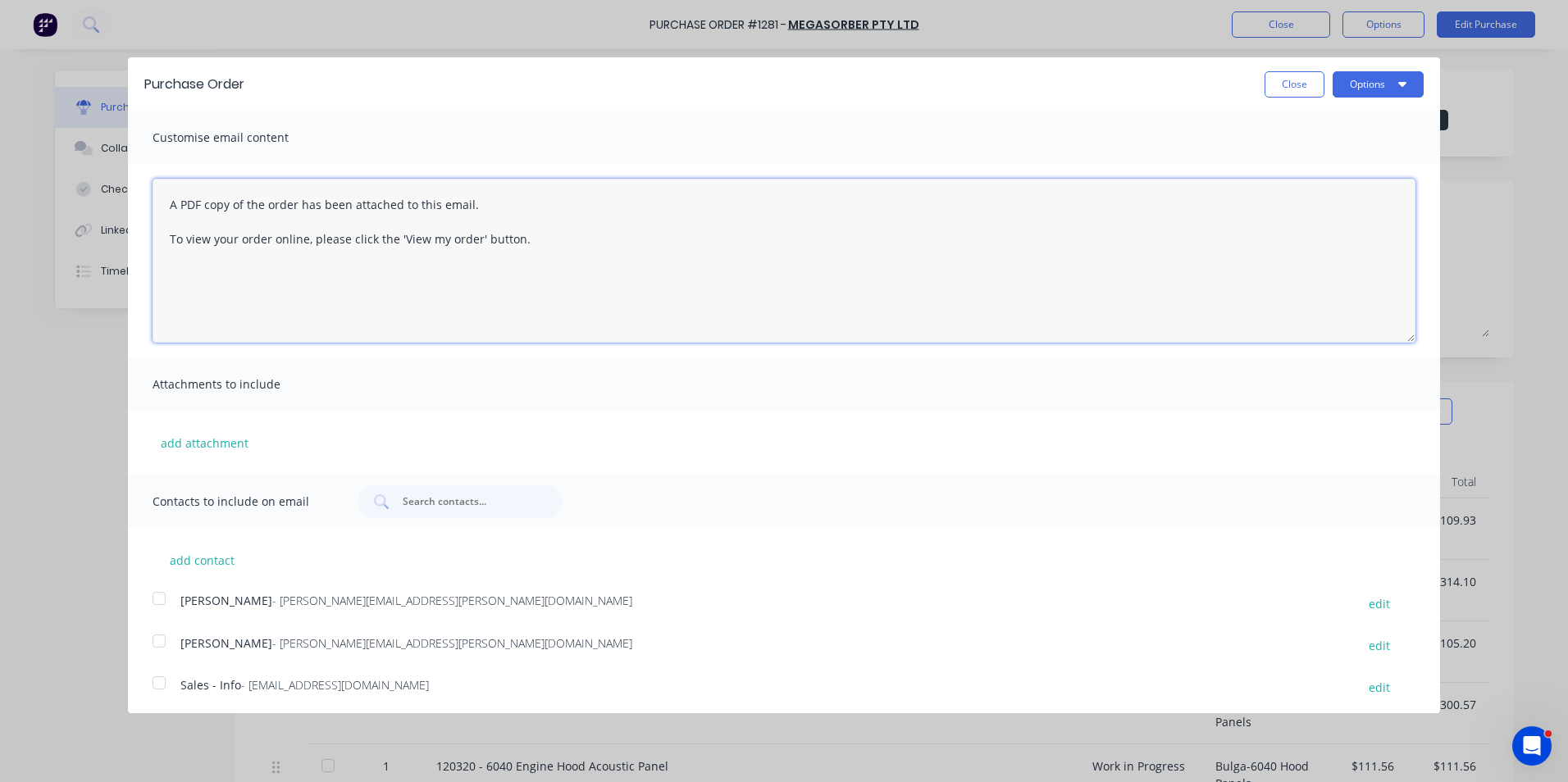
drag, startPoint x: 541, startPoint y: 241, endPoint x: 150, endPoint y: 200, distance: 393.1
click at [150, 200] on div "A PDF copy of the order has been attached to this email. To view your order onl…" at bounding box center [783, 260] width 1312 height 193
type textarea "Hi Jen, PO att"
type textarea "x"
type textarea "Hi Jen, PO attached as quoted for the 6040 Engine Hood panels, any issues, let …"
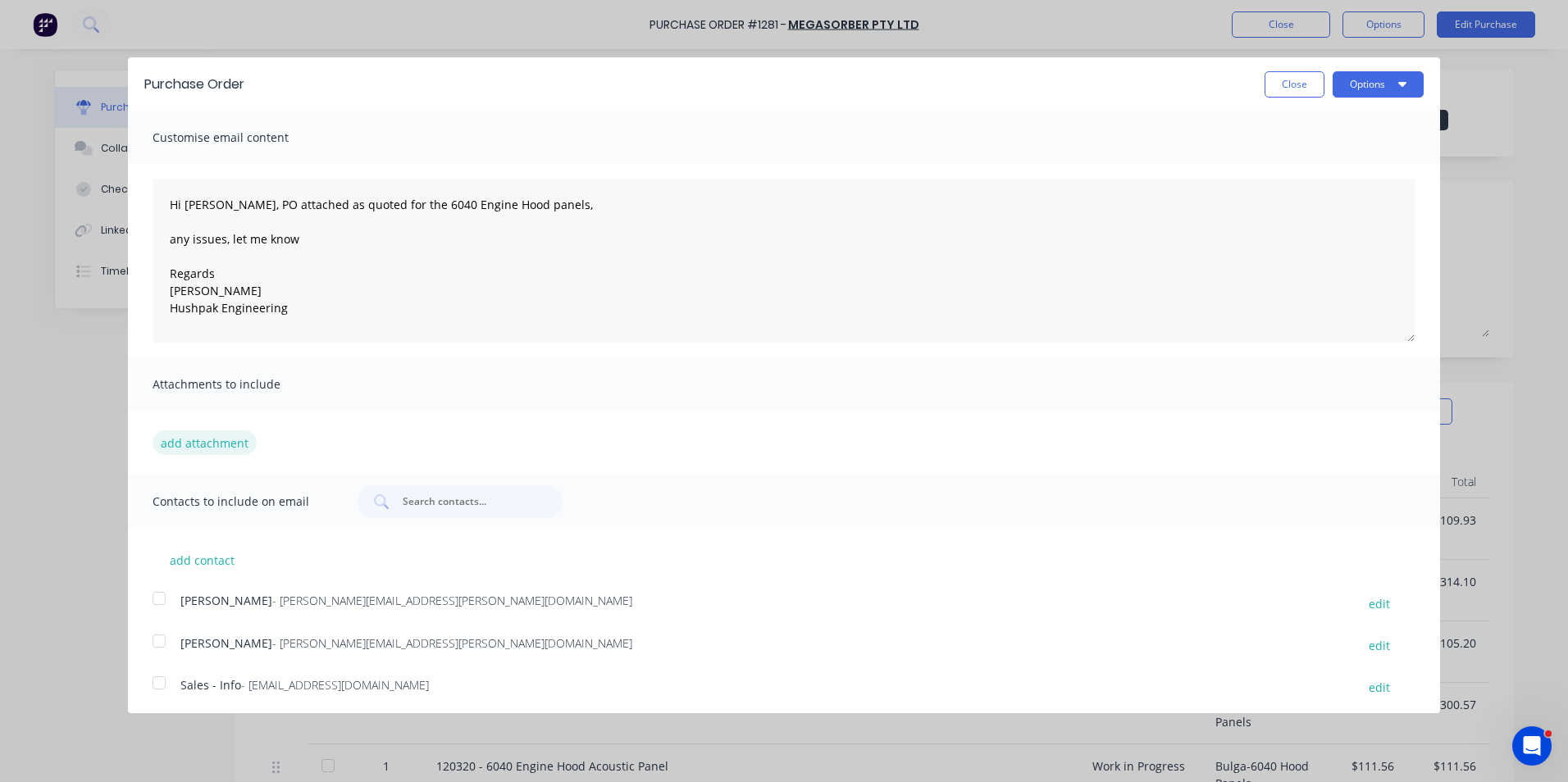
click at [221, 438] on button "add attachment" at bounding box center [204, 442] width 104 height 25
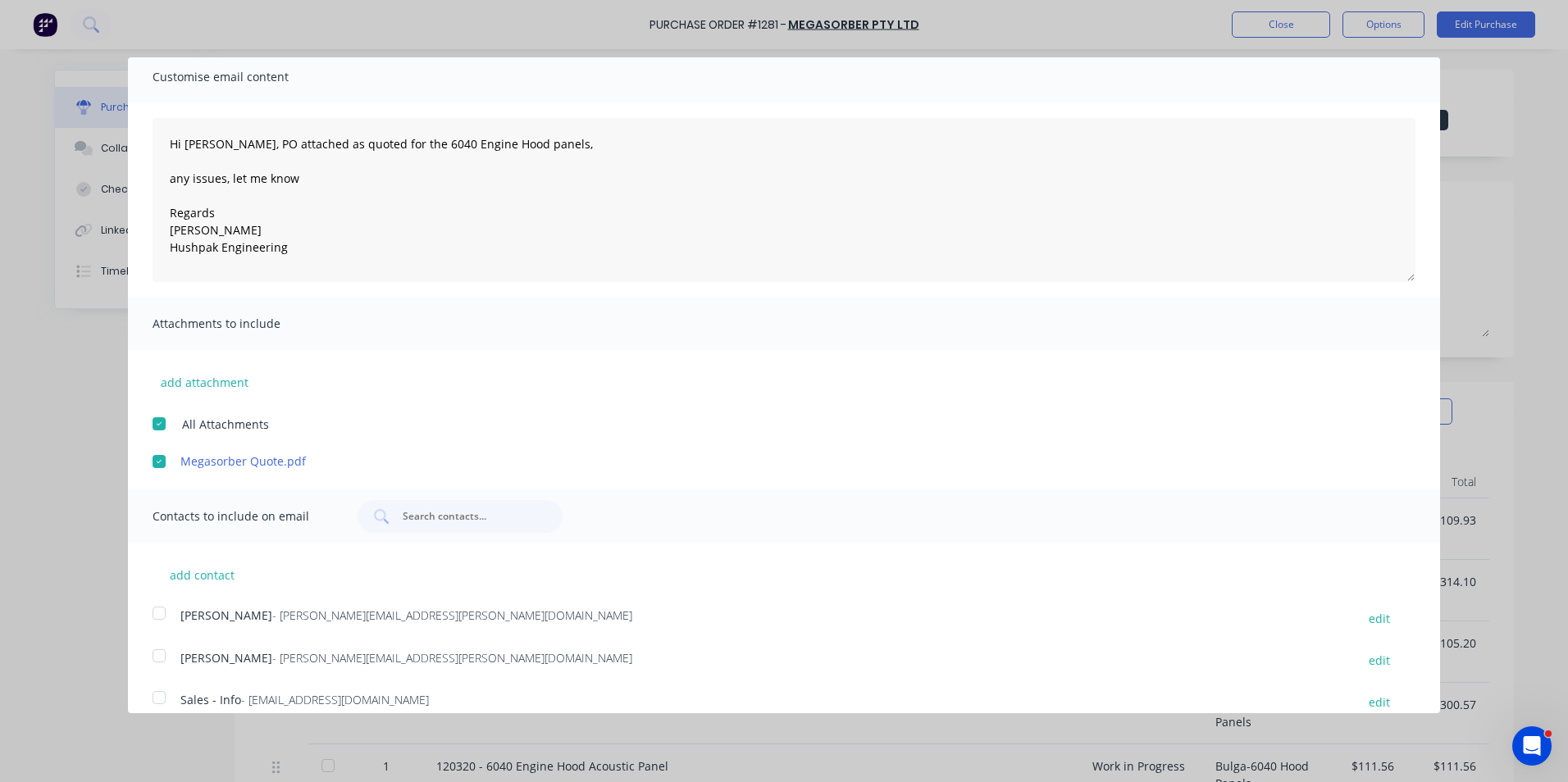
scroll to position [165, 0]
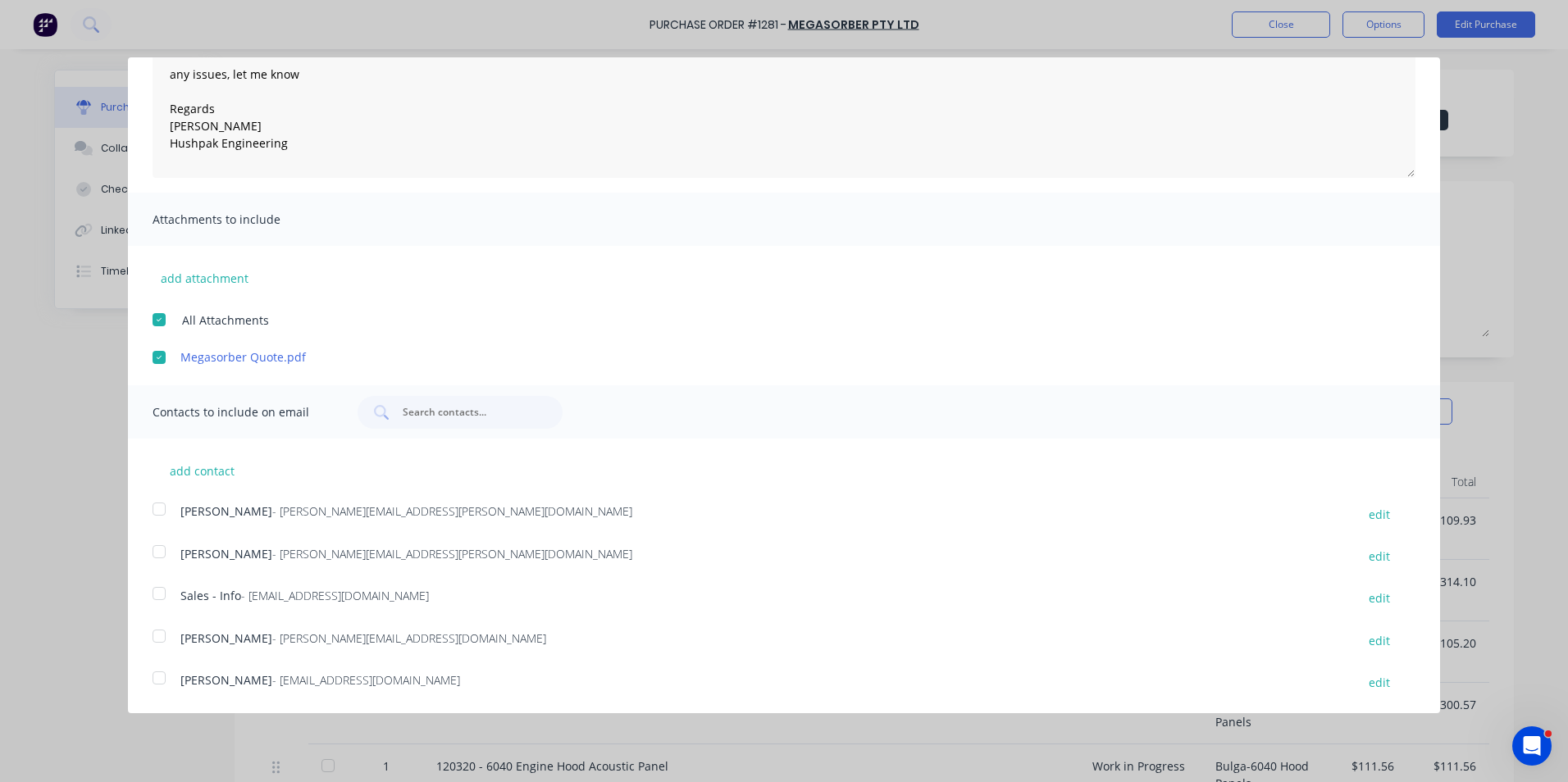
click at [158, 509] on div at bounding box center [159, 509] width 33 height 33
click at [160, 592] on div at bounding box center [159, 593] width 33 height 33
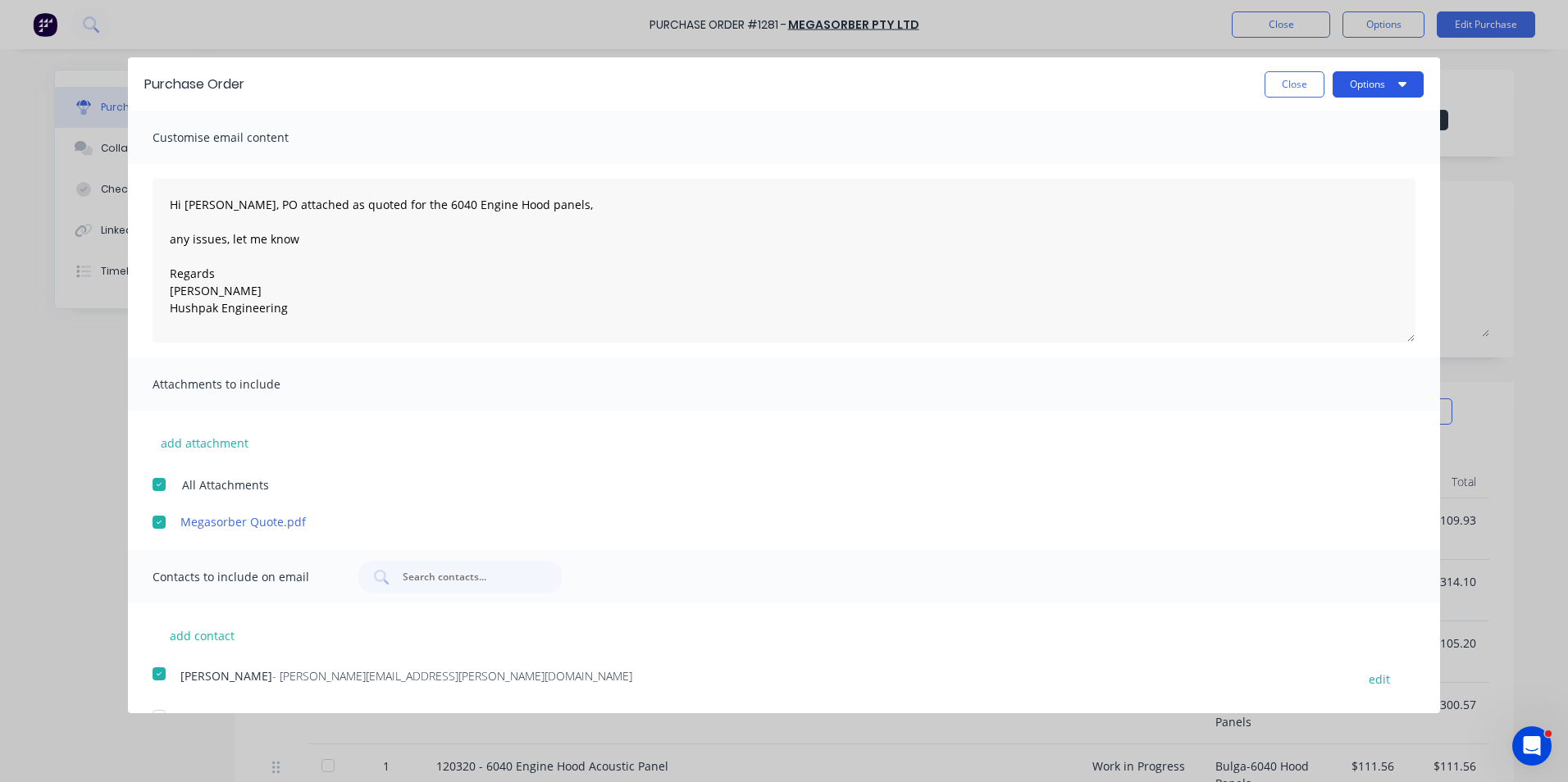
click at [1364, 83] on button "Options" at bounding box center [1378, 84] width 91 height 26
click at [1283, 163] on div "Email" at bounding box center [1345, 159] width 126 height 24
type textarea "x"
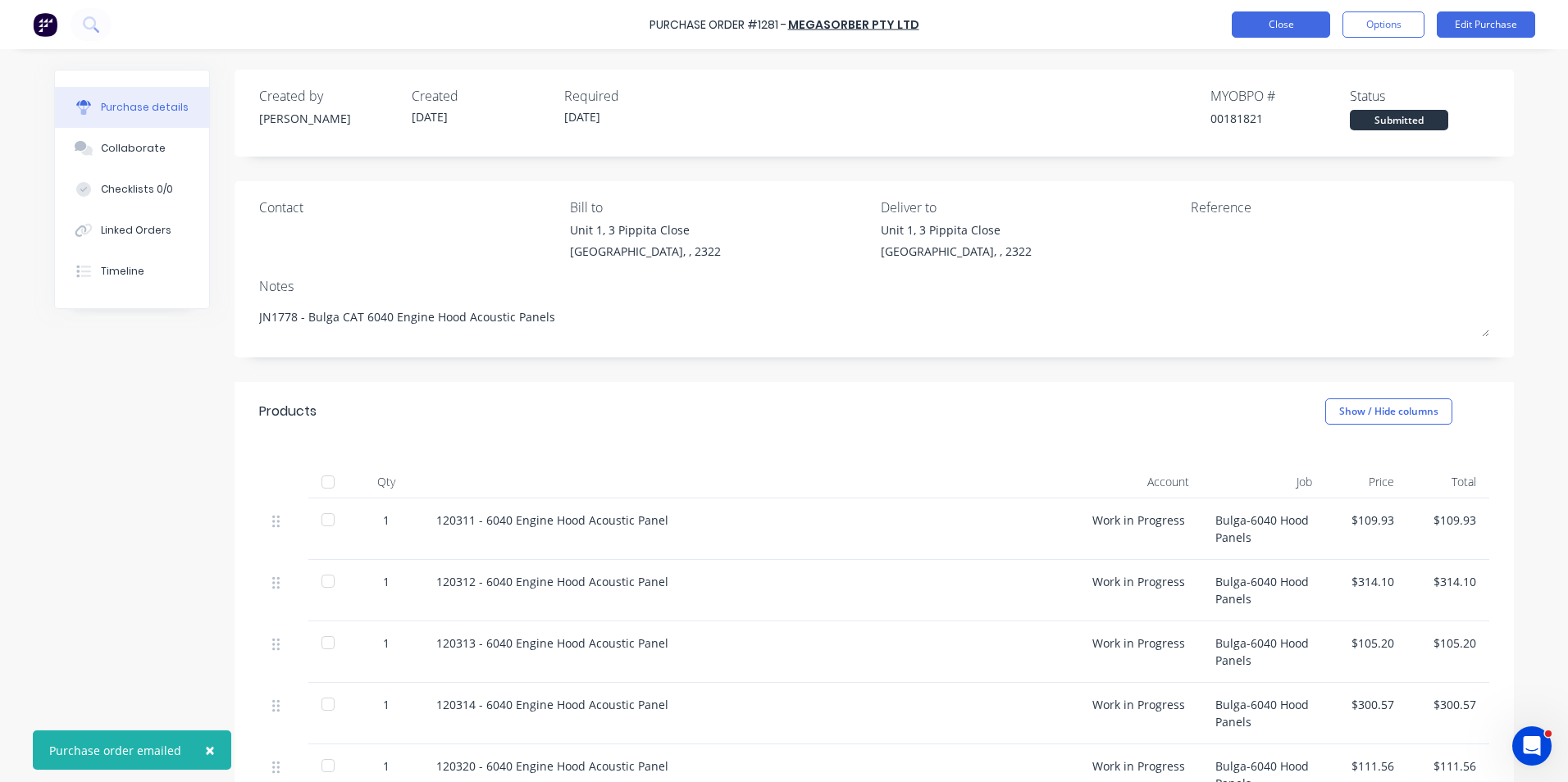
click at [1295, 27] on button "Close" at bounding box center [1281, 24] width 98 height 26
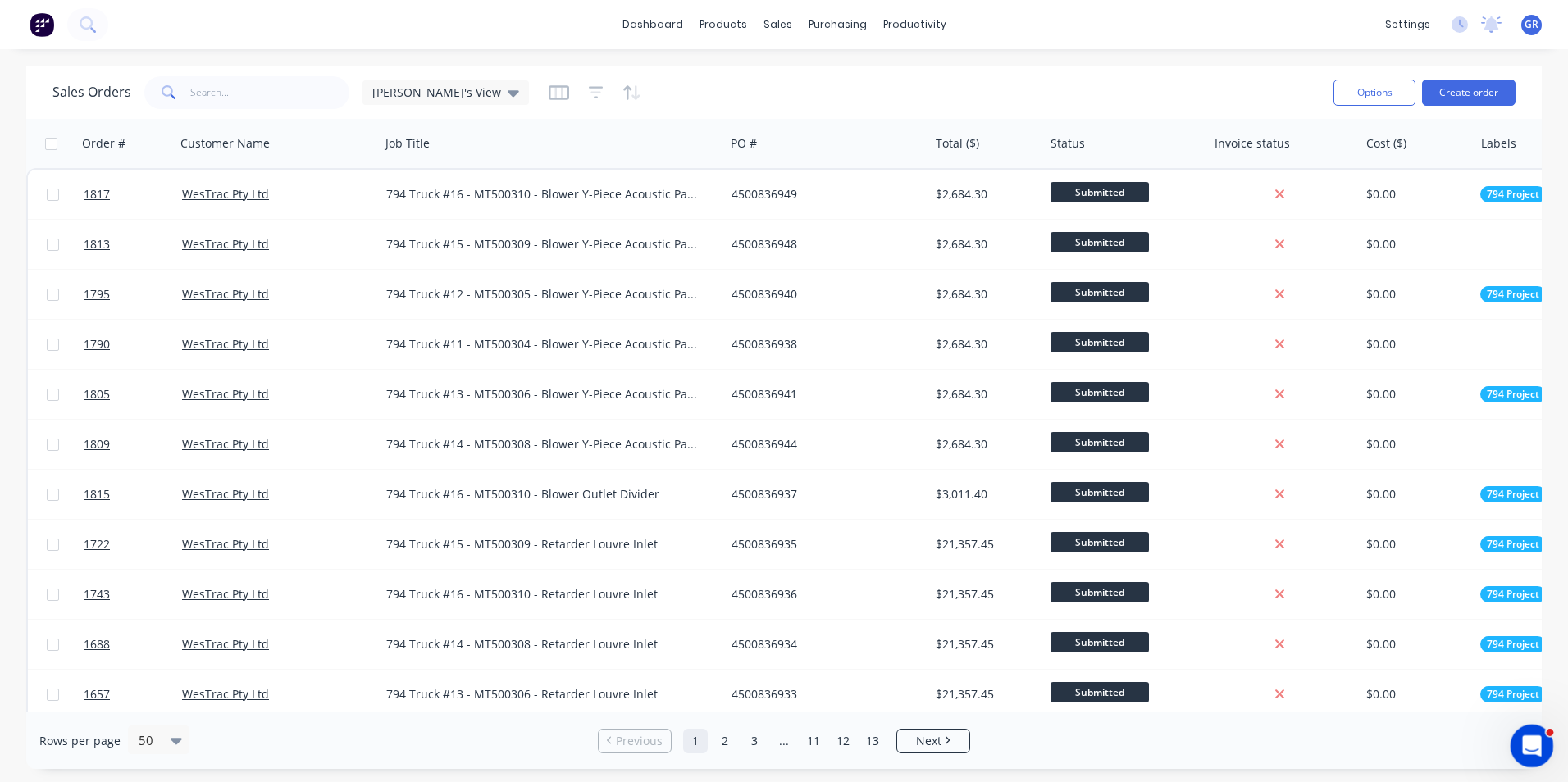
click at [1528, 749] on icon "Open Intercom Messenger" at bounding box center [1529, 743] width 27 height 27
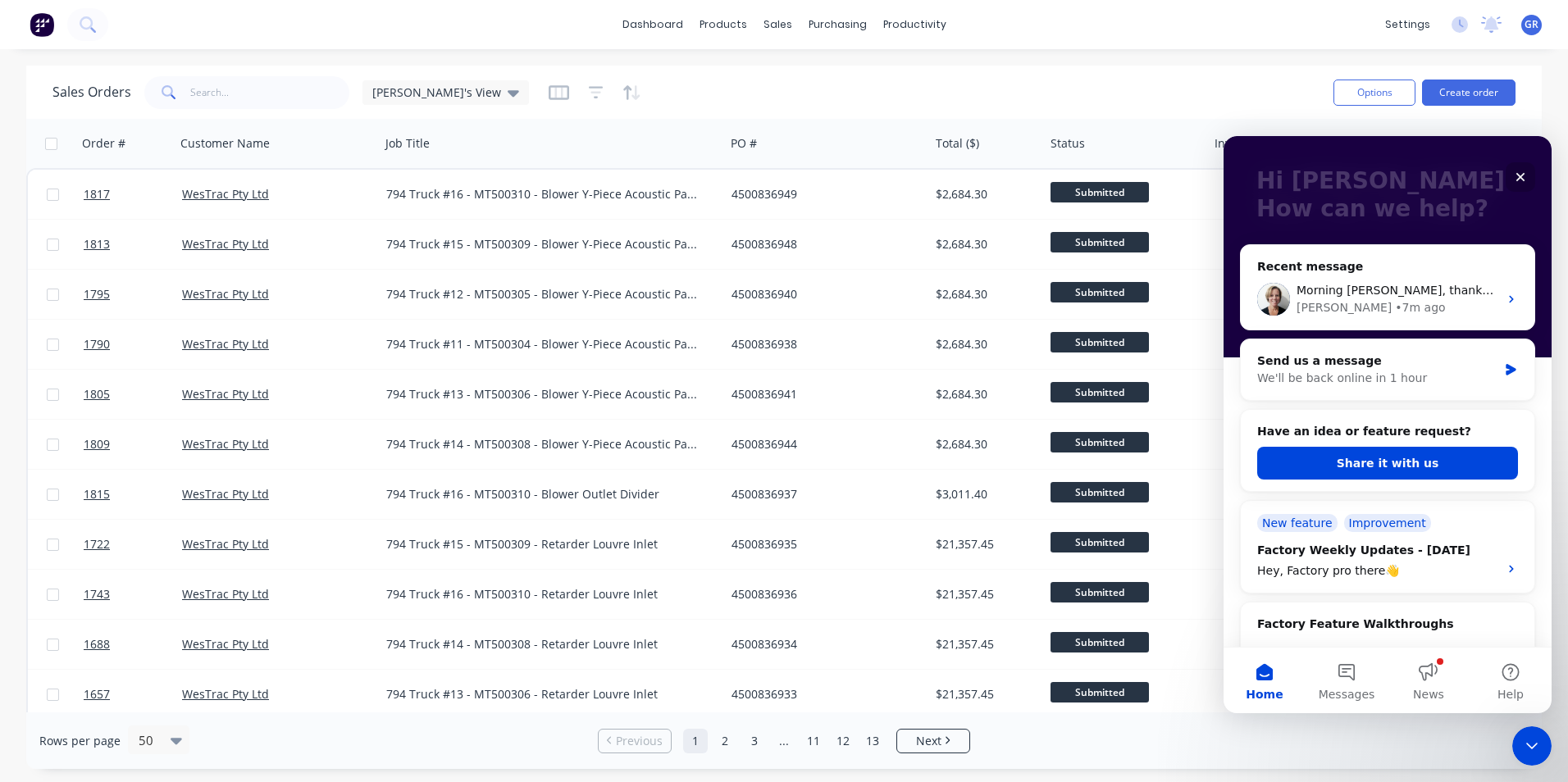
scroll to position [82, 0]
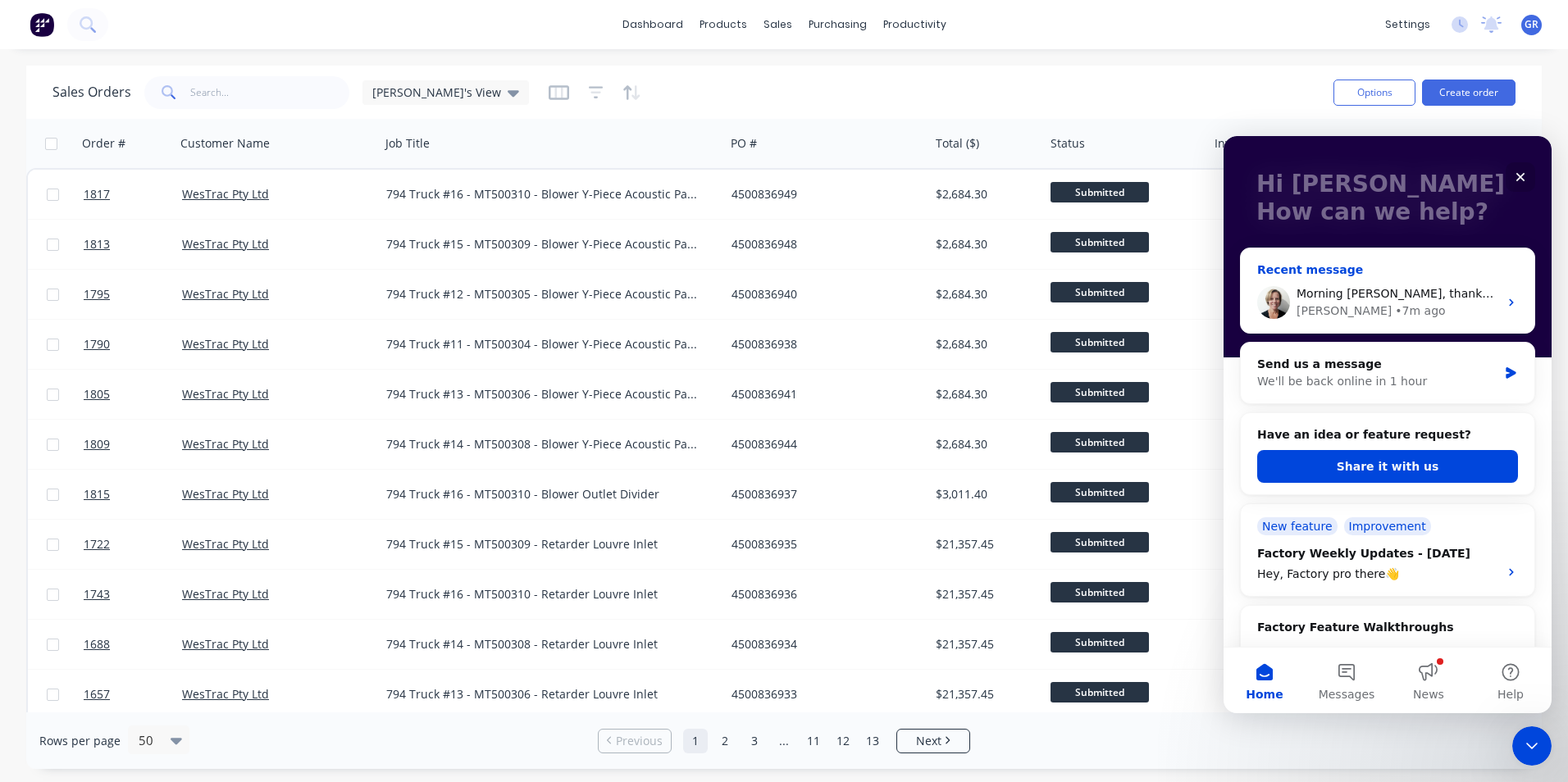
click at [1403, 297] on span "Morning Greg, thanks for letting us know, we'll get this investigated" at bounding box center [1525, 293] width 458 height 13
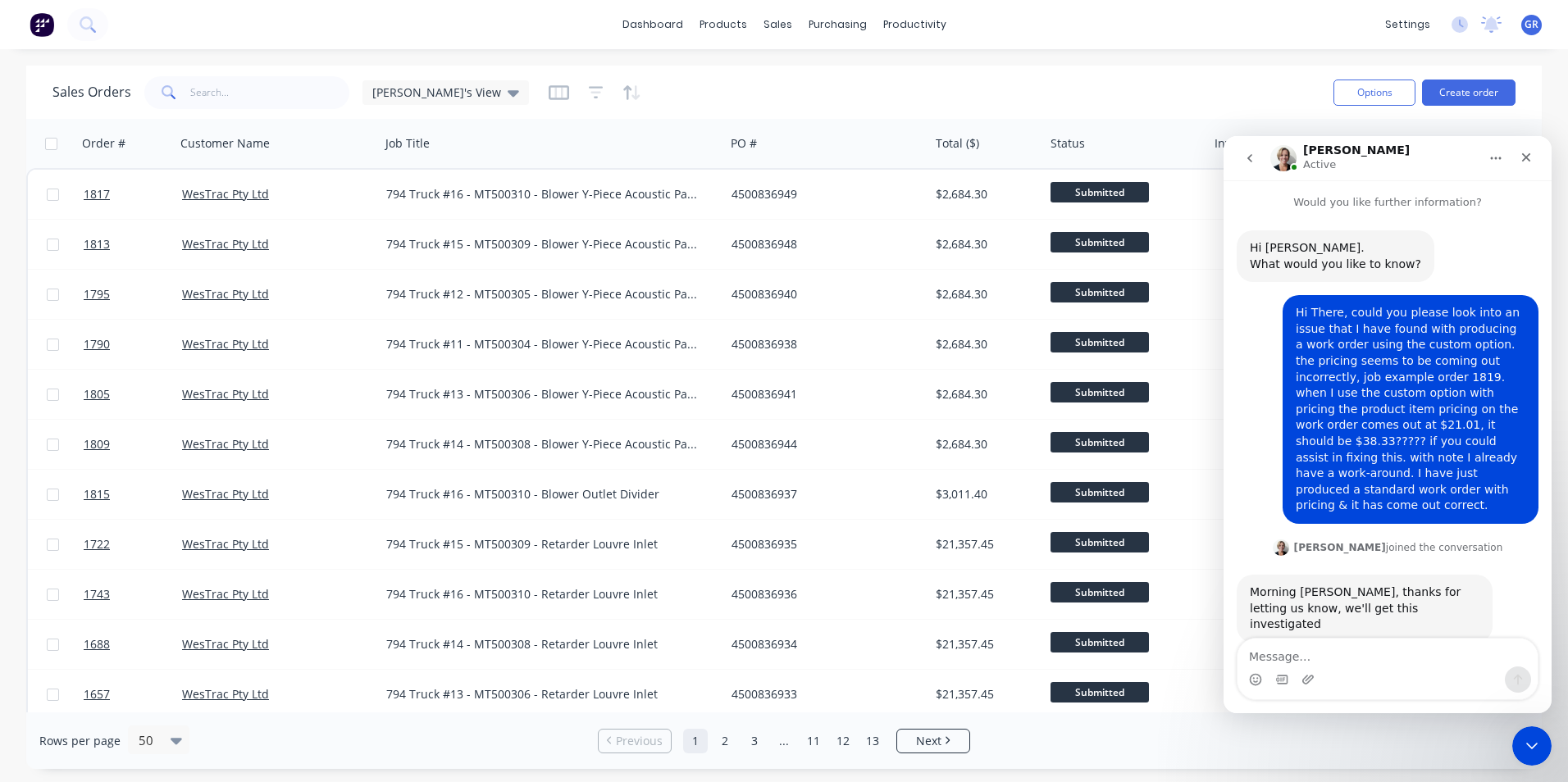
click at [1248, 160] on icon "go back" at bounding box center [1250, 158] width 13 height 13
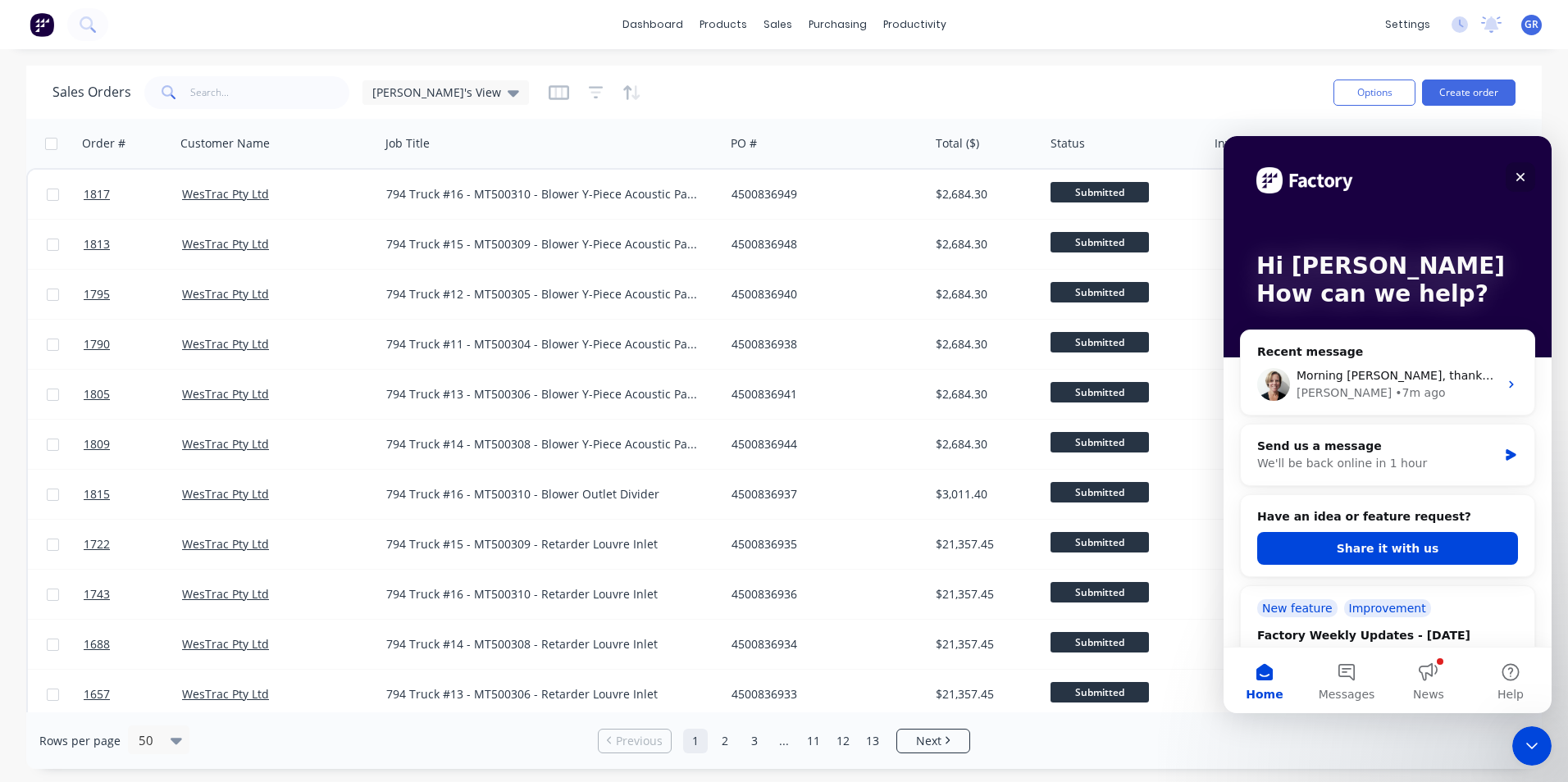
click at [1520, 178] on icon "Close" at bounding box center [1521, 178] width 9 height 9
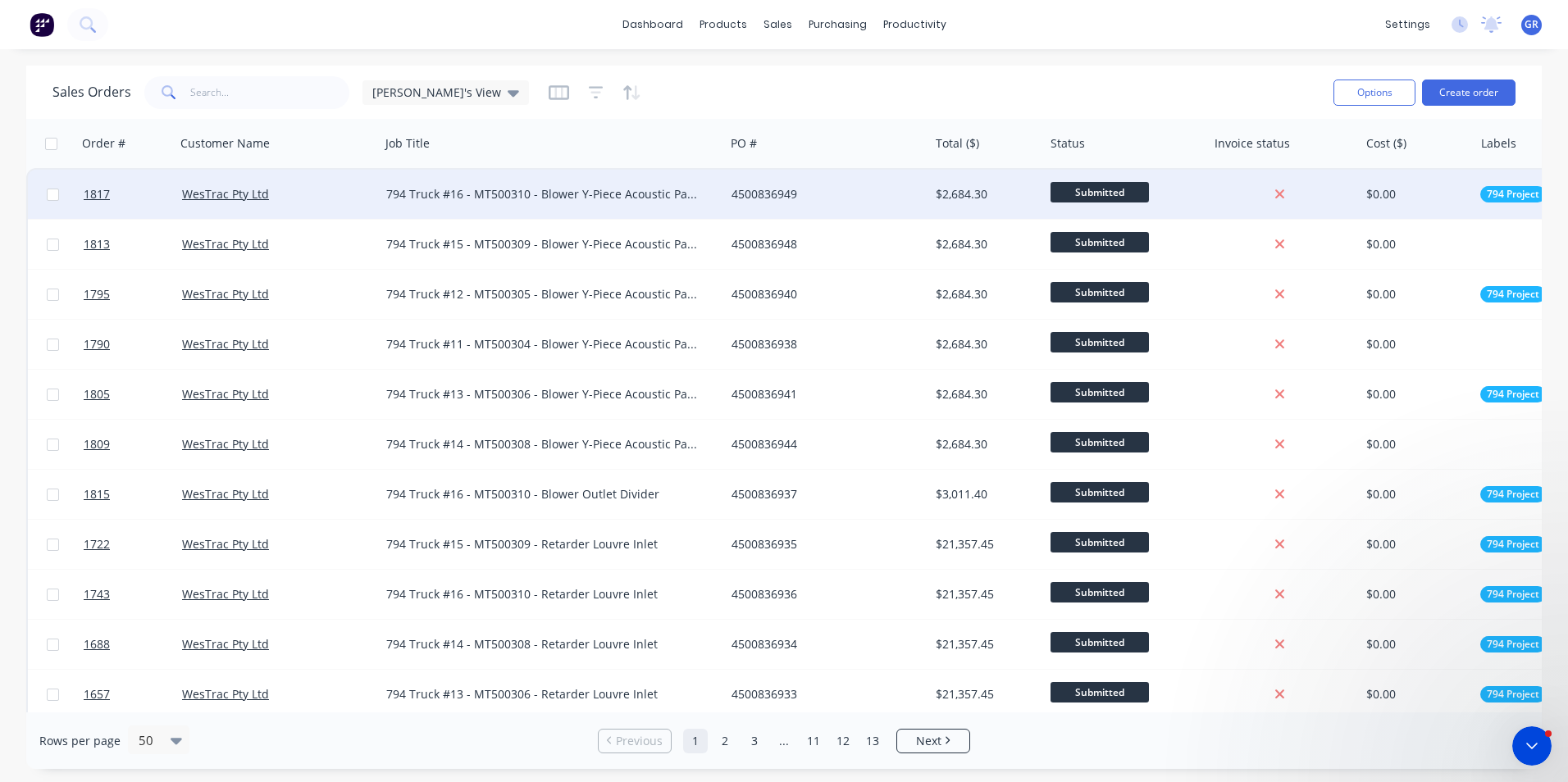
scroll to position [0, 0]
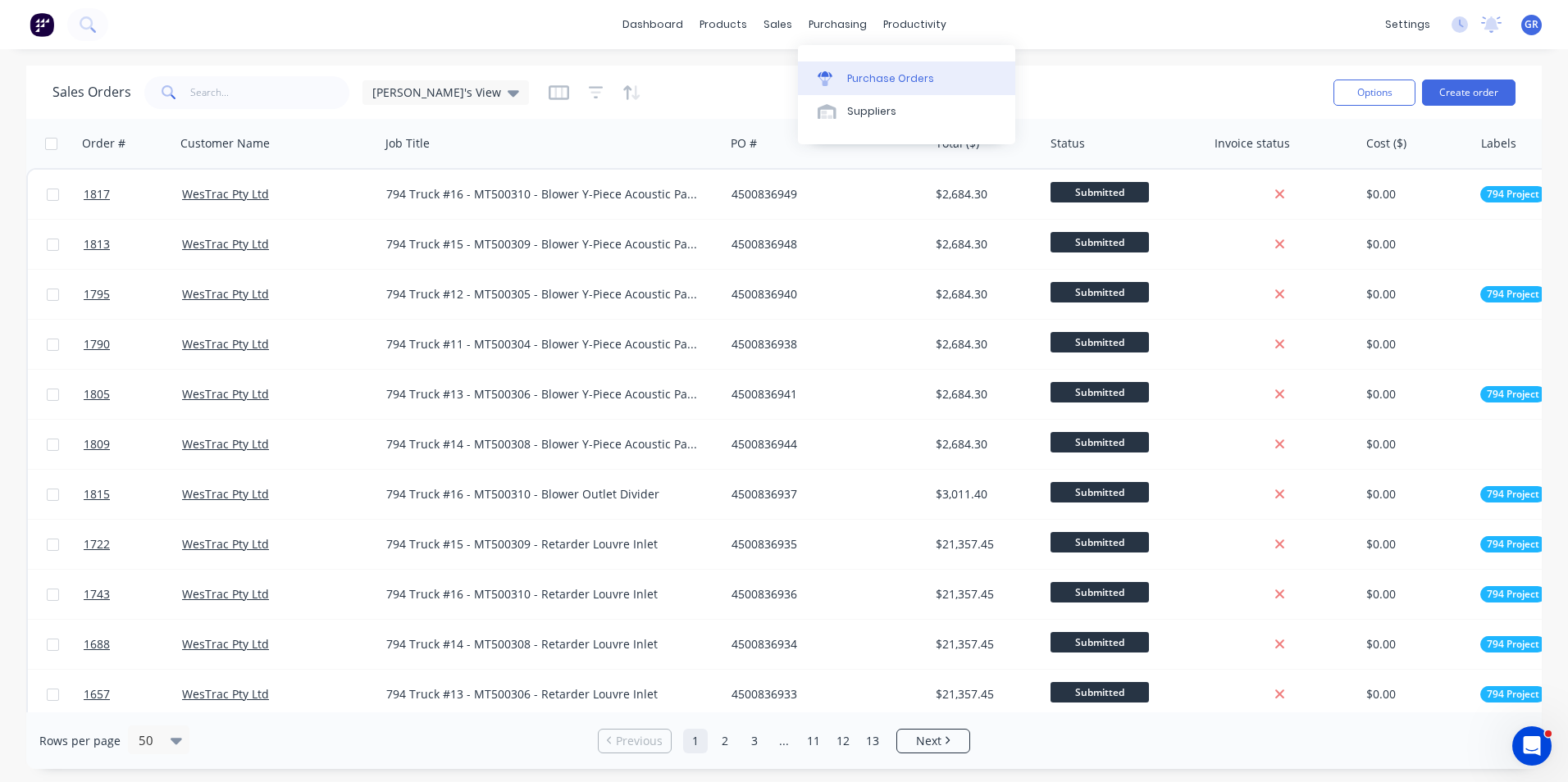
click at [885, 78] on div "Purchase Orders" at bounding box center [890, 78] width 87 height 15
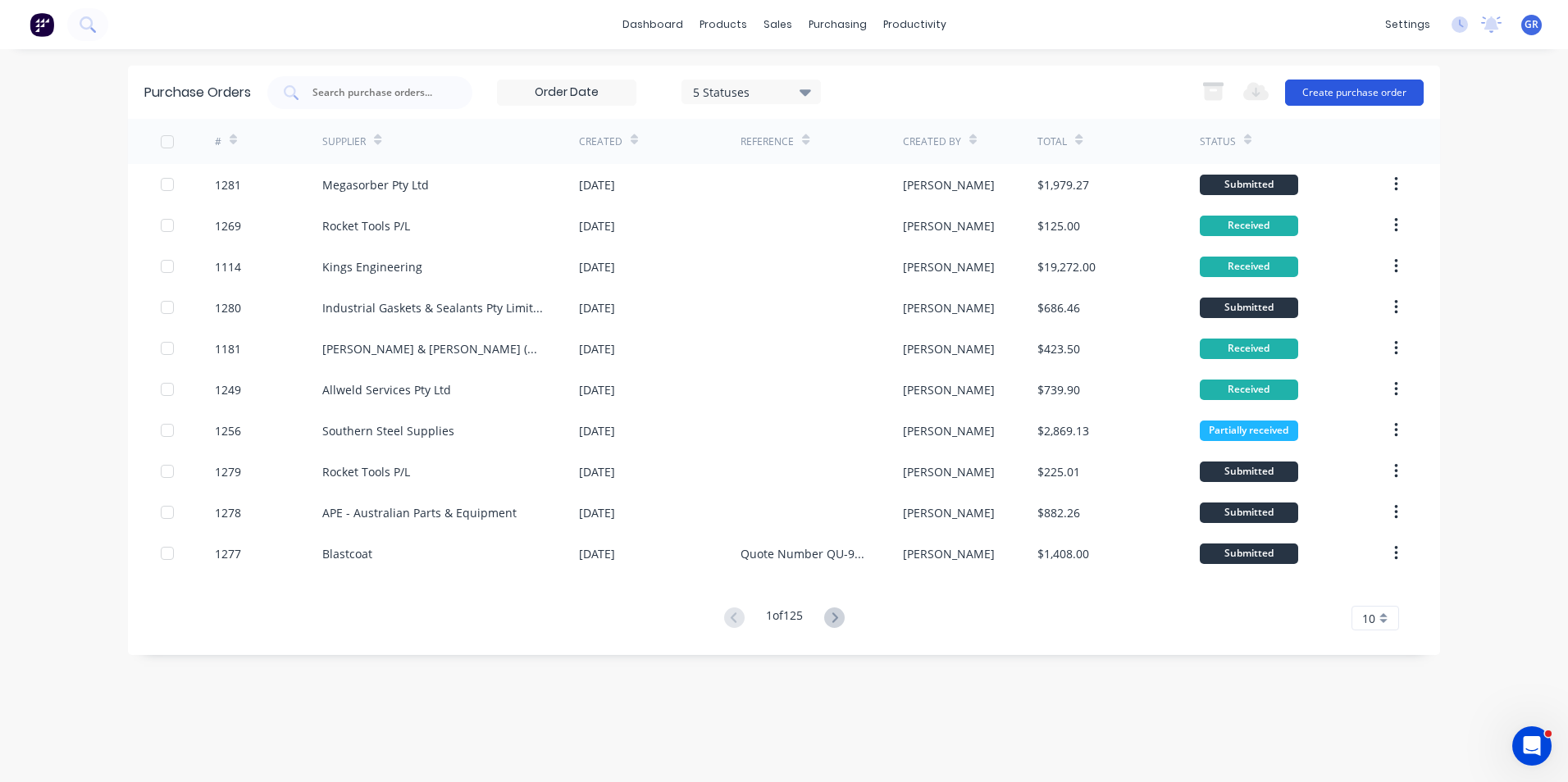
click at [1353, 93] on button "Create purchase order" at bounding box center [1354, 92] width 139 height 26
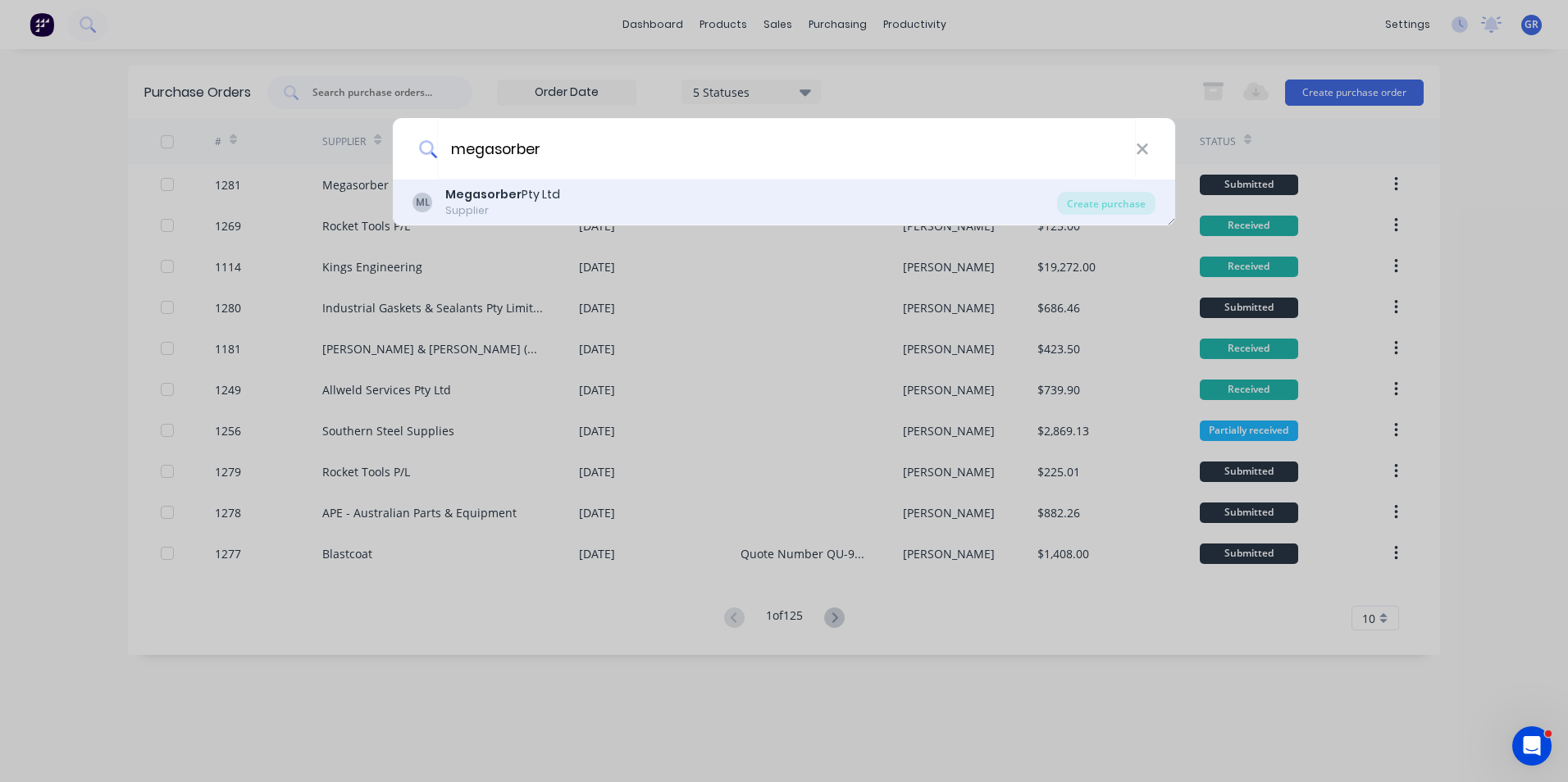
type input "megasorber"
click at [570, 209] on div "ML Megasorber Pty Ltd Supplier" at bounding box center [734, 202] width 644 height 32
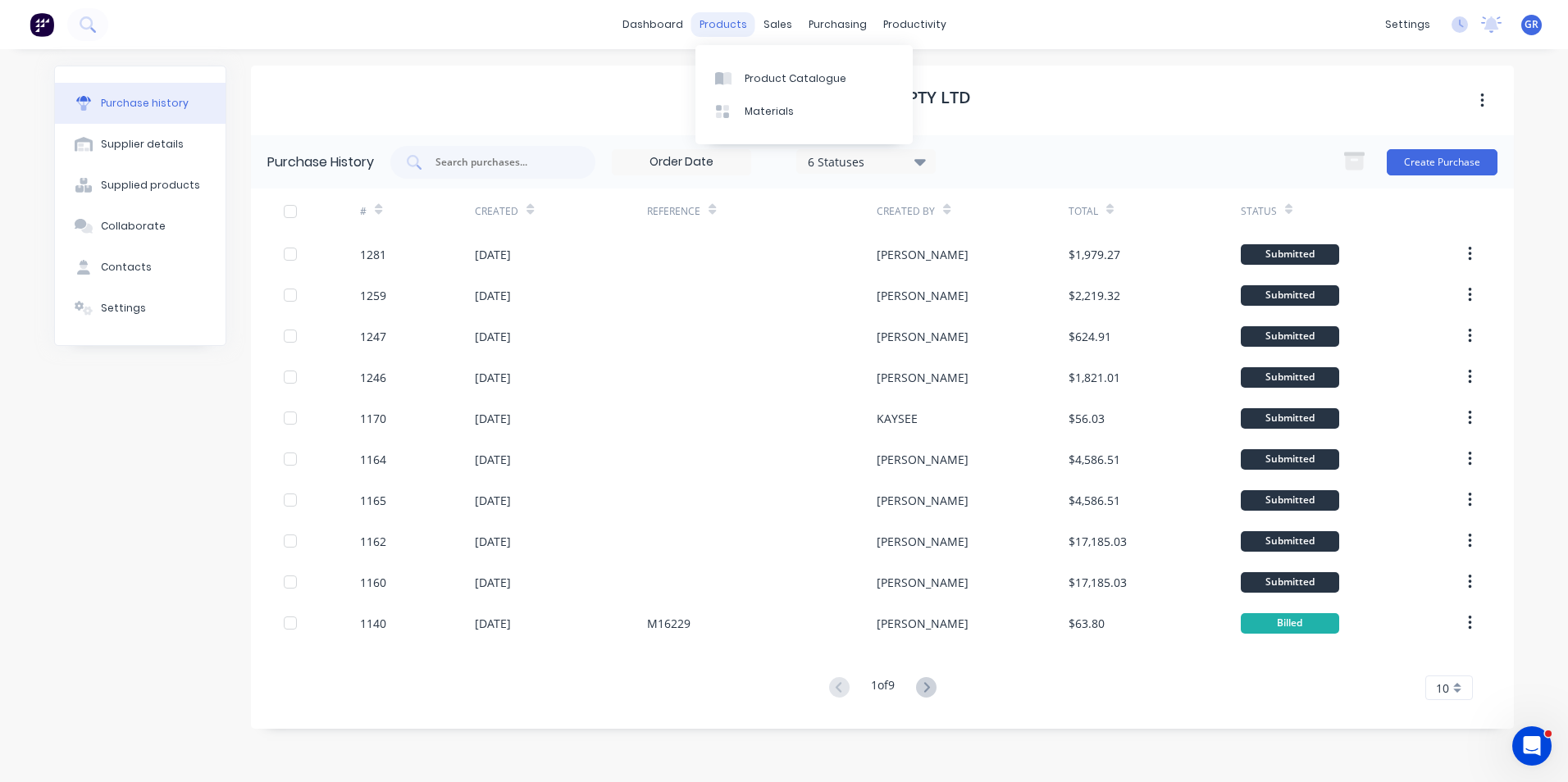
click at [724, 27] on div "products" at bounding box center [724, 24] width 64 height 25
click at [794, 78] on div "Product Catalogue" at bounding box center [795, 78] width 102 height 15
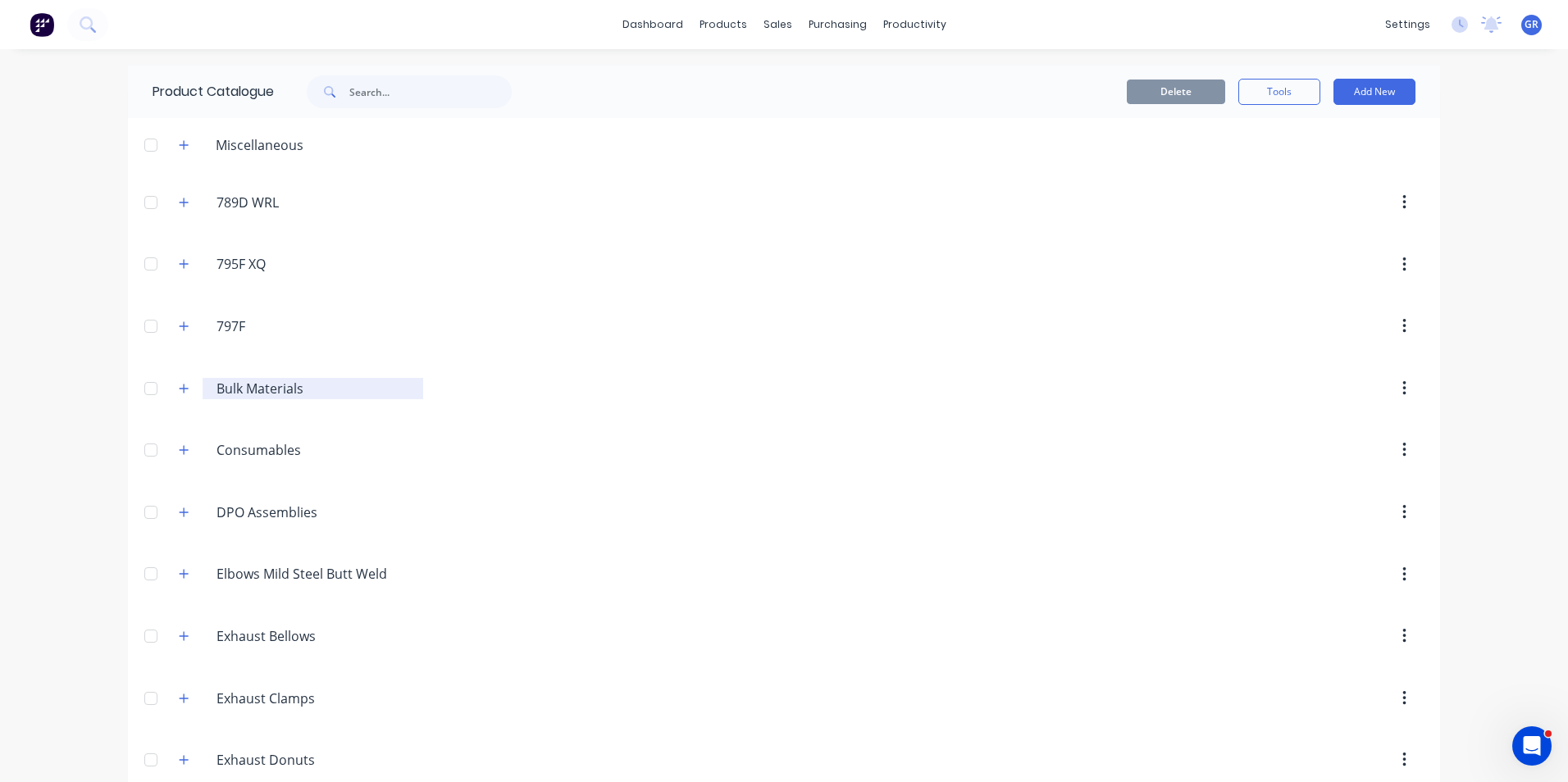
drag, startPoint x: 175, startPoint y: 381, endPoint x: 313, endPoint y: 384, distance: 138.0
click at [175, 381] on button "button" at bounding box center [185, 388] width 21 height 21
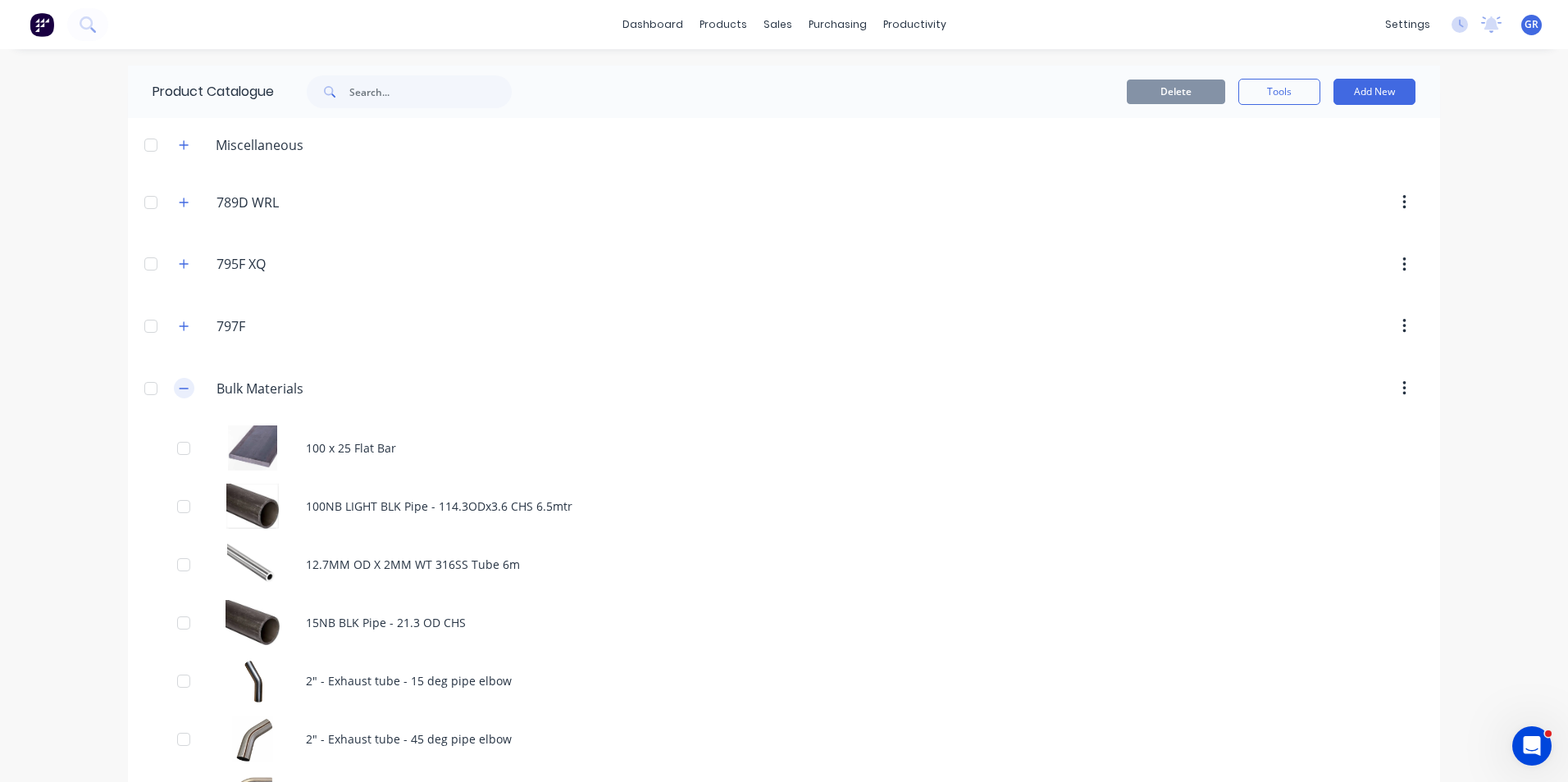
click at [183, 388] on icon "button" at bounding box center [183, 388] width 9 height 11
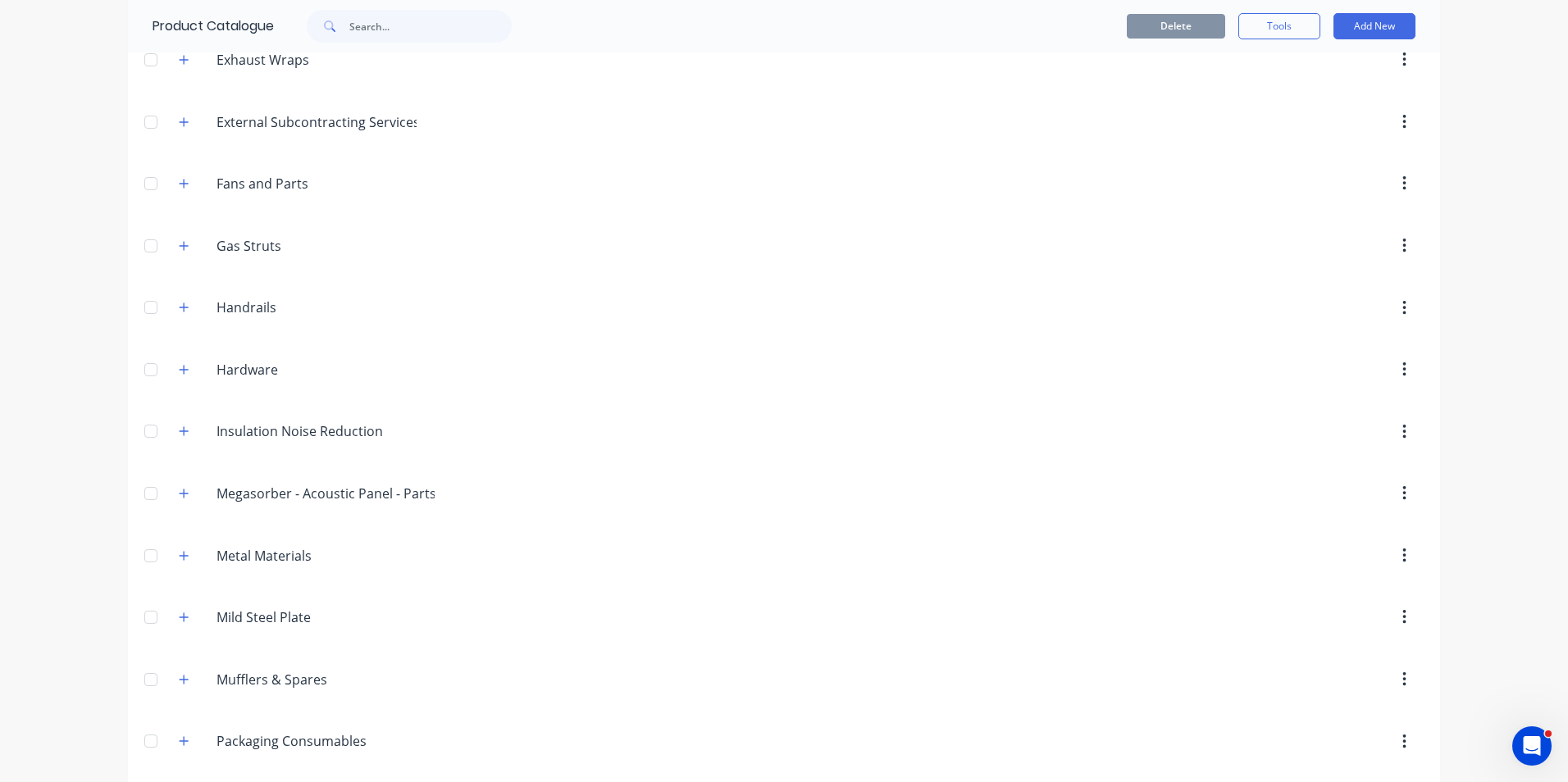
scroll to position [902, 0]
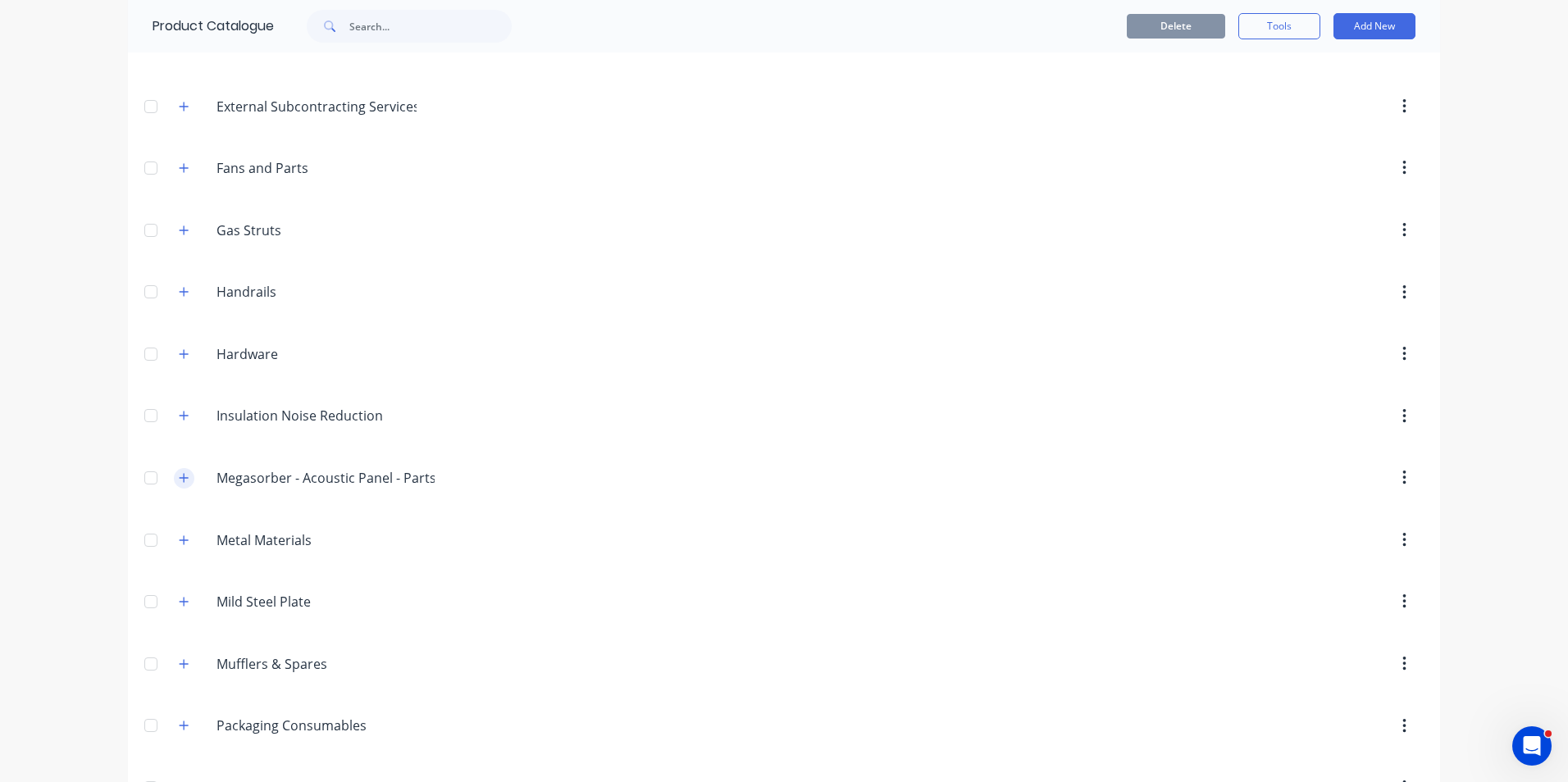
click at [179, 481] on icon "button" at bounding box center [183, 478] width 9 height 11
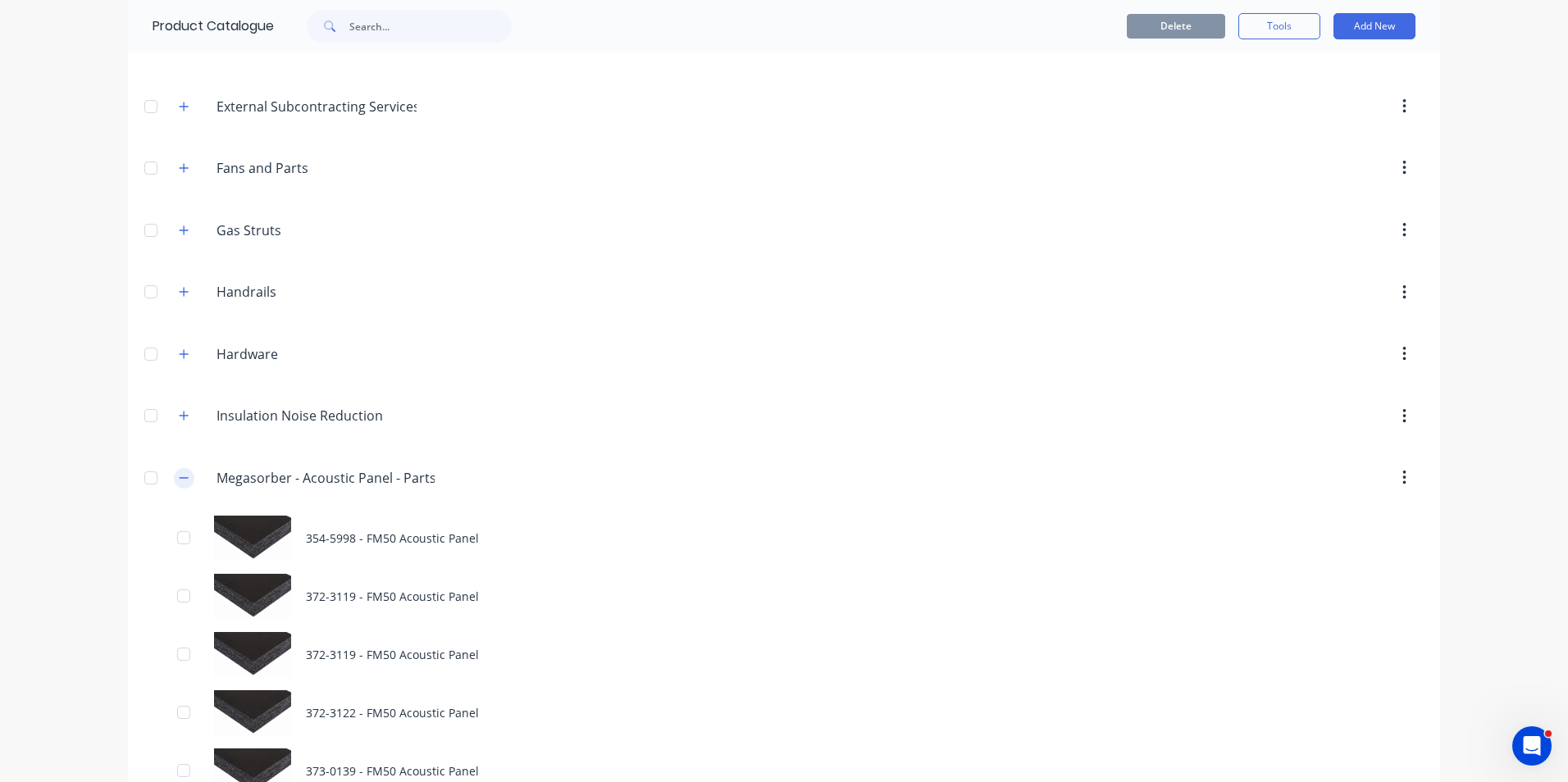
click at [179, 474] on icon "button" at bounding box center [183, 478] width 9 height 11
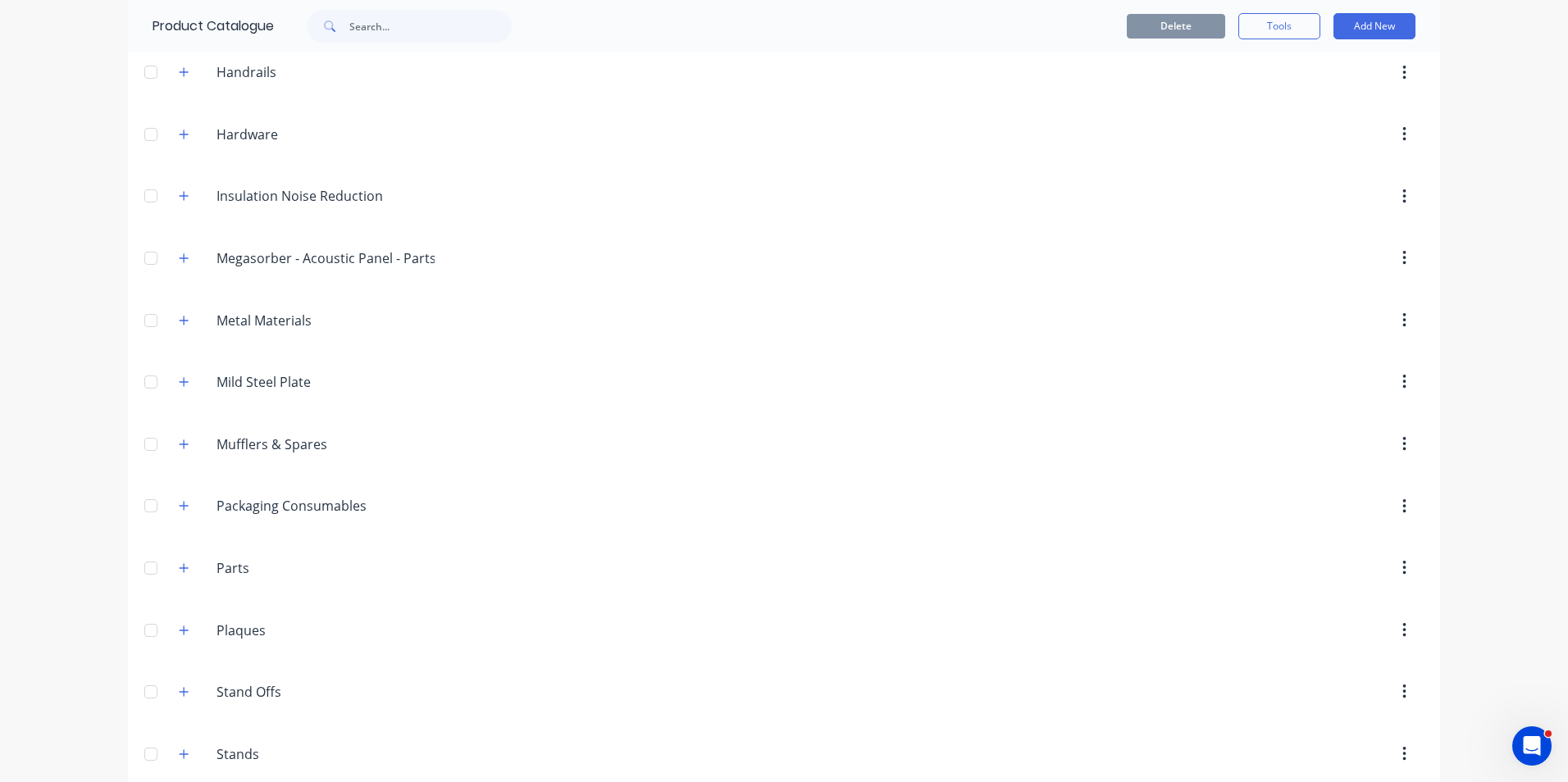
scroll to position [1121, 0]
click at [184, 194] on button "button" at bounding box center [185, 197] width 21 height 21
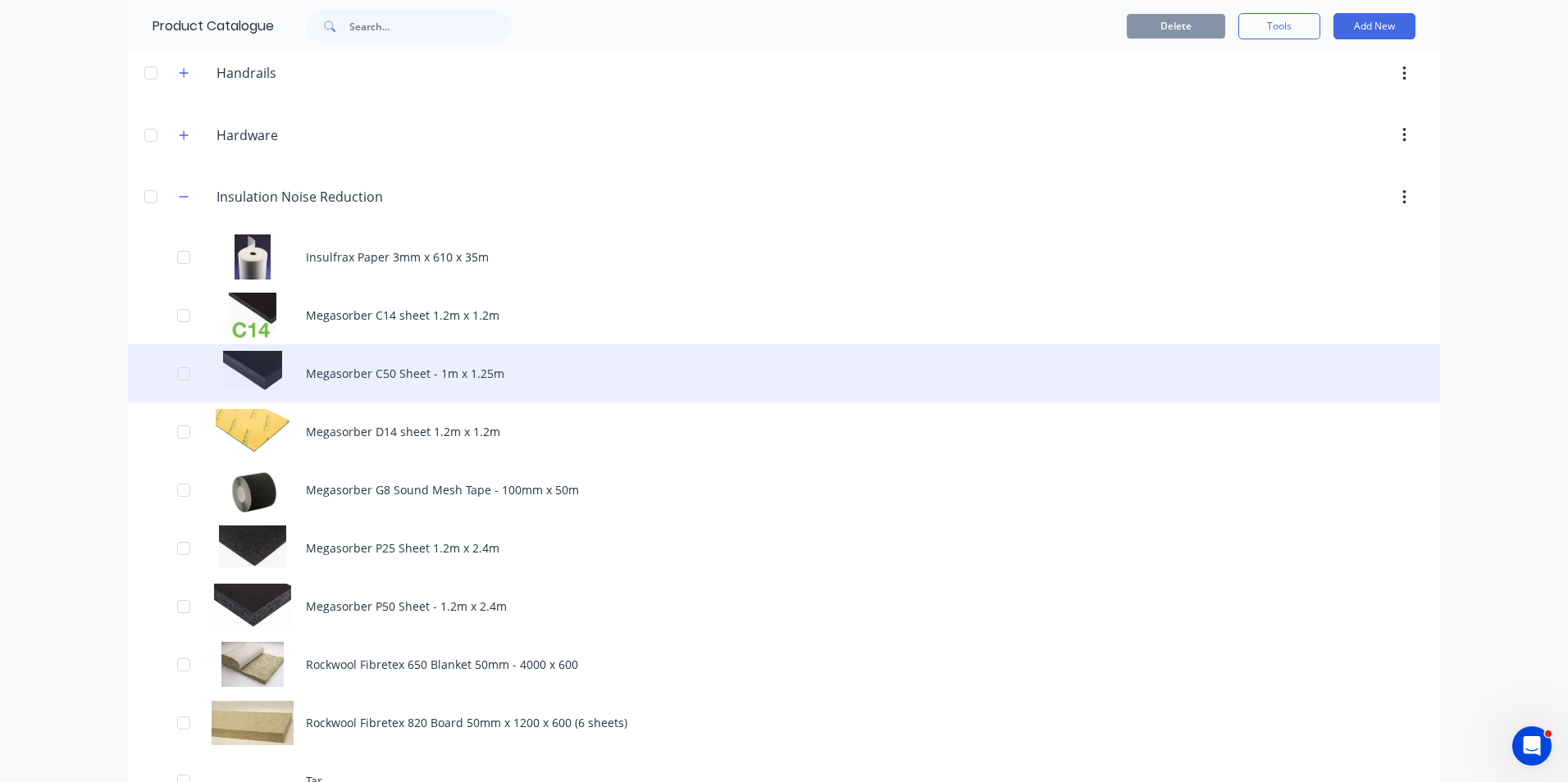
click at [460, 377] on div "Megasorber C50 Sheet - 1m x 1.25m" at bounding box center [783, 373] width 1312 height 59
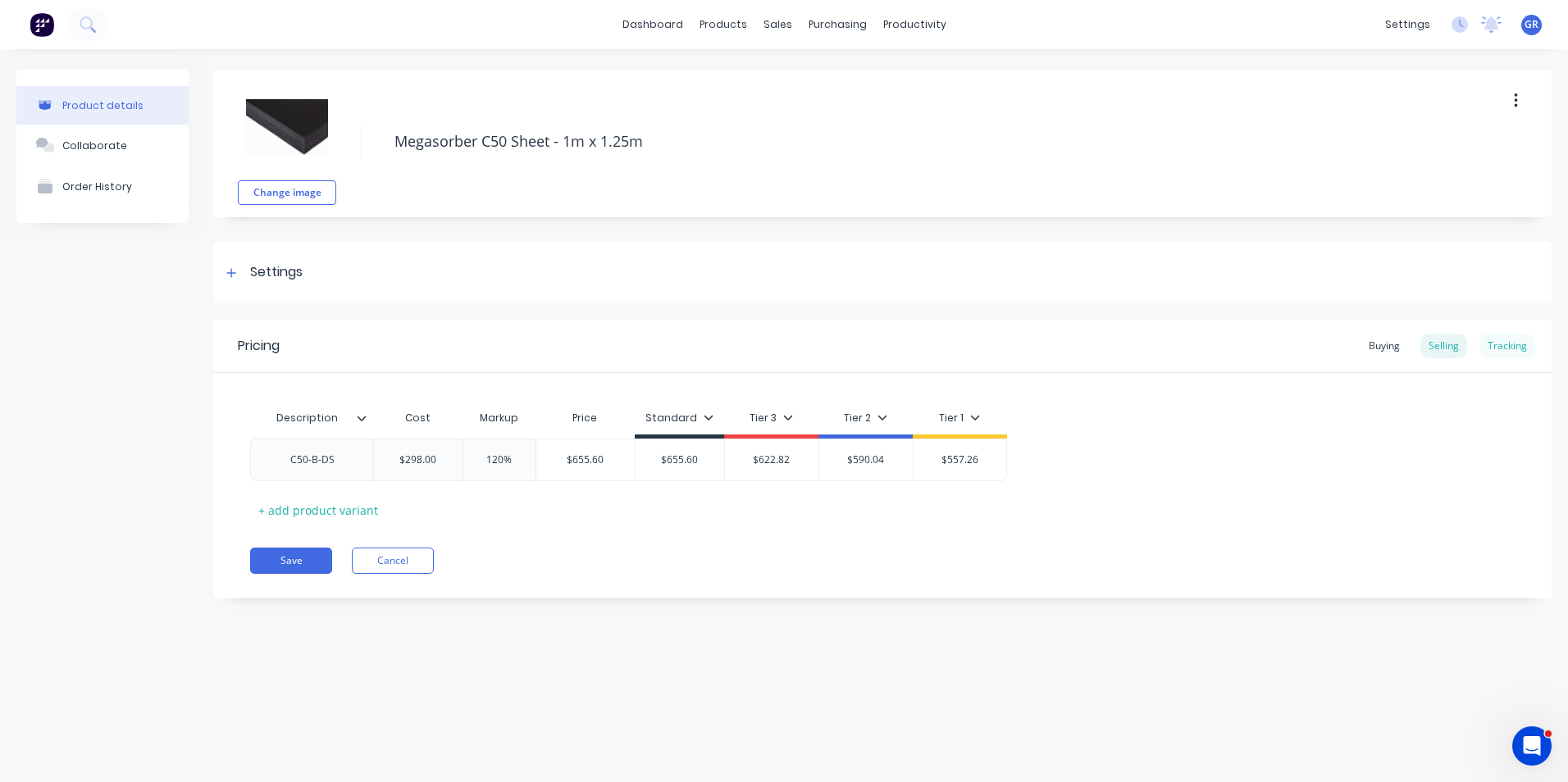
click at [1511, 344] on div "Tracking" at bounding box center [1507, 346] width 56 height 25
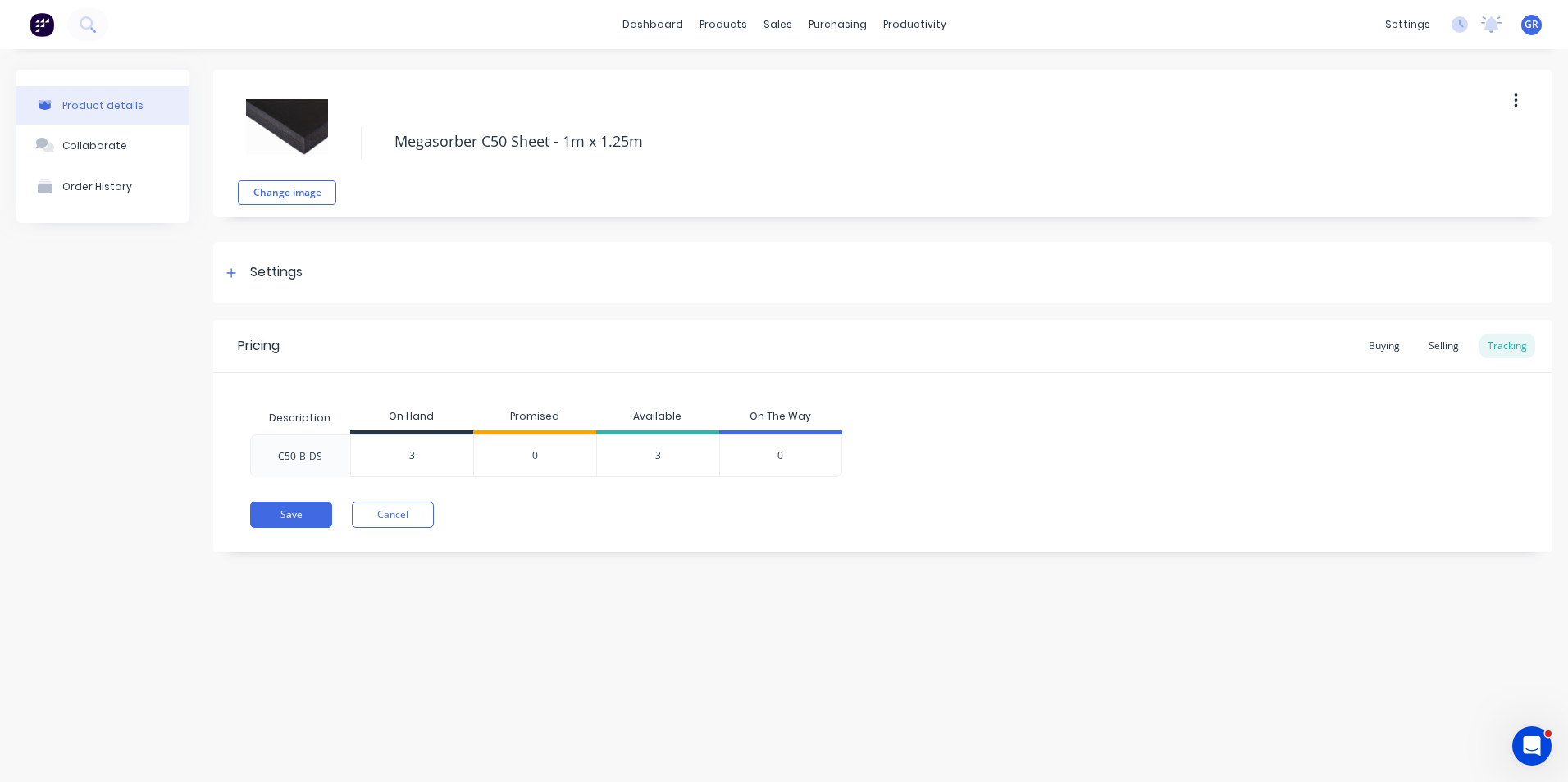
type textarea "x"
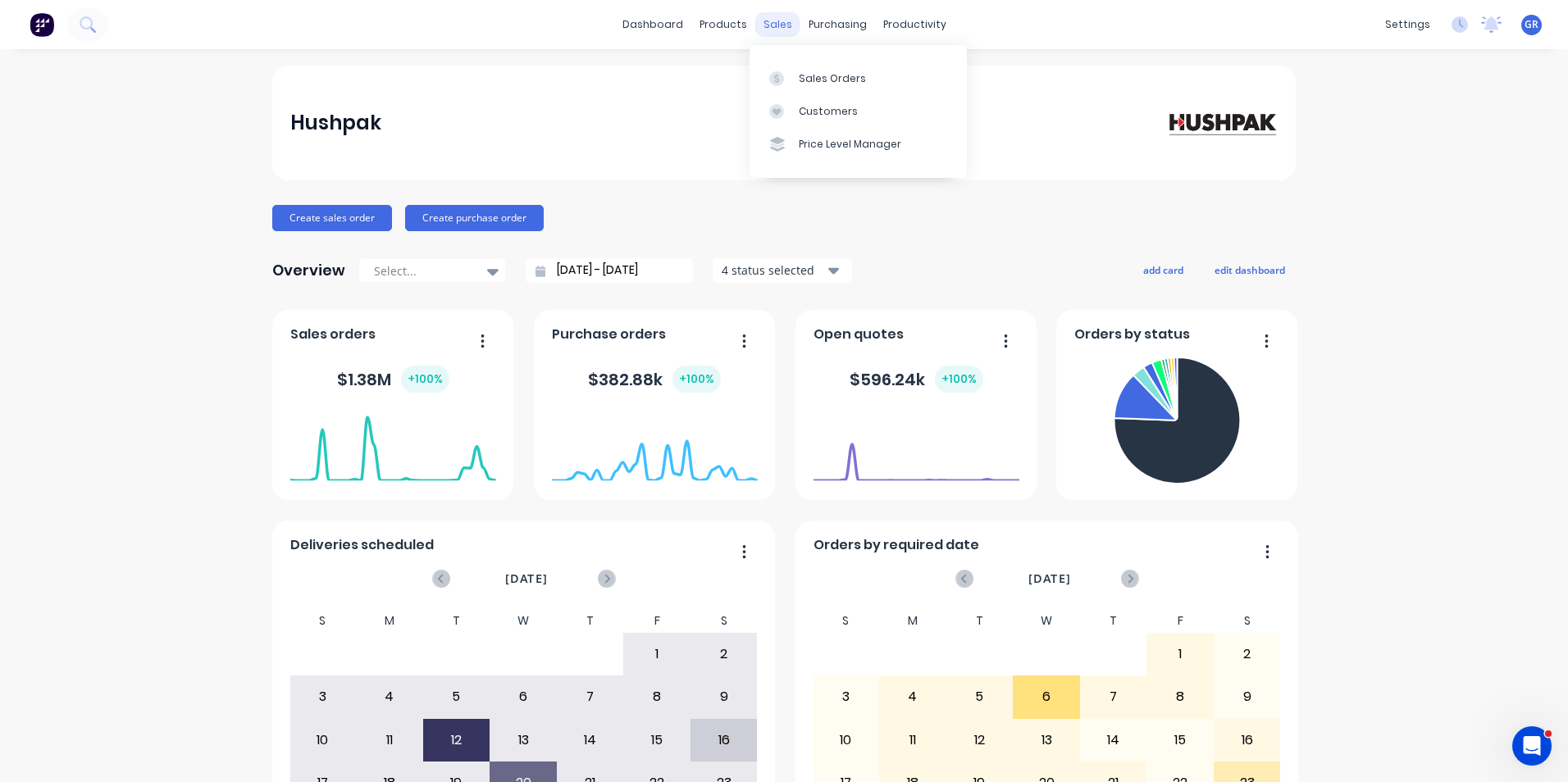
click at [768, 25] on div "sales" at bounding box center [778, 24] width 45 height 25
click at [835, 77] on div "Sales Orders" at bounding box center [832, 78] width 67 height 15
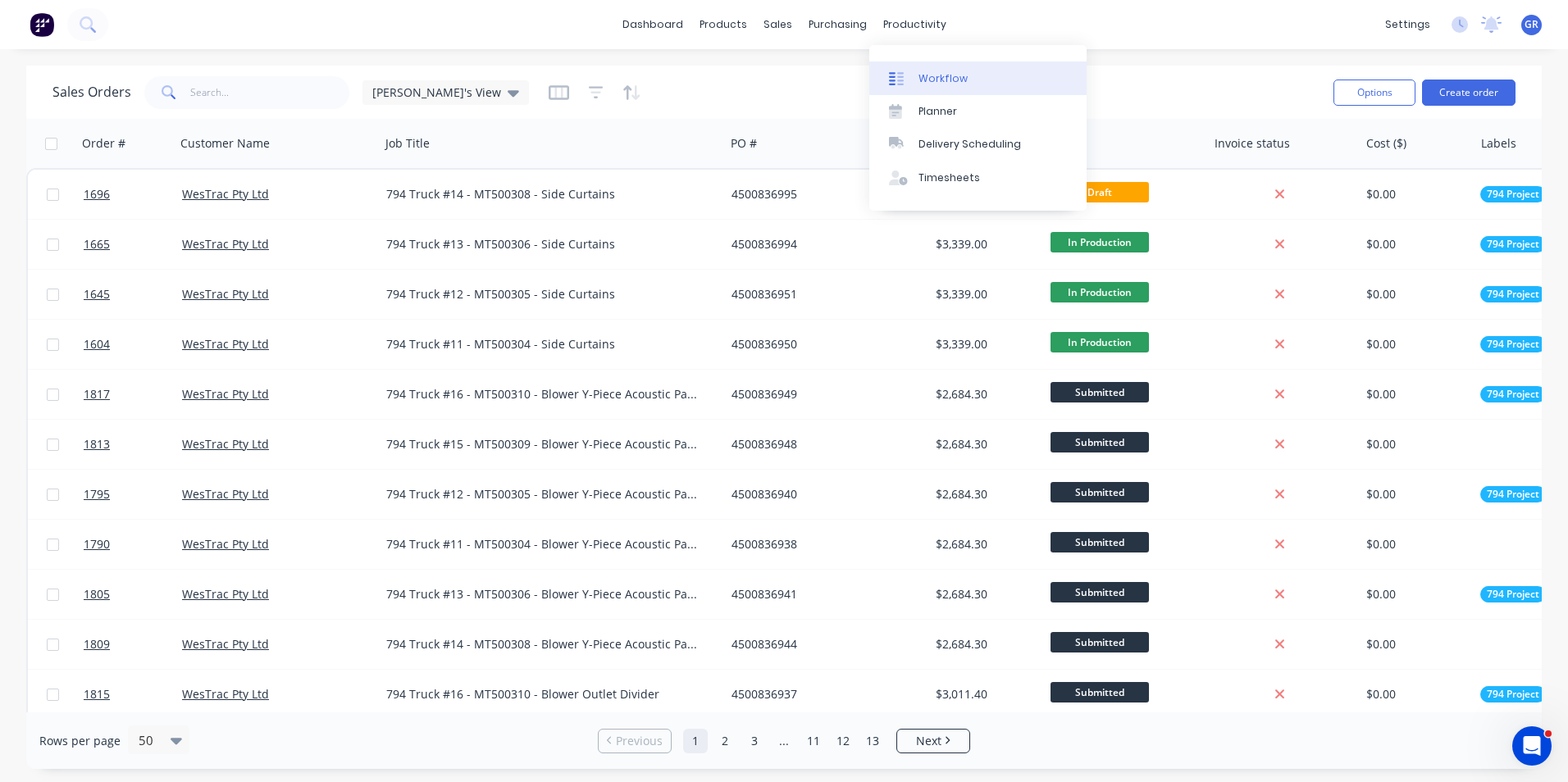
click at [954, 75] on div "Workflow" at bounding box center [943, 78] width 49 height 15
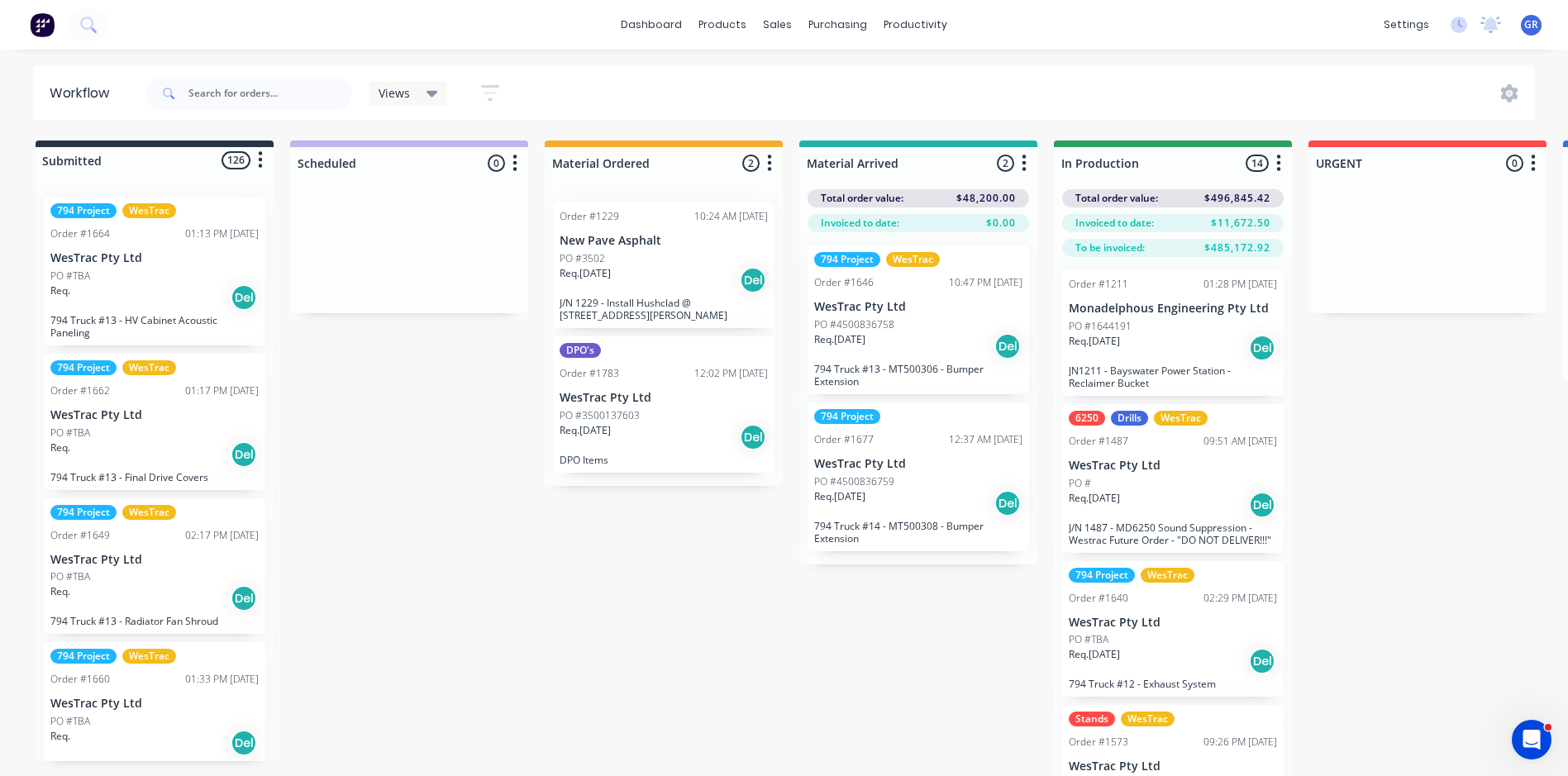
click at [410, 96] on div "Views" at bounding box center [409, 93] width 59 height 15
click at [411, 251] on button "3D only" at bounding box center [468, 249] width 176 height 19
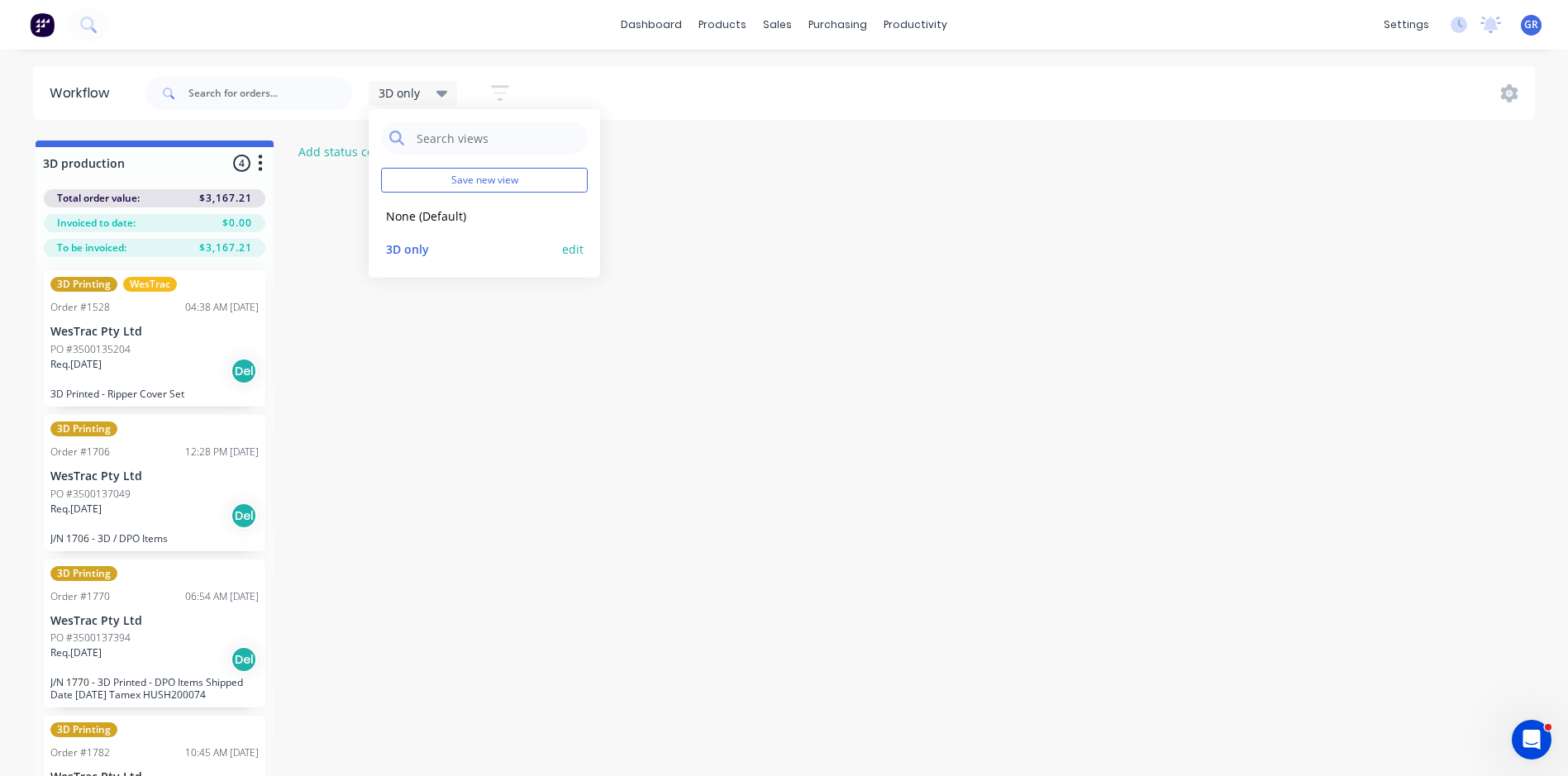
click at [574, 250] on button "edit" at bounding box center [573, 249] width 22 height 17
click at [927, 94] on div "3D only Save new view None (Default) edit 3D only edit 3D only Set as your defa…" at bounding box center [839, 93] width 1393 height 50
click at [110, 339] on div "3D Printing WesTrac Order #1528 04:38 AM [DATE] WesTrac Pty Ltd PO #3500135204 …" at bounding box center [154, 338] width 222 height 136
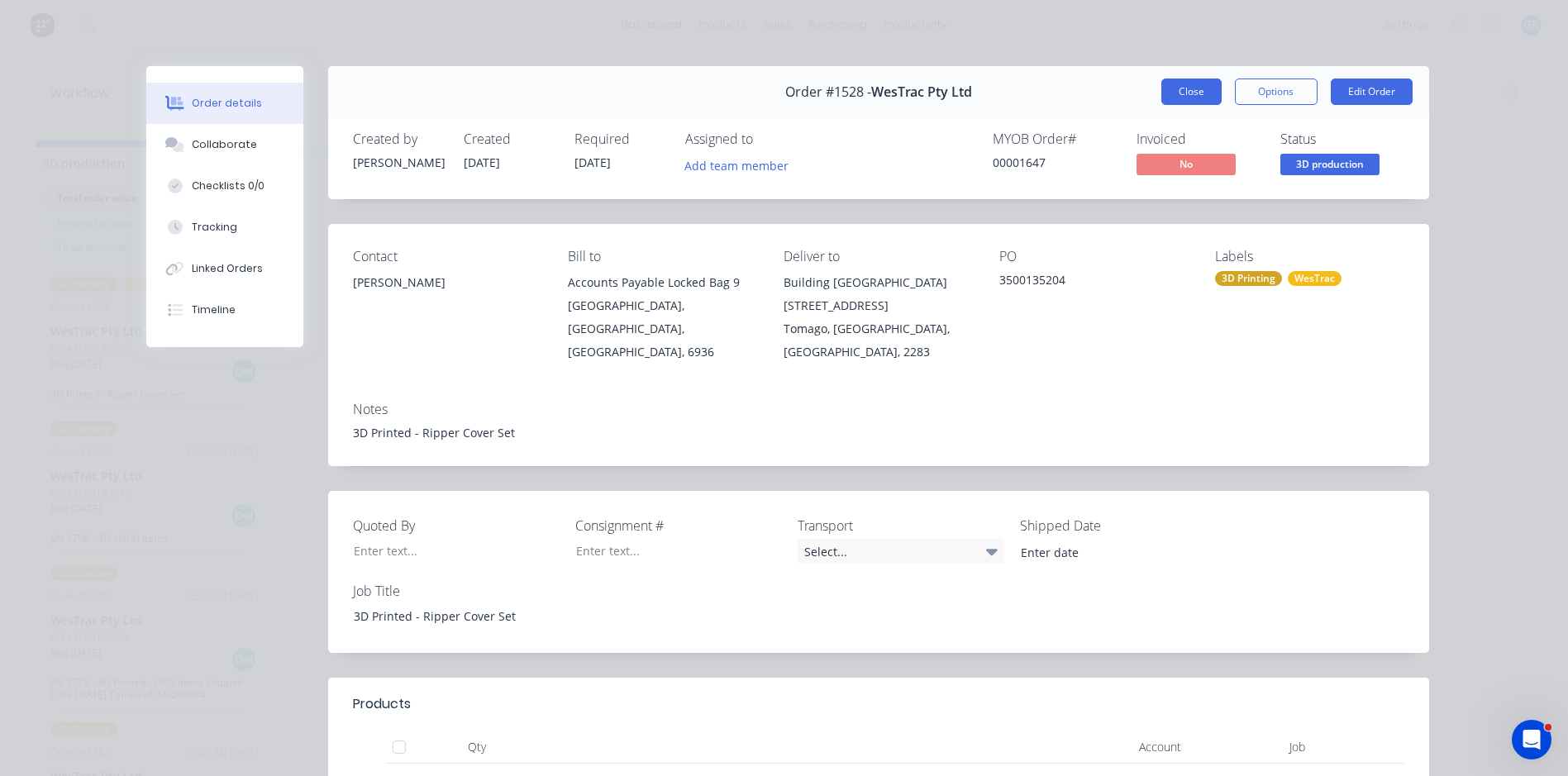
click at [1186, 90] on button "Close" at bounding box center [1191, 91] width 60 height 26
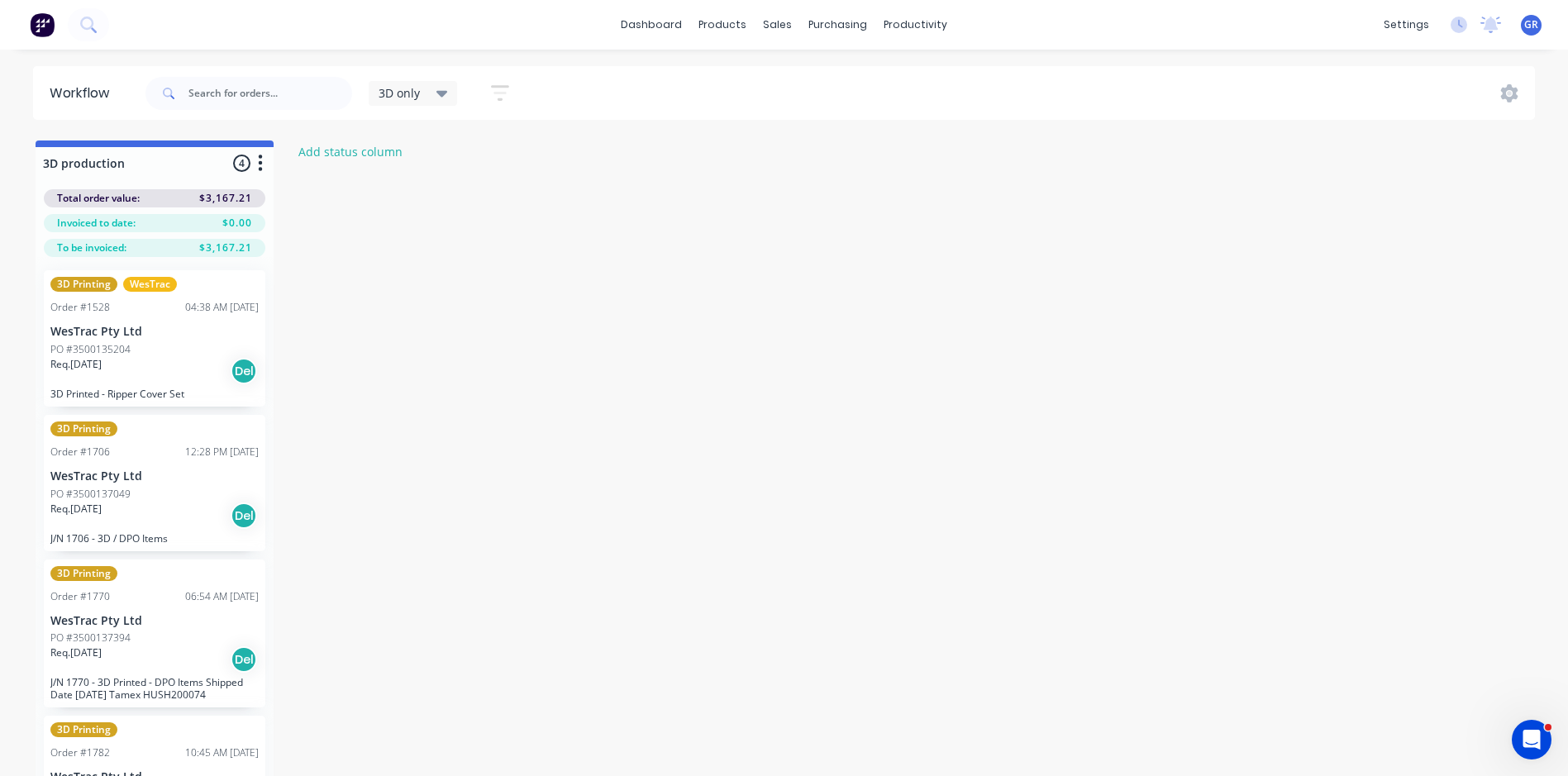
click at [259, 162] on icon "button" at bounding box center [261, 163] width 5 height 21
click at [168, 512] on div "Req. [DATE] Del" at bounding box center [155, 515] width 209 height 28
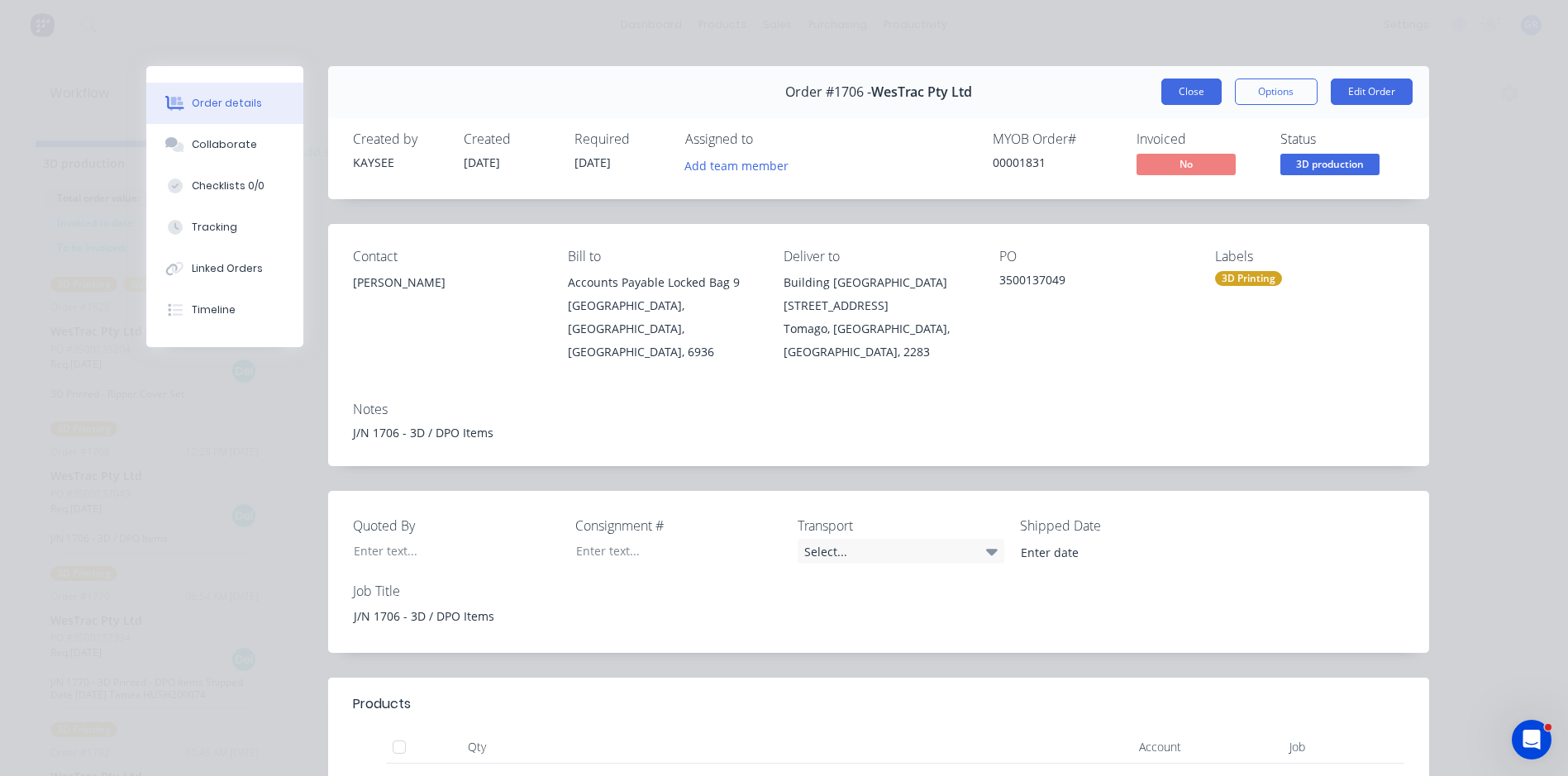
click at [1185, 90] on button "Close" at bounding box center [1191, 91] width 60 height 26
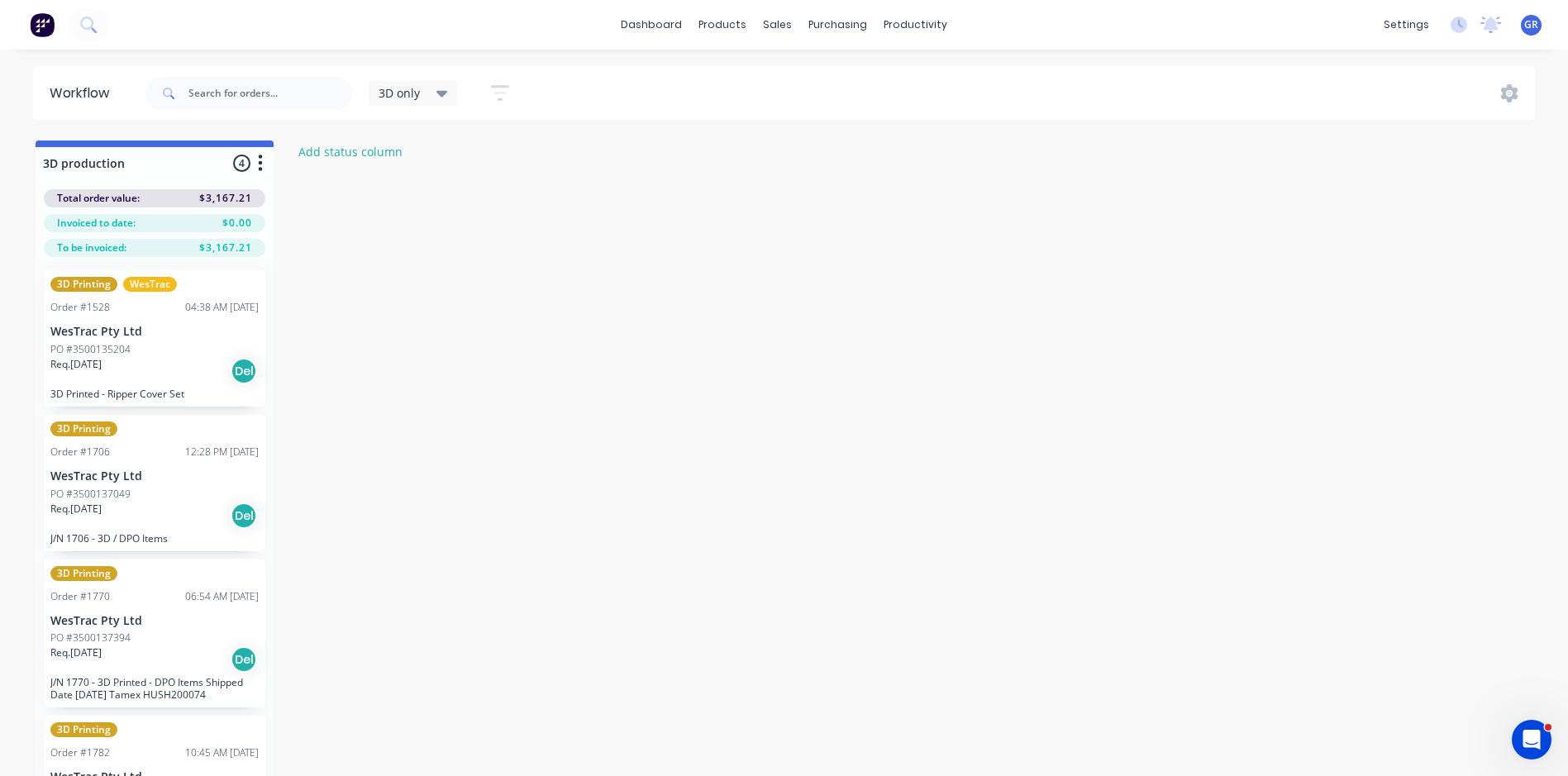
click at [165, 634] on div "PO #3500137394" at bounding box center [155, 638] width 209 height 15
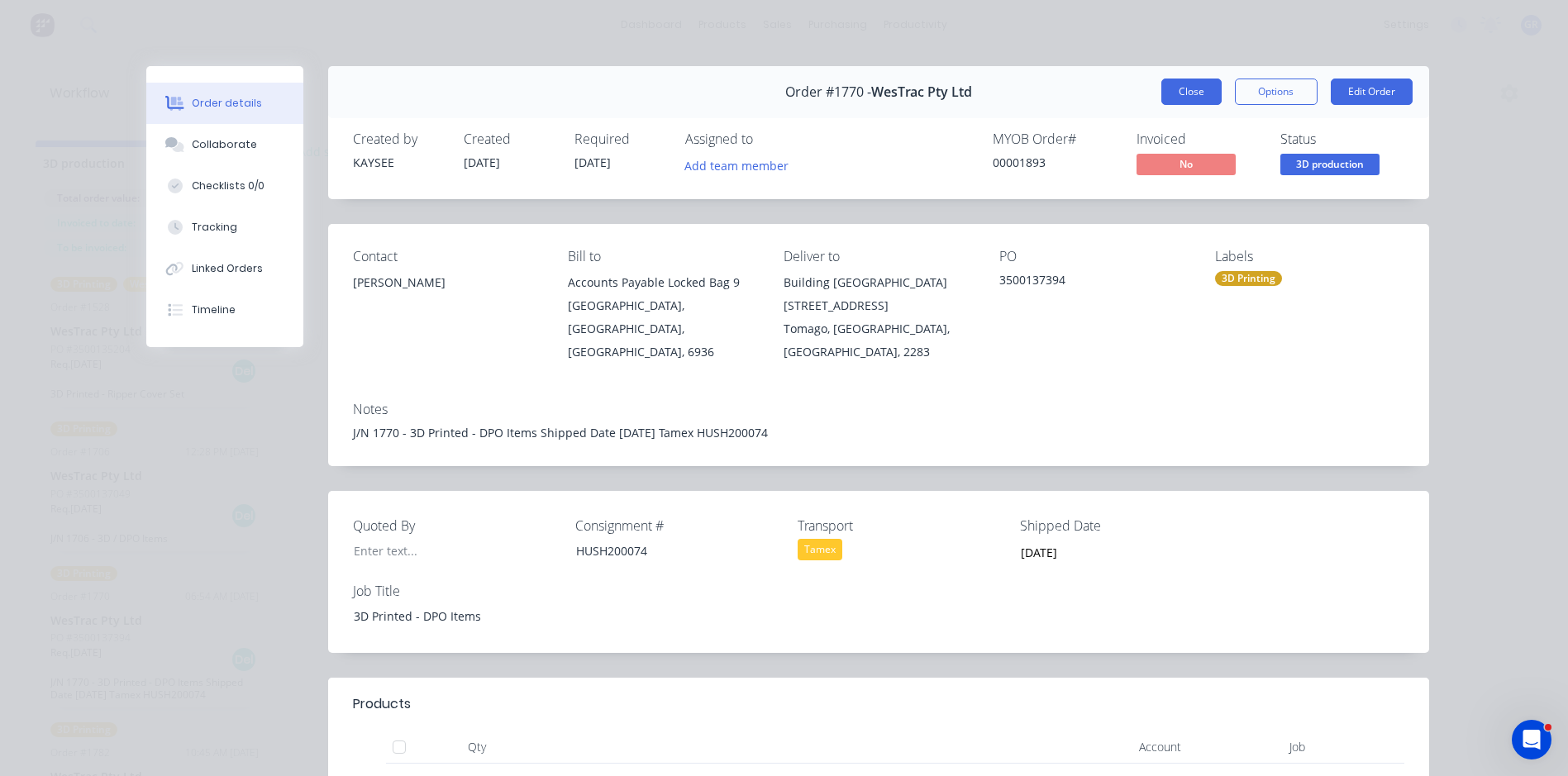
click at [1197, 83] on button "Close" at bounding box center [1191, 91] width 60 height 26
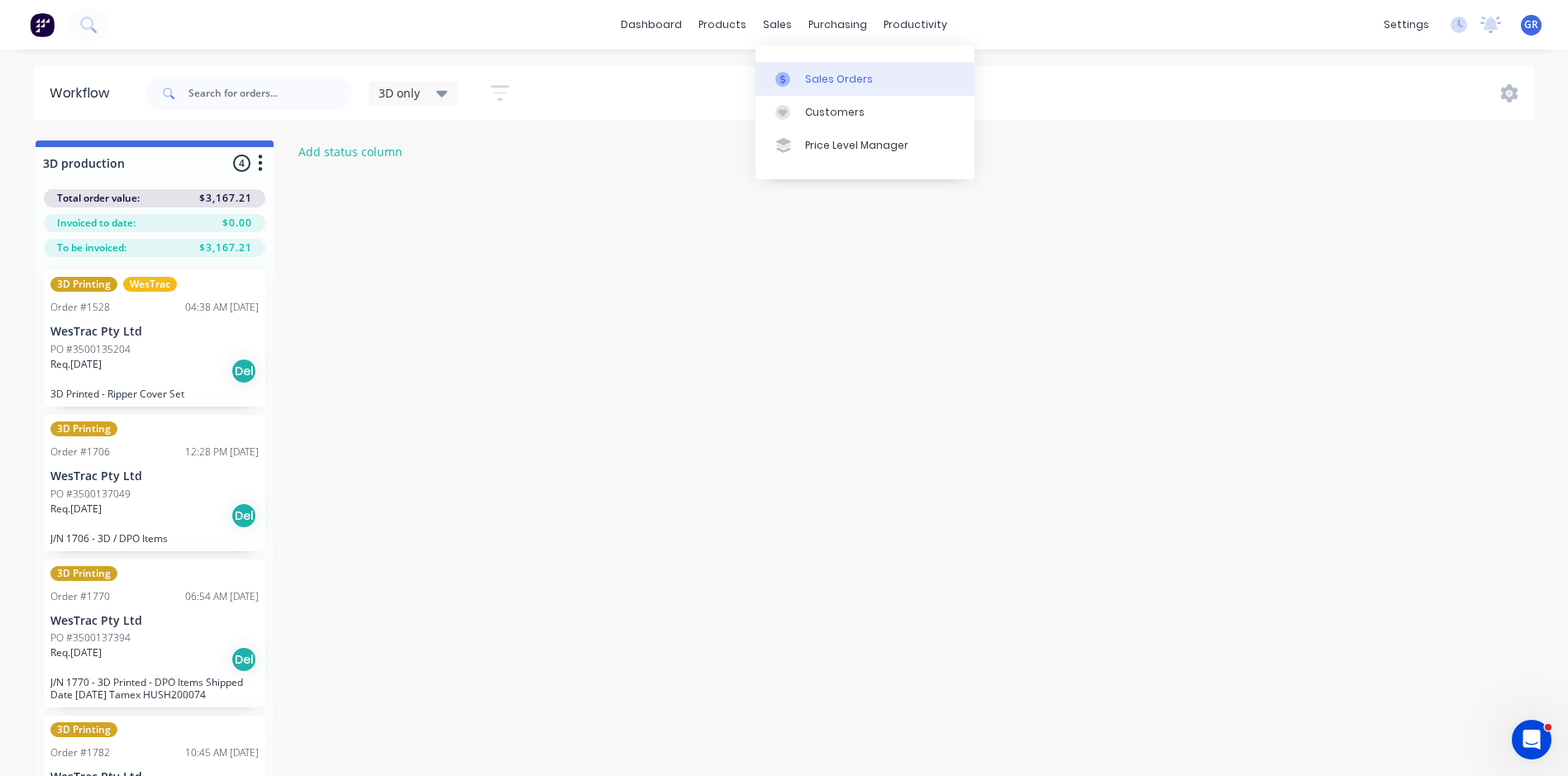
click at [834, 74] on div "Sales Orders" at bounding box center [839, 79] width 68 height 15
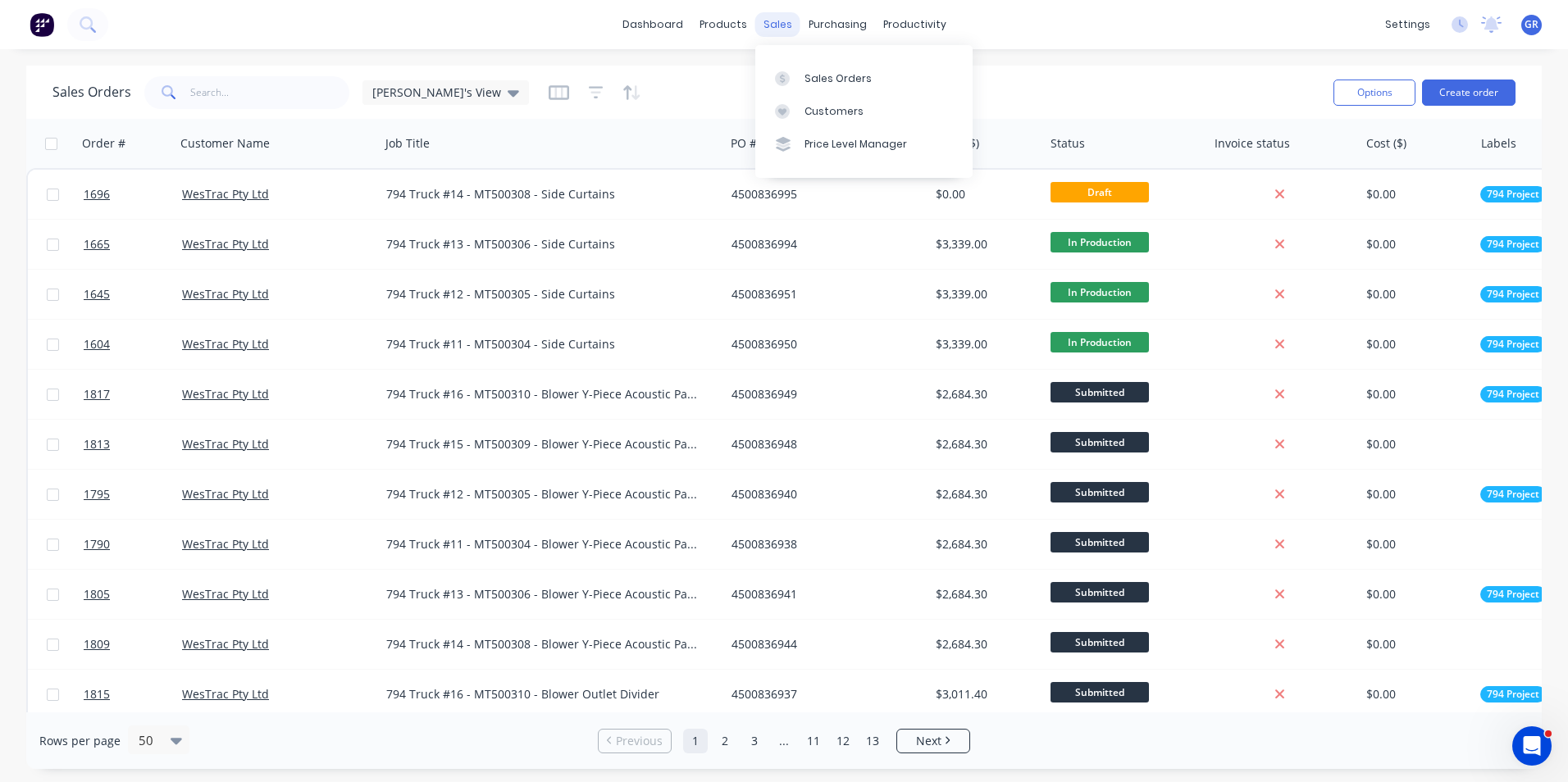
click at [776, 24] on div "sales" at bounding box center [778, 24] width 45 height 25
click at [847, 80] on div "Sales Orders" at bounding box center [838, 78] width 67 height 15
click at [208, 94] on input "text" at bounding box center [270, 92] width 160 height 33
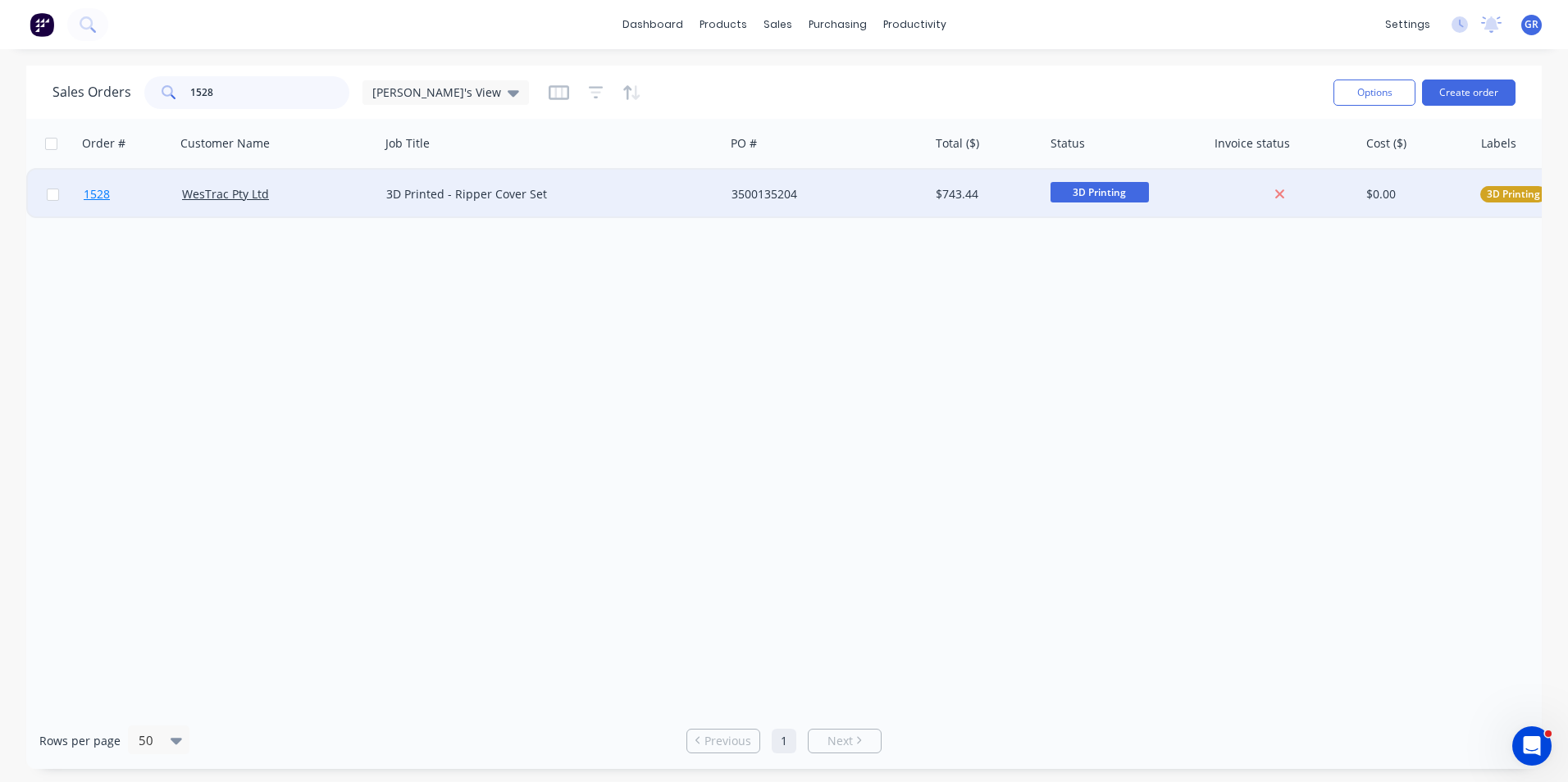
type input "1528"
click at [94, 191] on span "1528" at bounding box center [97, 194] width 26 height 16
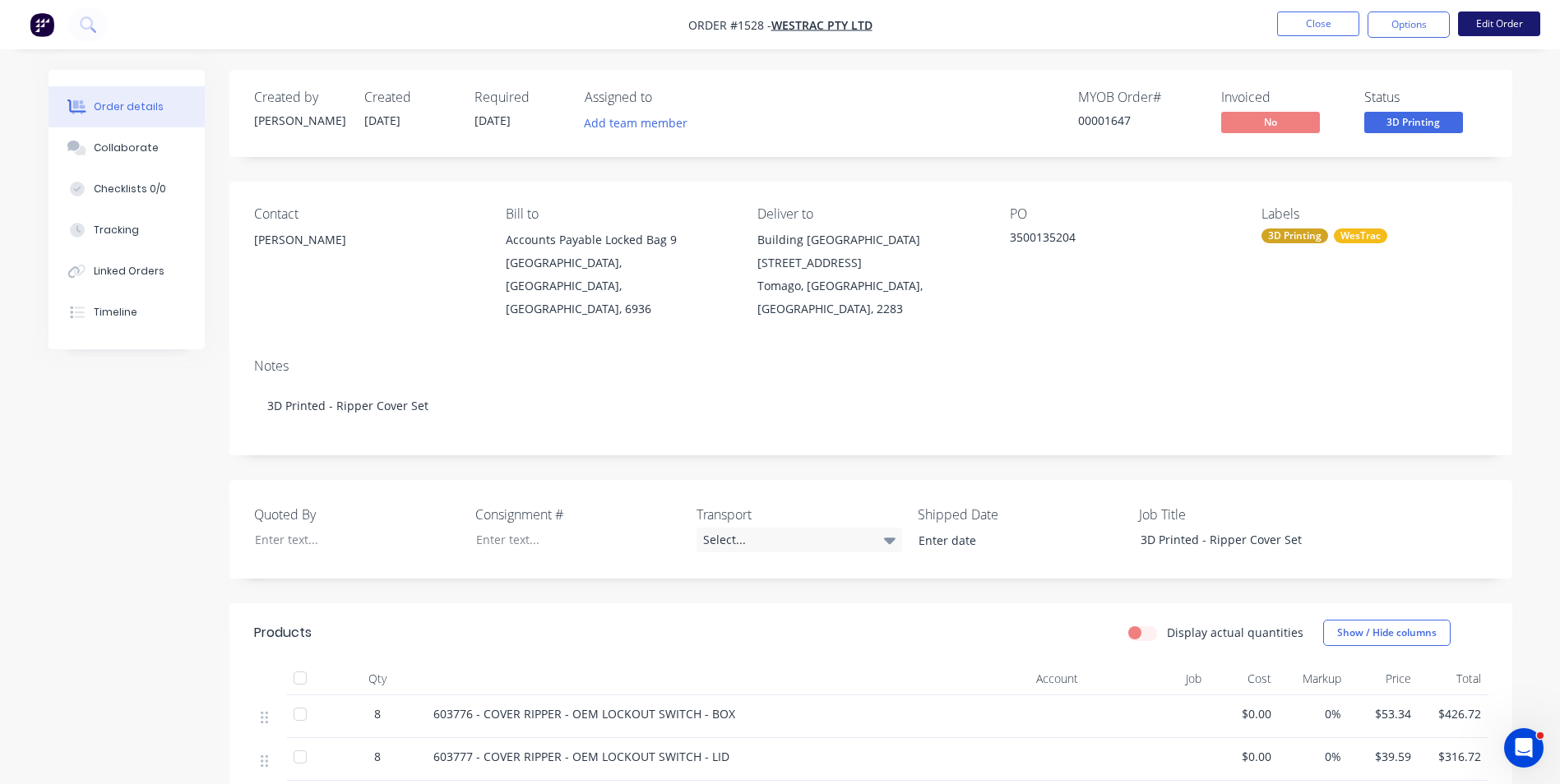
click at [1499, 25] on button "Edit Order" at bounding box center [1499, 23] width 82 height 25
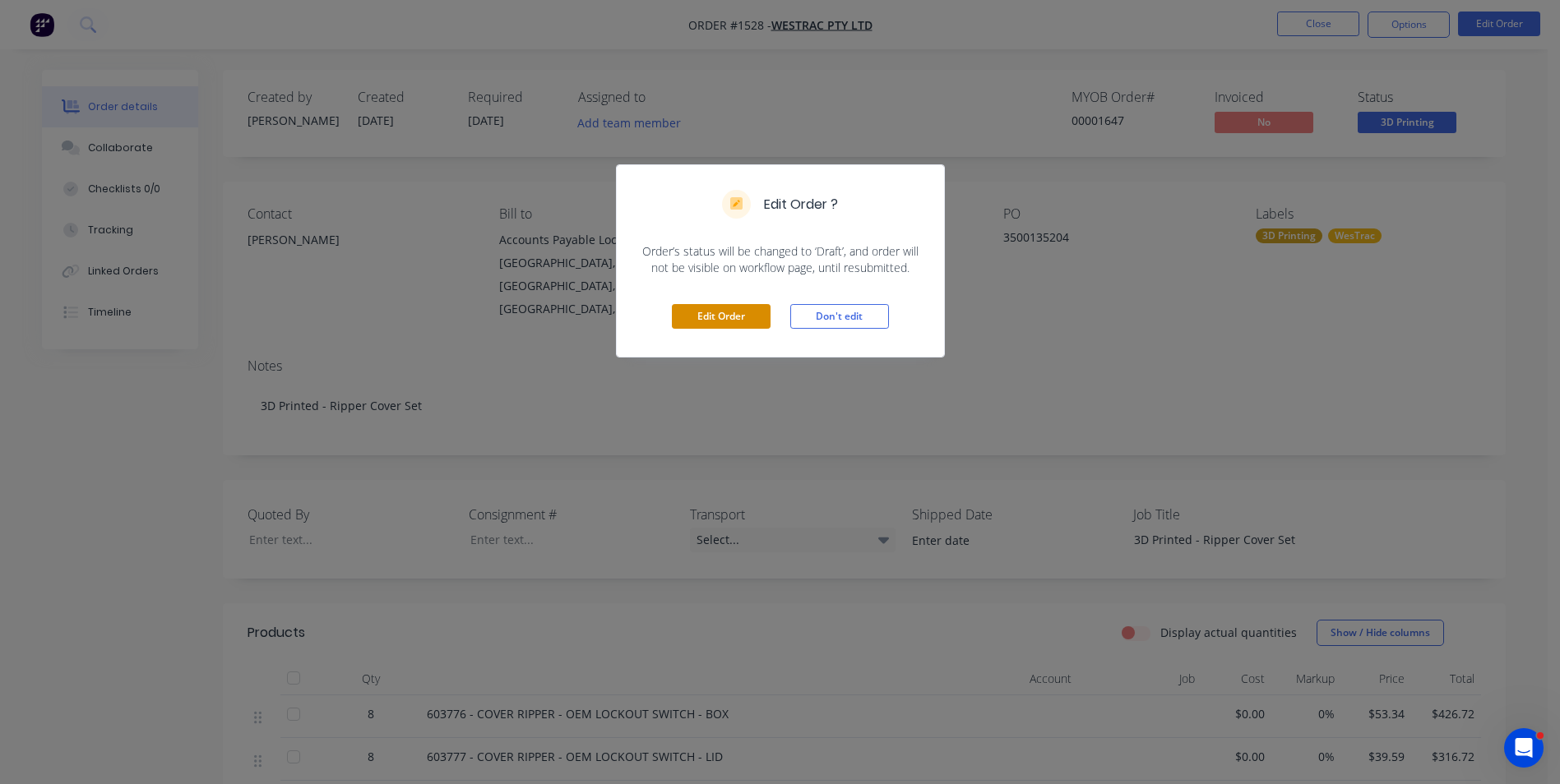
click at [690, 309] on button "Edit Order" at bounding box center [721, 316] width 99 height 25
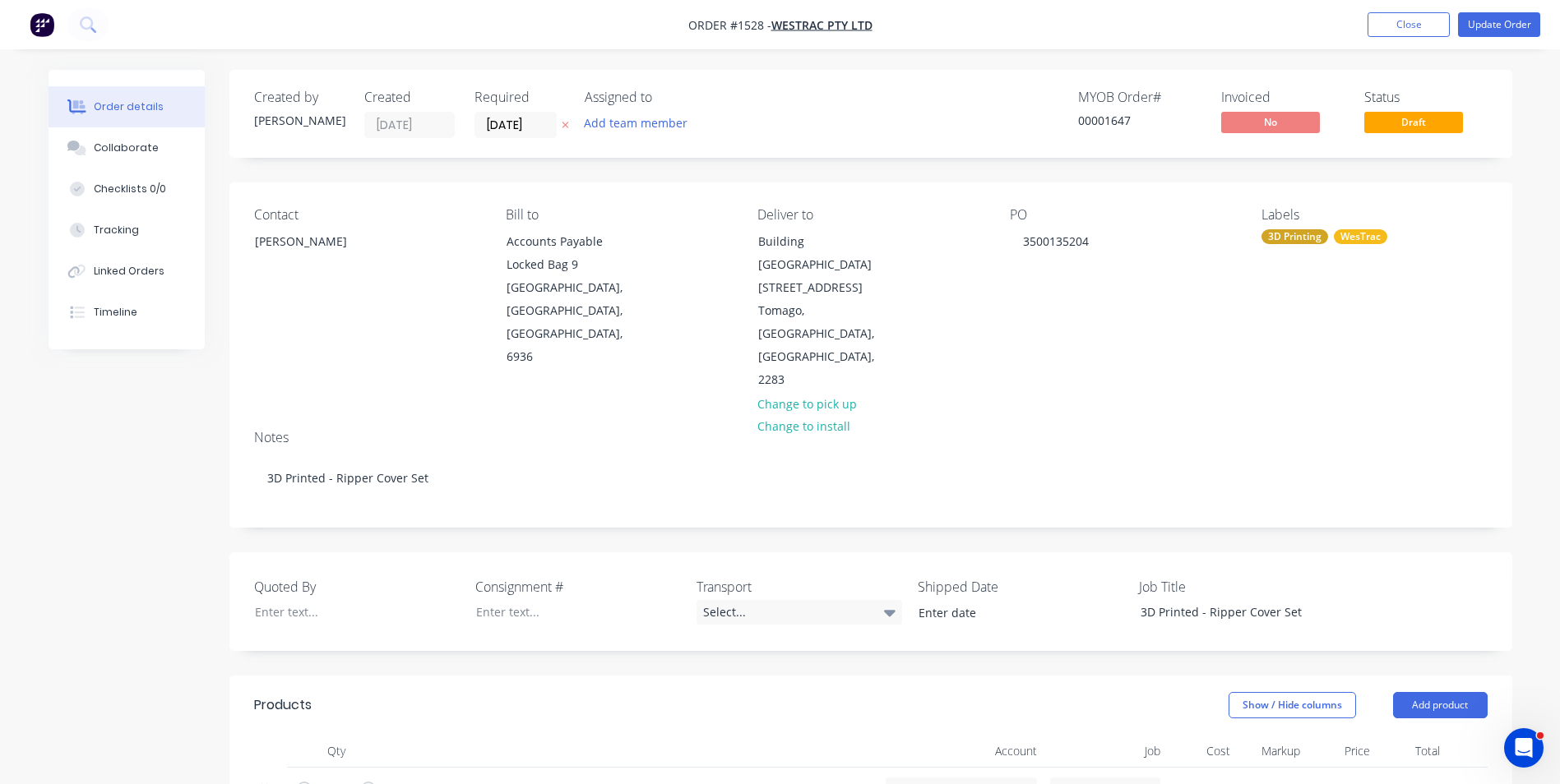
click at [1363, 237] on div "WesTrac" at bounding box center [1360, 236] width 54 height 15
click at [1349, 283] on input "text" at bounding box center [1397, 281] width 172 height 33
click at [1283, 304] on div "Create new label 3D Printing edit WesTrac edit 6040 edit 6060 edit 6250 edit 77…" at bounding box center [1384, 379] width 246 height 263
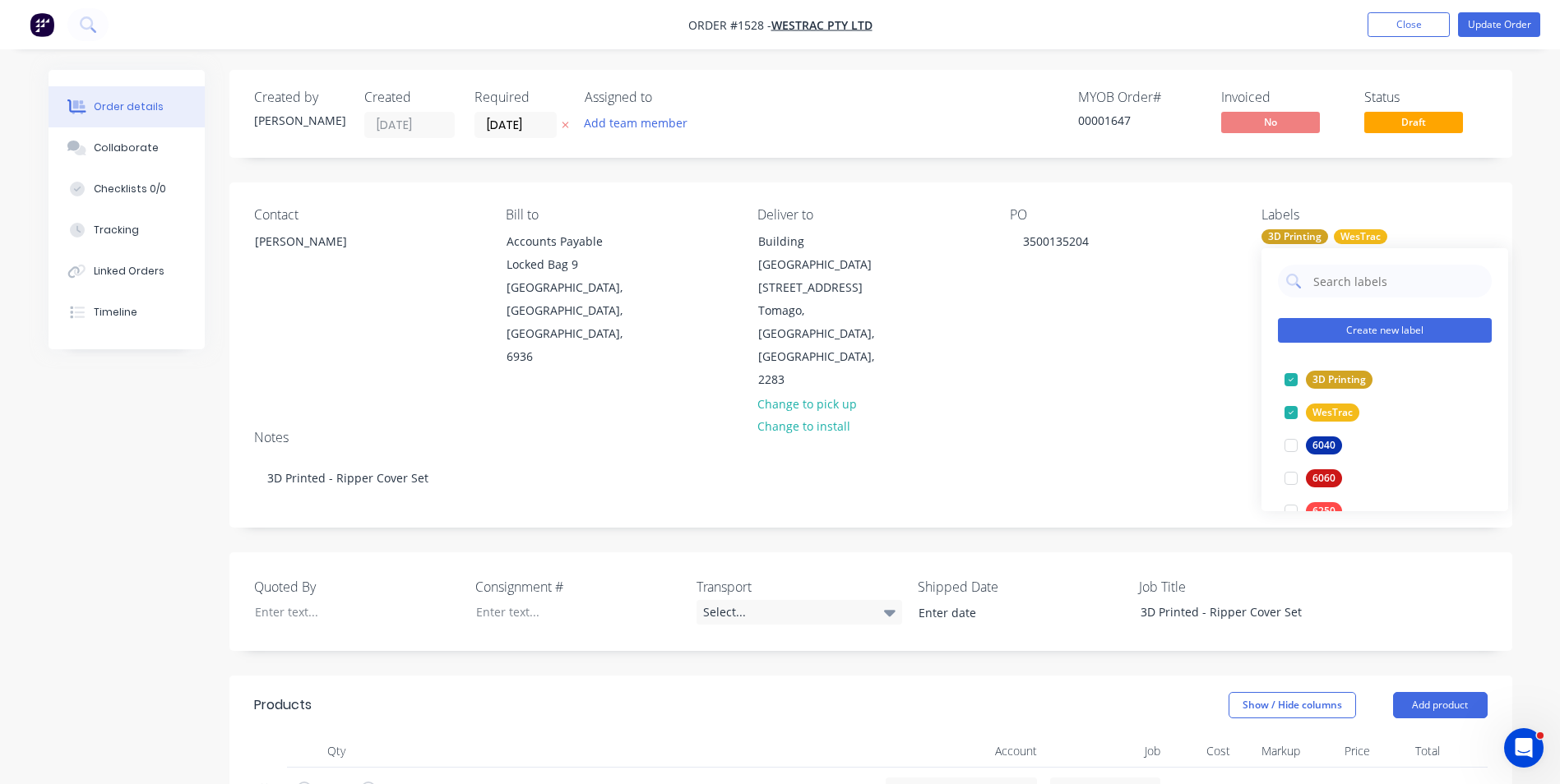
click at [1345, 328] on button "Create new label" at bounding box center [1384, 330] width 214 height 25
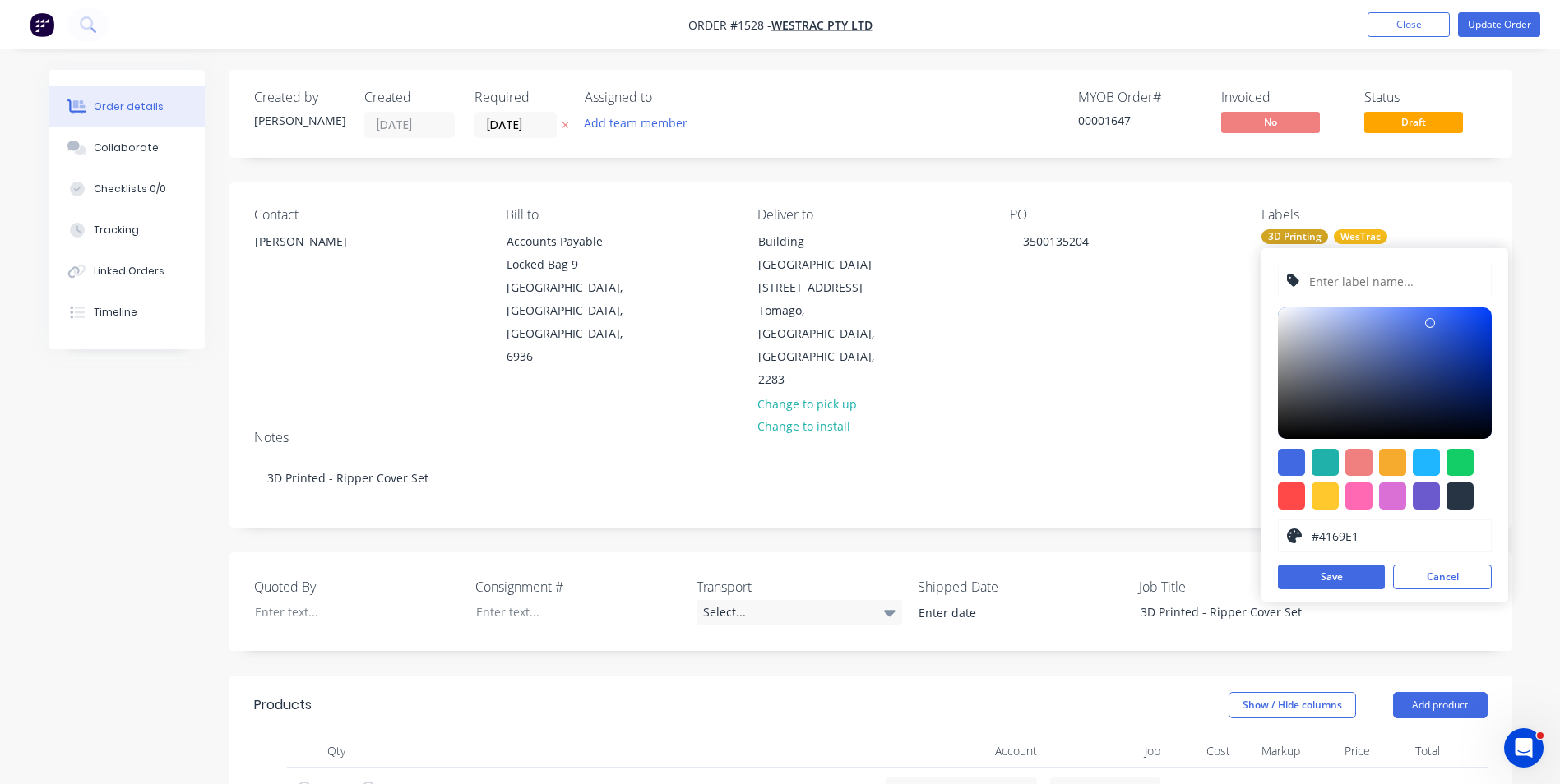
click at [1314, 283] on input "text" at bounding box center [1395, 281] width 176 height 31
type input "3D Painted"
click at [1321, 494] on div at bounding box center [1325, 495] width 27 height 27
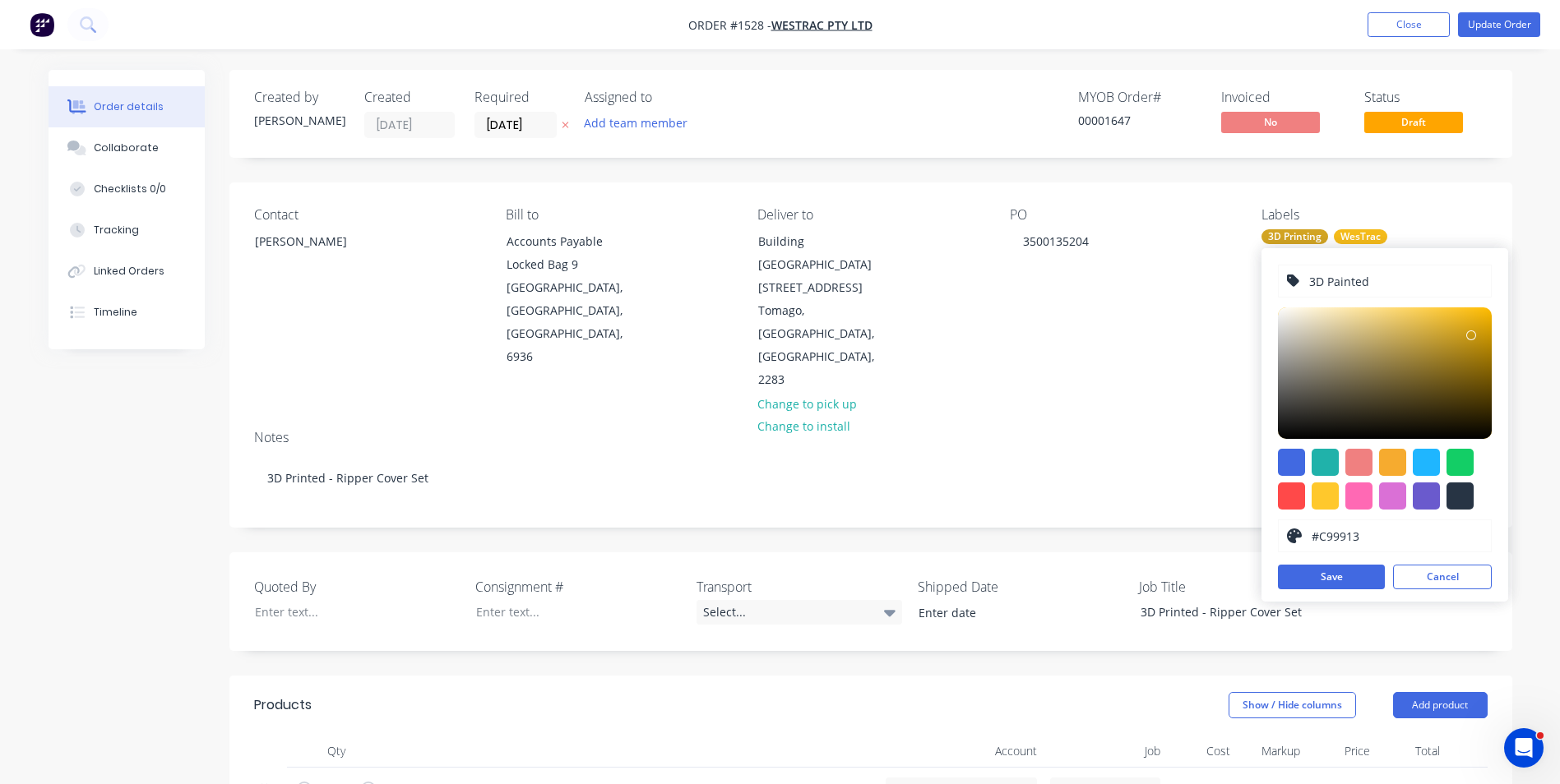
type input "#CA9A13"
drag, startPoint x: 1455, startPoint y: 309, endPoint x: 1471, endPoint y: 335, distance: 30.5
click at [1471, 335] on div at bounding box center [1471, 334] width 10 height 10
click at [1333, 576] on button "Save" at bounding box center [1332, 577] width 107 height 25
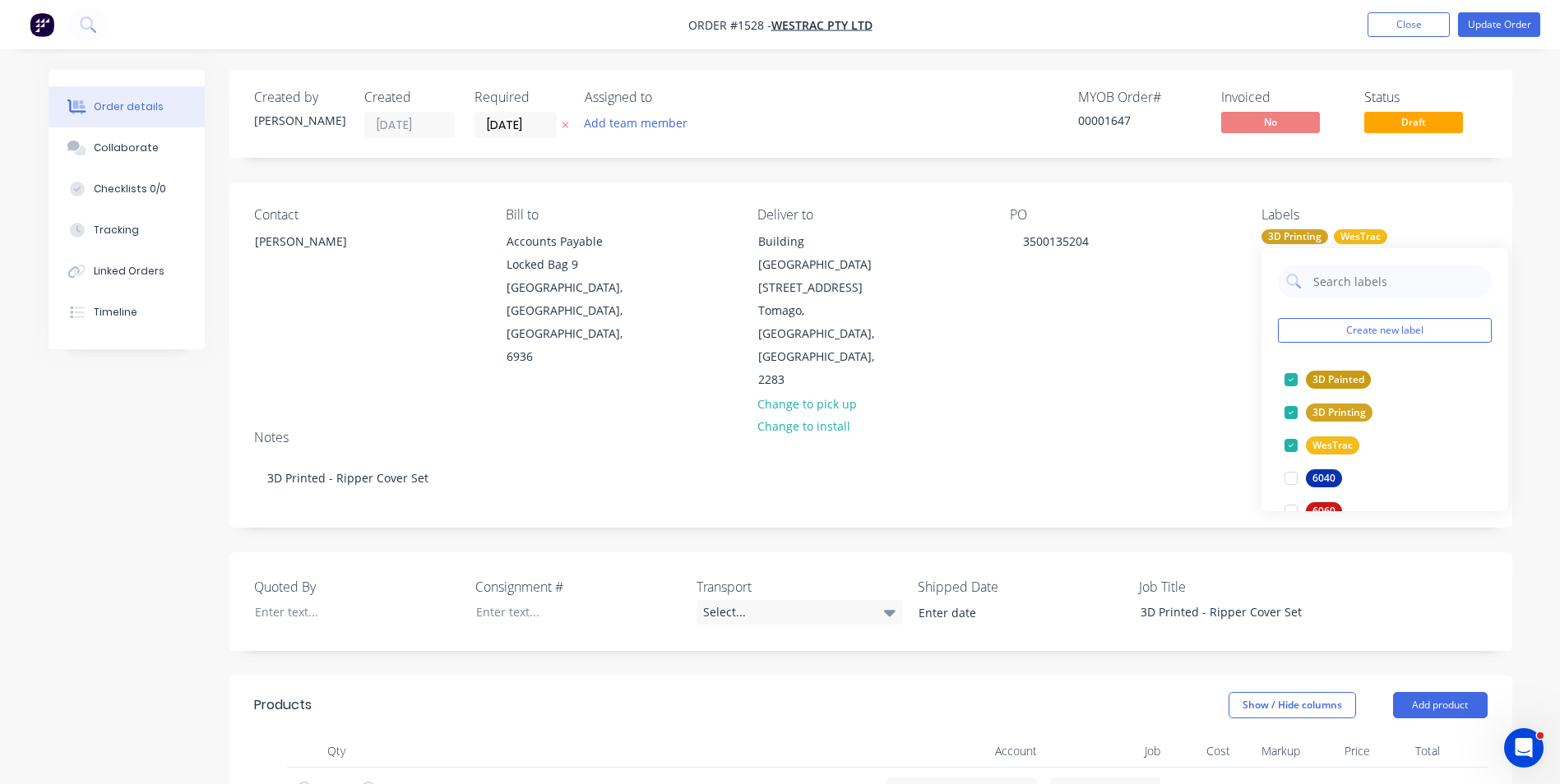
click at [1201, 283] on div "PO 3500135204" at bounding box center [1122, 300] width 226 height 185
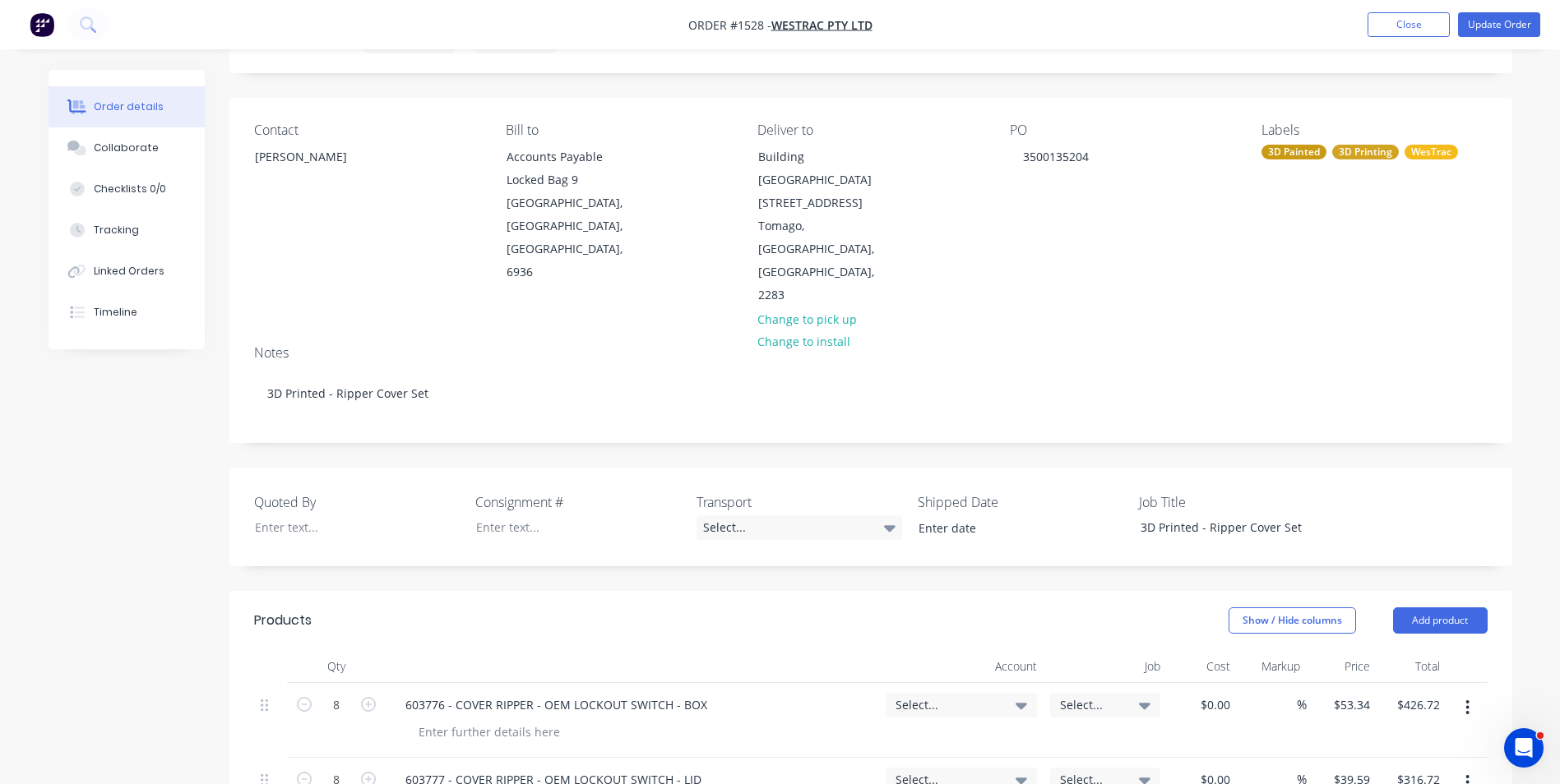
scroll to position [82, 0]
click at [1506, 29] on button "Update Order" at bounding box center [1499, 24] width 82 height 25
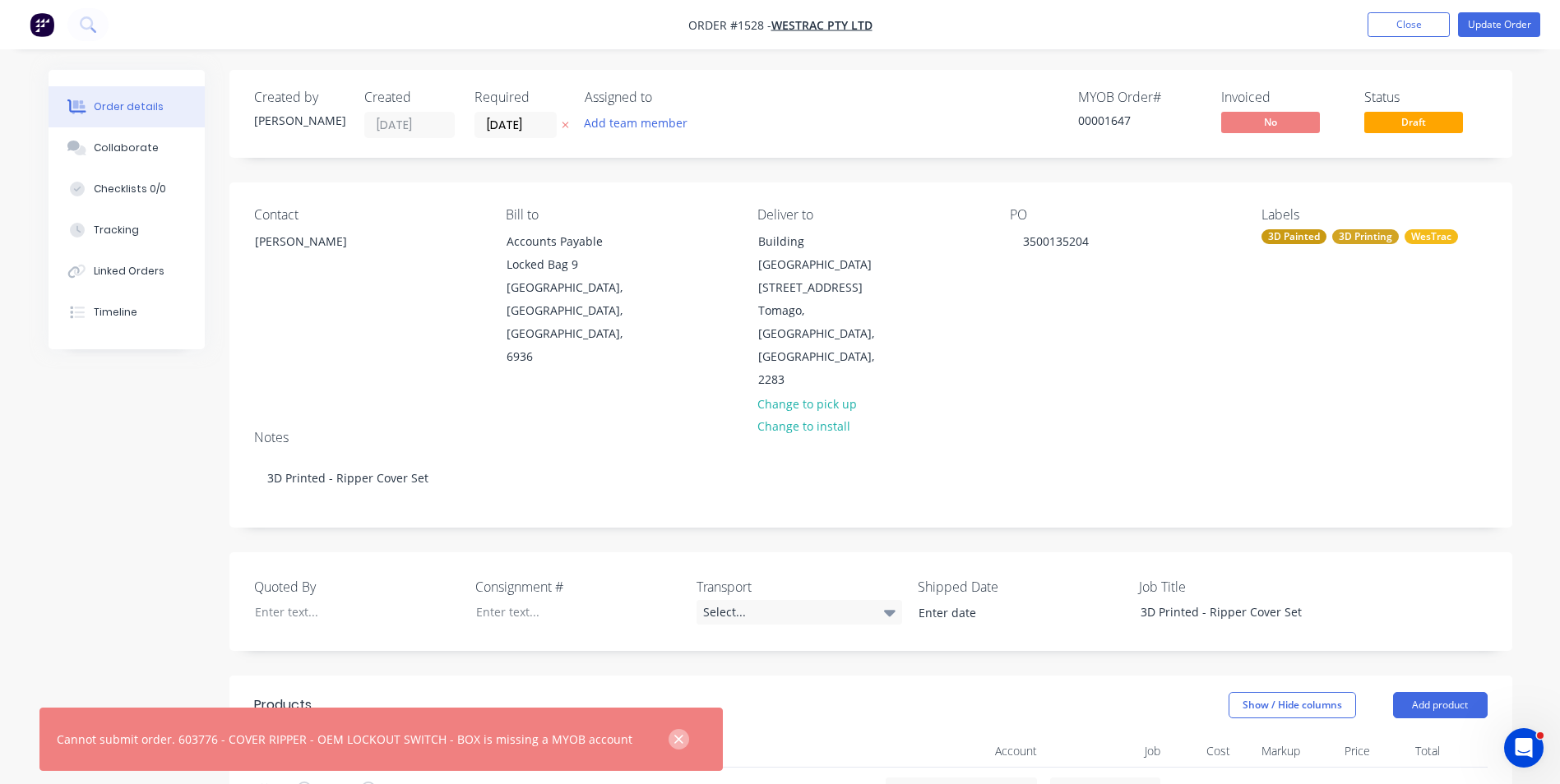
click at [668, 736] on button "button" at bounding box center [679, 739] width 21 height 21
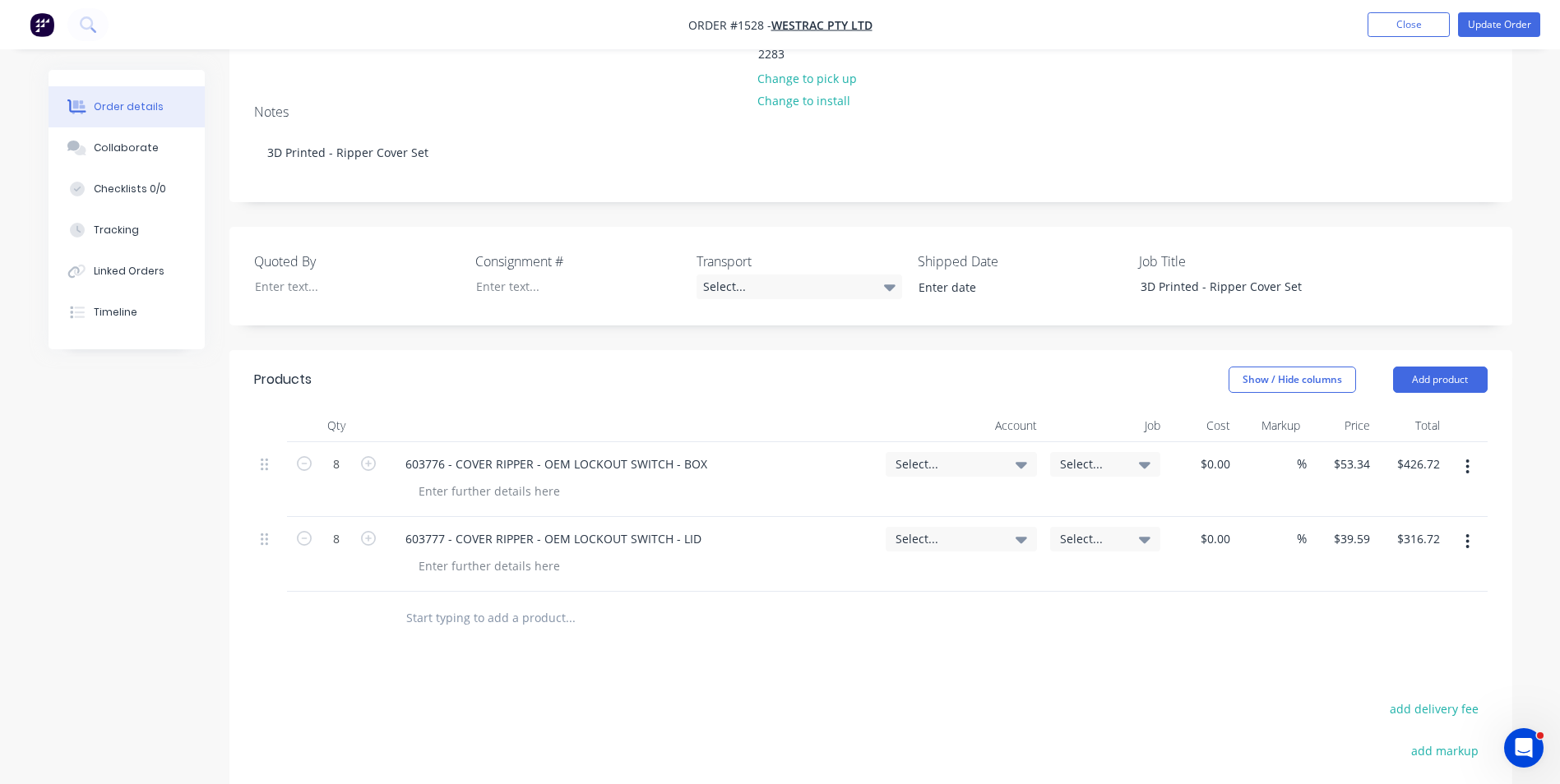
scroll to position [328, 0]
click at [923, 452] on span "Select..." at bounding box center [948, 461] width 104 height 17
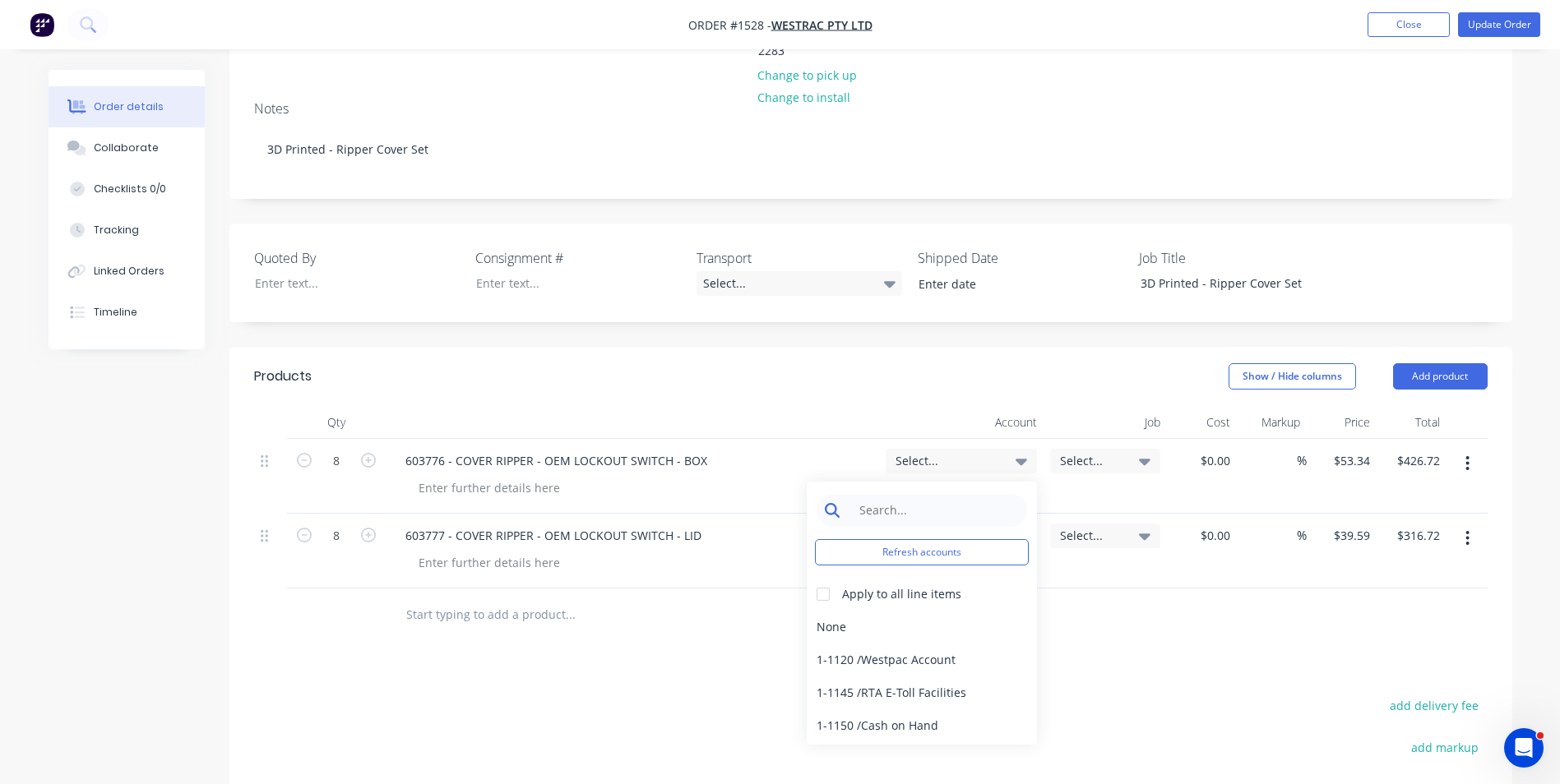
click at [879, 494] on input at bounding box center [934, 510] width 169 height 33
type input "3d"
click at [936, 611] on div "4-1300 / Sales - 3D Printing" at bounding box center [922, 628] width 230 height 33
click at [1080, 452] on span "Select..." at bounding box center [1091, 461] width 62 height 17
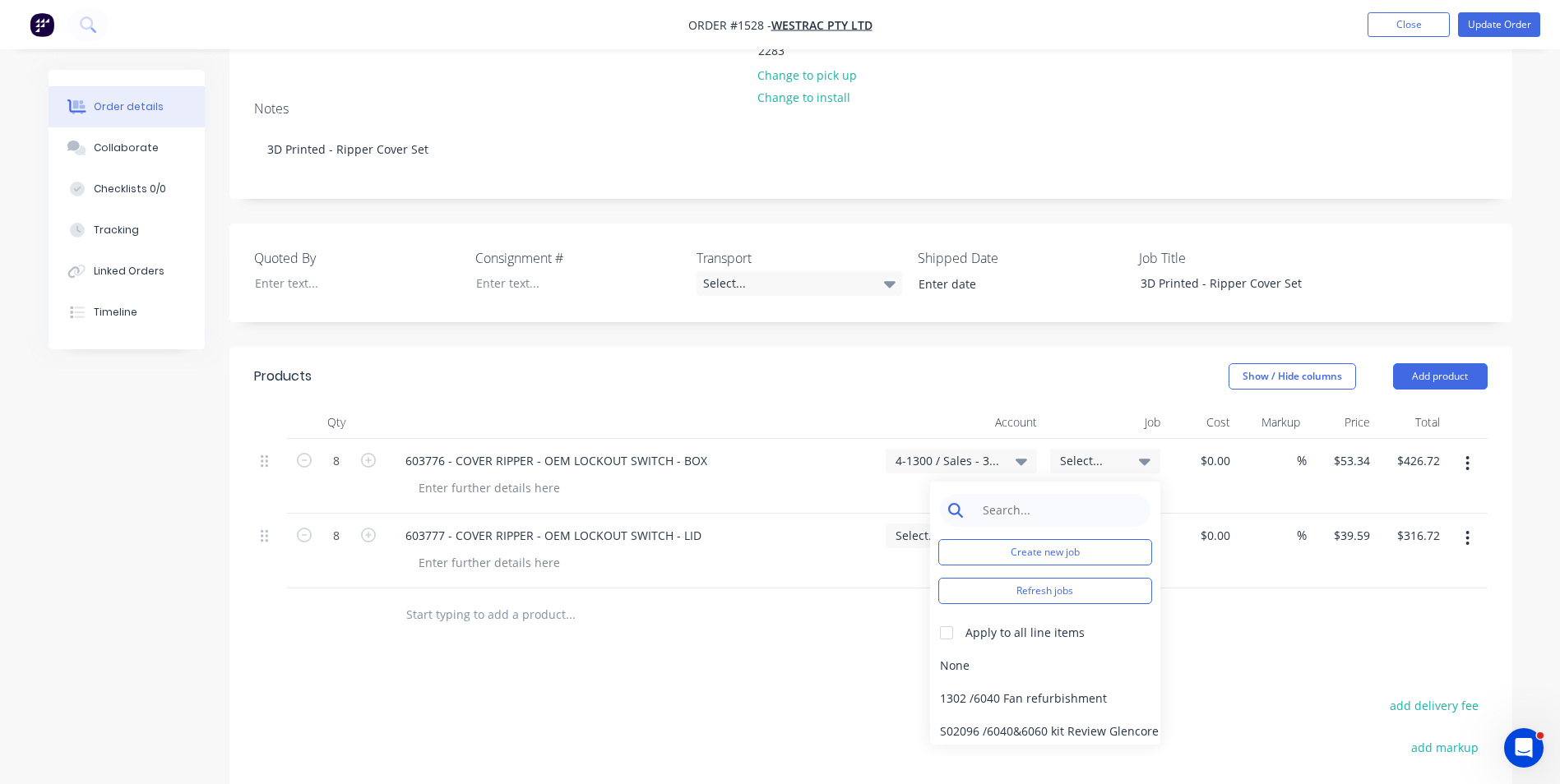
click at [1036, 494] on input at bounding box center [1058, 510] width 169 height 33
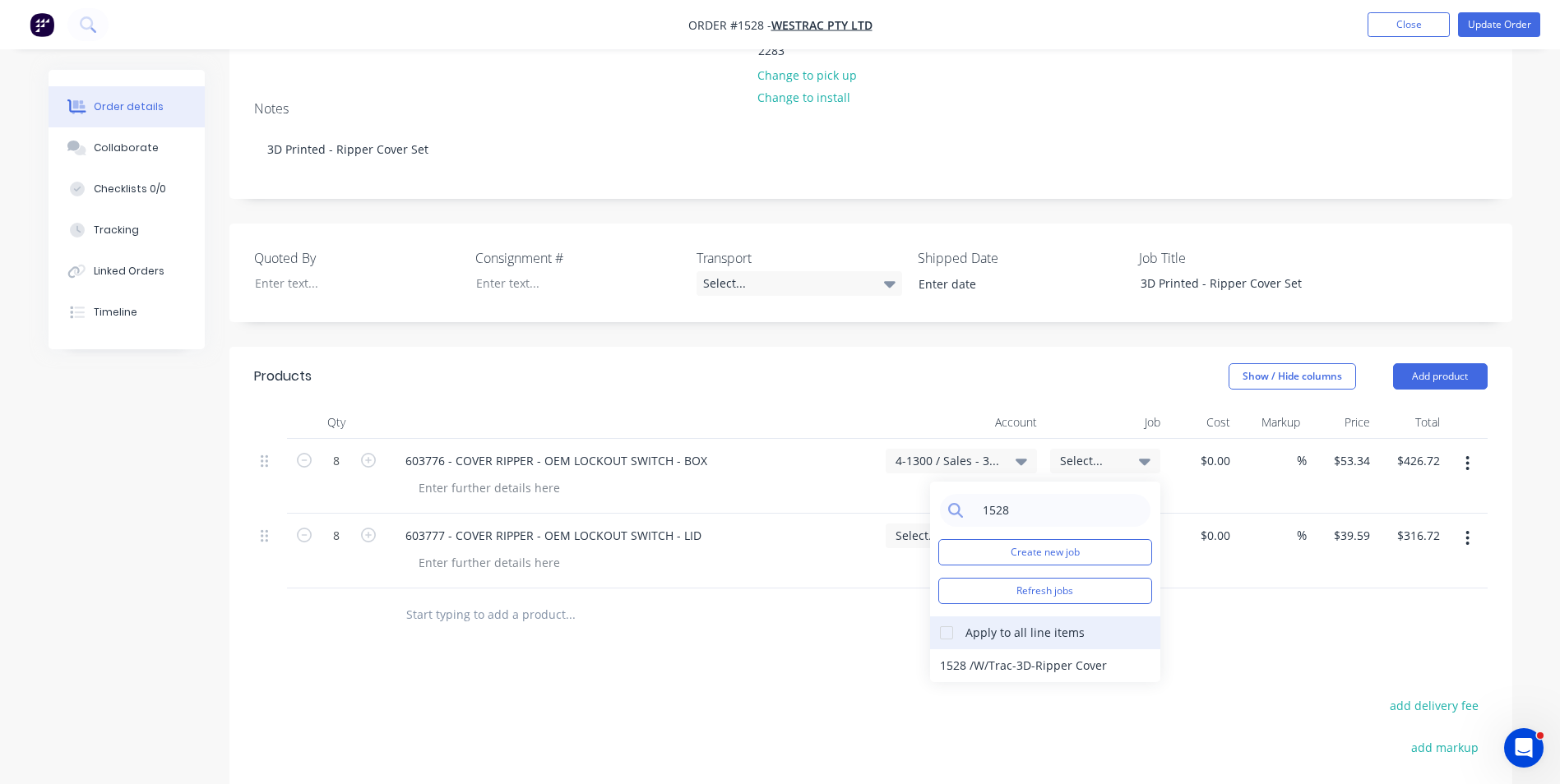
type input "1528"
click at [943, 616] on div at bounding box center [946, 633] width 33 height 33
click at [983, 649] on div "1528 / W/Trac-3D-Ripper Cover" at bounding box center [1045, 666] width 230 height 33
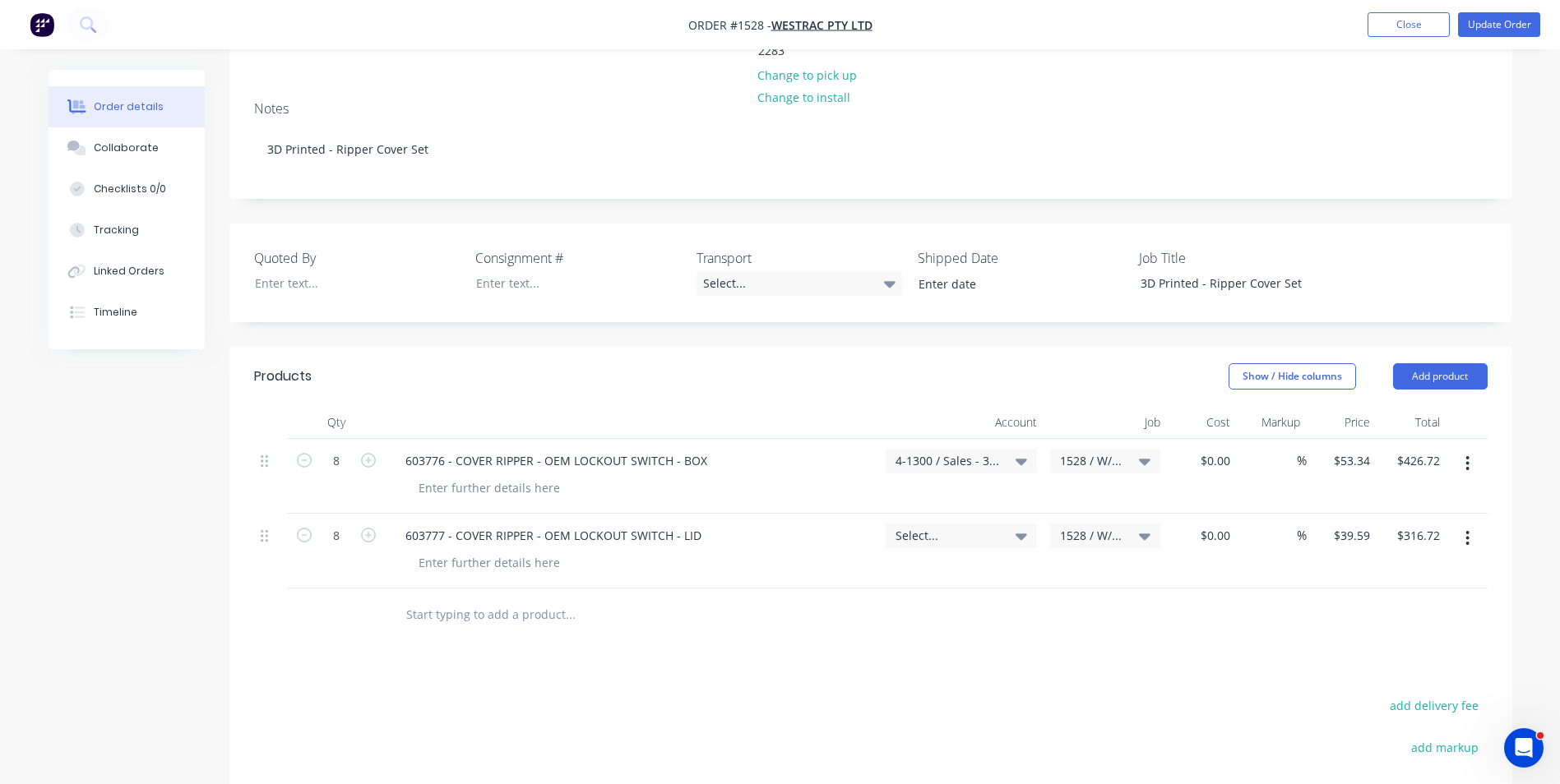
click at [924, 527] on span "Select..." at bounding box center [948, 536] width 104 height 17
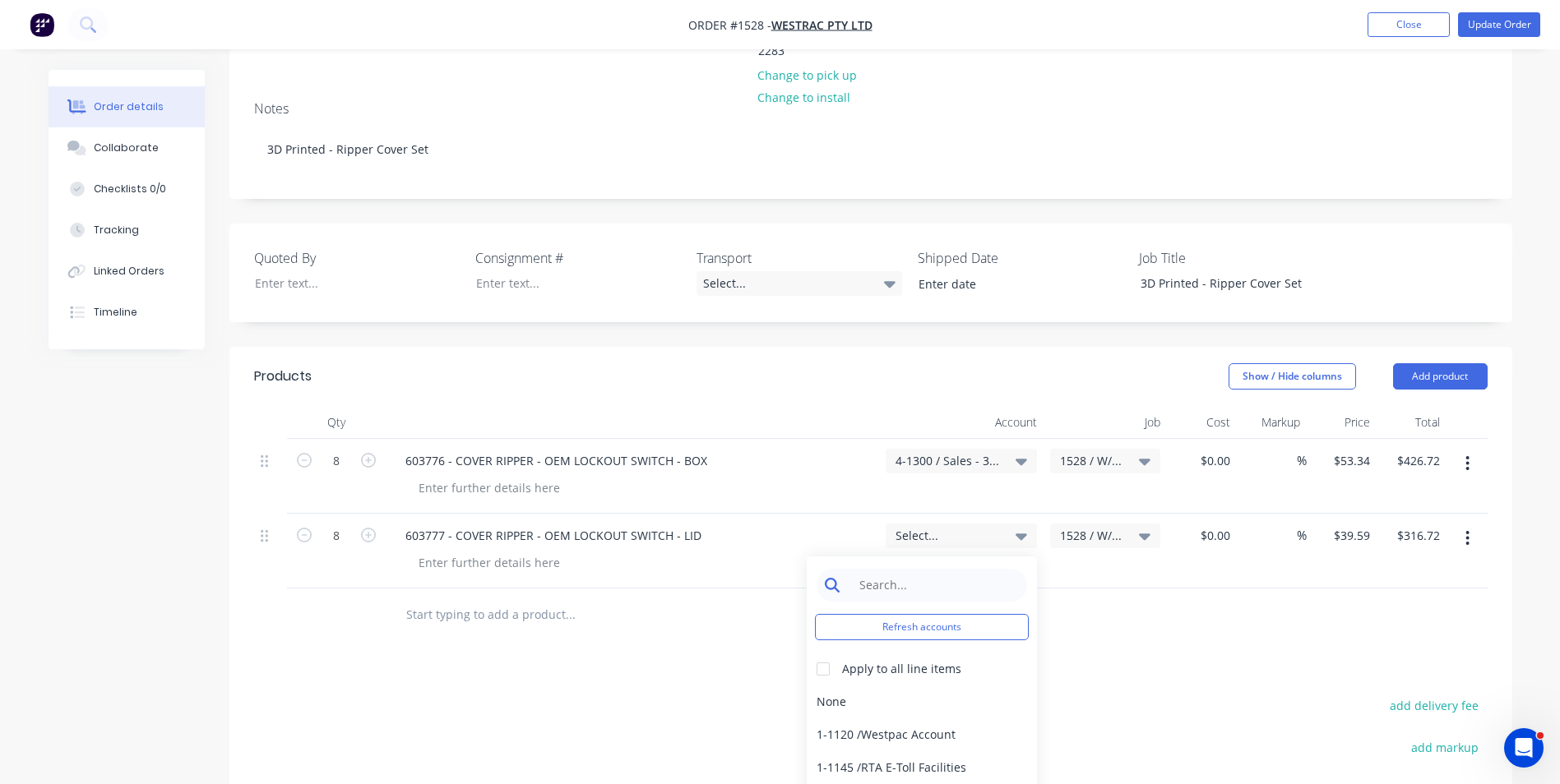
click at [896, 569] on input at bounding box center [934, 585] width 169 height 33
type input "3d"
click at [930, 685] on div "4-1300 / Sales - 3D Printing" at bounding box center [922, 702] width 230 height 33
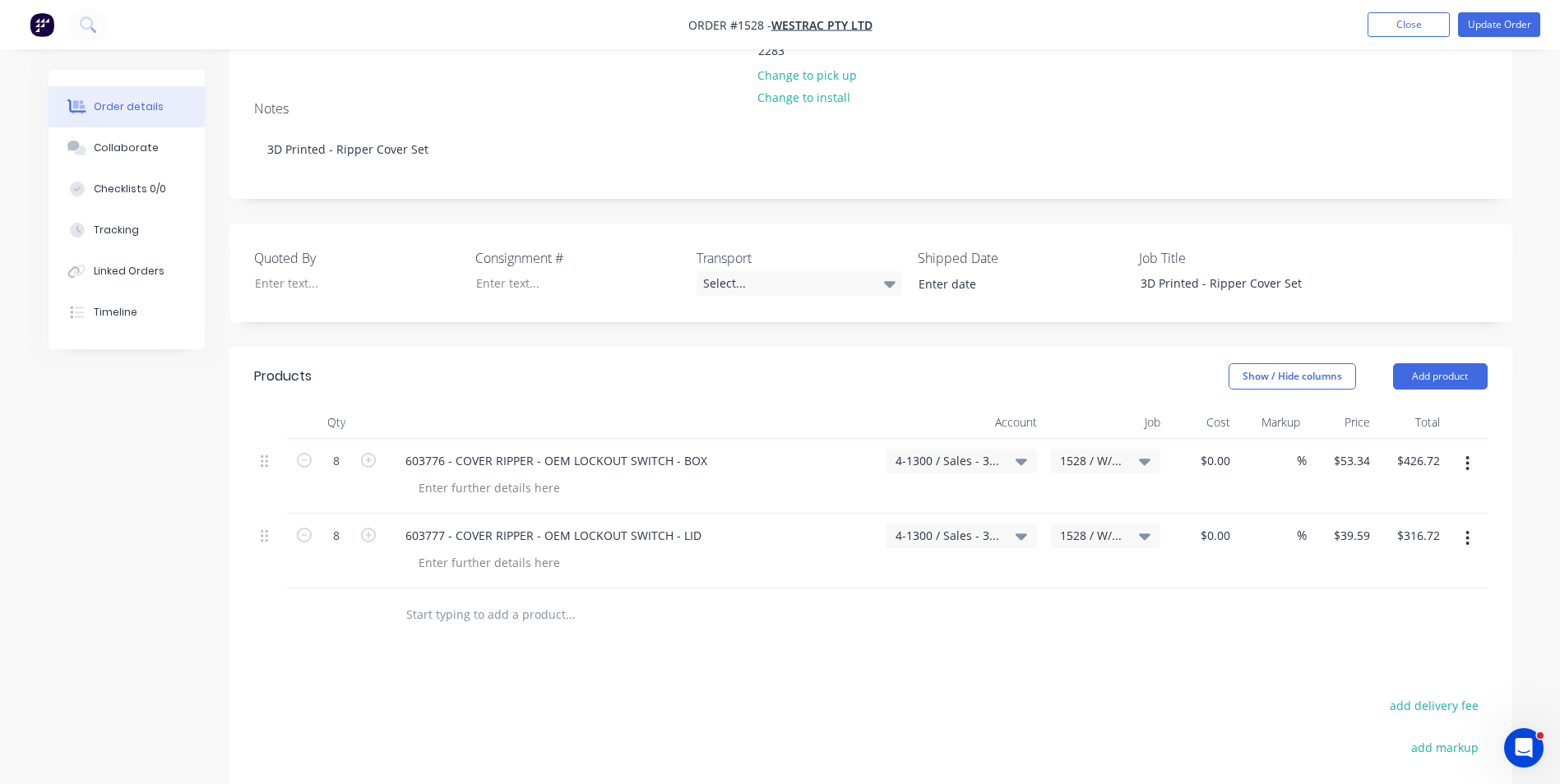
click at [981, 452] on span "4-1300 / Sales - 3D Printing" at bounding box center [948, 461] width 104 height 17
click at [885, 494] on input at bounding box center [934, 510] width 169 height 33
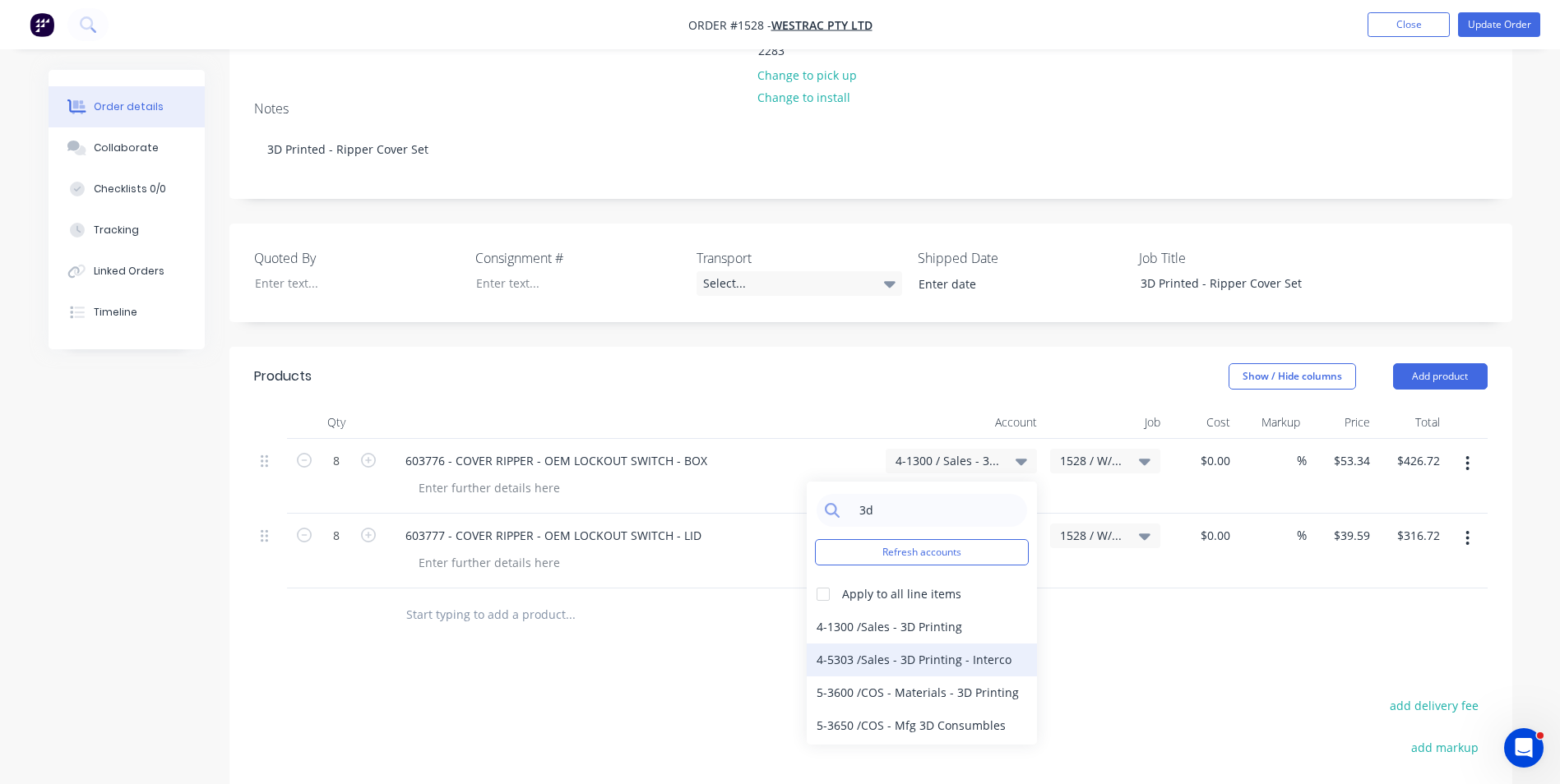
type input "3d"
click at [983, 644] on div "4-5303 / Sales - 3D Printing - Interco" at bounding box center [922, 660] width 230 height 33
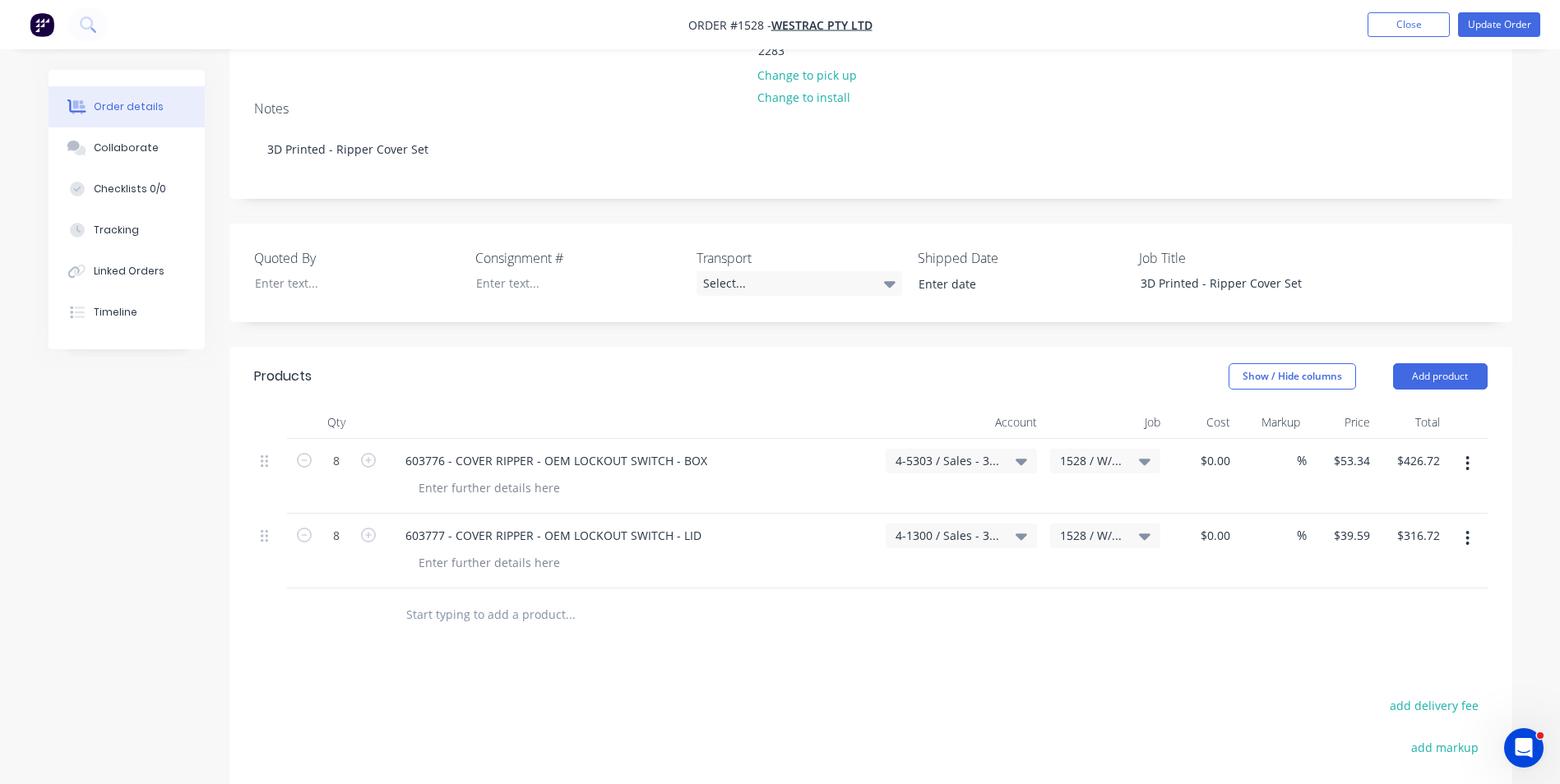
click at [925, 524] on div "4-1300 / Sales - 3D Printing" at bounding box center [961, 536] width 151 height 25
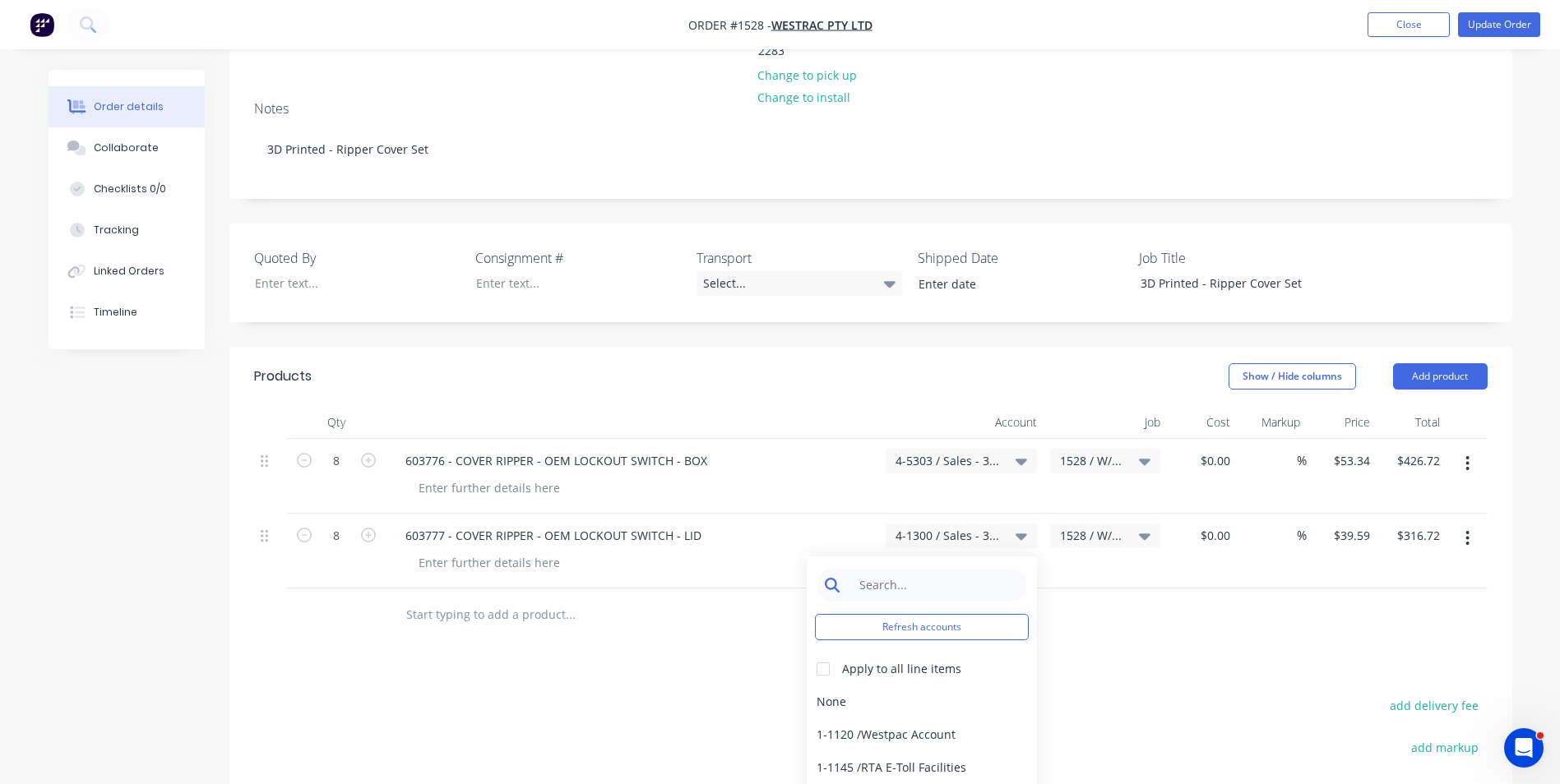
click at [897, 569] on input at bounding box center [934, 585] width 169 height 33
type input "3d"
click at [986, 718] on div "4-5303 / Sales - 3D Printing - Interco" at bounding box center [922, 735] width 230 height 33
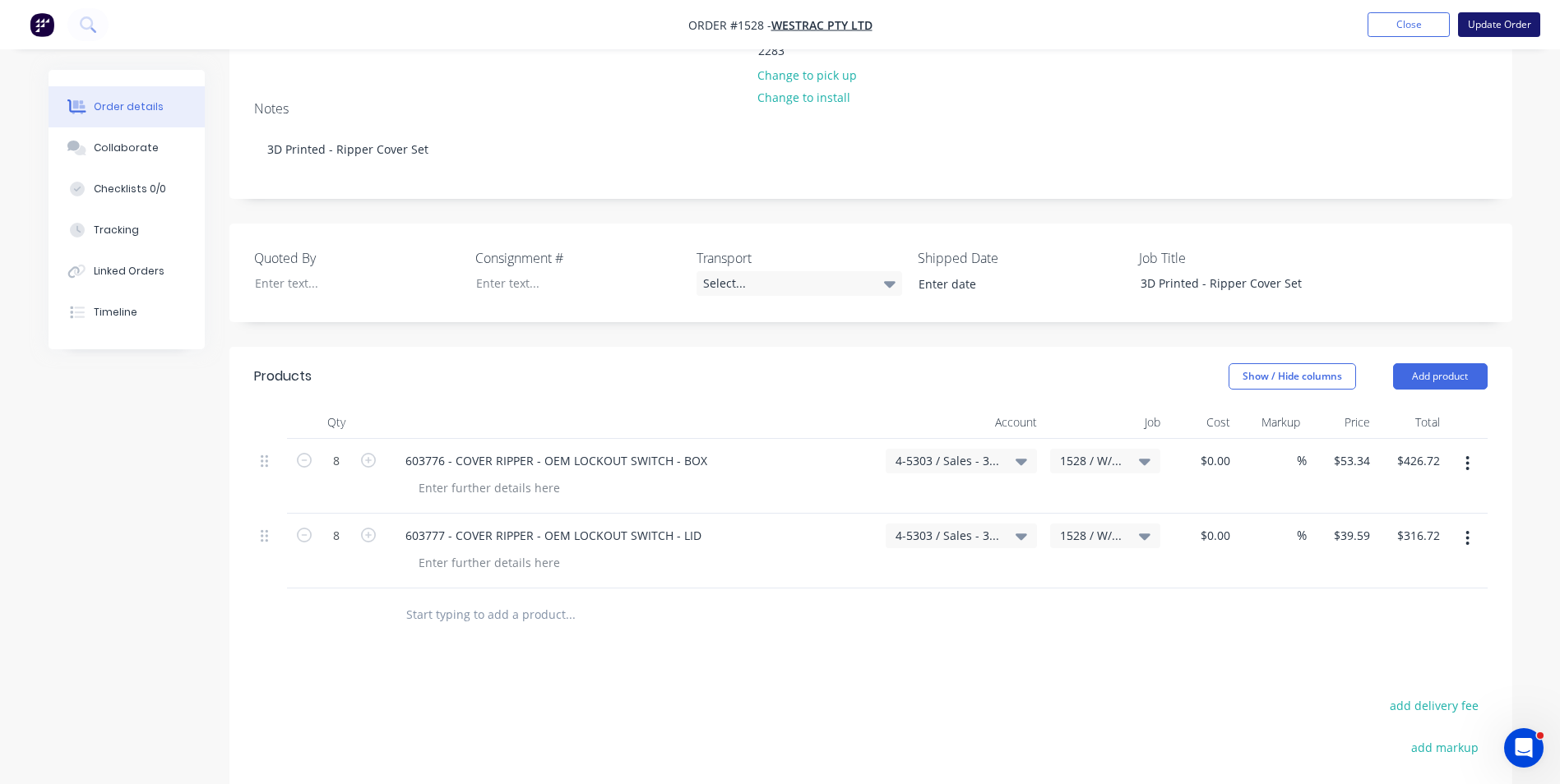
click at [1504, 25] on button "Update Order" at bounding box center [1499, 24] width 82 height 25
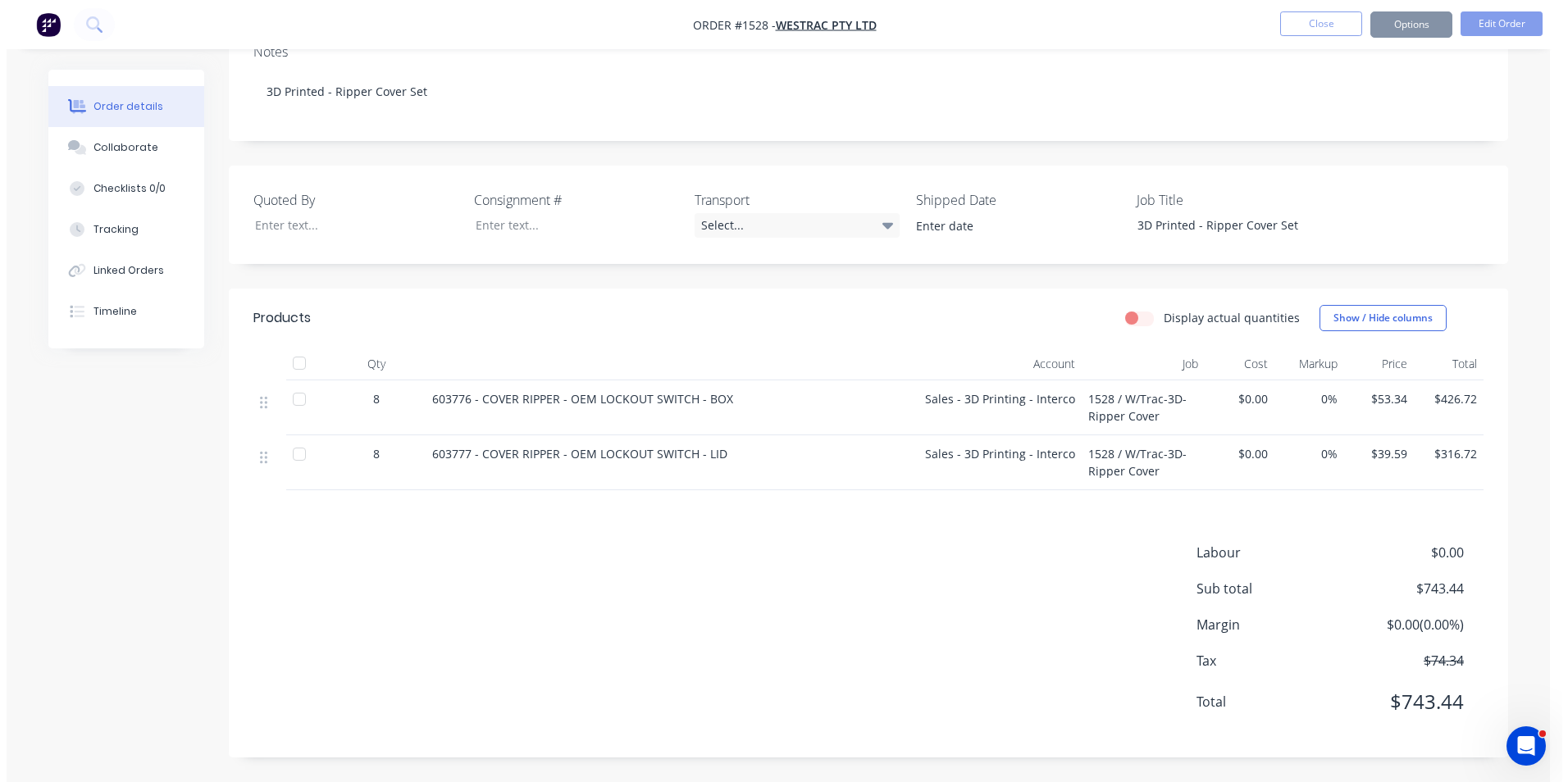
scroll to position [0, 0]
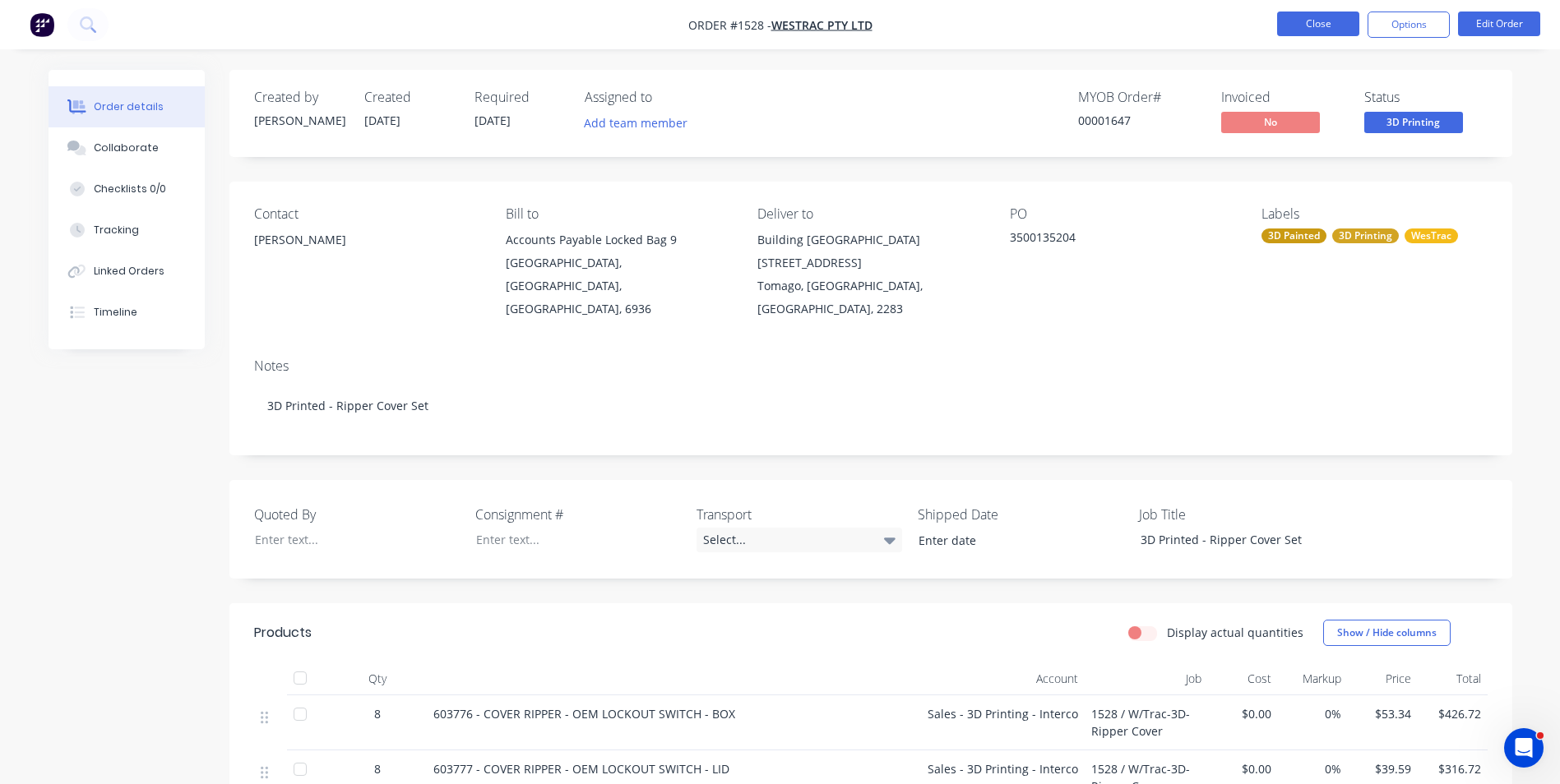
click at [1320, 29] on button "Close" at bounding box center [1318, 23] width 82 height 25
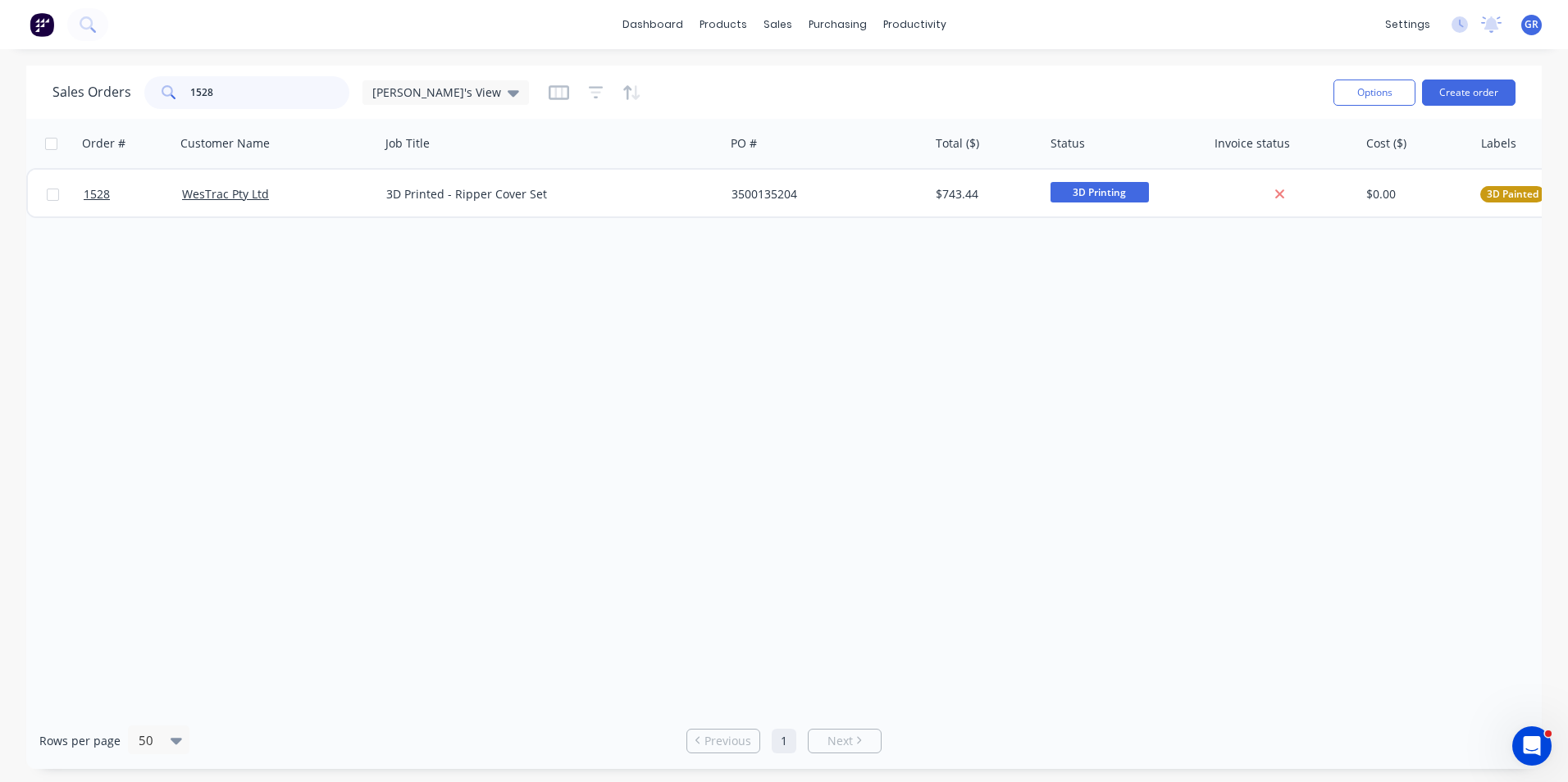
drag, startPoint x: 206, startPoint y: 93, endPoint x: 125, endPoint y: 98, distance: 81.2
click at [125, 97] on div "Sales Orders 1528 [PERSON_NAME]'s View" at bounding box center [291, 92] width 476 height 33
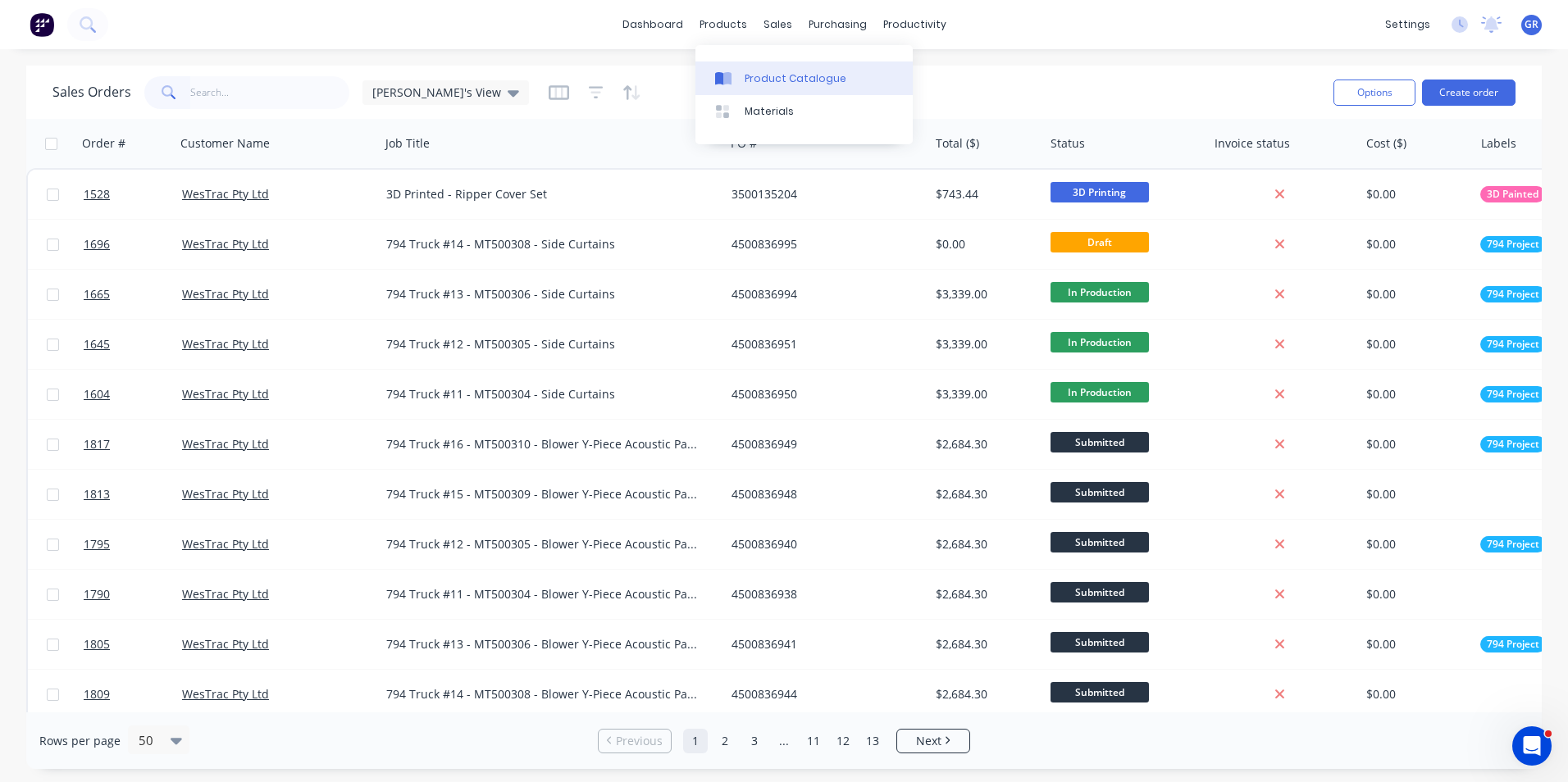
click at [768, 76] on div "Product Catalogue" at bounding box center [795, 78] width 102 height 15
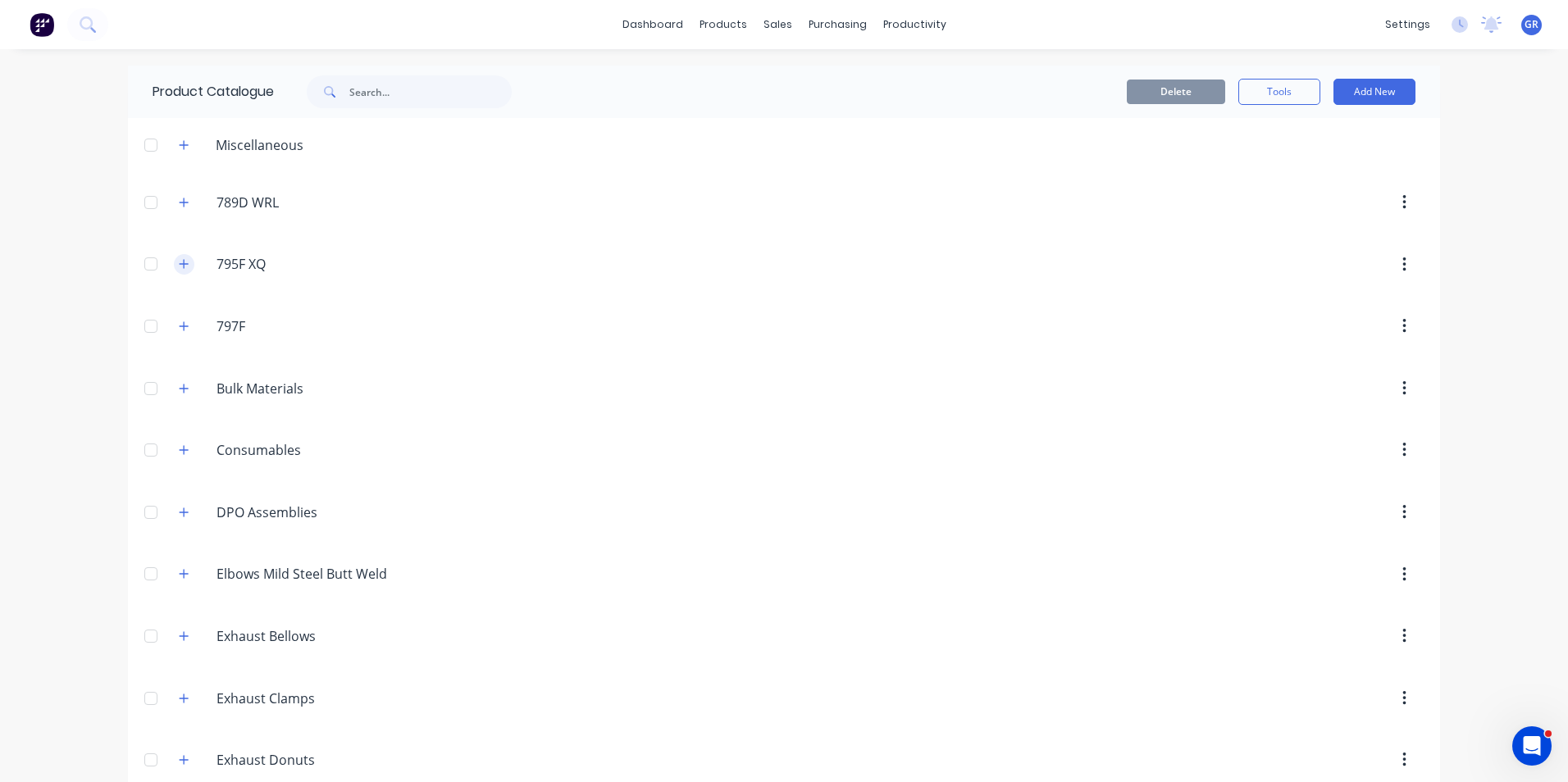
click at [179, 266] on icon "button" at bounding box center [183, 264] width 9 height 11
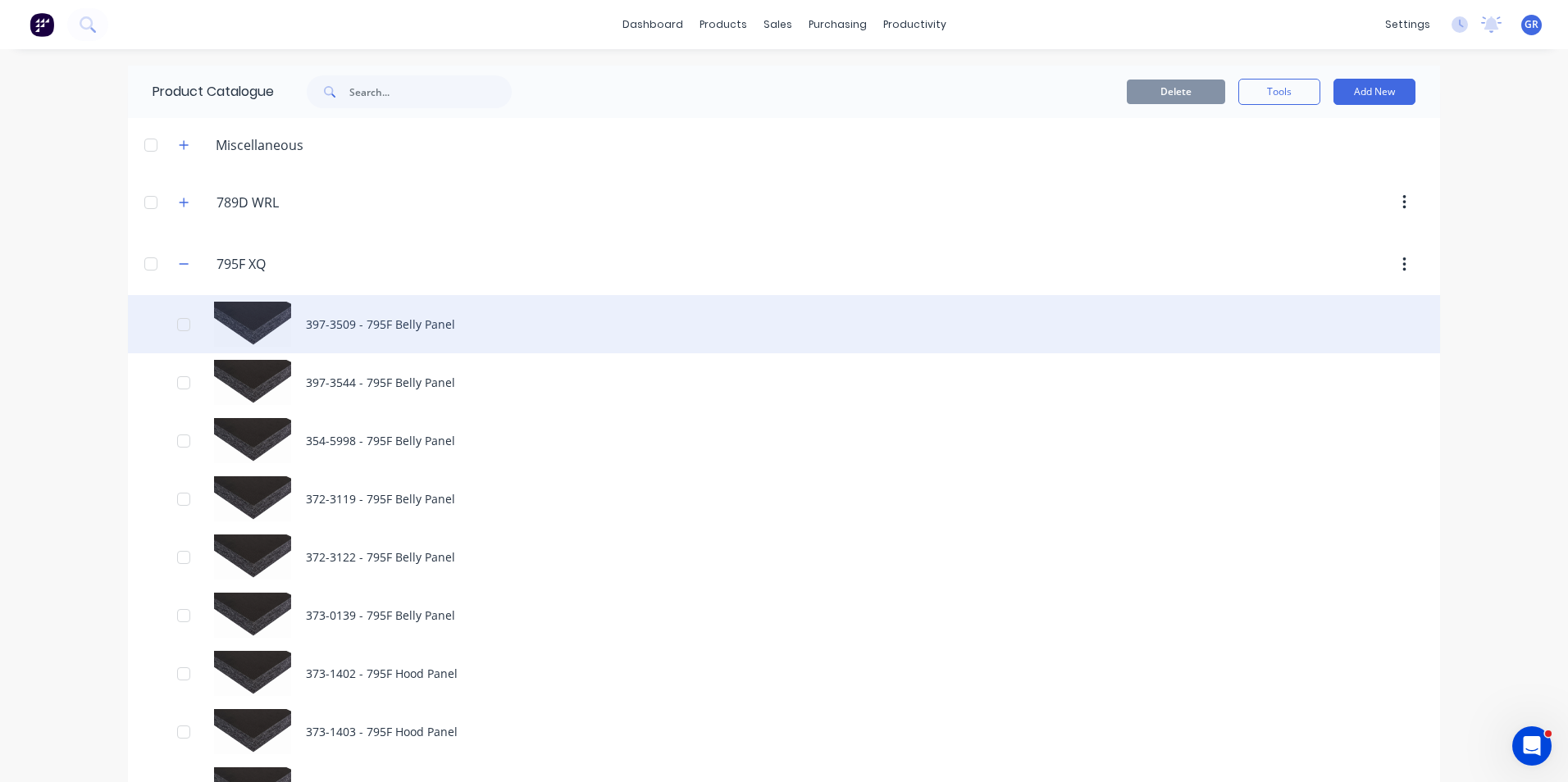
click at [337, 310] on div "397-3509 - 795F Belly Panel" at bounding box center [783, 324] width 1312 height 59
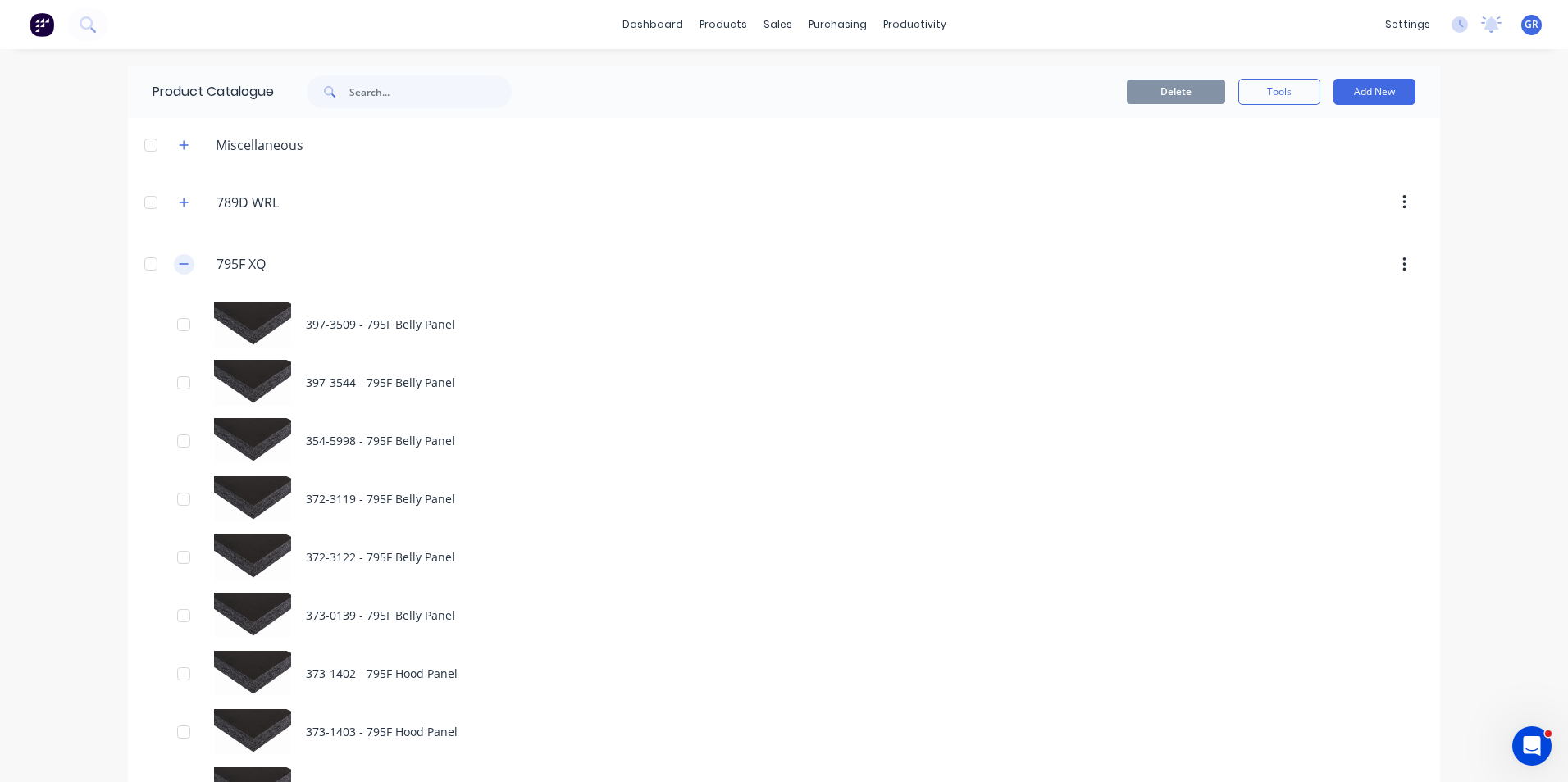
click at [182, 258] on button "button" at bounding box center [185, 265] width 21 height 21
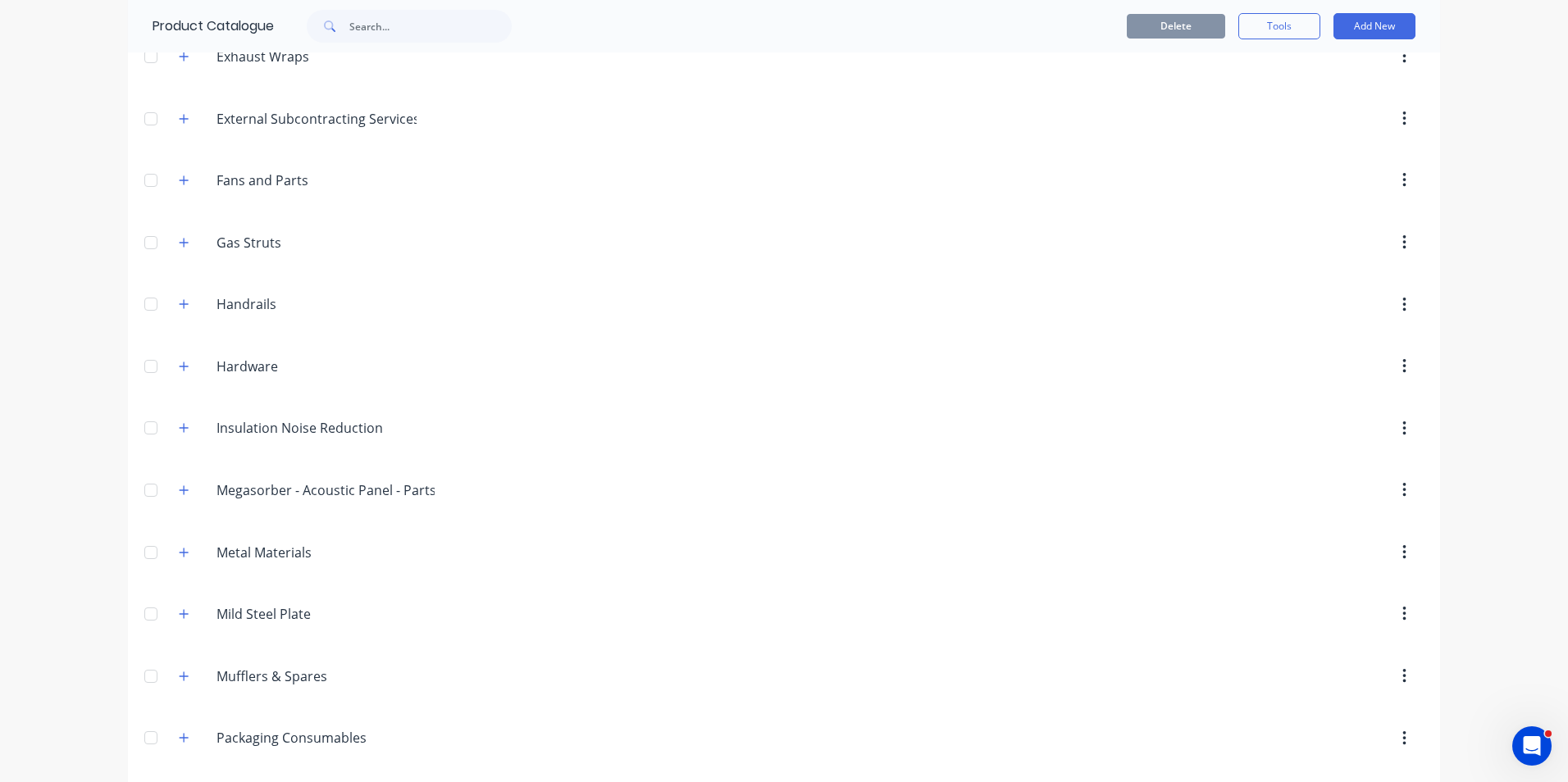
scroll to position [902, 0]
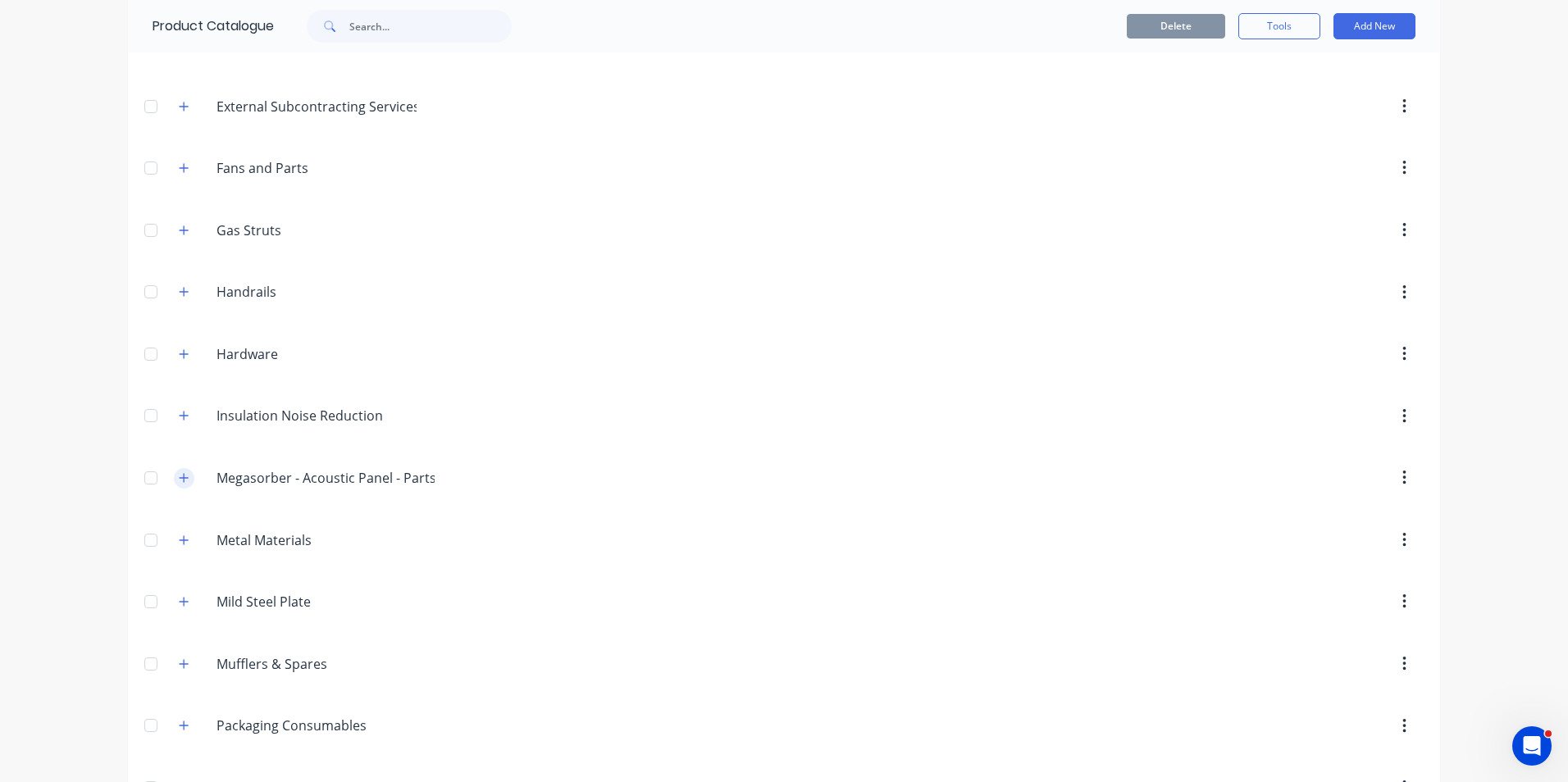
click at [179, 479] on icon "button" at bounding box center [183, 478] width 9 height 11
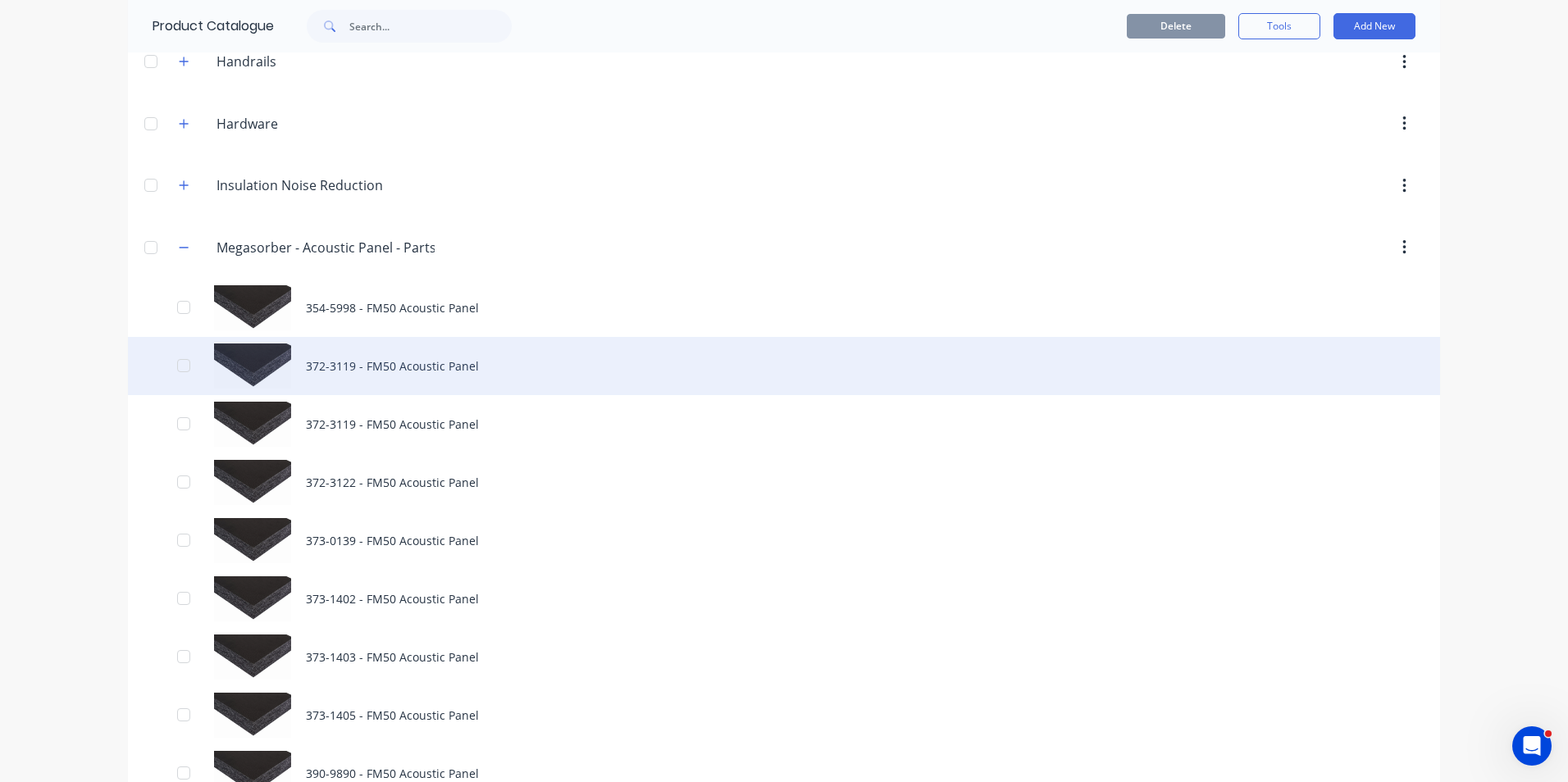
scroll to position [1148, 0]
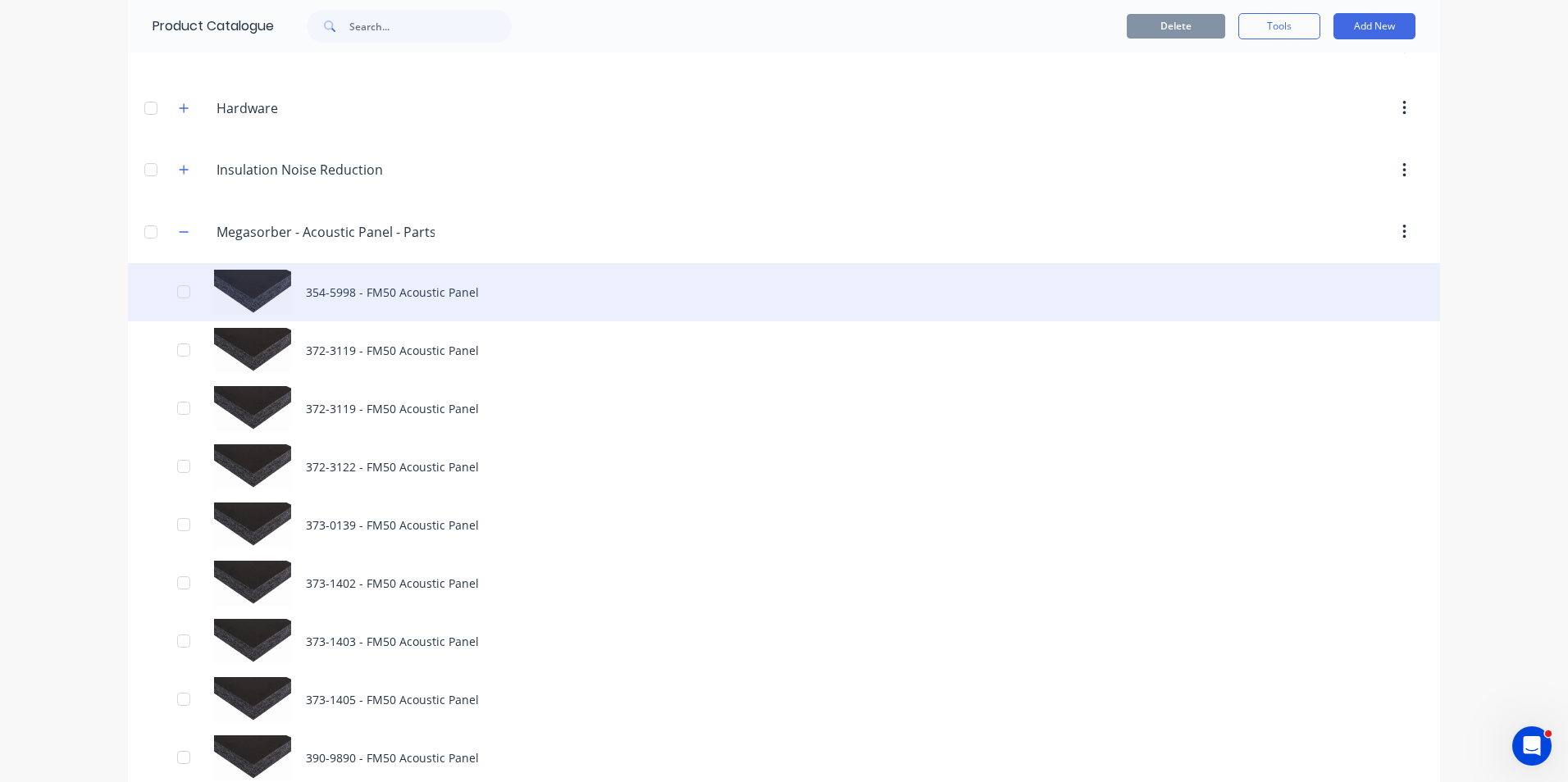
click at [390, 287] on div "354-5998 - FM50 Acoustic Panel" at bounding box center [783, 292] width 1312 height 59
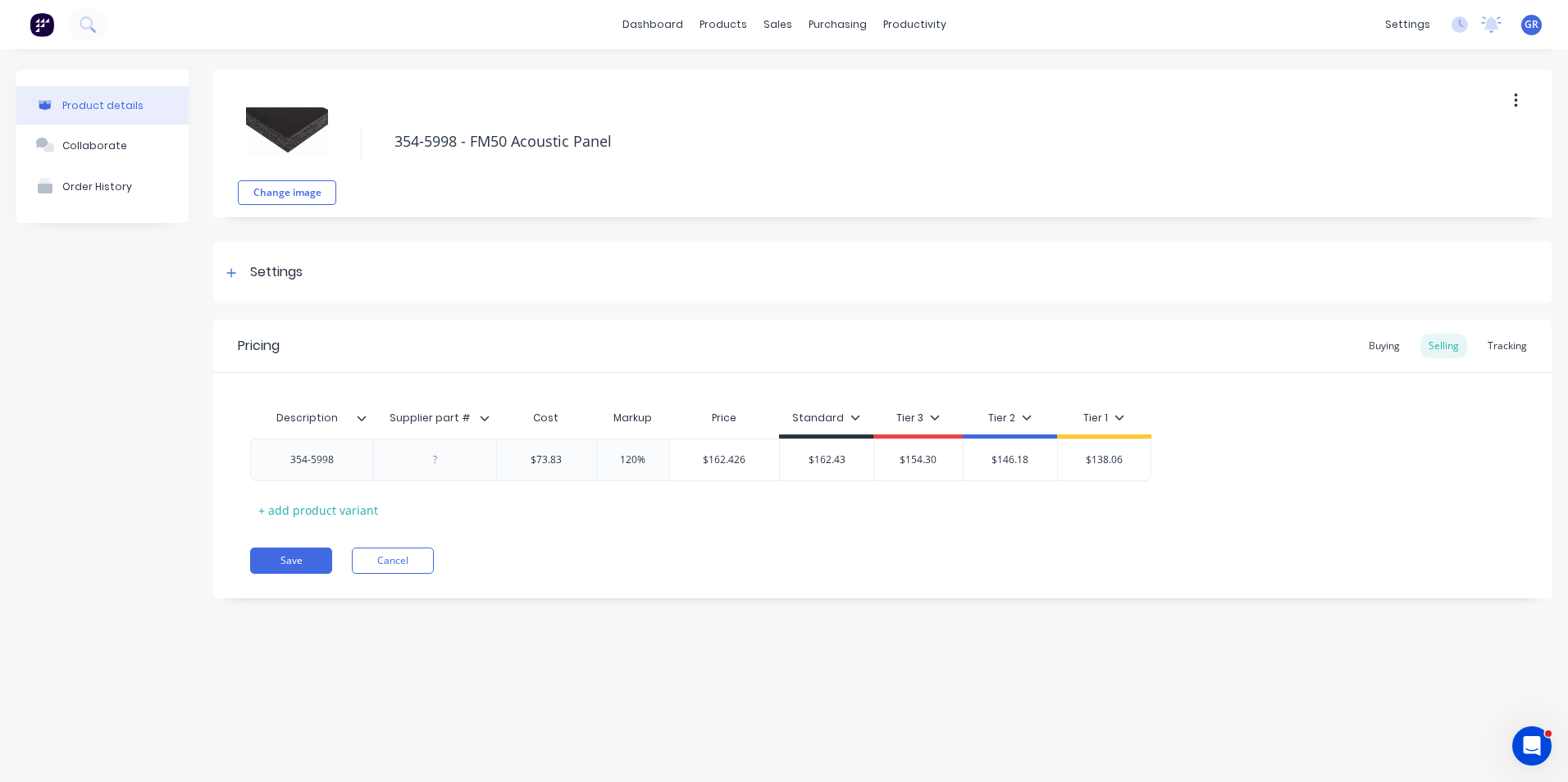
type textarea "x"
click at [1504, 347] on div "Tracking" at bounding box center [1507, 346] width 56 height 25
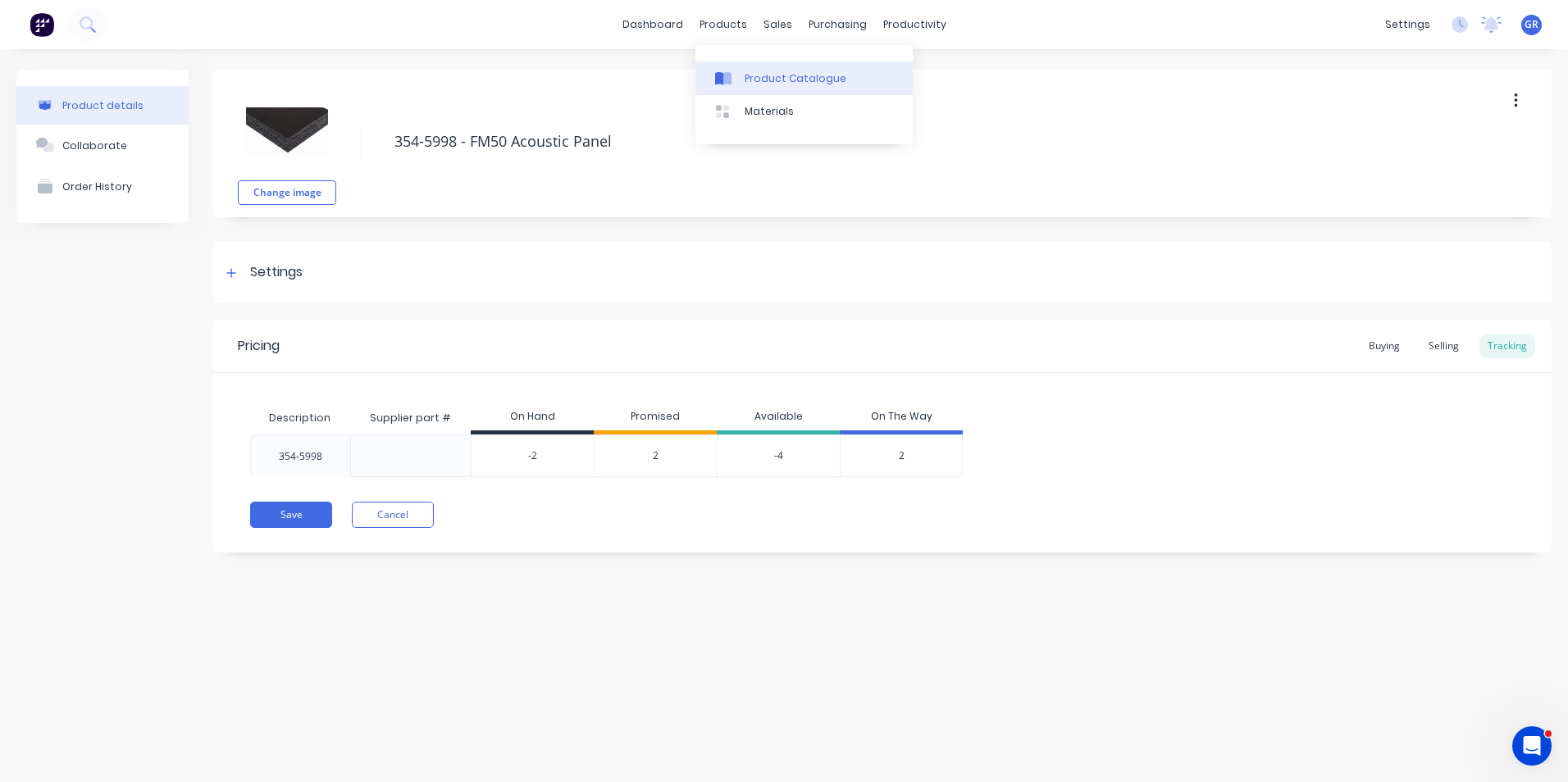
click at [780, 72] on div "Product Catalogue" at bounding box center [795, 78] width 102 height 15
